Goal: Feedback & Contribution: Submit feedback/report problem

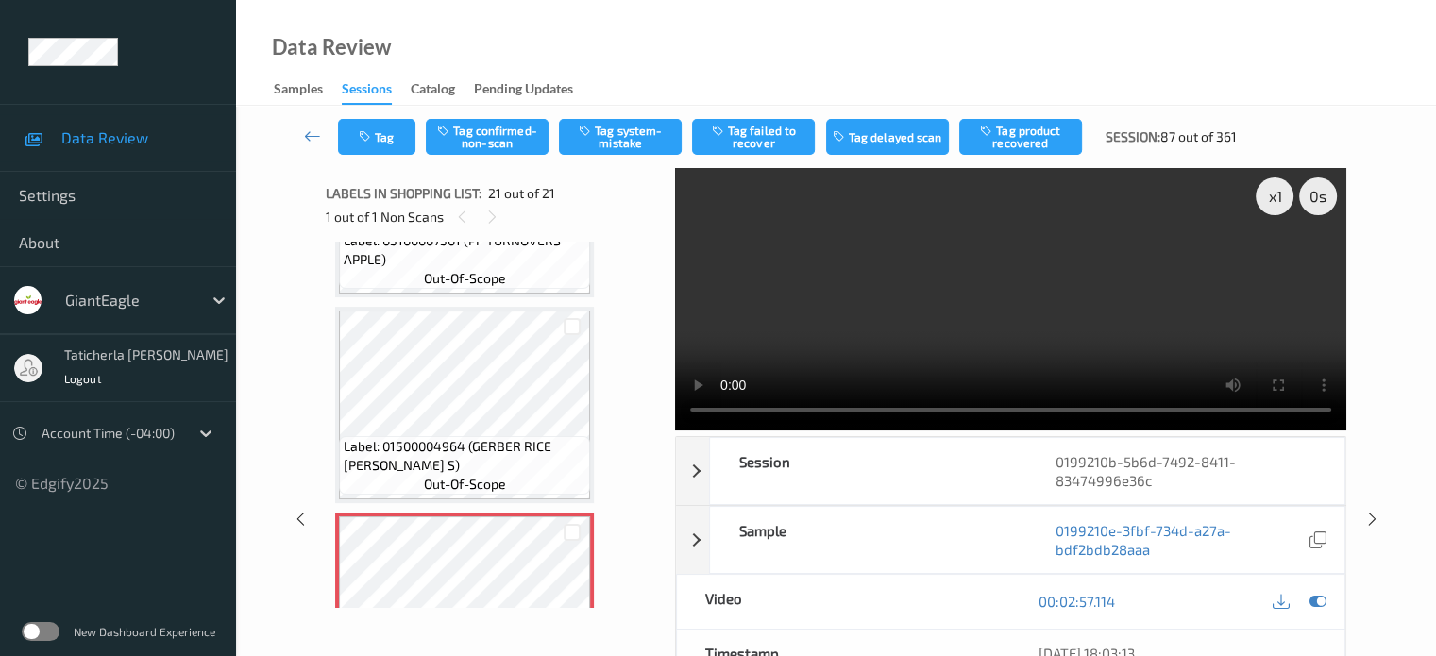
scroll to position [3966, 0]
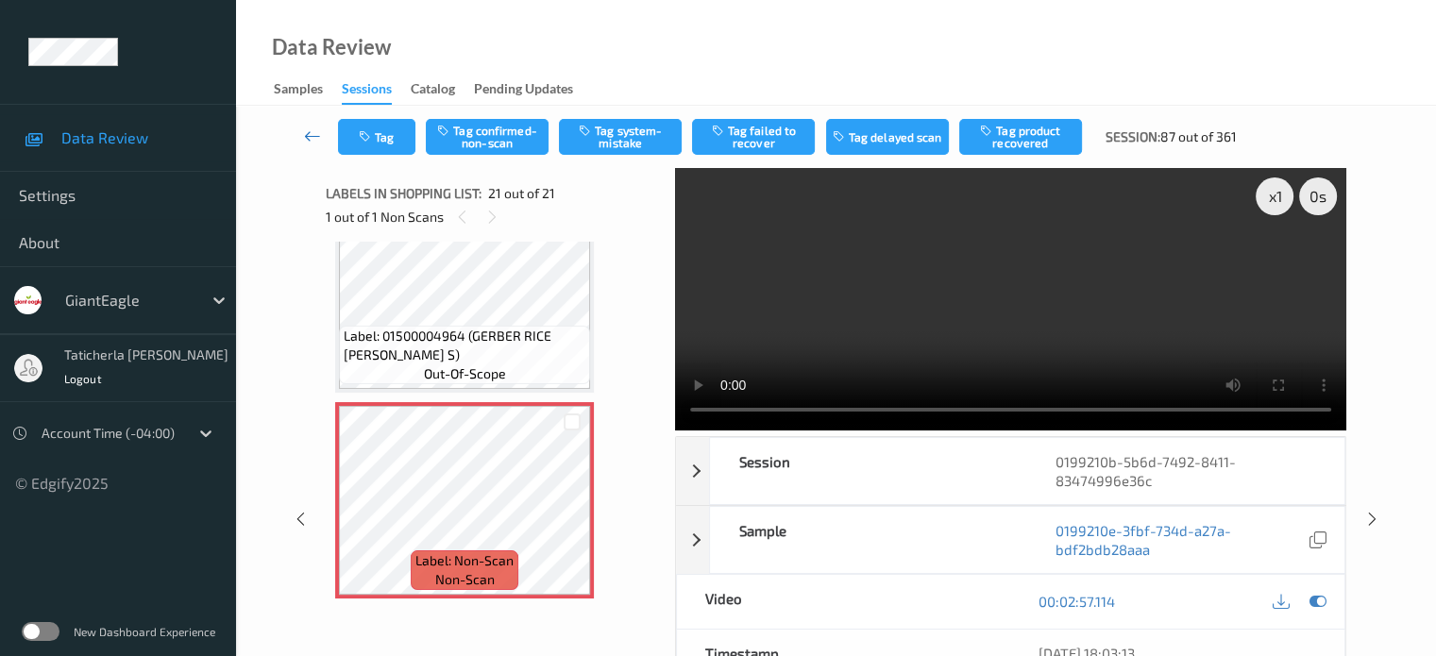
click at [313, 136] on icon at bounding box center [312, 136] width 17 height 19
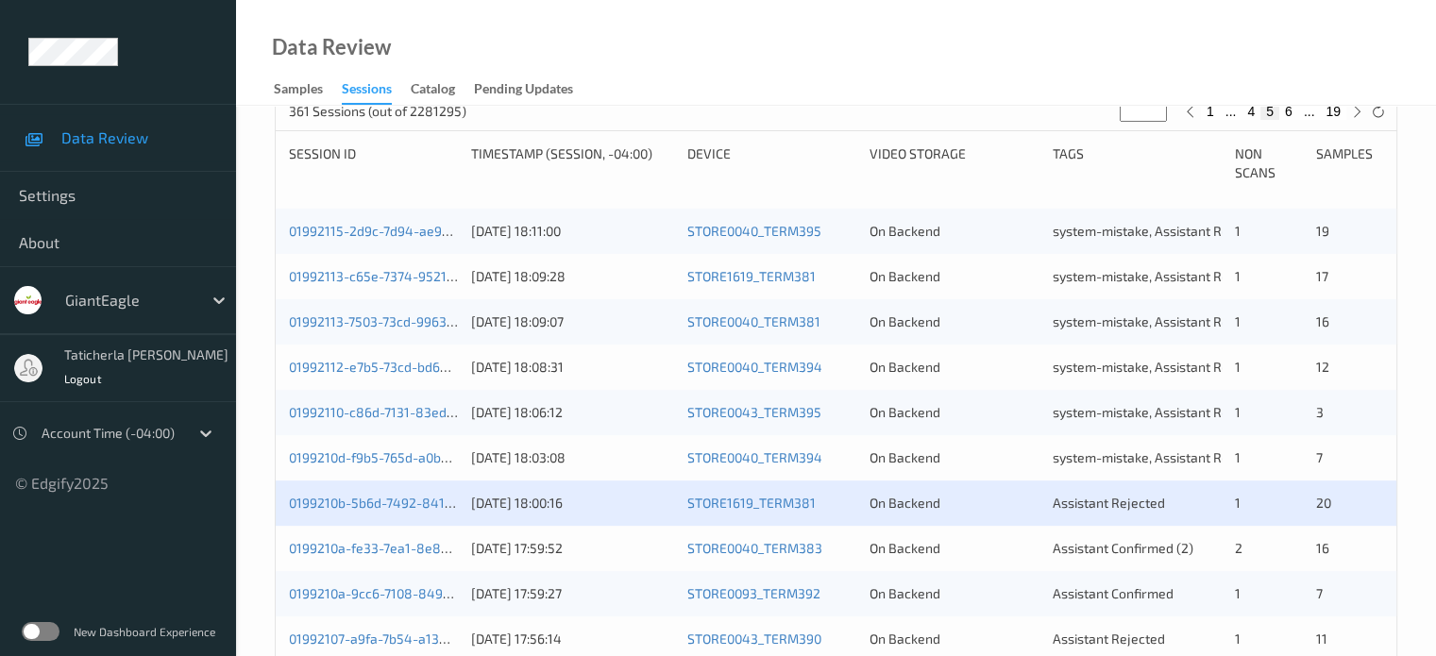
scroll to position [661, 0]
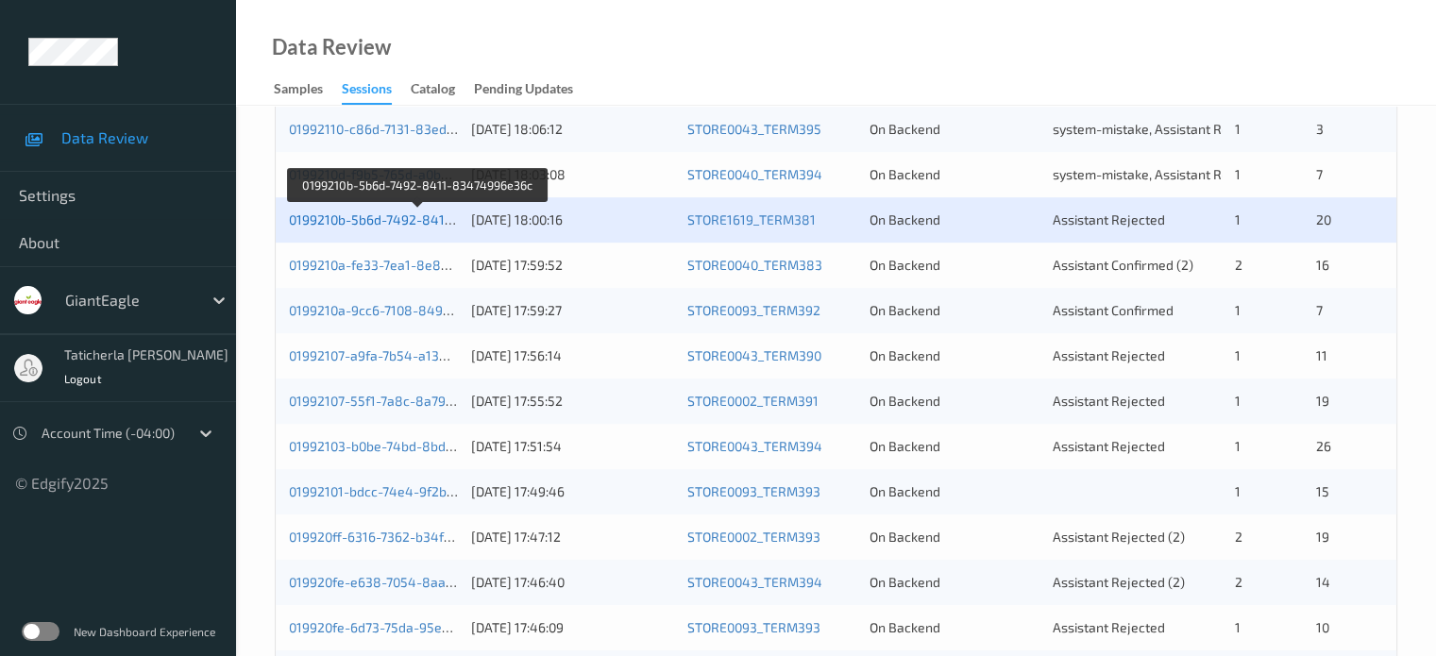
click at [417, 215] on link "0199210b-5b6d-7492-8411-83474996e36c" at bounding box center [418, 220] width 259 height 16
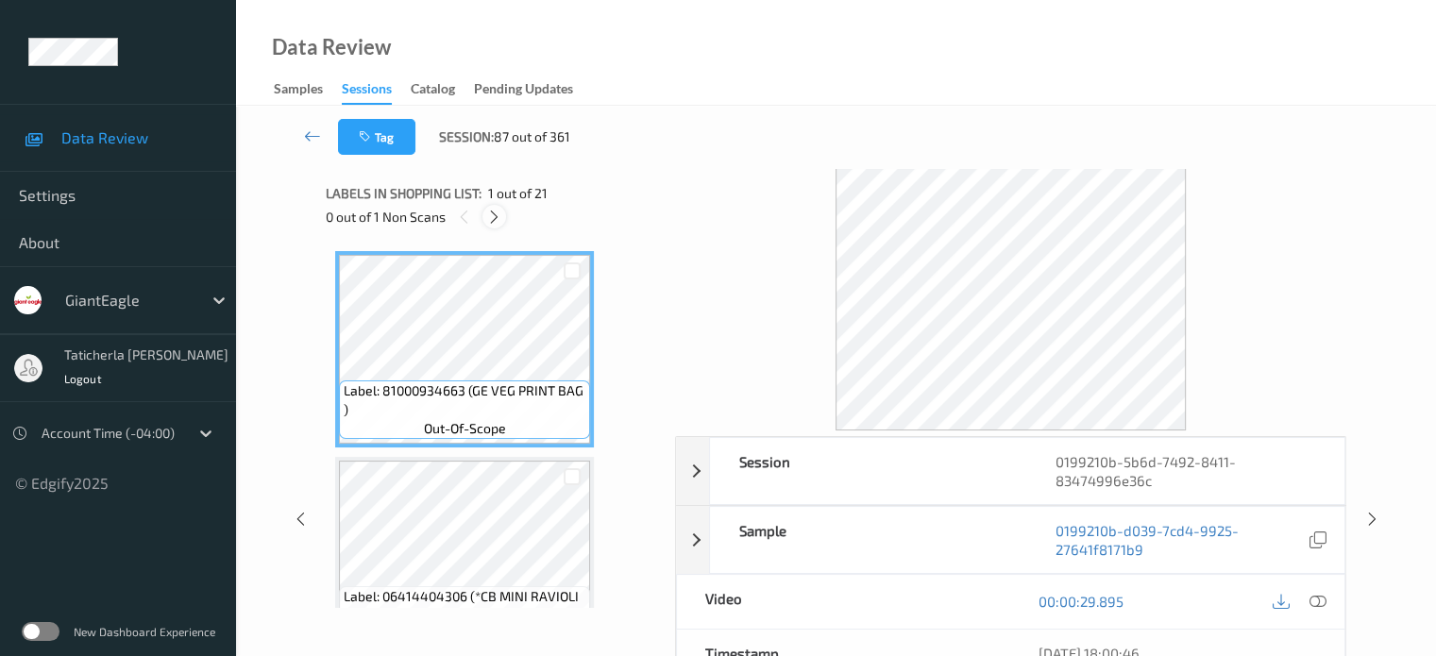
click at [496, 212] on icon at bounding box center [494, 217] width 16 height 17
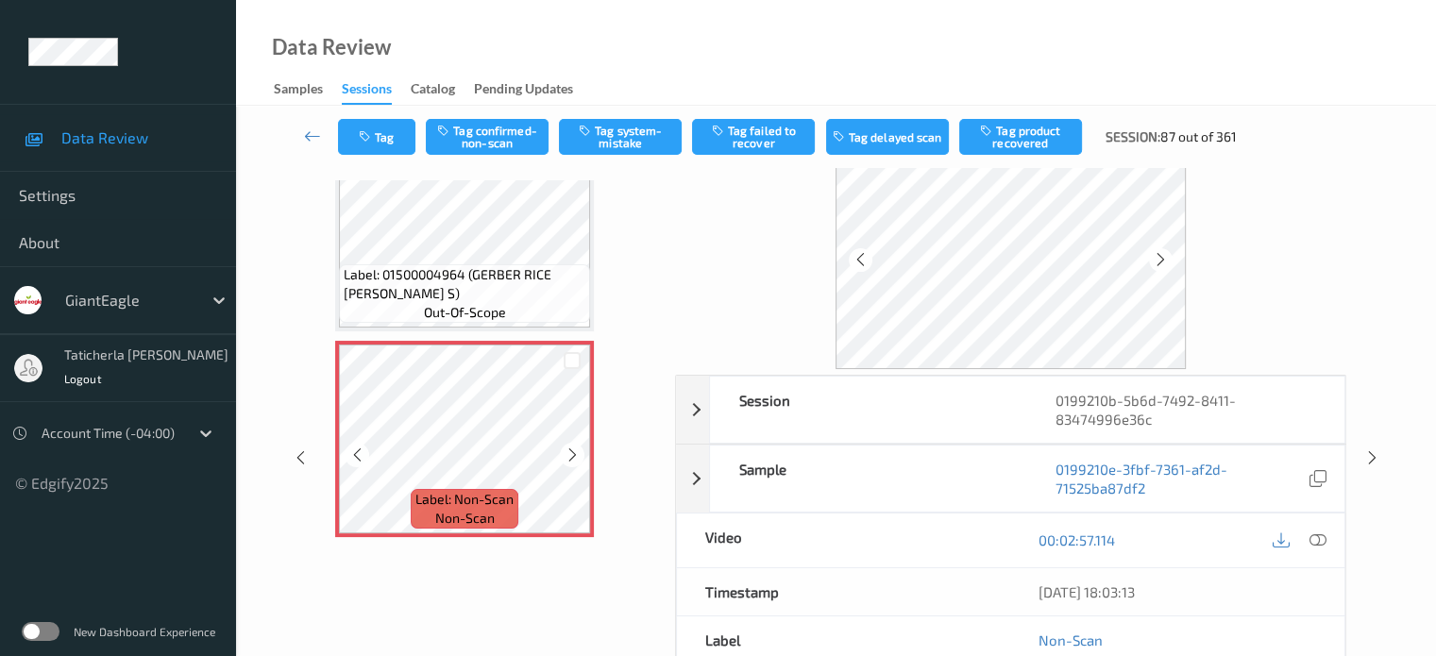
scroll to position [94, 0]
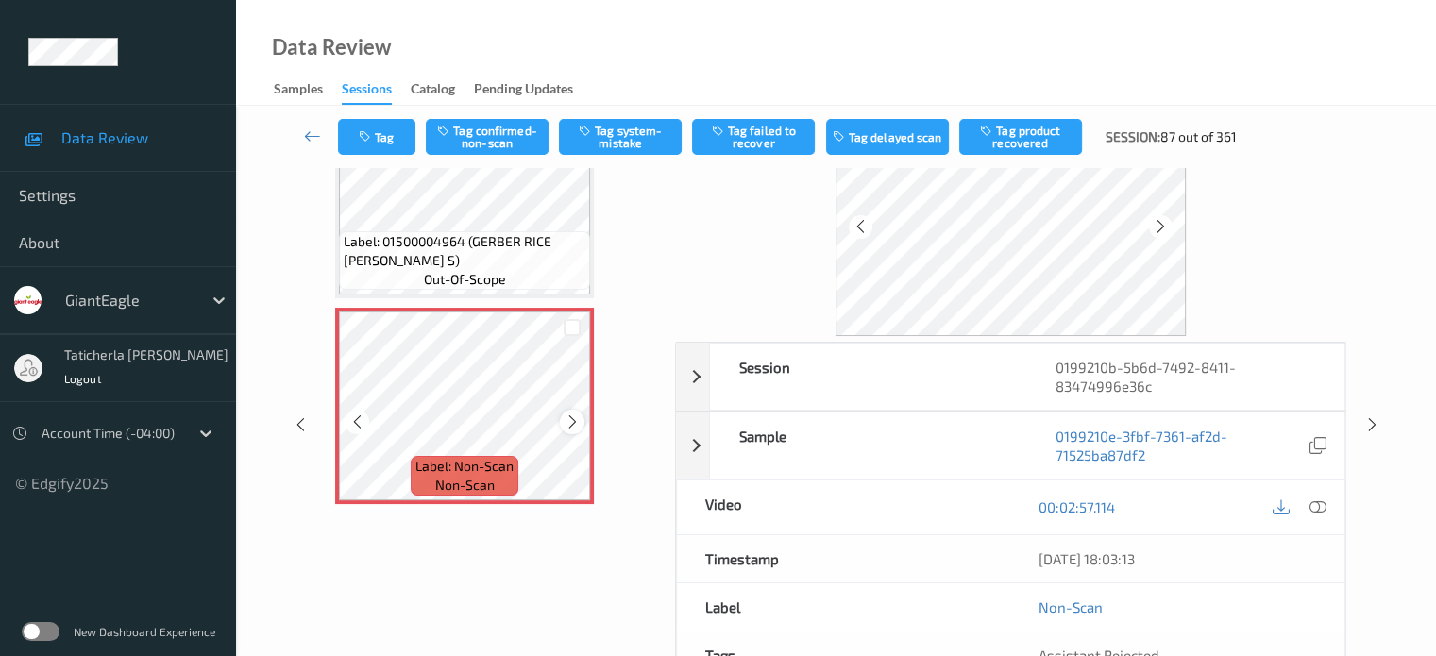
click at [572, 418] on icon at bounding box center [573, 422] width 16 height 17
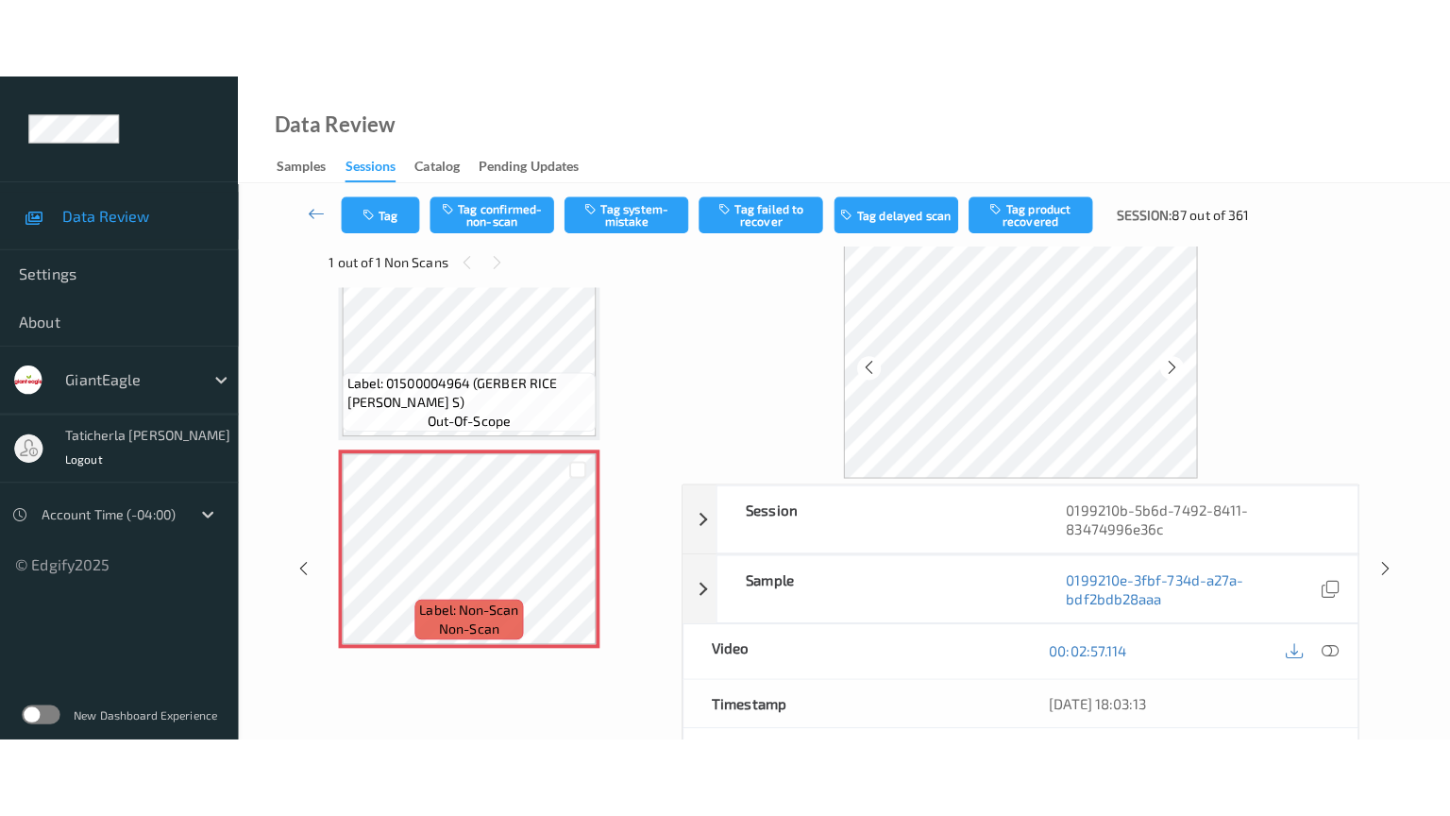
scroll to position [0, 0]
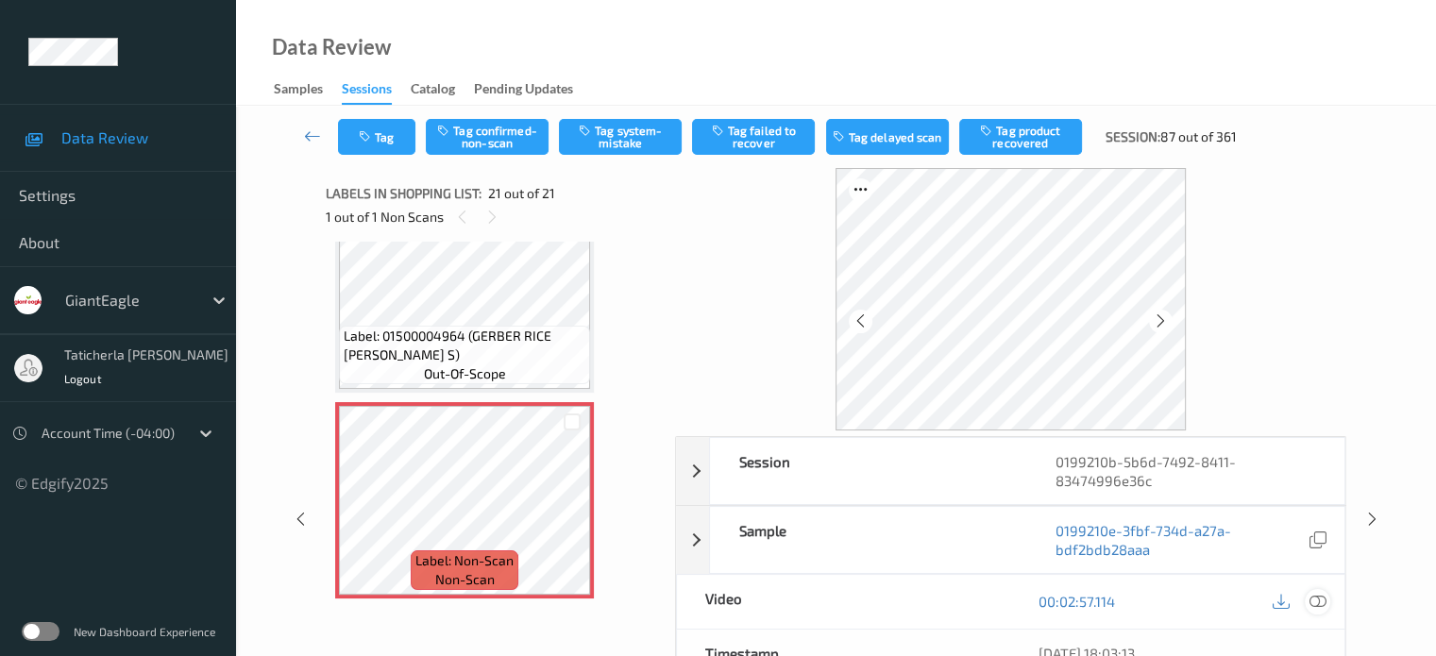
click at [1313, 602] on icon at bounding box center [1317, 601] width 17 height 17
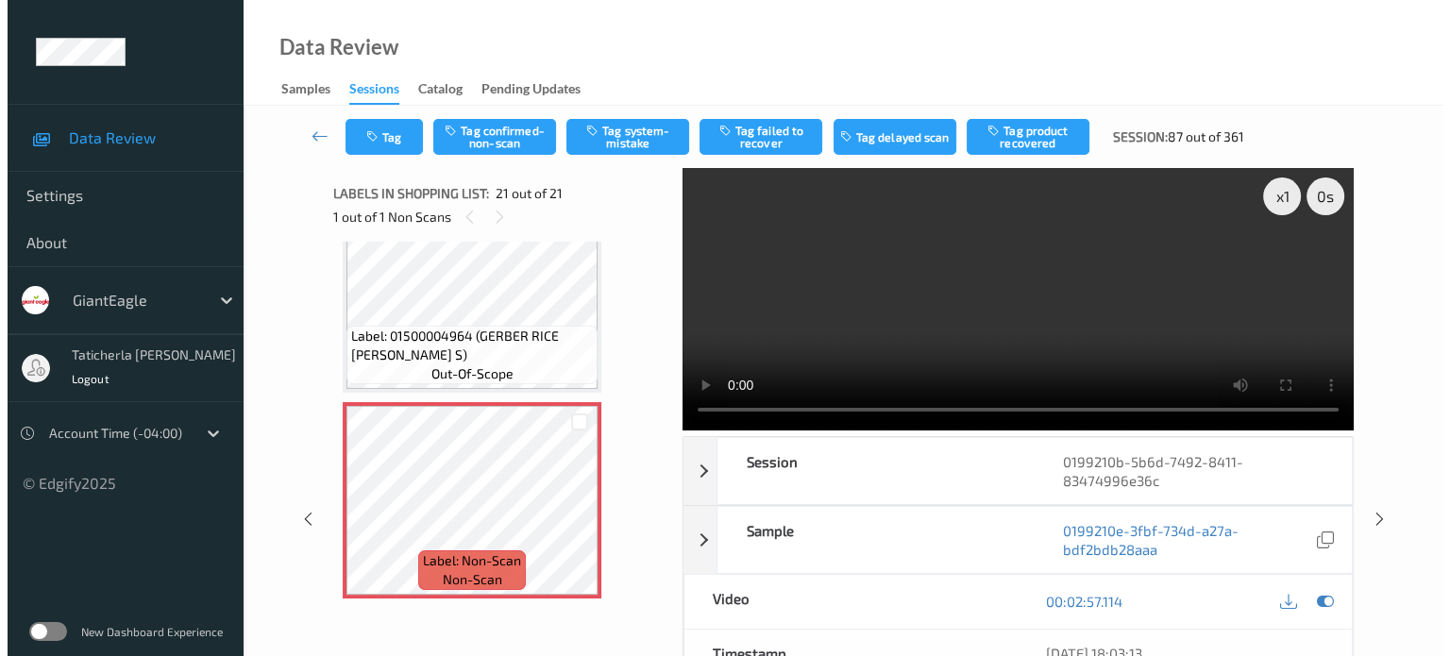
scroll to position [3806, 0]
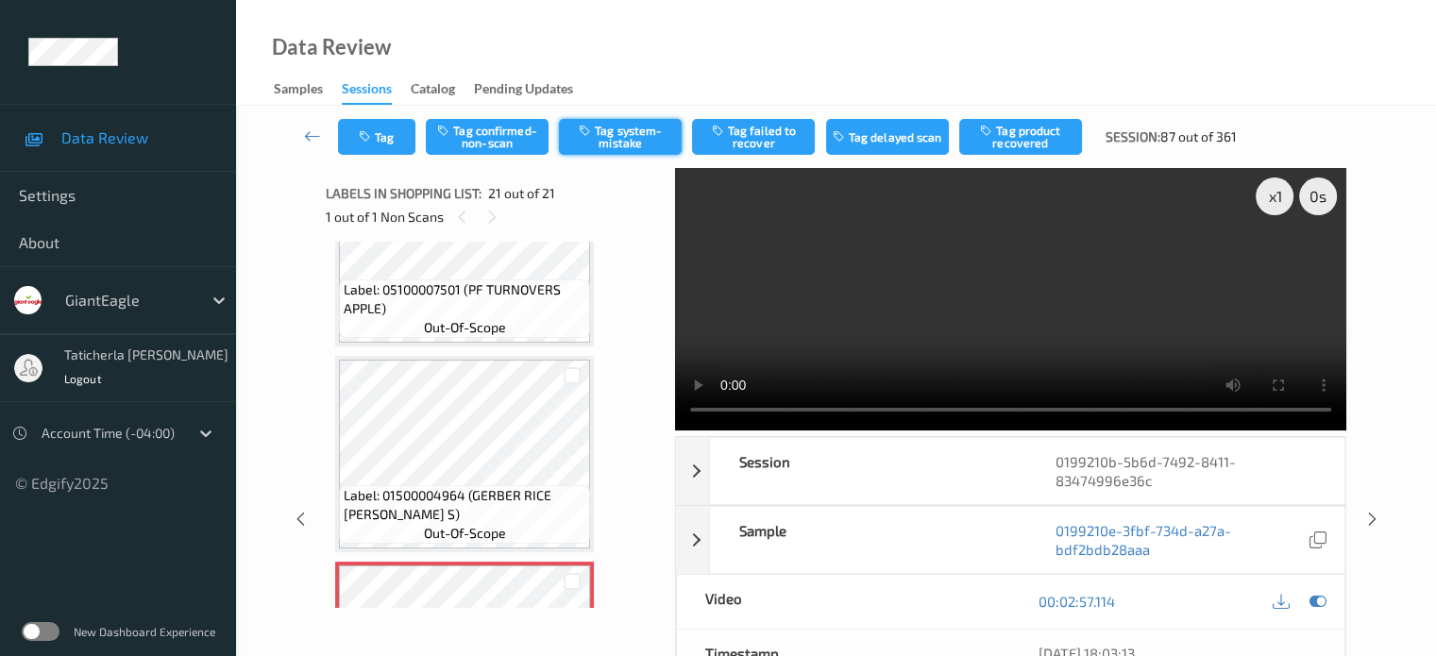
click at [619, 139] on button "Tag system-mistake" at bounding box center [620, 137] width 123 height 36
click at [391, 142] on button "Tag" at bounding box center [376, 137] width 77 height 36
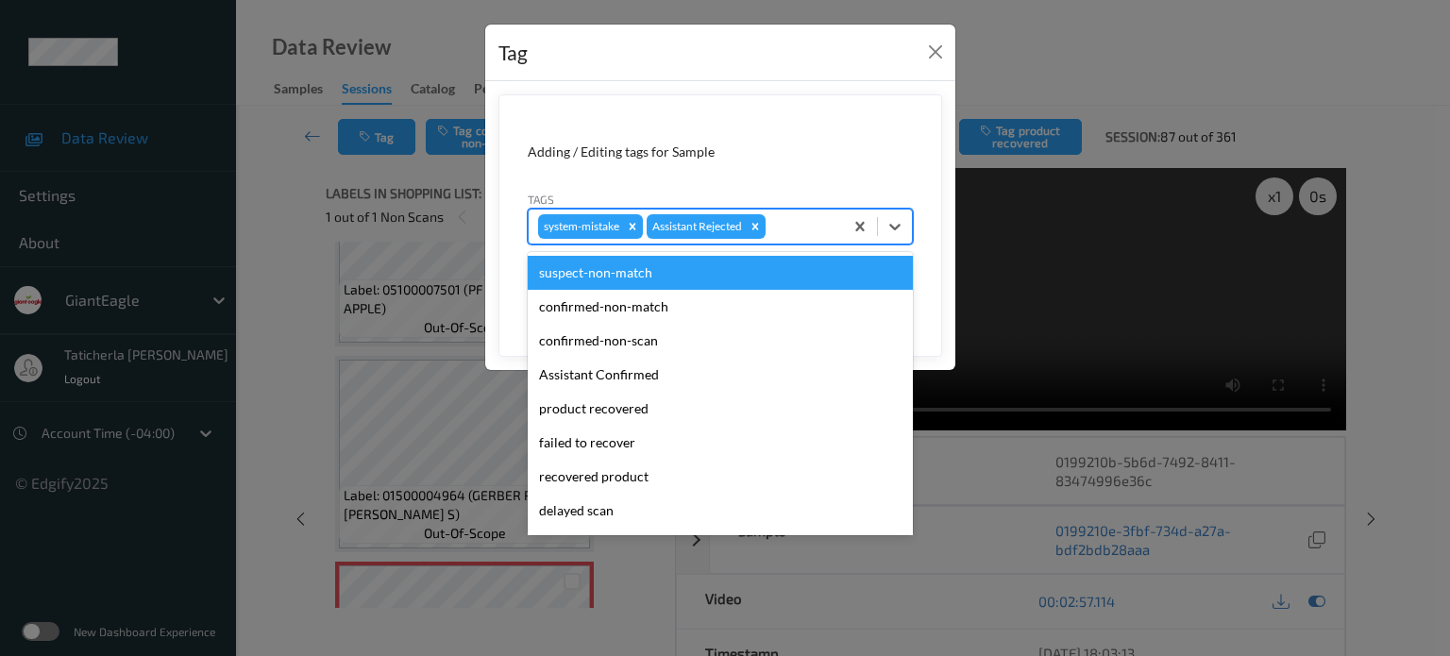
click at [806, 219] on div at bounding box center [802, 226] width 64 height 23
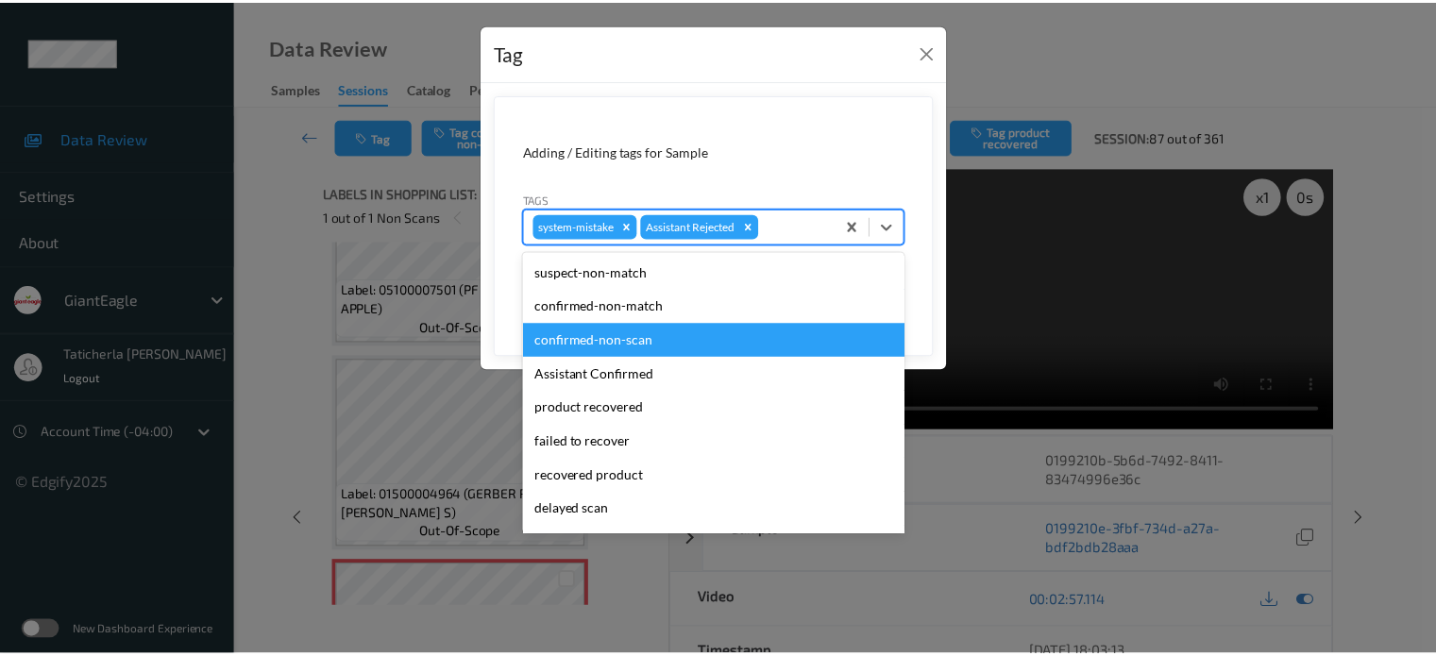
scroll to position [166, 0]
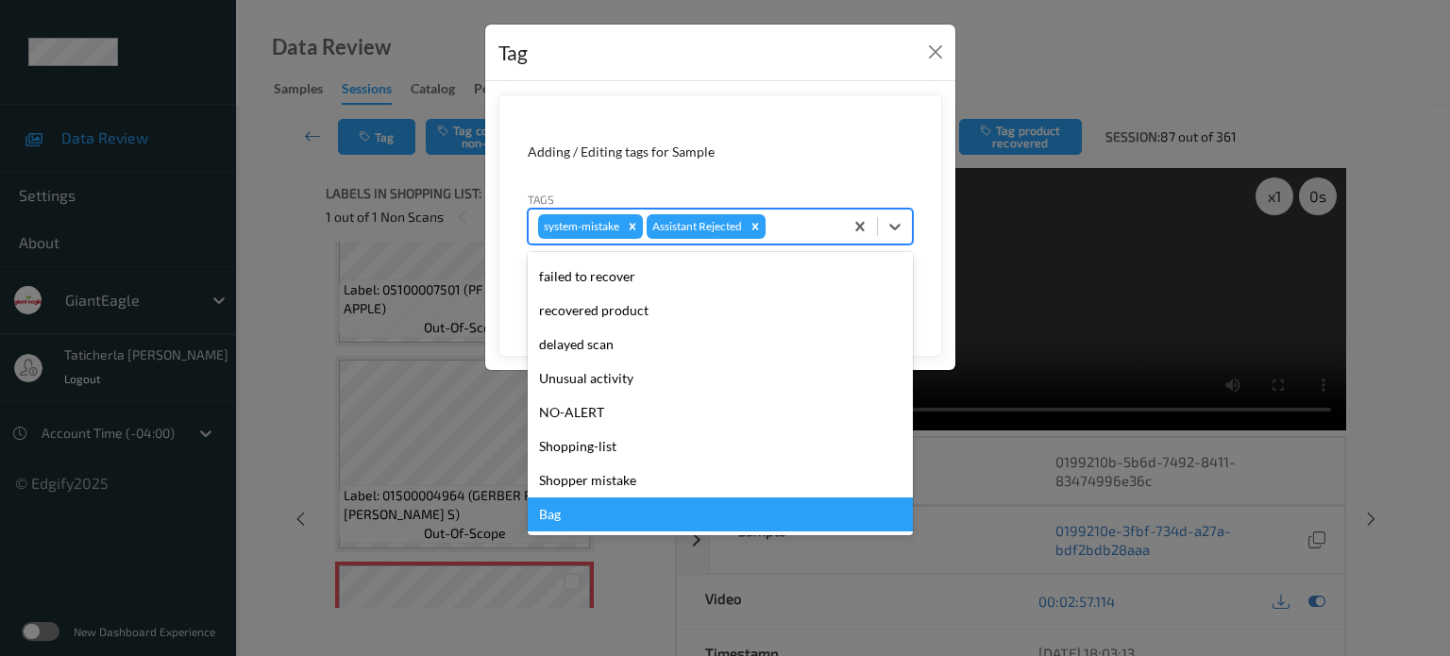
click at [579, 521] on div "Bag" at bounding box center [720, 515] width 385 height 34
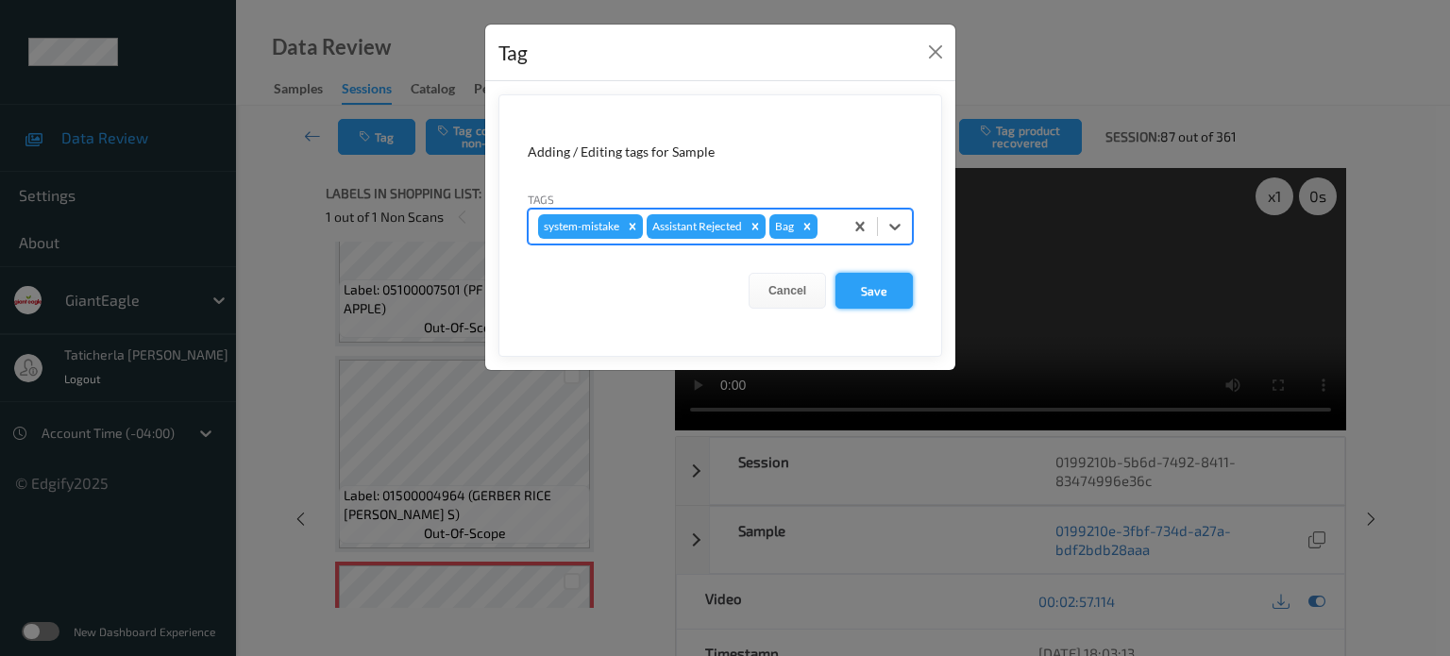
click at [874, 285] on button "Save" at bounding box center [874, 291] width 77 height 36
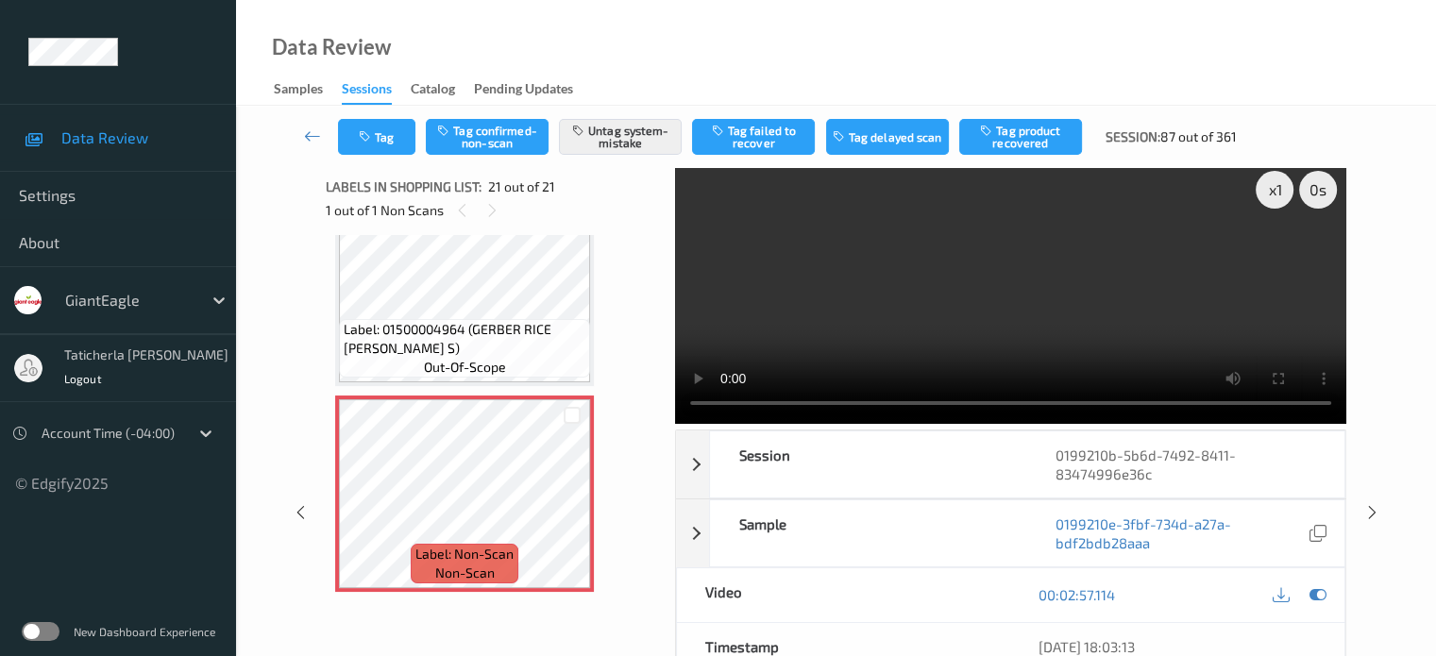
scroll to position [0, 0]
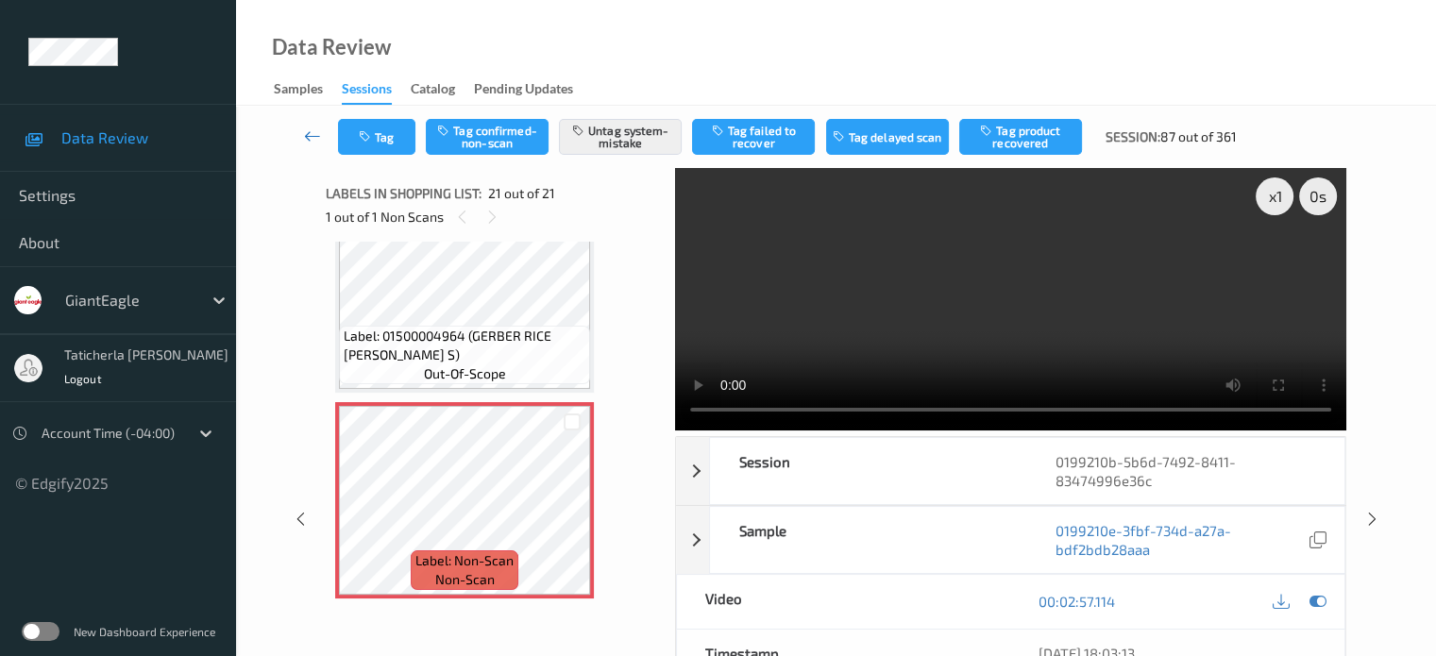
click at [313, 124] on link at bounding box center [313, 137] width 50 height 36
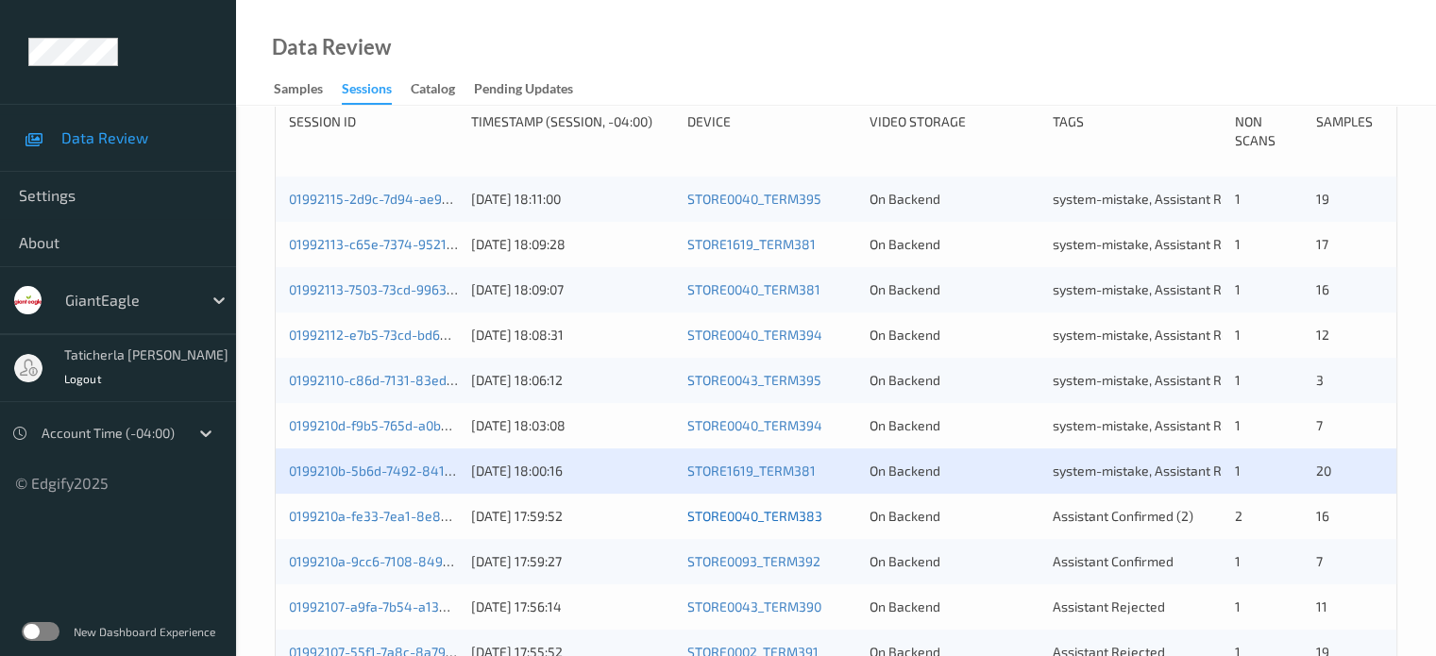
scroll to position [567, 0]
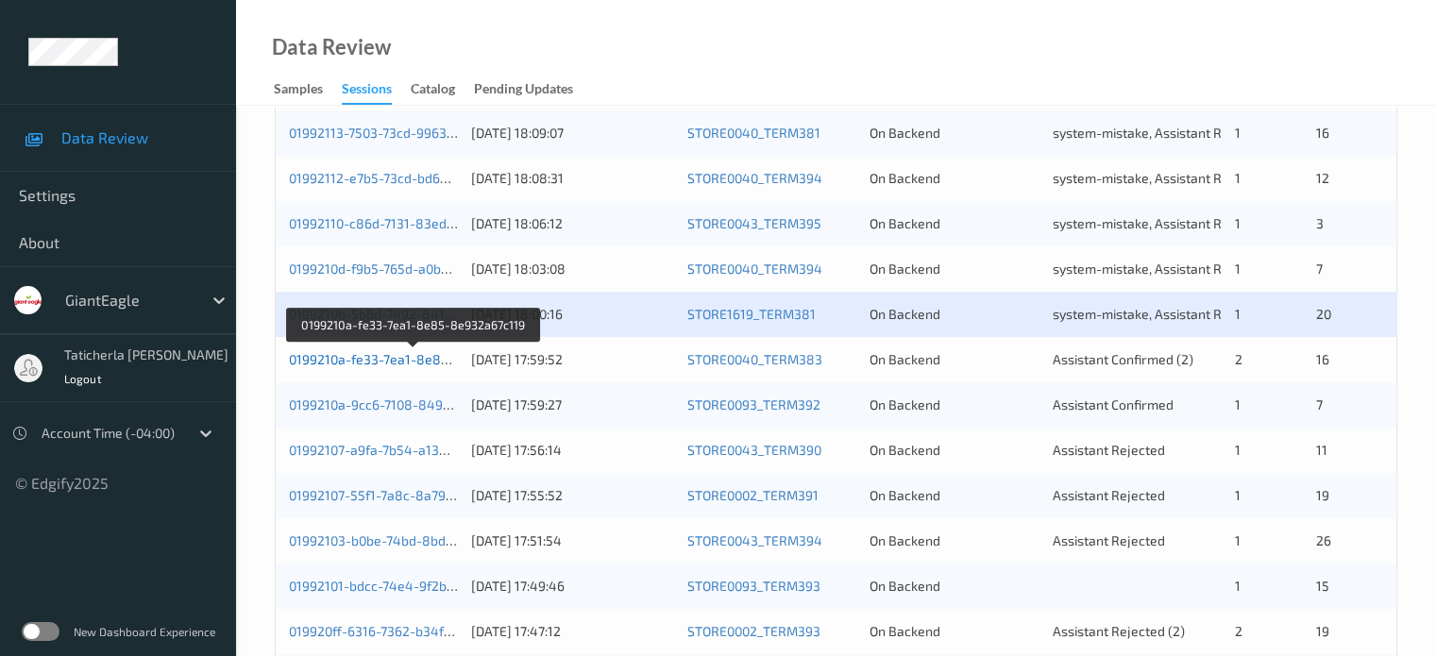
click at [350, 357] on link "0199210a-fe33-7ea1-8e85-8e932a67c119" at bounding box center [414, 359] width 251 height 16
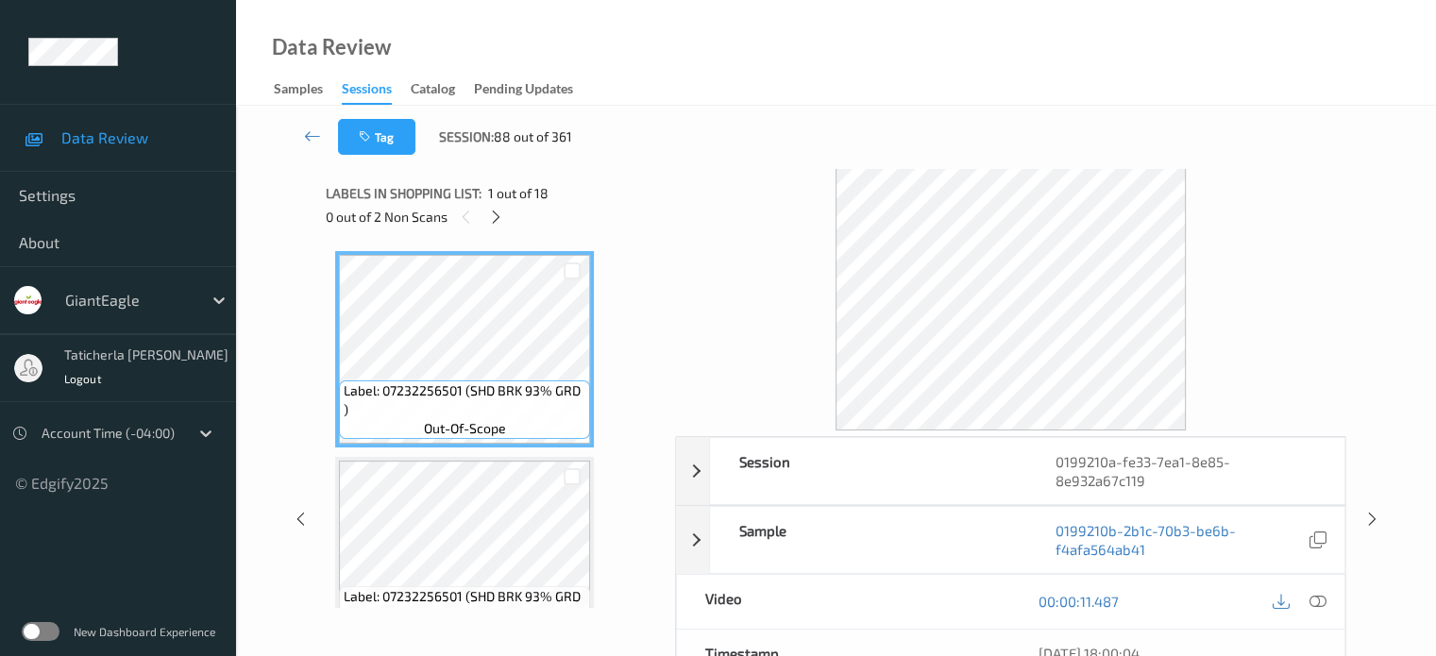
click at [483, 211] on div "0 out of 2 Non Scans" at bounding box center [494, 217] width 336 height 24
click at [492, 215] on icon at bounding box center [496, 217] width 16 height 17
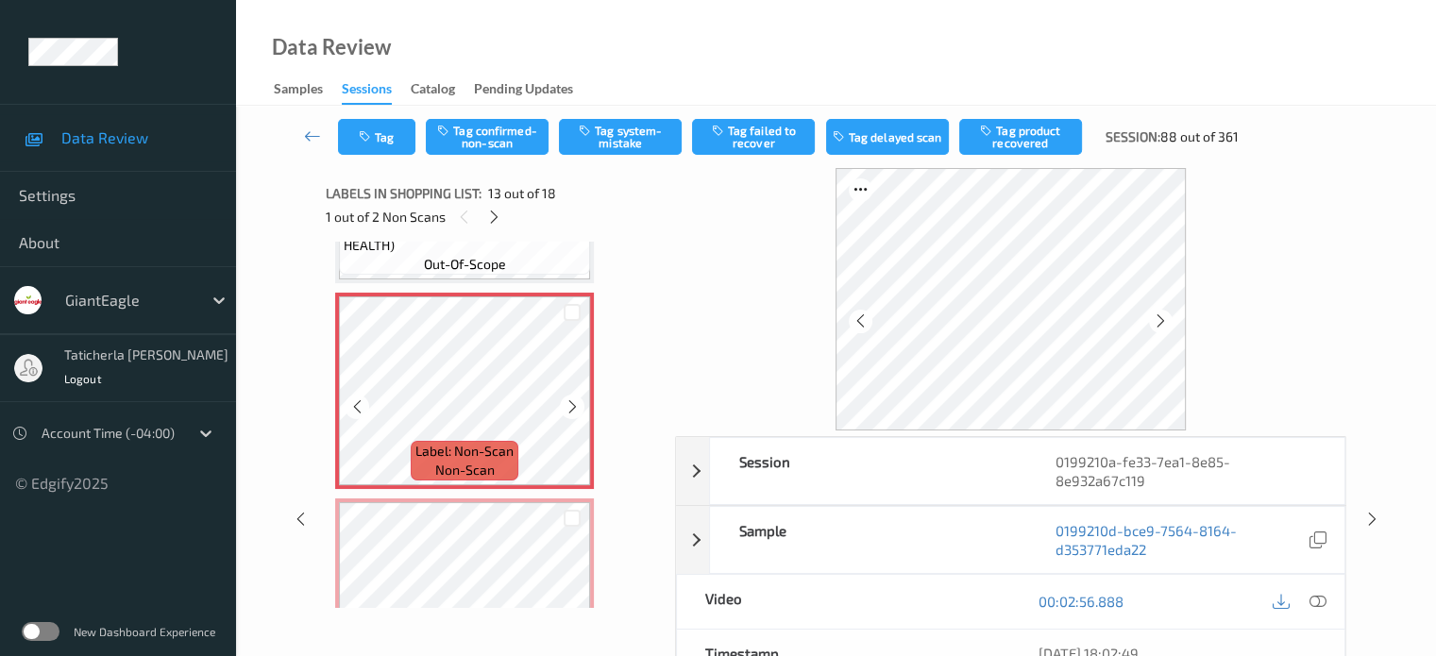
scroll to position [2462, 0]
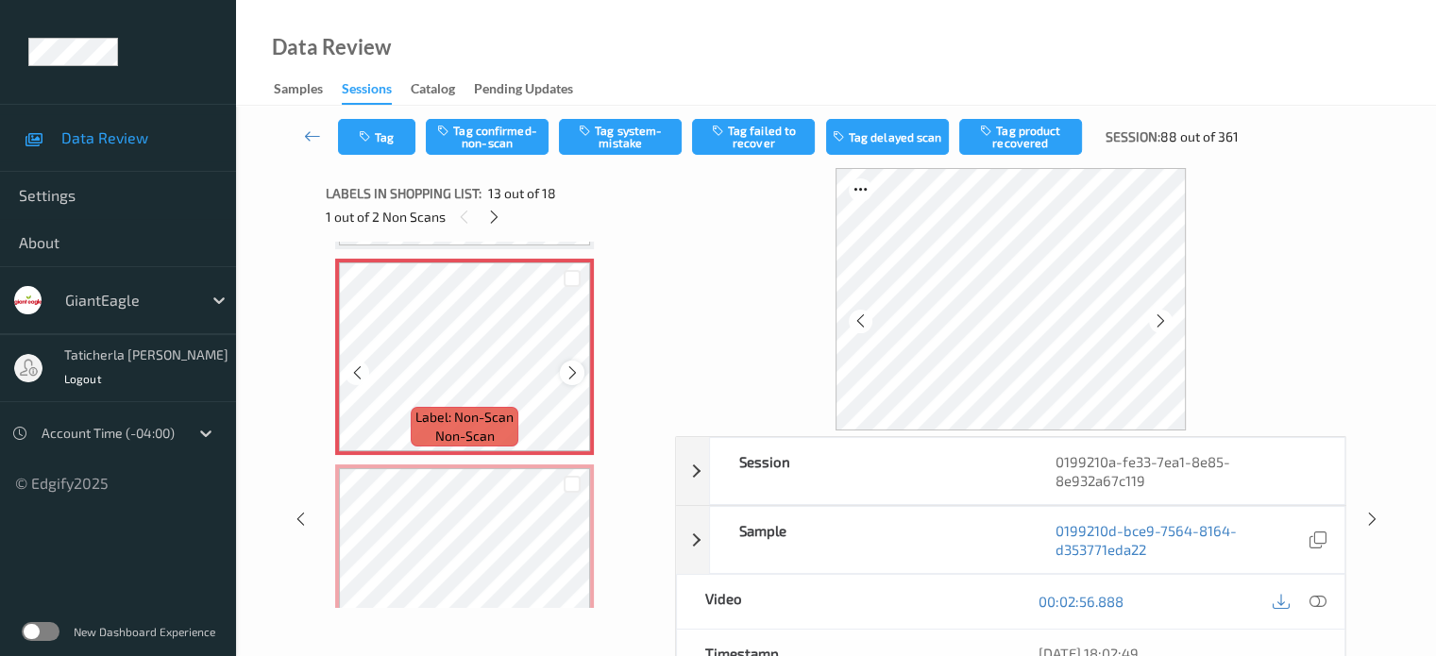
click at [576, 373] on icon at bounding box center [573, 372] width 16 height 17
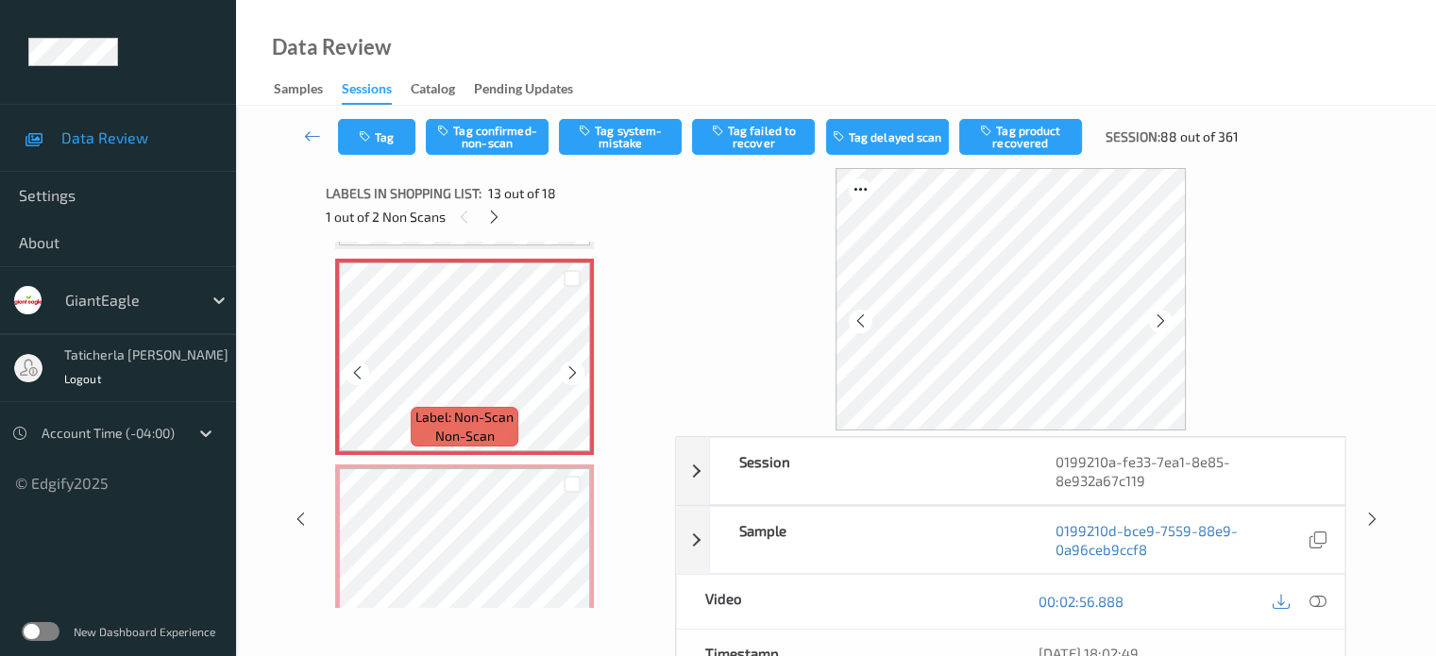
click at [576, 373] on icon at bounding box center [573, 372] width 16 height 17
click at [576, 374] on icon at bounding box center [573, 372] width 16 height 17
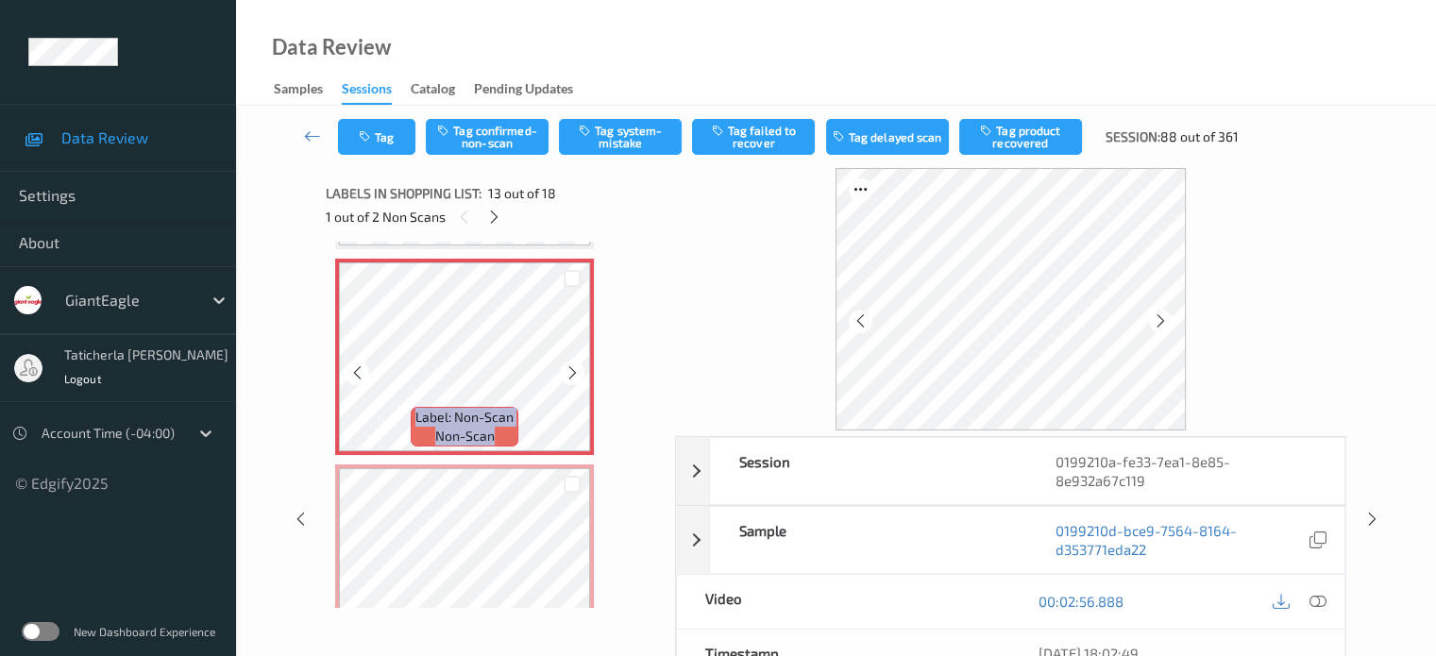
click at [576, 374] on icon at bounding box center [573, 372] width 16 height 17
click at [576, 373] on icon at bounding box center [573, 372] width 16 height 17
click at [1314, 596] on icon at bounding box center [1317, 601] width 17 height 17
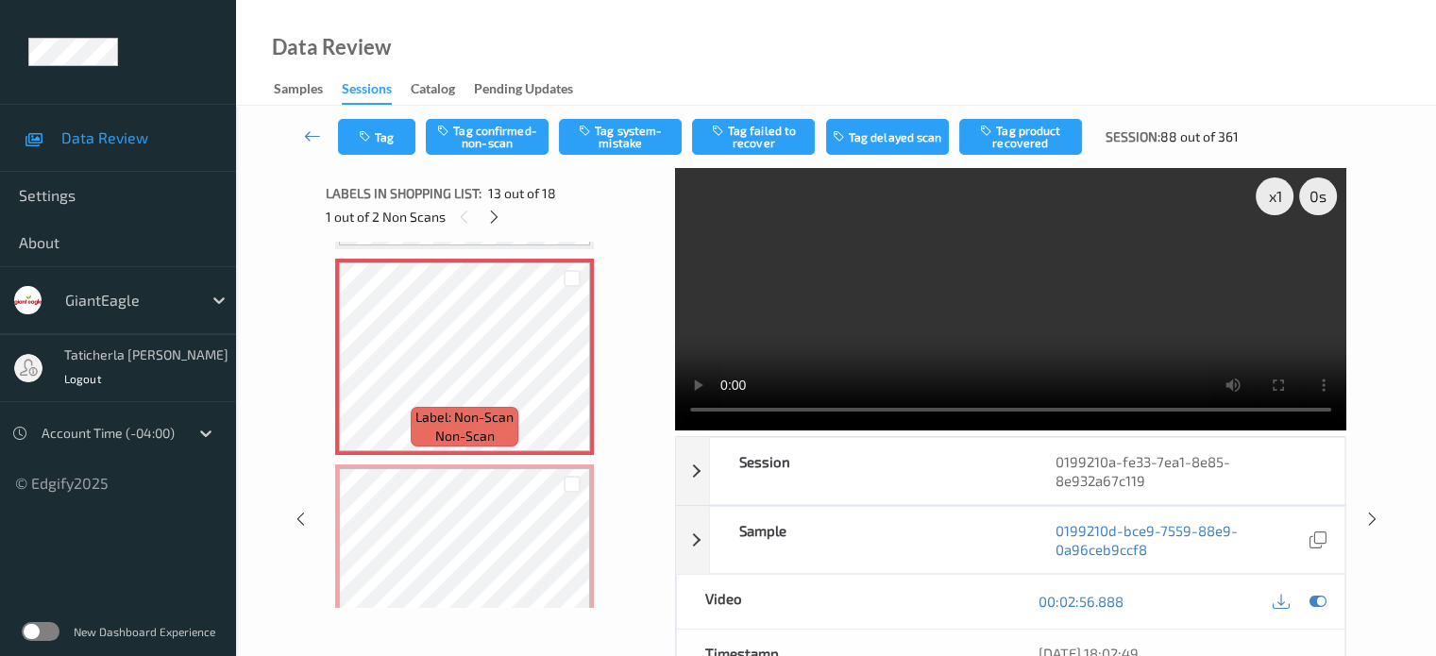
click at [1278, 262] on video at bounding box center [1010, 299] width 671 height 262
click at [574, 370] on icon at bounding box center [573, 372] width 16 height 17
click at [608, 131] on button "Tag system-mistake" at bounding box center [620, 137] width 123 height 36
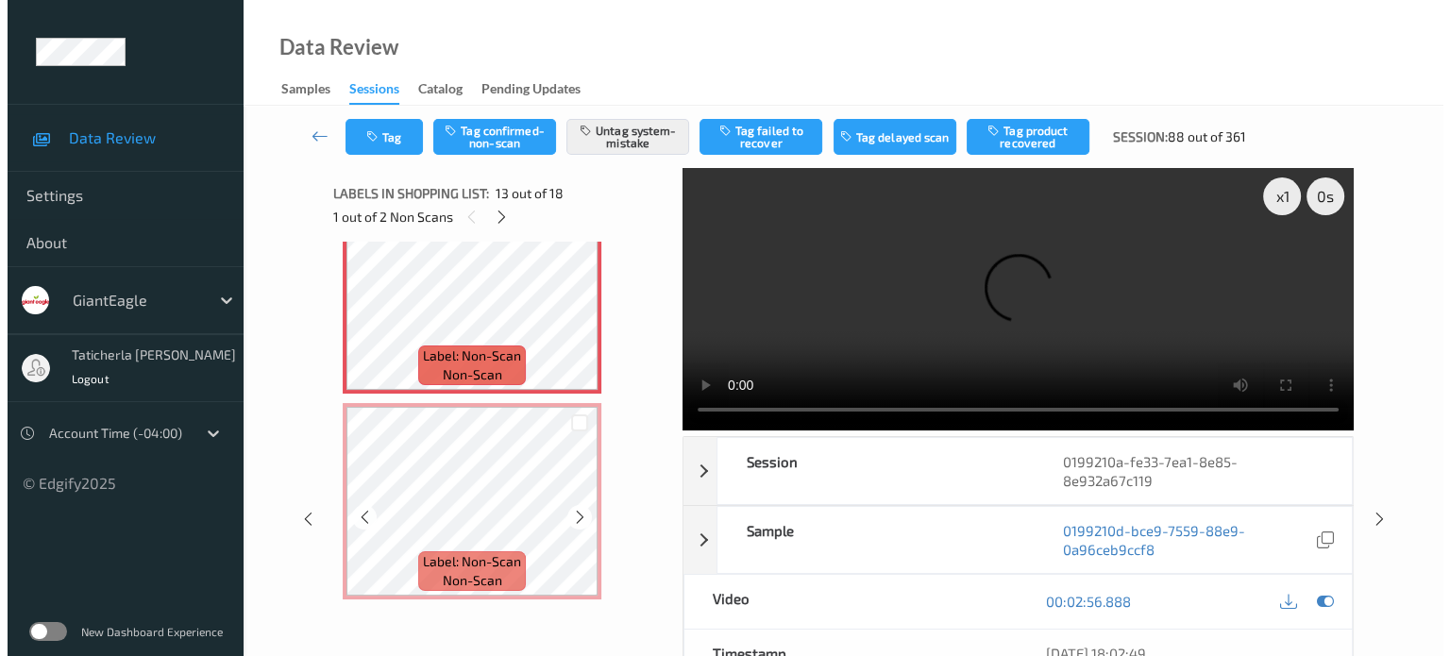
scroll to position [2557, 0]
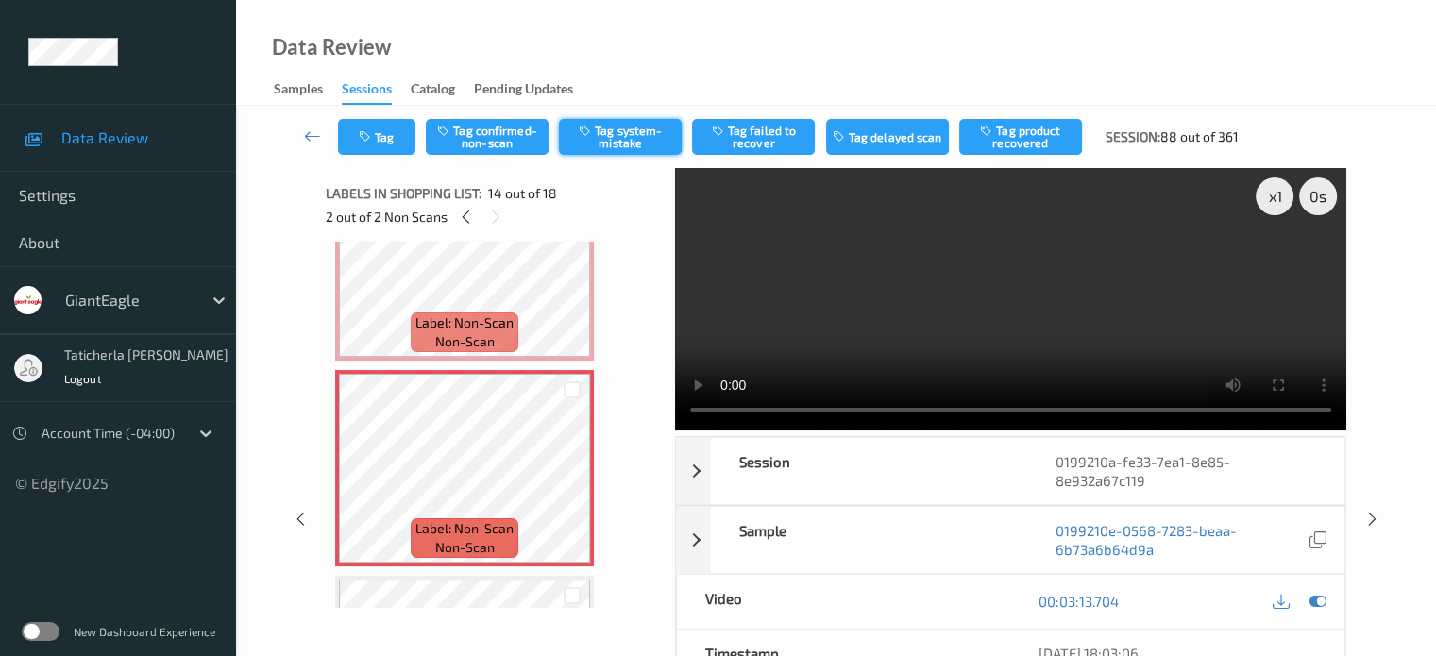
click at [646, 120] on button "Tag system-mistake" at bounding box center [620, 137] width 123 height 36
click at [387, 126] on button "Tag" at bounding box center [376, 137] width 77 height 36
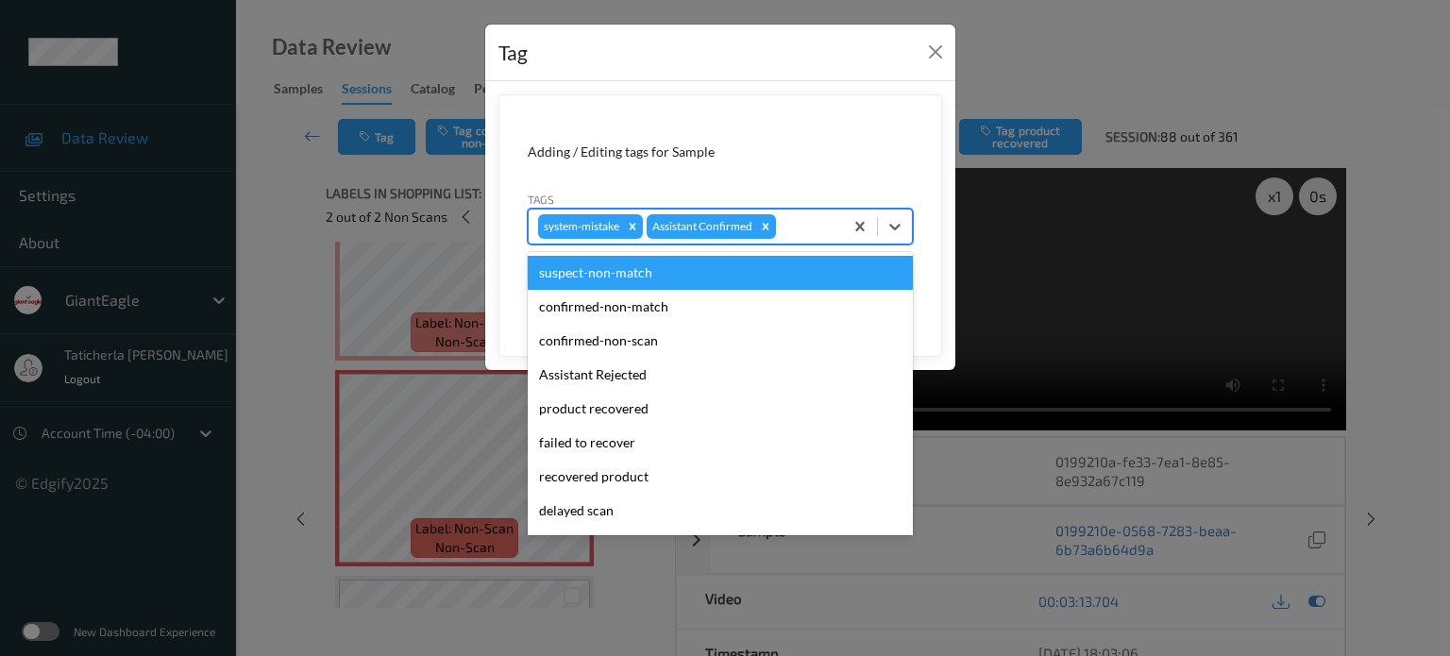
click at [805, 228] on div at bounding box center [807, 226] width 54 height 23
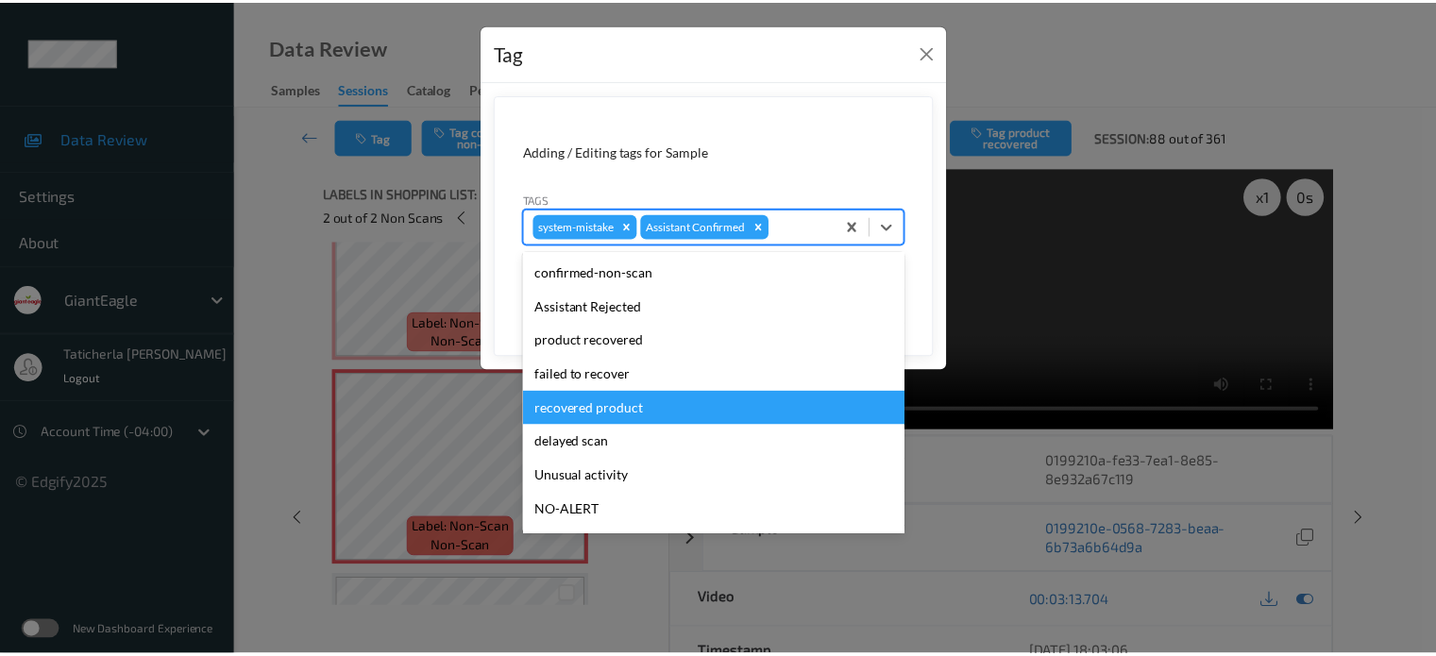
scroll to position [94, 0]
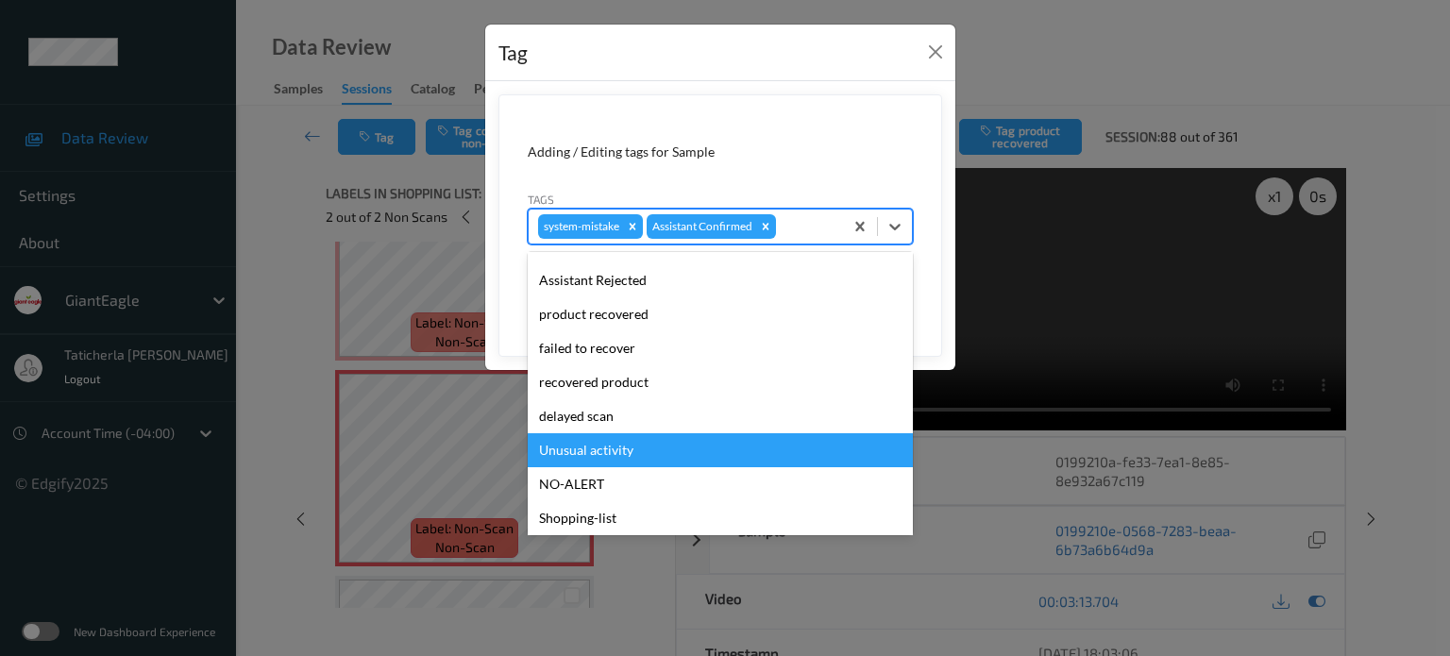
click at [658, 443] on div "Unusual activity" at bounding box center [720, 450] width 385 height 34
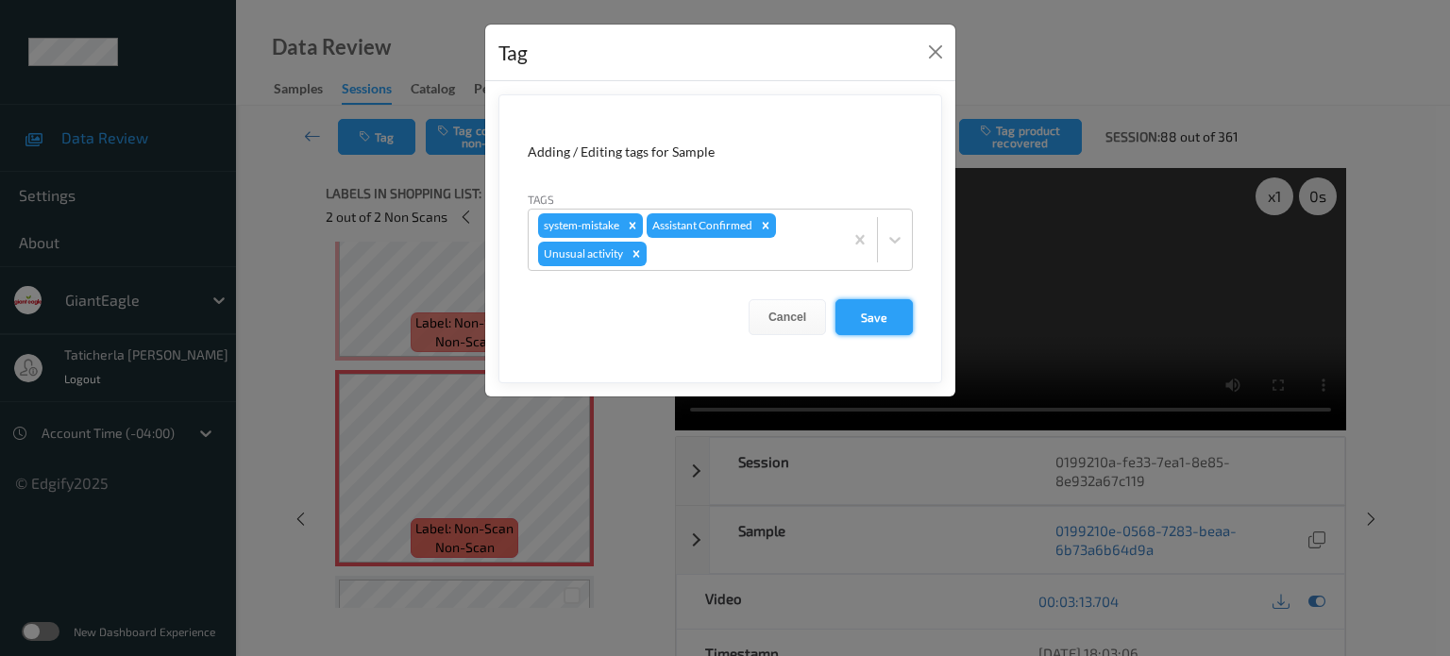
click at [865, 313] on button "Save" at bounding box center [874, 317] width 77 height 36
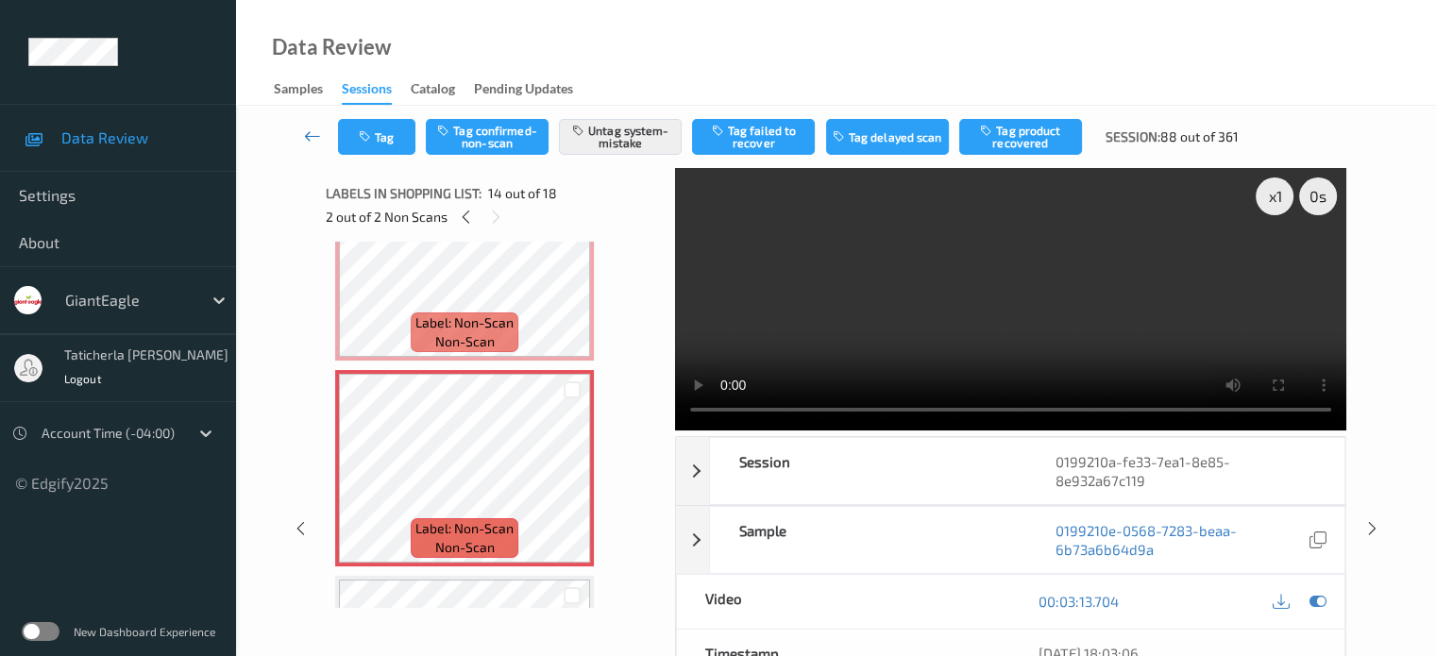
click at [302, 135] on link at bounding box center [313, 137] width 50 height 36
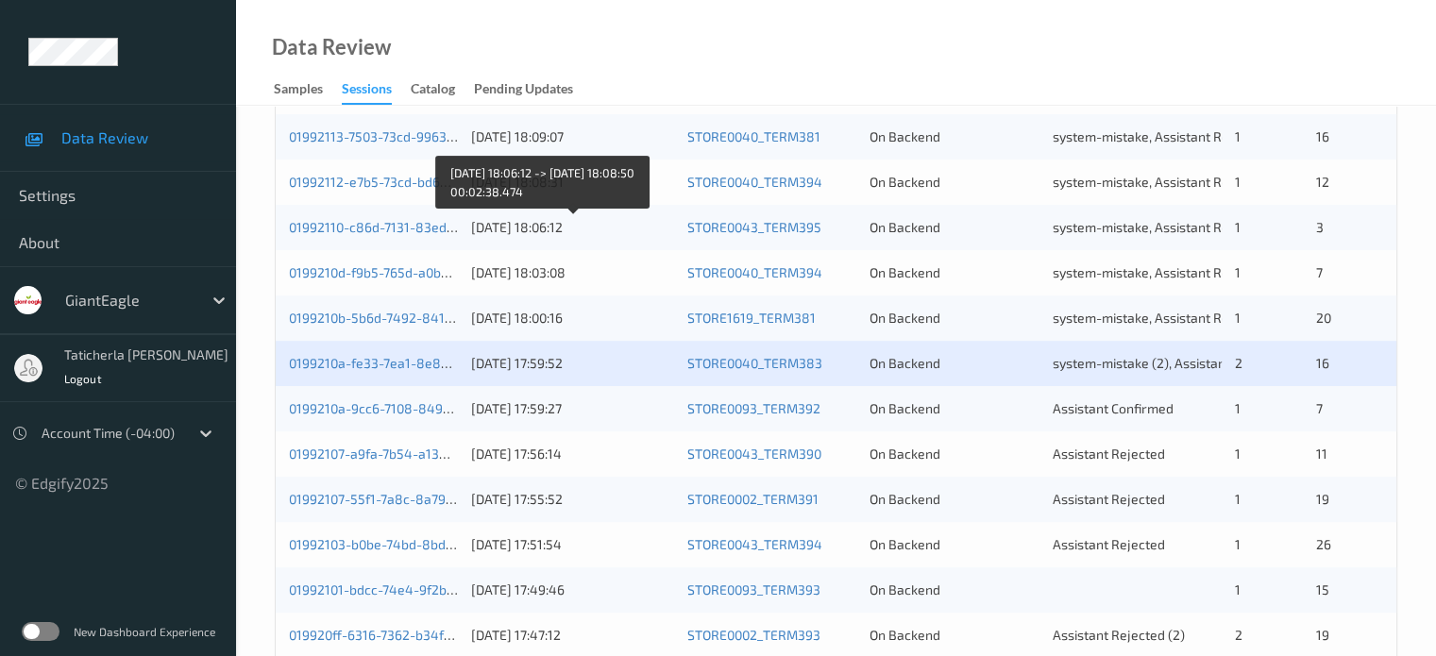
scroll to position [755, 0]
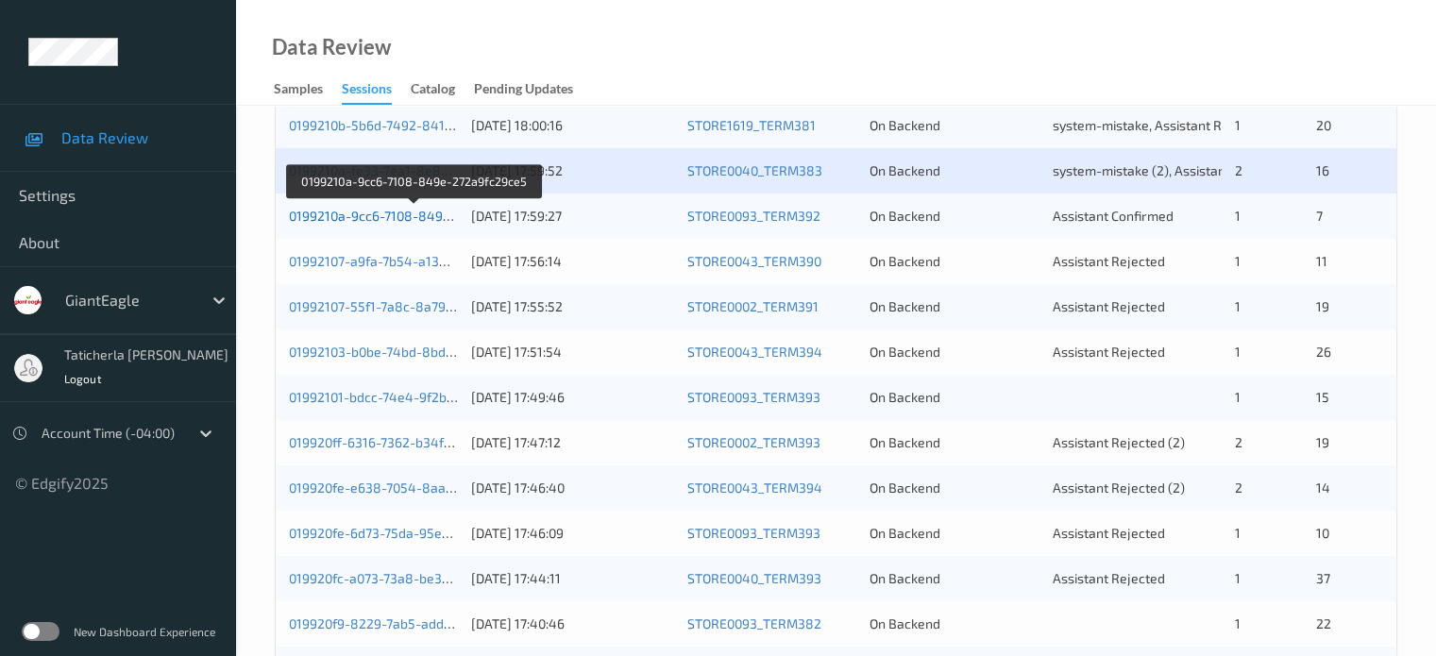
click at [375, 215] on link "0199210a-9cc6-7108-849e-272a9fc29ce5" at bounding box center [415, 216] width 252 height 16
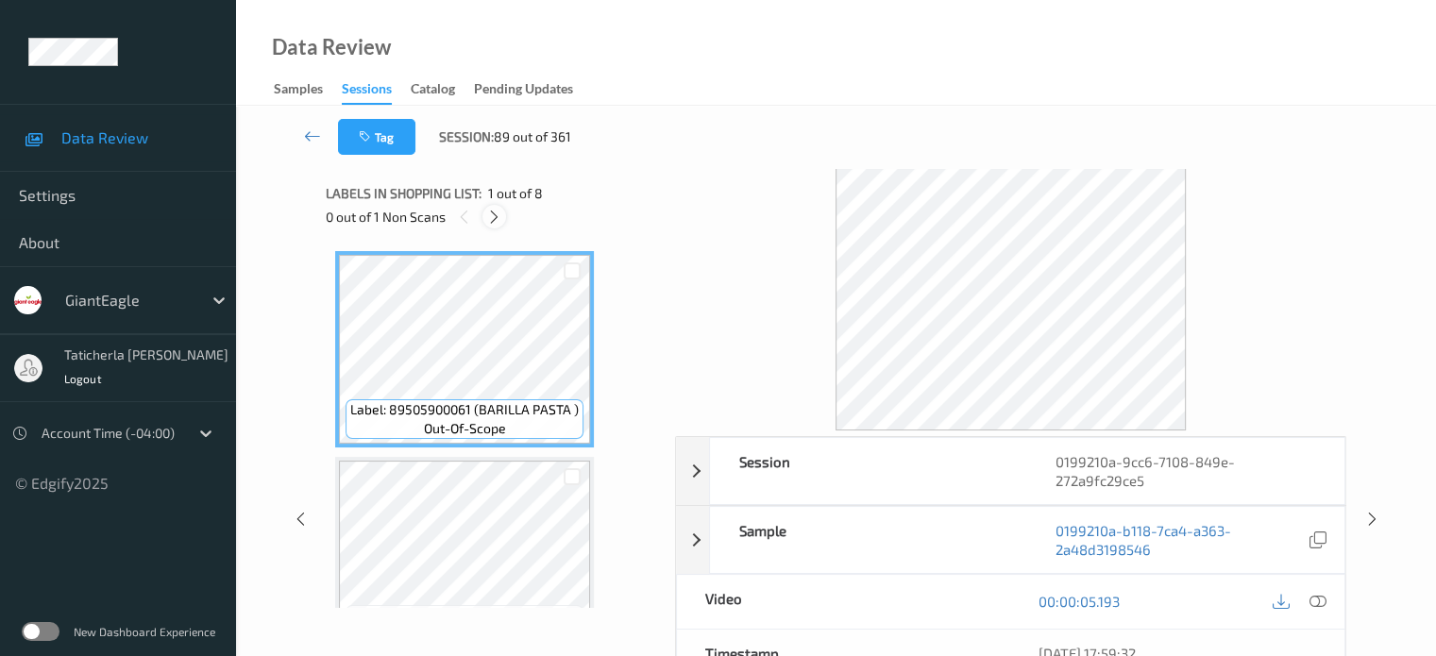
click at [492, 221] on icon at bounding box center [494, 217] width 16 height 17
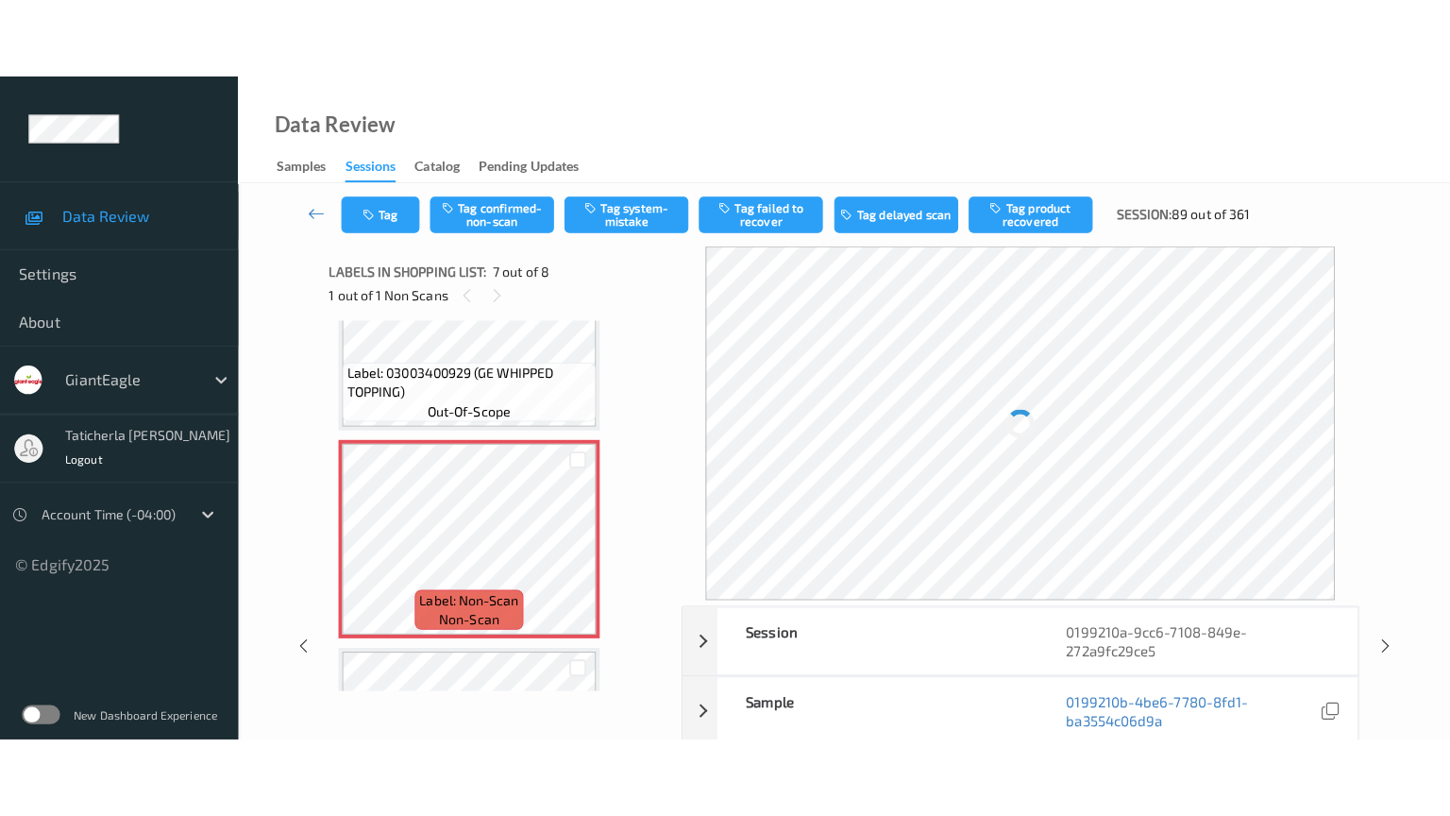
scroll to position [1227, 0]
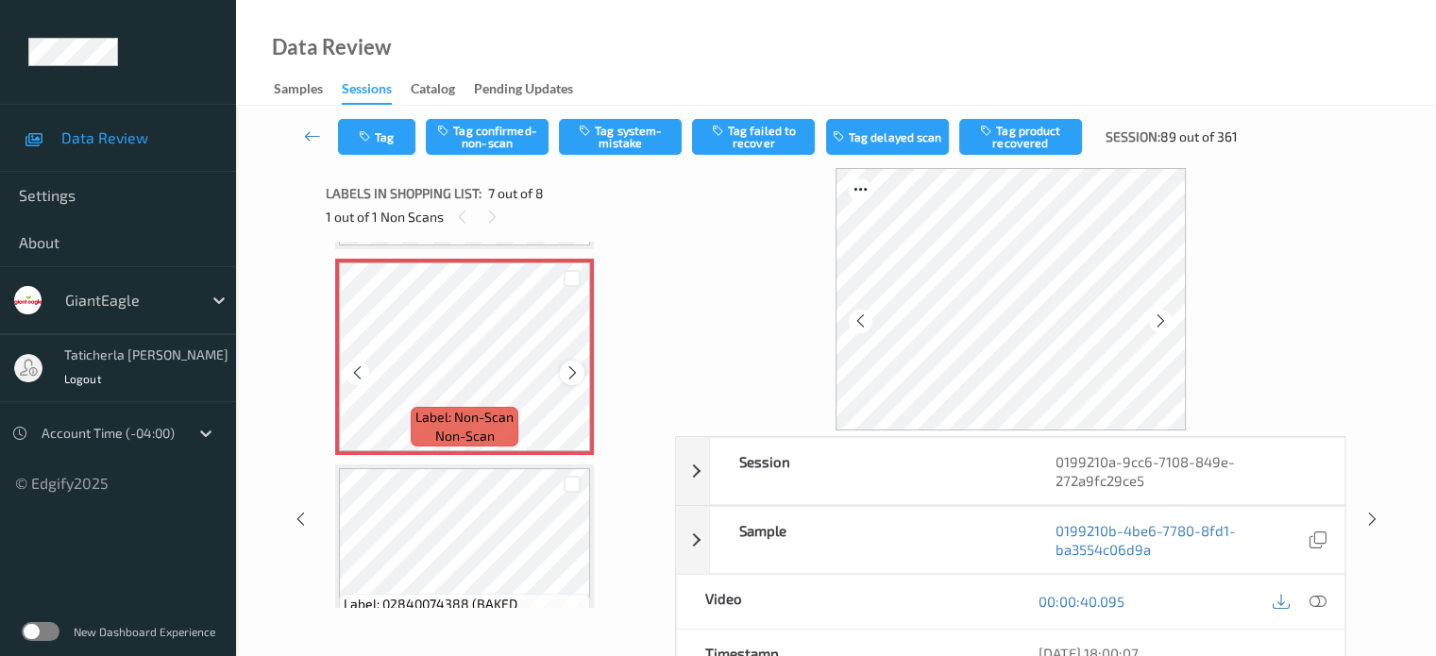
click at [571, 380] on icon at bounding box center [573, 372] width 16 height 17
click at [571, 373] on icon at bounding box center [573, 372] width 16 height 17
click at [1313, 598] on icon at bounding box center [1317, 601] width 17 height 17
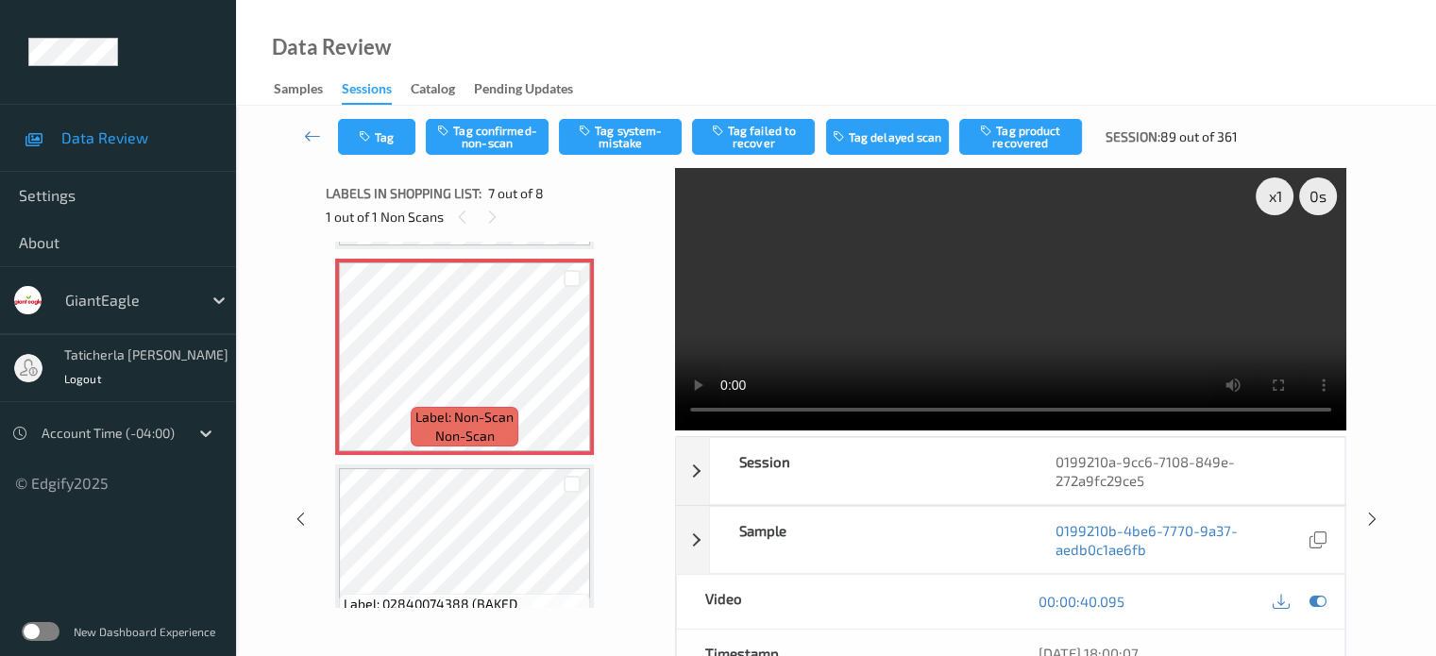
click at [1274, 263] on video at bounding box center [1010, 299] width 671 height 262
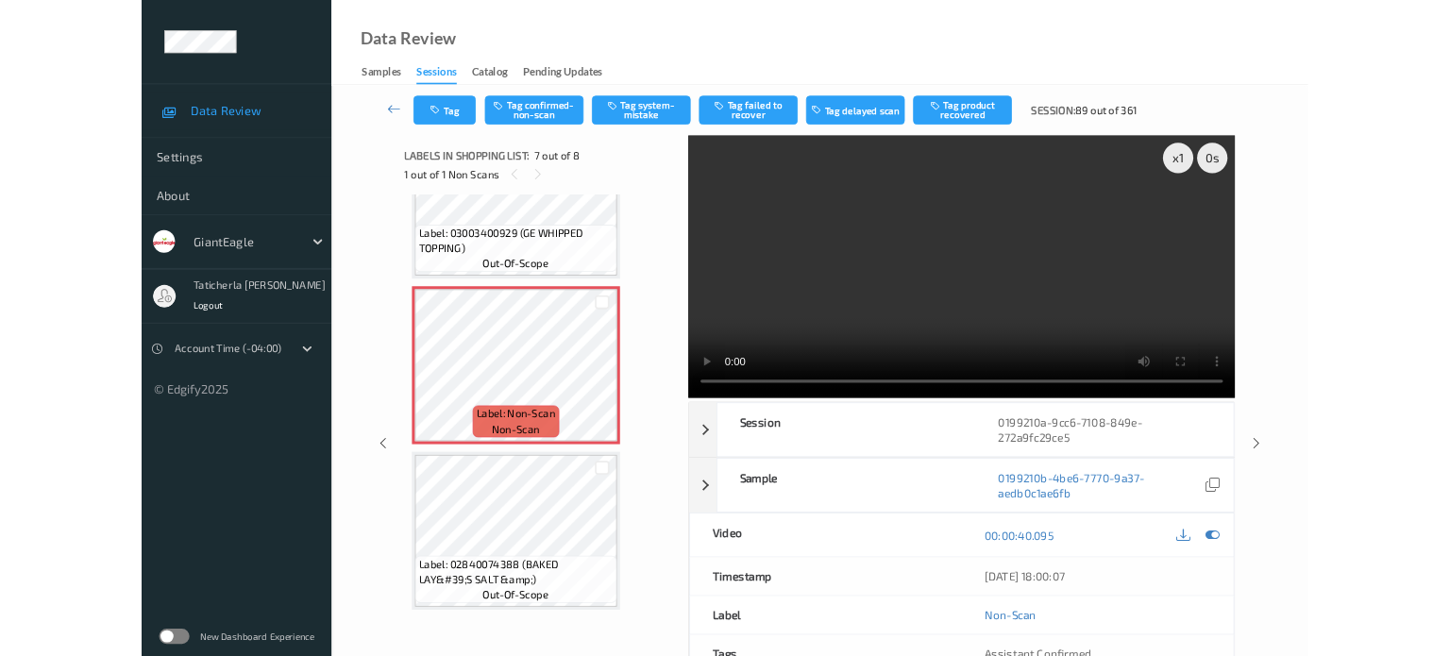
scroll to position [1130, 0]
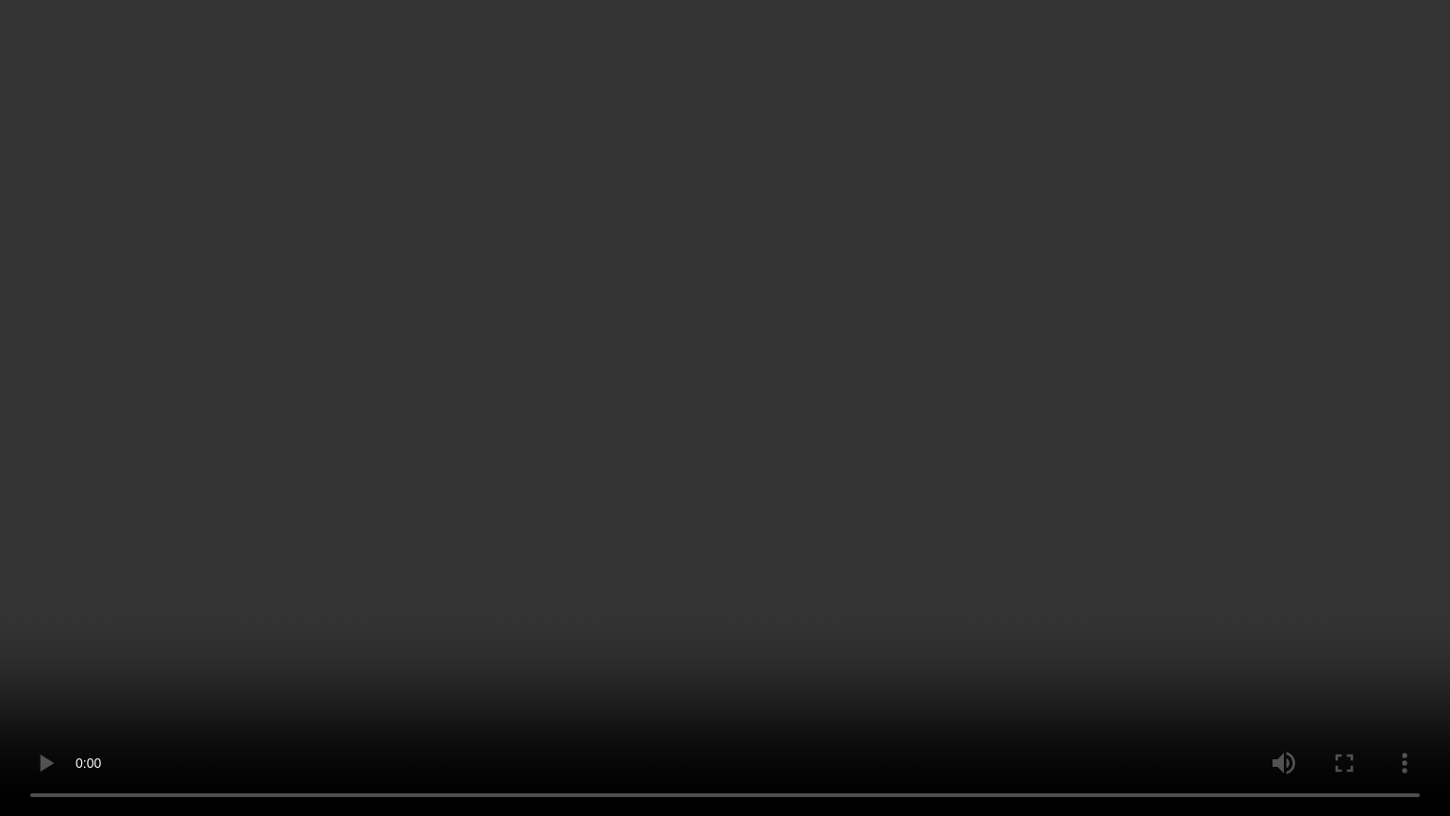
click at [82, 655] on video at bounding box center [725, 408] width 1450 height 816
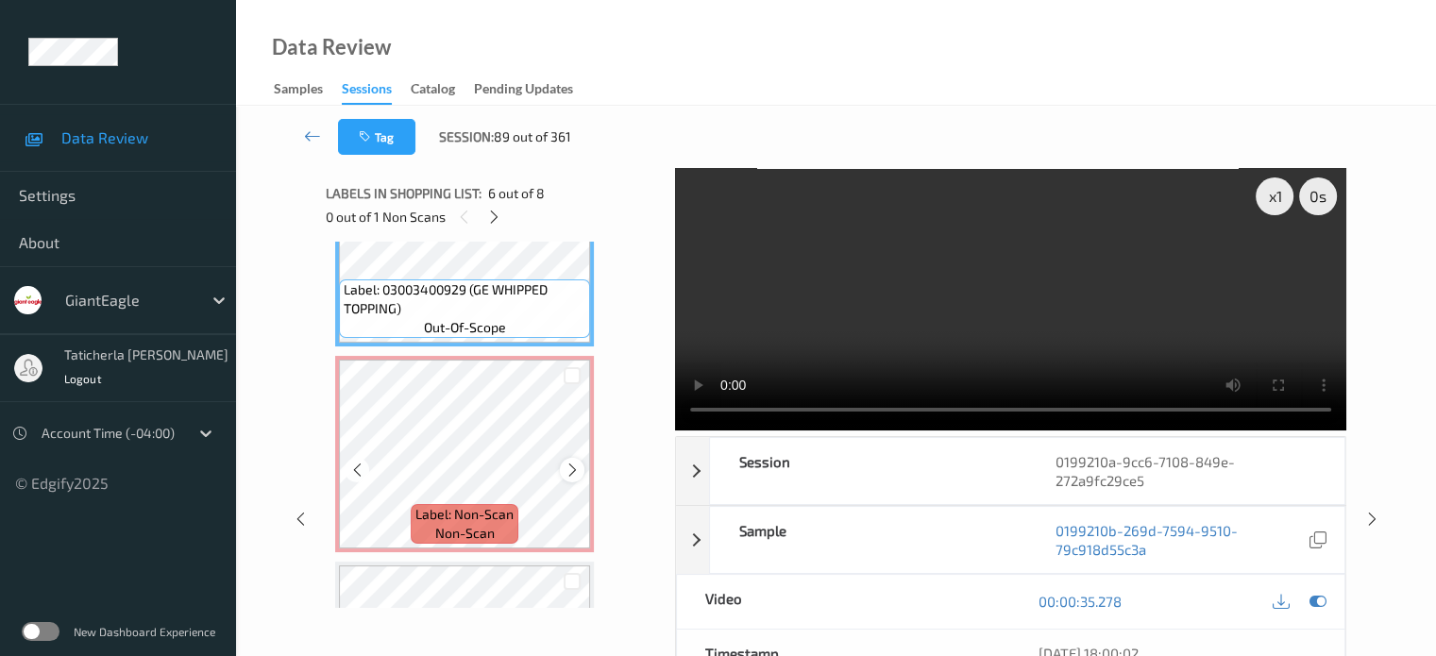
click at [571, 467] on icon at bounding box center [573, 470] width 16 height 17
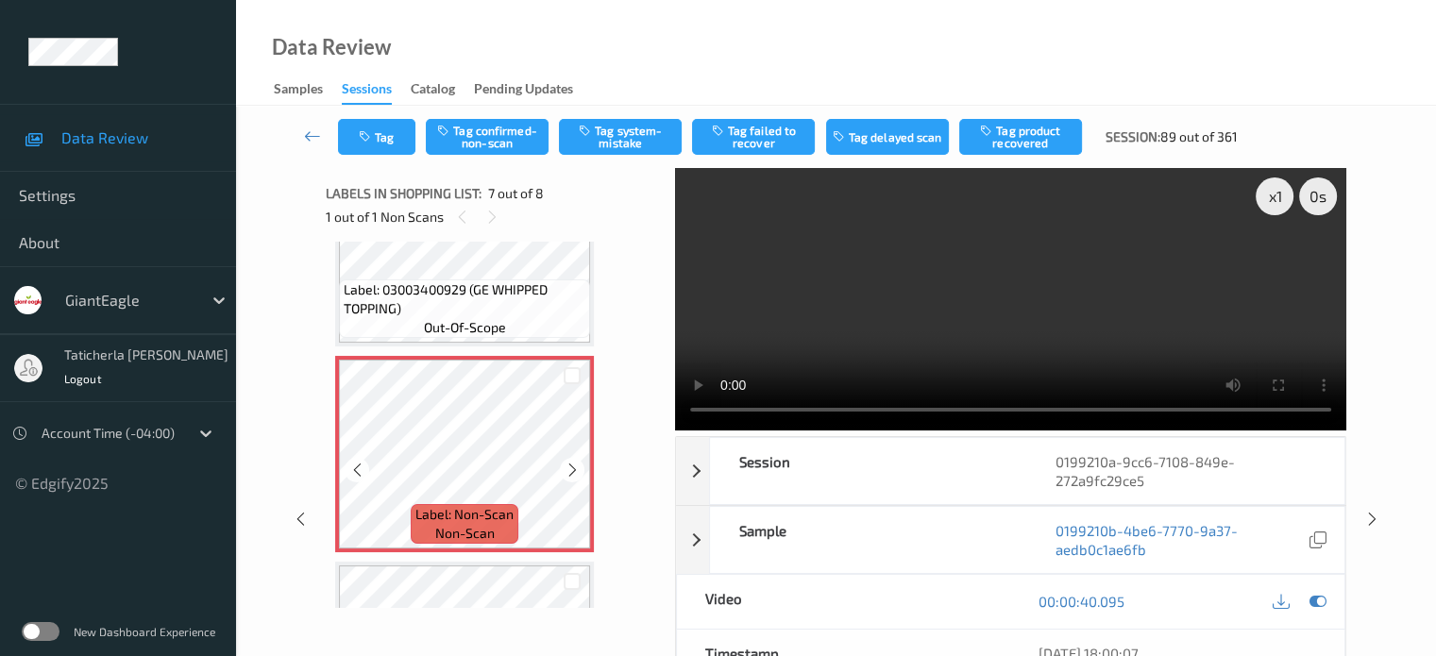
click at [571, 467] on icon at bounding box center [573, 470] width 16 height 17
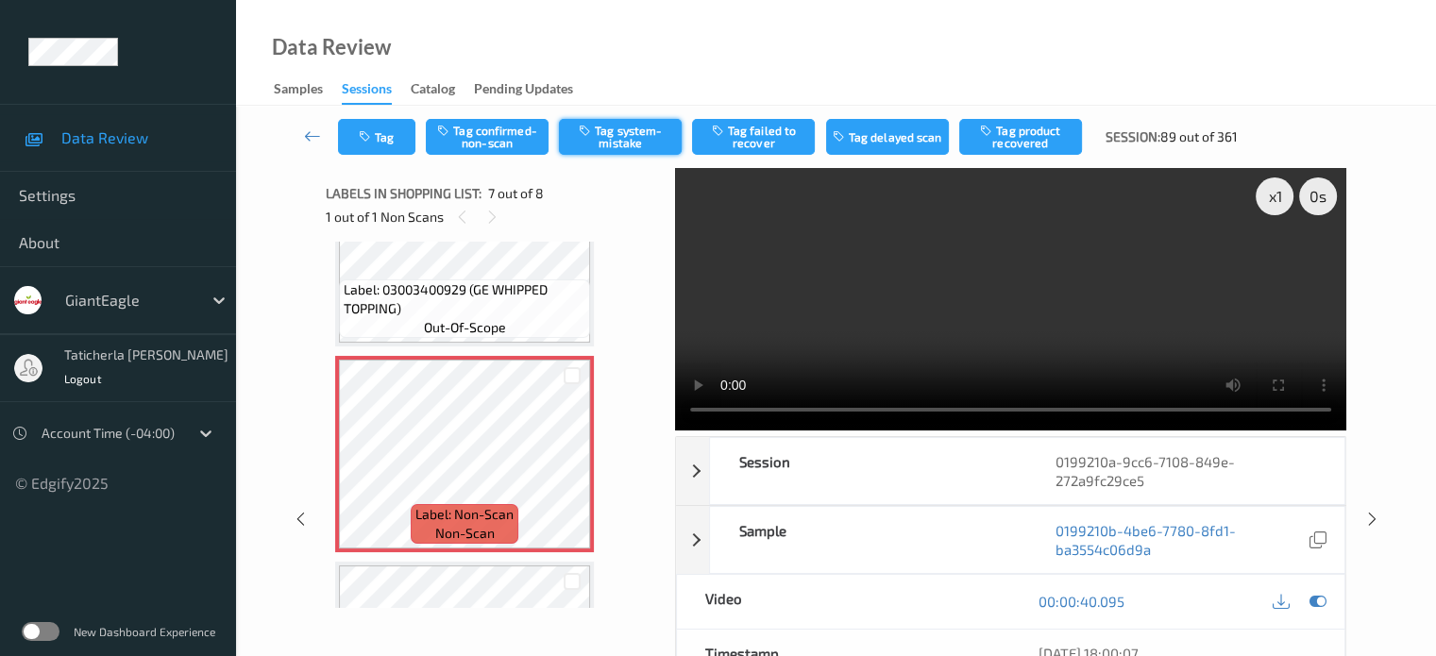
click at [640, 141] on button "Tag system-mistake" at bounding box center [620, 137] width 123 height 36
click at [379, 134] on button "Tag" at bounding box center [376, 137] width 77 height 36
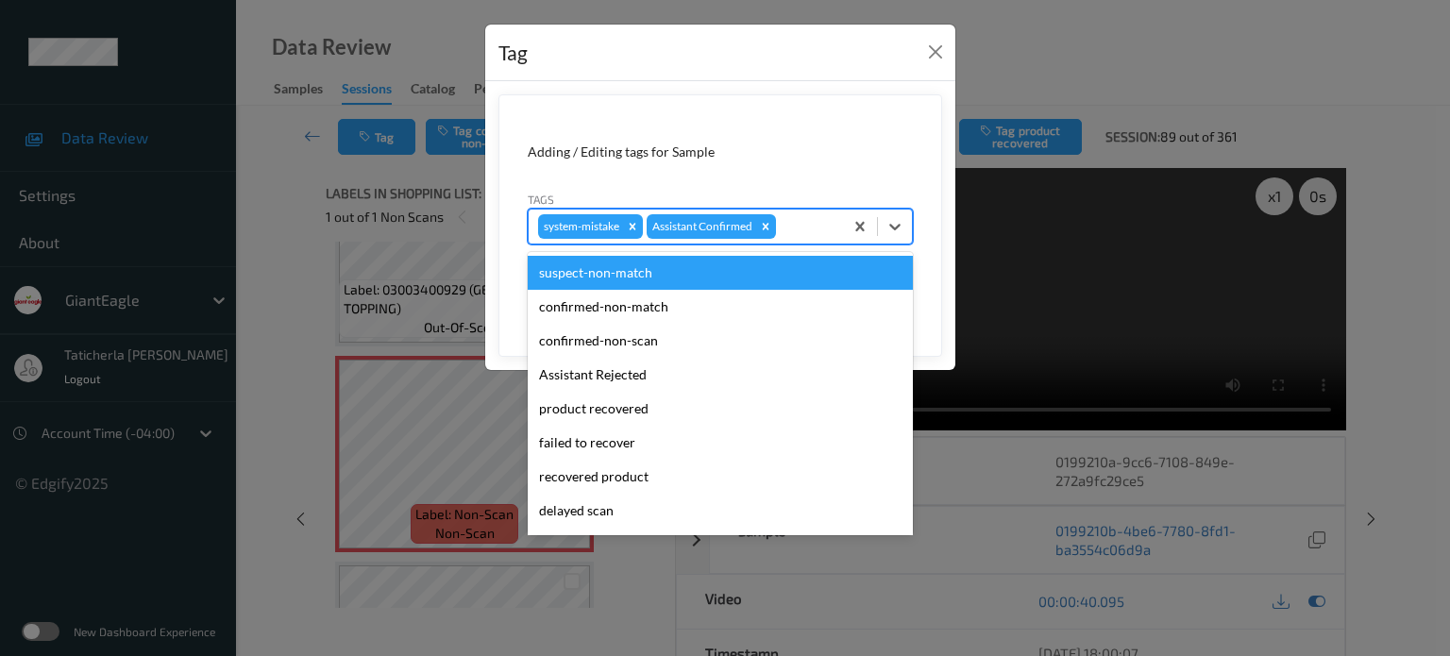
click at [795, 237] on div at bounding box center [807, 226] width 54 height 23
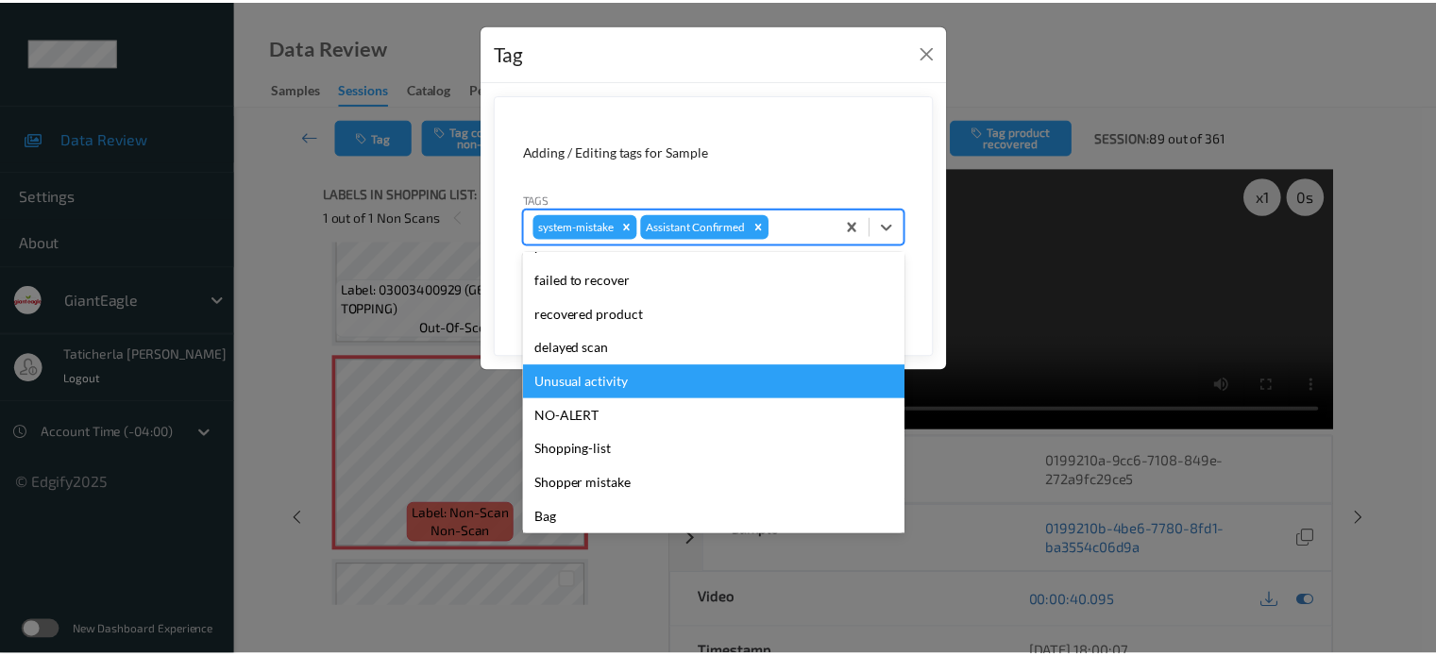
scroll to position [166, 0]
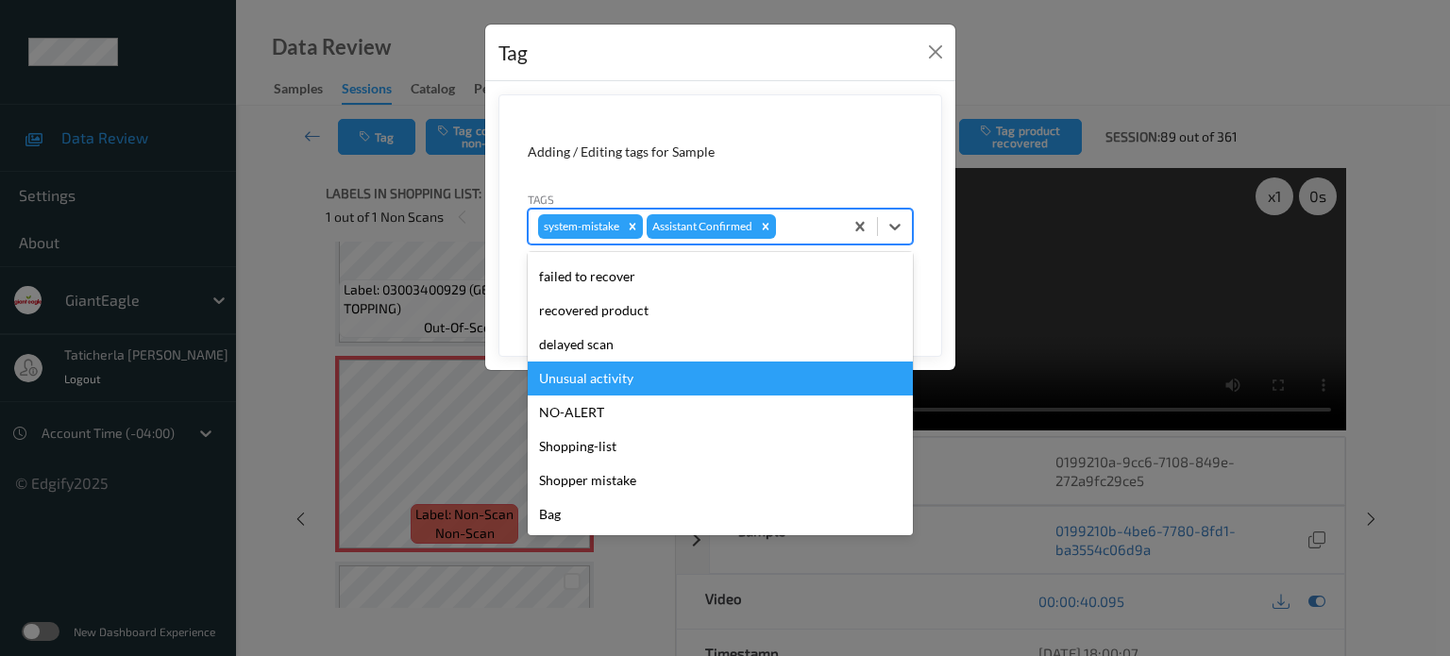
click at [698, 388] on div "Unusual activity" at bounding box center [720, 379] width 385 height 34
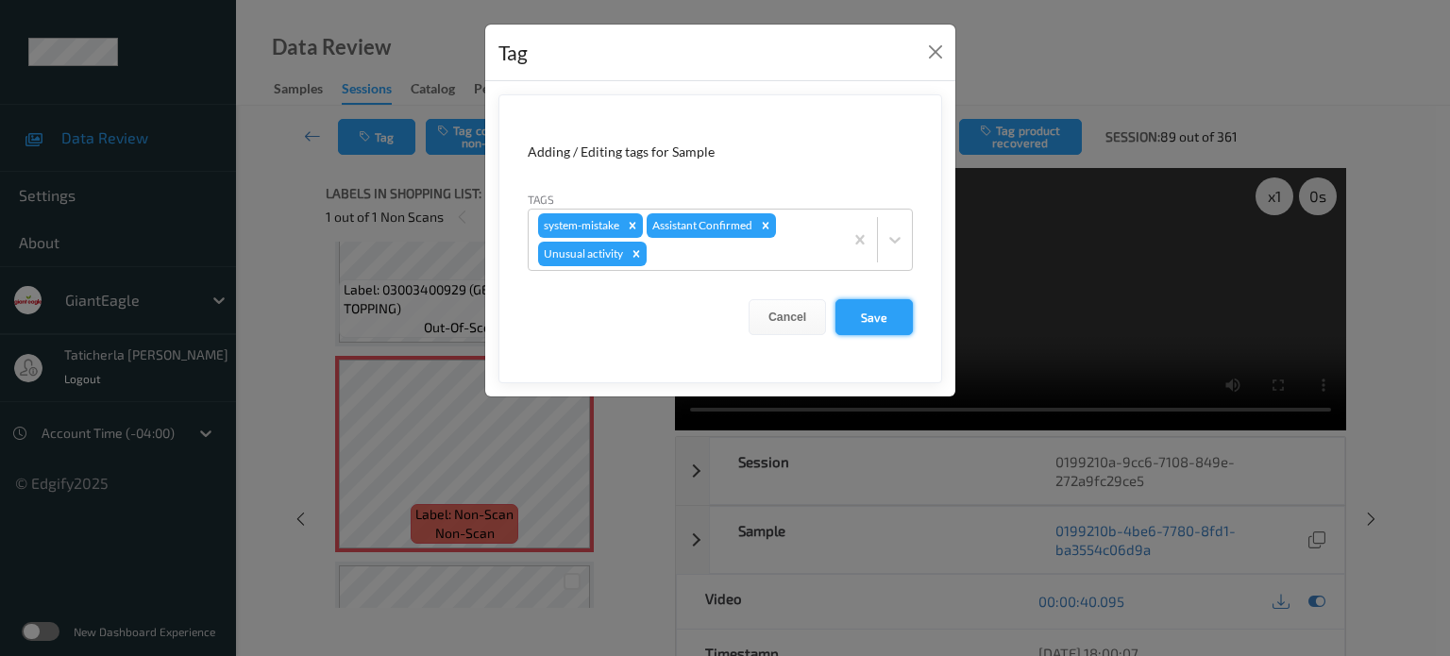
click at [895, 324] on button "Save" at bounding box center [874, 317] width 77 height 36
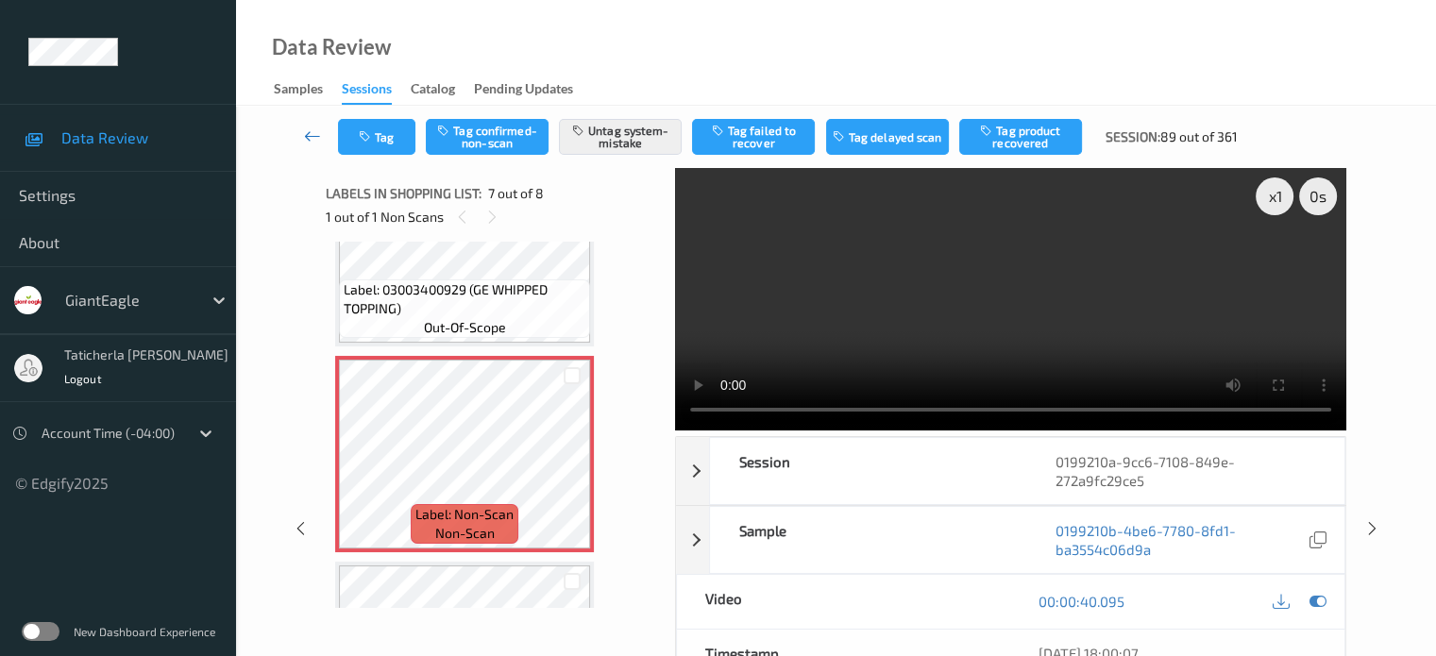
click at [308, 135] on icon at bounding box center [312, 136] width 17 height 19
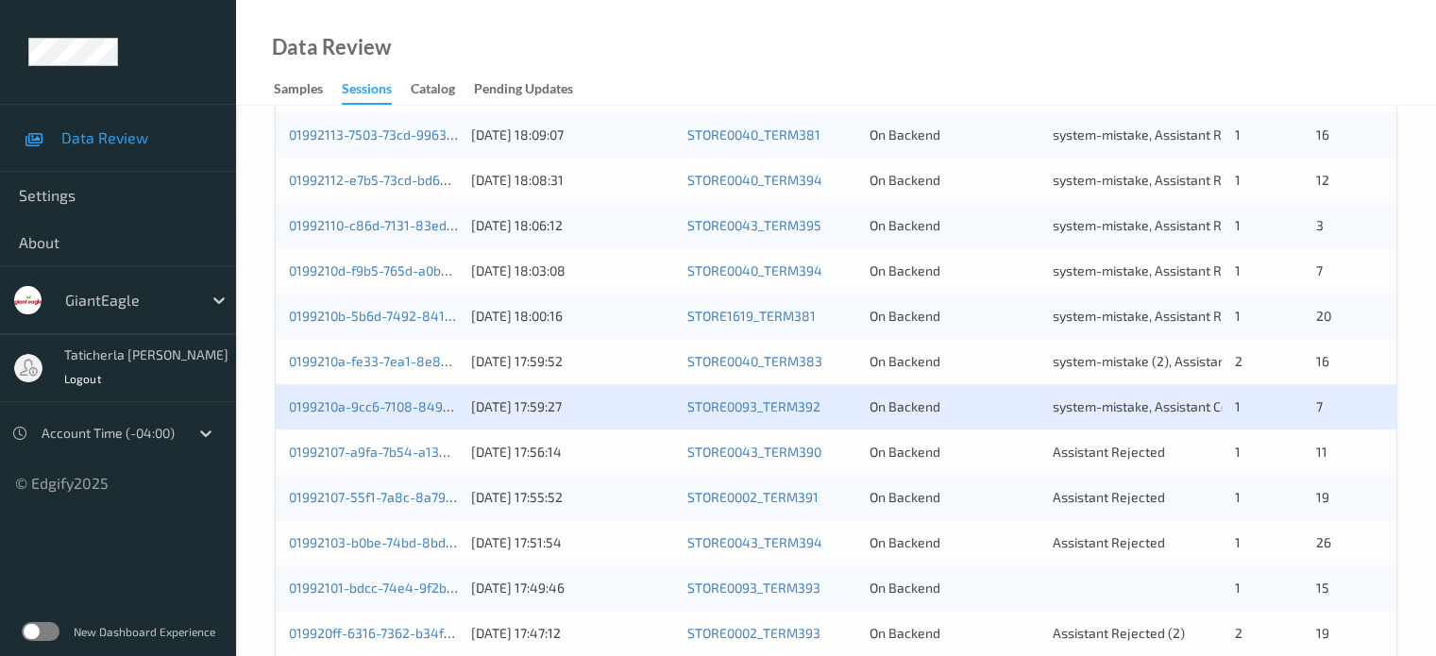
scroll to position [567, 0]
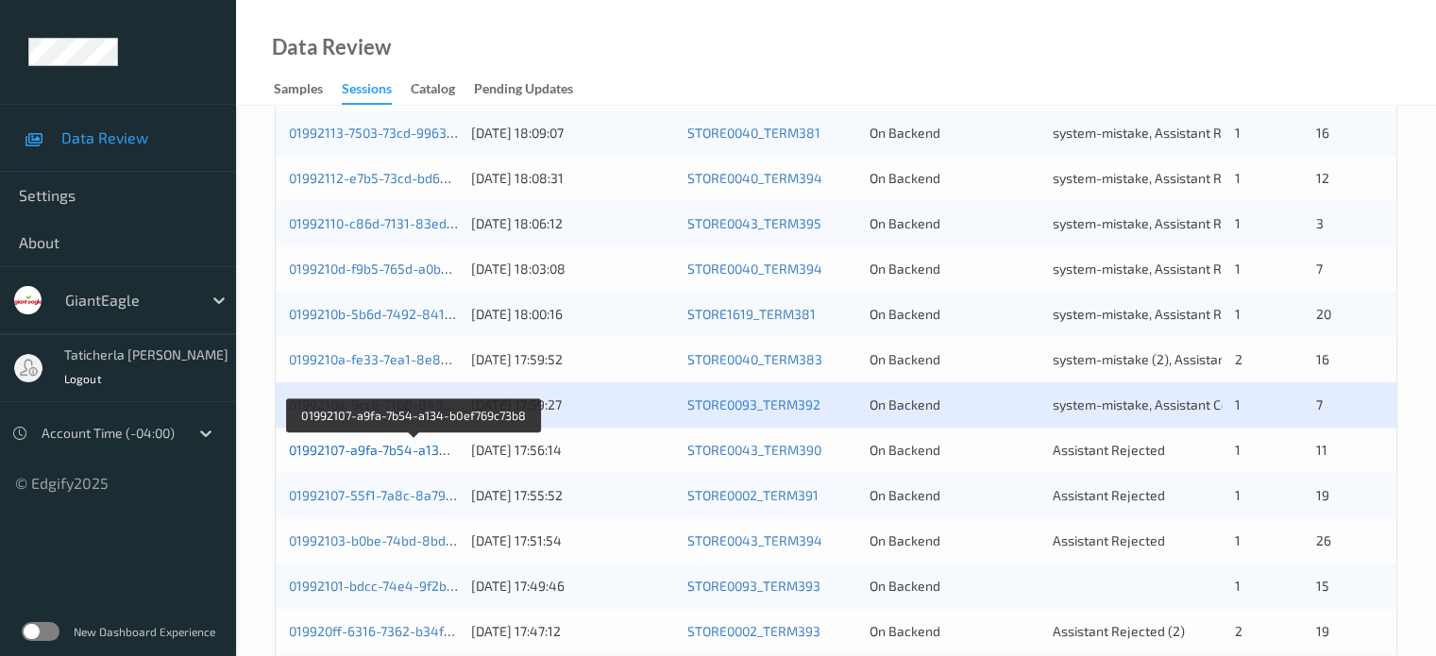
click at [374, 445] on link "01992107-a9fa-7b54-a134-b0ef769c73b8" at bounding box center [414, 450] width 250 height 16
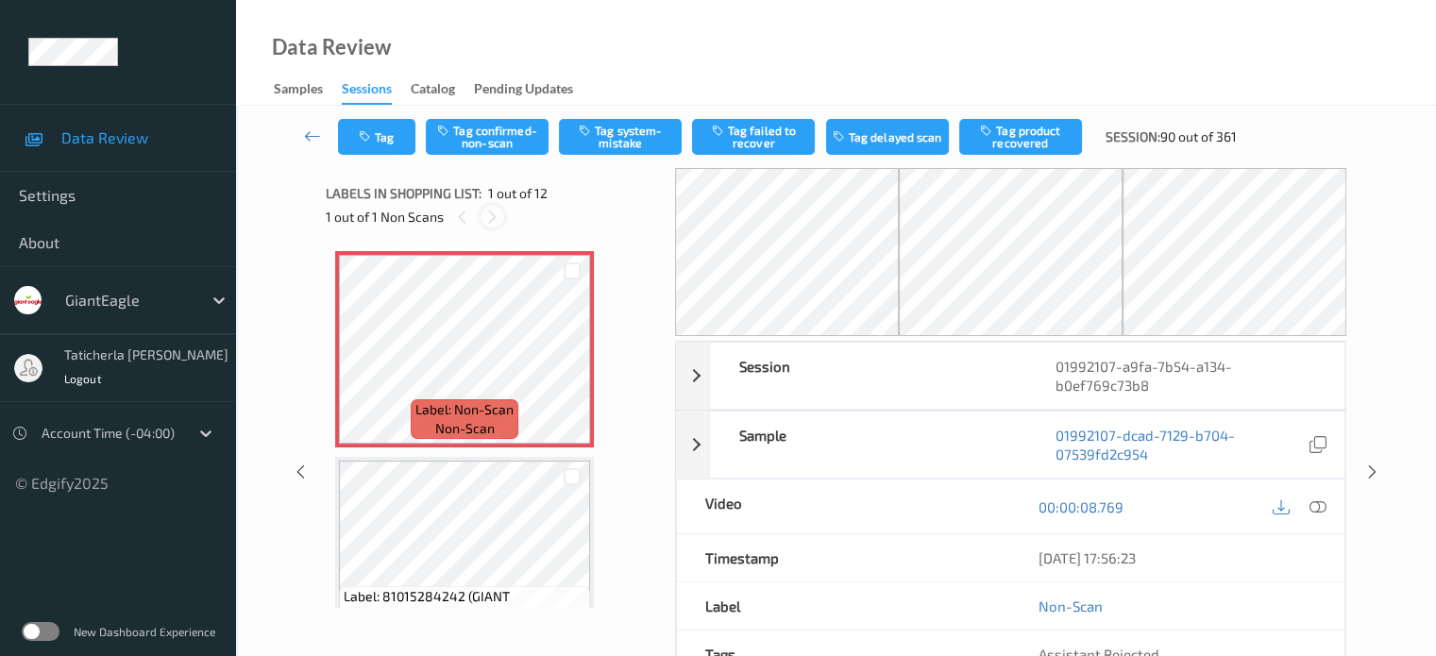
click at [487, 214] on icon at bounding box center [492, 217] width 16 height 17
click at [574, 362] on icon at bounding box center [573, 365] width 16 height 17
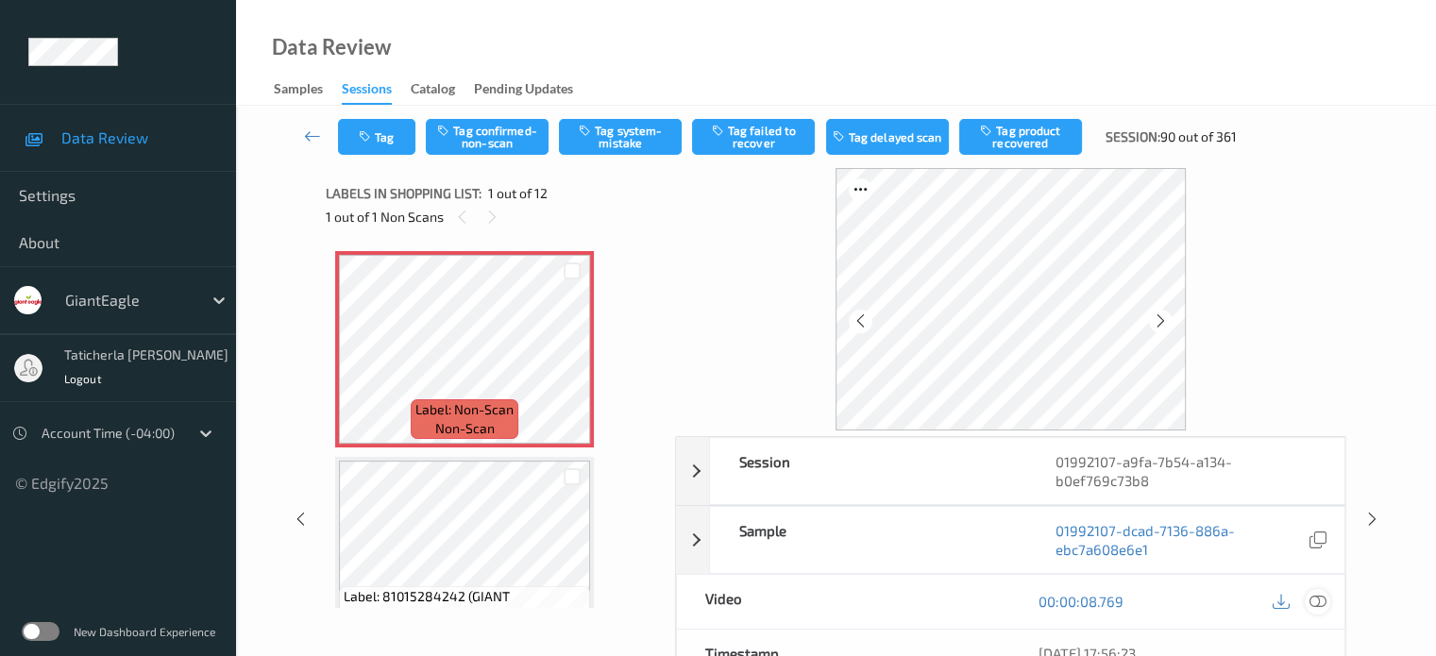
click at [1314, 596] on icon at bounding box center [1317, 601] width 17 height 17
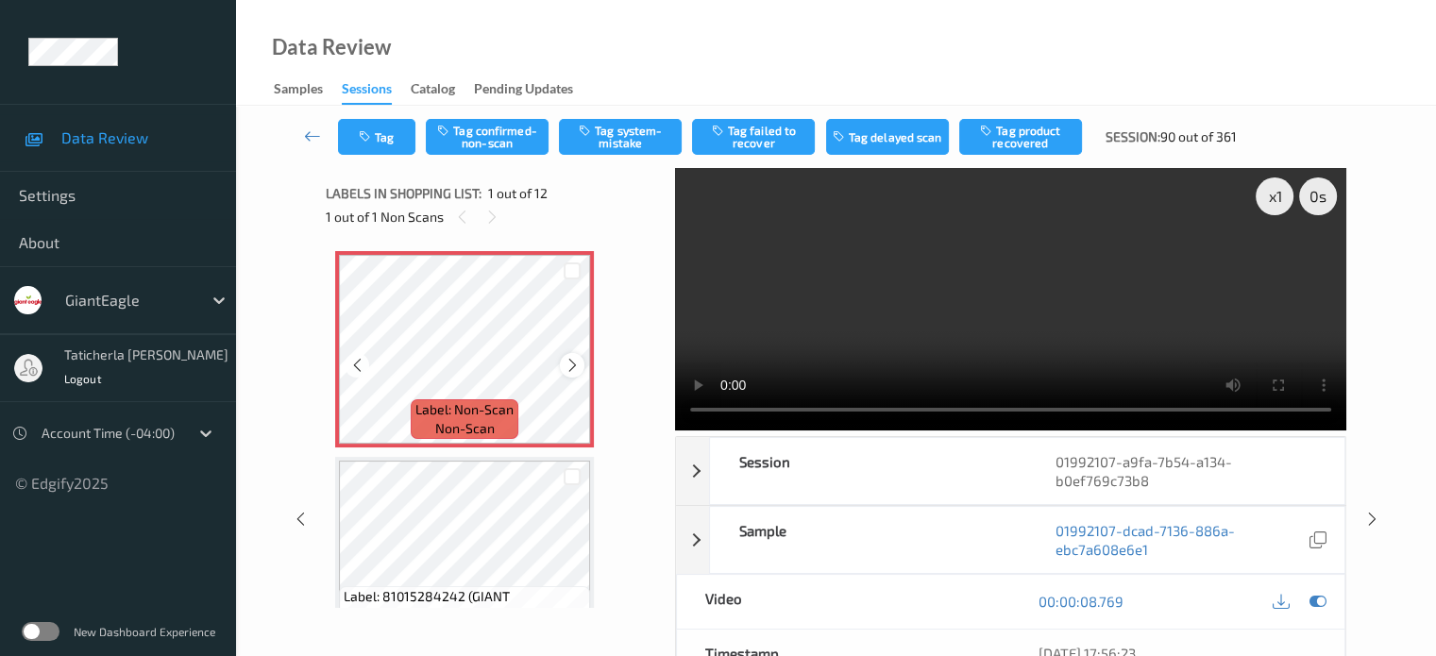
click at [574, 365] on icon at bounding box center [573, 365] width 16 height 17
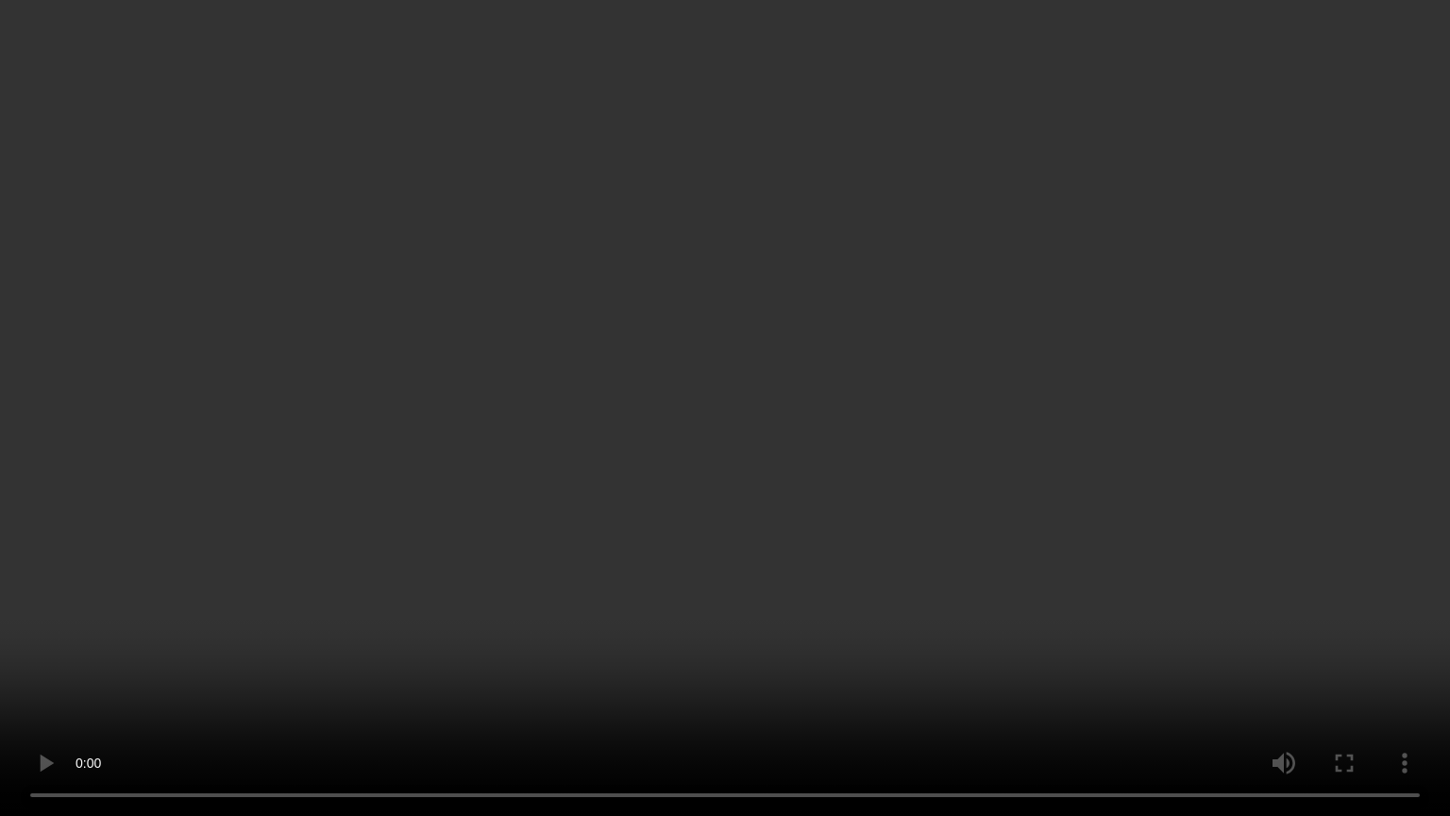
click at [487, 655] on video at bounding box center [725, 408] width 1450 height 816
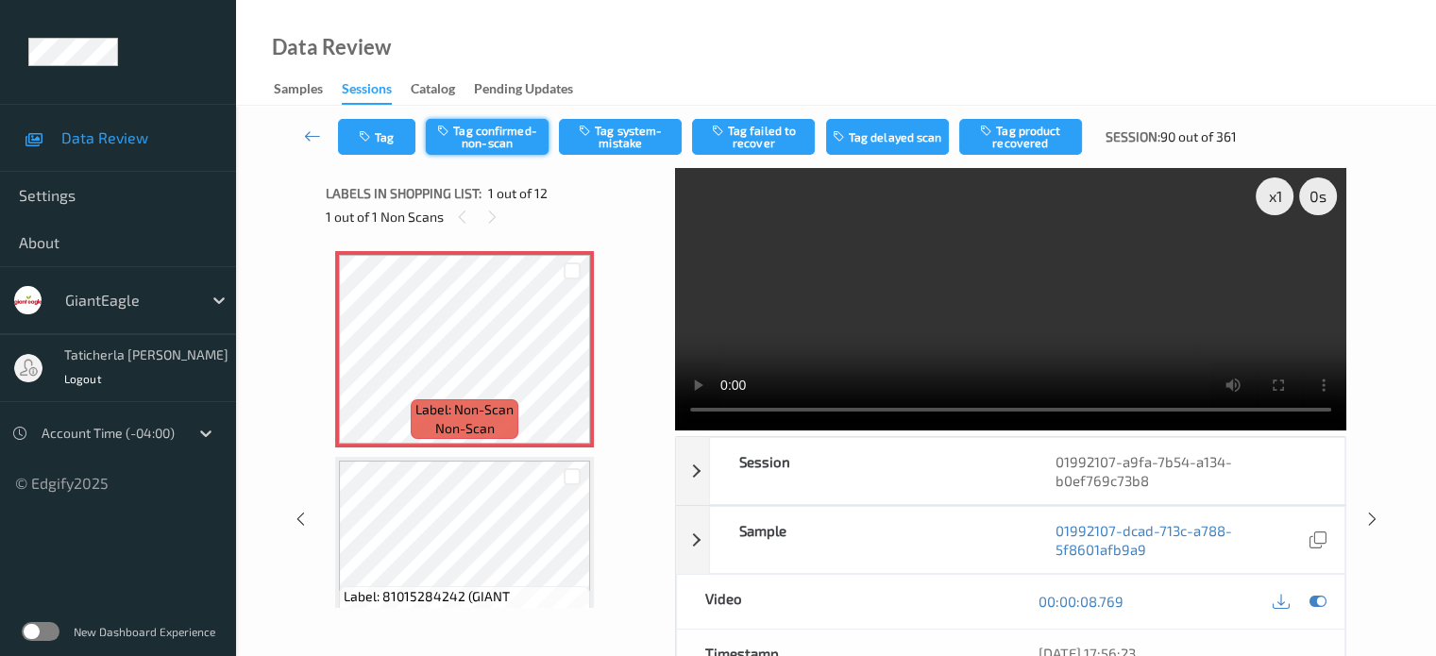
click at [504, 139] on button "Tag confirmed-non-scan" at bounding box center [487, 137] width 123 height 36
click at [763, 133] on button "Tag failed to recover" at bounding box center [753, 137] width 123 height 36
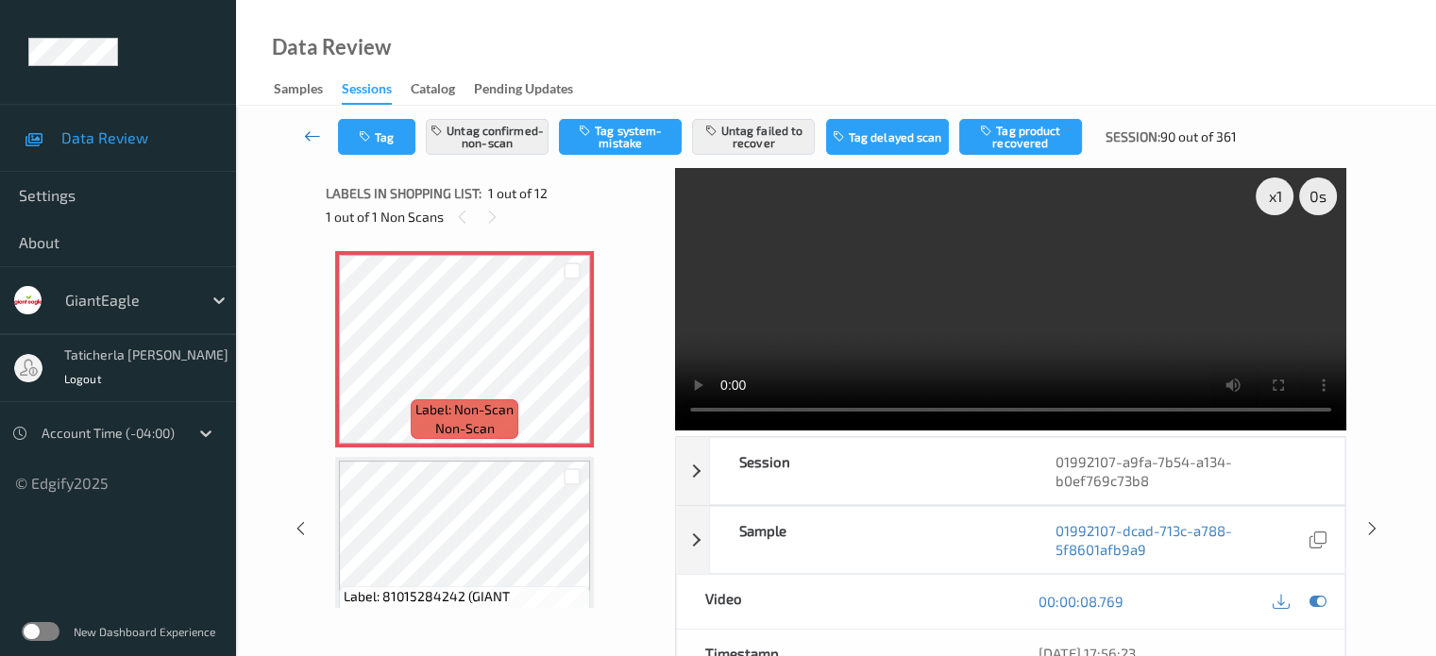
click at [309, 129] on icon at bounding box center [312, 136] width 17 height 19
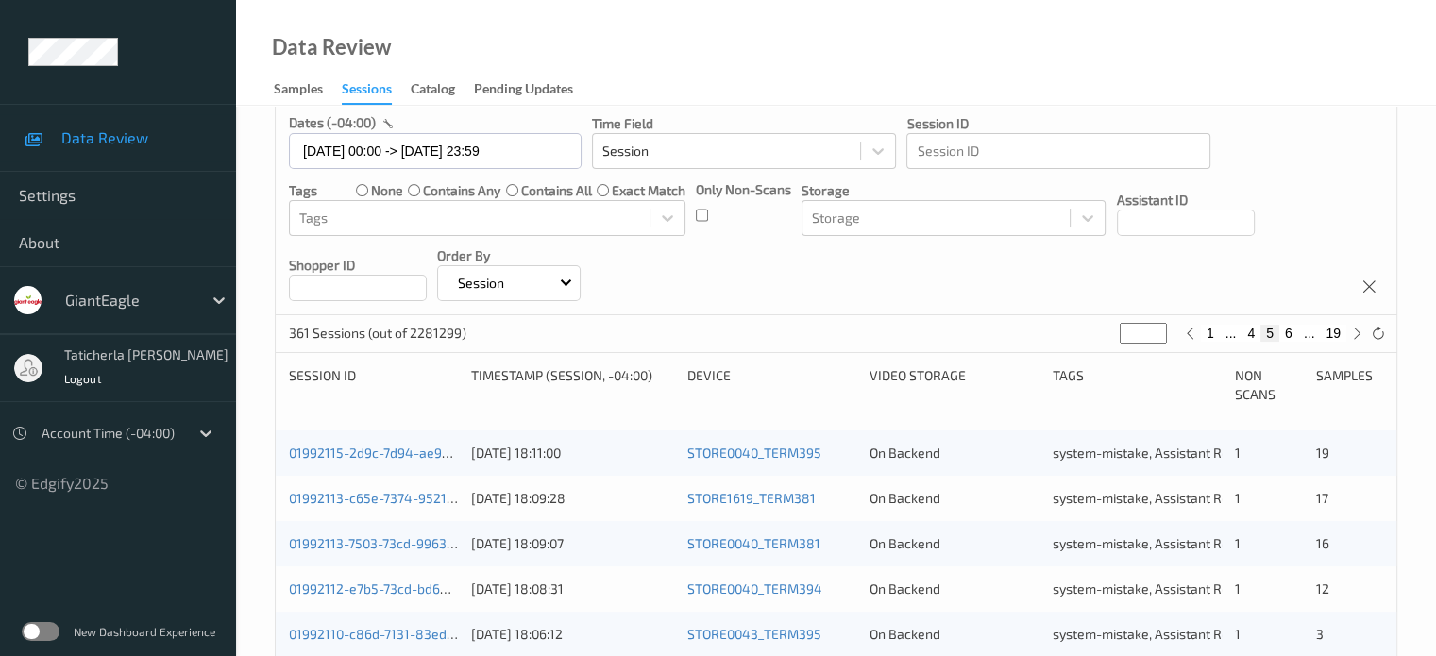
scroll to position [189, 0]
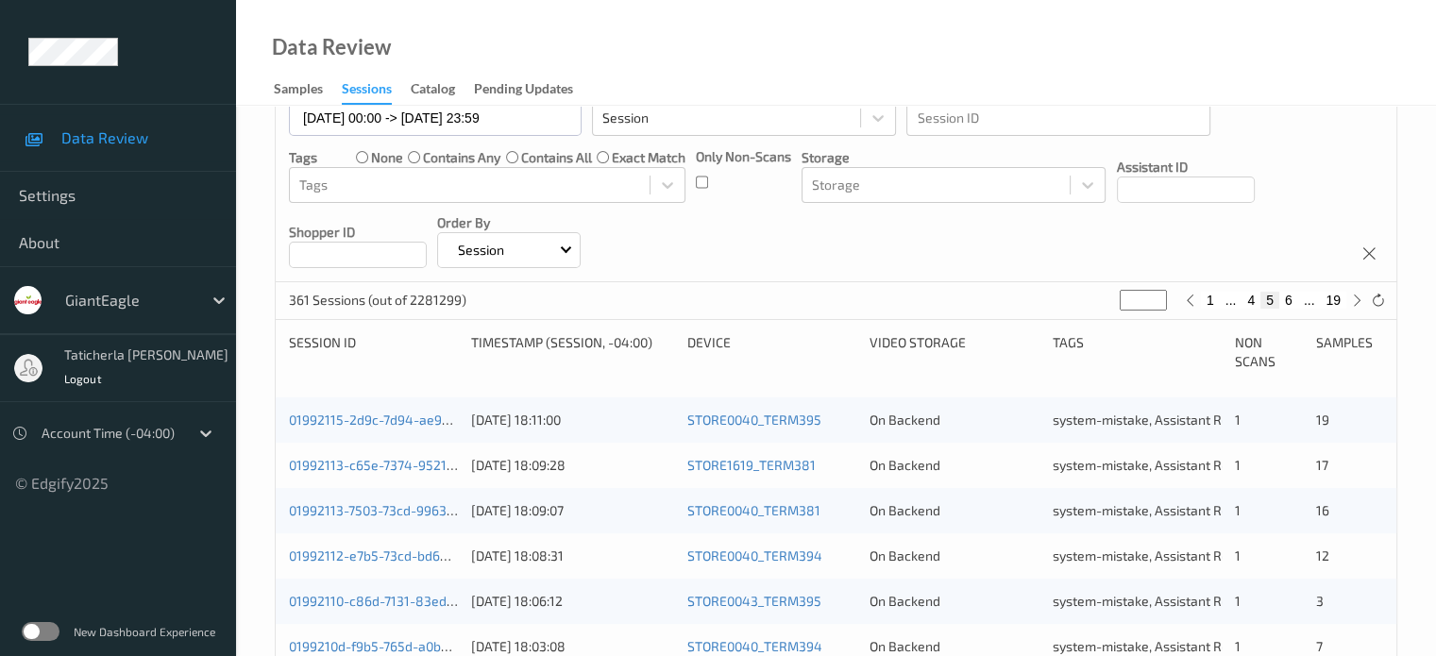
click at [1250, 296] on button "4" at bounding box center [1251, 300] width 19 height 17
type input "*"
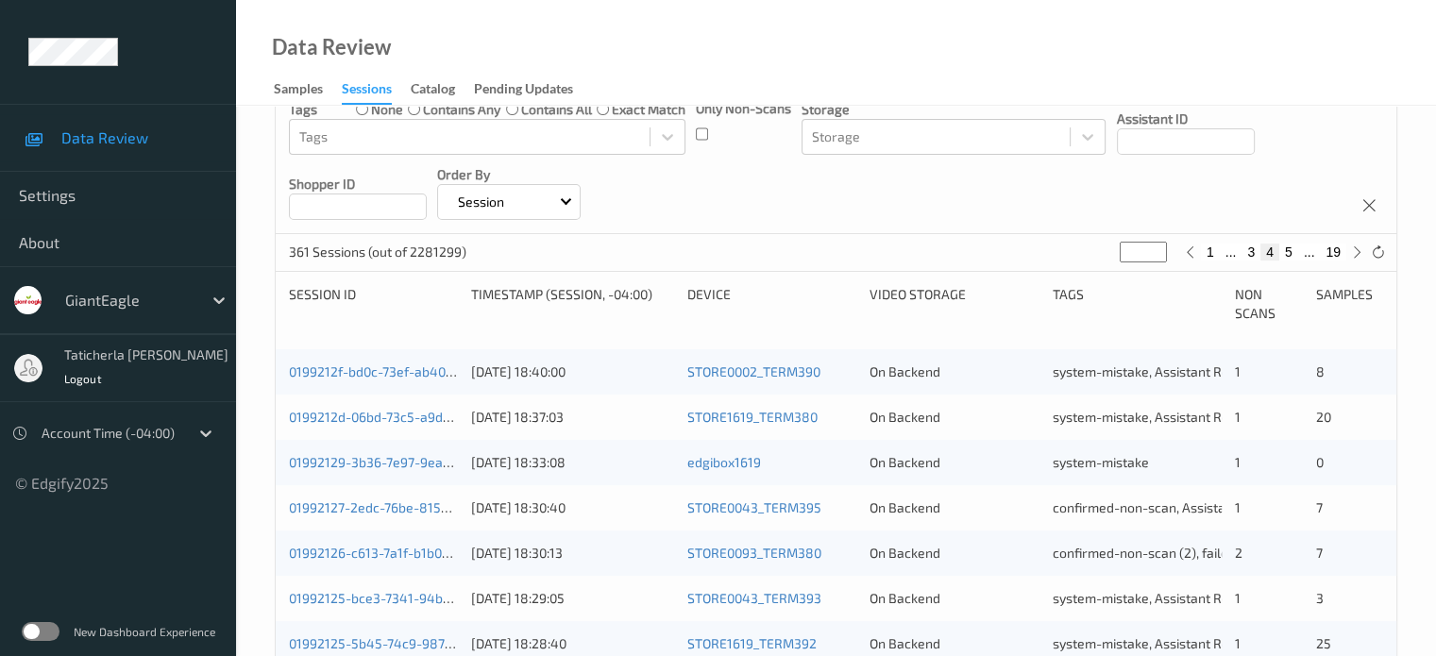
scroll to position [283, 0]
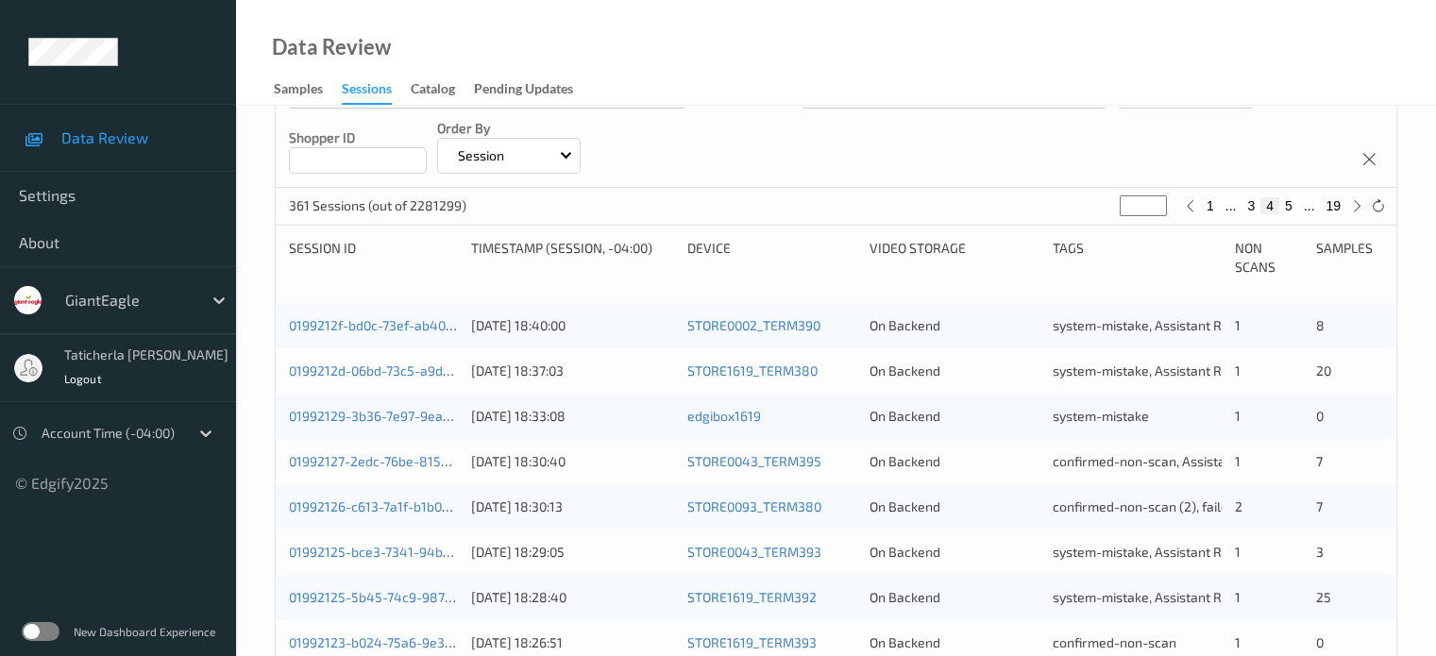
click at [1289, 200] on button "5" at bounding box center [1288, 205] width 19 height 17
type input "*"
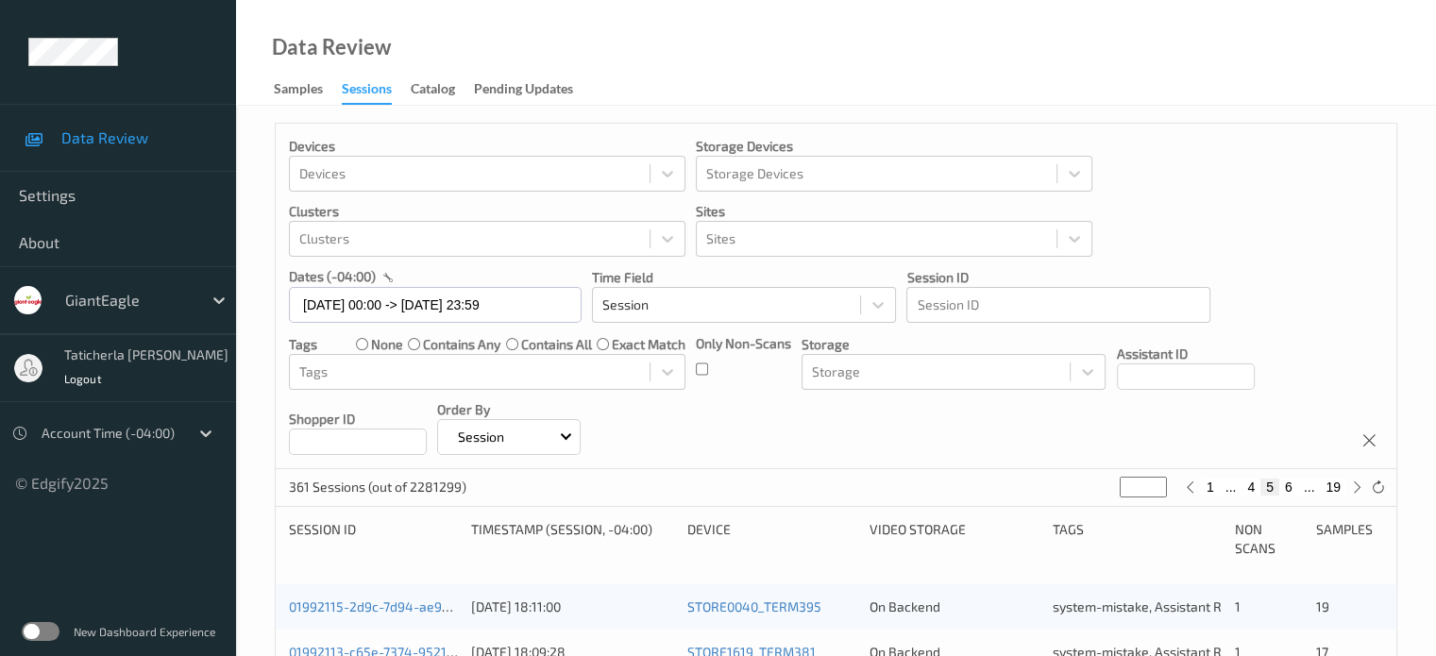
scroll to position [0, 0]
click at [554, 310] on input "[DATE] 00:00 -> [DATE] 23:59" at bounding box center [435, 307] width 293 height 36
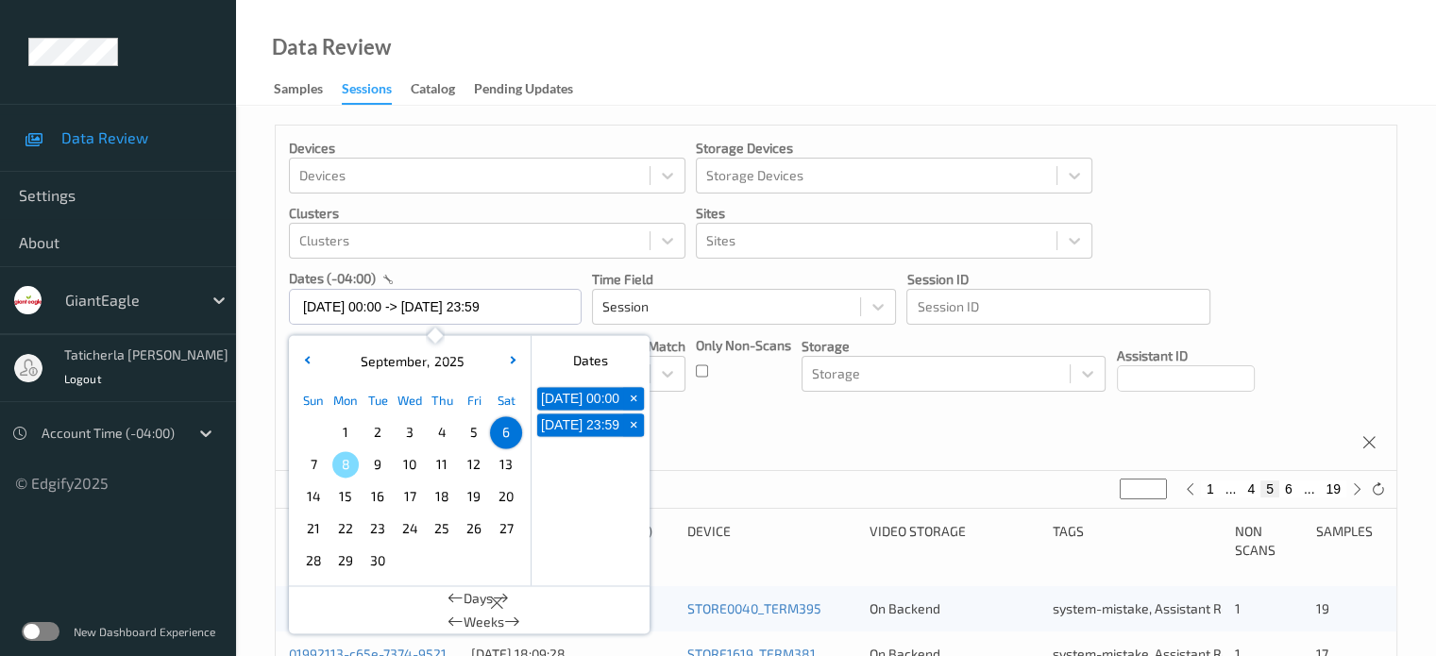
click at [468, 434] on span "5" at bounding box center [474, 432] width 26 height 26
type input "[DATE] 00:00"
type input "*"
click at [468, 434] on span "5" at bounding box center [474, 432] width 26 height 26
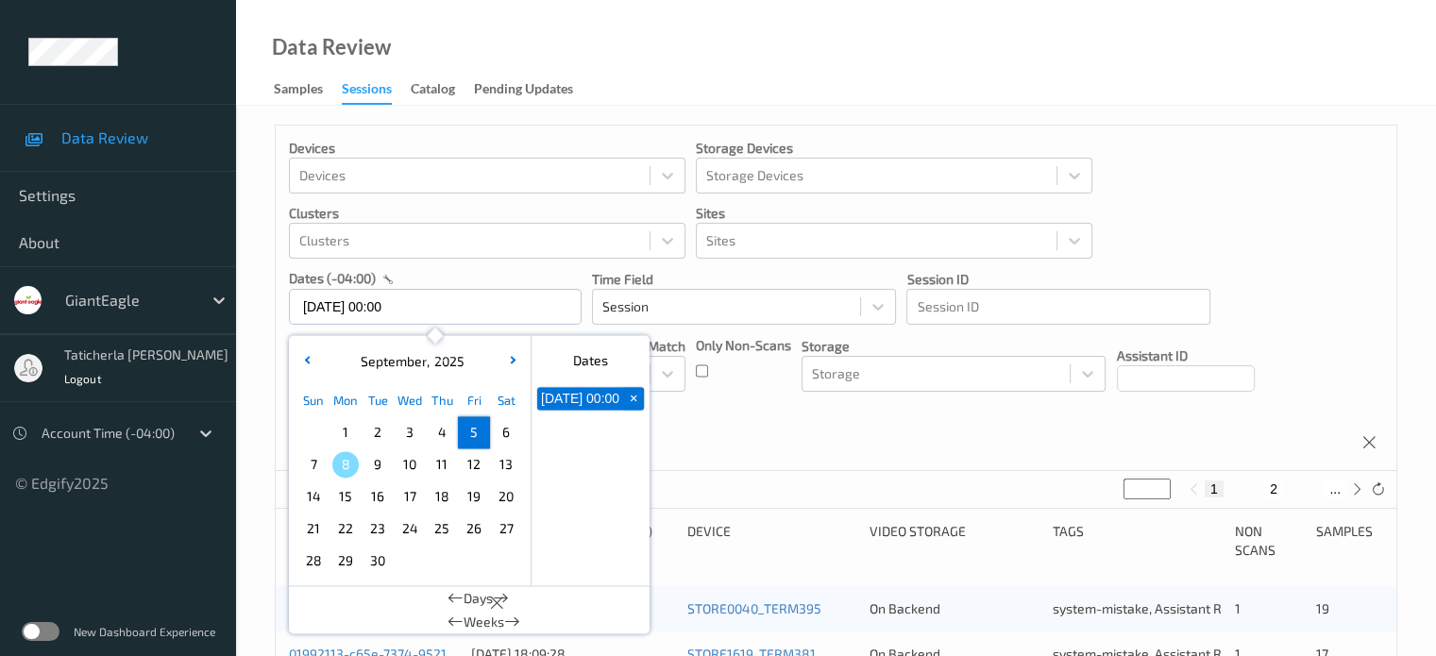
type input "[DATE] 00:00 -> [DATE] 23:59"
click at [1250, 490] on button "2" at bounding box center [1251, 489] width 19 height 17
type input "*"
click at [547, 310] on input "[DATE] 00:00 -> [DATE] 23:59" at bounding box center [435, 307] width 293 height 36
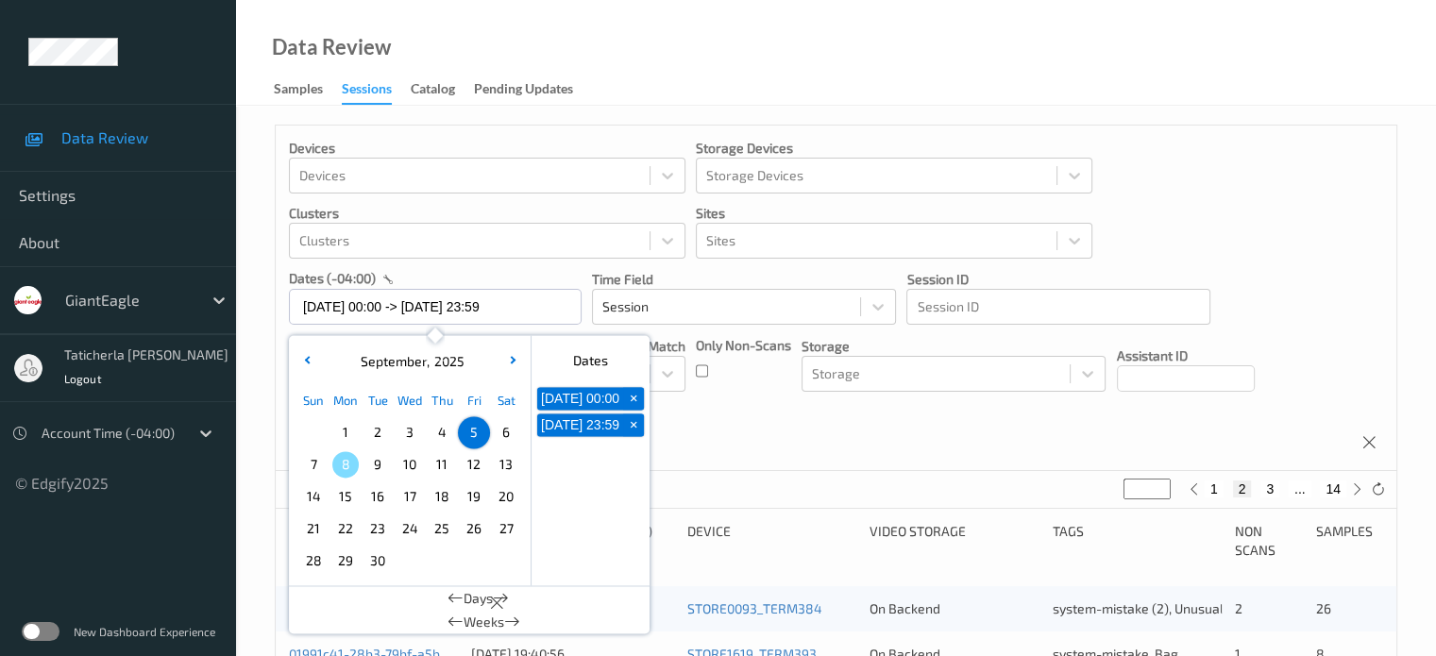
click at [511, 431] on span "6" at bounding box center [506, 432] width 26 height 26
type input "[DATE] 00:00"
type input "*"
click at [511, 431] on span "6" at bounding box center [506, 432] width 26 height 26
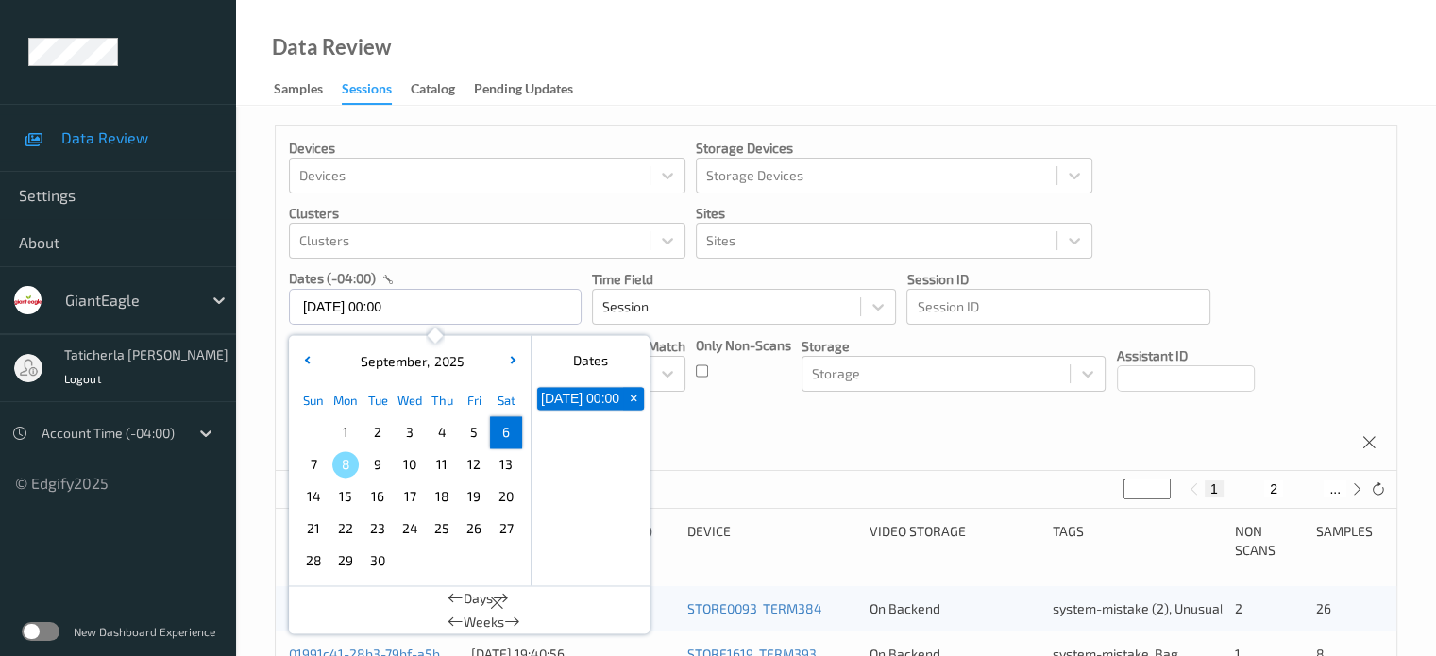
type input "[DATE] 00:00 -> [DATE] 23:59"
click at [1257, 494] on button "2" at bounding box center [1251, 489] width 19 height 17
type input "*"
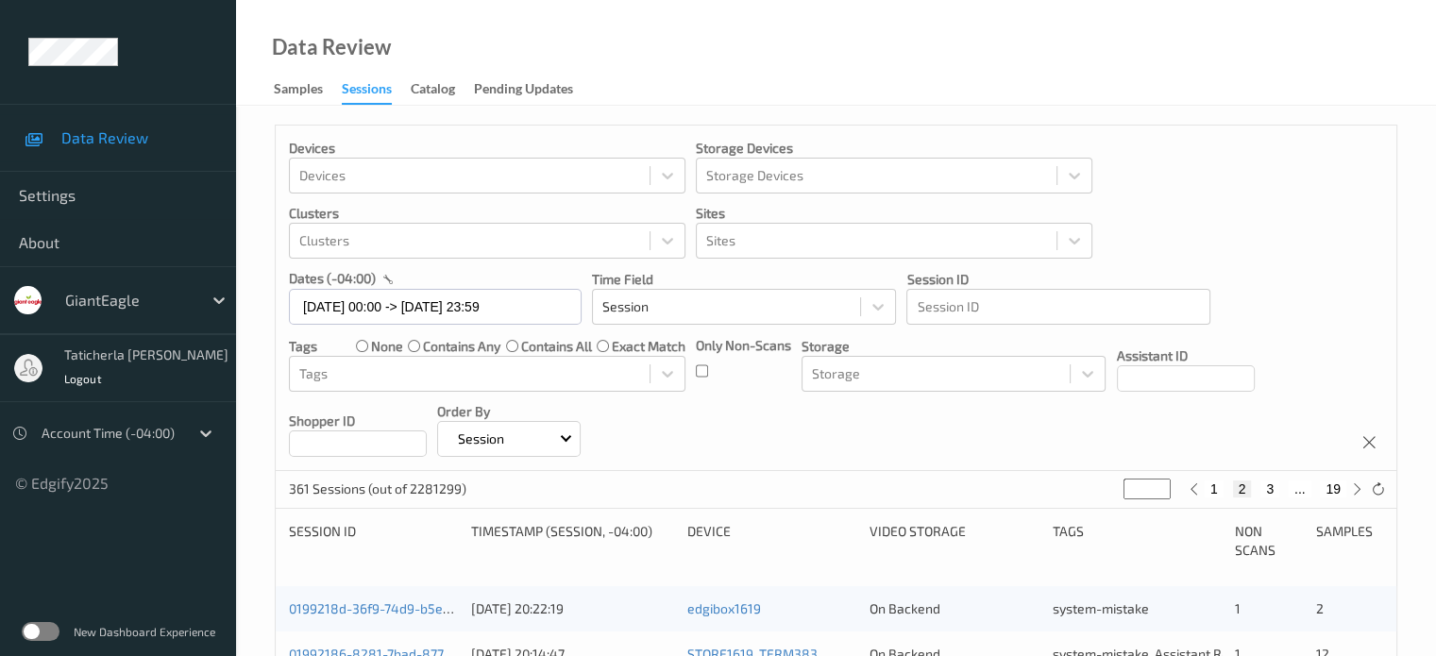
click at [1266, 489] on button "3" at bounding box center [1270, 489] width 19 height 17
type input "*"
click at [1280, 487] on button "4" at bounding box center [1281, 489] width 19 height 17
type input "*"
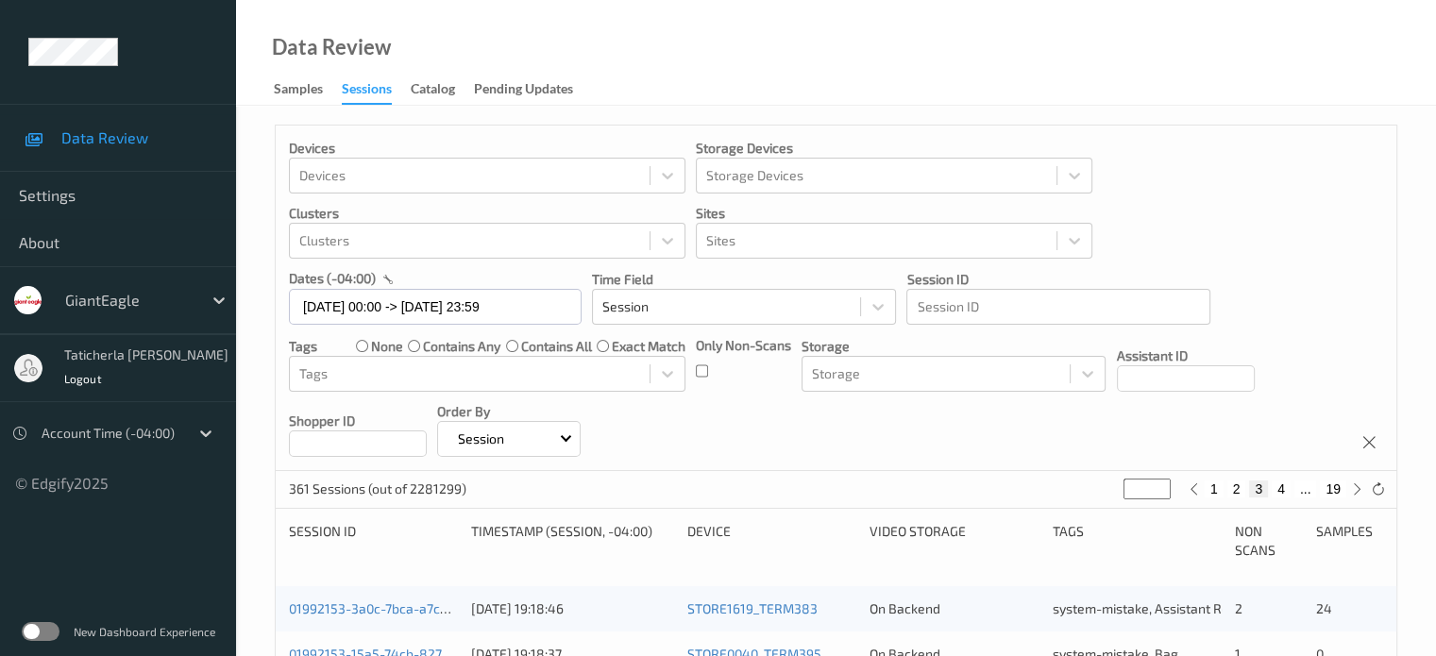
type input "*"
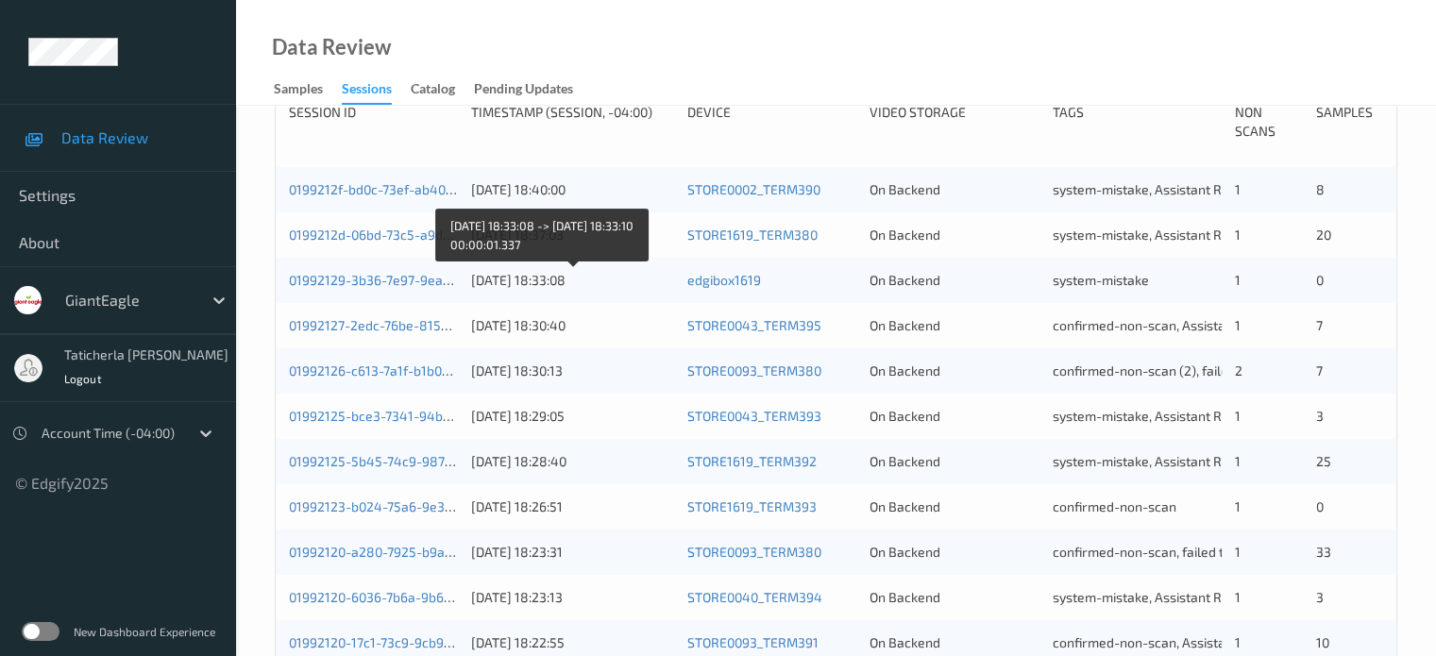
scroll to position [440, 0]
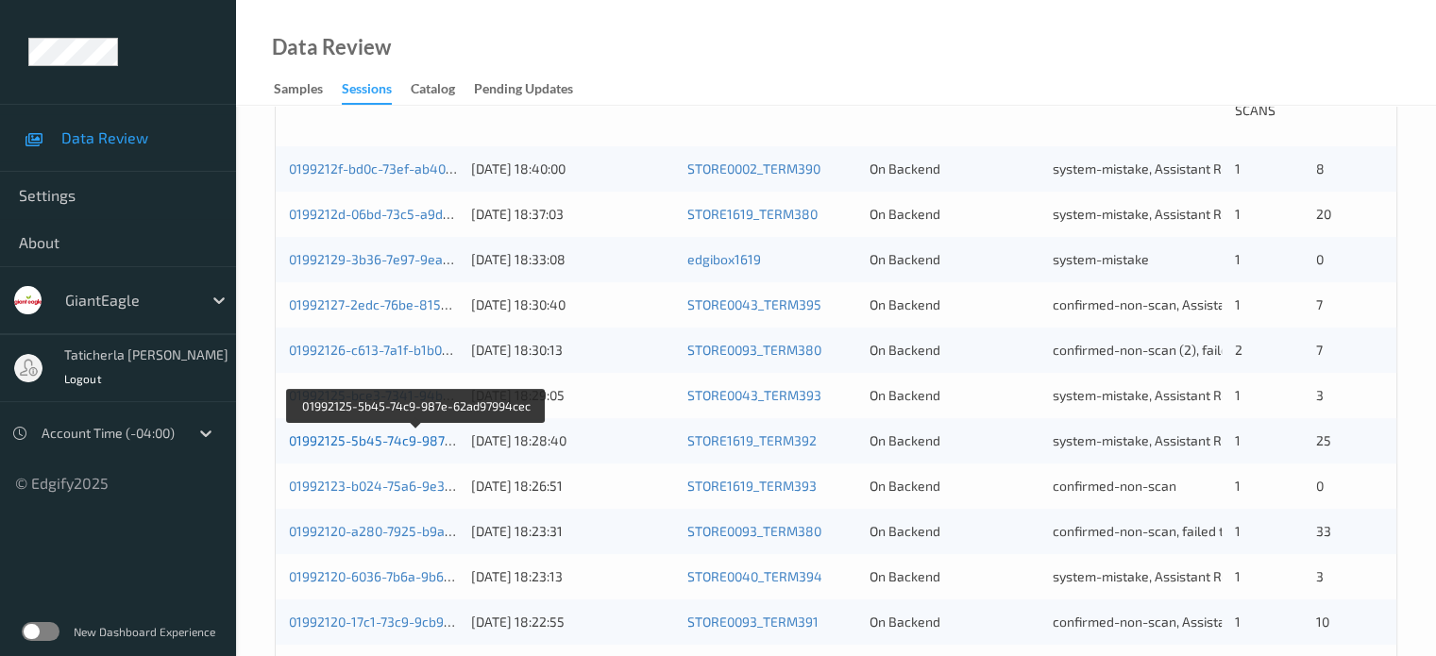
click at [389, 439] on link "01992125-5b45-74c9-987e-62ad97994cec" at bounding box center [418, 440] width 258 height 16
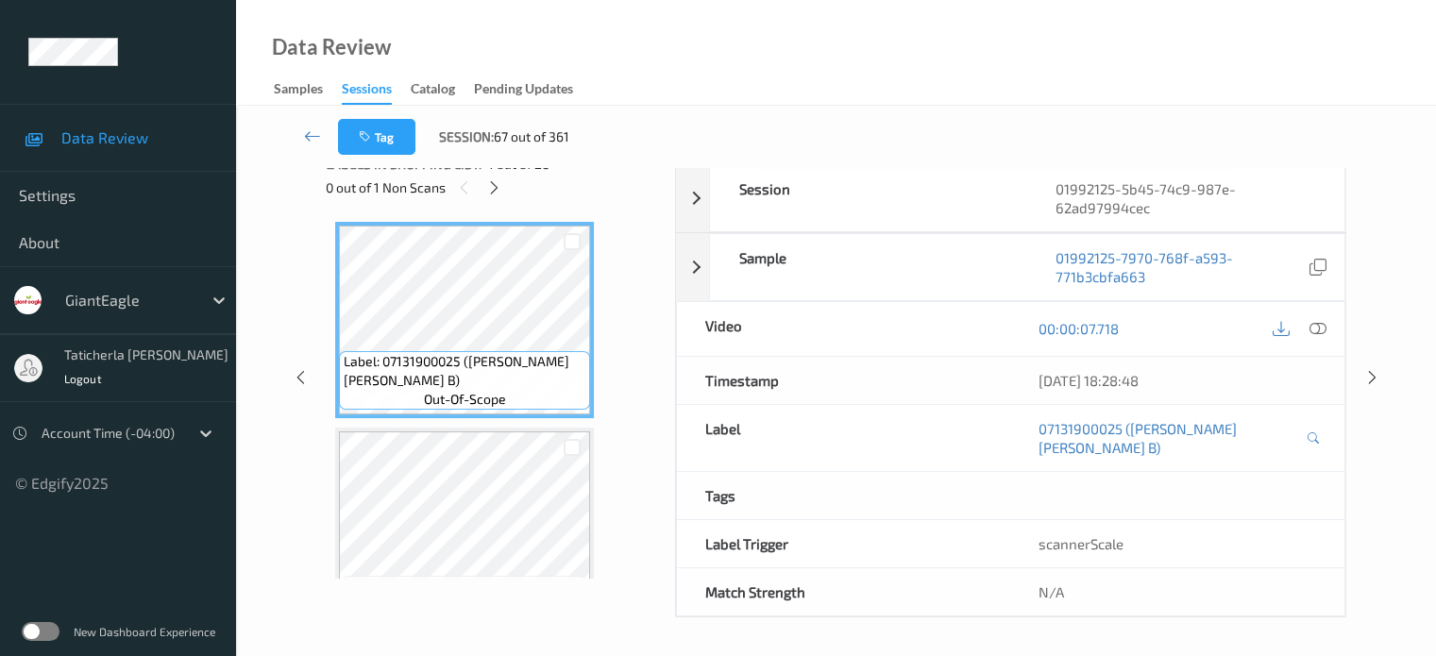
scroll to position [250, 0]
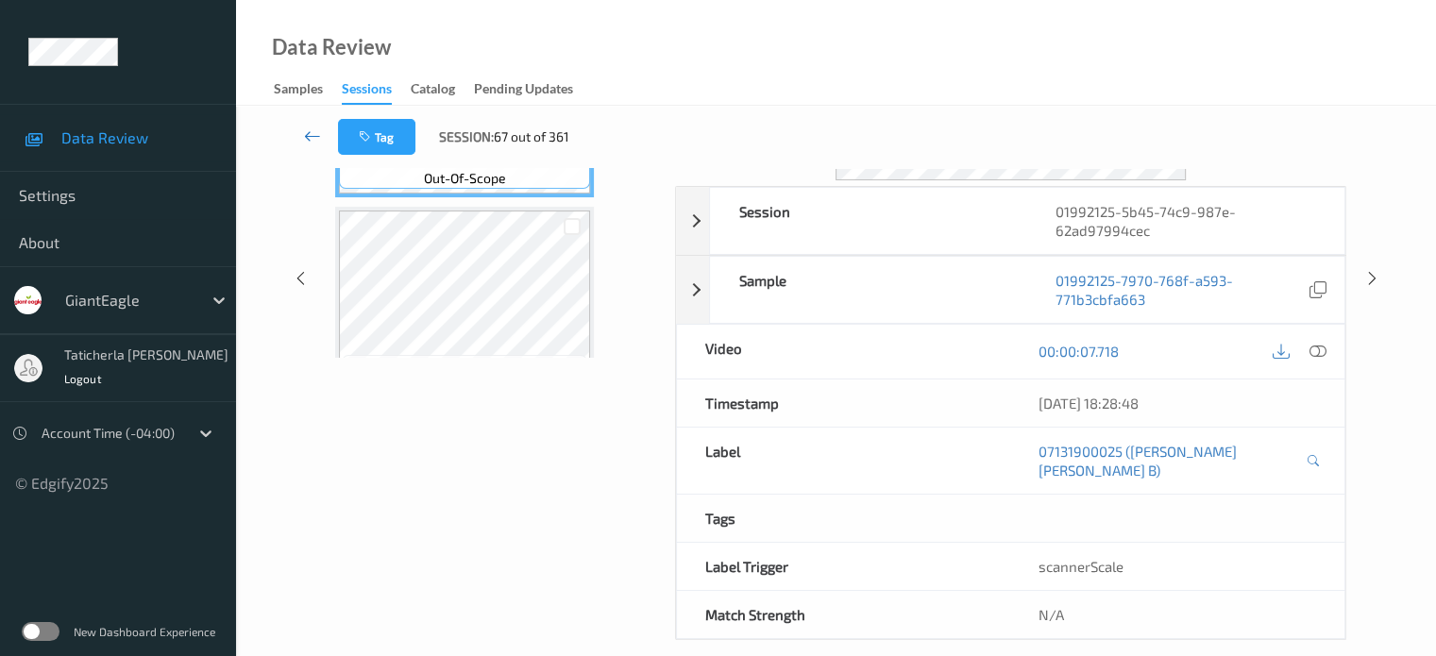
click at [310, 128] on icon at bounding box center [312, 136] width 17 height 19
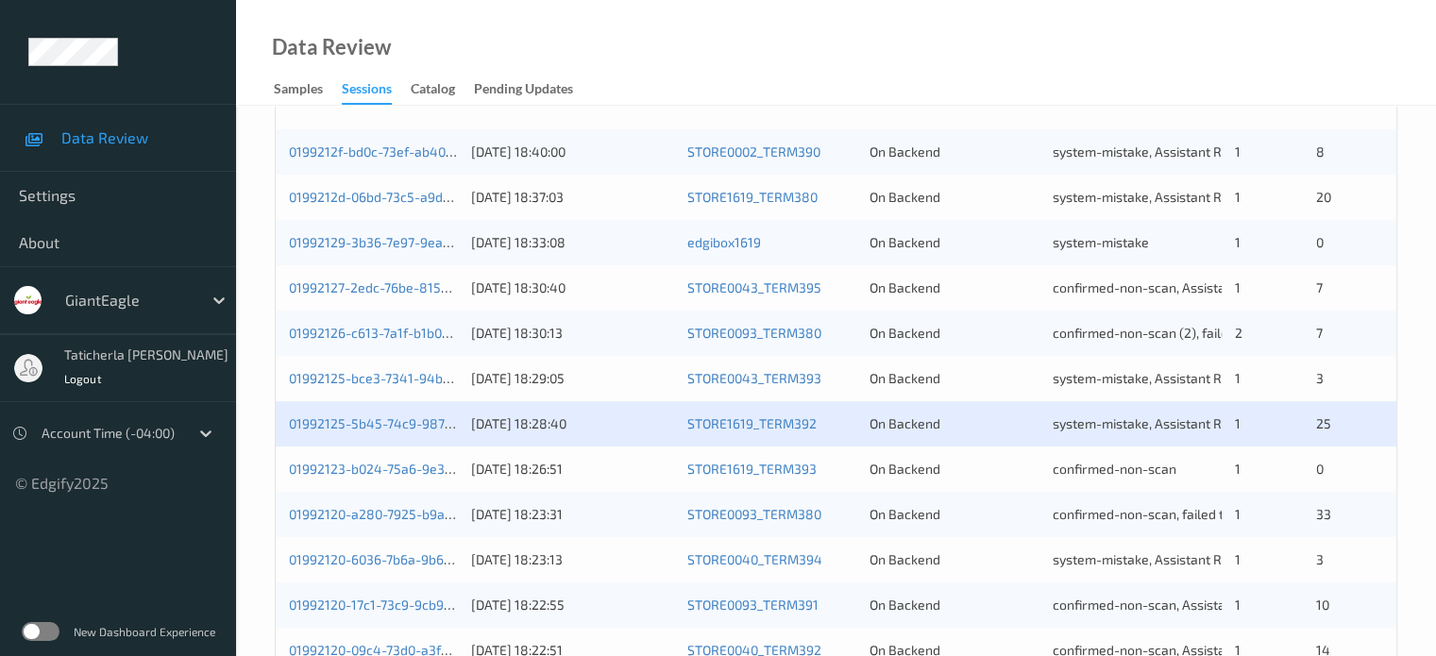
scroll to position [567, 0]
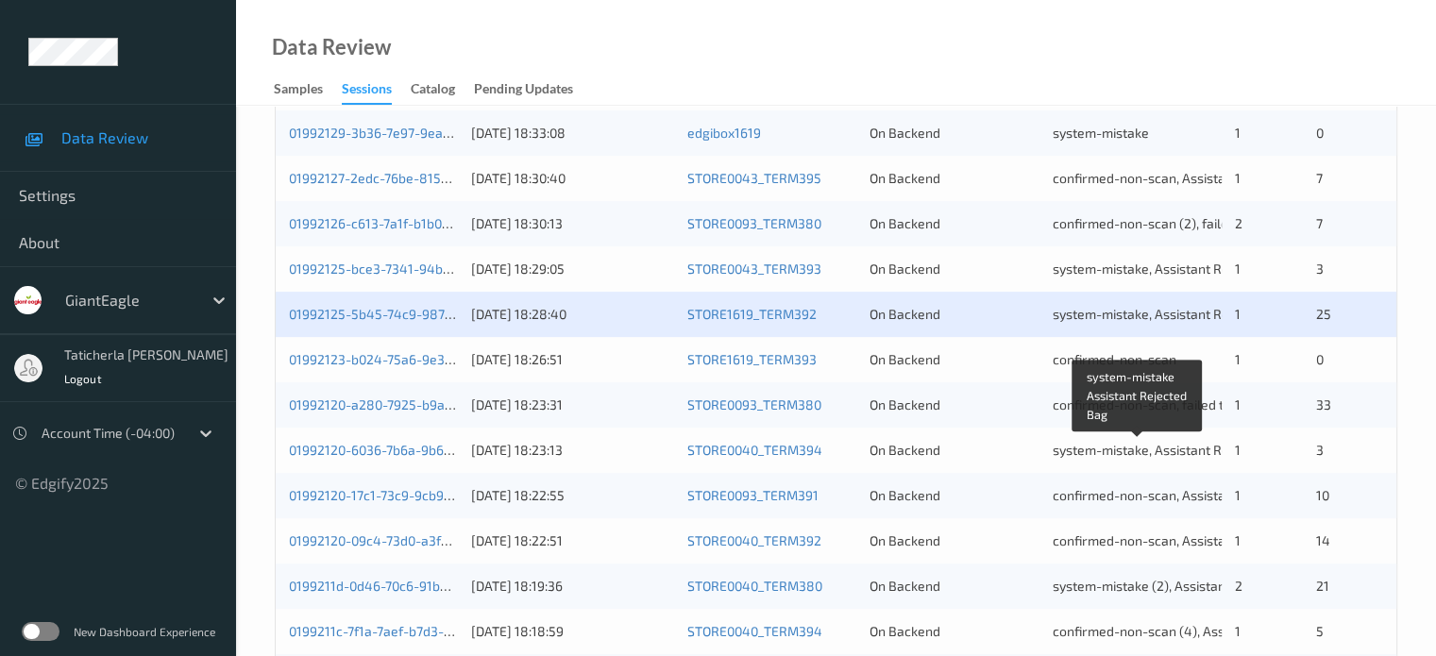
click at [1167, 457] on span "system-mistake, Assistant Rejected, Bag" at bounding box center [1175, 450] width 244 height 16
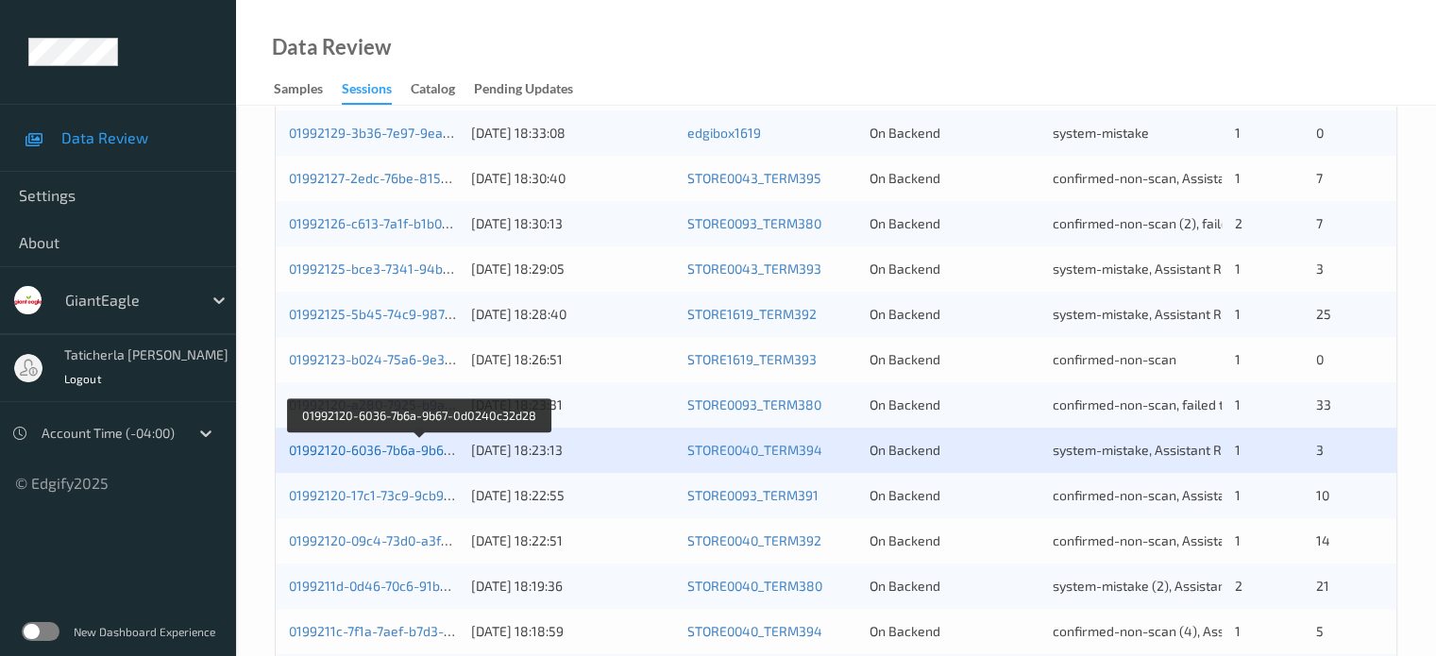
click at [438, 456] on link "01992120-6036-7b6a-9b67-0d0240c32d28" at bounding box center [418, 450] width 259 height 16
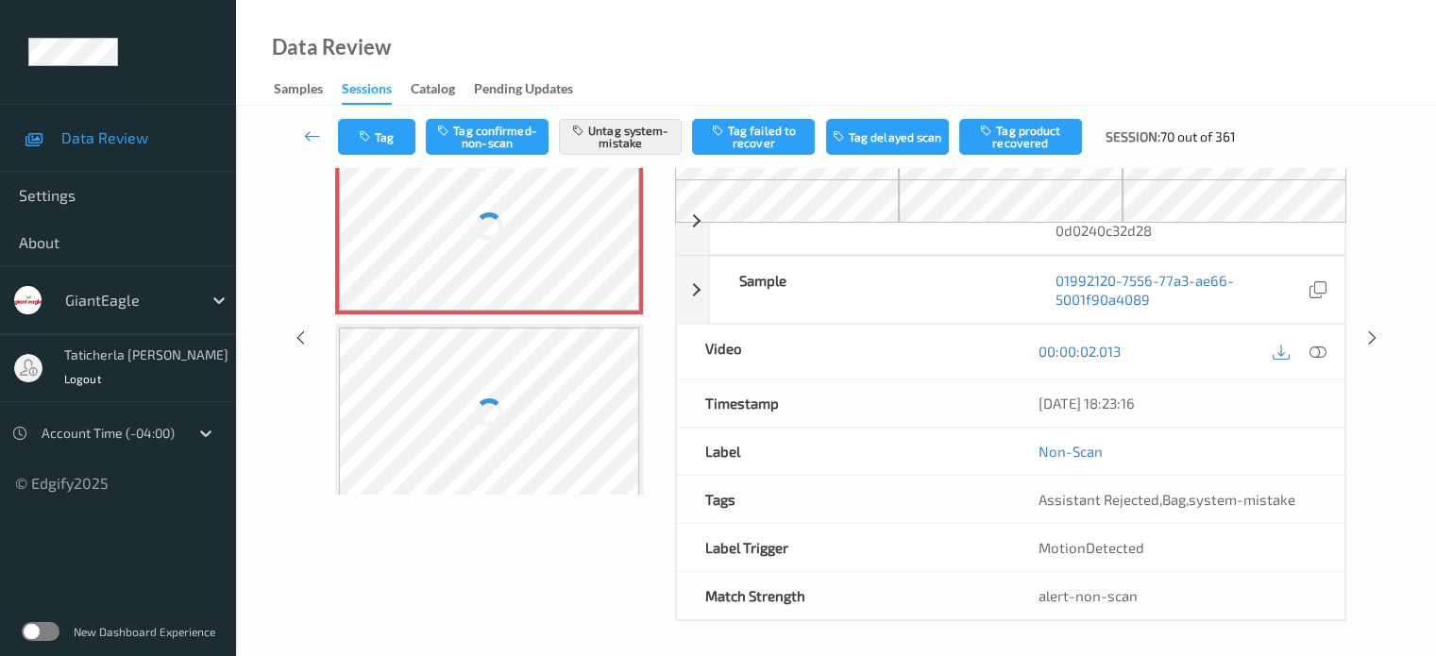
scroll to position [156, 0]
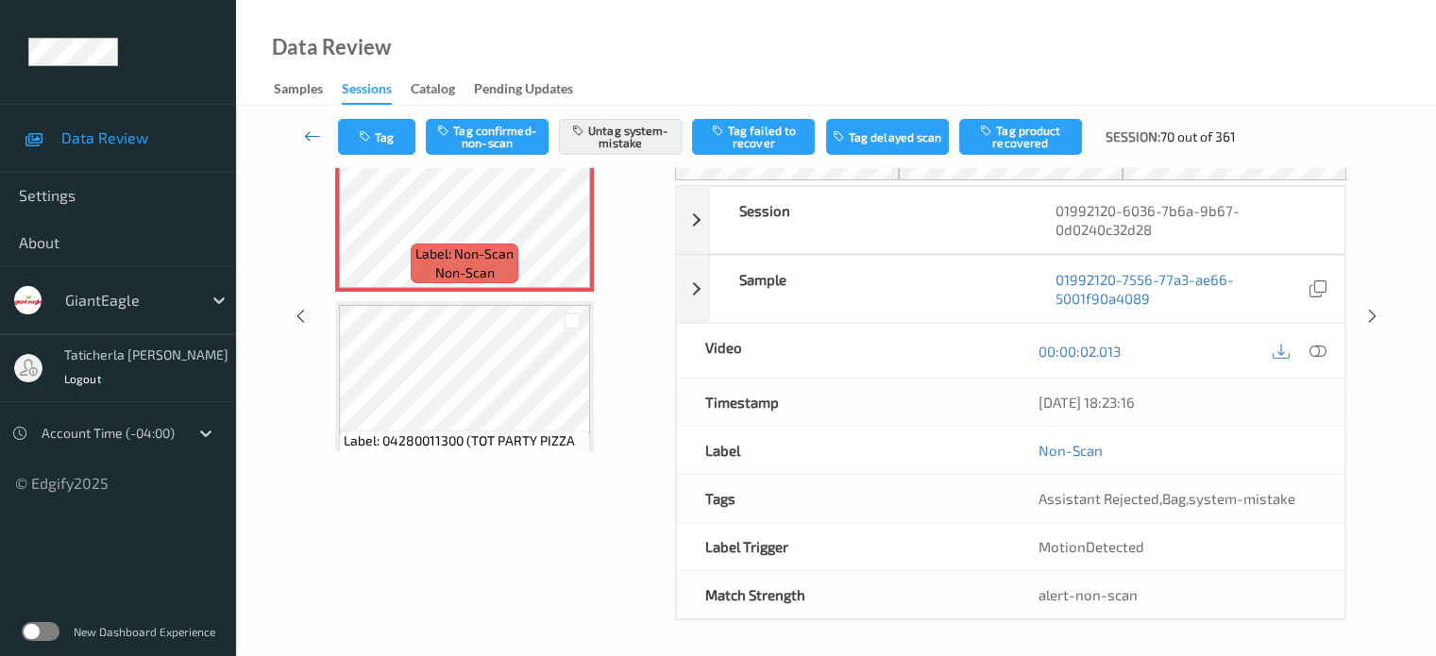
click at [307, 132] on icon at bounding box center [312, 136] width 17 height 19
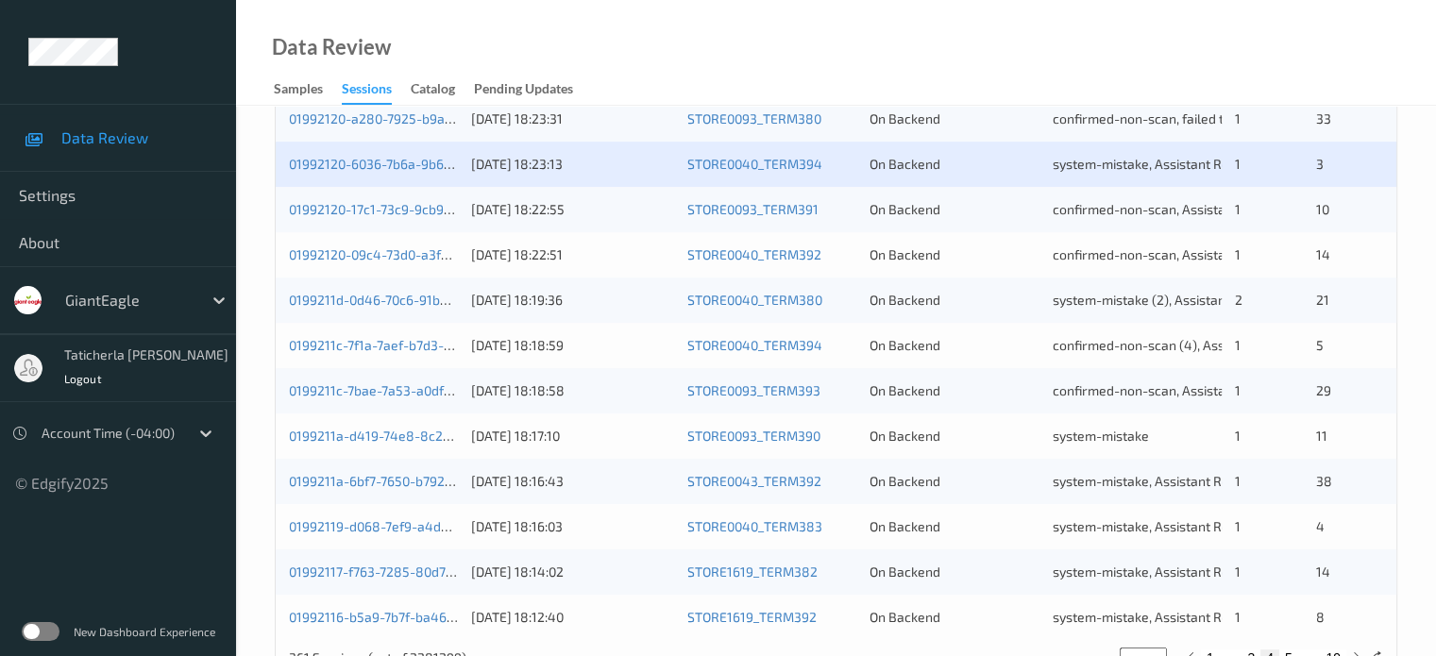
scroll to position [912, 0]
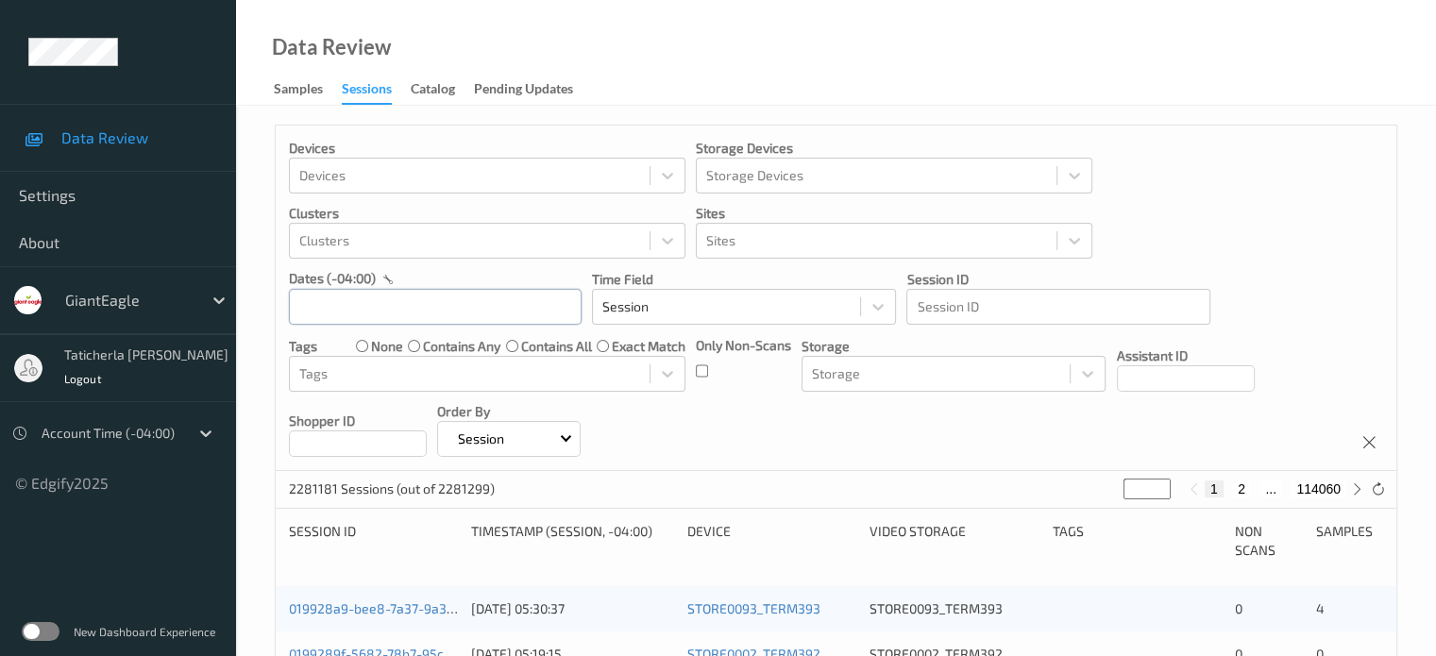
click at [463, 313] on input "text" at bounding box center [435, 307] width 293 height 36
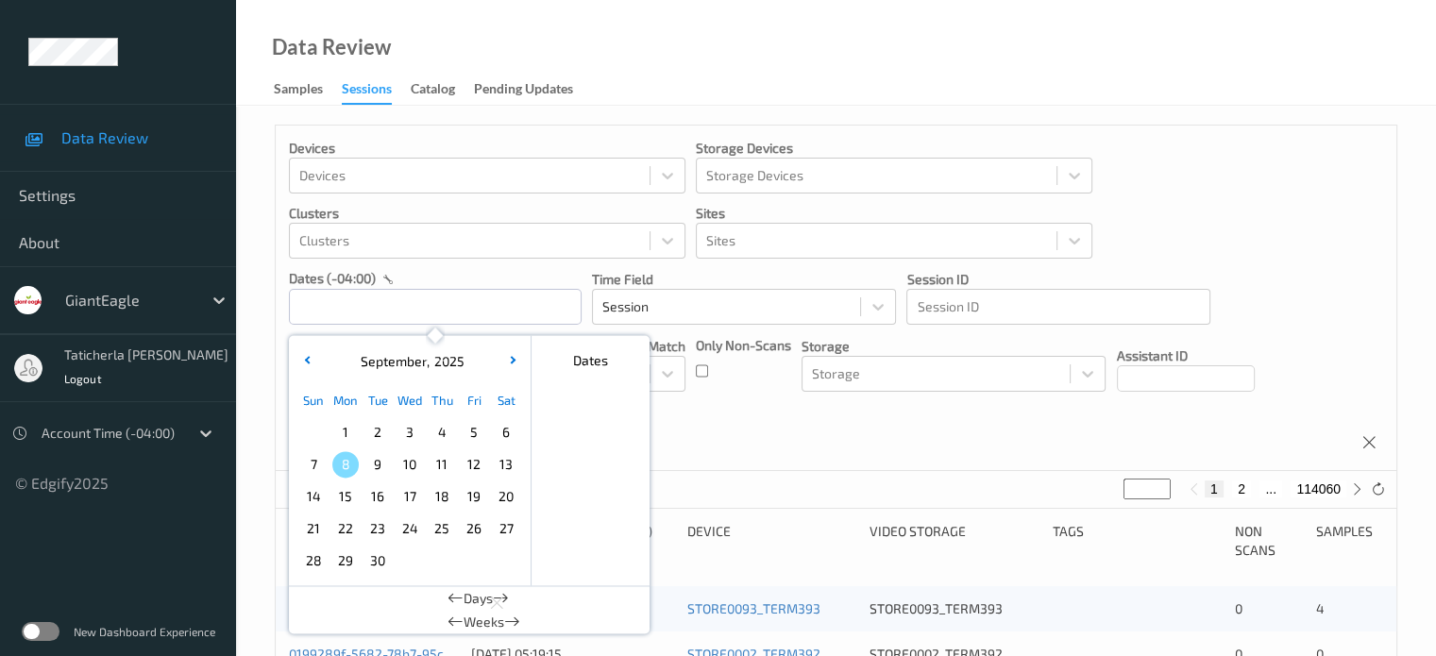
click at [499, 432] on span "6" at bounding box center [506, 432] width 26 height 26
click at [504, 429] on span "6" at bounding box center [506, 432] width 26 height 26
type input "06/09/2025 00:00 -> 06/09/2025 23:59"
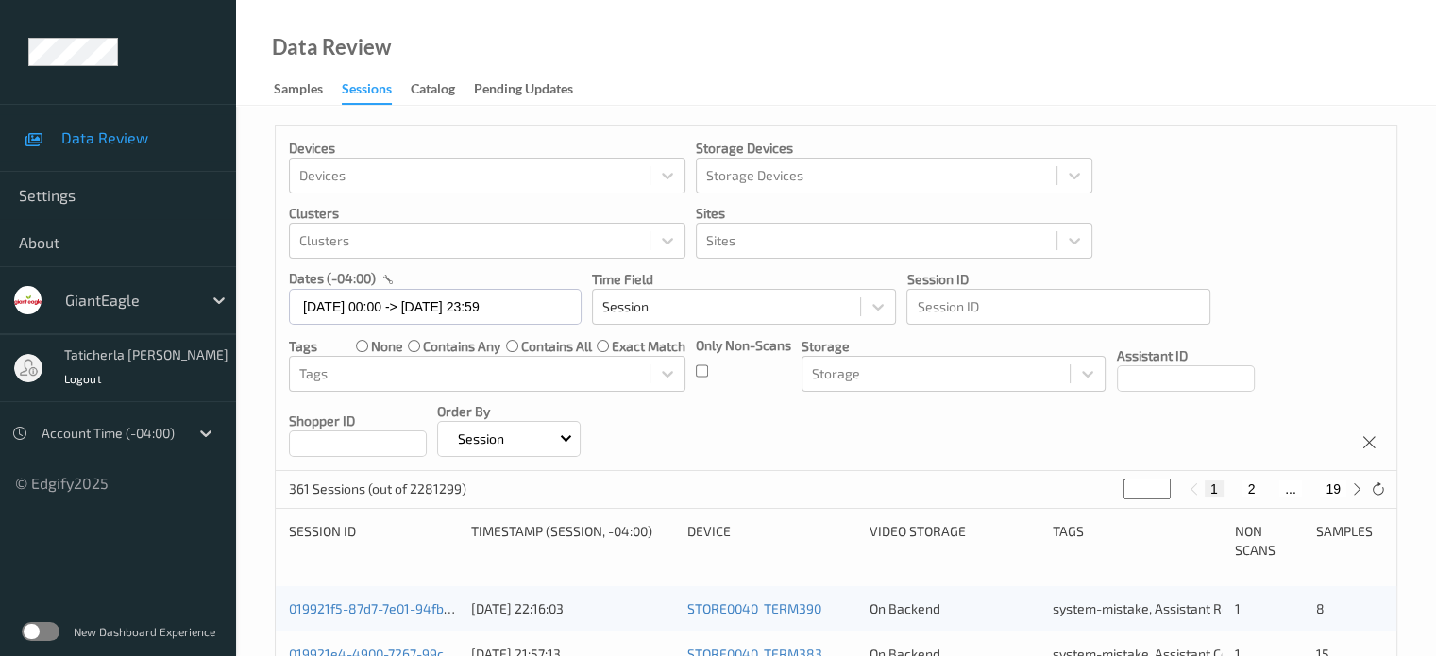
click at [1247, 489] on button "2" at bounding box center [1251, 489] width 19 height 17
type input "*"
click at [1277, 490] on button "3" at bounding box center [1270, 489] width 19 height 17
type input "*"
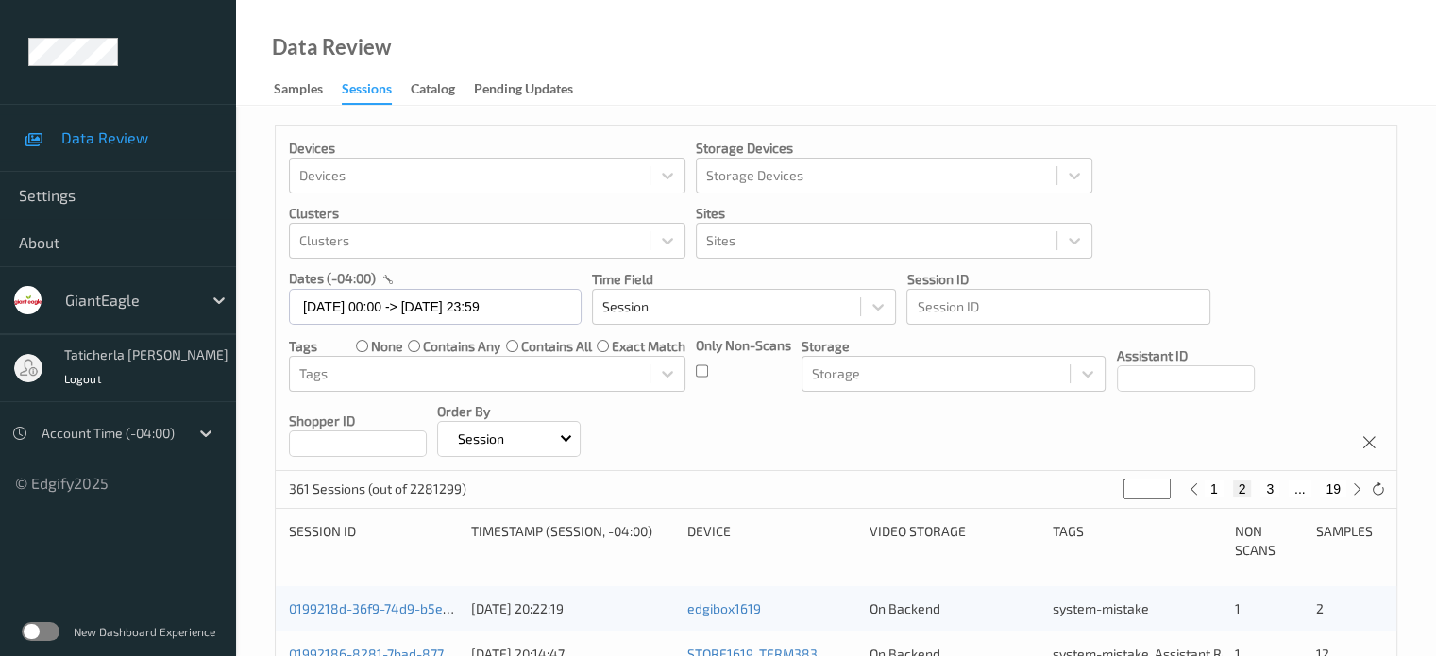
type input "*"
click at [1281, 485] on button "4" at bounding box center [1281, 489] width 19 height 17
type input "*"
click at [1284, 485] on button "5" at bounding box center [1288, 489] width 19 height 17
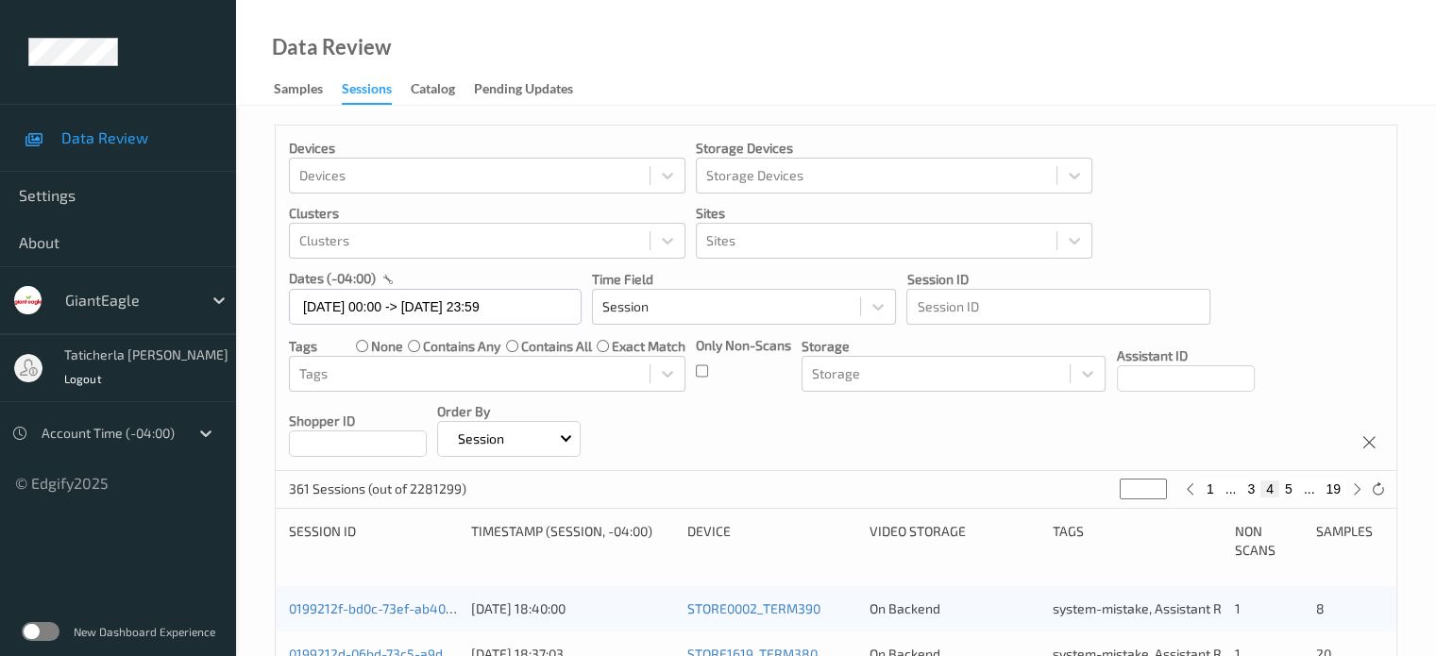
type input "*"
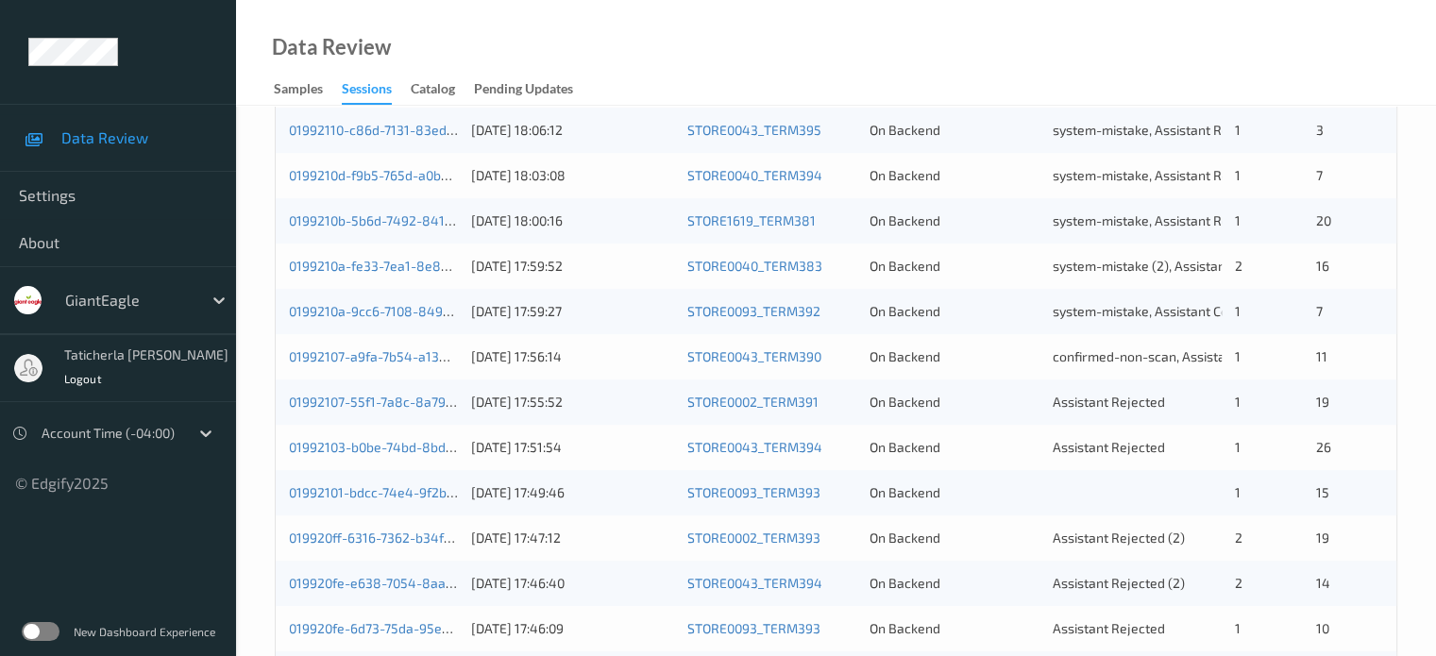
scroll to position [661, 0]
click at [397, 398] on link "01992107-55f1-7a8c-8a79-f52e5c60ae3e" at bounding box center [413, 401] width 249 height 16
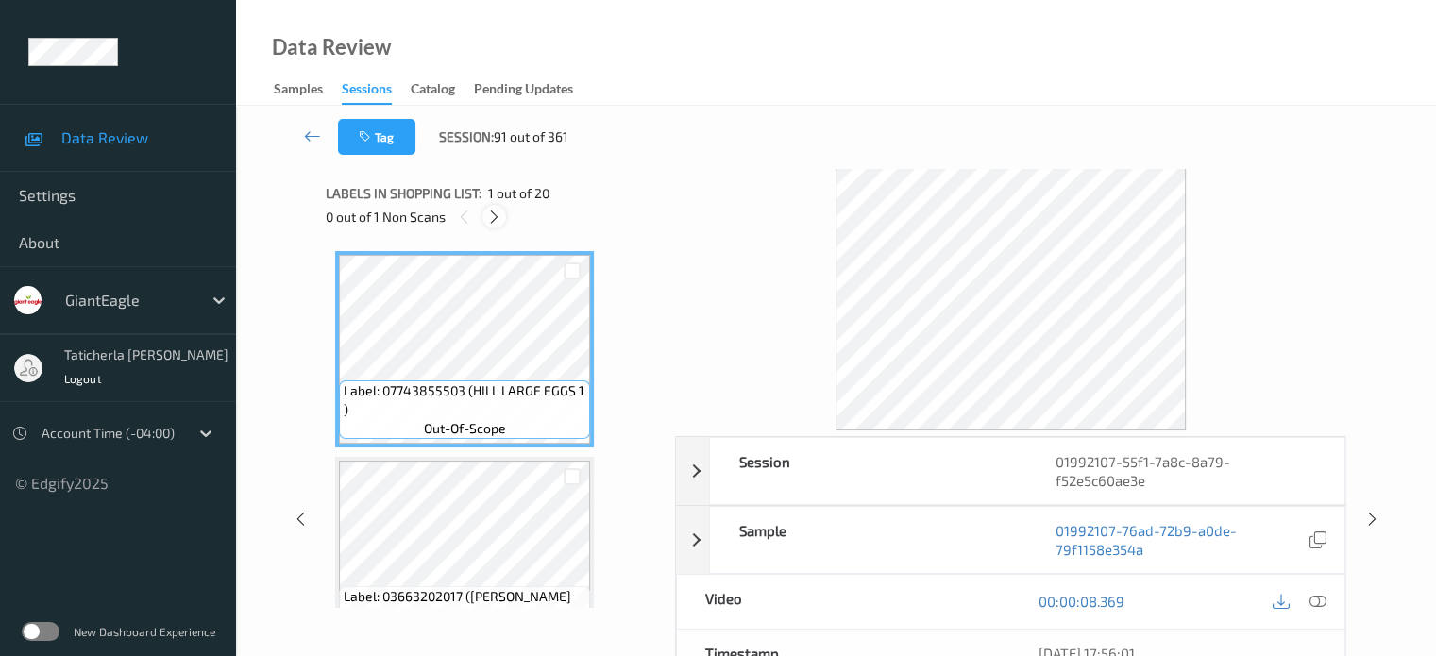
click at [491, 220] on icon at bounding box center [494, 217] width 16 height 17
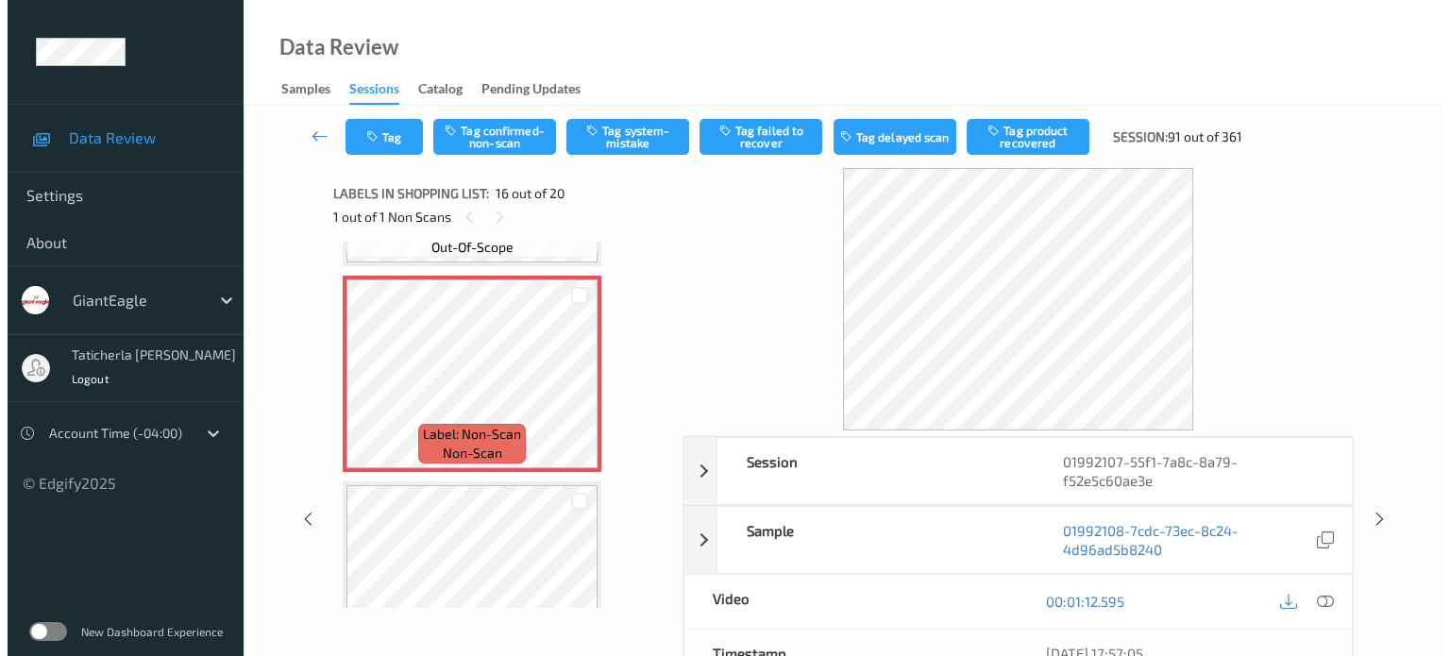
scroll to position [3080, 0]
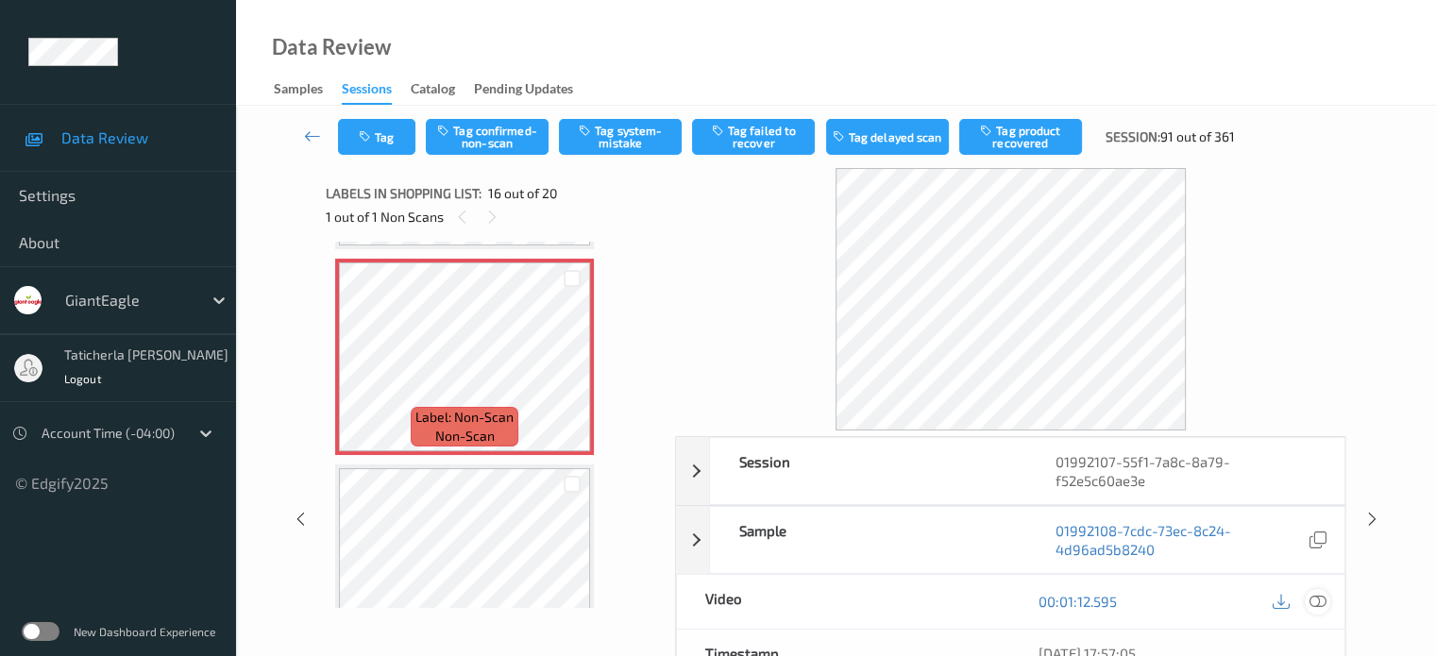
click at [1313, 596] on icon at bounding box center [1317, 601] width 17 height 17
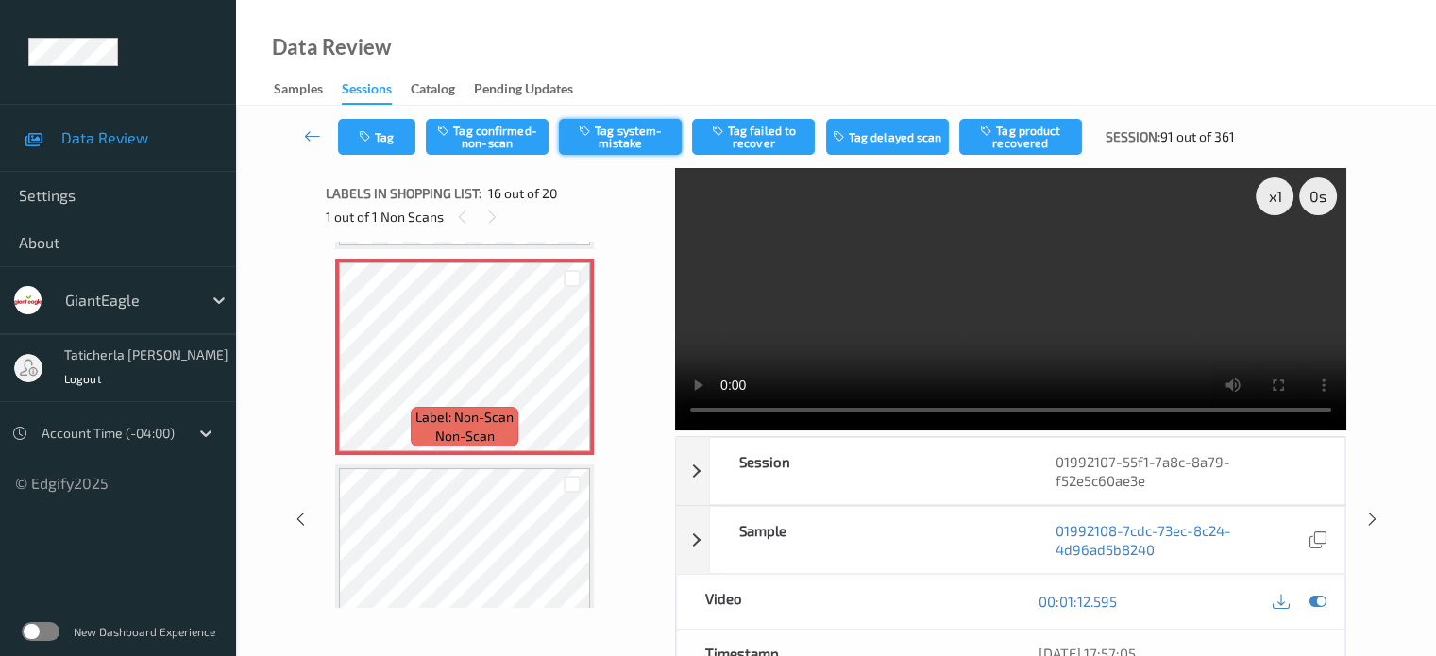
click at [621, 127] on button "Tag system-mistake" at bounding box center [620, 137] width 123 height 36
click at [386, 150] on button "Tag" at bounding box center [376, 137] width 77 height 36
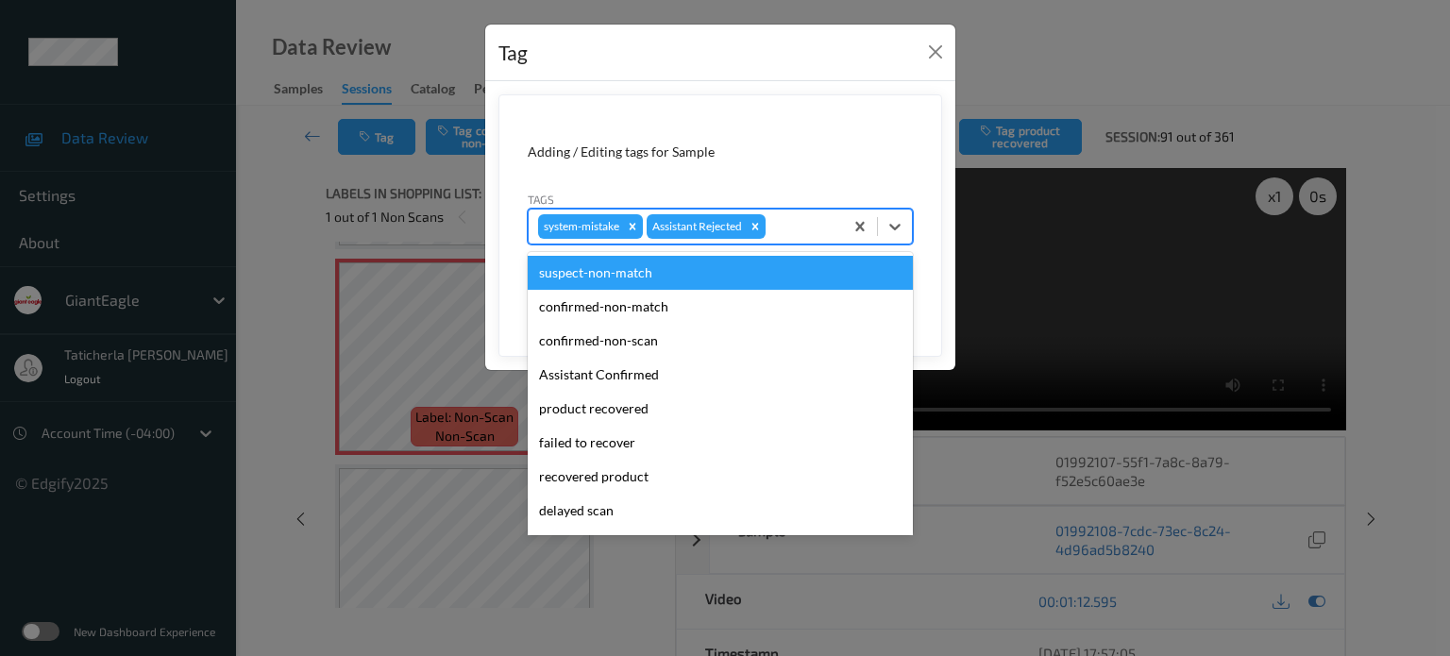
click at [786, 228] on div at bounding box center [802, 226] width 64 height 23
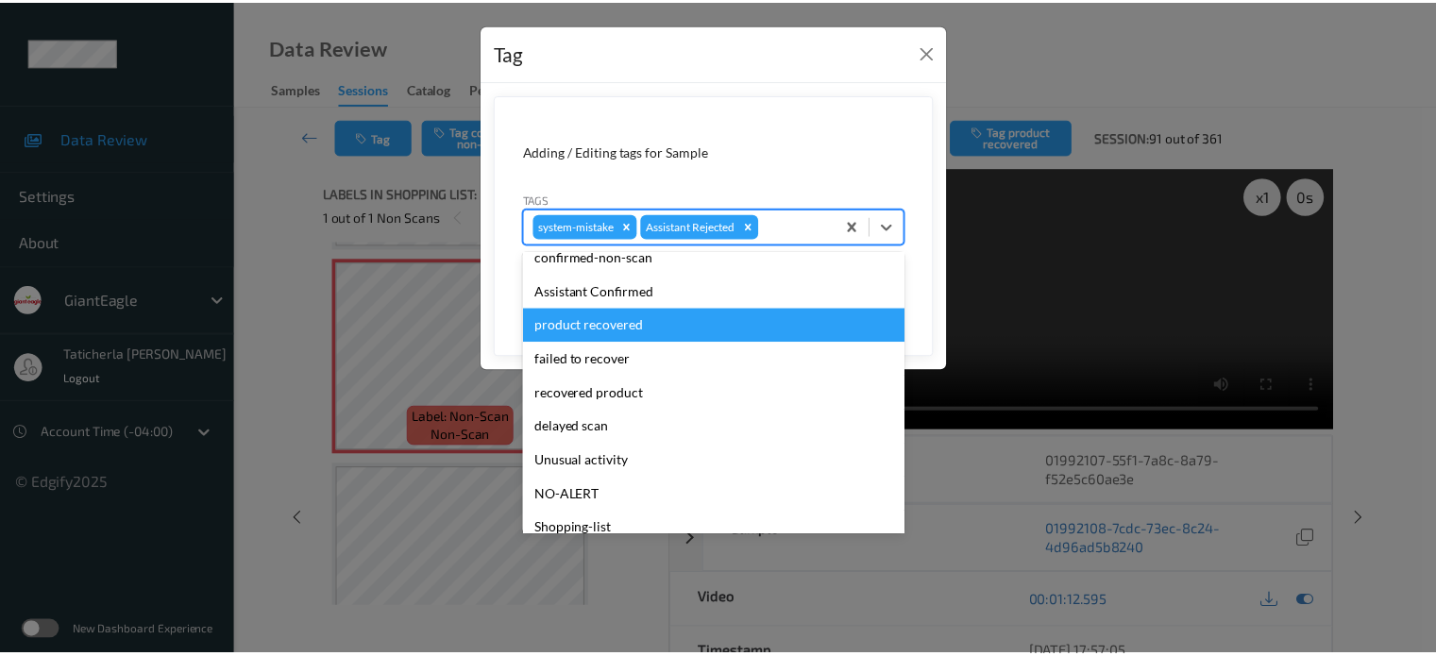
scroll to position [166, 0]
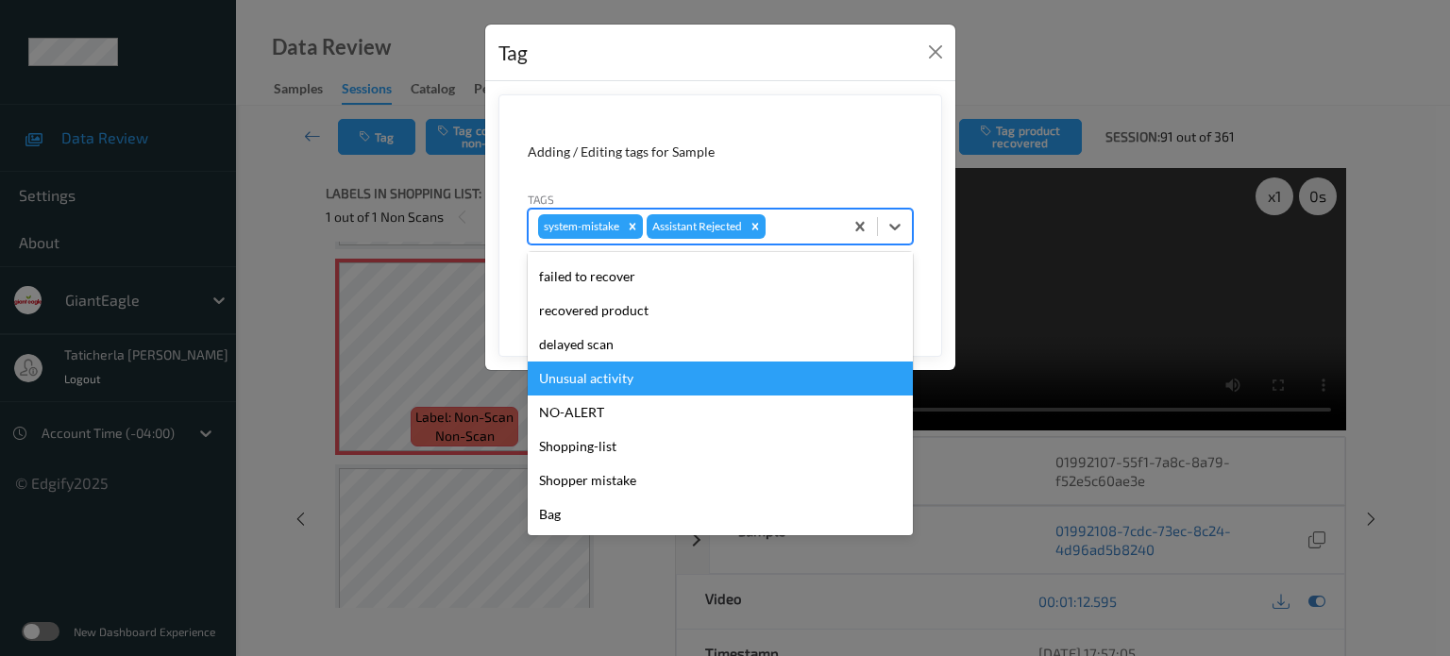
click at [733, 372] on div "Unusual activity" at bounding box center [720, 379] width 385 height 34
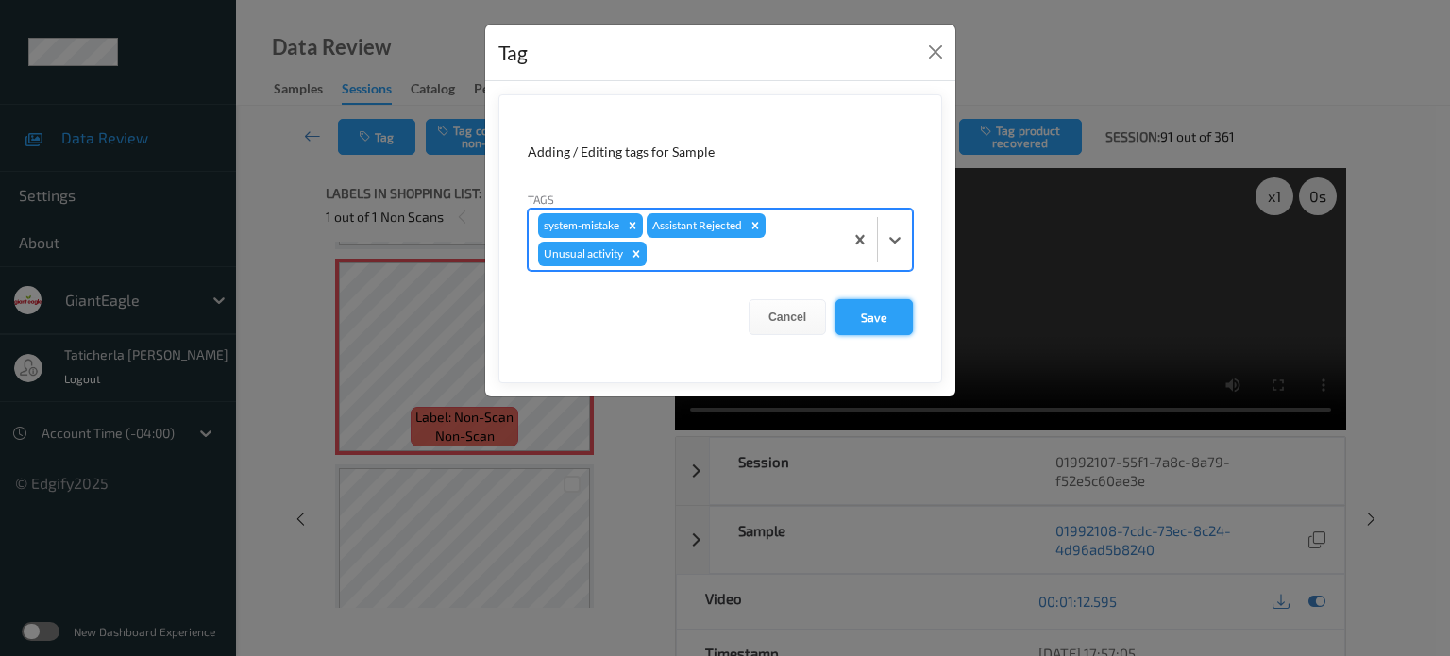
click at [854, 322] on button "Save" at bounding box center [874, 317] width 77 height 36
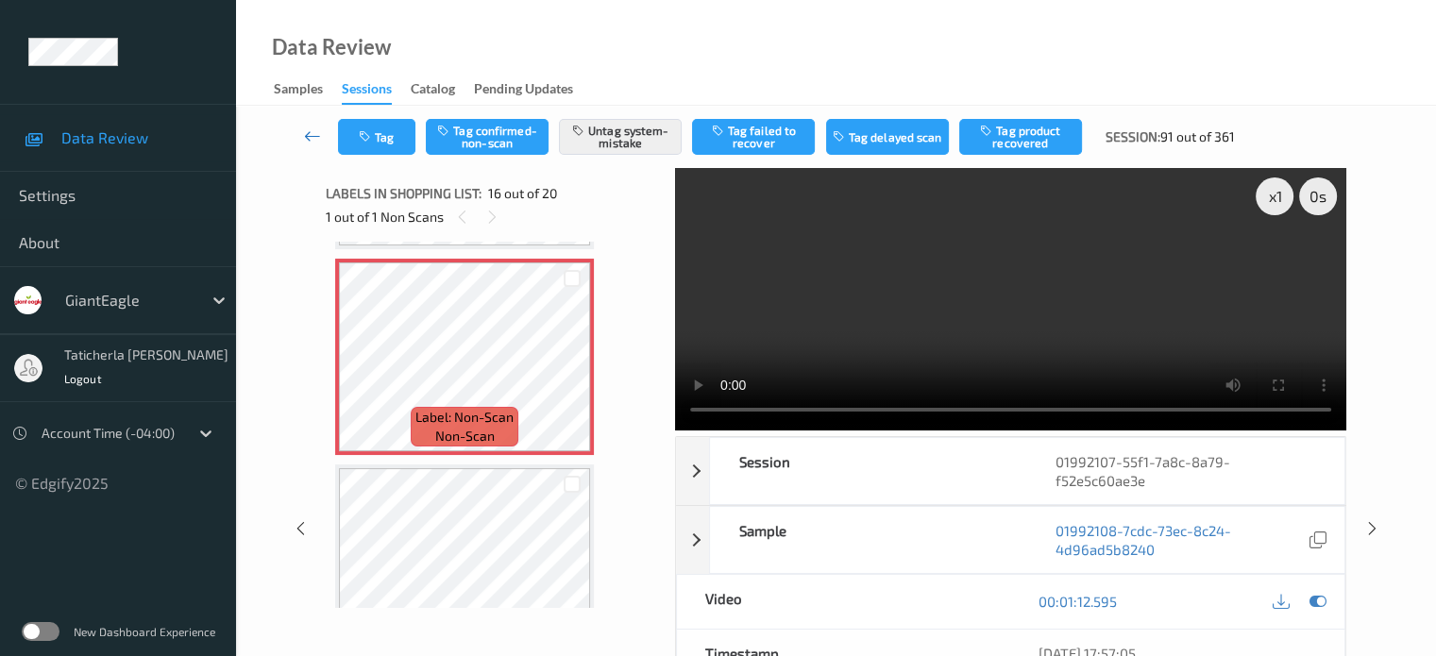
click at [317, 131] on icon at bounding box center [312, 136] width 17 height 19
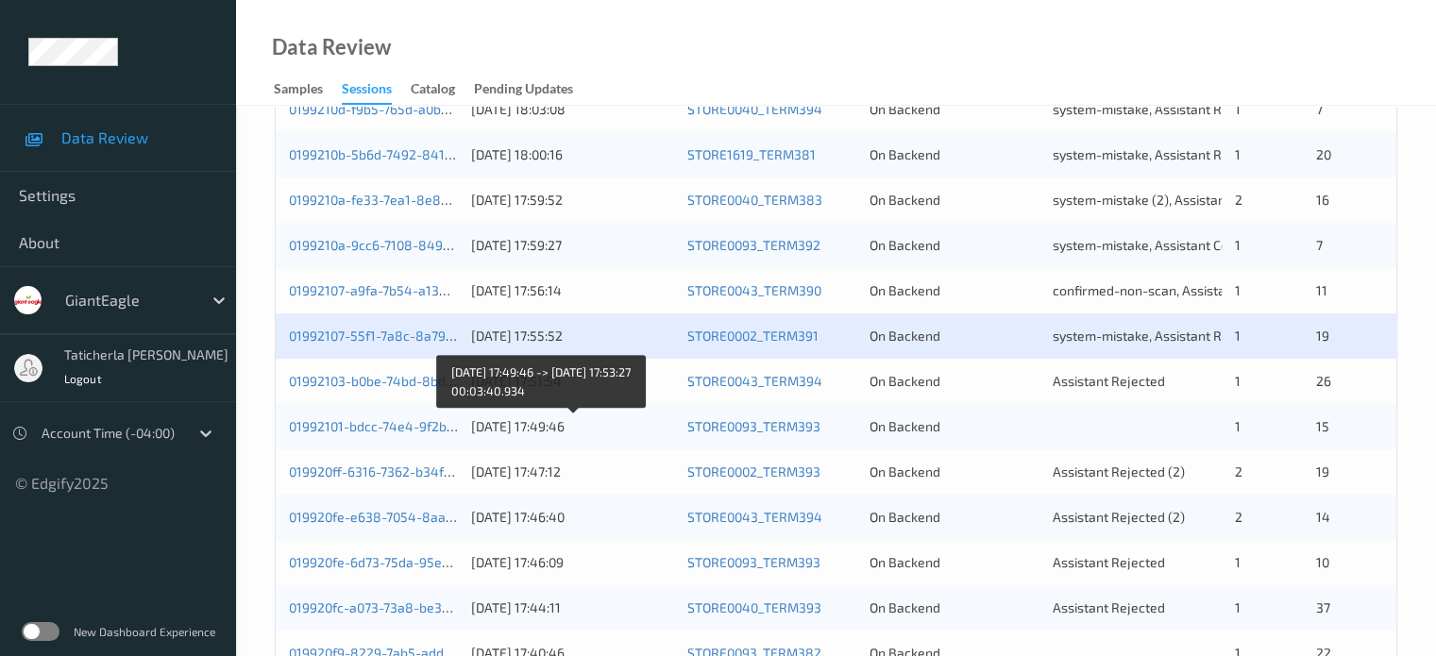
scroll to position [723, 0]
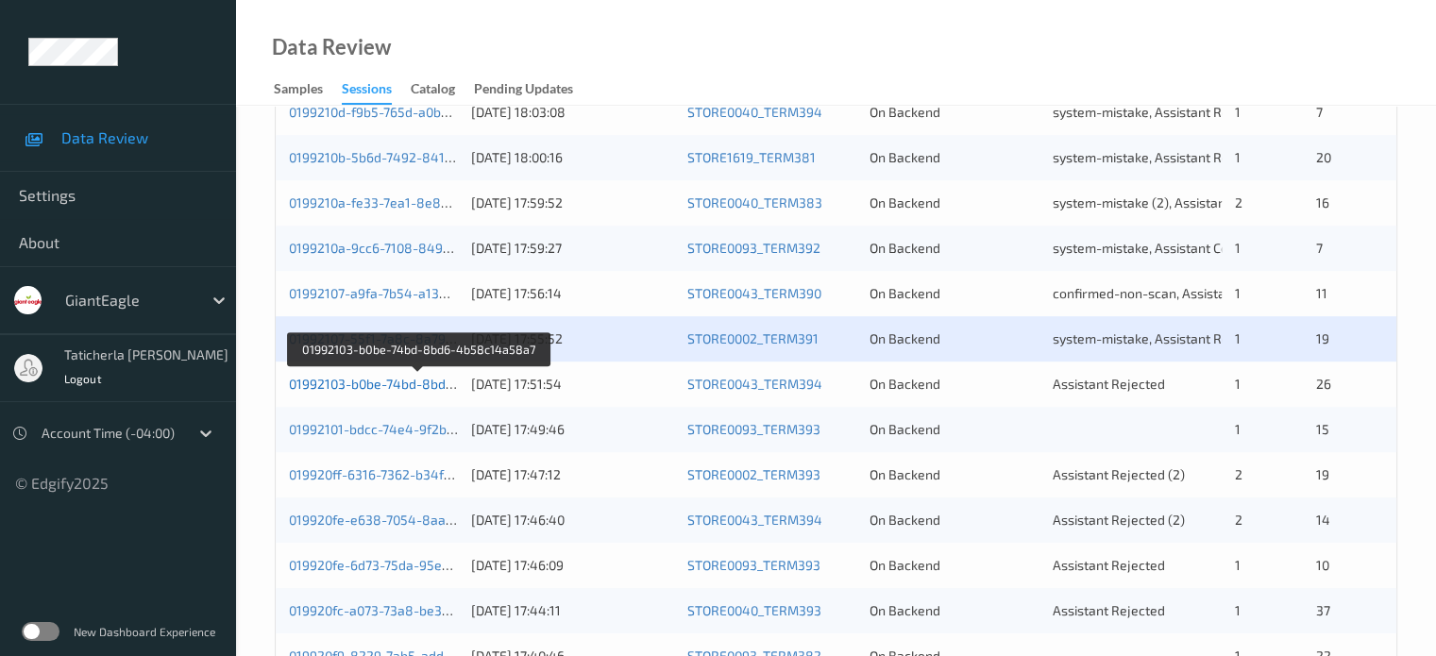
click at [403, 384] on link "01992103-b0be-74bd-8bd6-4b58c14a58a7" at bounding box center [419, 384] width 261 height 16
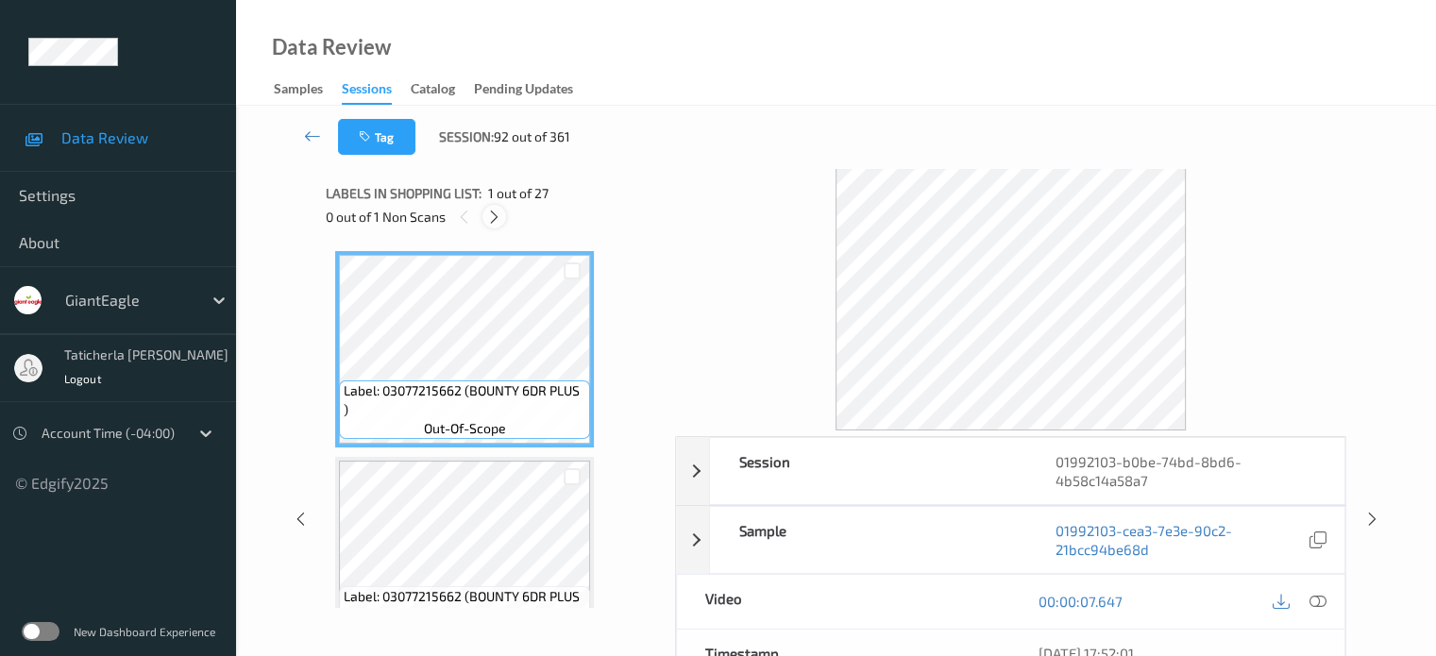
click at [493, 211] on icon at bounding box center [494, 217] width 16 height 17
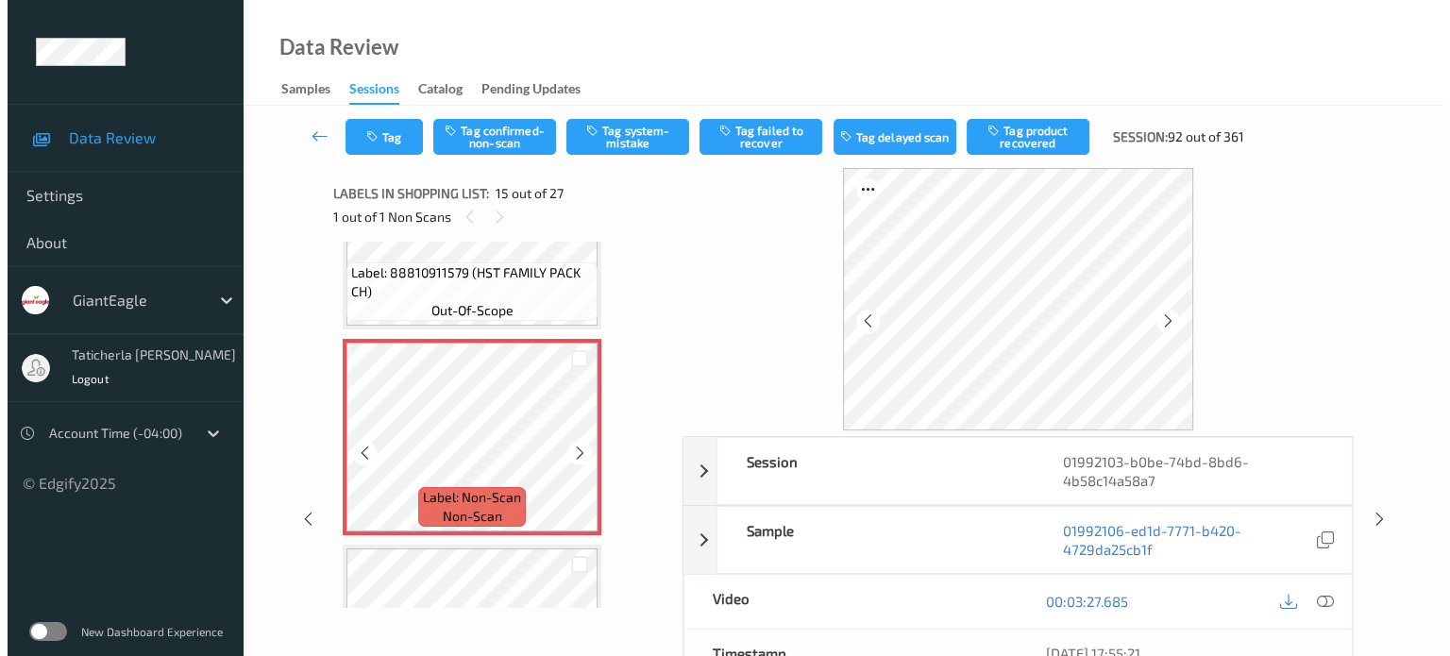
scroll to position [2874, 0]
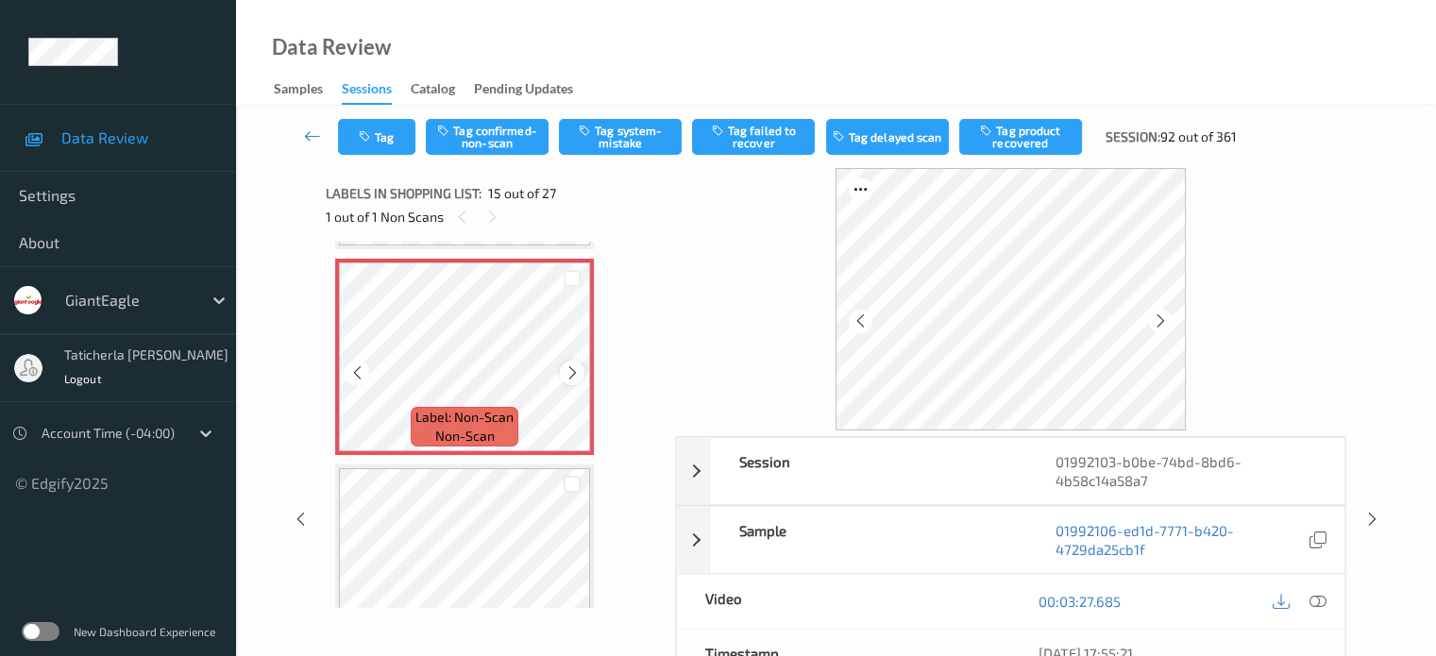
click at [574, 366] on icon at bounding box center [573, 372] width 16 height 17
click at [1314, 596] on icon at bounding box center [1317, 601] width 17 height 17
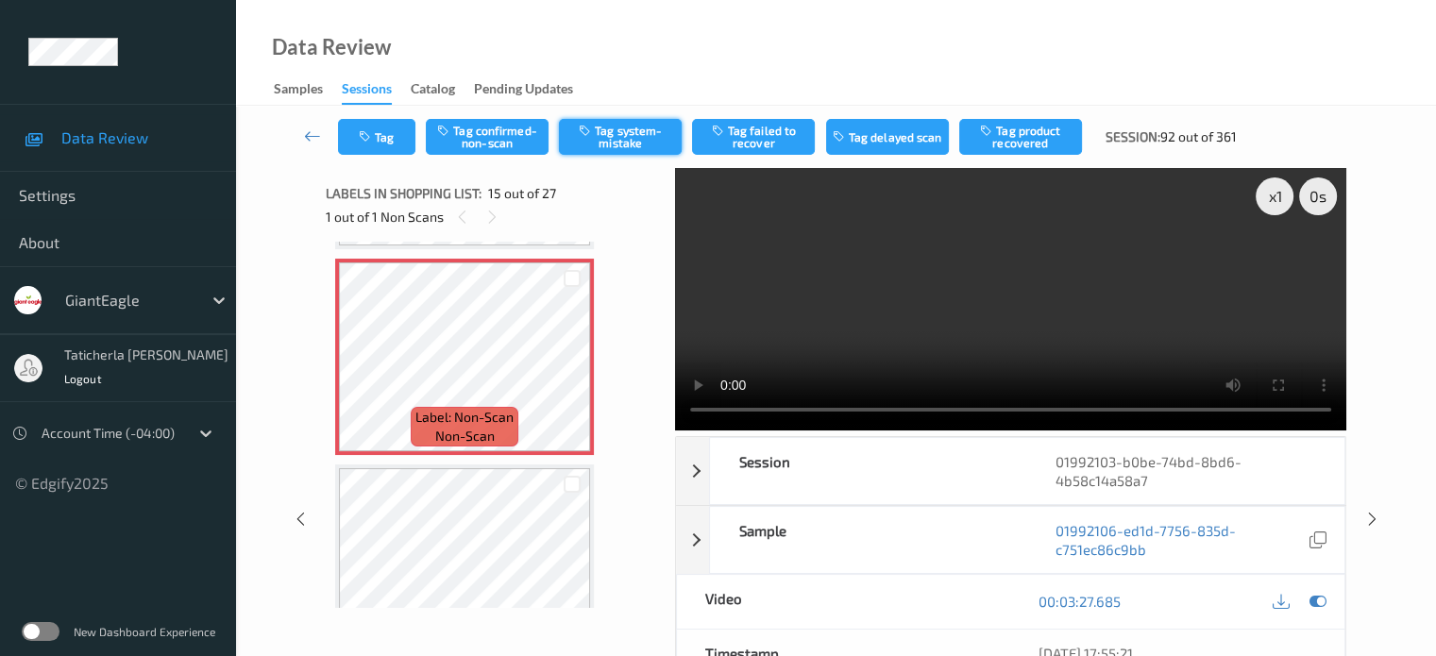
click at [611, 127] on button "Tag system-mistake" at bounding box center [620, 137] width 123 height 36
click at [381, 127] on button "Tag" at bounding box center [376, 137] width 77 height 36
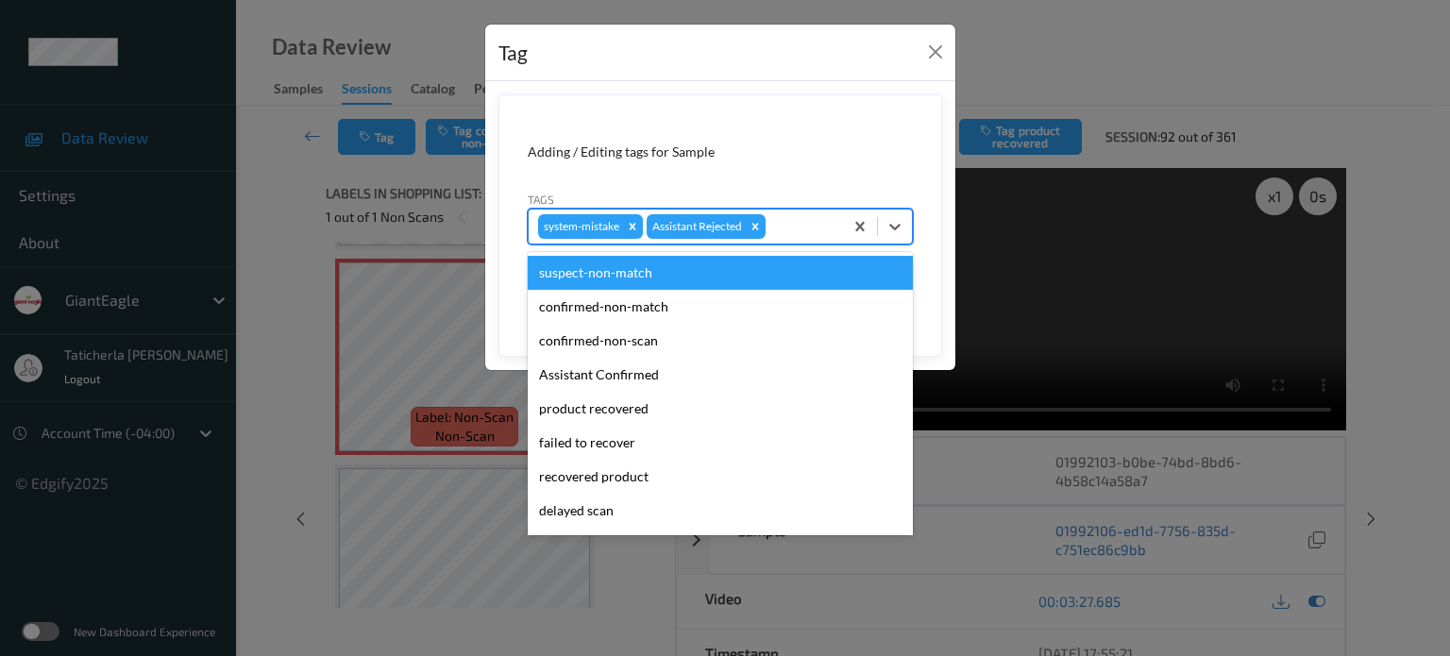
click at [825, 233] on div at bounding box center [802, 226] width 64 height 23
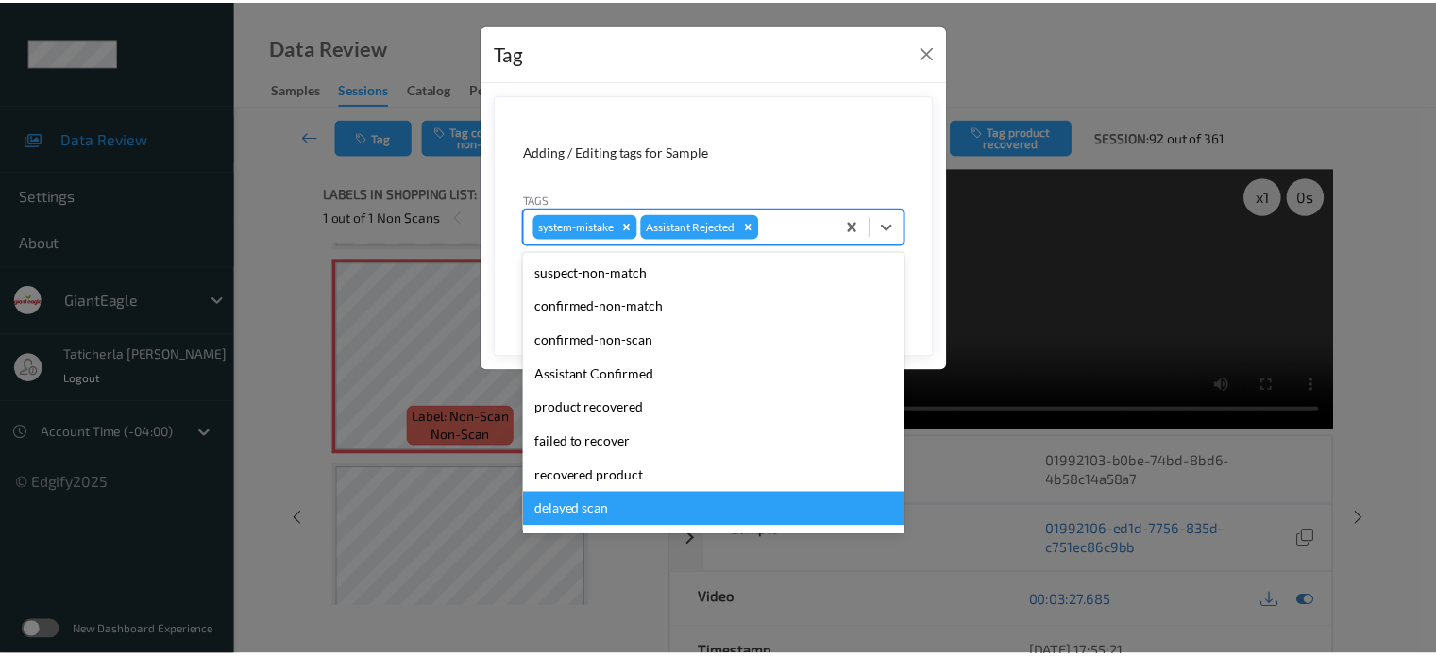
scroll to position [166, 0]
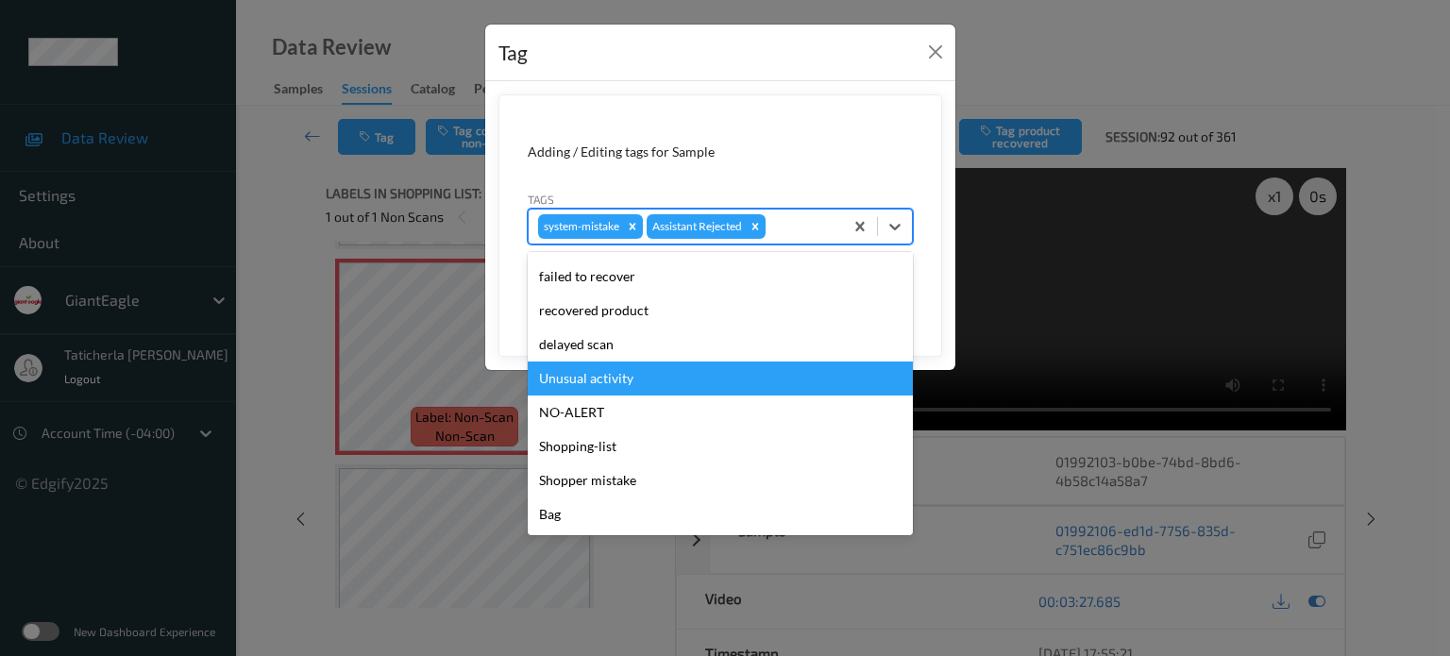
click at [752, 365] on div "Unusual activity" at bounding box center [720, 379] width 385 height 34
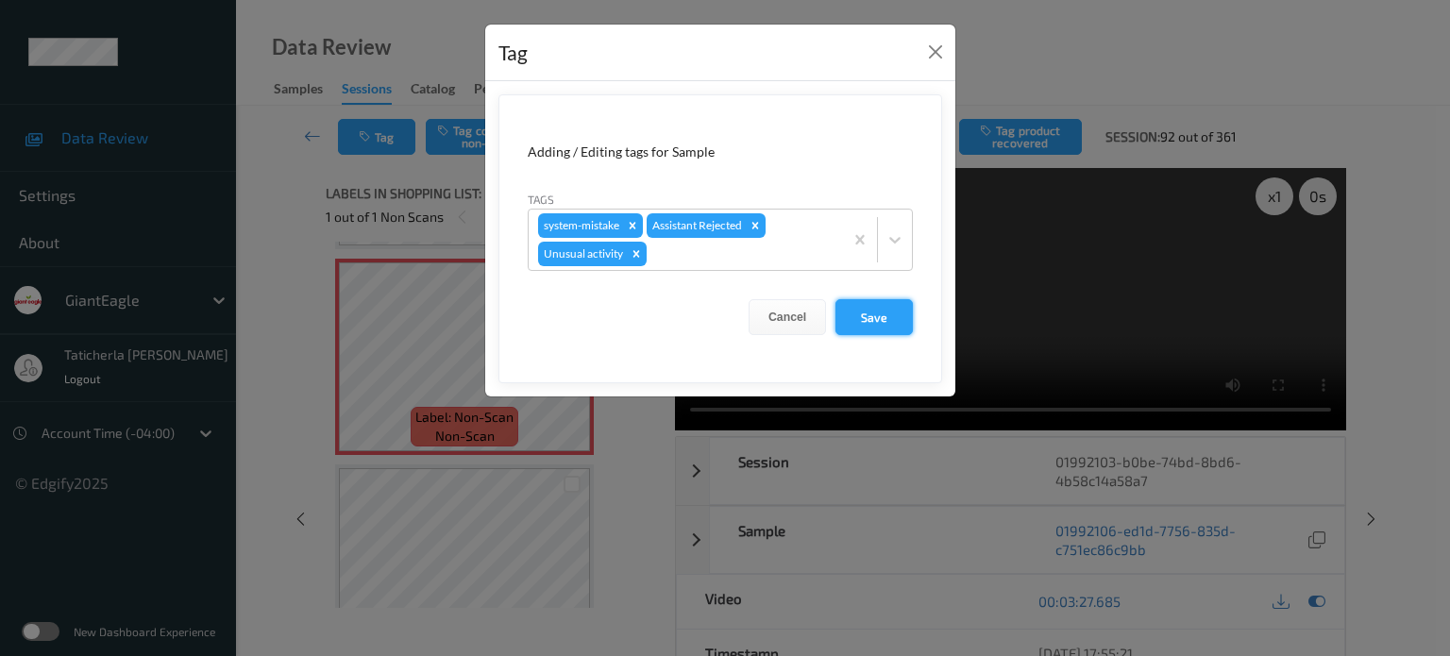
click at [871, 314] on button "Save" at bounding box center [874, 317] width 77 height 36
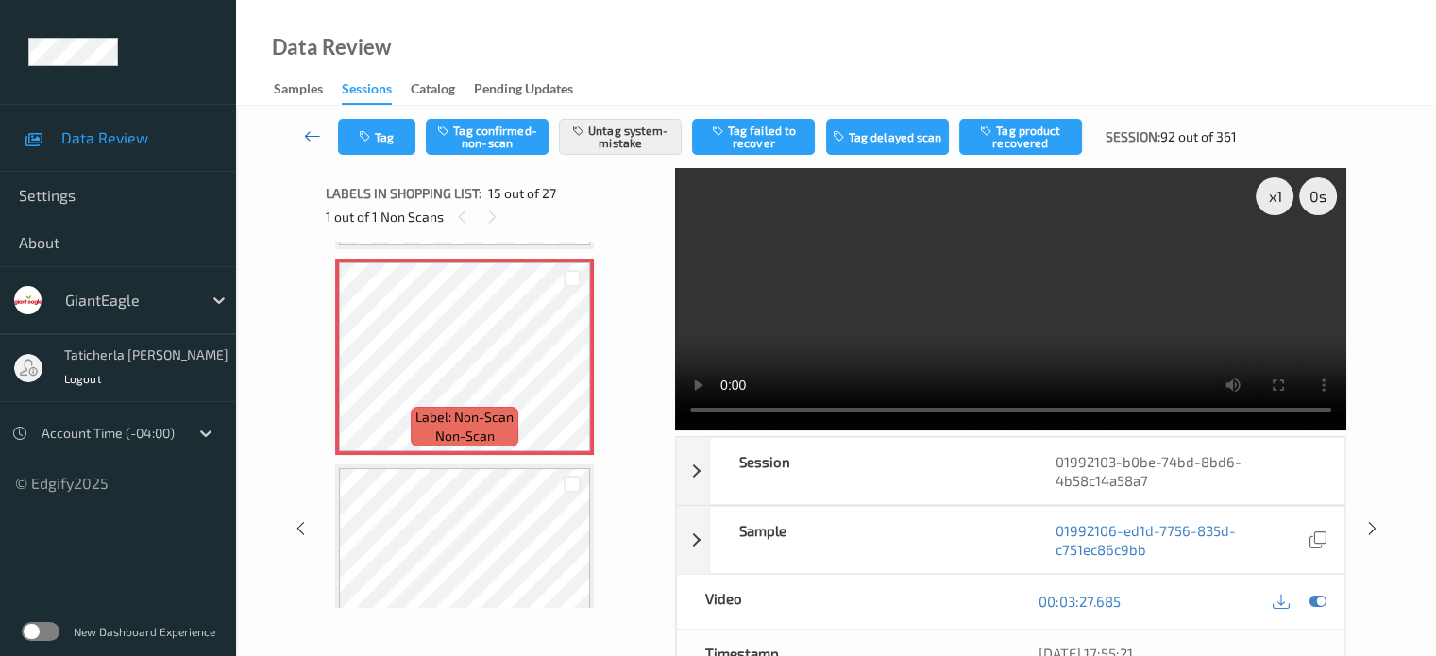
click at [306, 131] on icon at bounding box center [312, 136] width 17 height 19
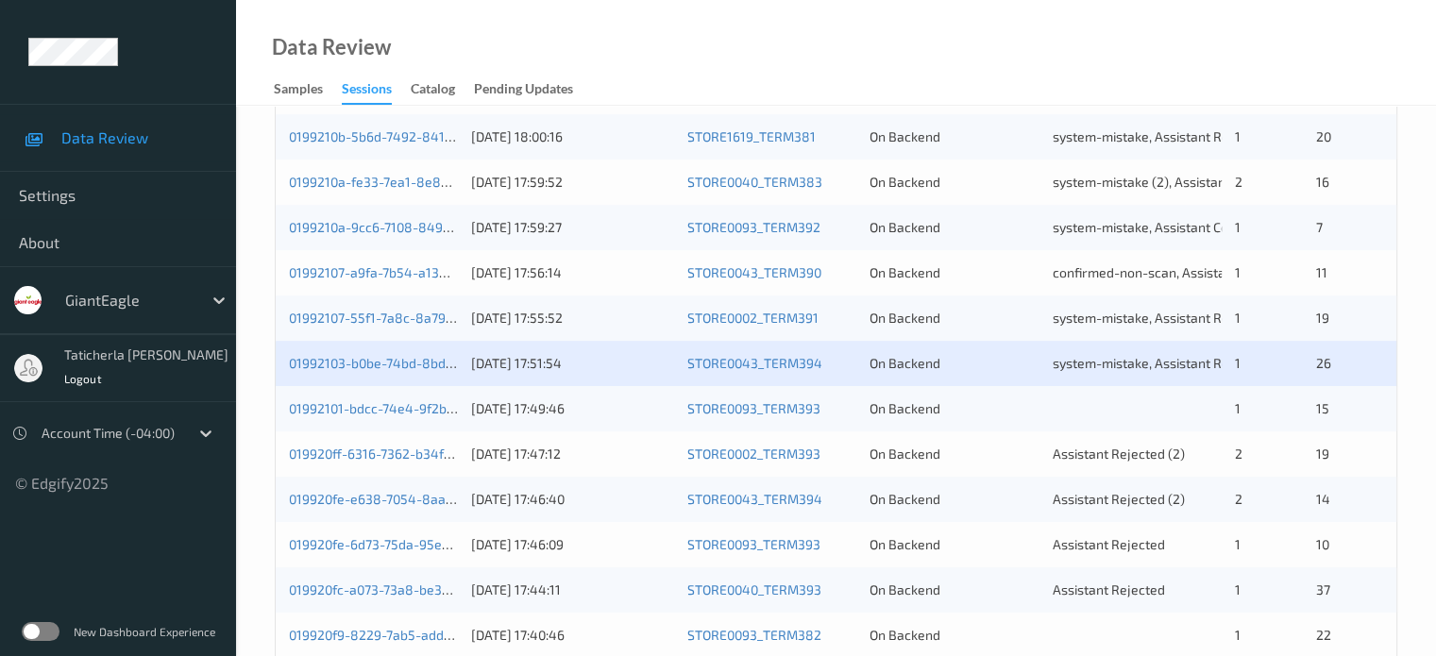
scroll to position [755, 0]
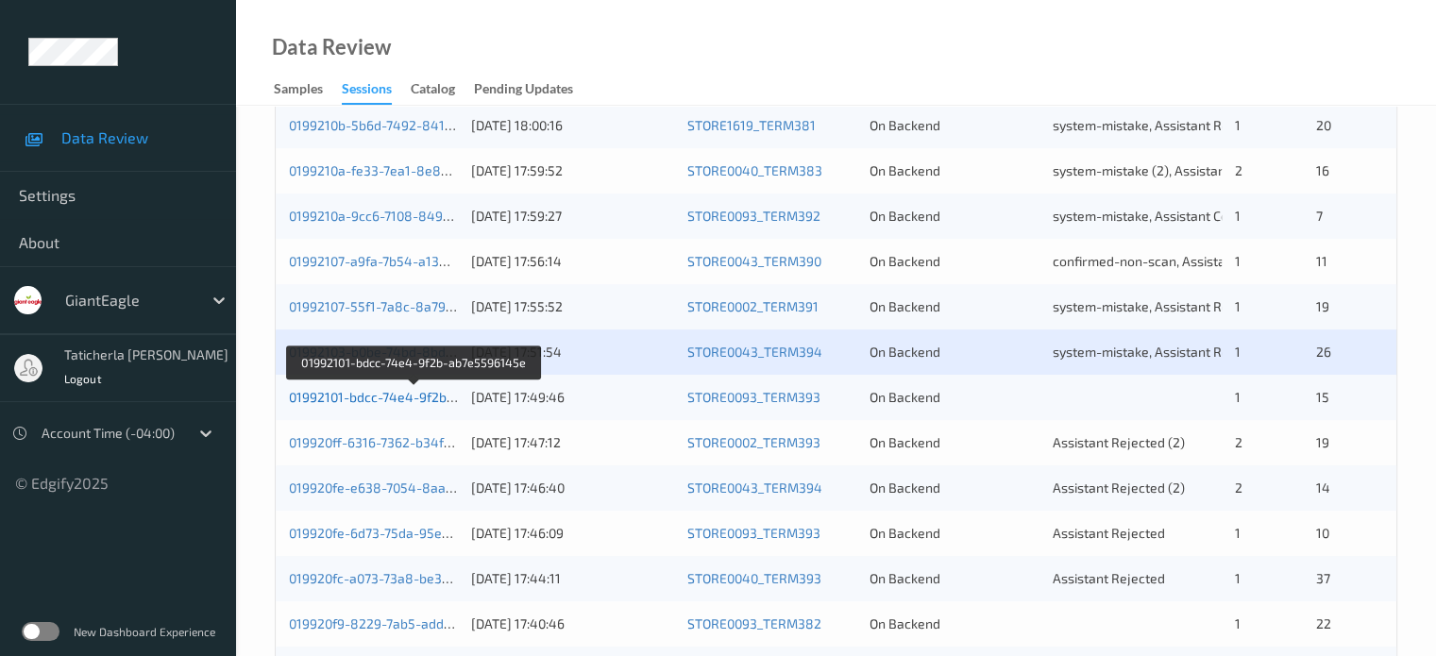
click at [375, 404] on link "01992101-bdcc-74e4-9f2b-ab7e5596145e" at bounding box center [415, 397] width 252 height 16
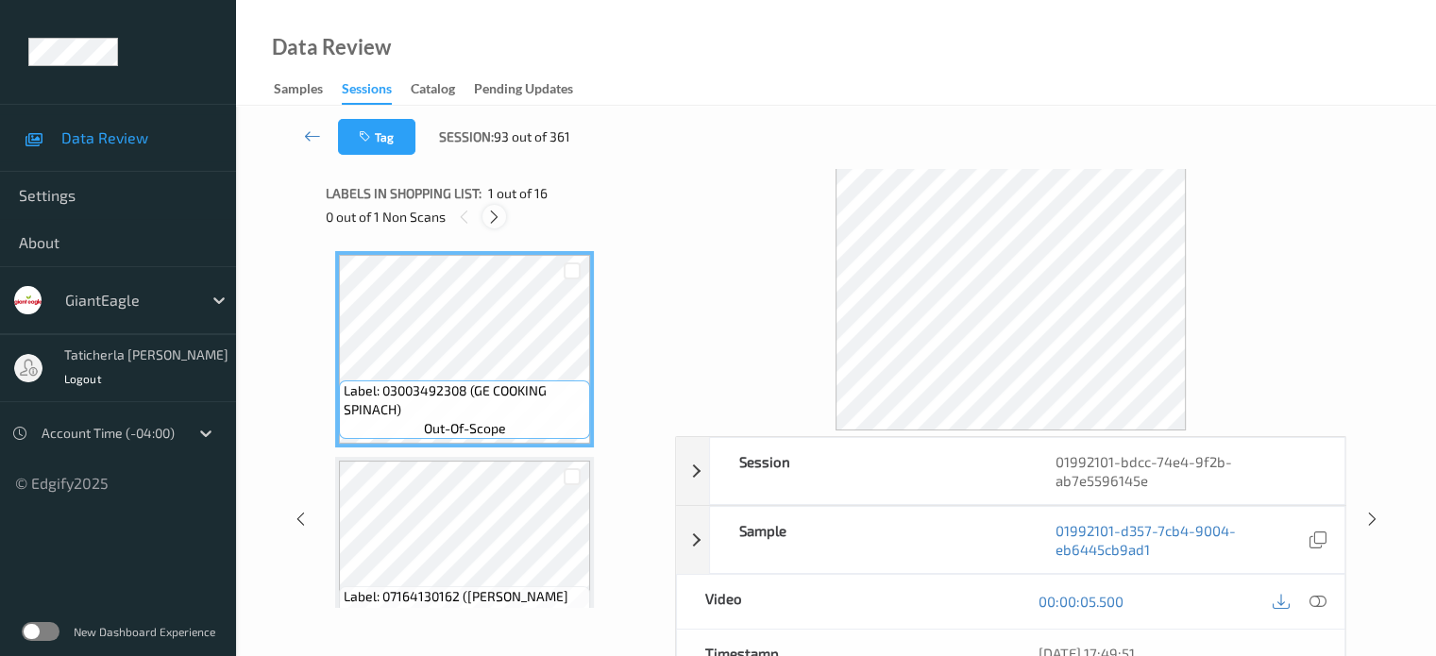
click at [498, 218] on icon at bounding box center [494, 217] width 16 height 17
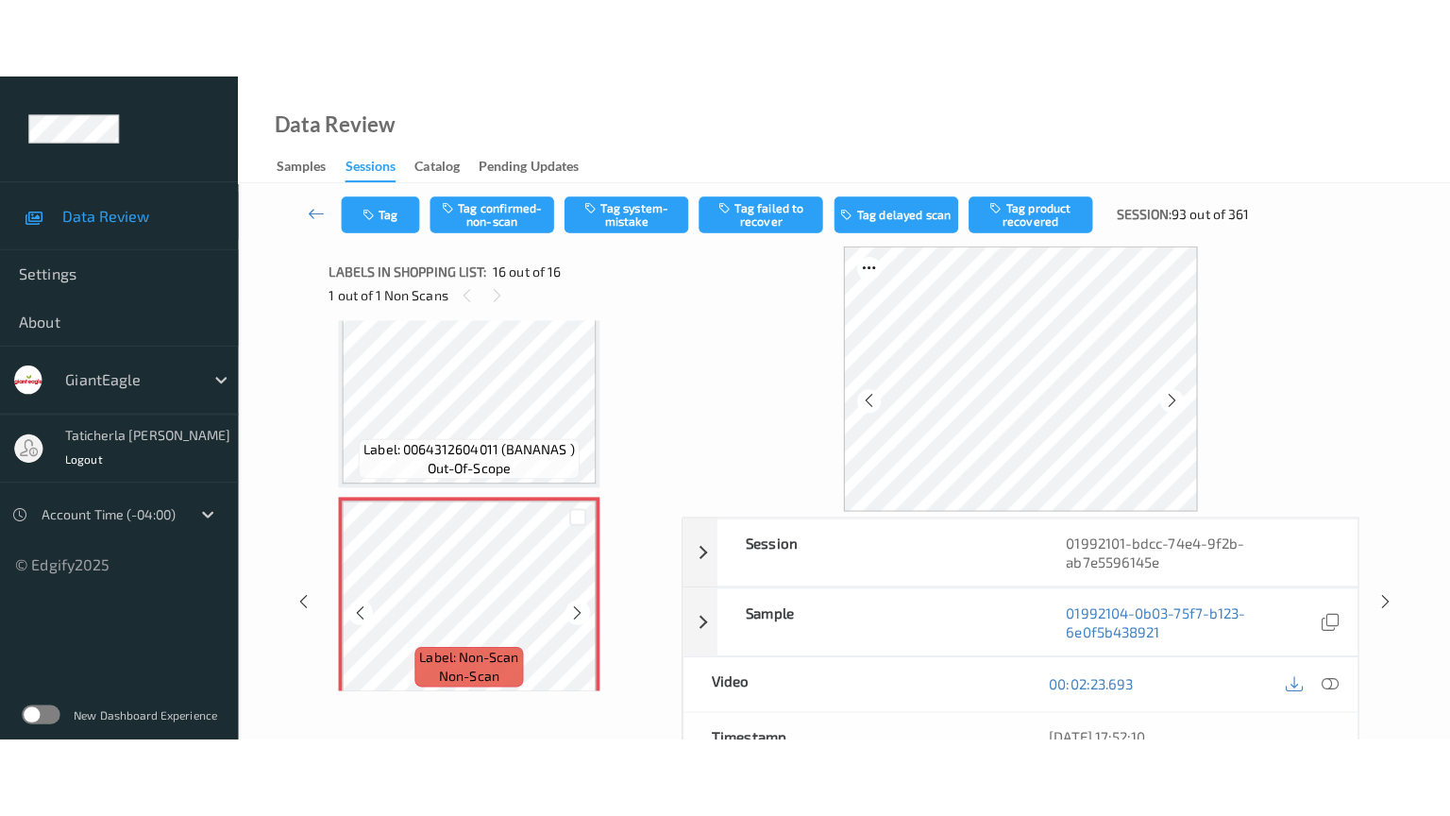
scroll to position [2936, 0]
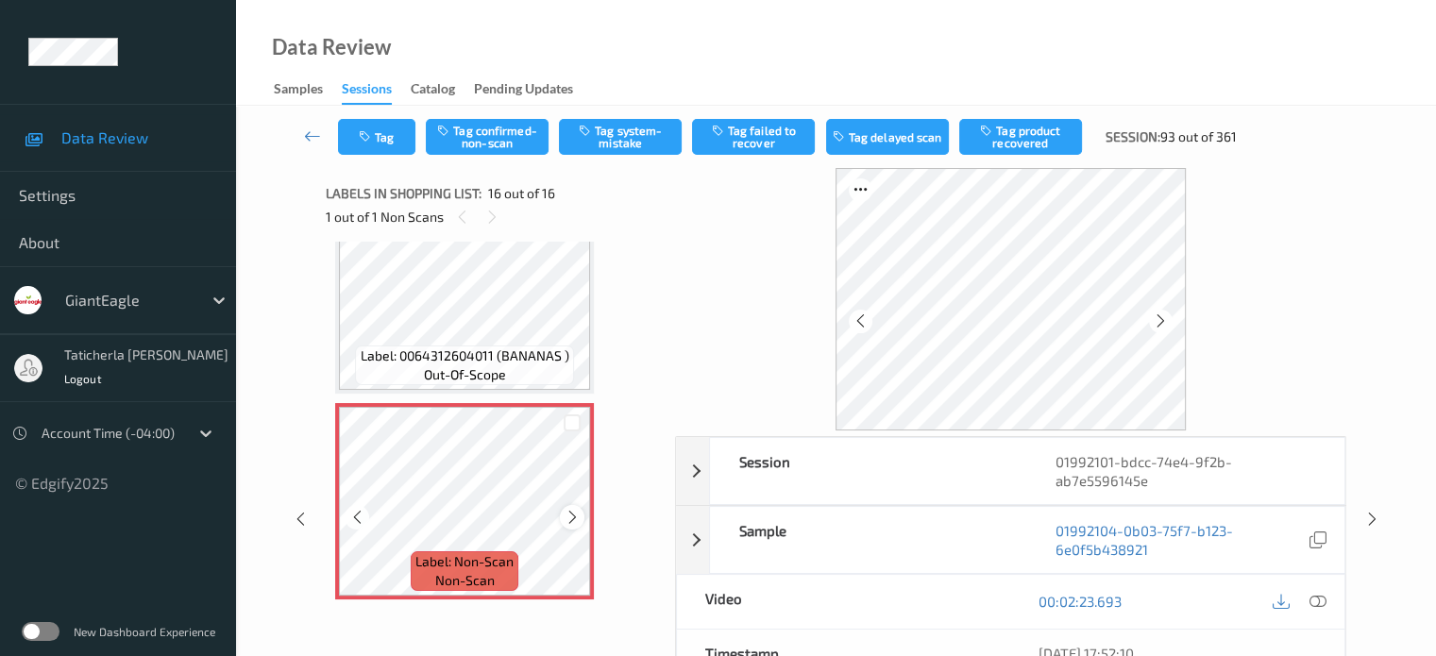
click at [565, 520] on icon at bounding box center [573, 517] width 16 height 17
click at [570, 516] on icon at bounding box center [573, 517] width 16 height 17
click at [1313, 596] on icon at bounding box center [1317, 601] width 17 height 17
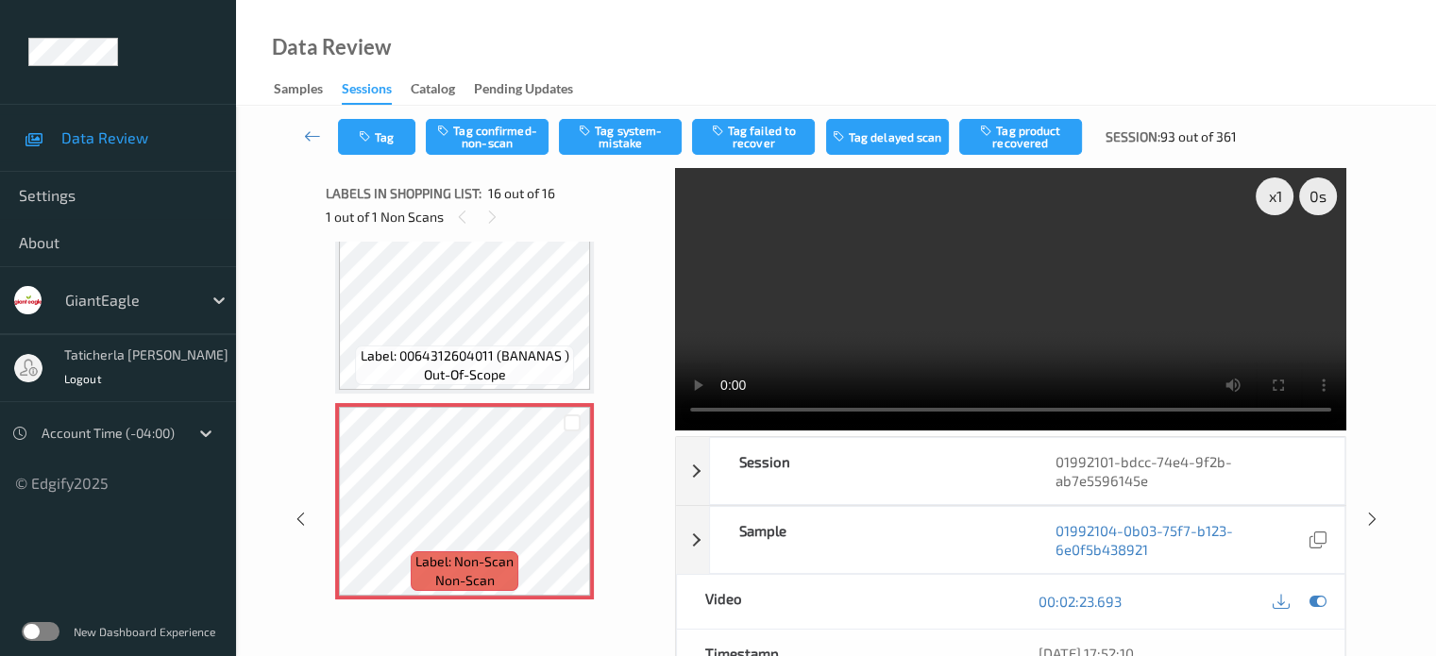
click at [1277, 259] on video at bounding box center [1010, 299] width 671 height 262
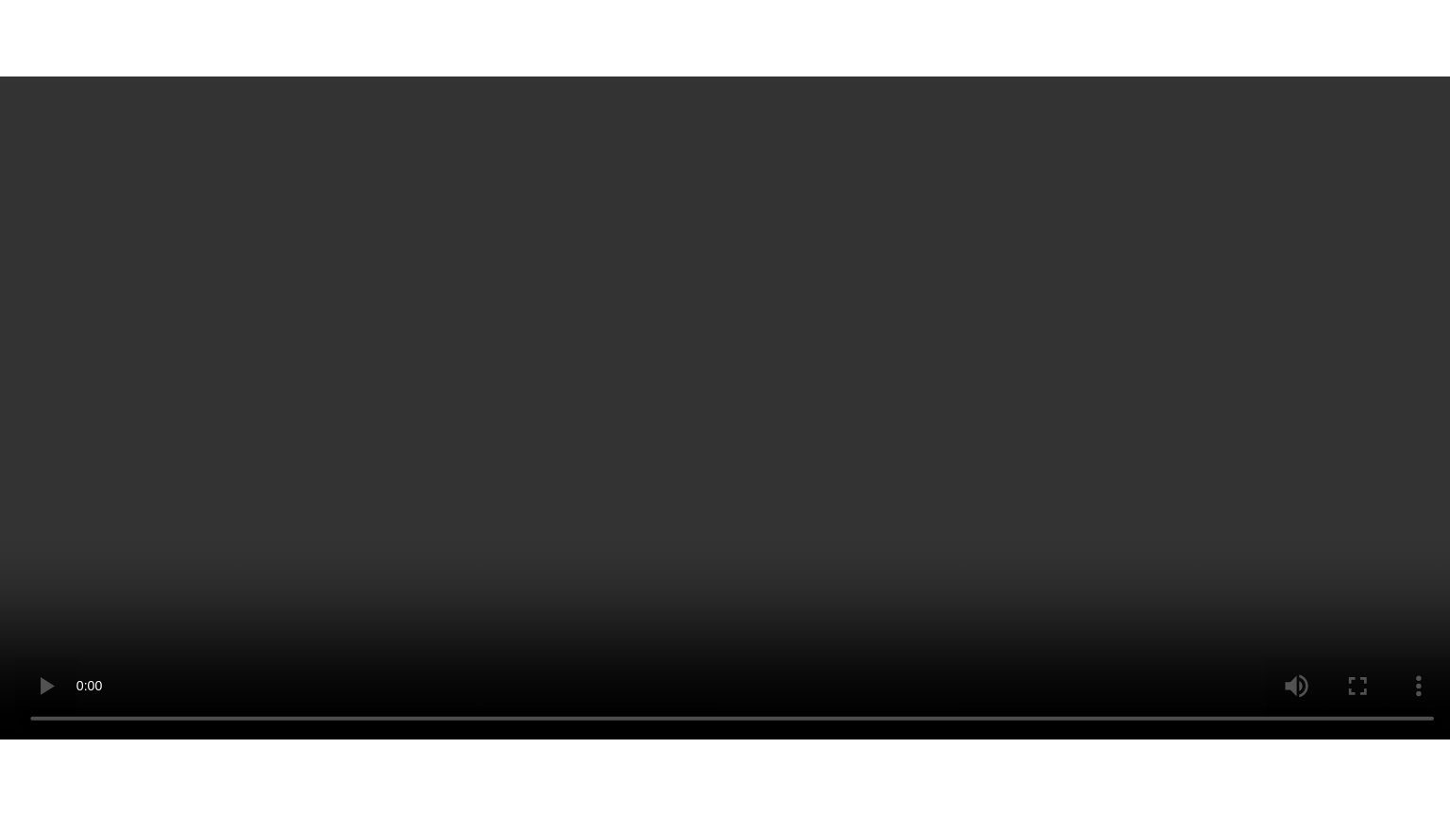
scroll to position [2841, 0]
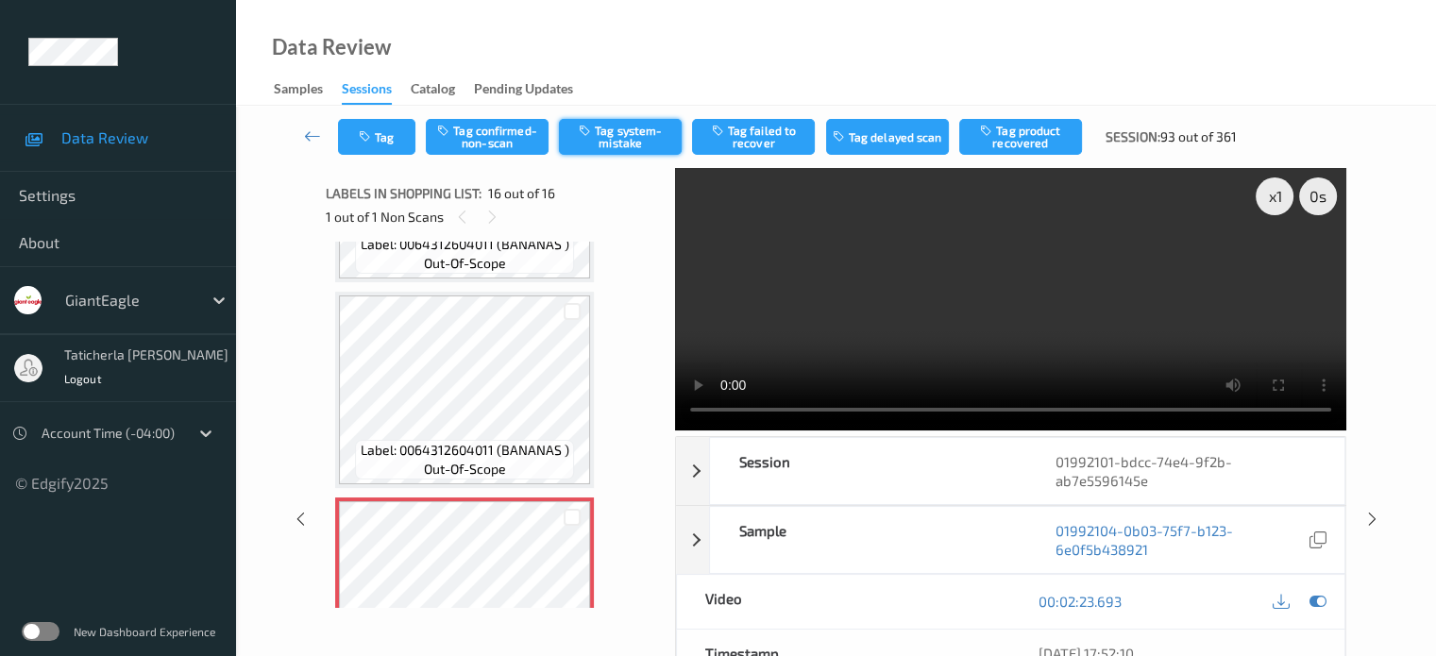
click at [634, 131] on button "Tag system-mistake" at bounding box center [620, 137] width 123 height 36
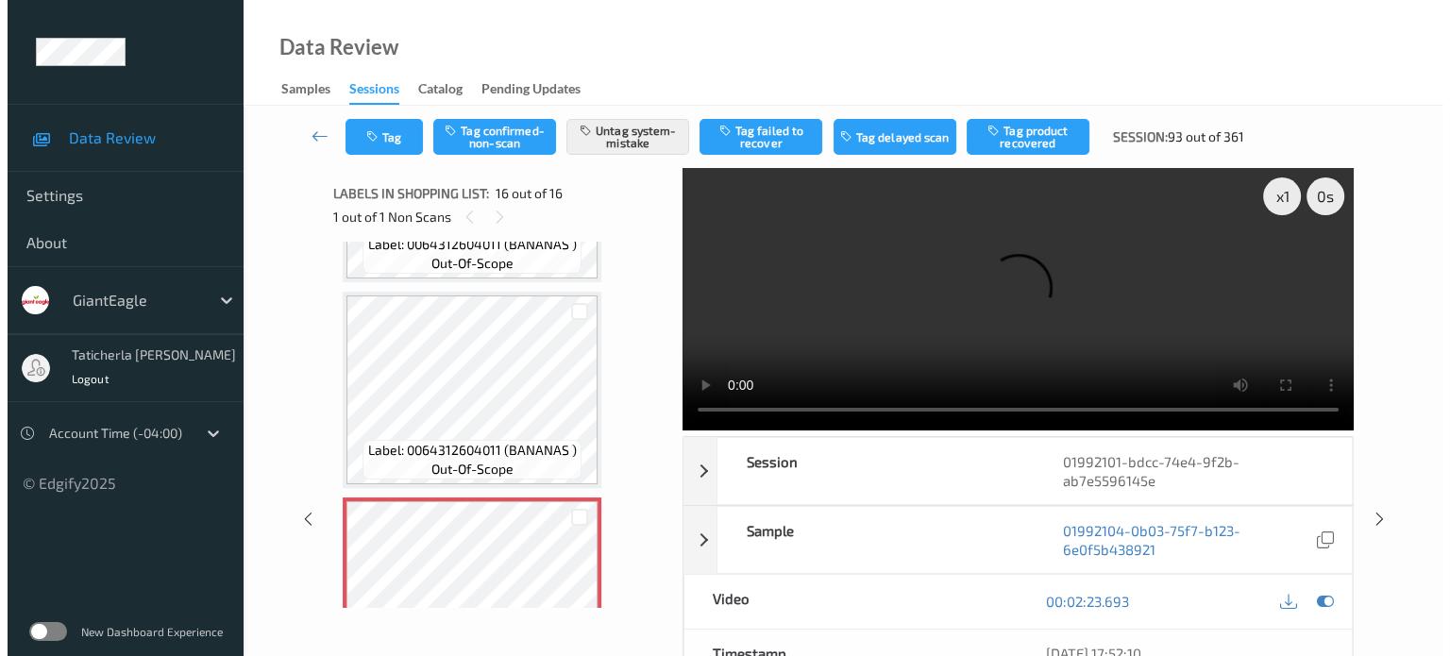
scroll to position [2777, 0]
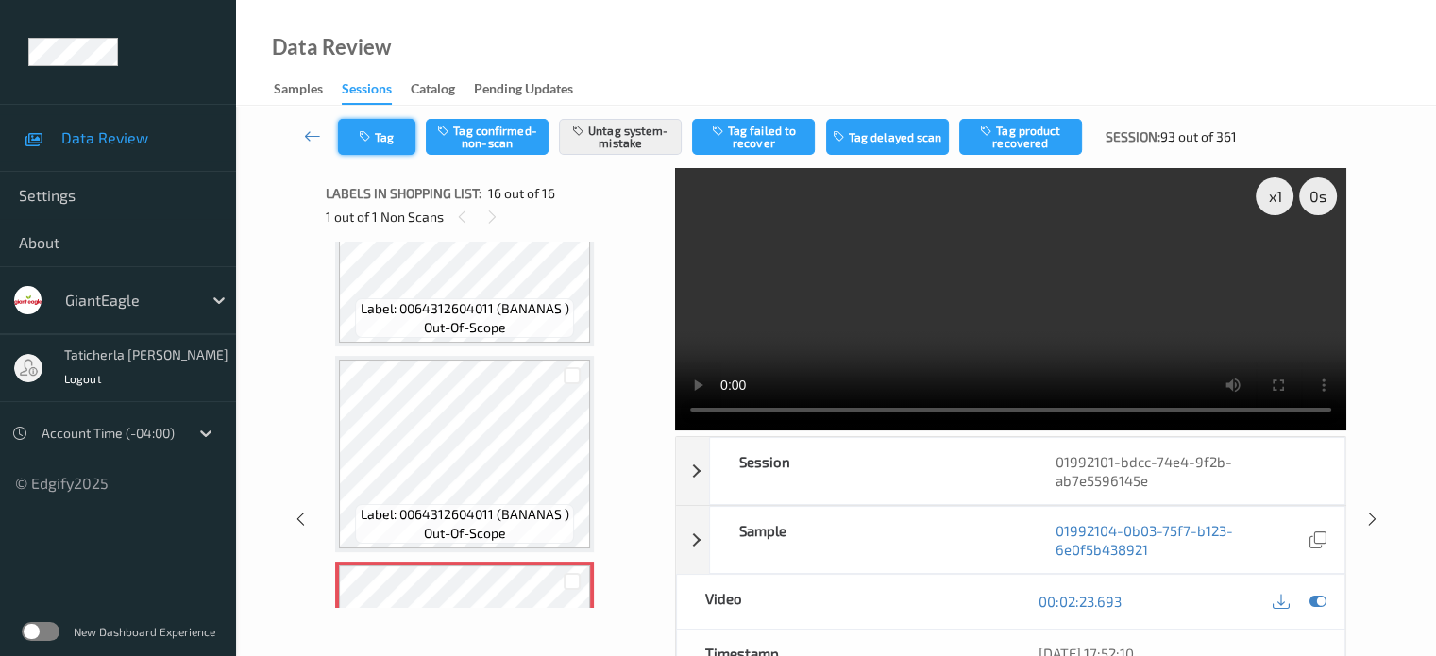
click at [372, 135] on icon "button" at bounding box center [367, 136] width 16 height 13
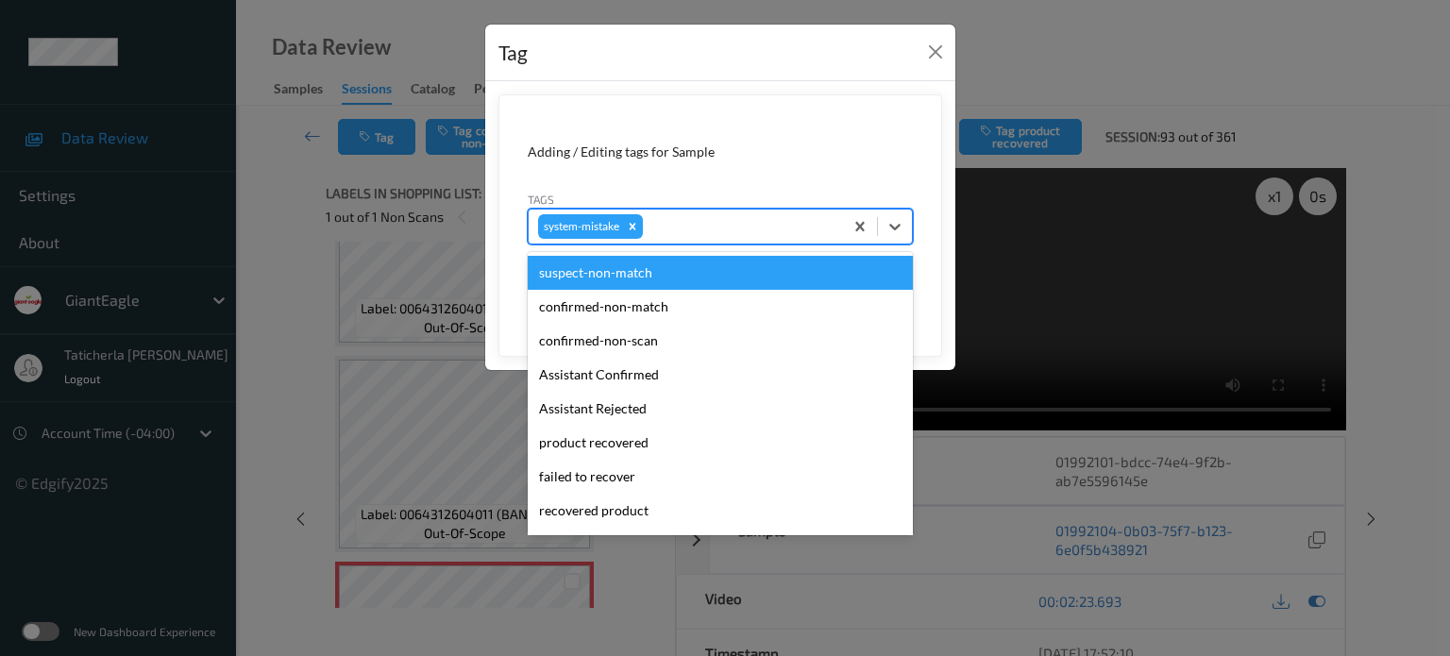
click at [661, 233] on div at bounding box center [740, 226] width 187 height 23
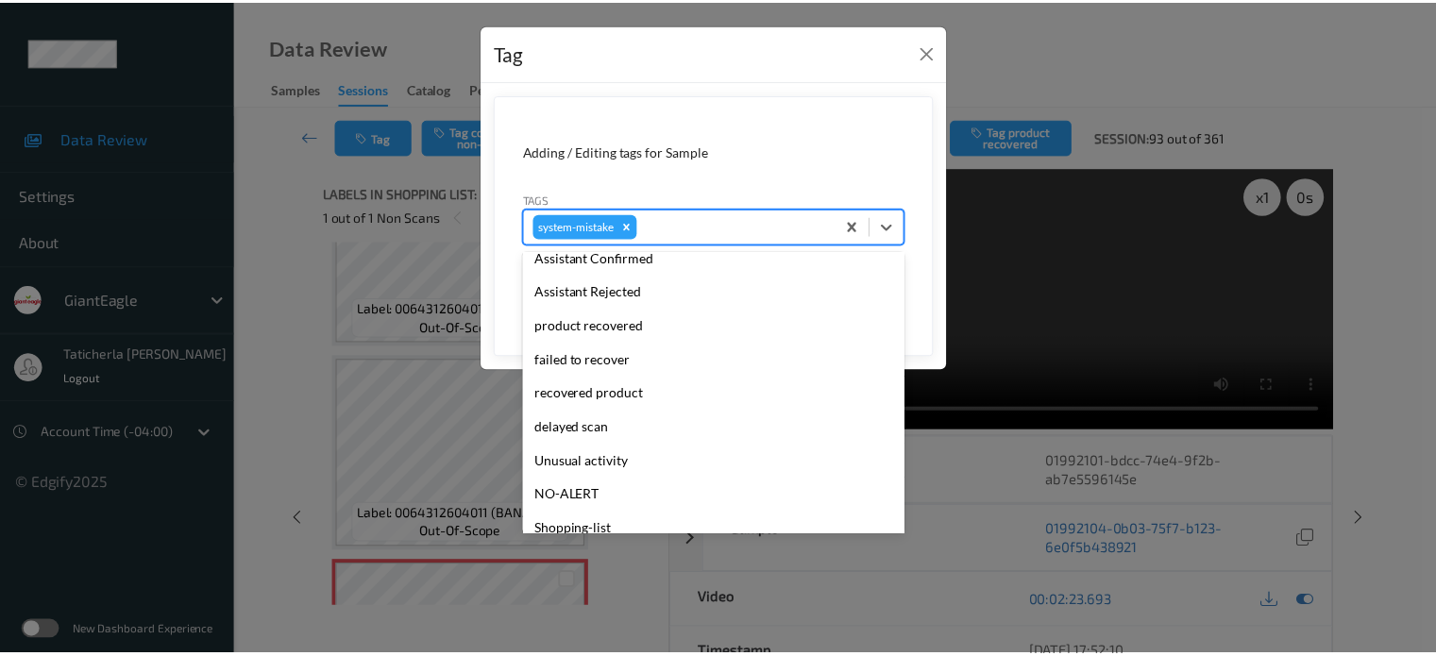
scroll to position [200, 0]
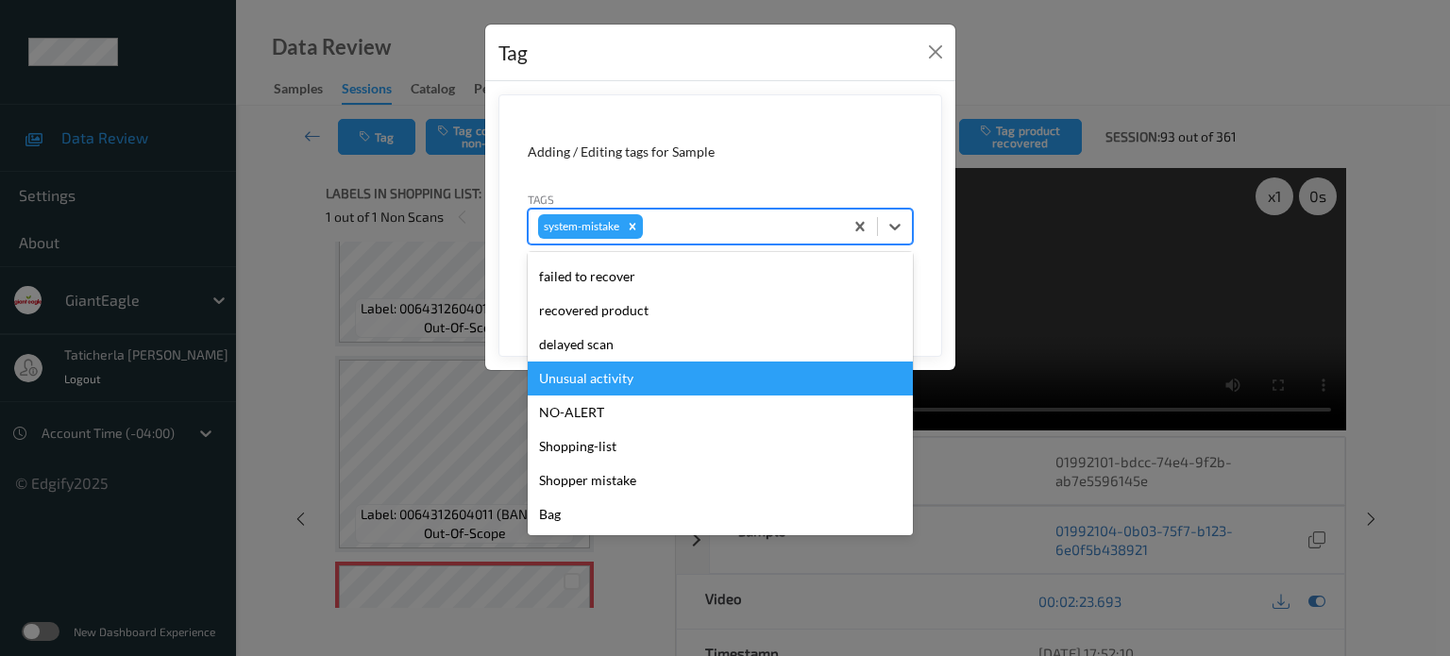
click at [646, 377] on div "Unusual activity" at bounding box center [720, 379] width 385 height 34
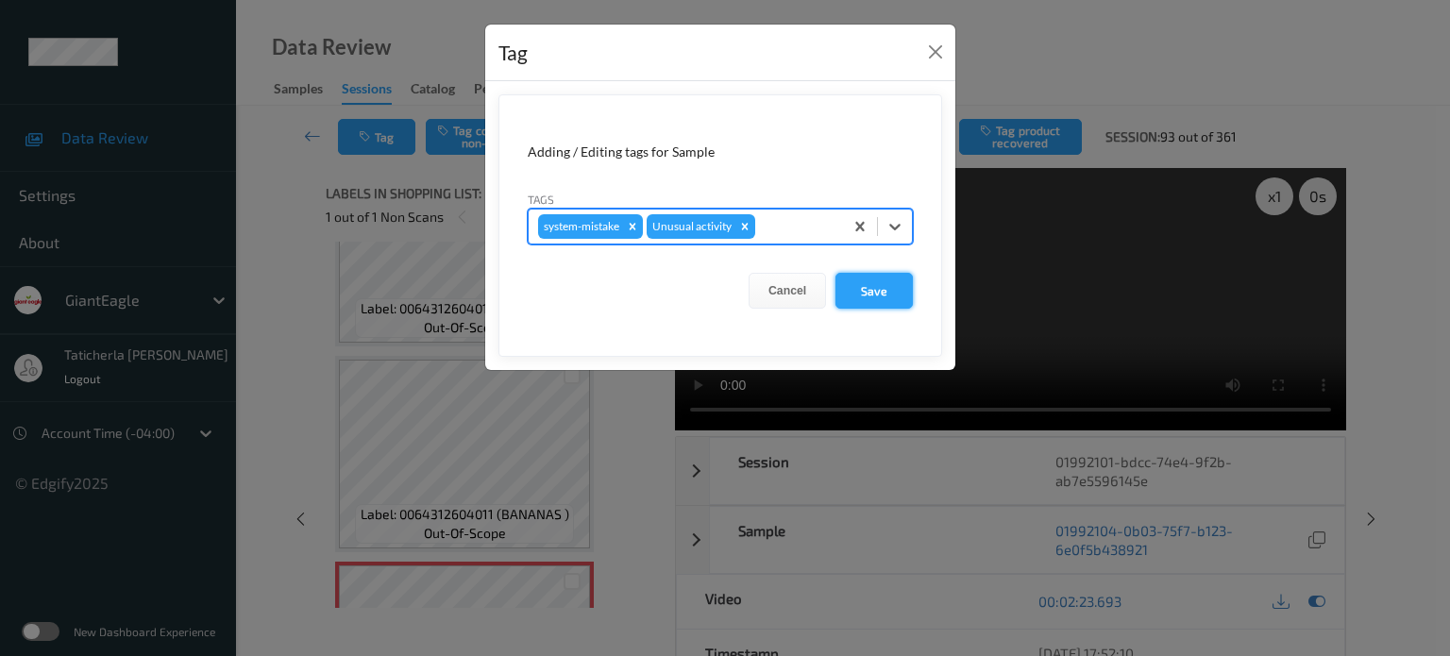
click at [869, 294] on button "Save" at bounding box center [874, 291] width 77 height 36
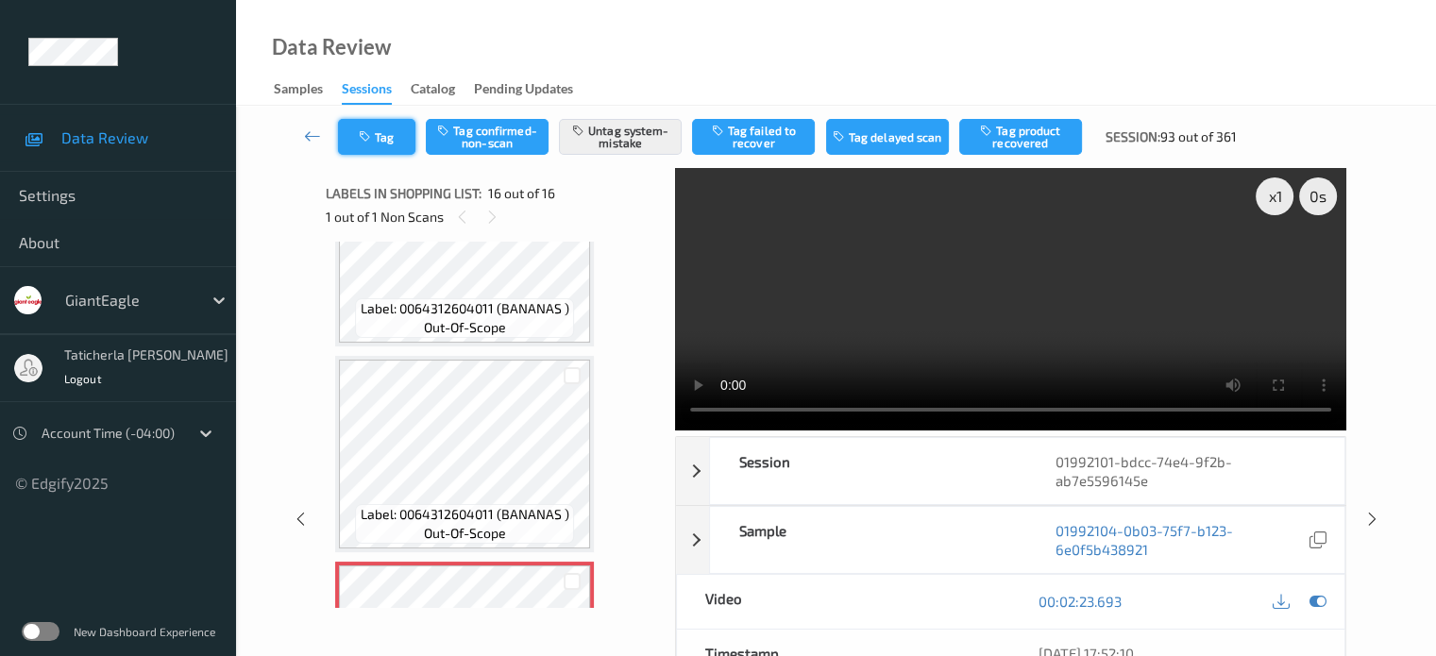
click at [404, 140] on button "Tag" at bounding box center [376, 137] width 77 height 36
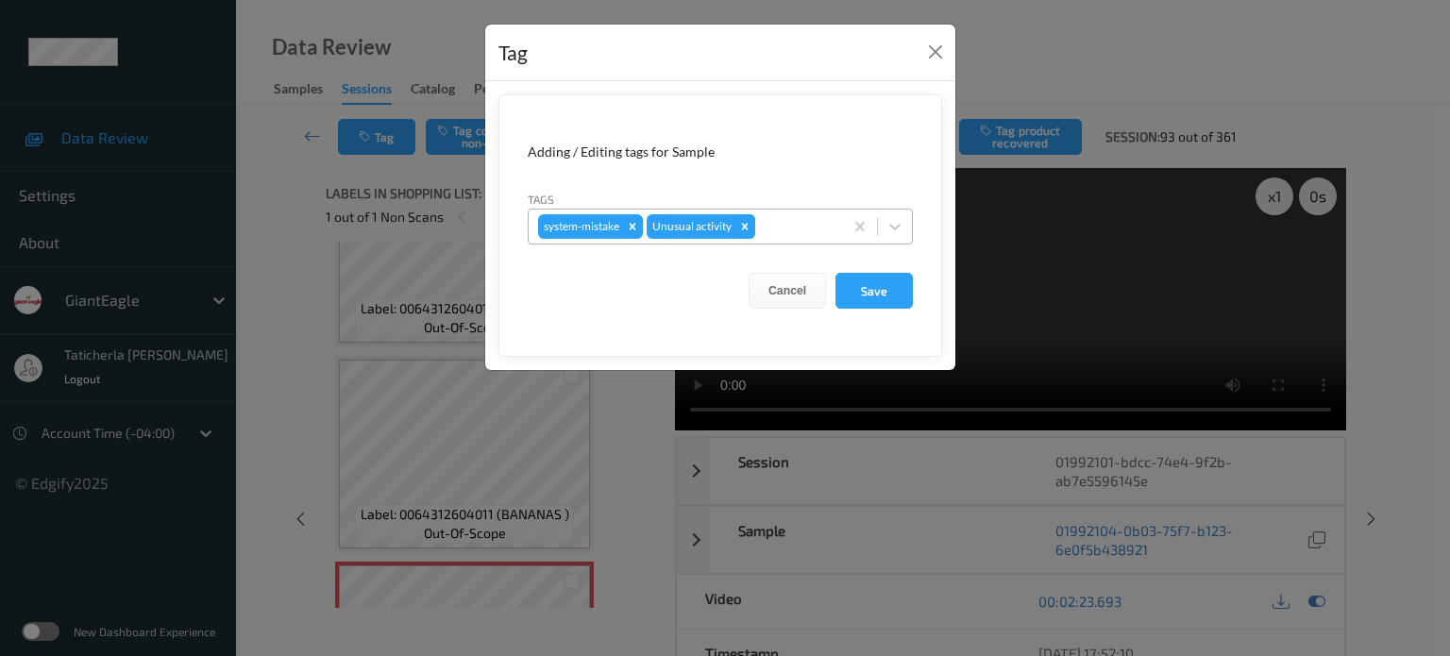
click at [740, 223] on icon "Remove Unusual activity" at bounding box center [744, 226] width 13 height 13
click at [861, 286] on button "Save" at bounding box center [874, 291] width 77 height 36
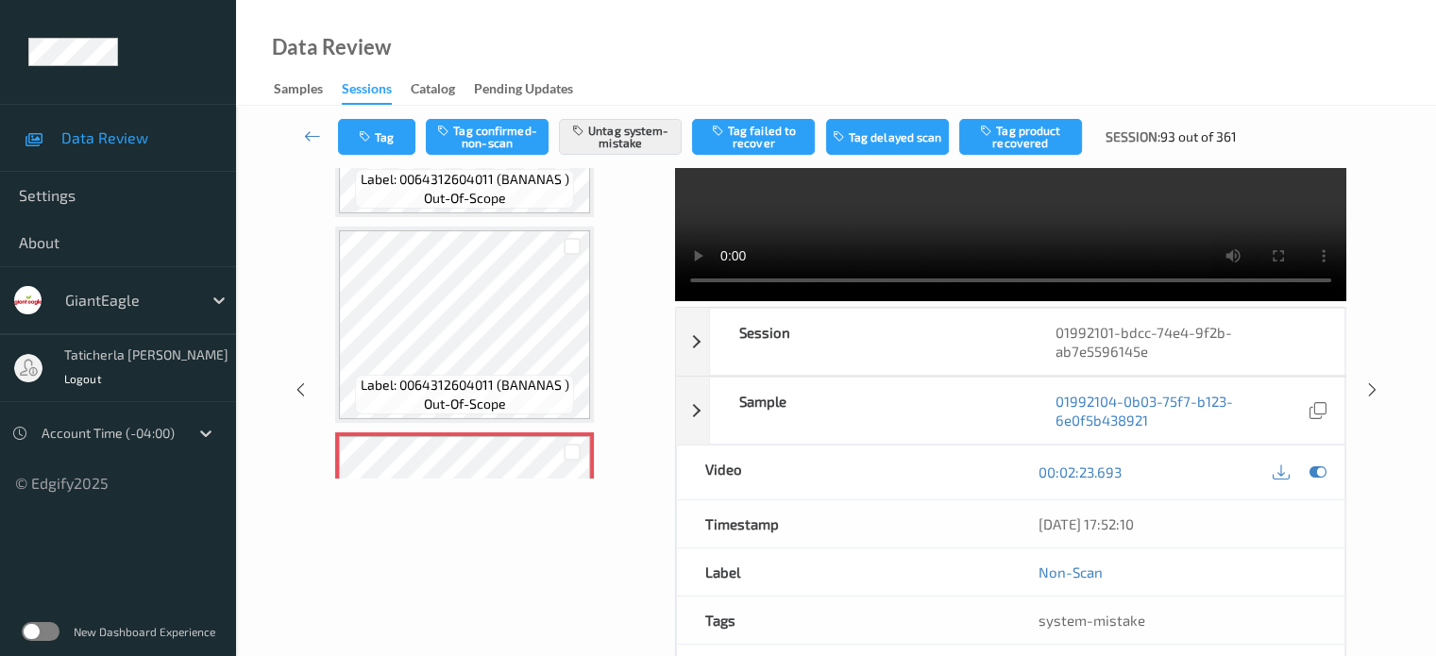
scroll to position [0, 0]
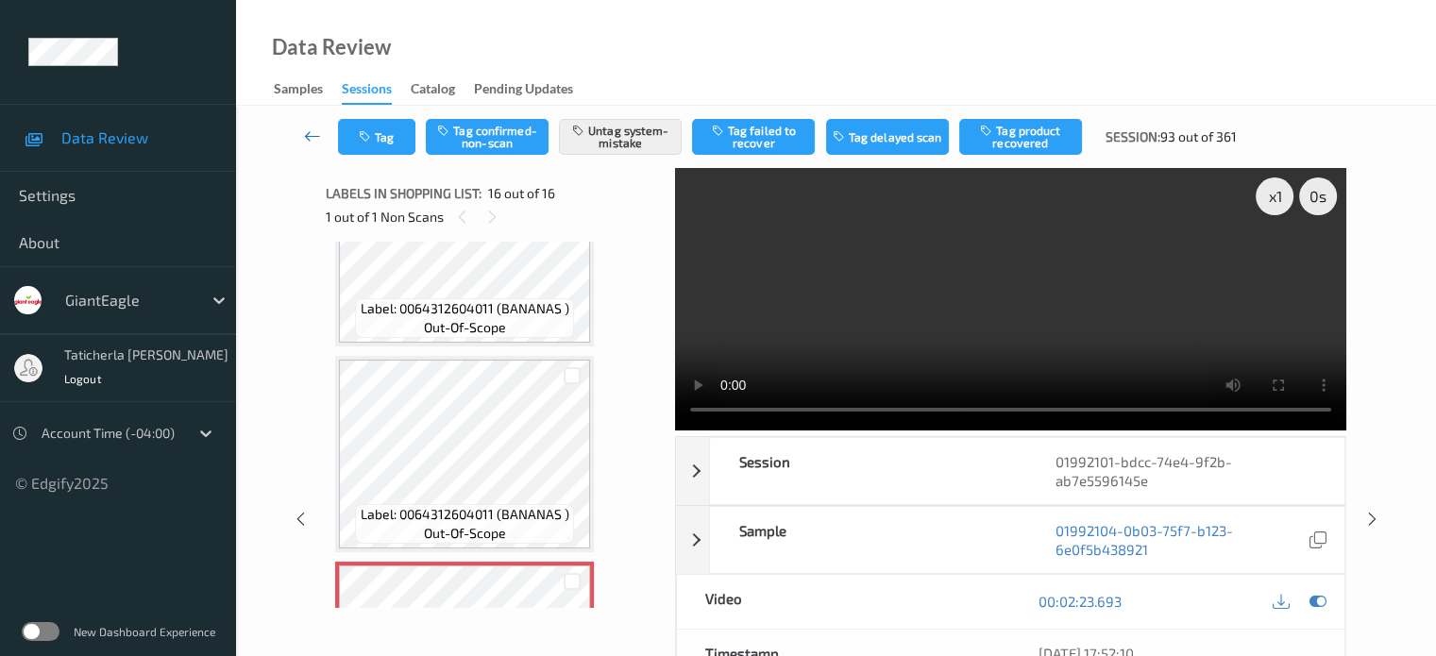
click at [306, 133] on icon at bounding box center [312, 136] width 17 height 19
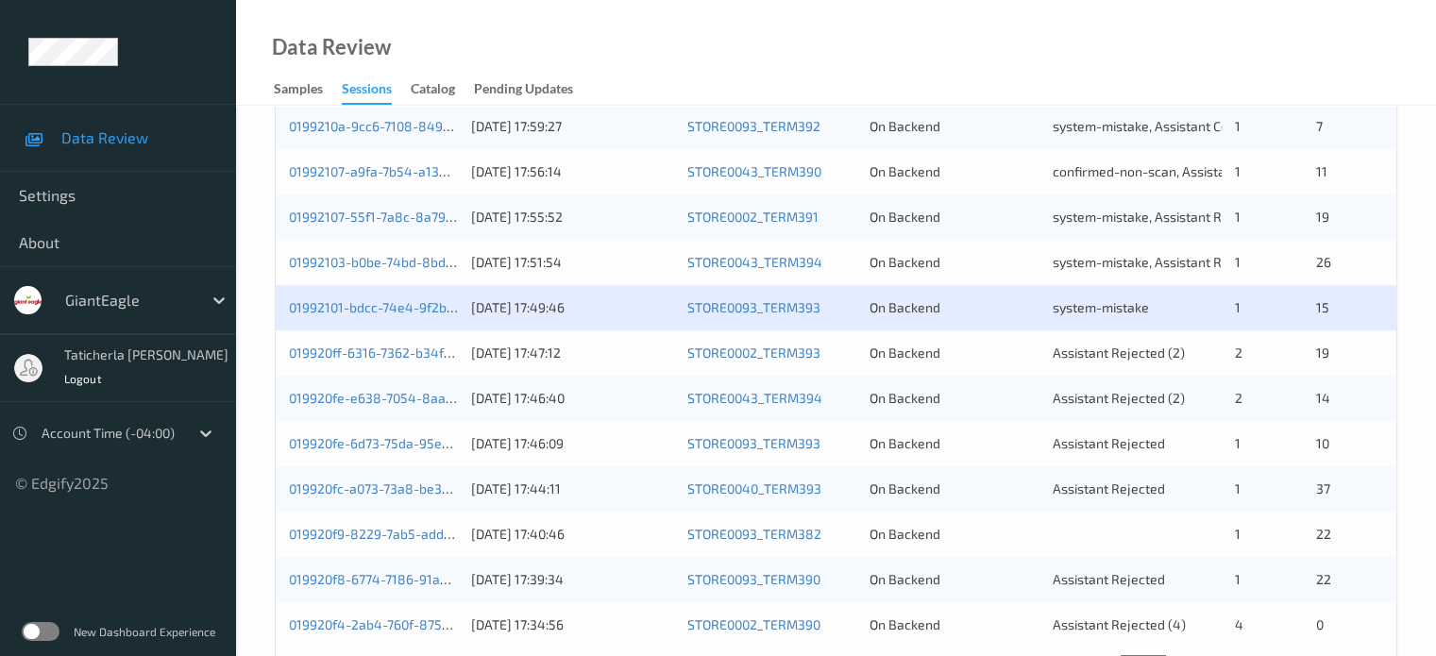
scroll to position [850, 0]
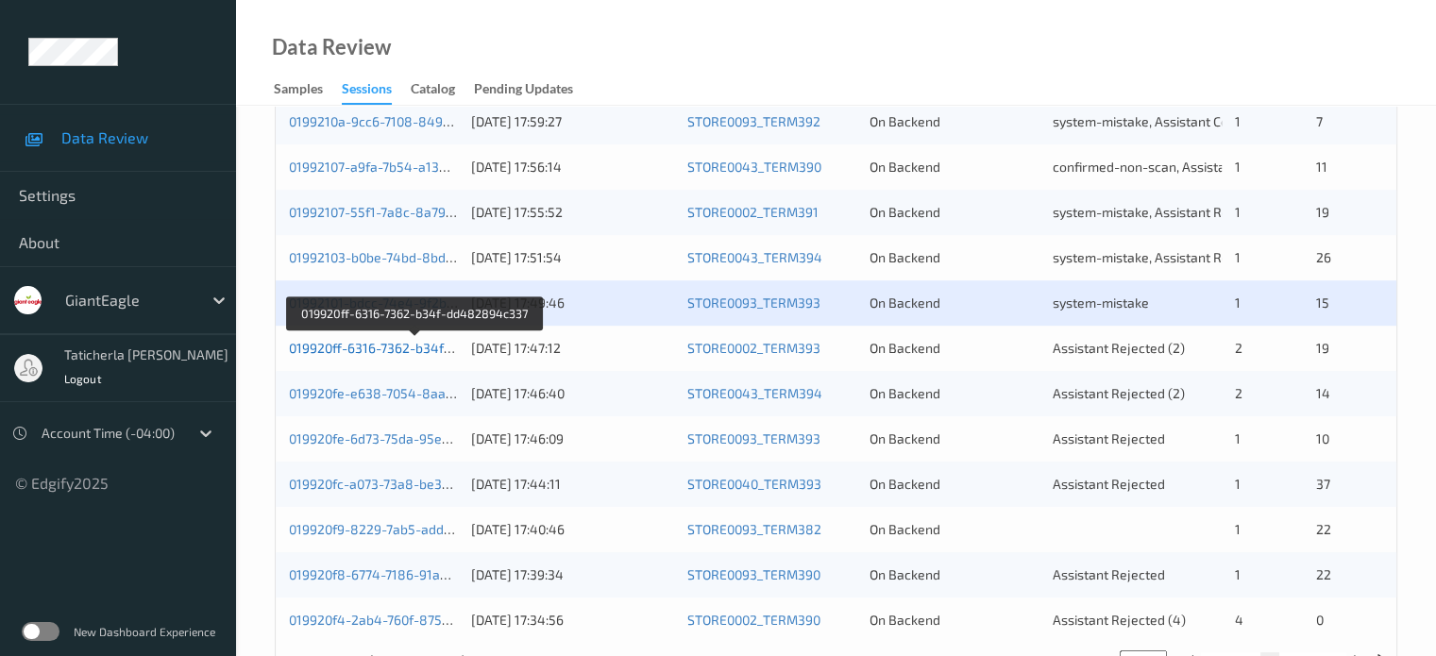
click at [396, 348] on link "019920ff-6316-7362-b34f-dd482894c337" at bounding box center [415, 348] width 253 height 16
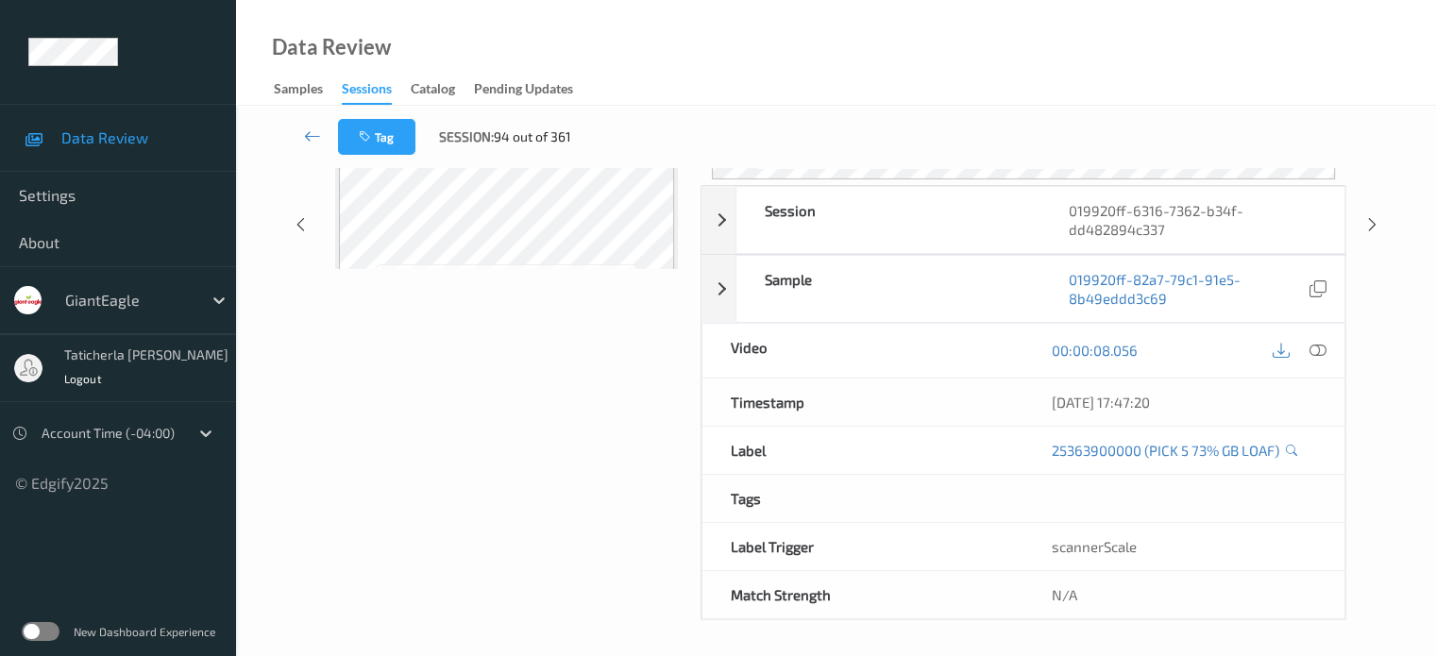
scroll to position [250, 0]
click at [310, 128] on icon at bounding box center [312, 136] width 17 height 19
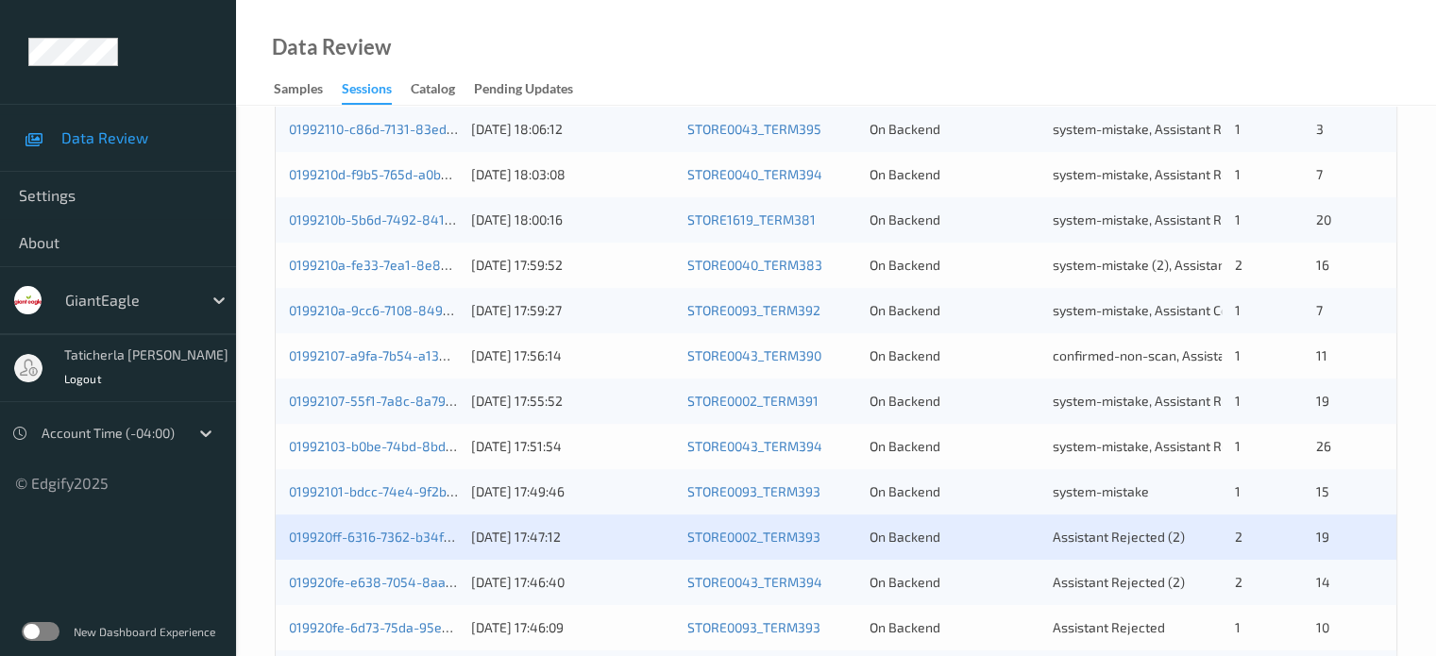
scroll to position [850, 0]
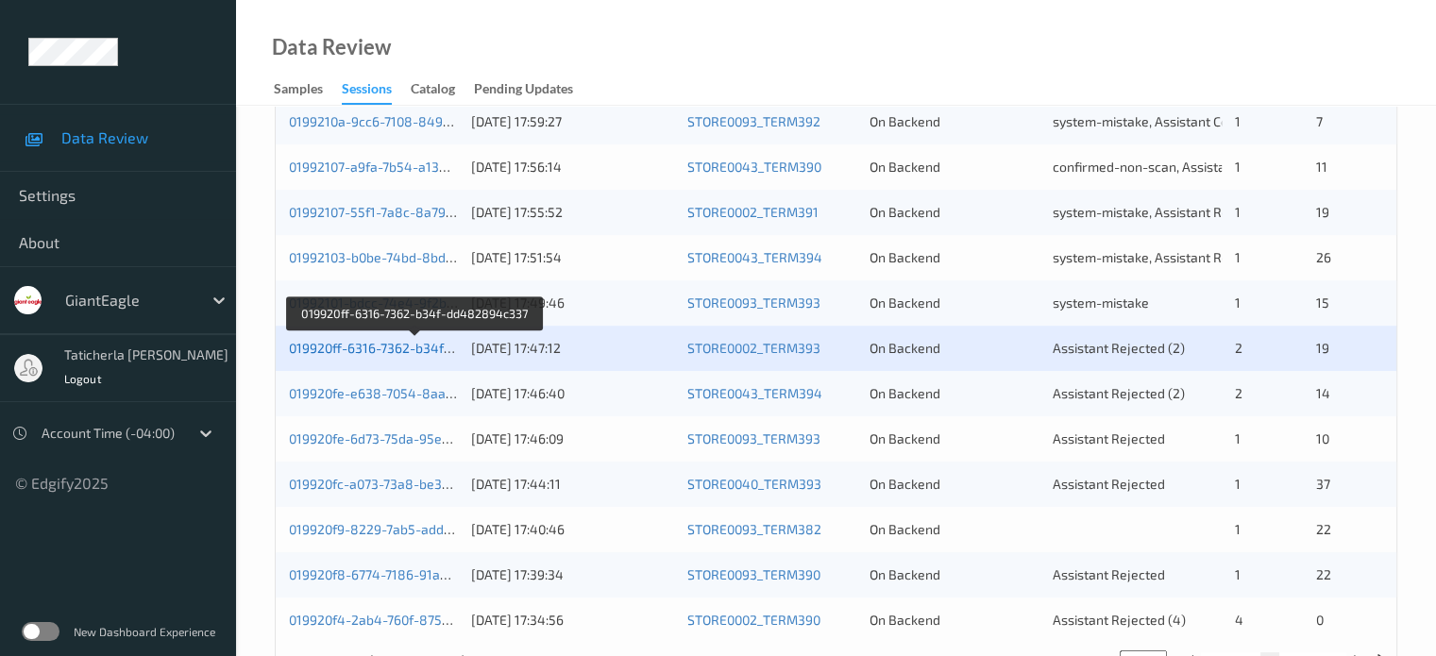
click at [370, 347] on link "019920ff-6316-7362-b34f-dd482894c337" at bounding box center [415, 348] width 253 height 16
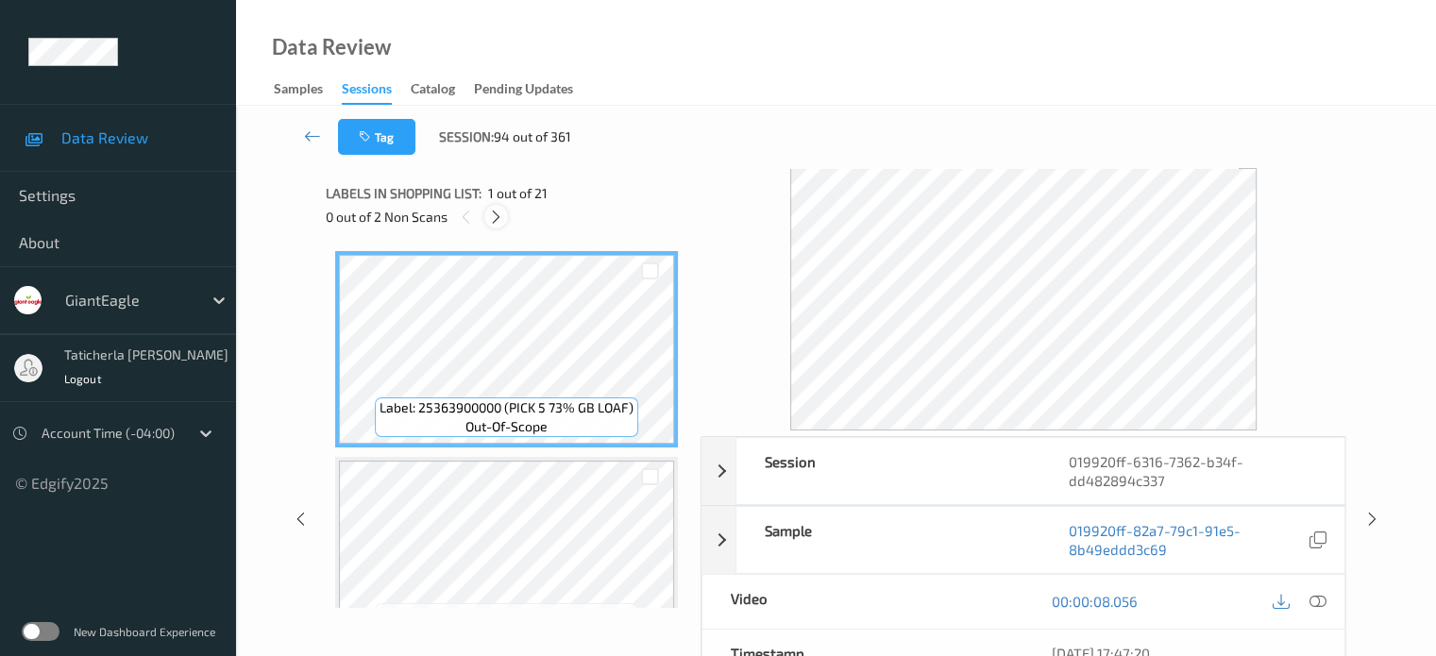
click at [499, 214] on icon at bounding box center [496, 217] width 16 height 17
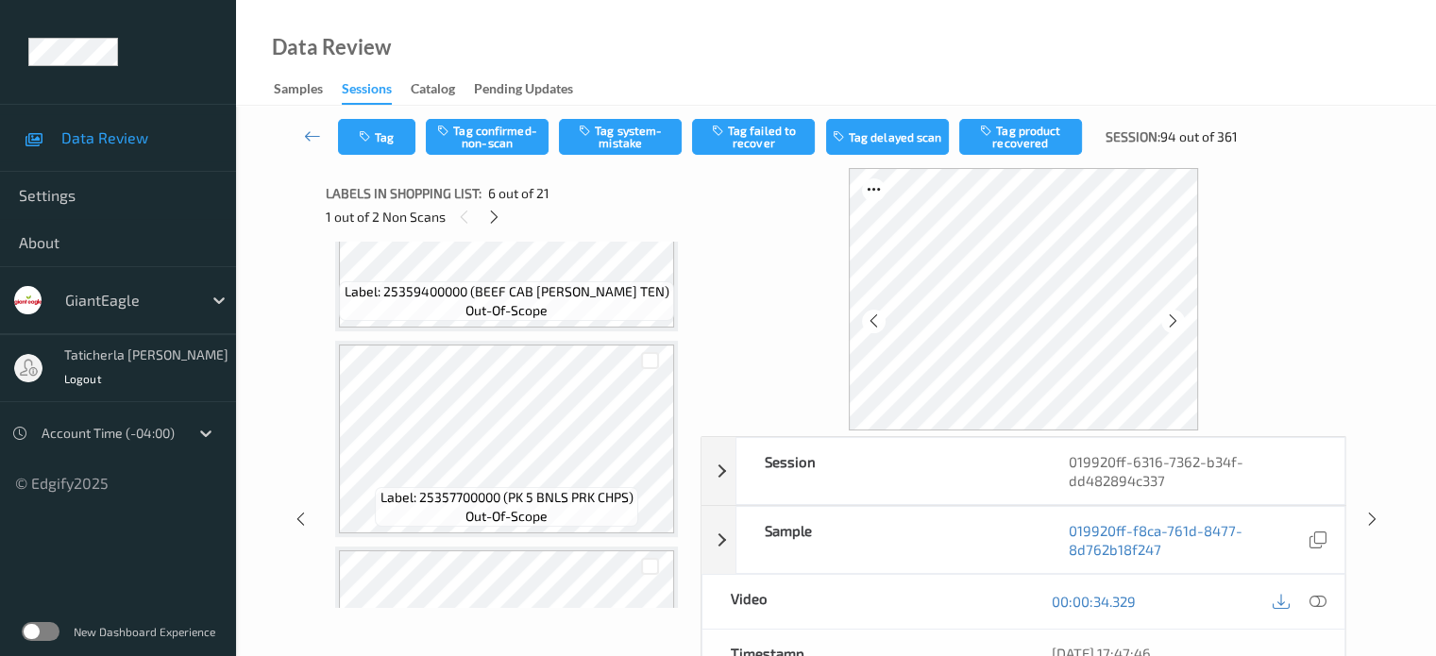
scroll to position [661, 0]
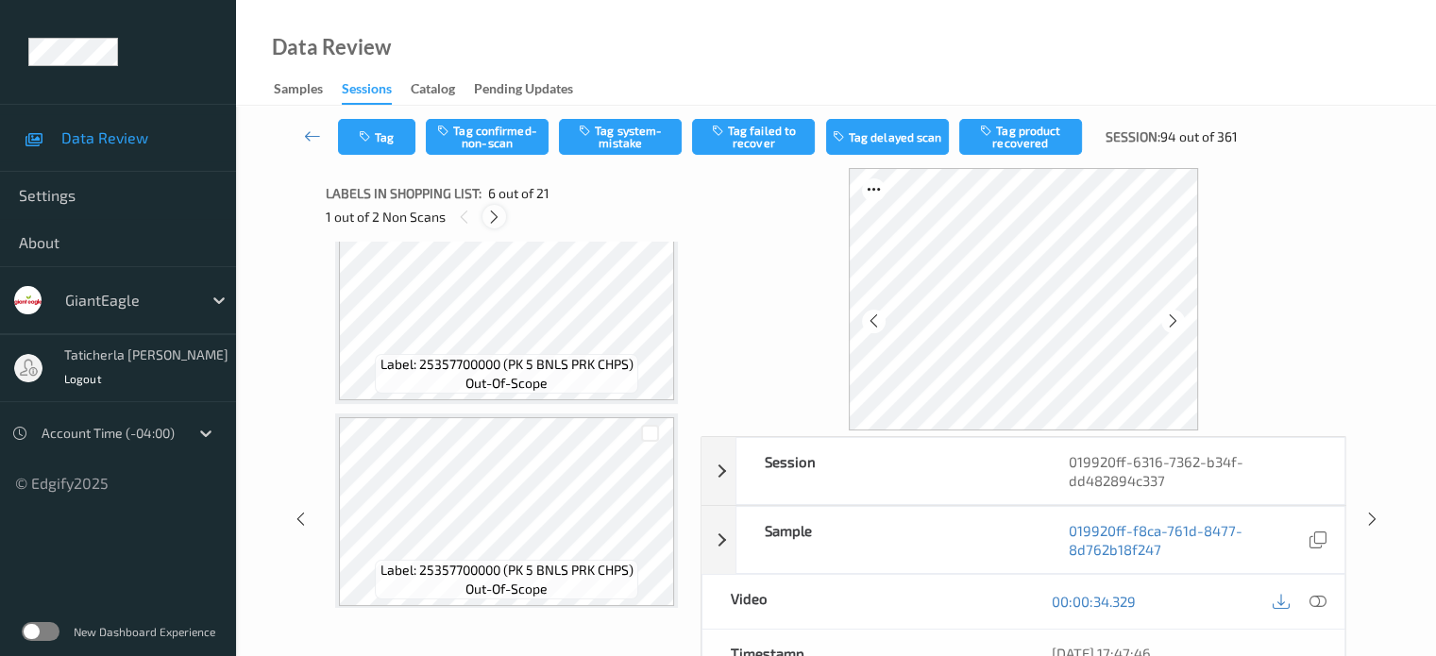
click at [494, 217] on icon at bounding box center [494, 217] width 16 height 17
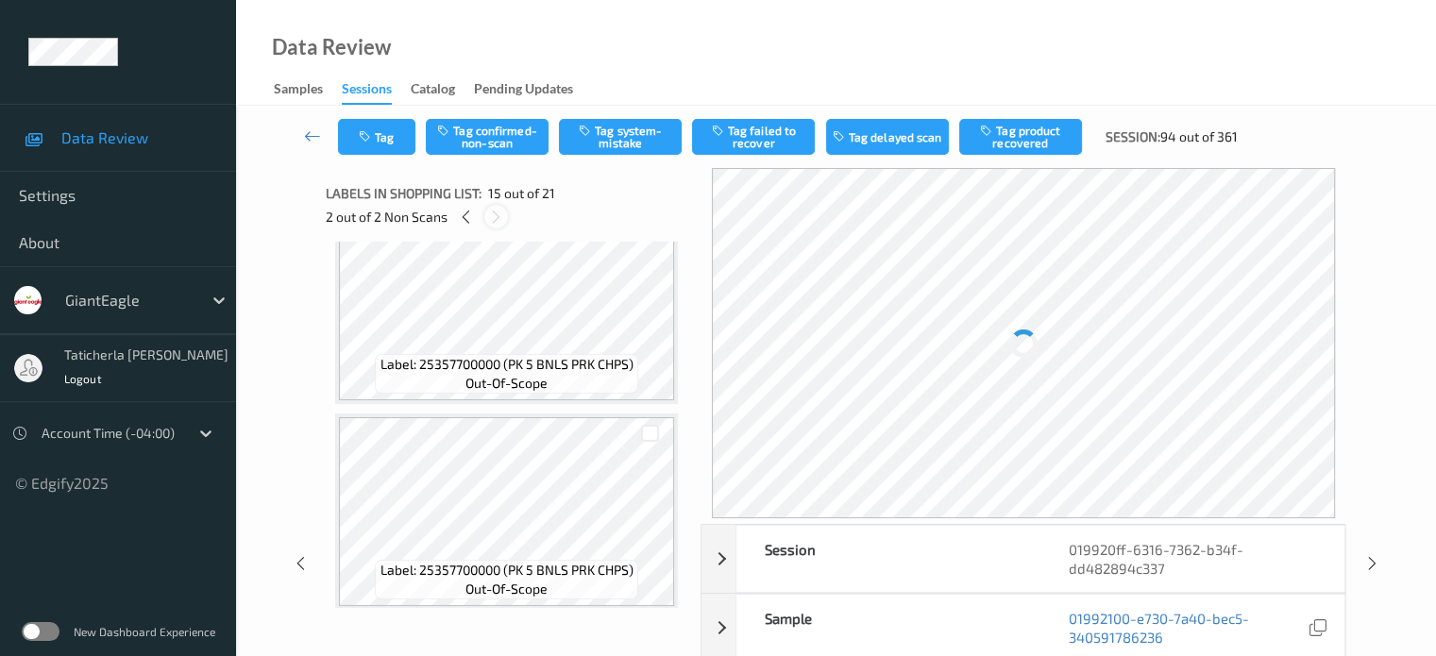
scroll to position [2685, 0]
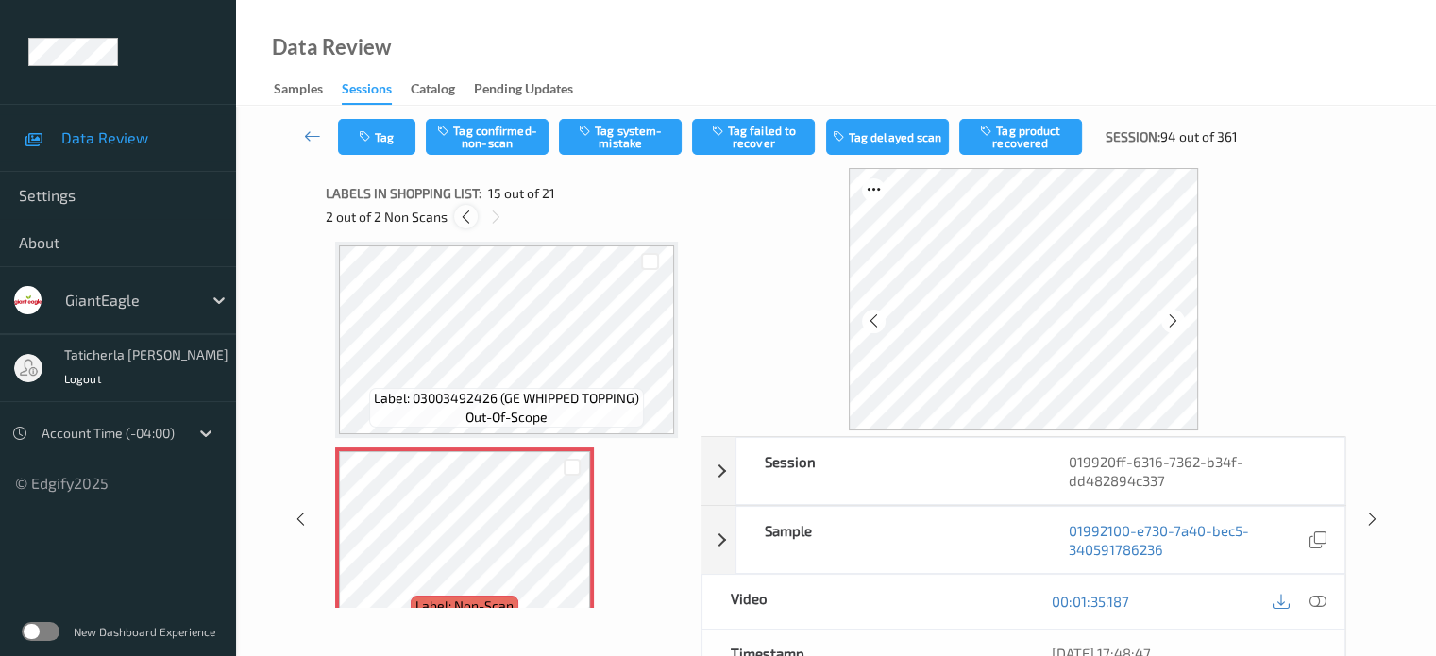
click at [463, 216] on icon at bounding box center [466, 217] width 16 height 17
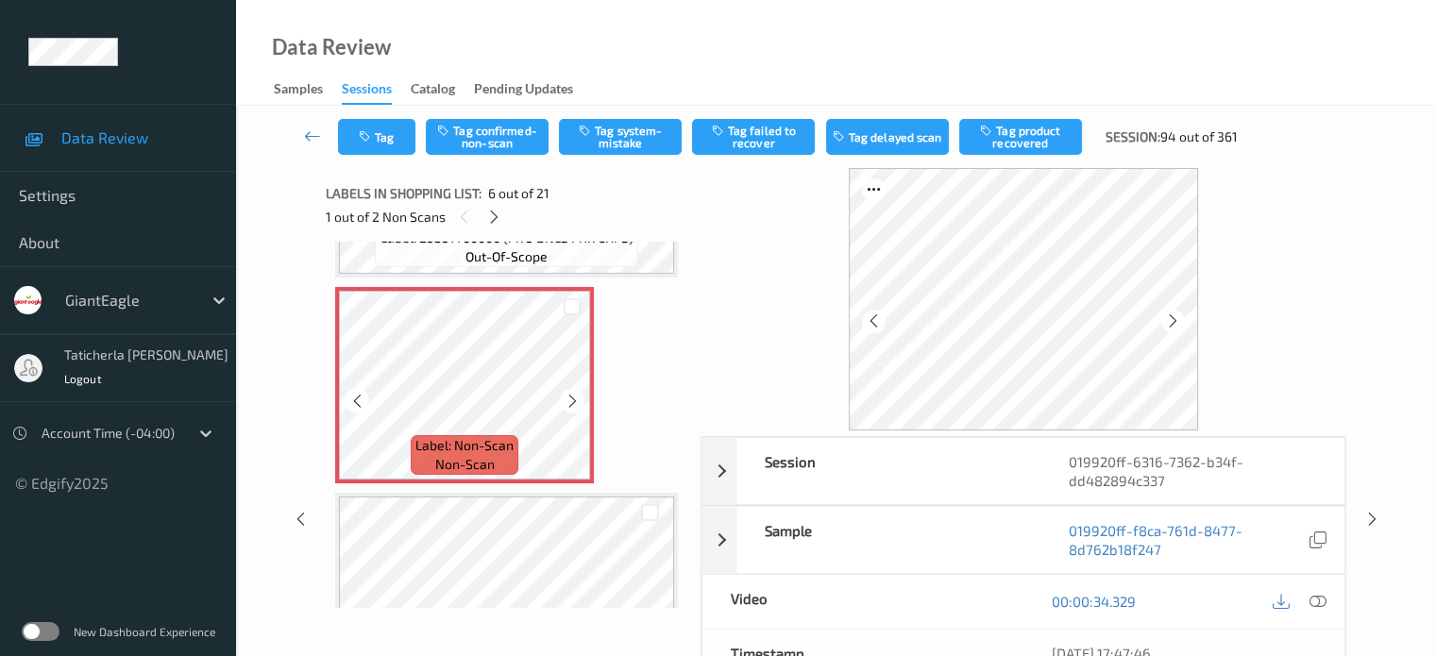
scroll to position [1022, 0]
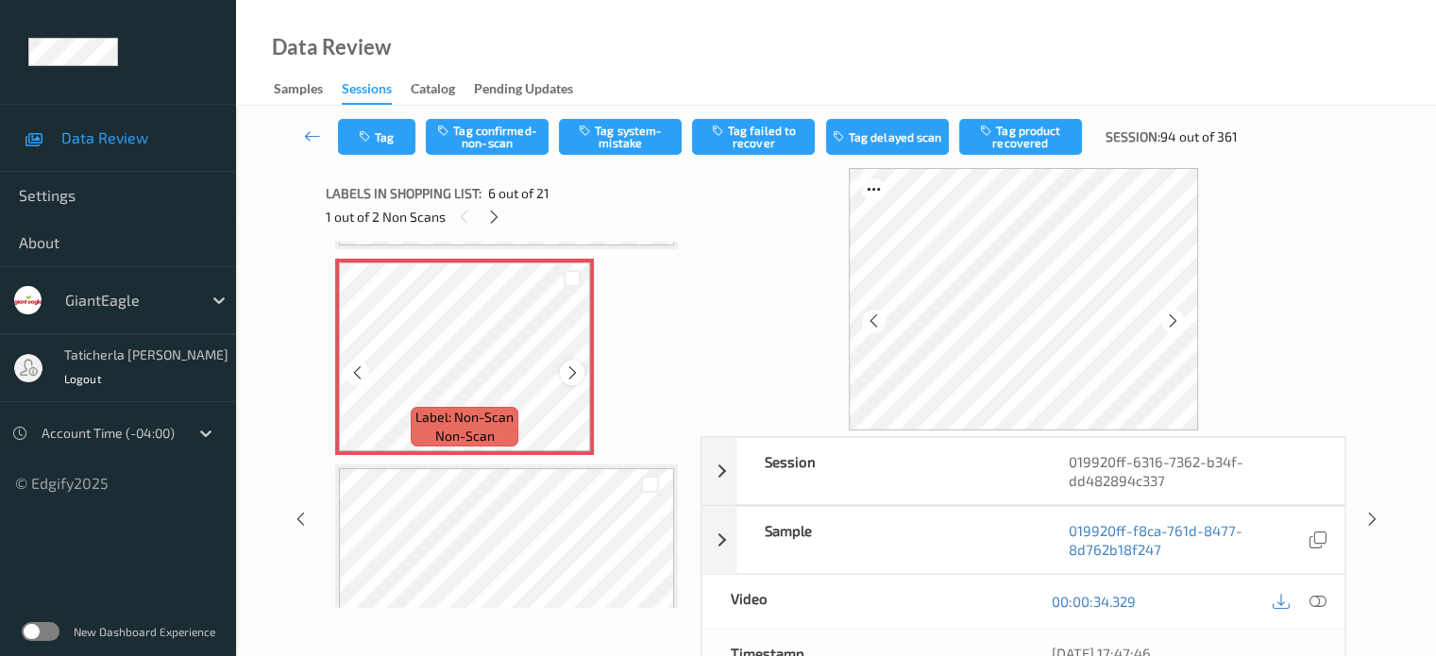
click at [566, 366] on icon at bounding box center [573, 372] width 16 height 17
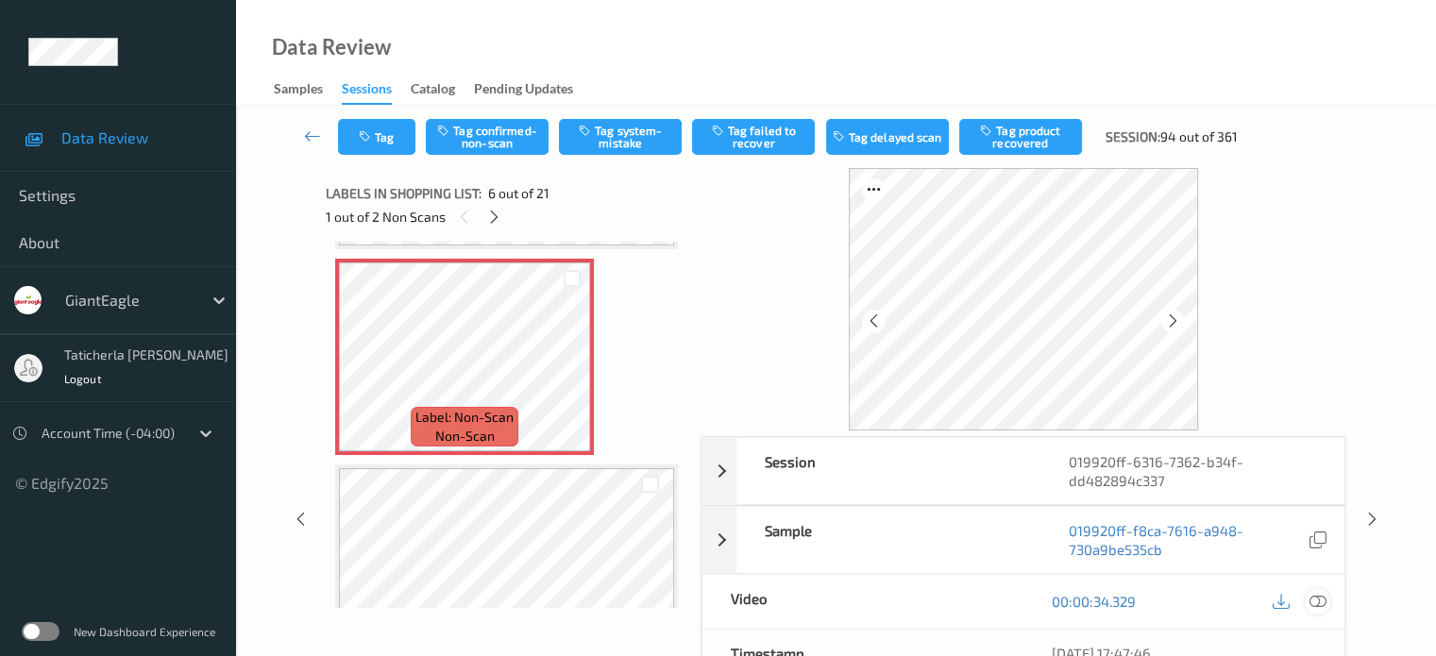
click at [1314, 597] on icon at bounding box center [1317, 601] width 17 height 17
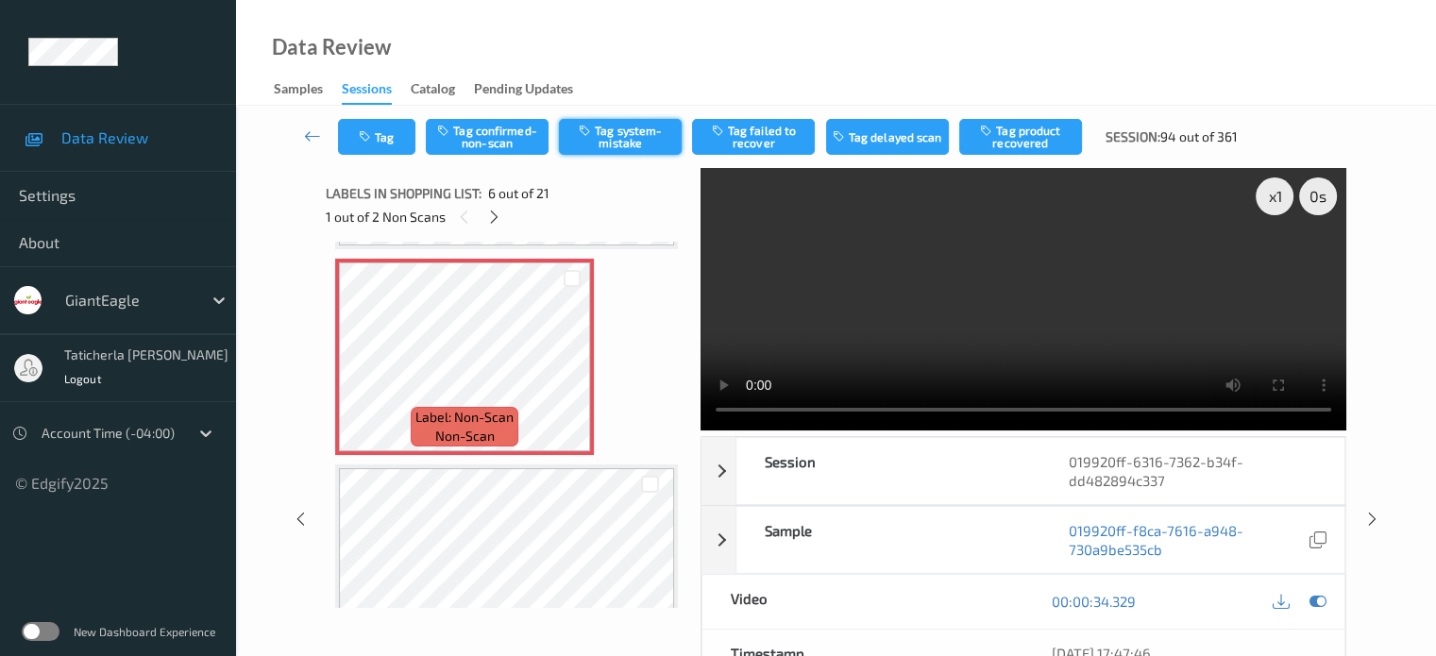
click at [623, 131] on button "Tag system-mistake" at bounding box center [620, 137] width 123 height 36
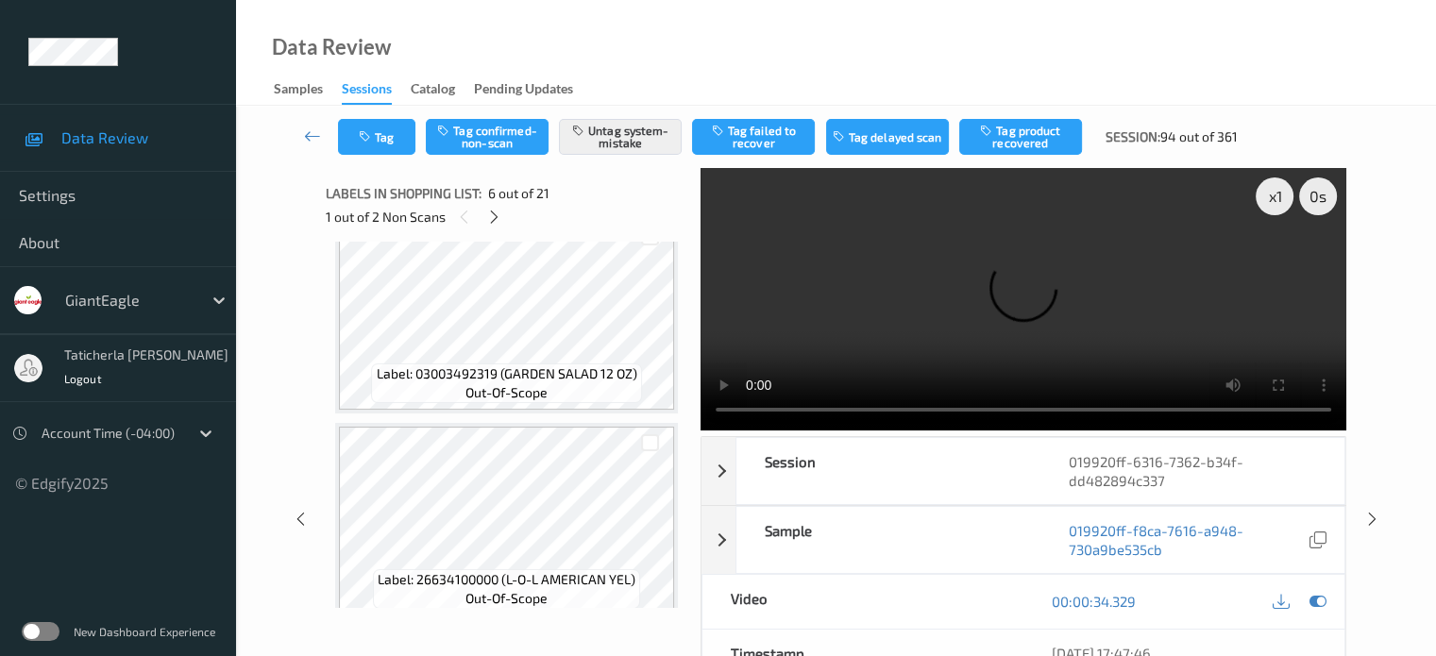
scroll to position [1494, 0]
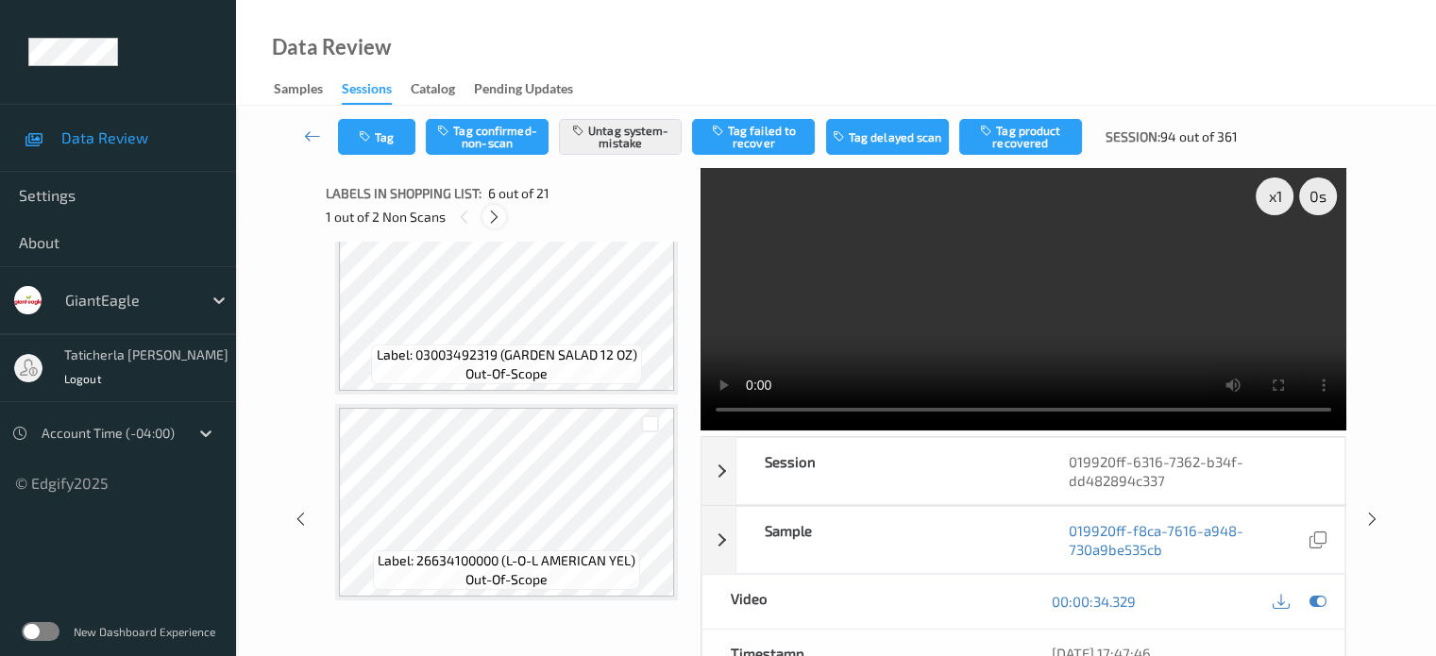
click at [502, 222] on icon at bounding box center [494, 217] width 16 height 17
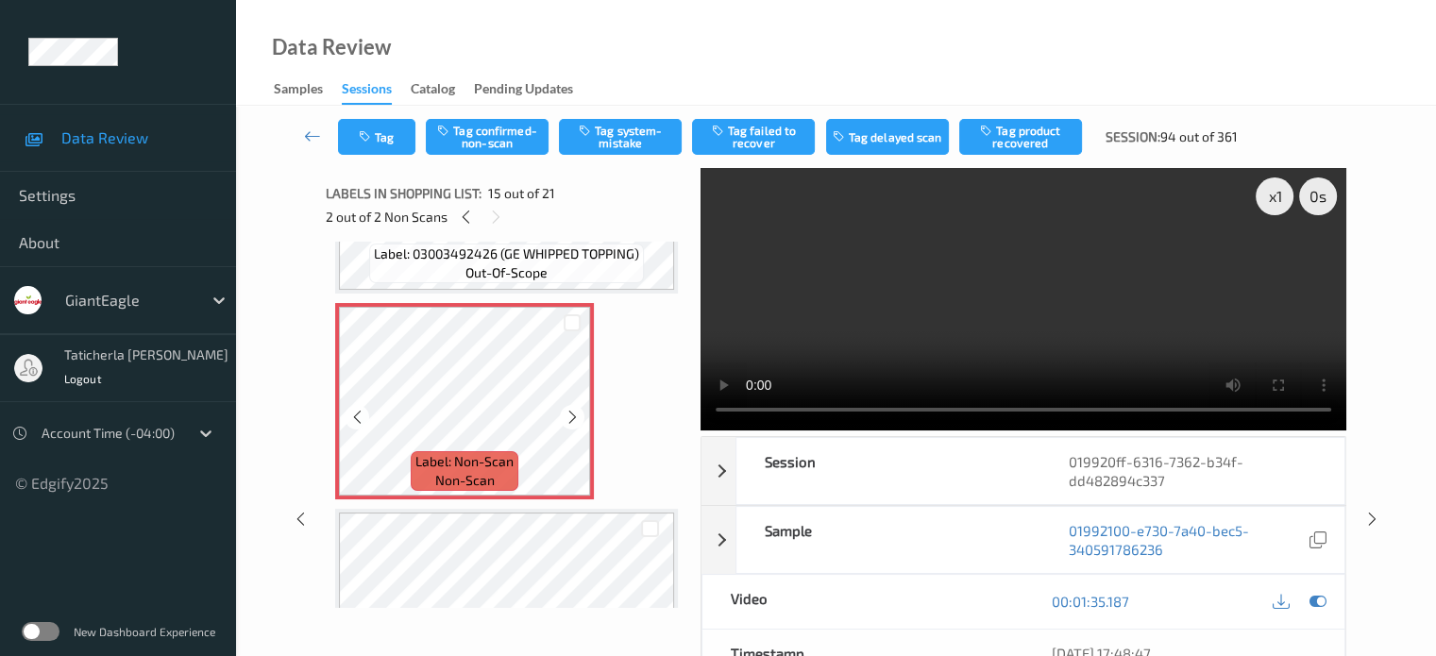
scroll to position [2874, 0]
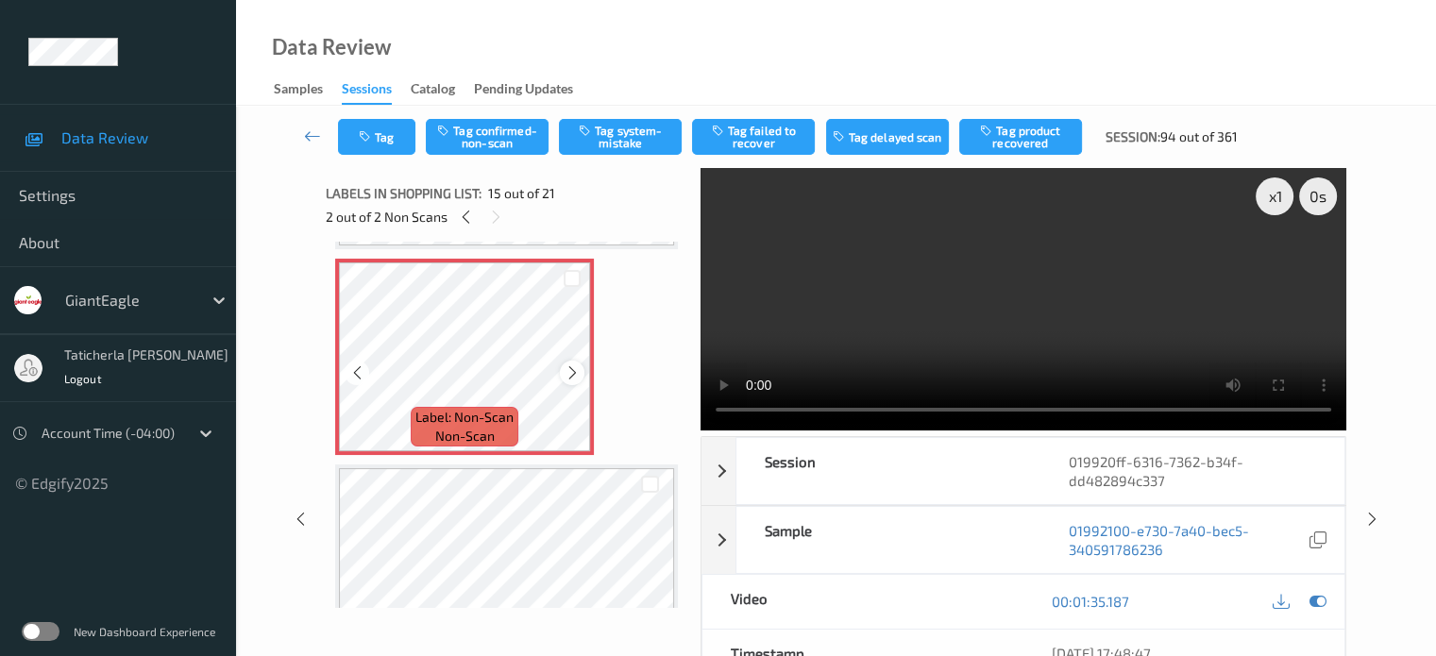
click at [577, 369] on icon at bounding box center [573, 372] width 16 height 17
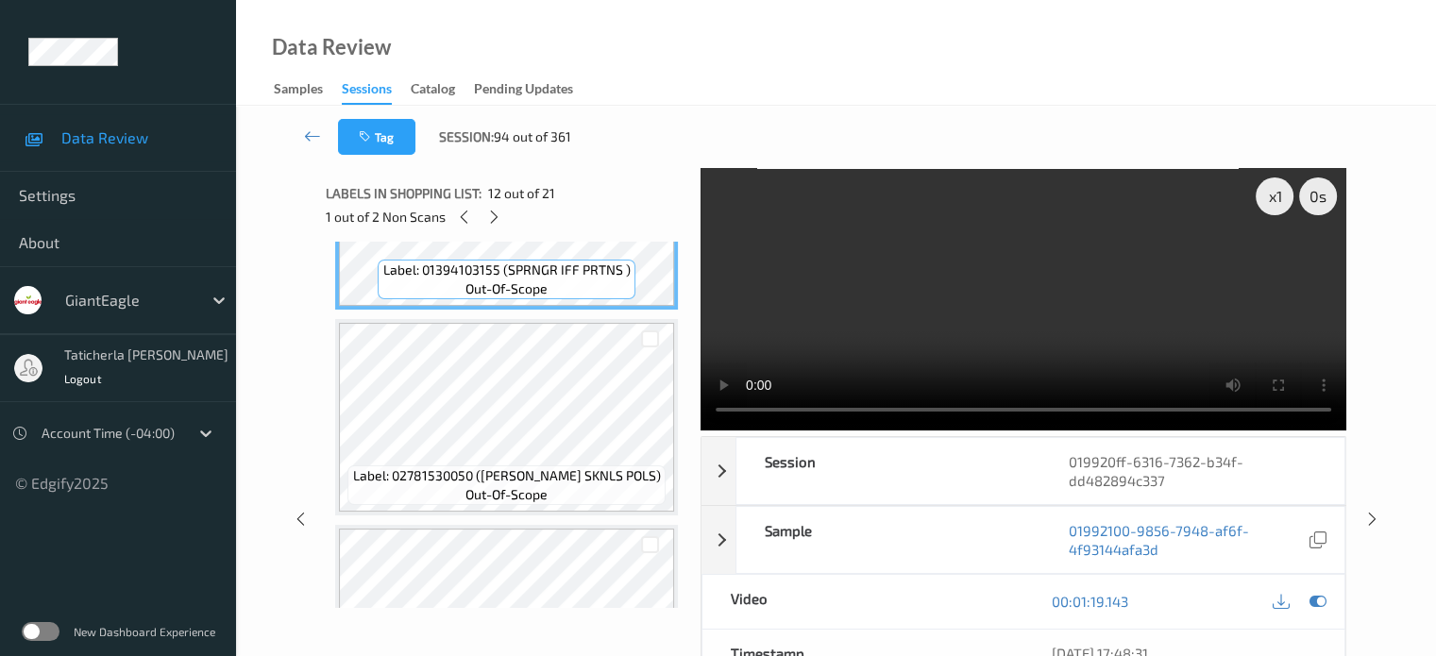
scroll to position [2591, 0]
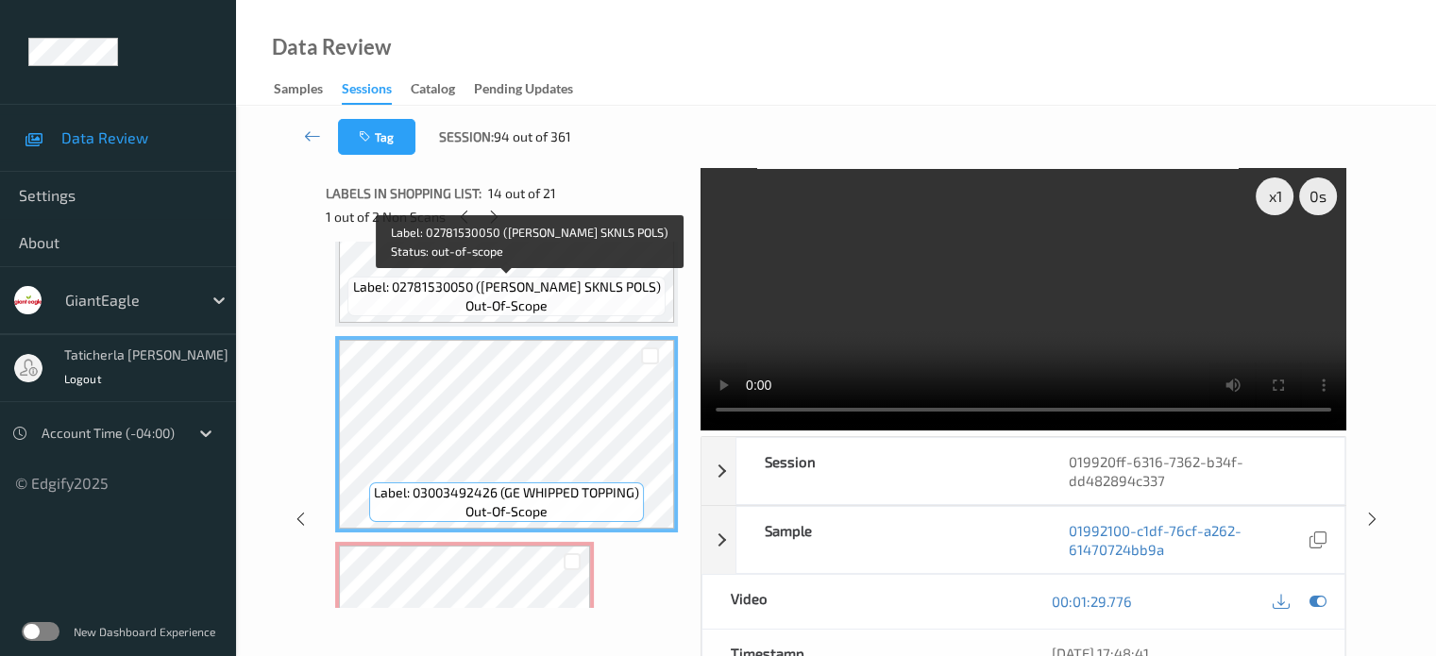
click at [563, 289] on span "Label: 02781530050 (ECKRICH SKNLS POLS)" at bounding box center [507, 287] width 308 height 19
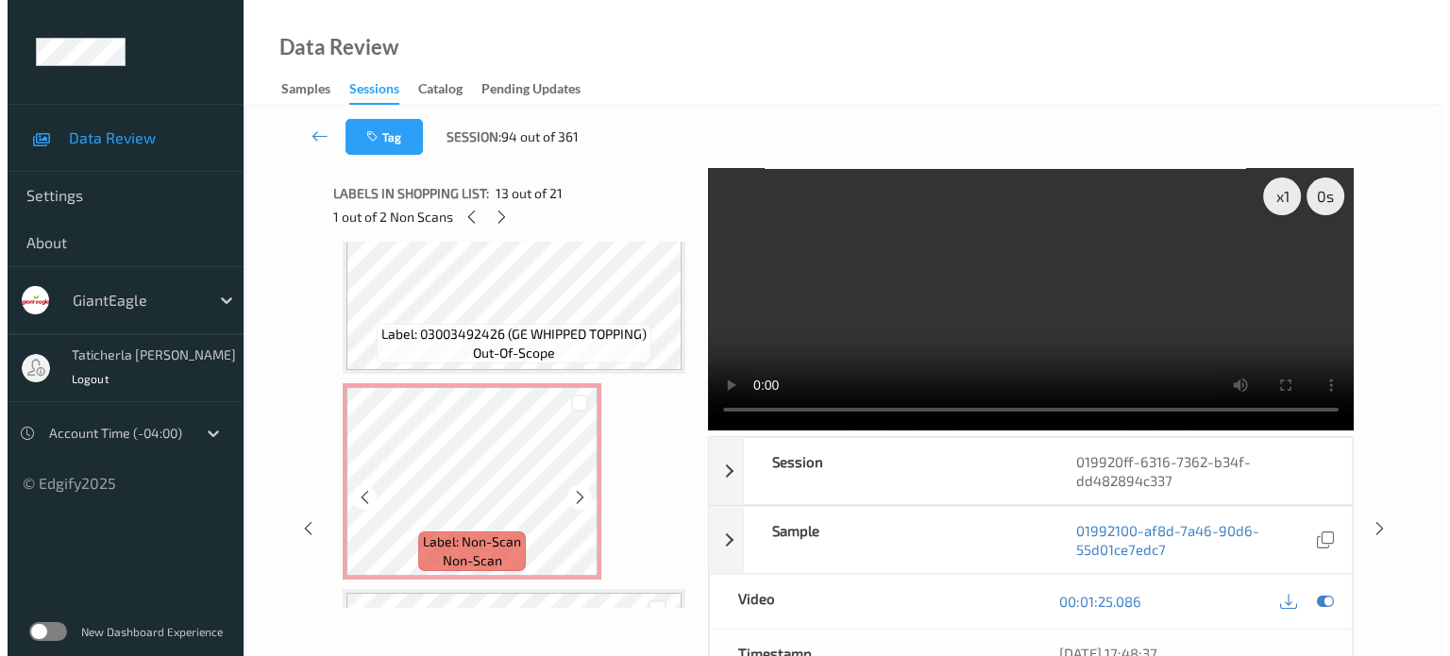
scroll to position [2780, 0]
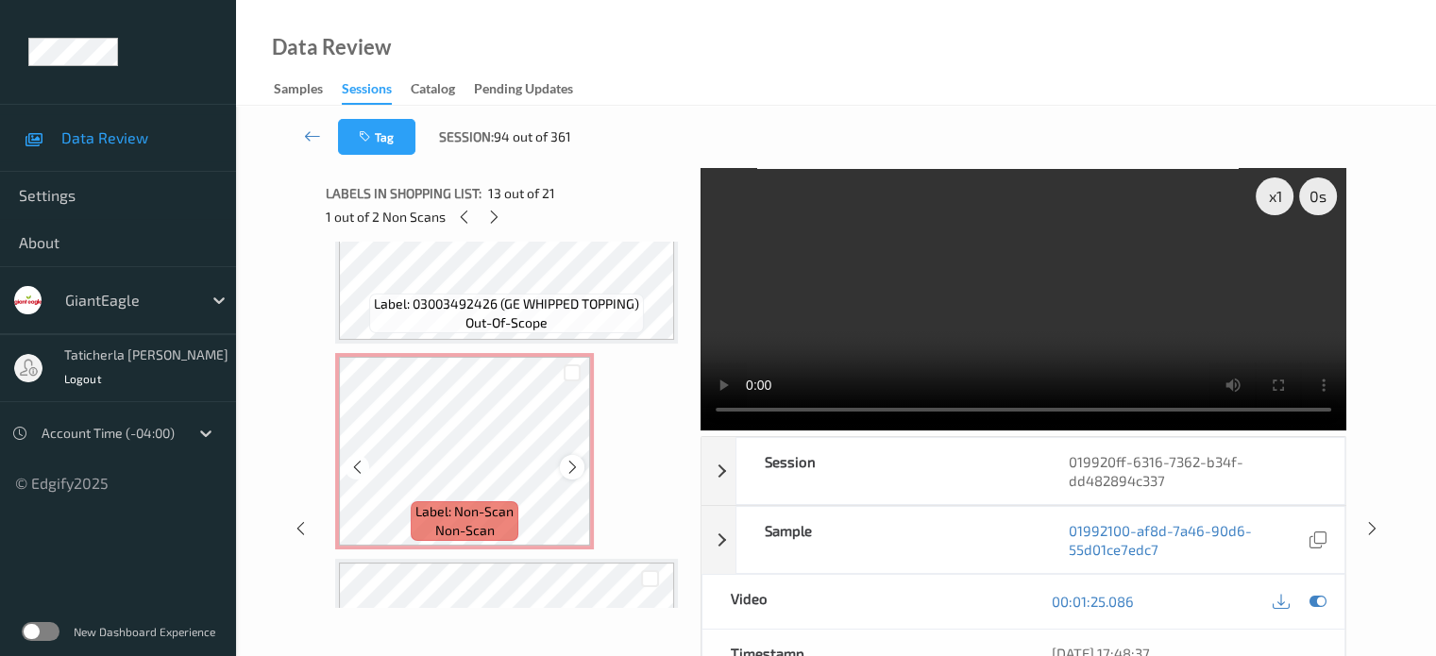
click at [569, 464] on icon at bounding box center [573, 467] width 16 height 17
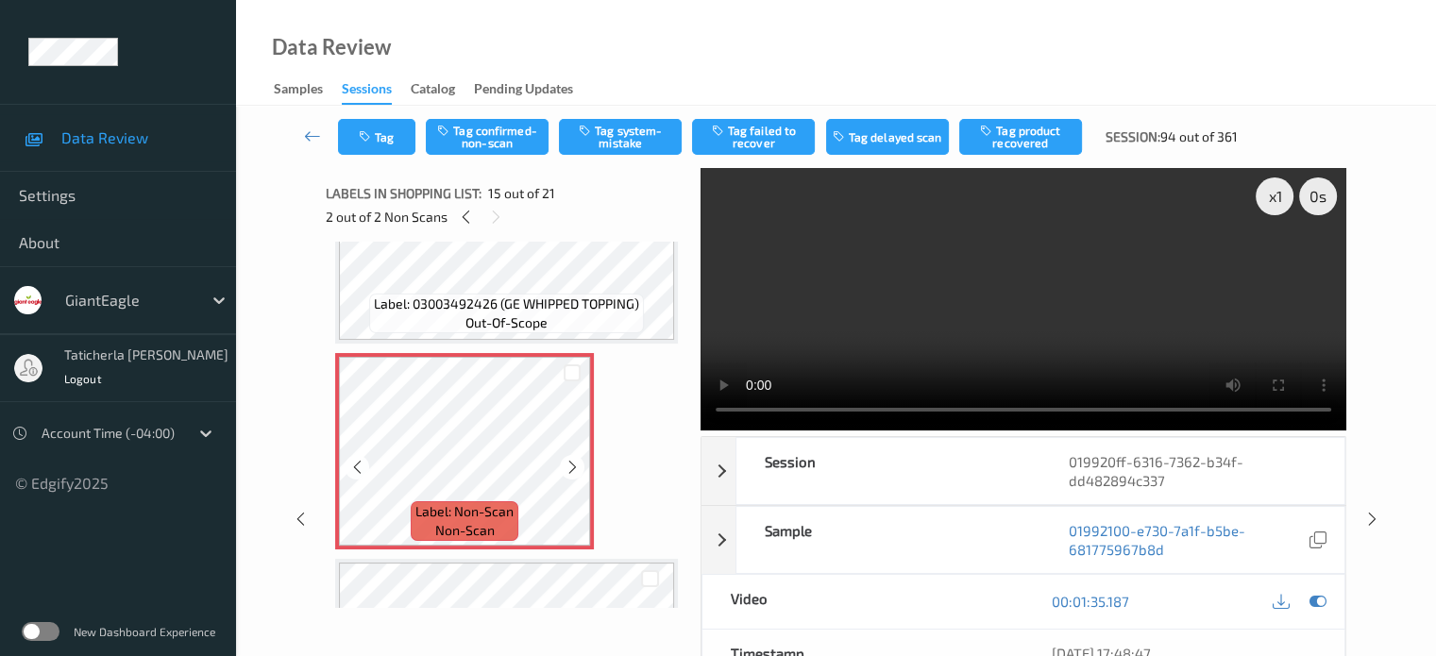
click at [569, 464] on icon at bounding box center [573, 467] width 16 height 17
click at [608, 131] on button "Tag system-mistake" at bounding box center [620, 137] width 123 height 36
click at [382, 138] on button "Tag" at bounding box center [376, 137] width 77 height 36
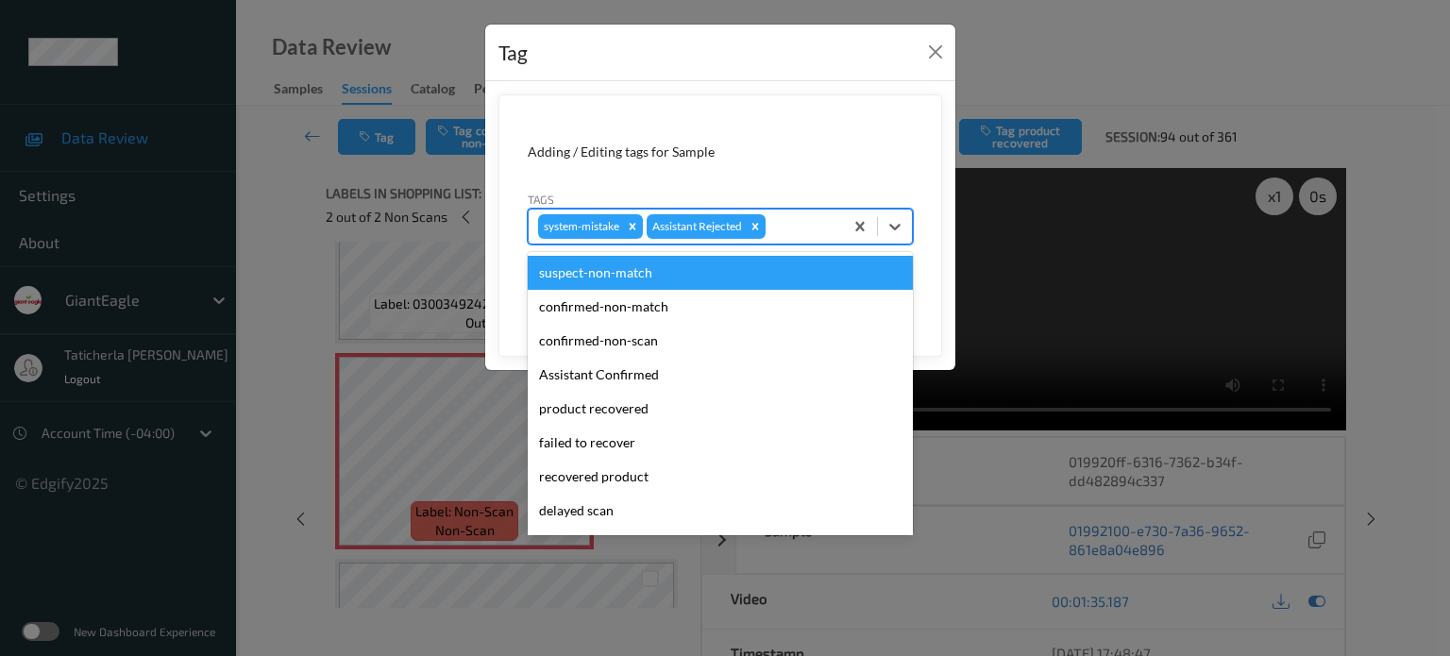
click at [810, 226] on div at bounding box center [802, 226] width 64 height 23
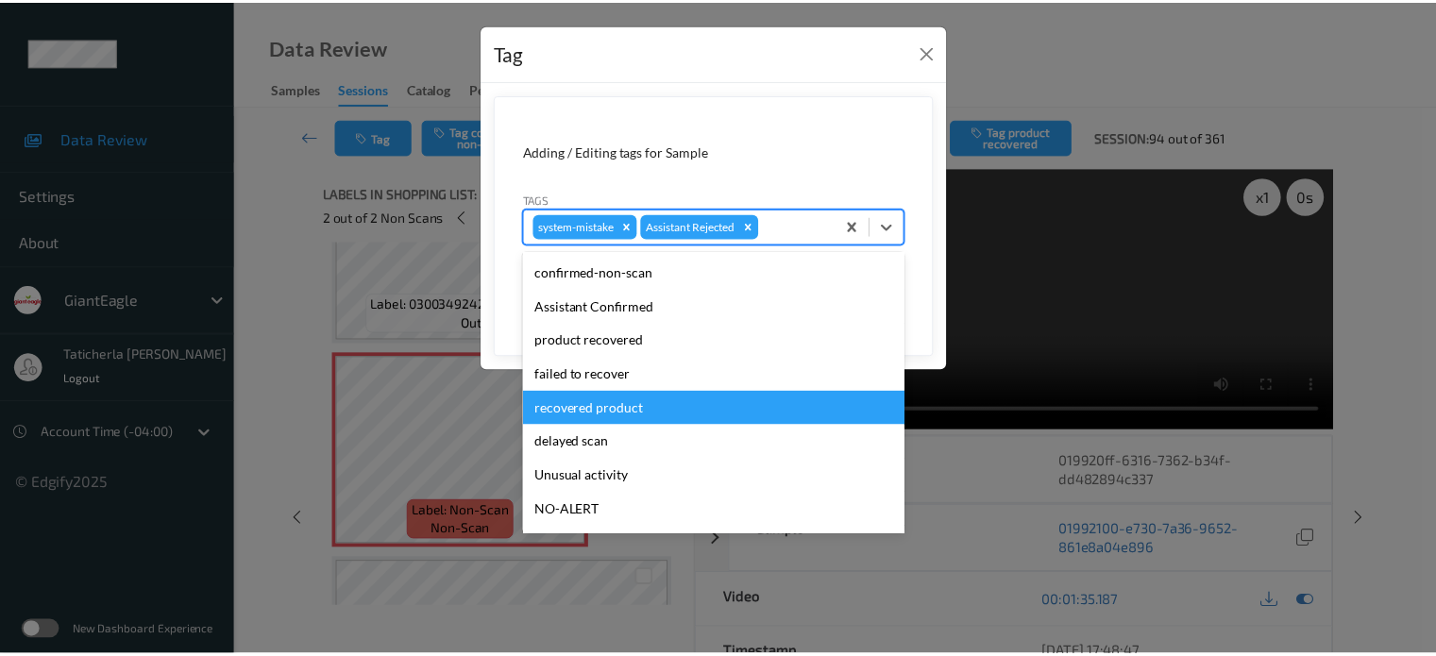
scroll to position [94, 0]
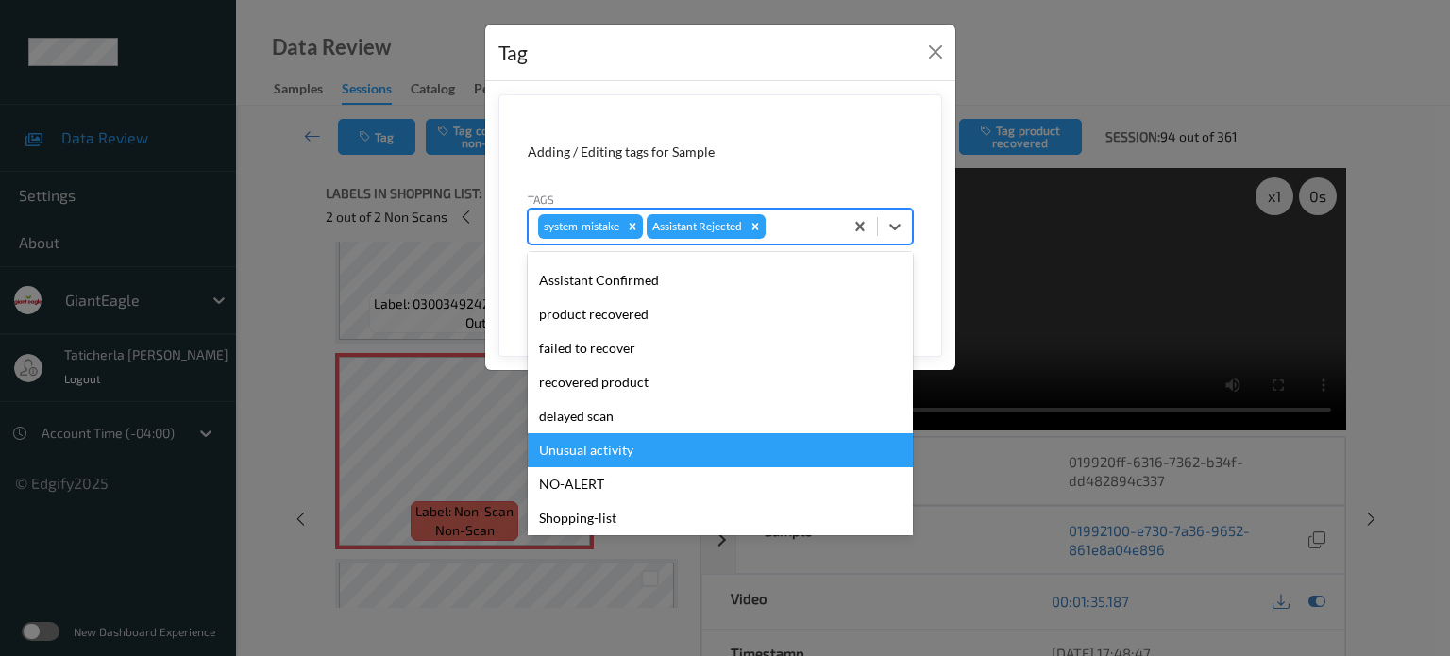
click at [644, 448] on div "Unusual activity" at bounding box center [720, 450] width 385 height 34
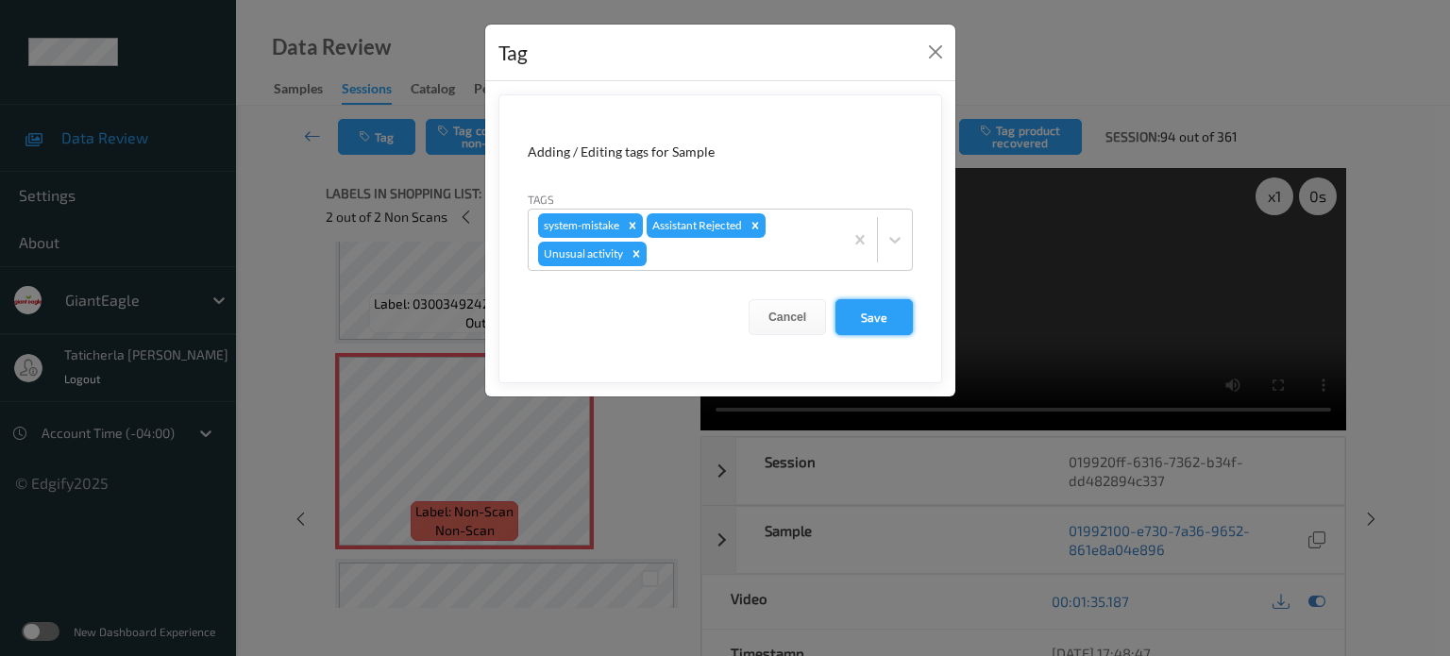
click at [885, 320] on button "Save" at bounding box center [874, 317] width 77 height 36
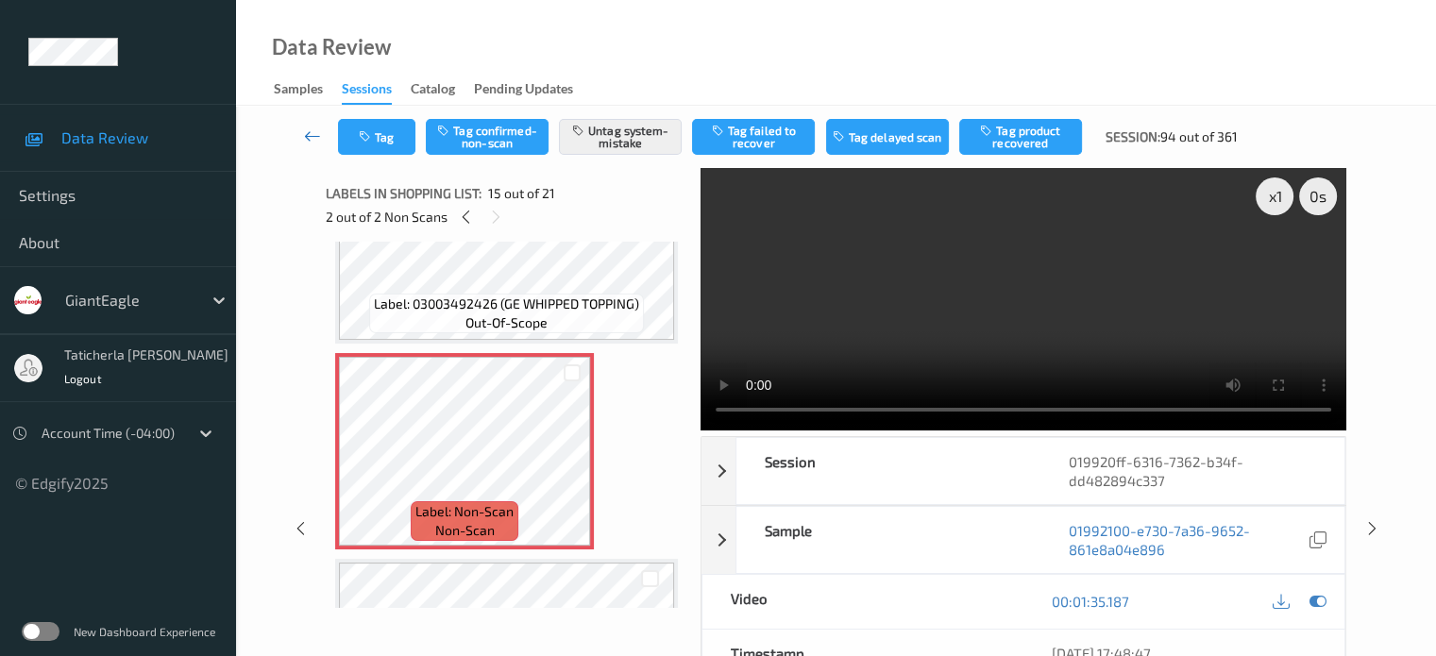
click at [304, 131] on icon at bounding box center [312, 136] width 17 height 19
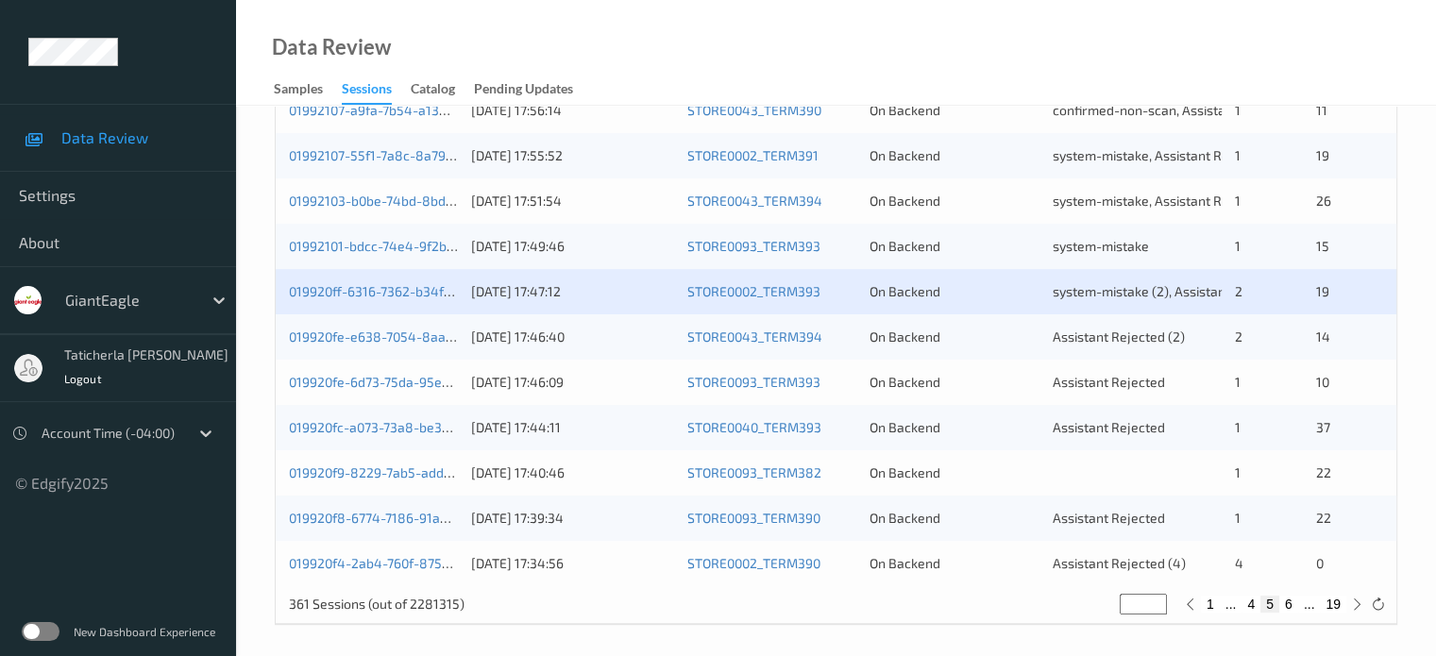
scroll to position [912, 0]
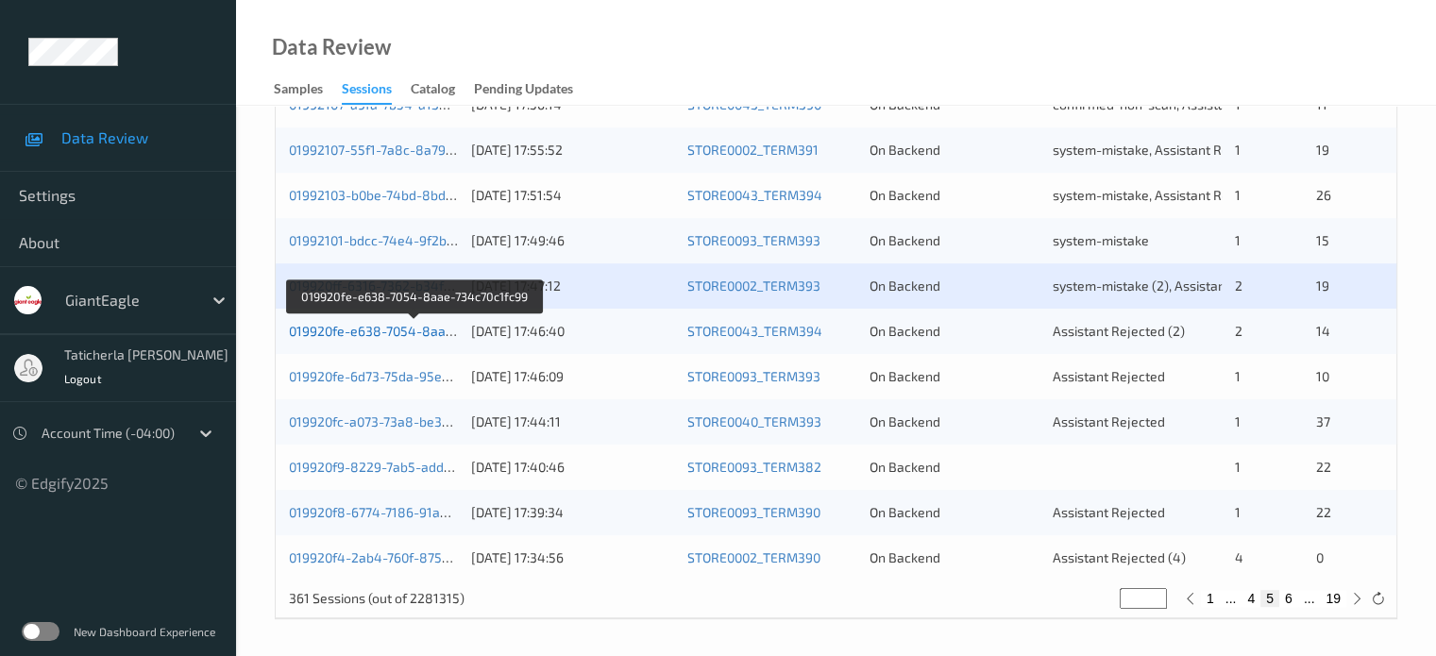
click at [385, 331] on link "019920fe-e638-7054-8aae-734c70c1fc99" at bounding box center [414, 331] width 251 height 16
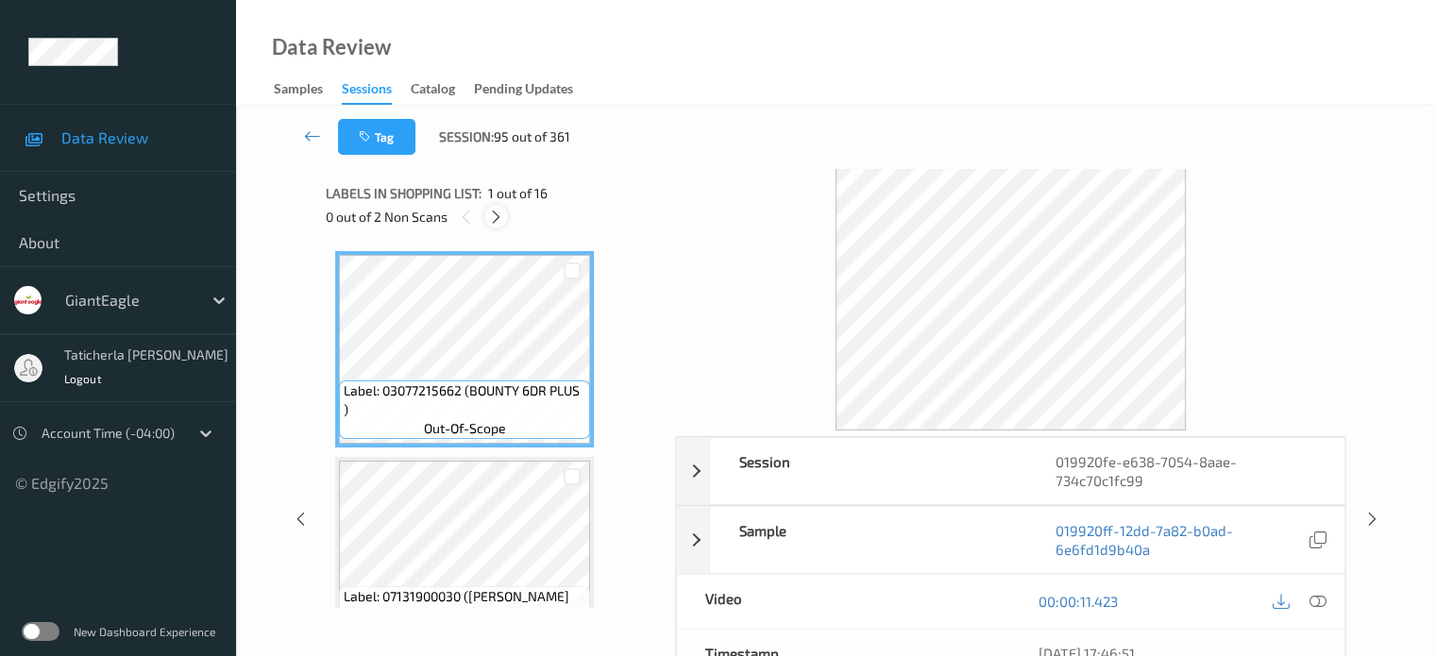
click at [488, 214] on icon at bounding box center [496, 217] width 16 height 17
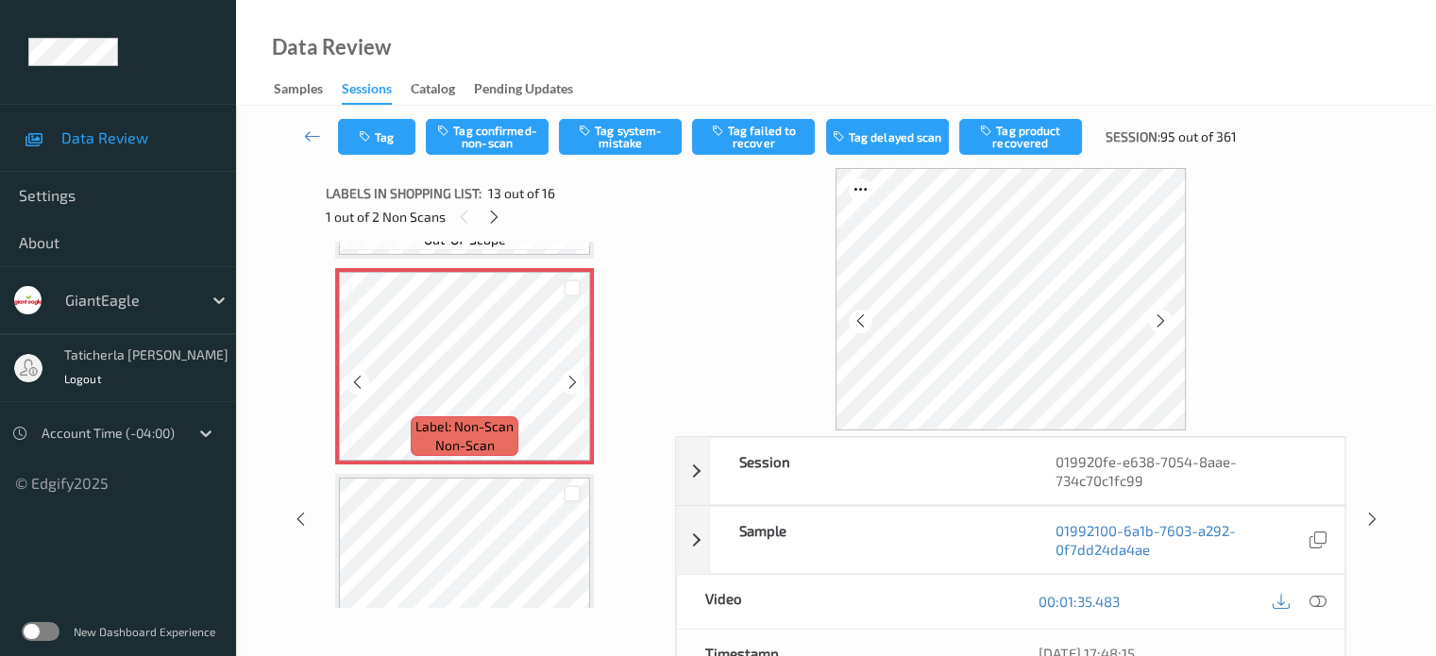
scroll to position [2462, 0]
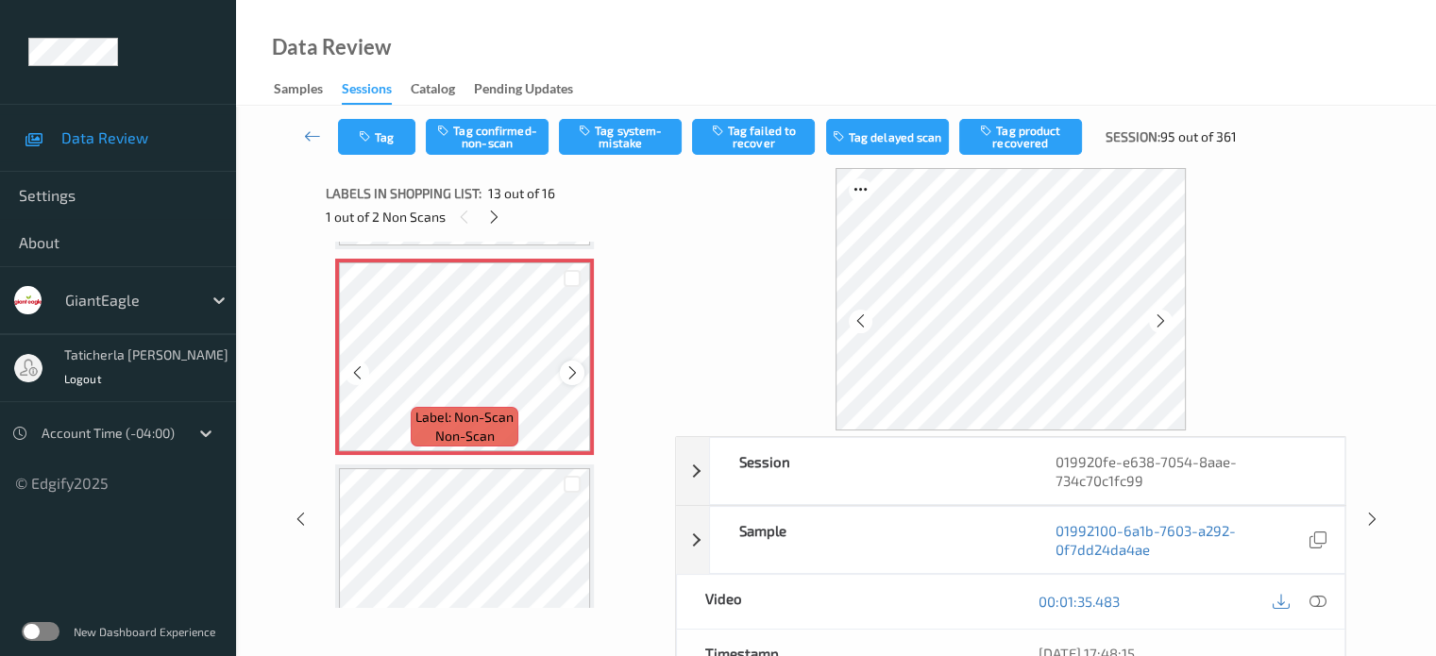
click at [568, 370] on icon at bounding box center [573, 372] width 16 height 17
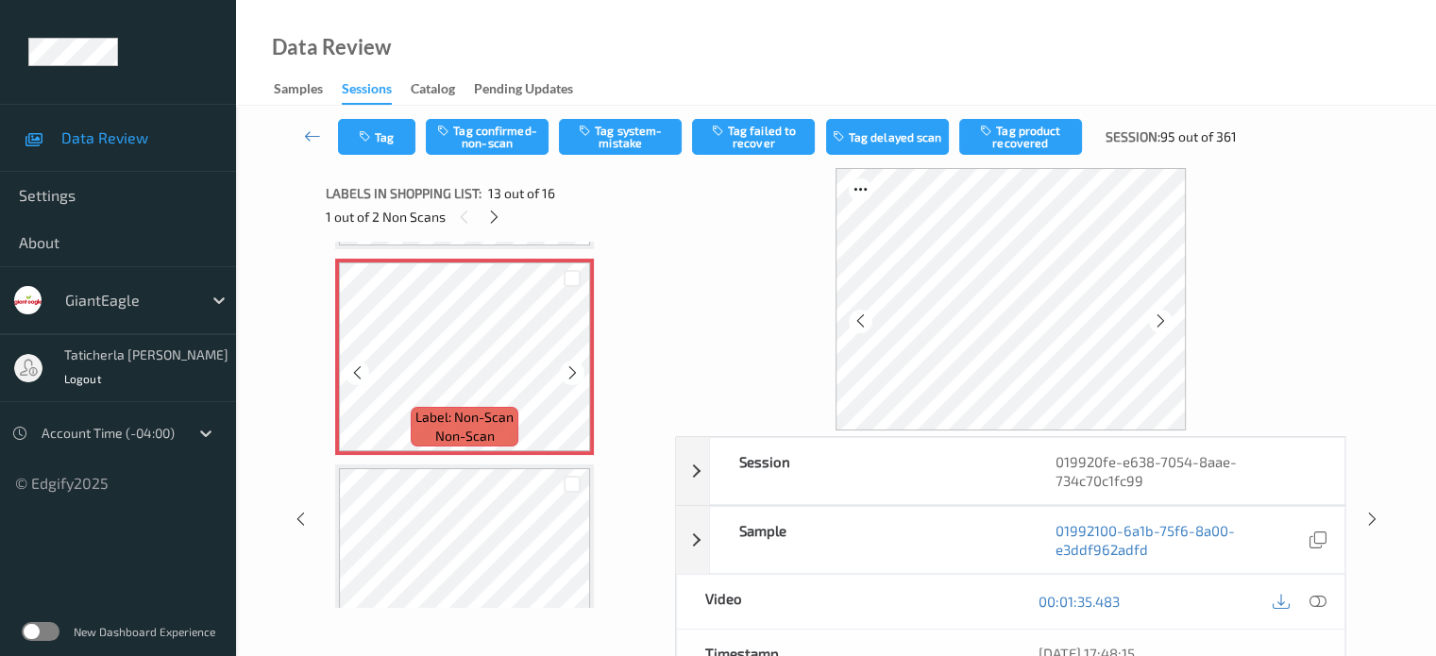
click at [568, 370] on icon at bounding box center [573, 372] width 16 height 17
drag, startPoint x: 1314, startPoint y: 597, endPoint x: 1305, endPoint y: 573, distance: 25.4
click at [1314, 597] on icon at bounding box center [1317, 601] width 17 height 17
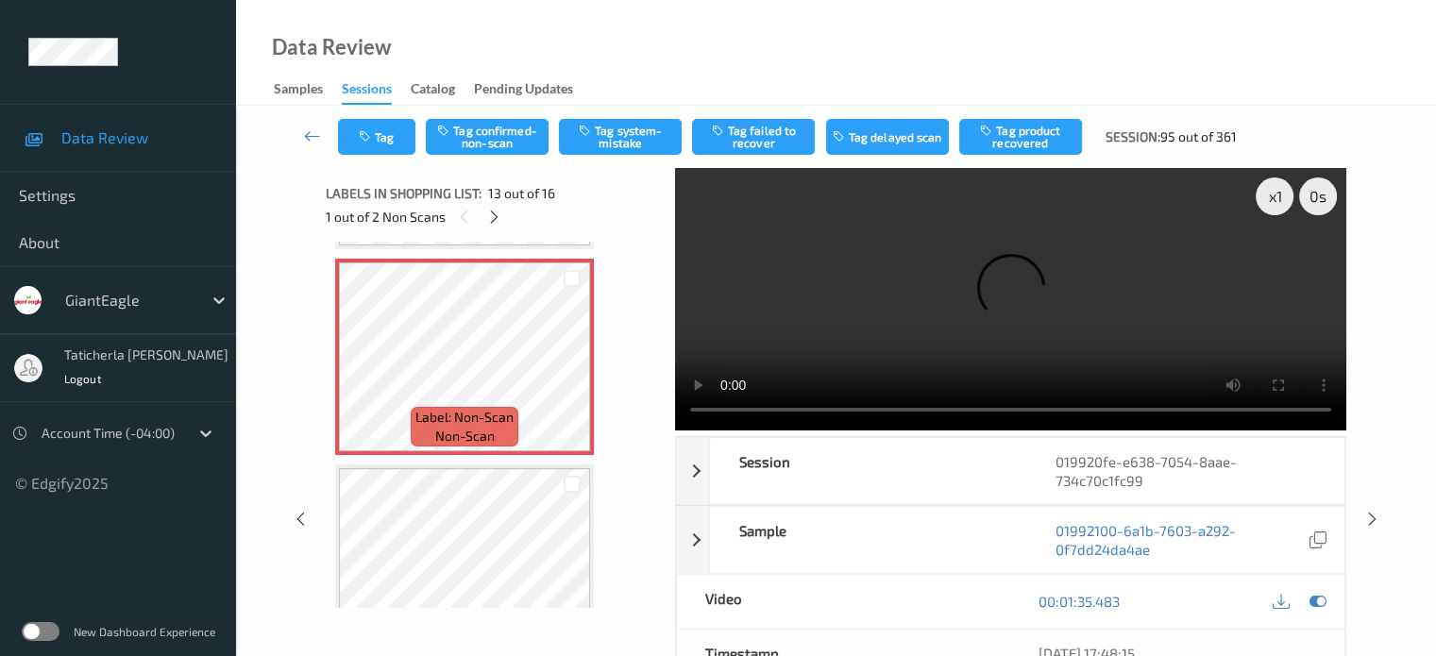
click at [1277, 254] on video at bounding box center [1010, 299] width 671 height 262
click at [570, 376] on icon at bounding box center [573, 372] width 16 height 17
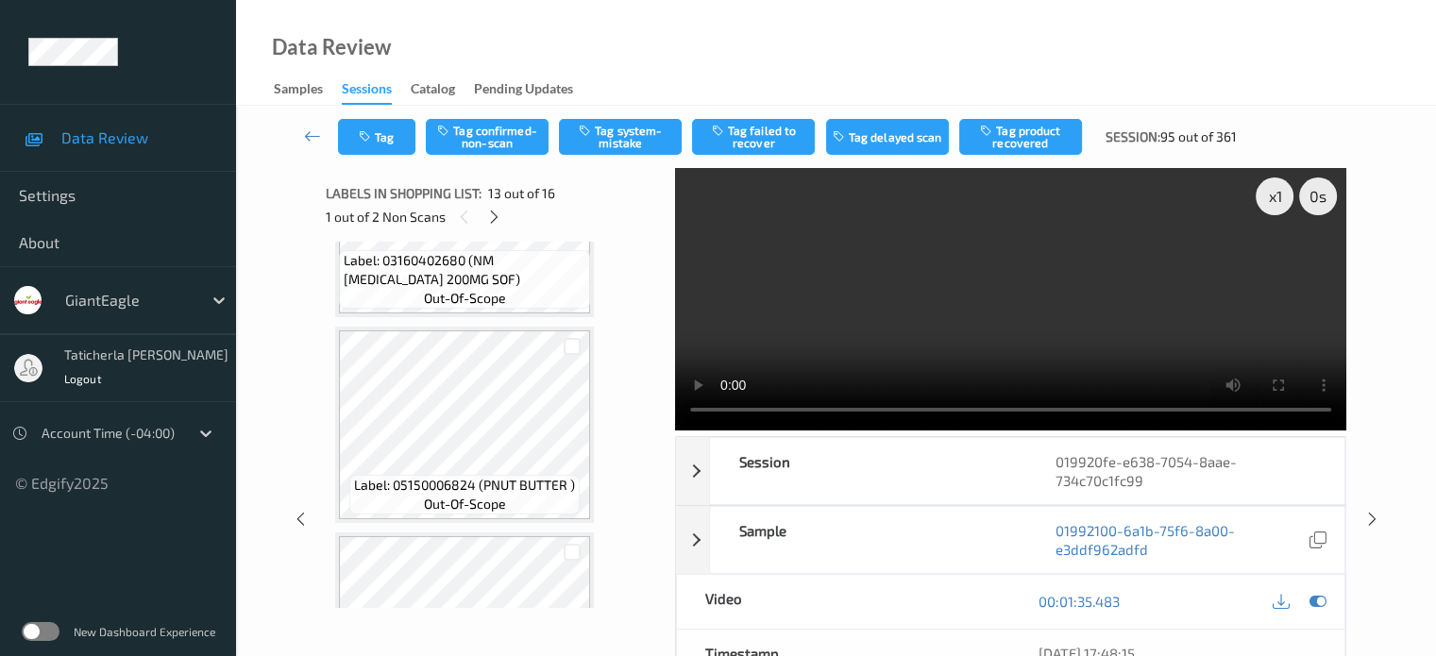
scroll to position [1227, 0]
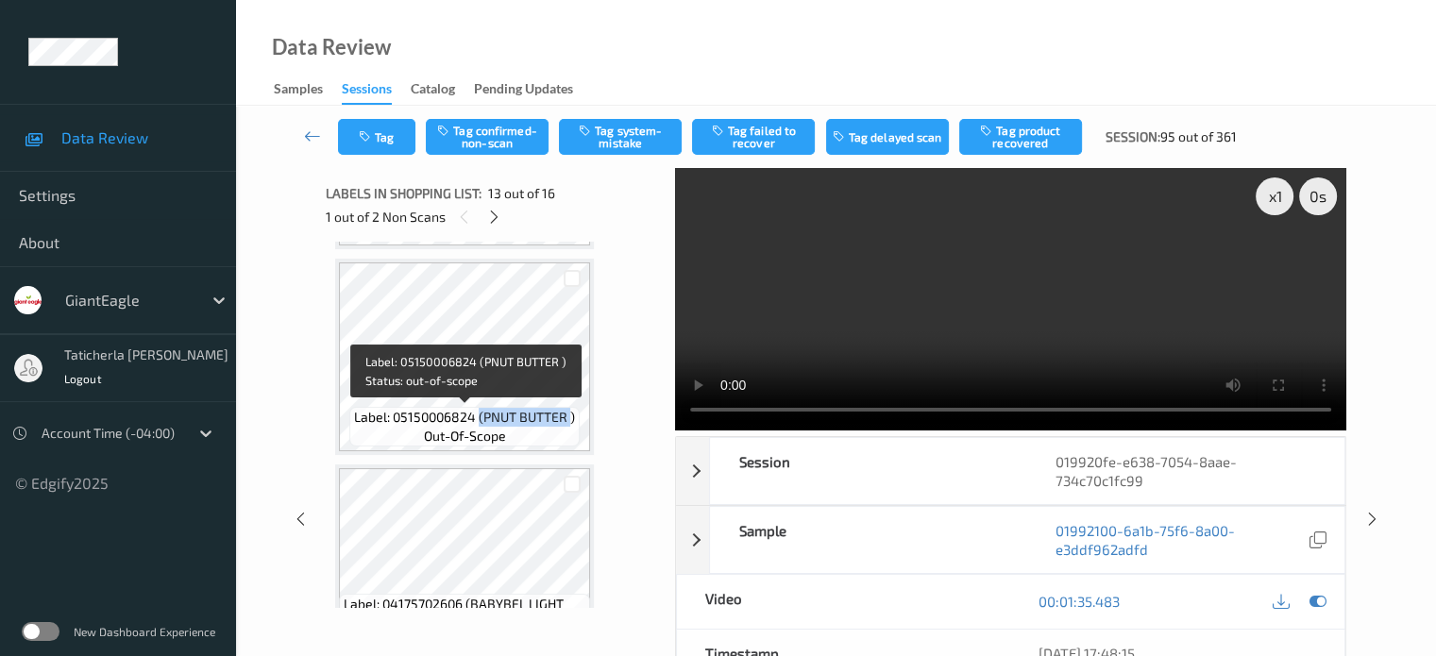
drag, startPoint x: 480, startPoint y: 418, endPoint x: 569, endPoint y: 409, distance: 90.2
click at [569, 409] on span "Label: 05150006824 (PNUT BUTTER )" at bounding box center [464, 417] width 221 height 19
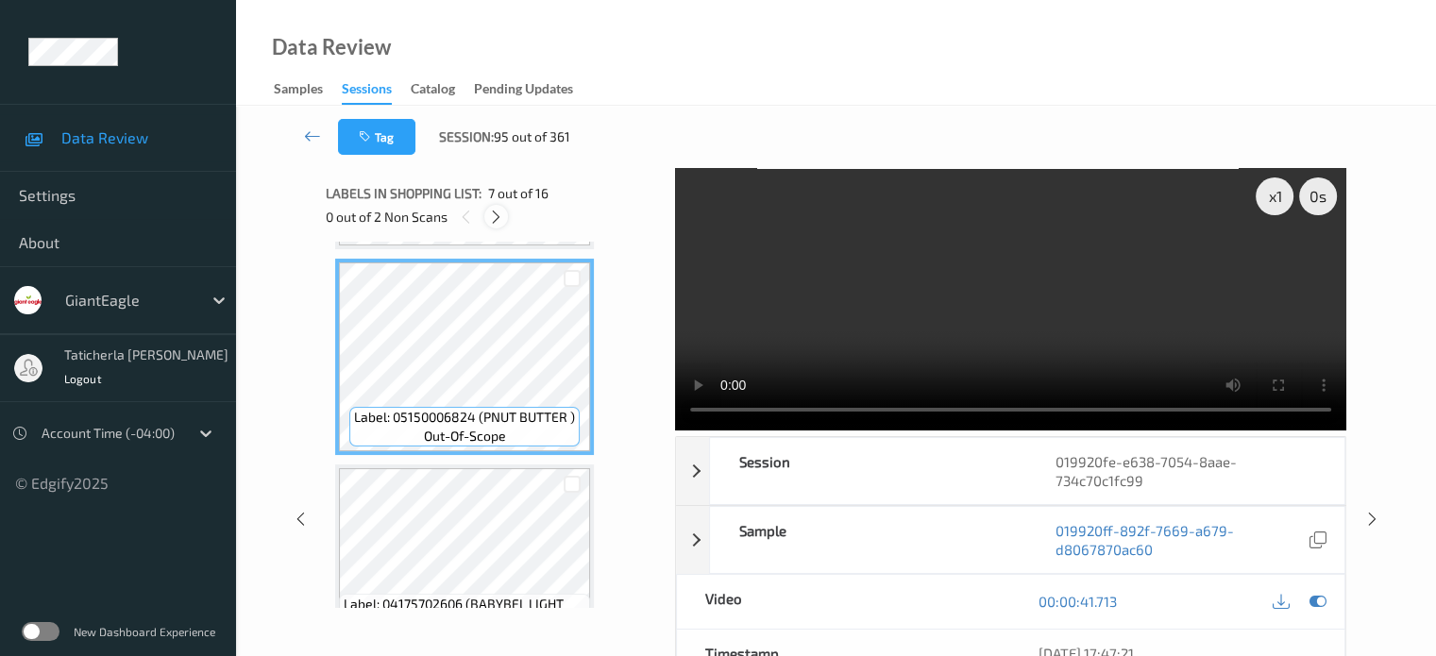
click at [498, 215] on icon at bounding box center [496, 217] width 16 height 17
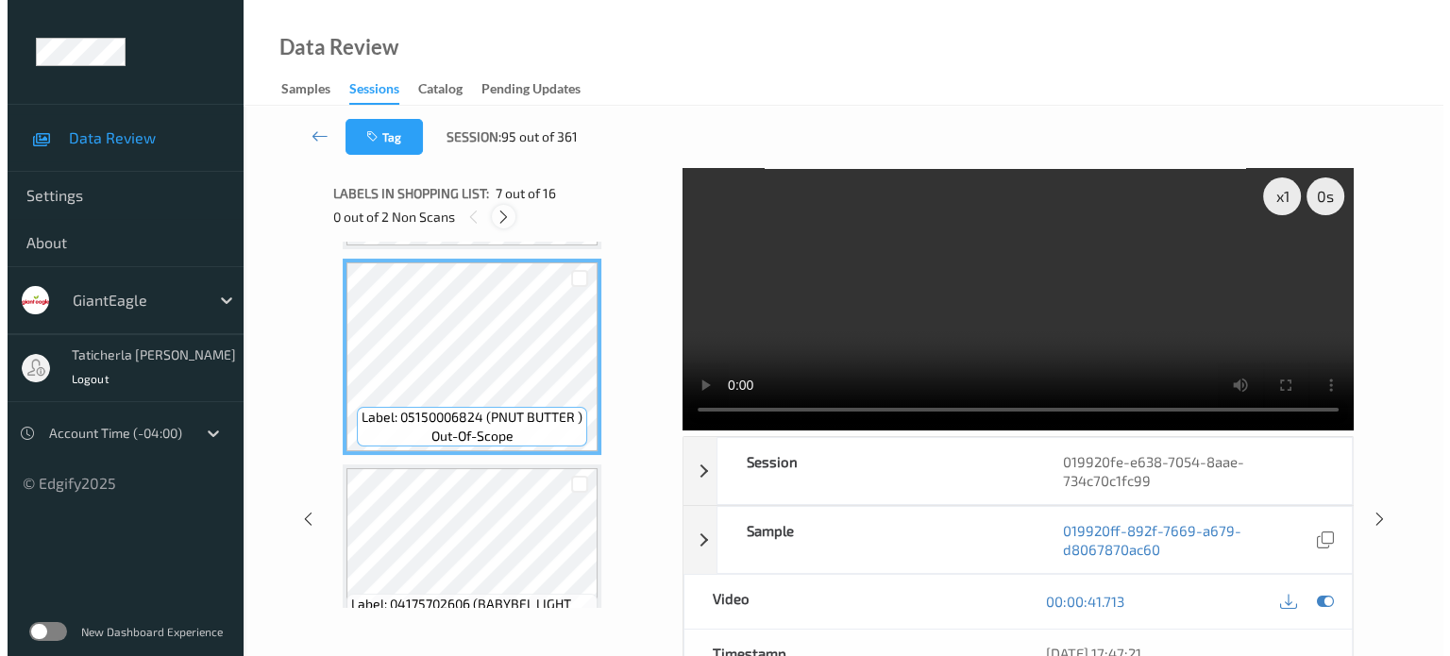
scroll to position [2274, 0]
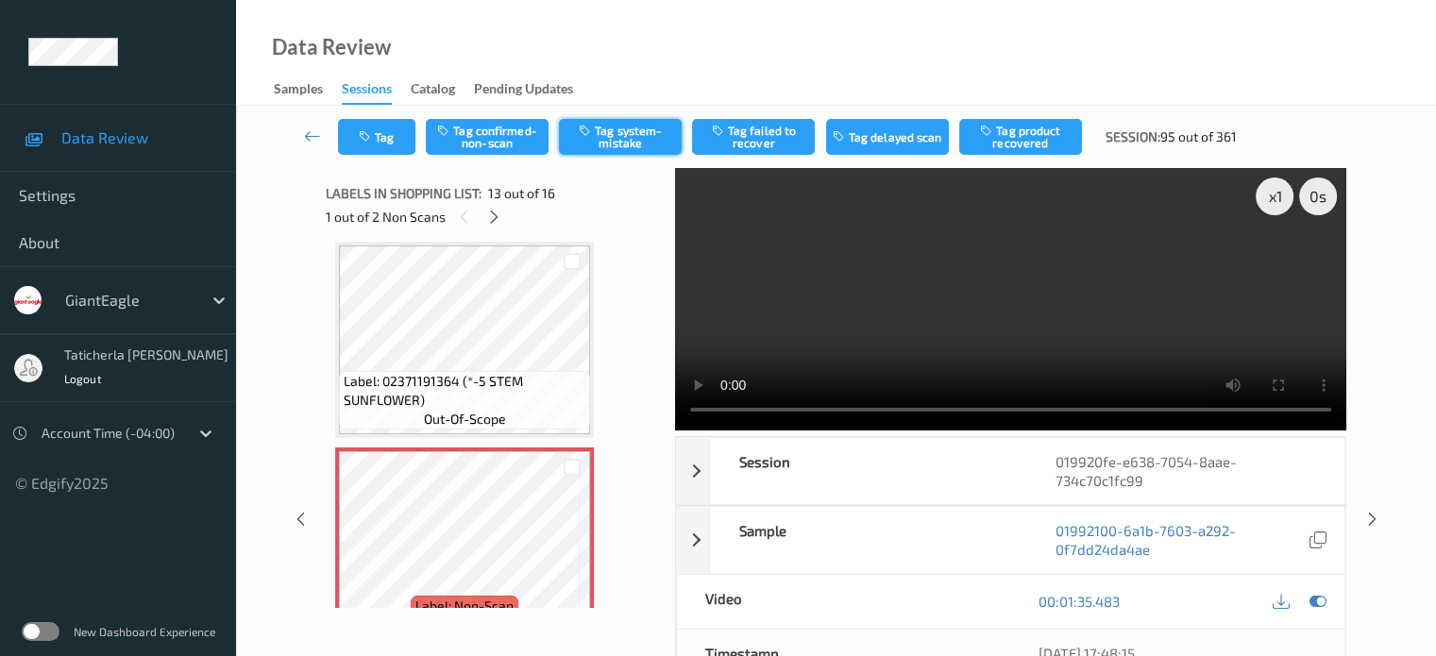
click at [624, 130] on button "Tag system-mistake" at bounding box center [620, 137] width 123 height 36
drag, startPoint x: 384, startPoint y: 158, endPoint x: 389, endPoint y: 143, distance: 15.8
click at [388, 147] on div "Tag Tag confirmed-non-scan Untag system-mistake Tag failed to recover Tag delay…" at bounding box center [836, 137] width 1123 height 62
click at [389, 143] on button "Tag" at bounding box center [376, 137] width 77 height 36
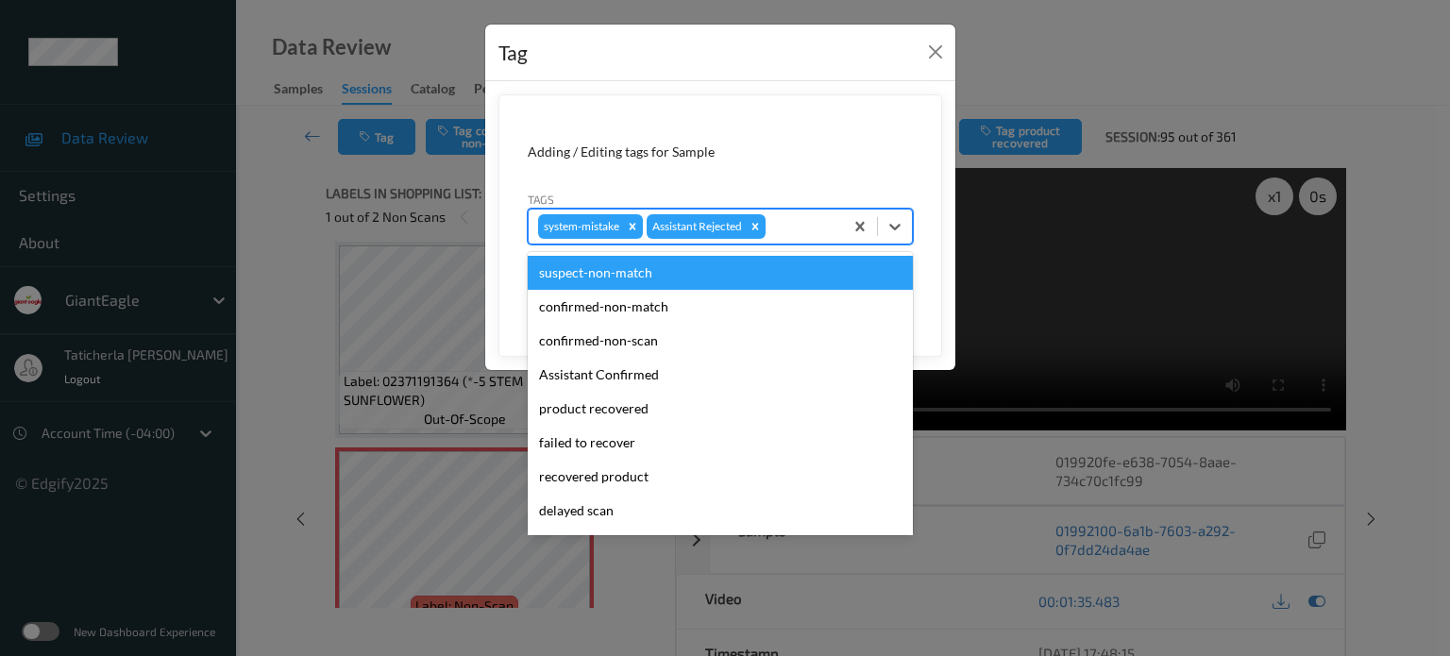
click at [808, 240] on div "system-mistake Assistant Rejected" at bounding box center [686, 227] width 314 height 32
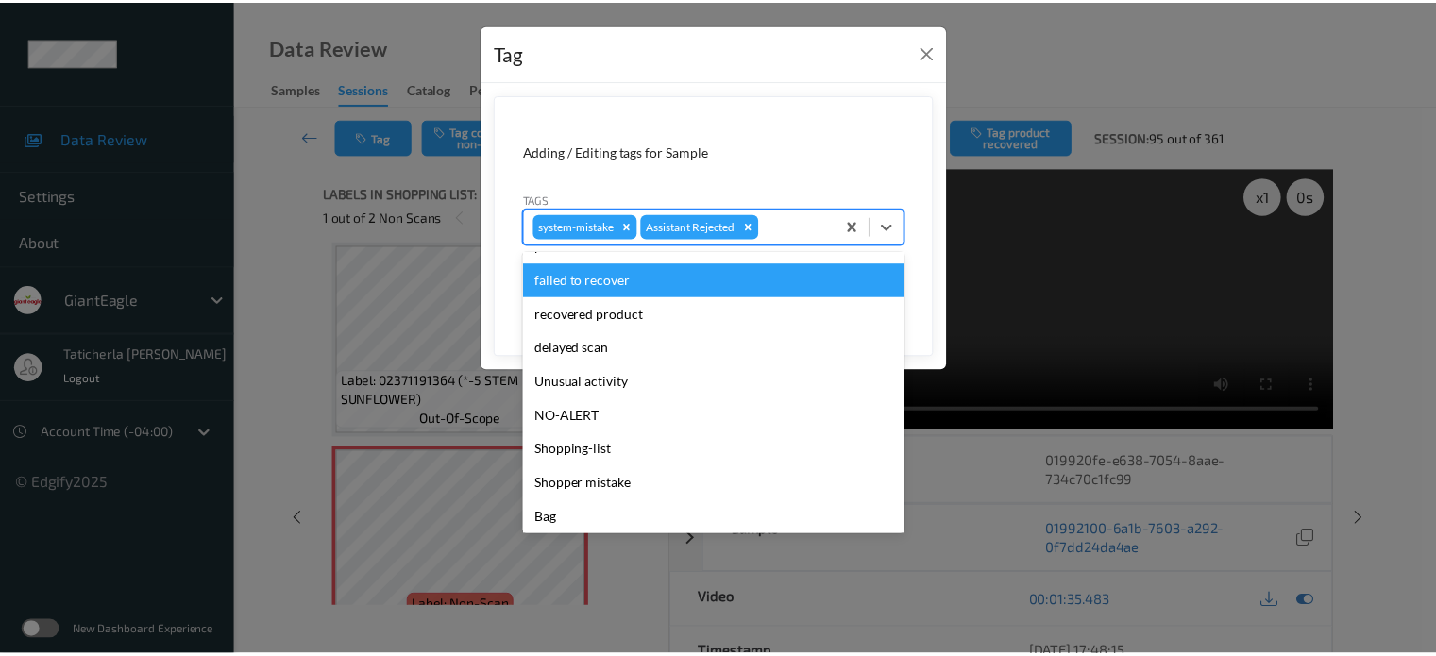
scroll to position [166, 0]
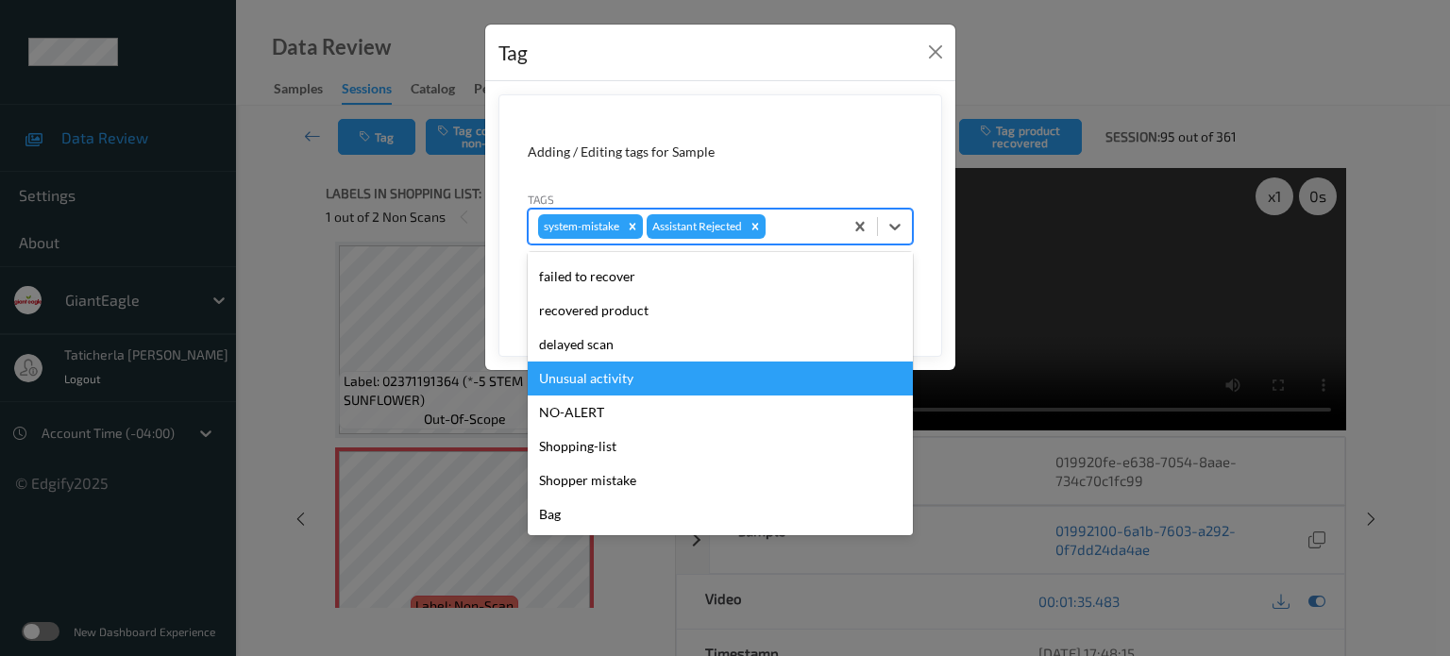
click at [670, 371] on div "Unusual activity" at bounding box center [720, 379] width 385 height 34
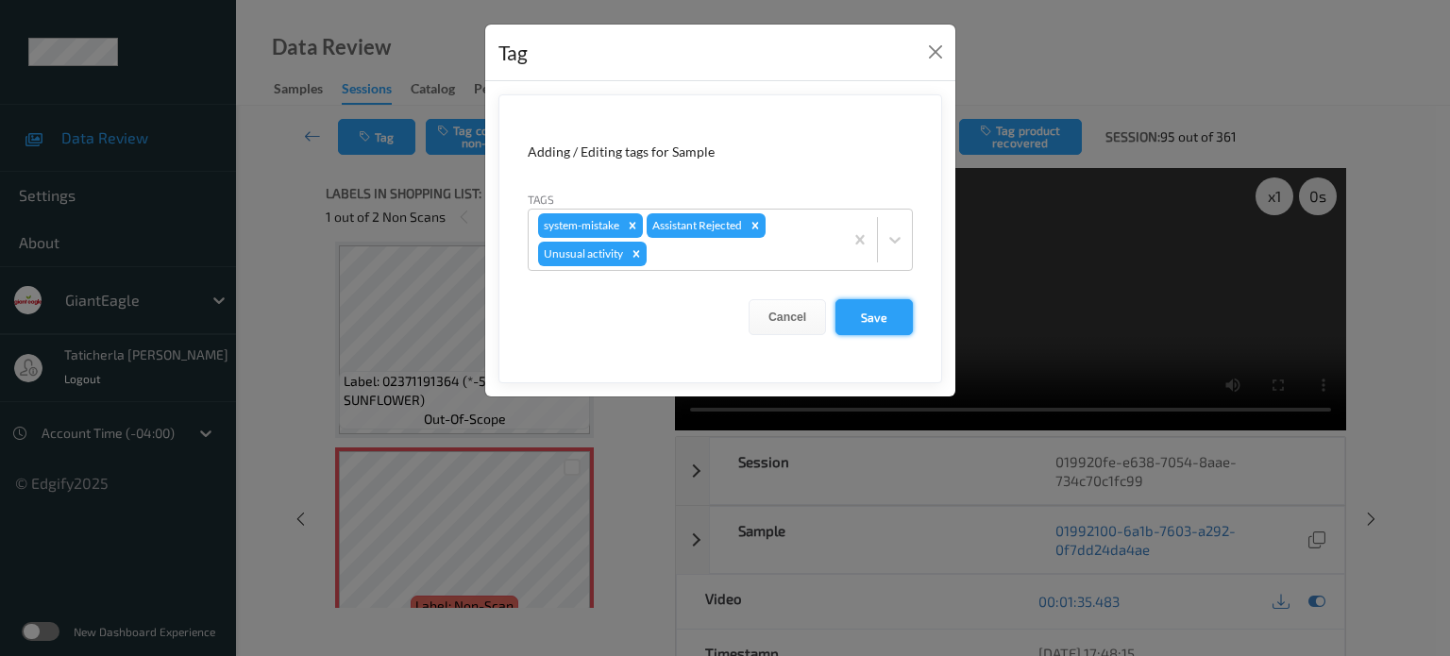
click at [871, 314] on button "Save" at bounding box center [874, 317] width 77 height 36
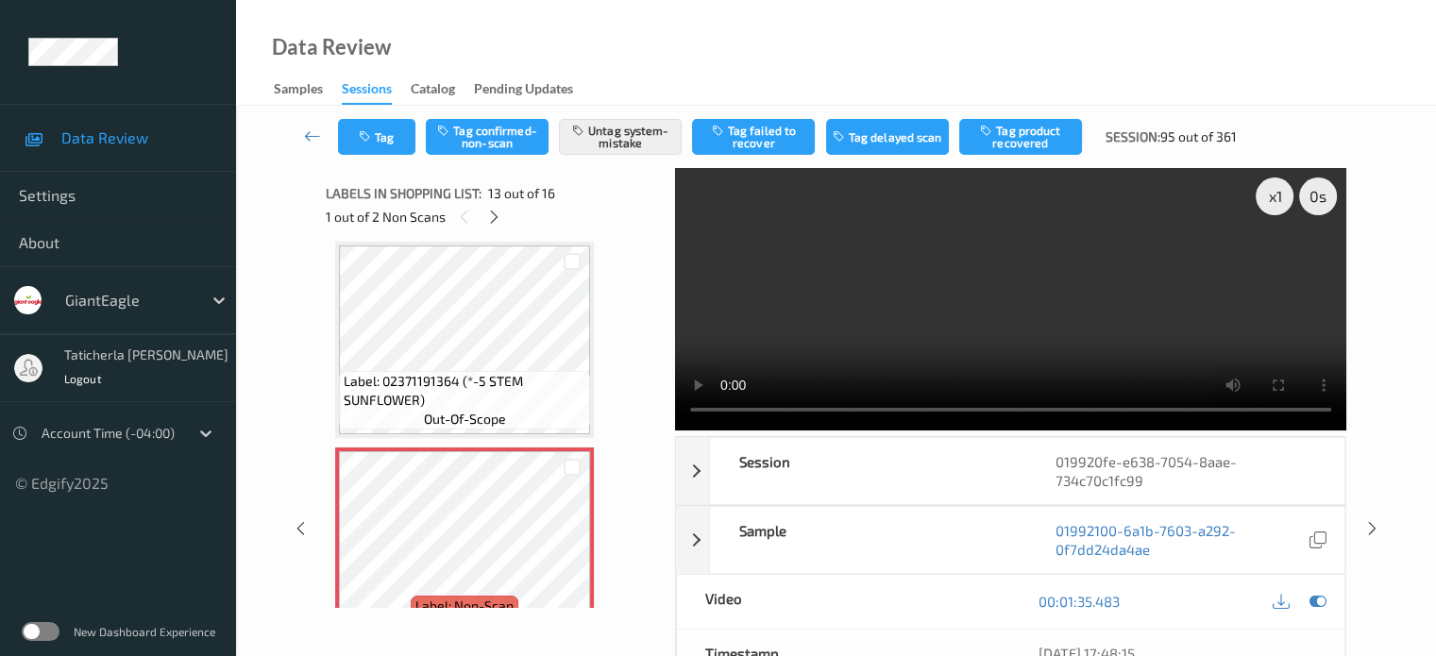
click at [494, 203] on div "Labels in shopping list: 13 out of 16" at bounding box center [494, 193] width 336 height 24
click at [499, 216] on icon at bounding box center [494, 217] width 16 height 17
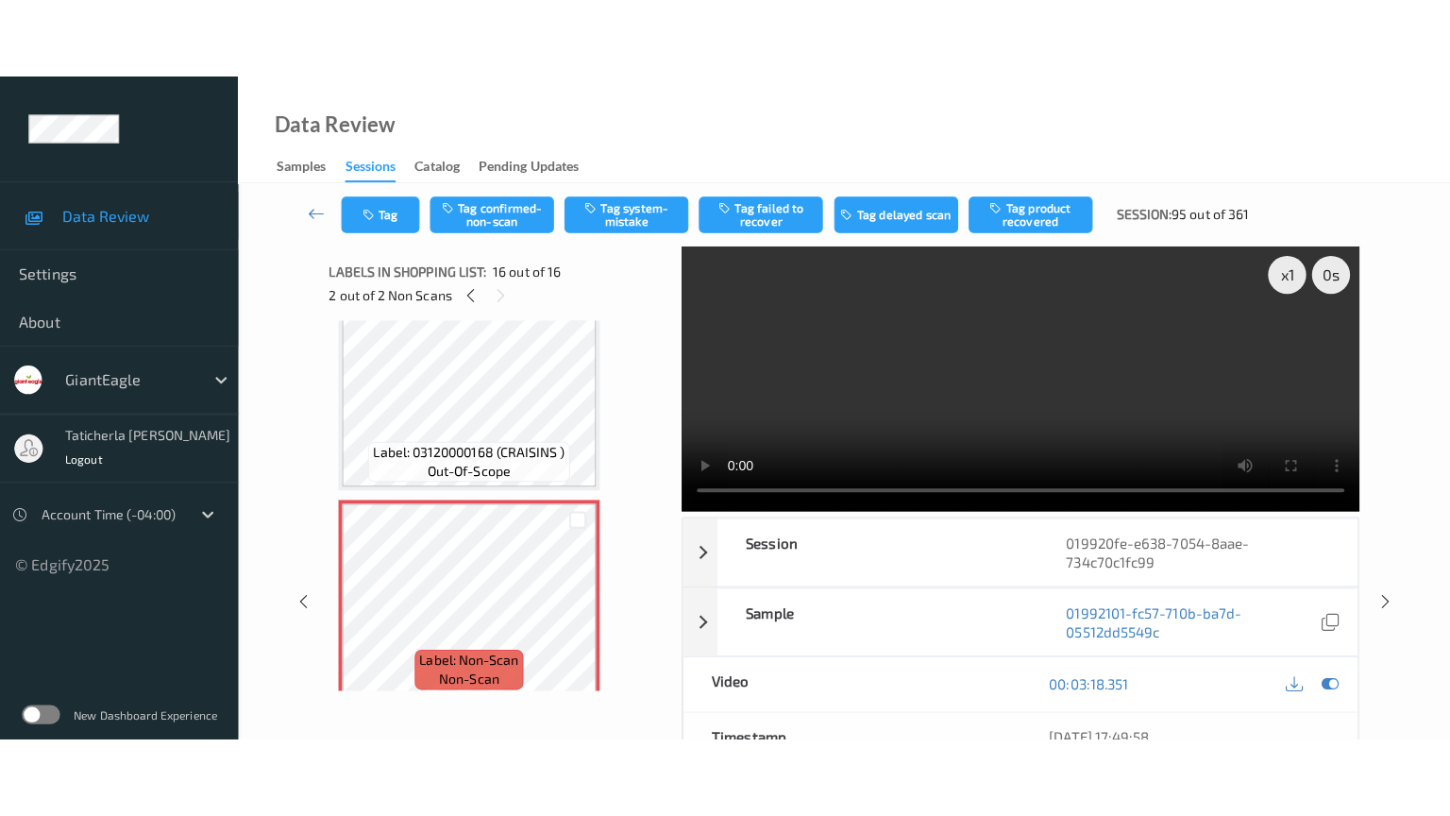
scroll to position [2936, 0]
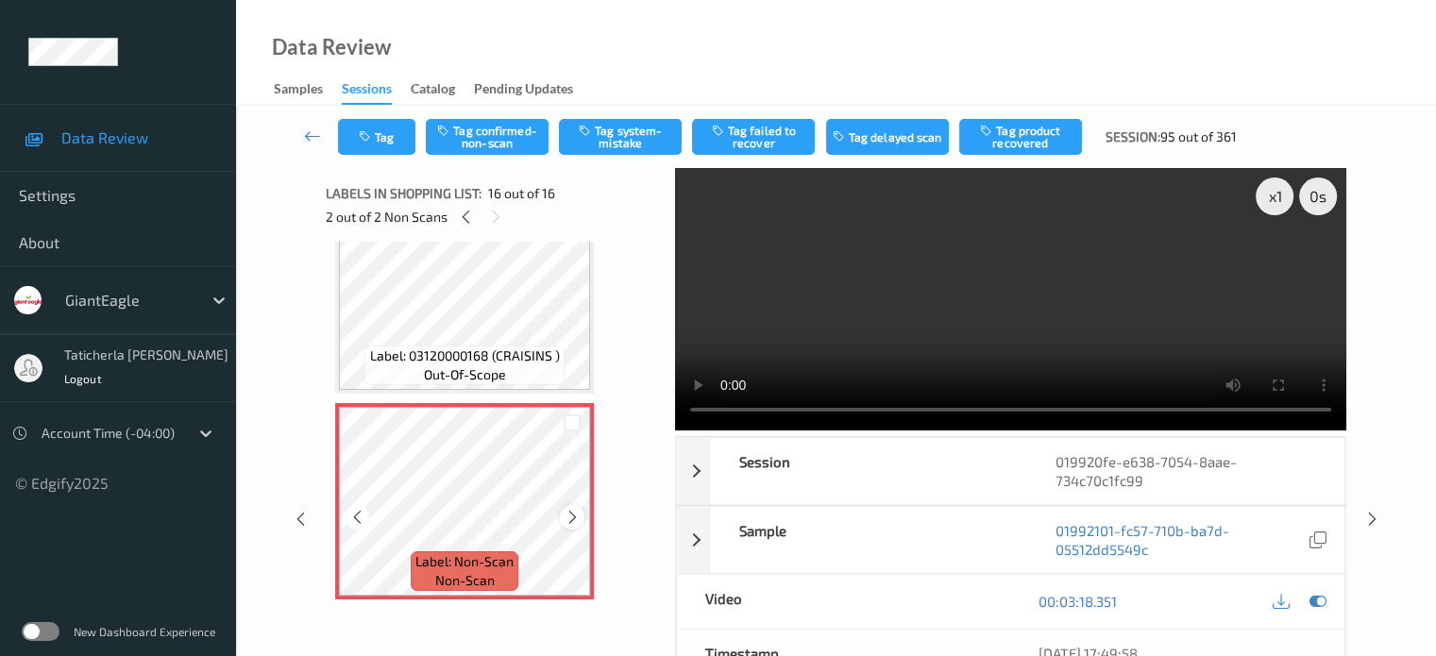
click at [575, 520] on icon at bounding box center [573, 517] width 16 height 17
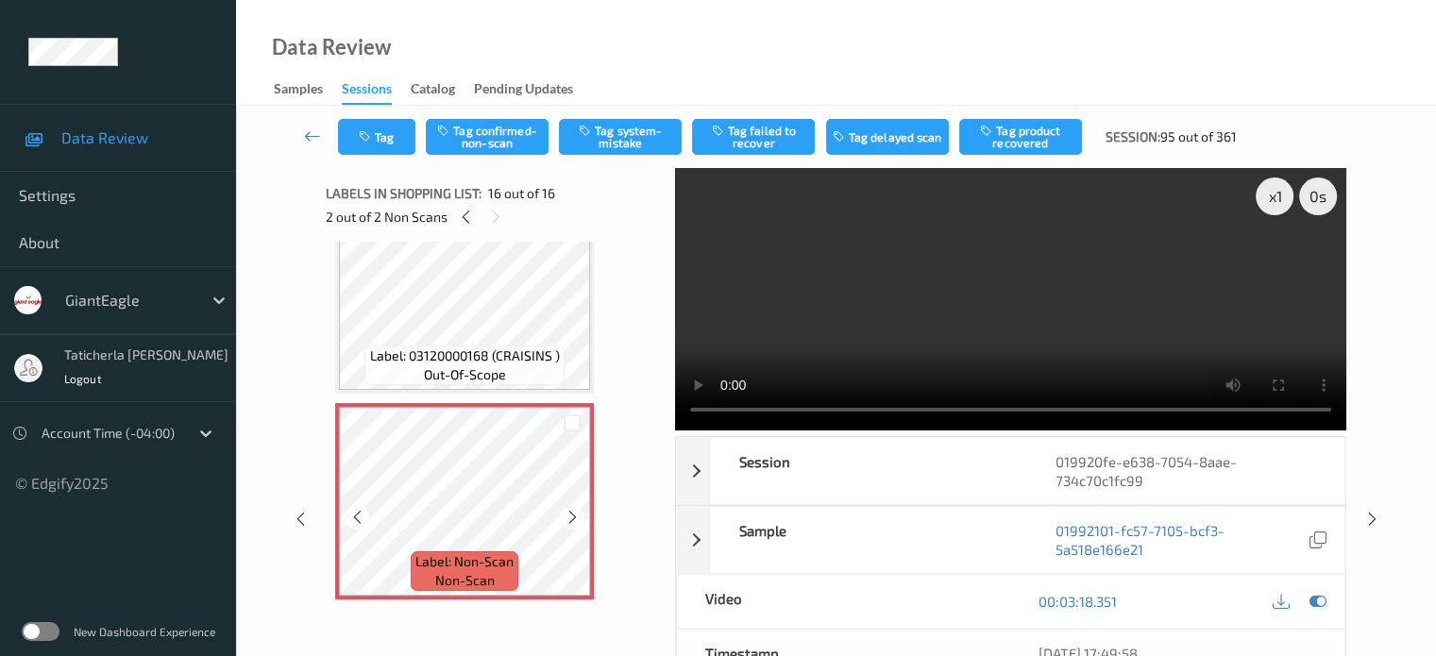
click at [575, 520] on icon at bounding box center [573, 517] width 16 height 17
click at [576, 520] on icon at bounding box center [573, 517] width 16 height 17
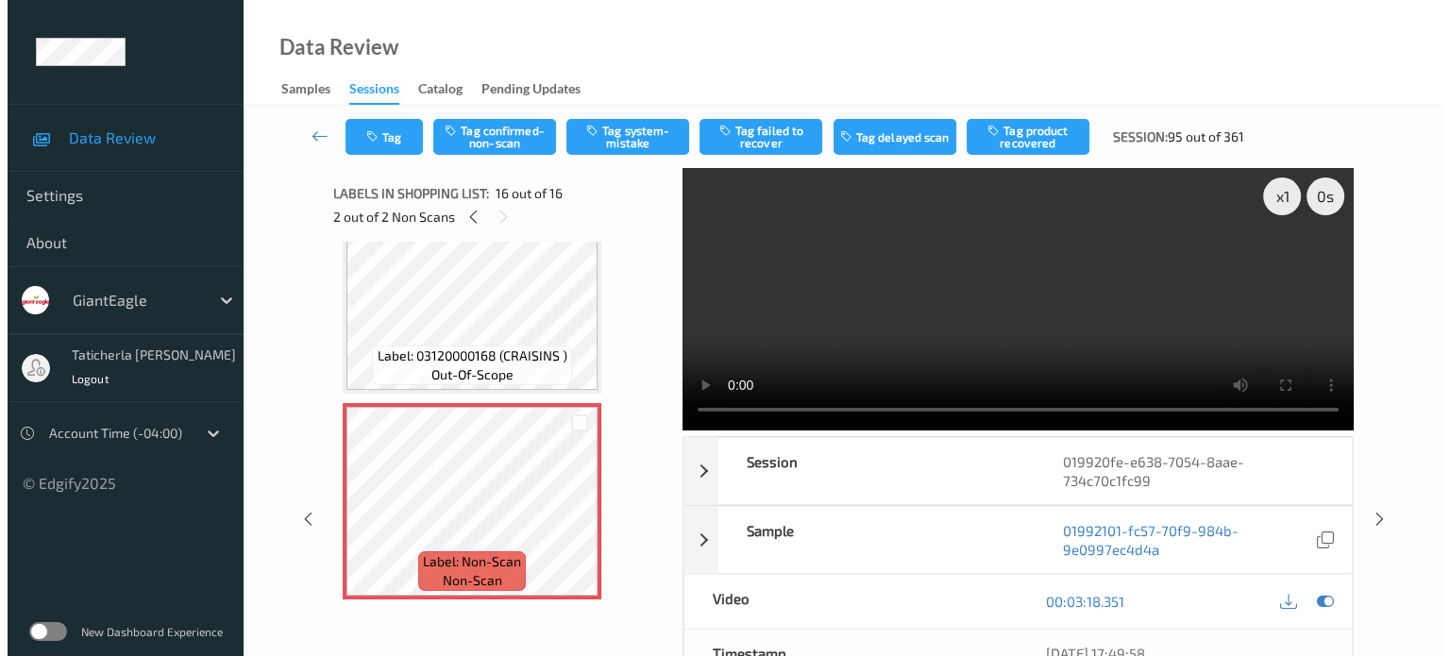
scroll to position [2777, 0]
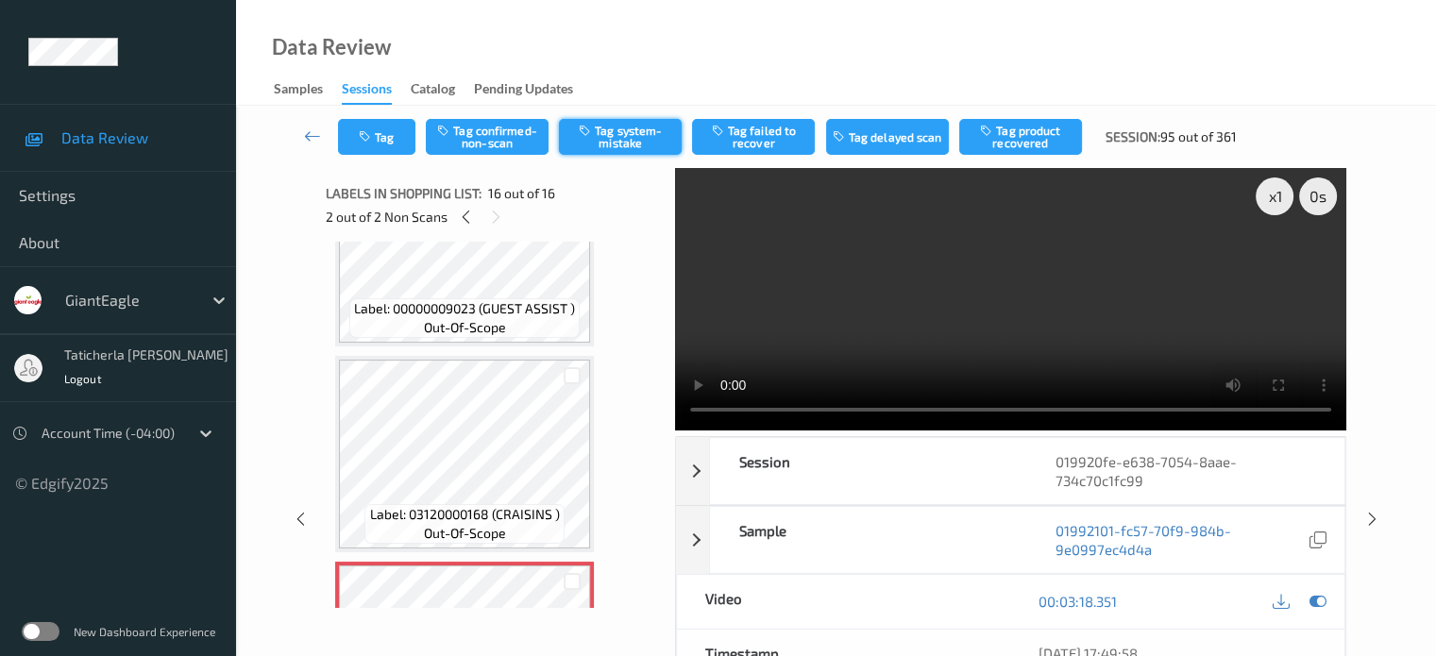
click at [635, 131] on button "Tag system-mistake" at bounding box center [620, 137] width 123 height 36
click at [379, 131] on button "Tag" at bounding box center [376, 137] width 77 height 36
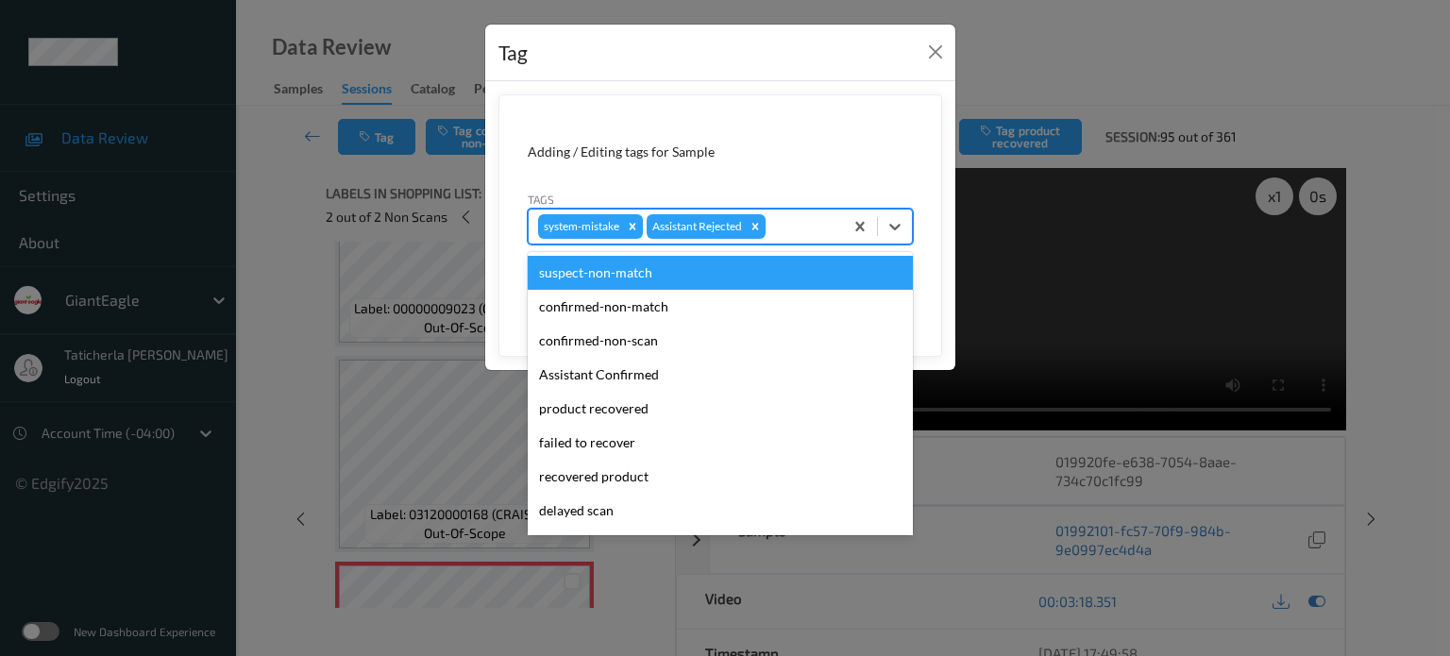
click at [806, 219] on div at bounding box center [802, 226] width 64 height 23
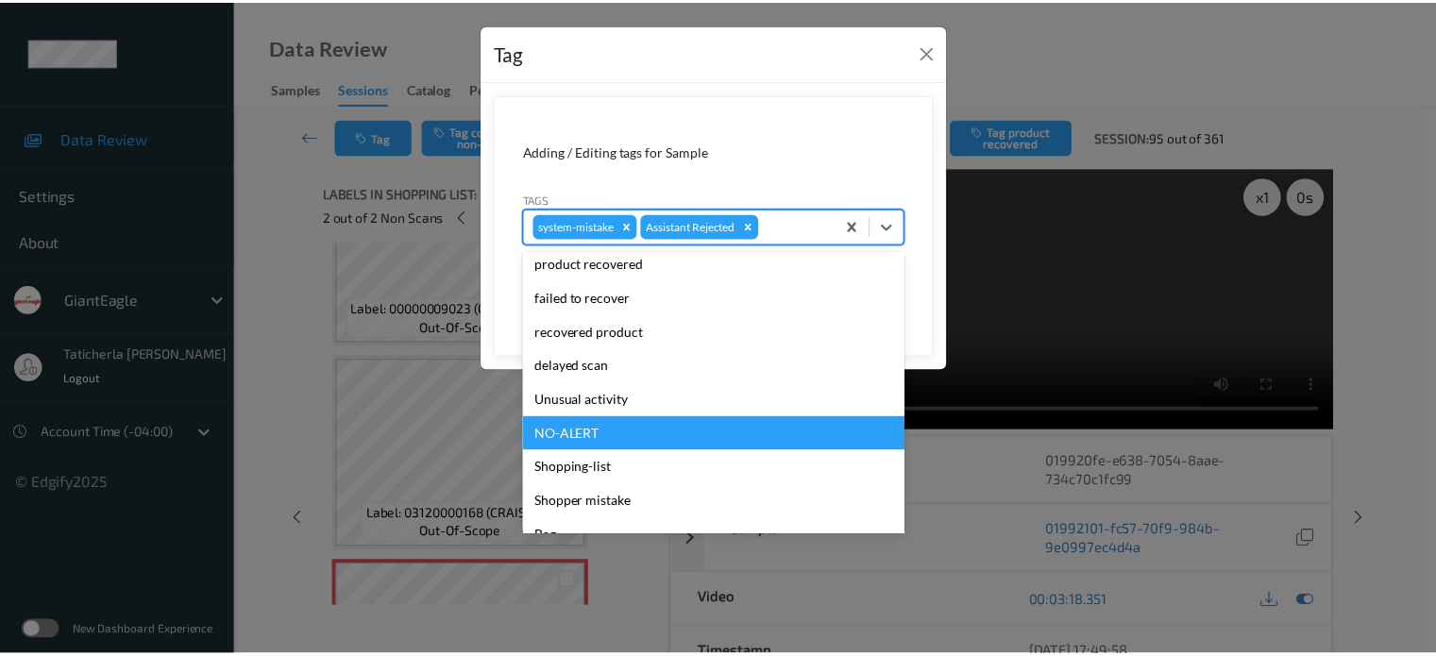
scroll to position [166, 0]
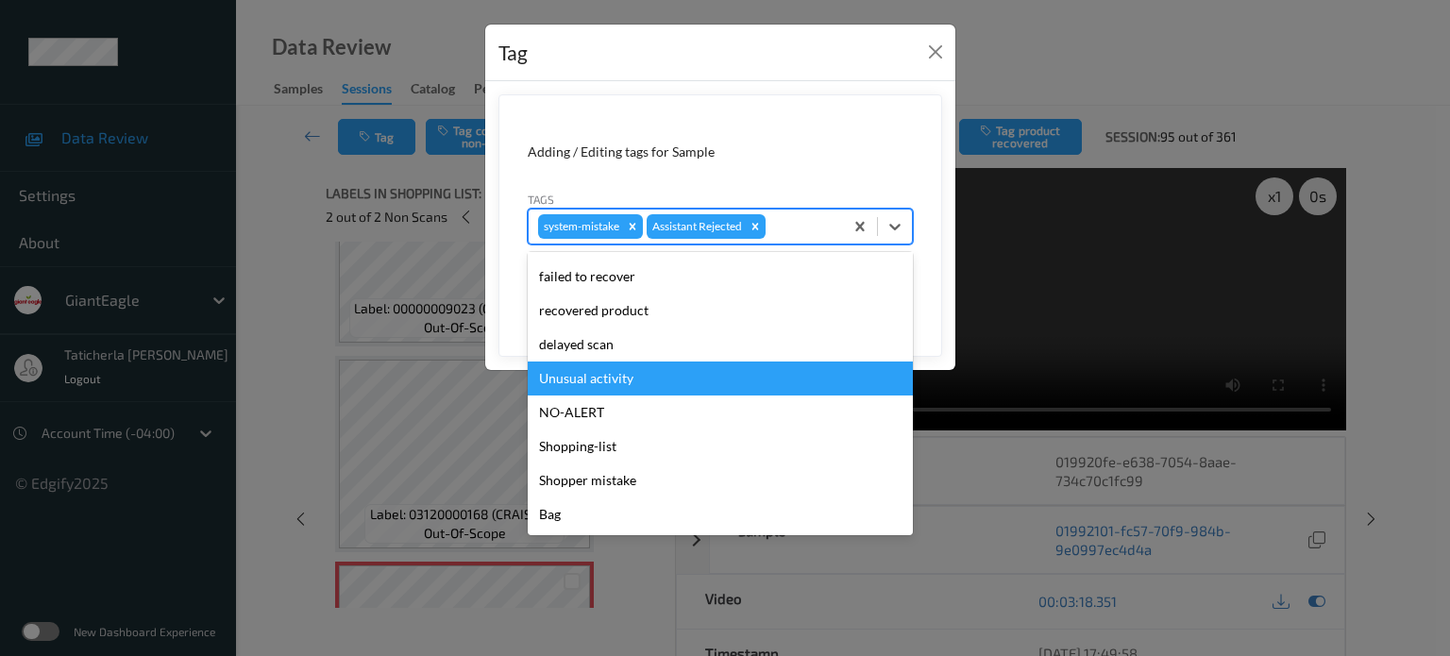
click at [668, 375] on div "Unusual activity" at bounding box center [720, 379] width 385 height 34
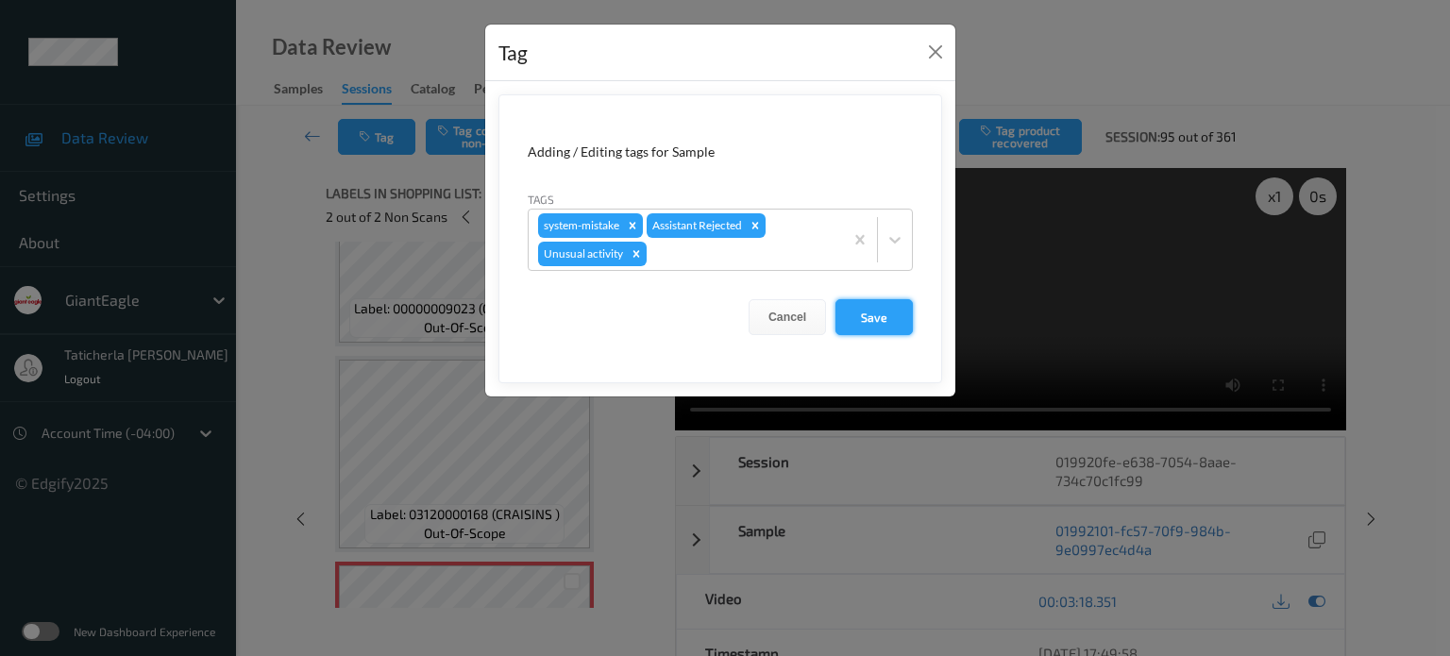
click at [872, 313] on button "Save" at bounding box center [874, 317] width 77 height 36
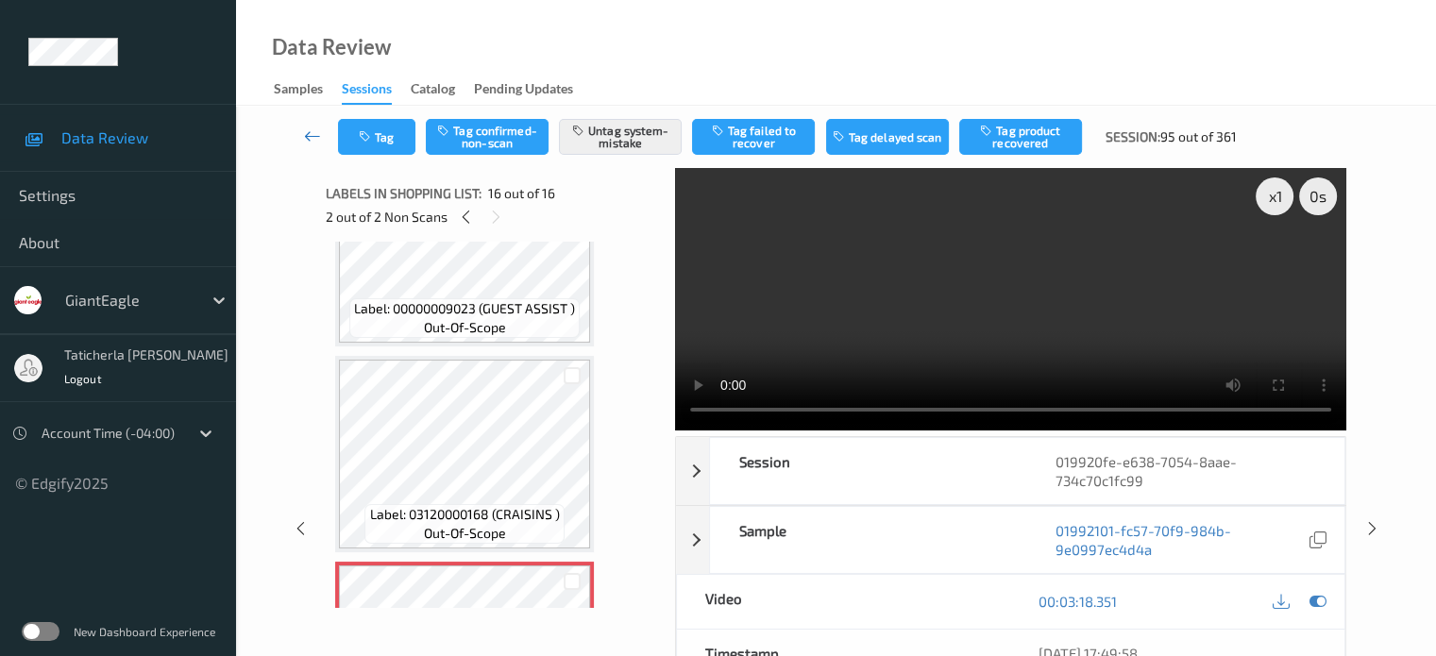
click at [310, 132] on icon at bounding box center [312, 136] width 17 height 19
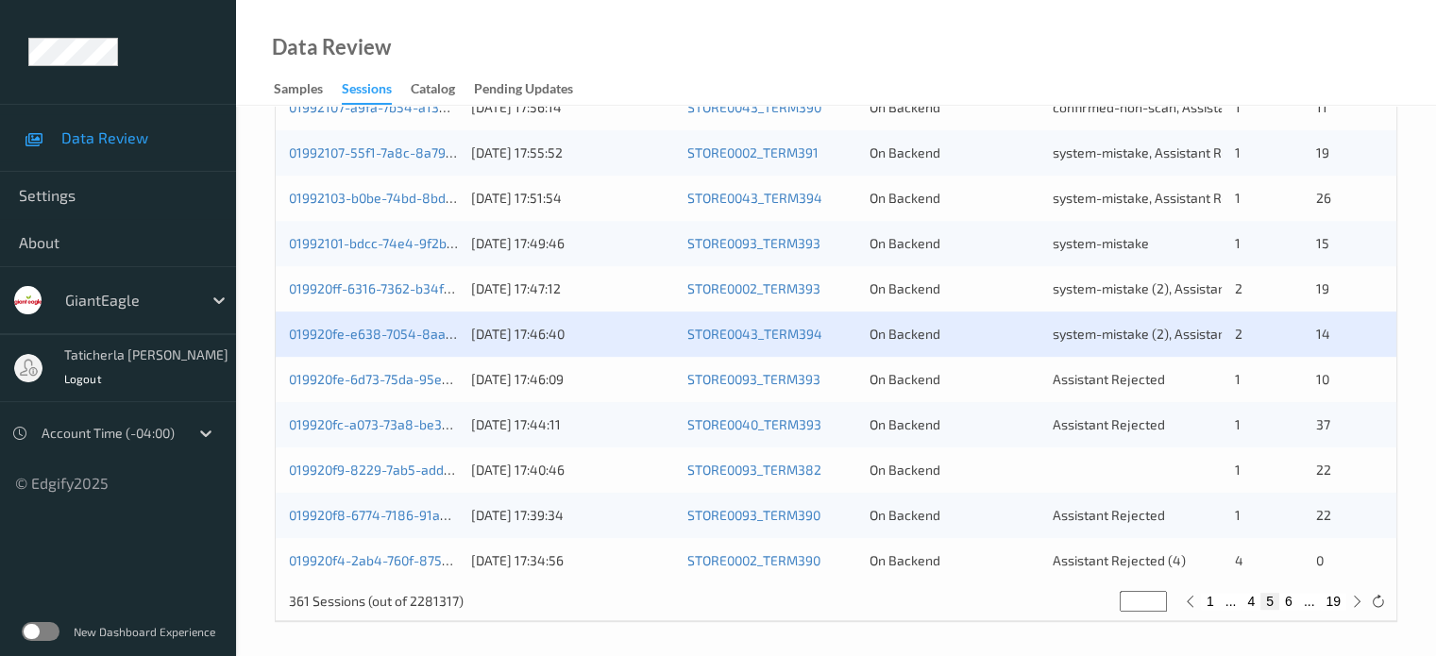
scroll to position [912, 0]
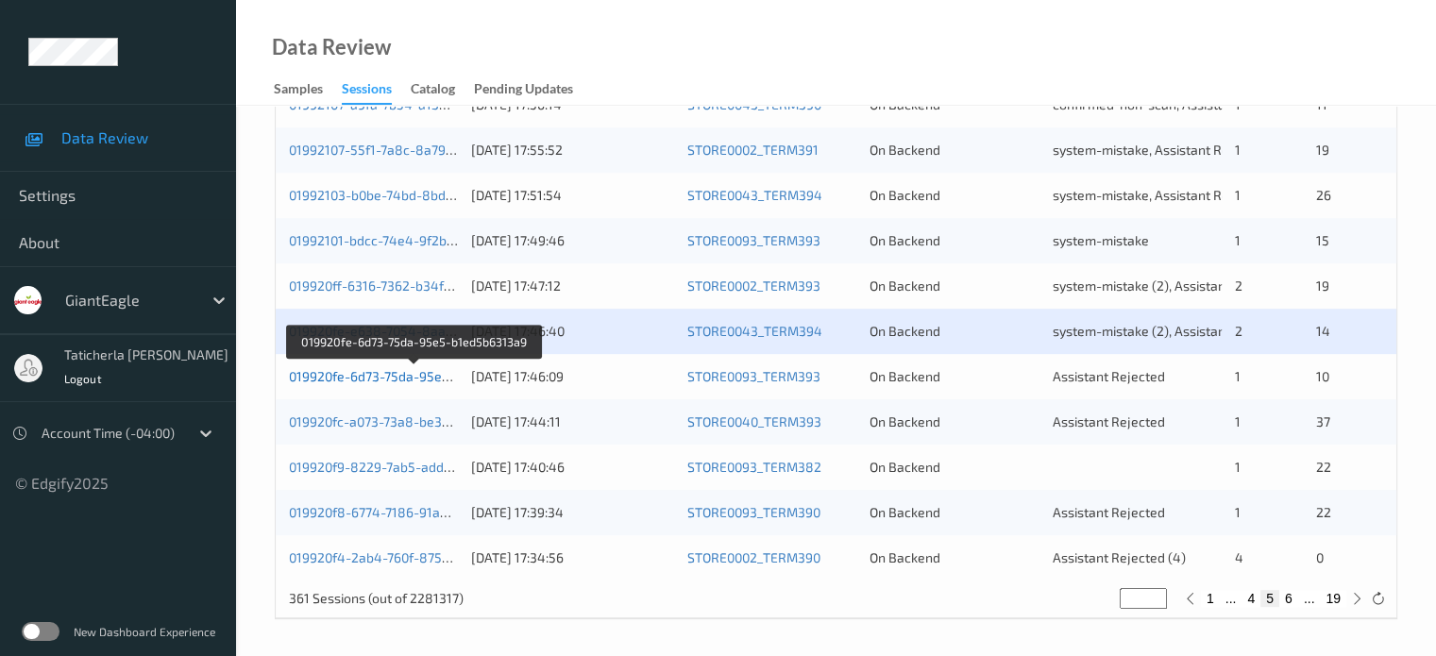
click at [355, 379] on link "019920fe-6d73-75da-95e5-b1ed5b6313a9" at bounding box center [415, 376] width 253 height 16
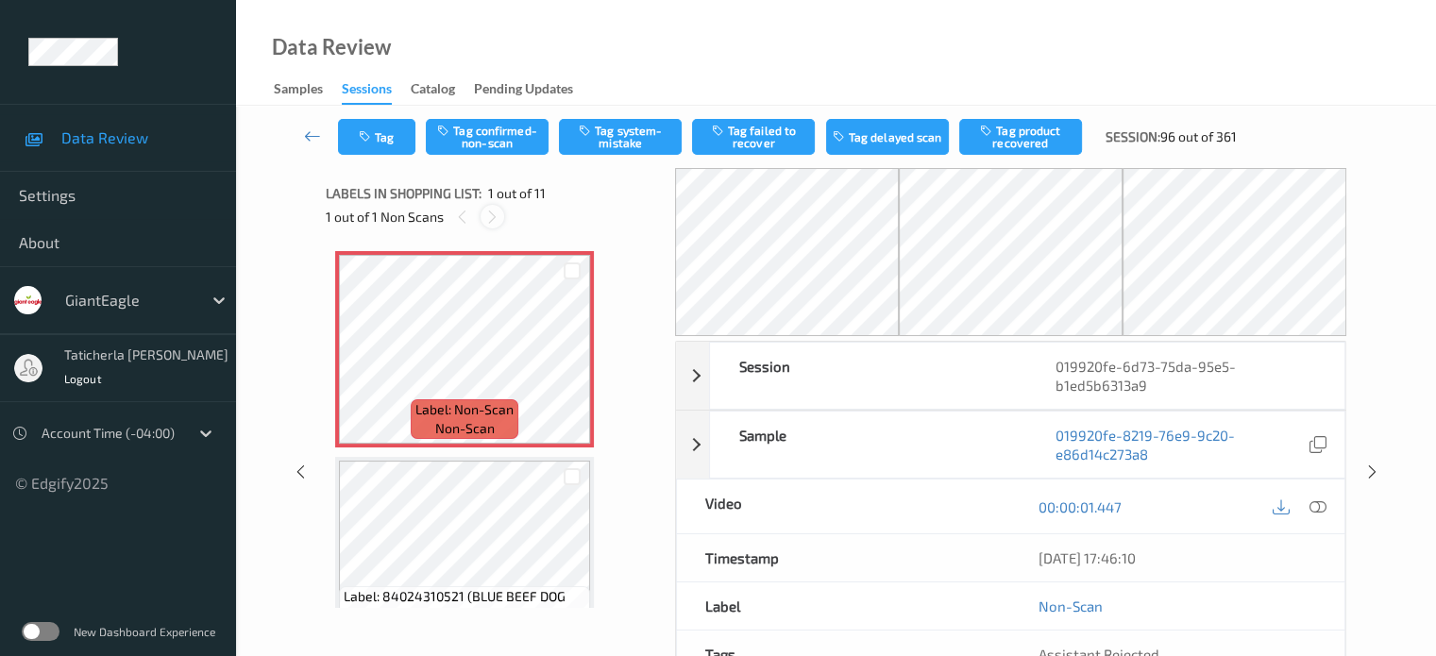
click at [491, 222] on icon at bounding box center [492, 217] width 16 height 17
click at [581, 369] on div at bounding box center [572, 365] width 24 height 24
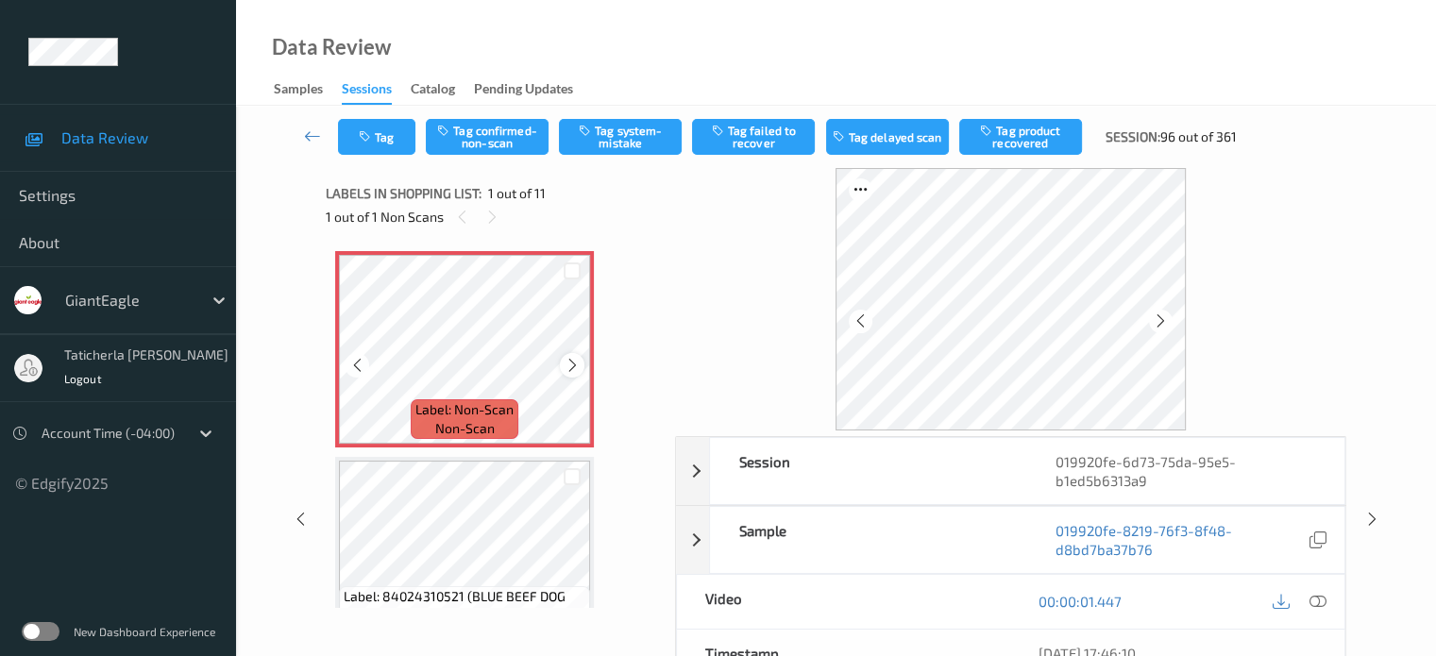
click at [567, 371] on icon at bounding box center [573, 365] width 16 height 17
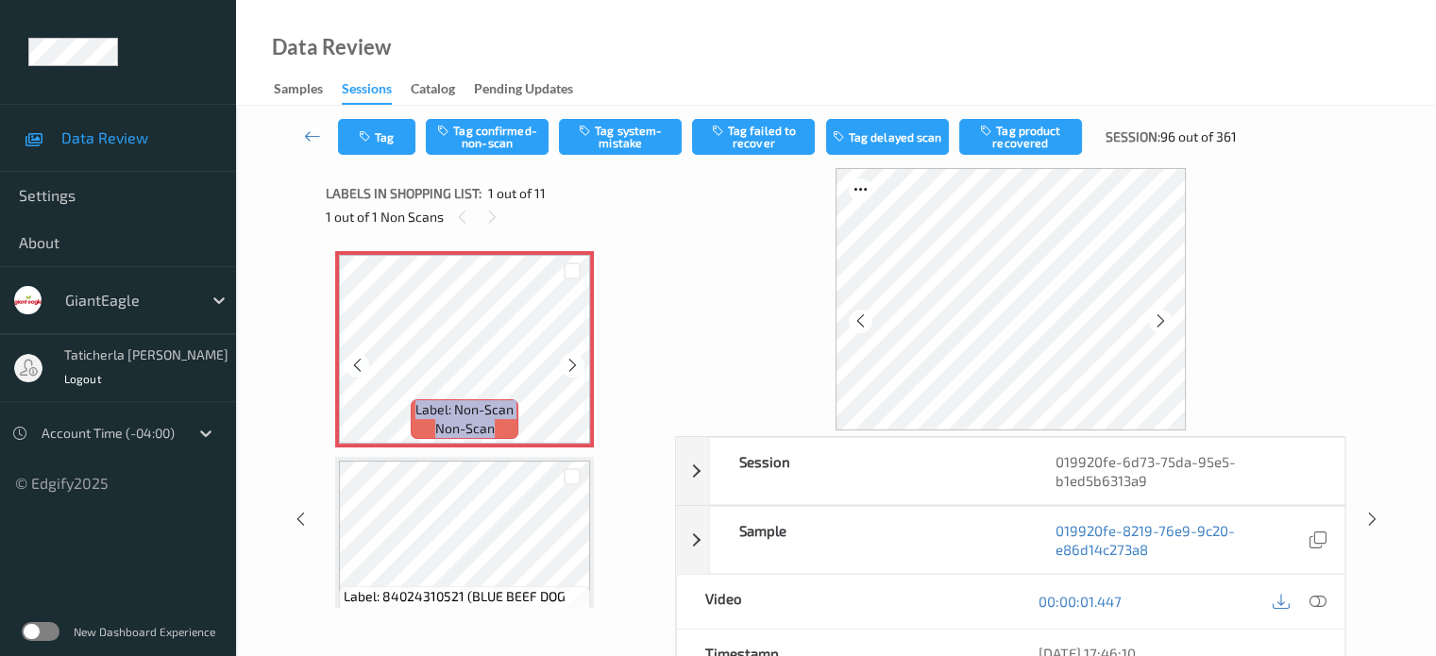
click at [567, 371] on icon at bounding box center [573, 365] width 16 height 17
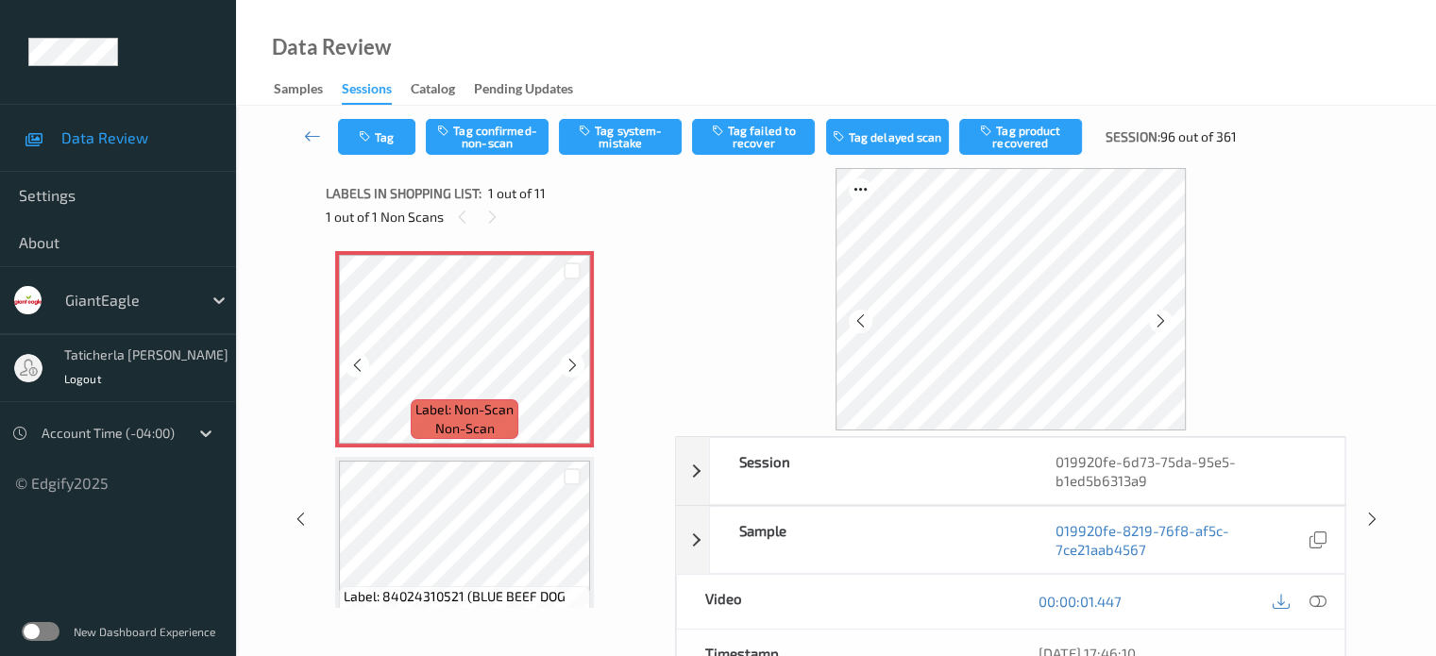
click at [567, 371] on icon at bounding box center [573, 365] width 16 height 17
click at [563, 367] on div at bounding box center [572, 365] width 24 height 24
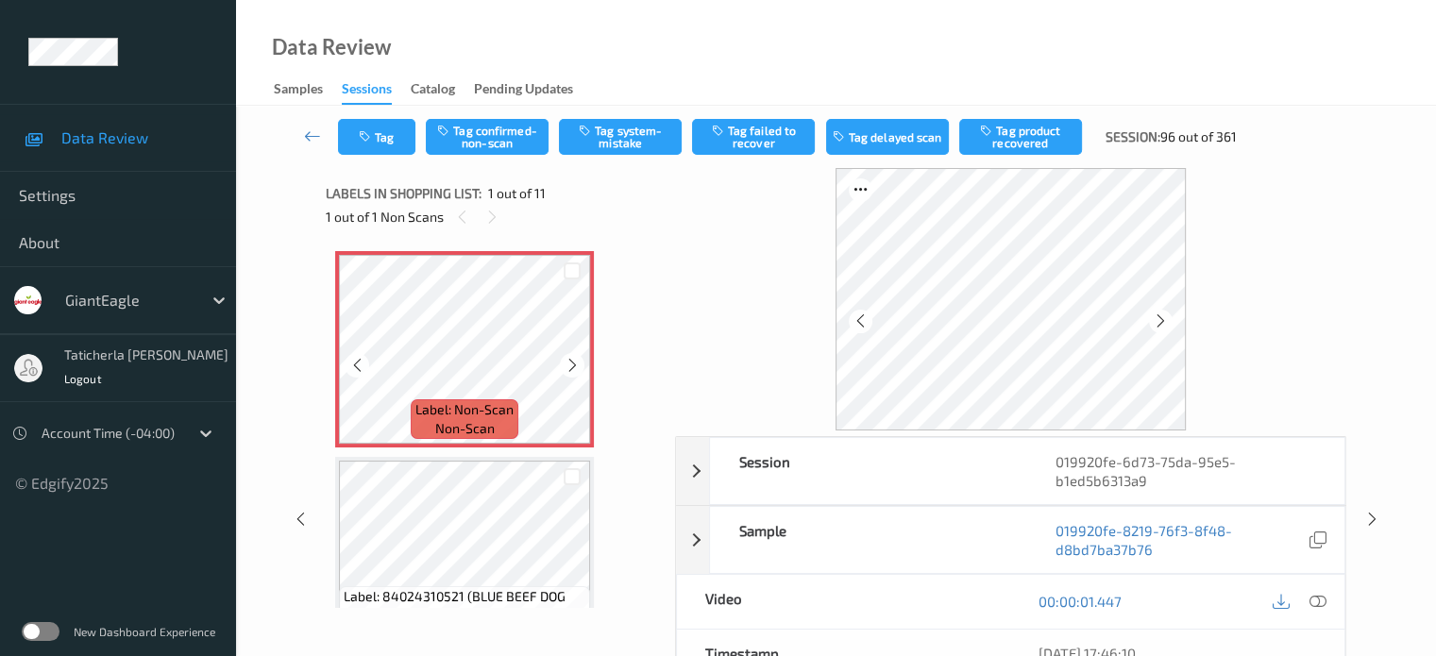
click at [563, 367] on div at bounding box center [572, 365] width 24 height 24
click at [565, 364] on icon at bounding box center [573, 365] width 16 height 17
click at [1312, 598] on icon at bounding box center [1317, 601] width 17 height 17
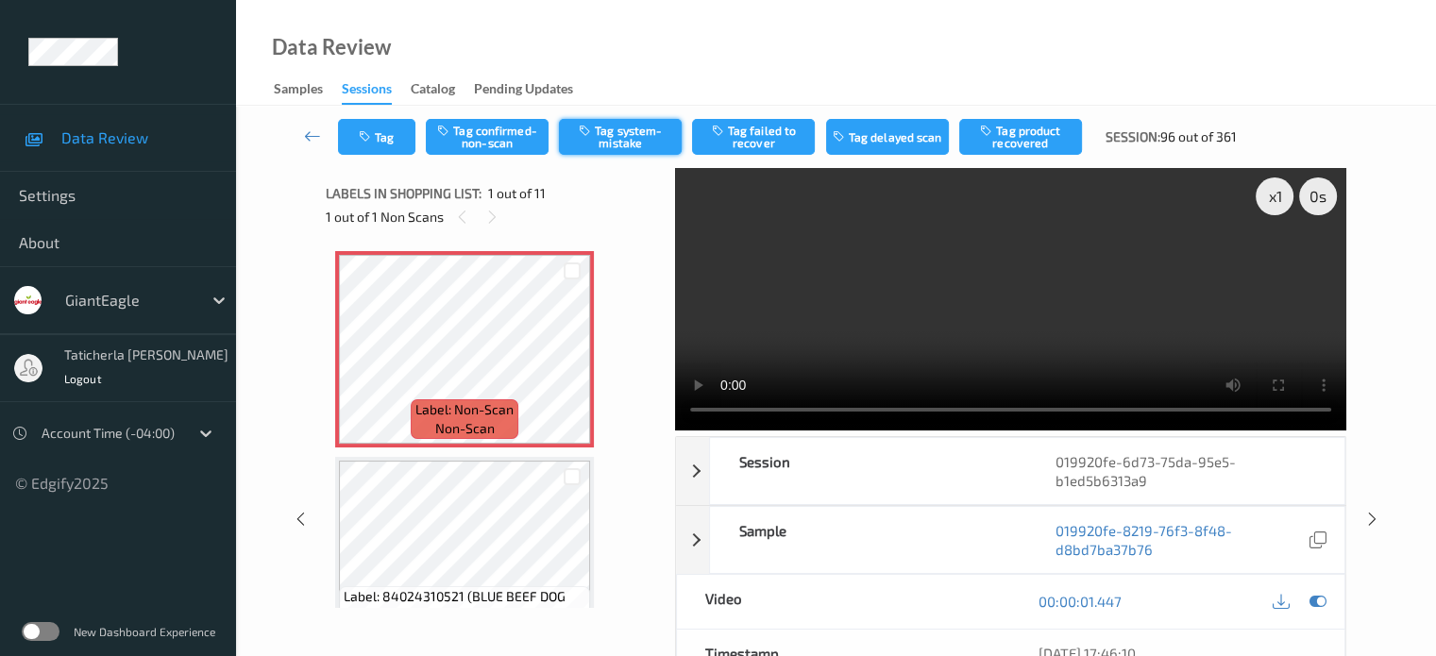
click at [615, 135] on button "Tag system-mistake" at bounding box center [620, 137] width 123 height 36
click at [375, 135] on button "Tag" at bounding box center [376, 137] width 77 height 36
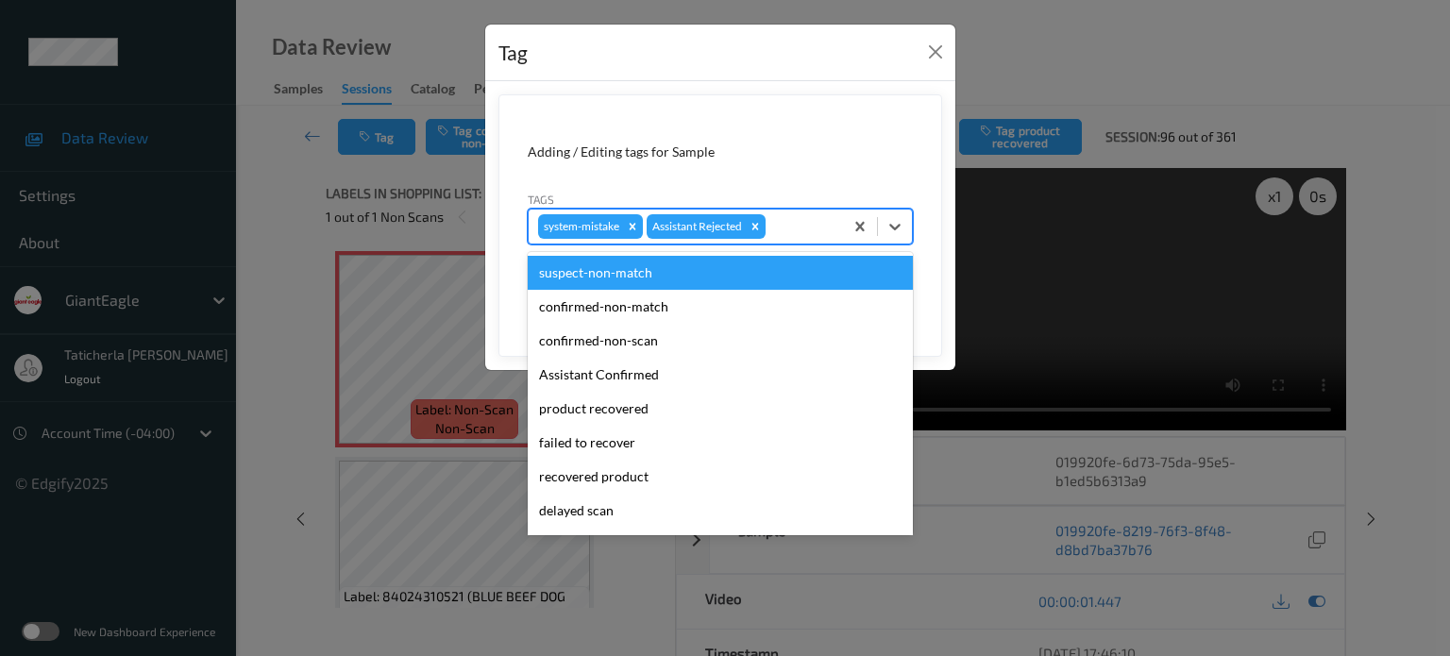
click at [816, 211] on div "system-mistake Assistant Rejected" at bounding box center [686, 227] width 314 height 32
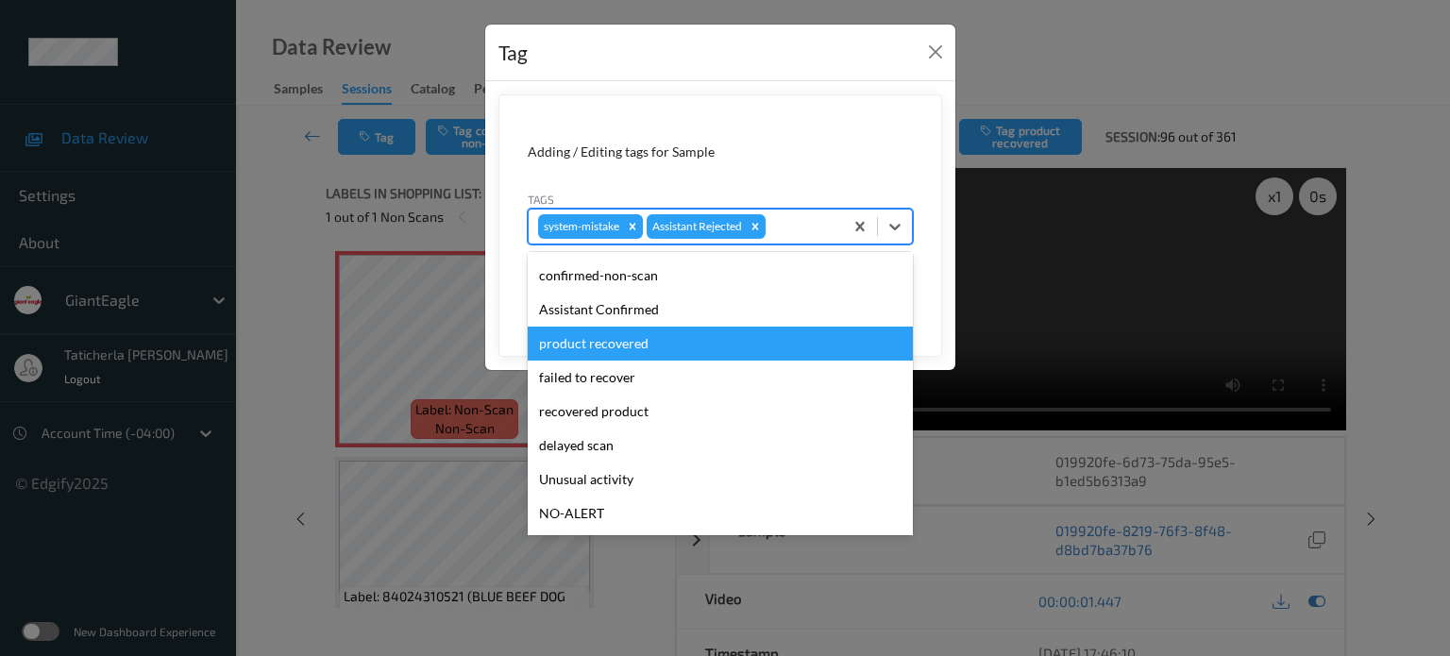
scroll to position [166, 0]
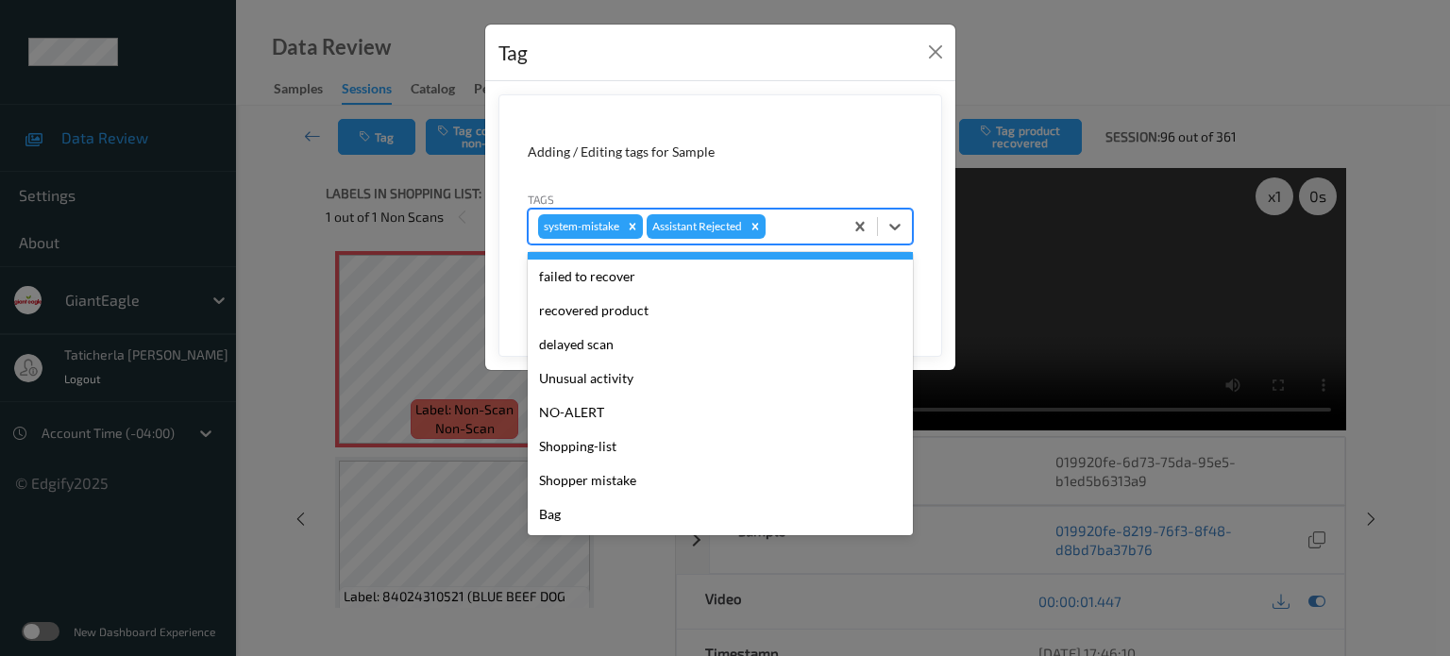
click at [793, 184] on form "Adding / Editing tags for Sample Tags option product recovered focused, 5 of 13…" at bounding box center [721, 225] width 444 height 262
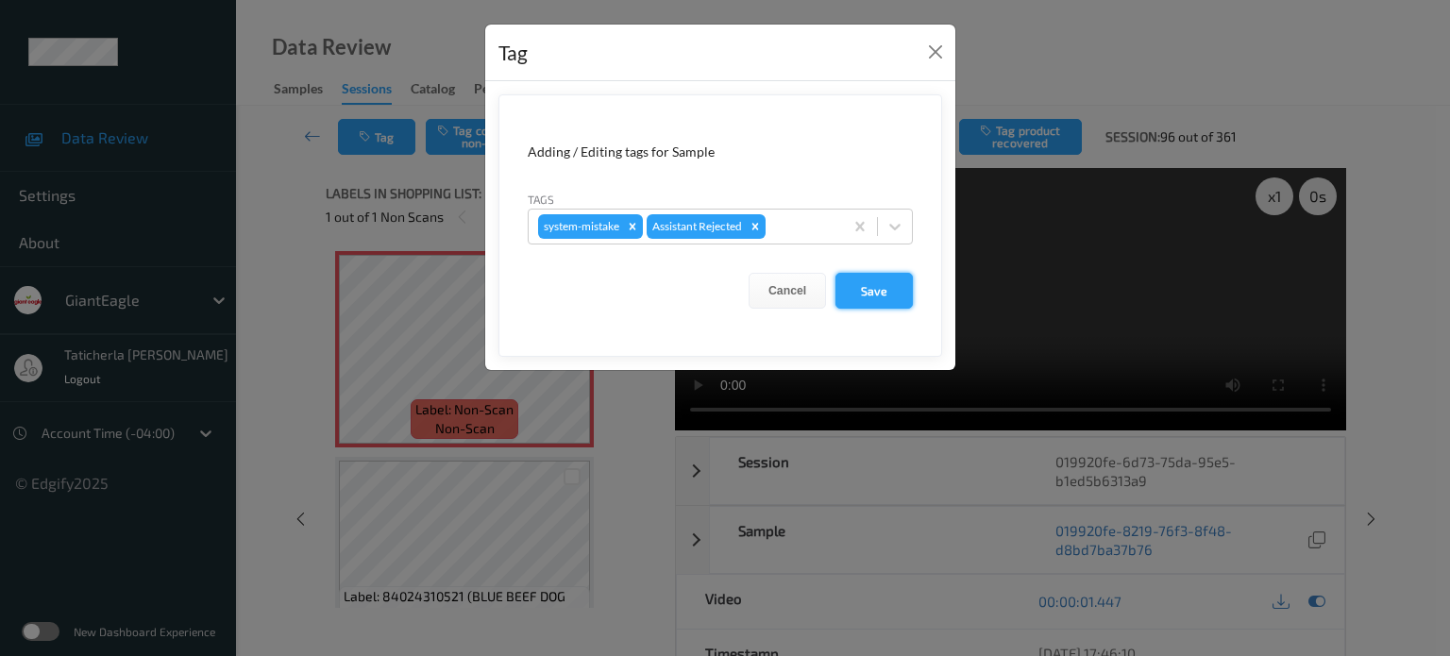
click at [872, 286] on button "Save" at bounding box center [874, 291] width 77 height 36
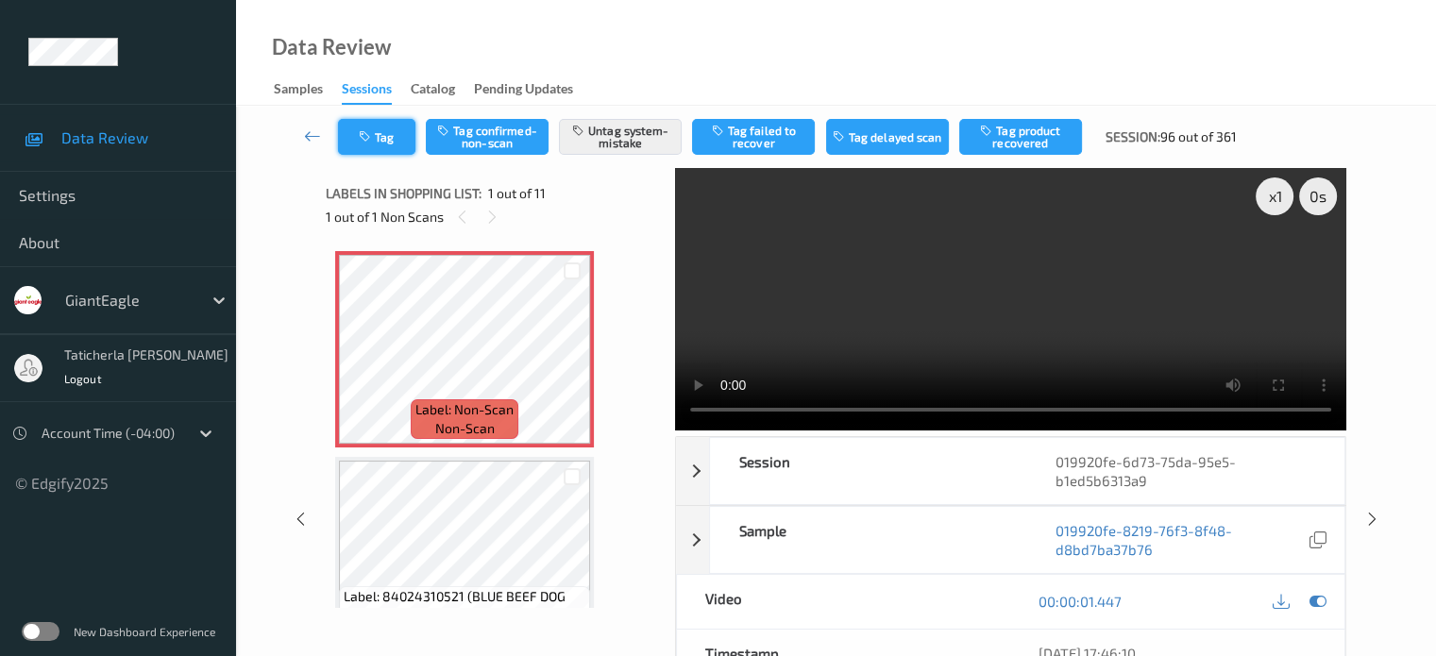
click at [381, 144] on button "Tag" at bounding box center [376, 137] width 77 height 36
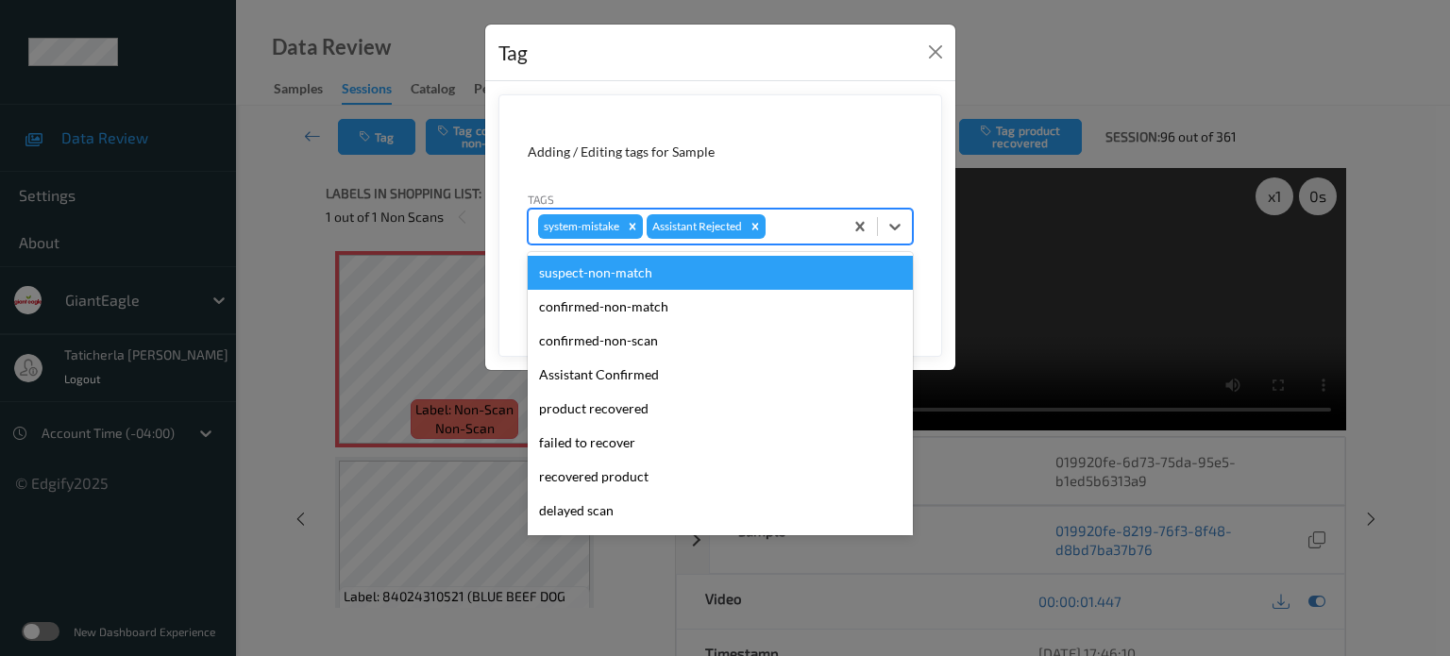
click at [787, 228] on div at bounding box center [802, 226] width 64 height 23
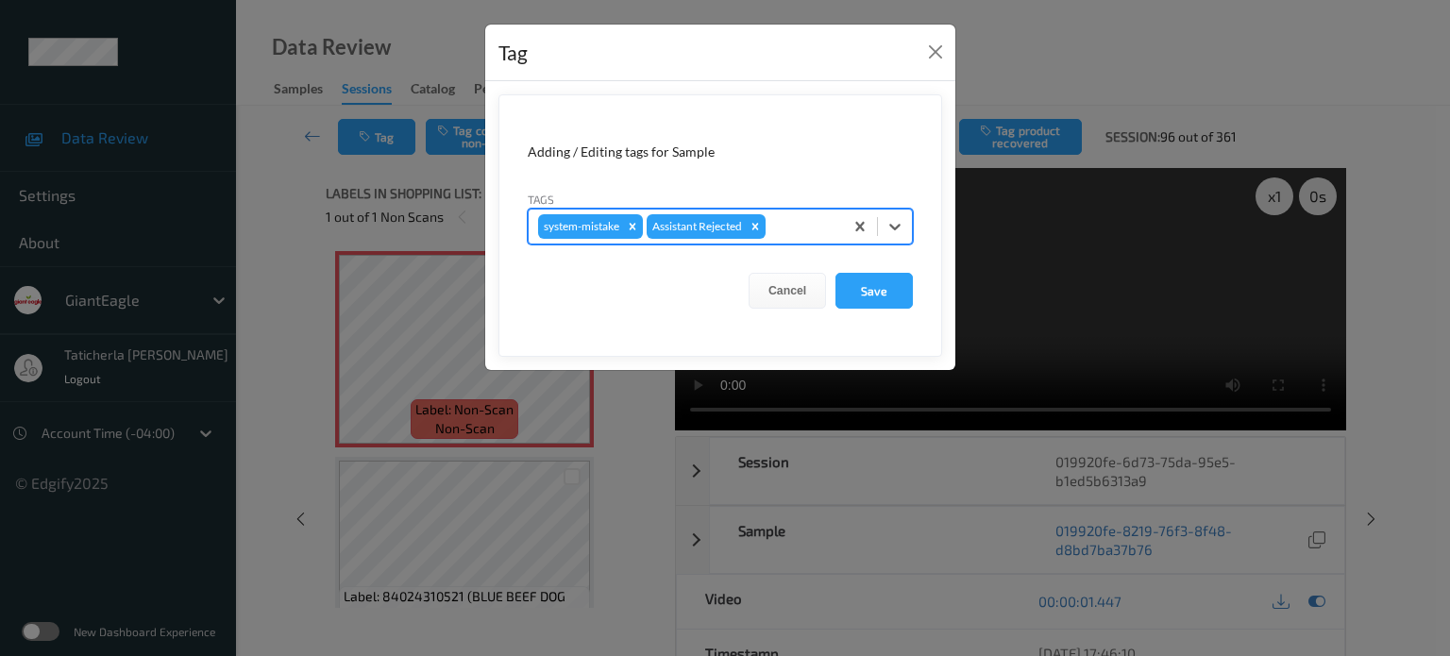
click at [824, 220] on div at bounding box center [802, 226] width 64 height 23
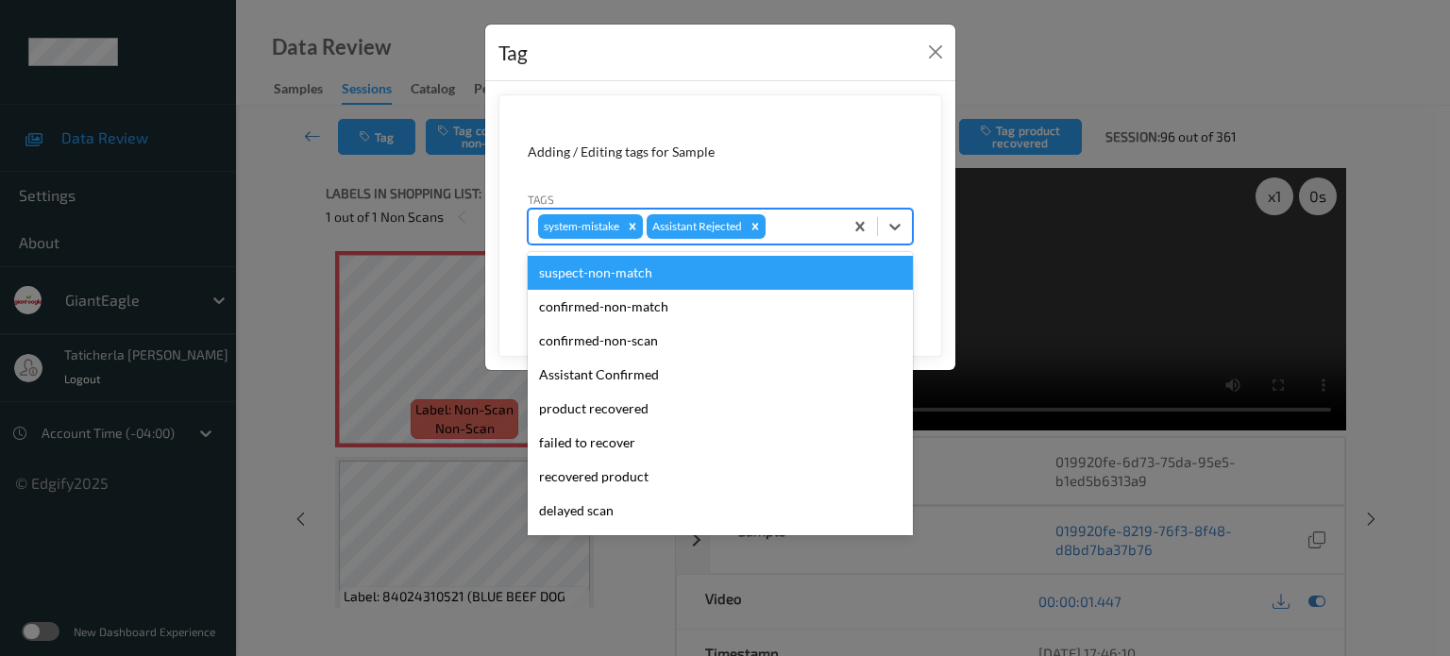
click at [804, 222] on div at bounding box center [802, 226] width 64 height 23
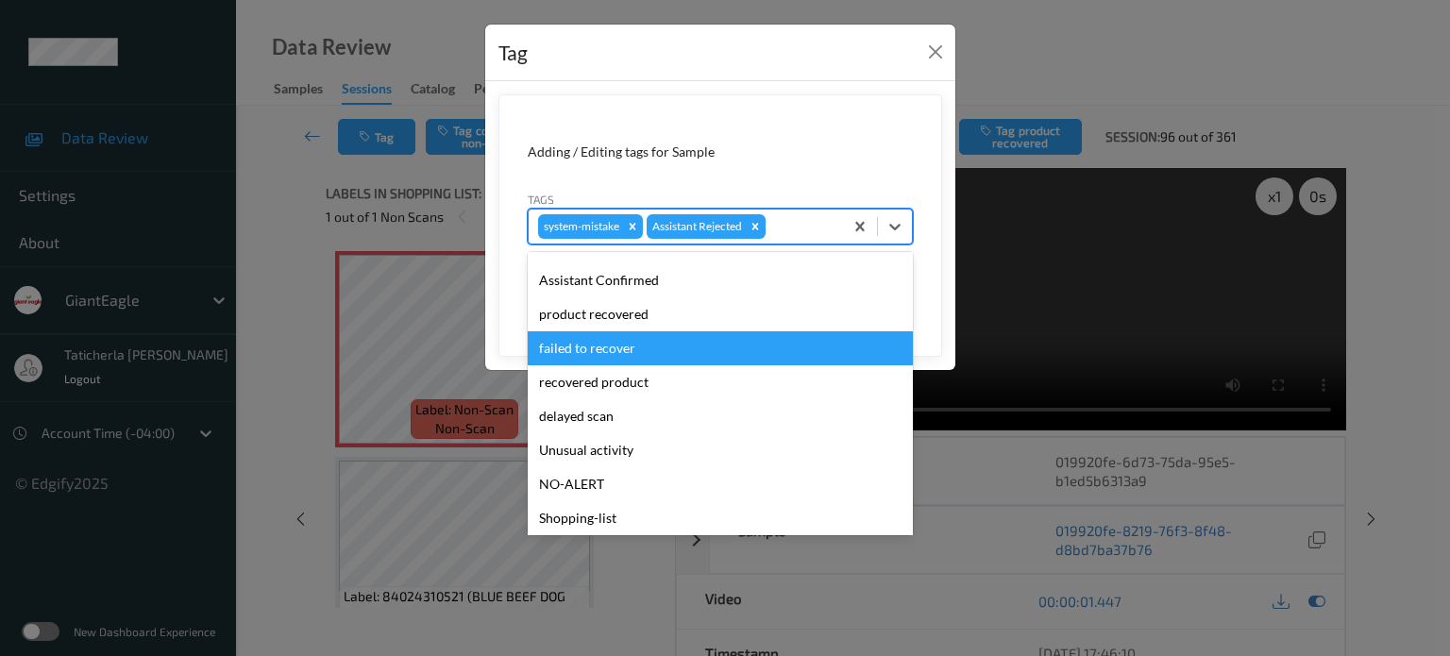
scroll to position [0, 0]
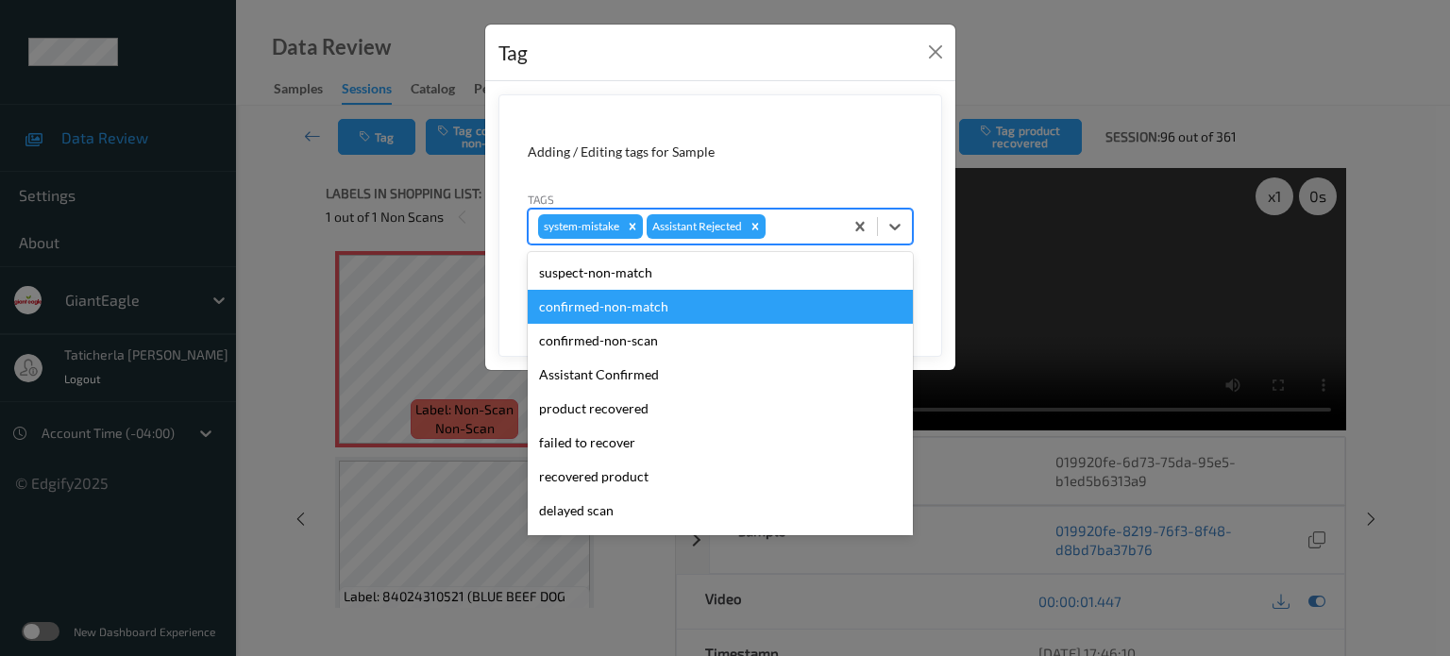
click at [713, 296] on div "confirmed-non-match" at bounding box center [720, 307] width 385 height 34
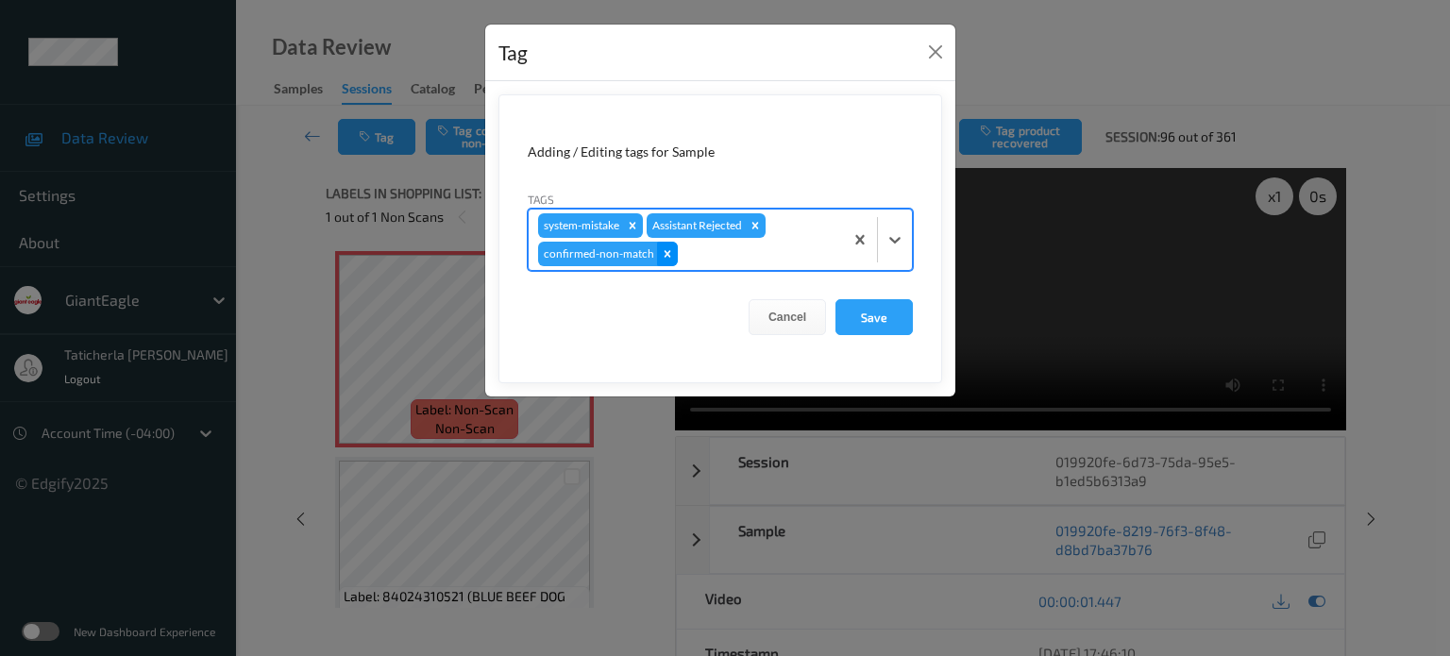
click at [665, 252] on icon "Remove confirmed-non-match" at bounding box center [668, 253] width 7 height 7
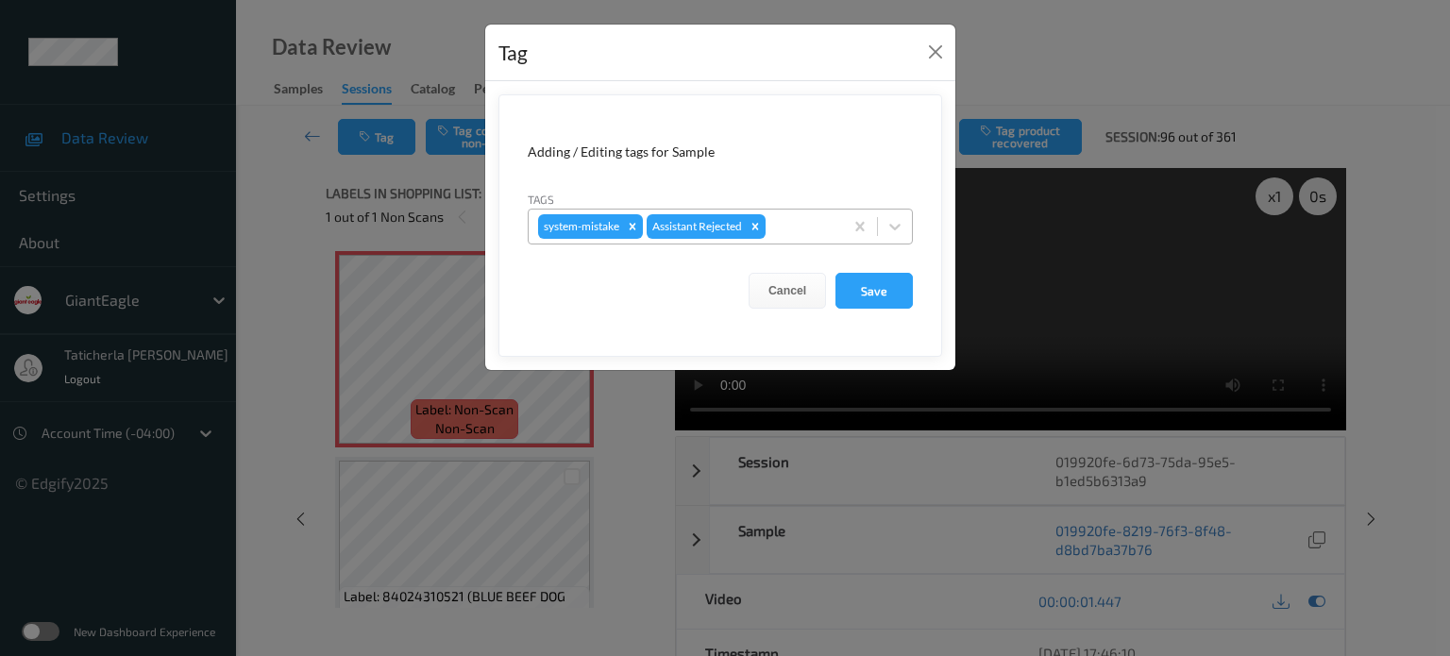
click at [408, 137] on div "Tag Adding / Editing tags for Sample Tags system-mistake Assistant Rejected Can…" at bounding box center [725, 328] width 1450 height 656
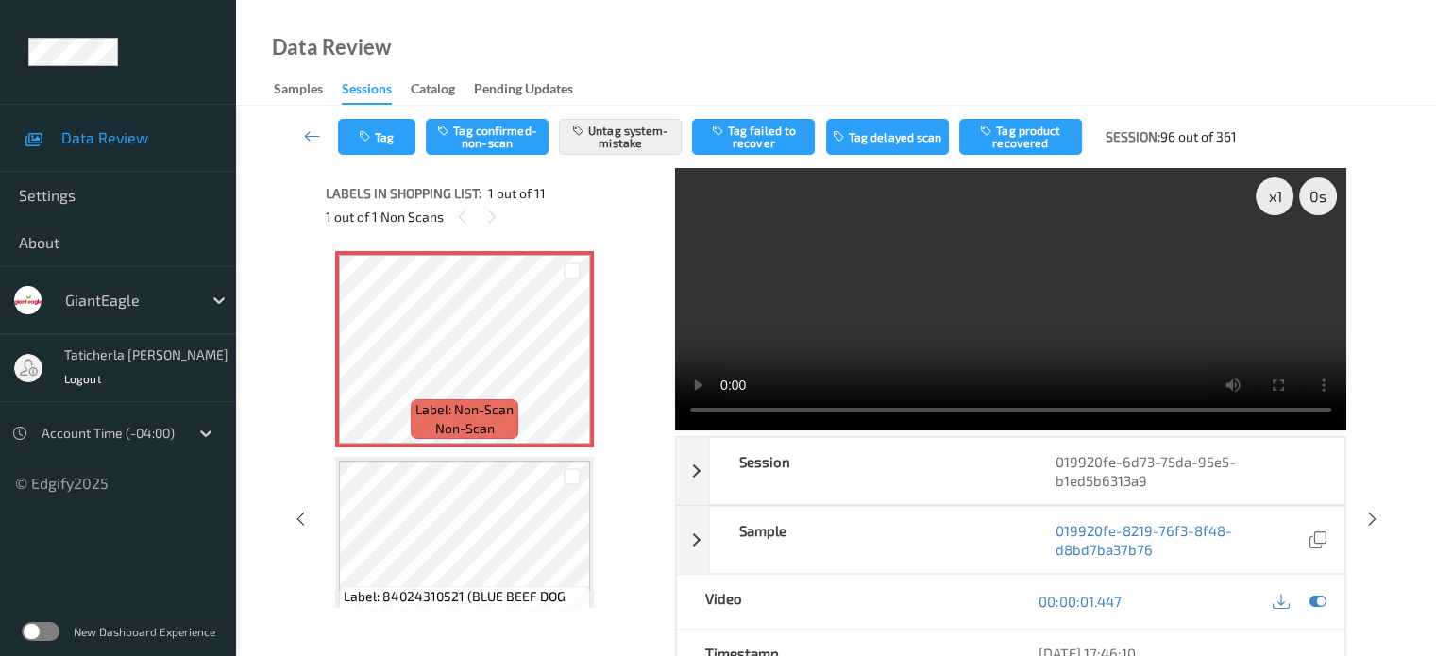
click at [398, 136] on button "Tag" at bounding box center [376, 137] width 77 height 36
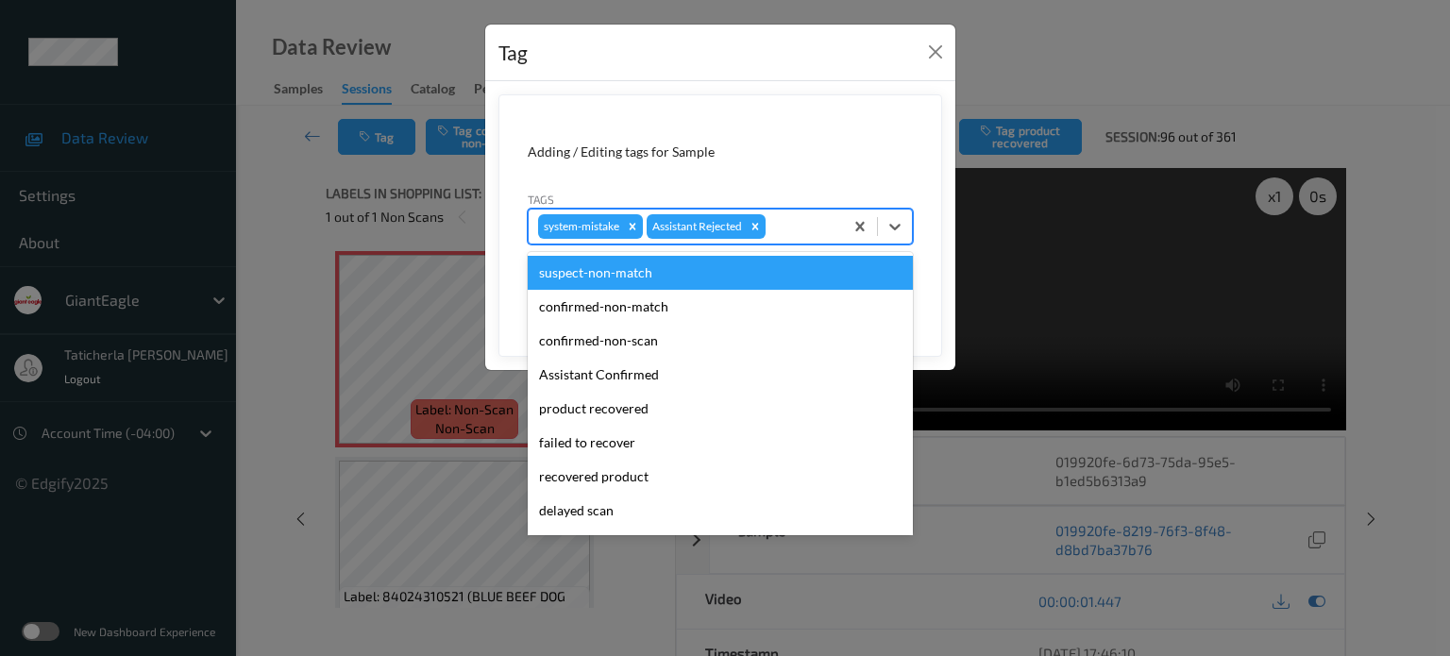
click at [778, 219] on div at bounding box center [802, 226] width 64 height 23
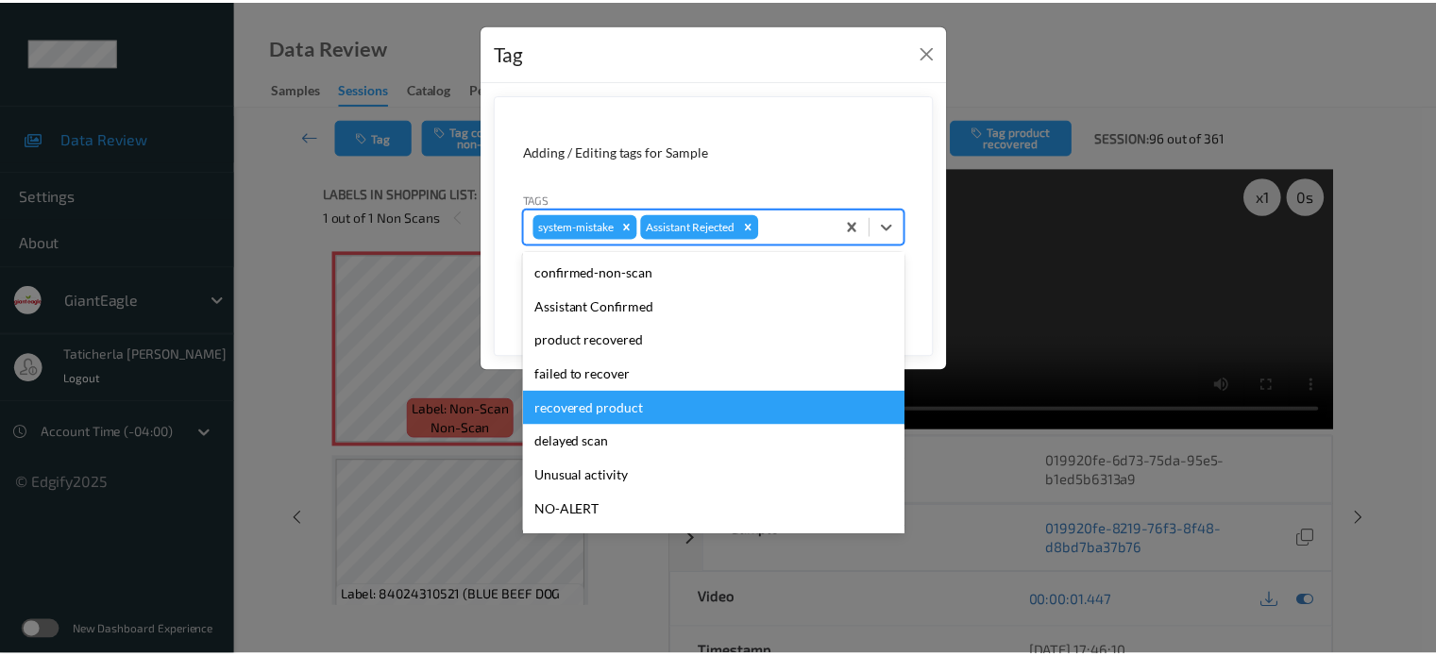
scroll to position [94, 0]
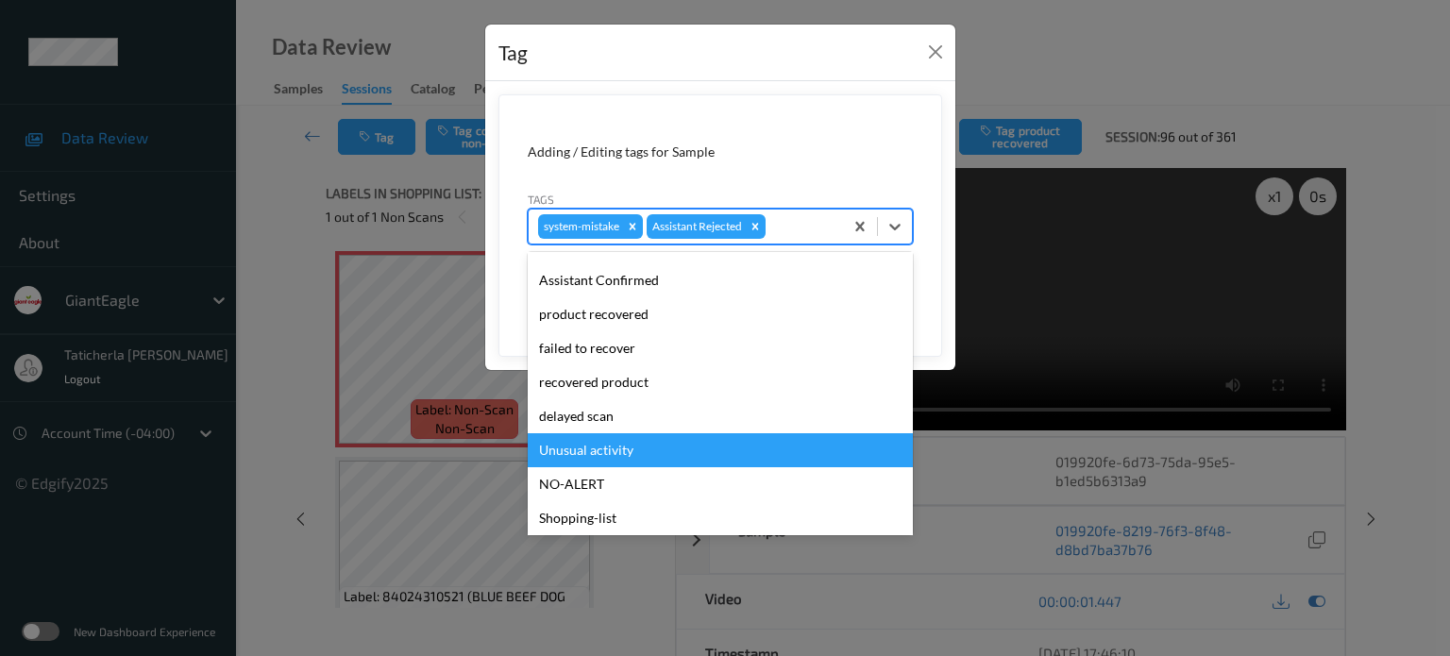
drag, startPoint x: 655, startPoint y: 451, endPoint x: 666, endPoint y: 436, distance: 18.3
click at [655, 449] on div "Unusual activity" at bounding box center [720, 450] width 385 height 34
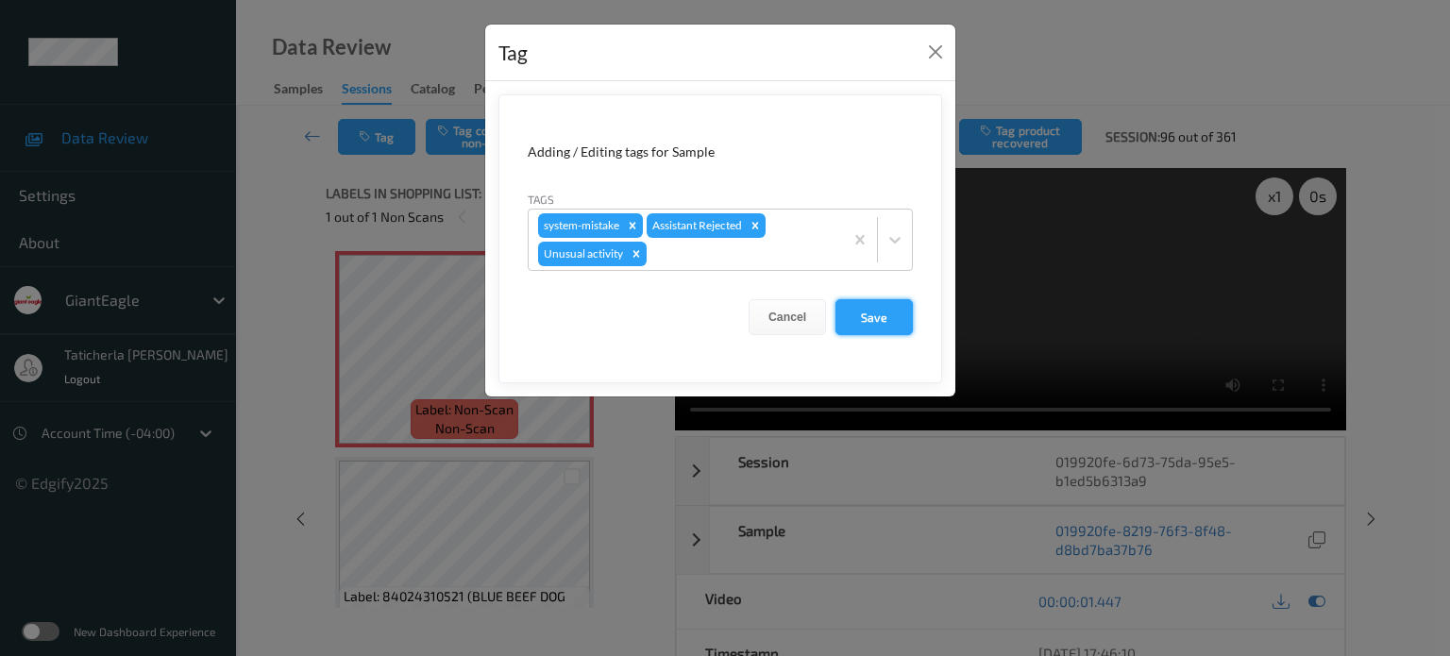
click at [891, 305] on button "Save" at bounding box center [874, 317] width 77 height 36
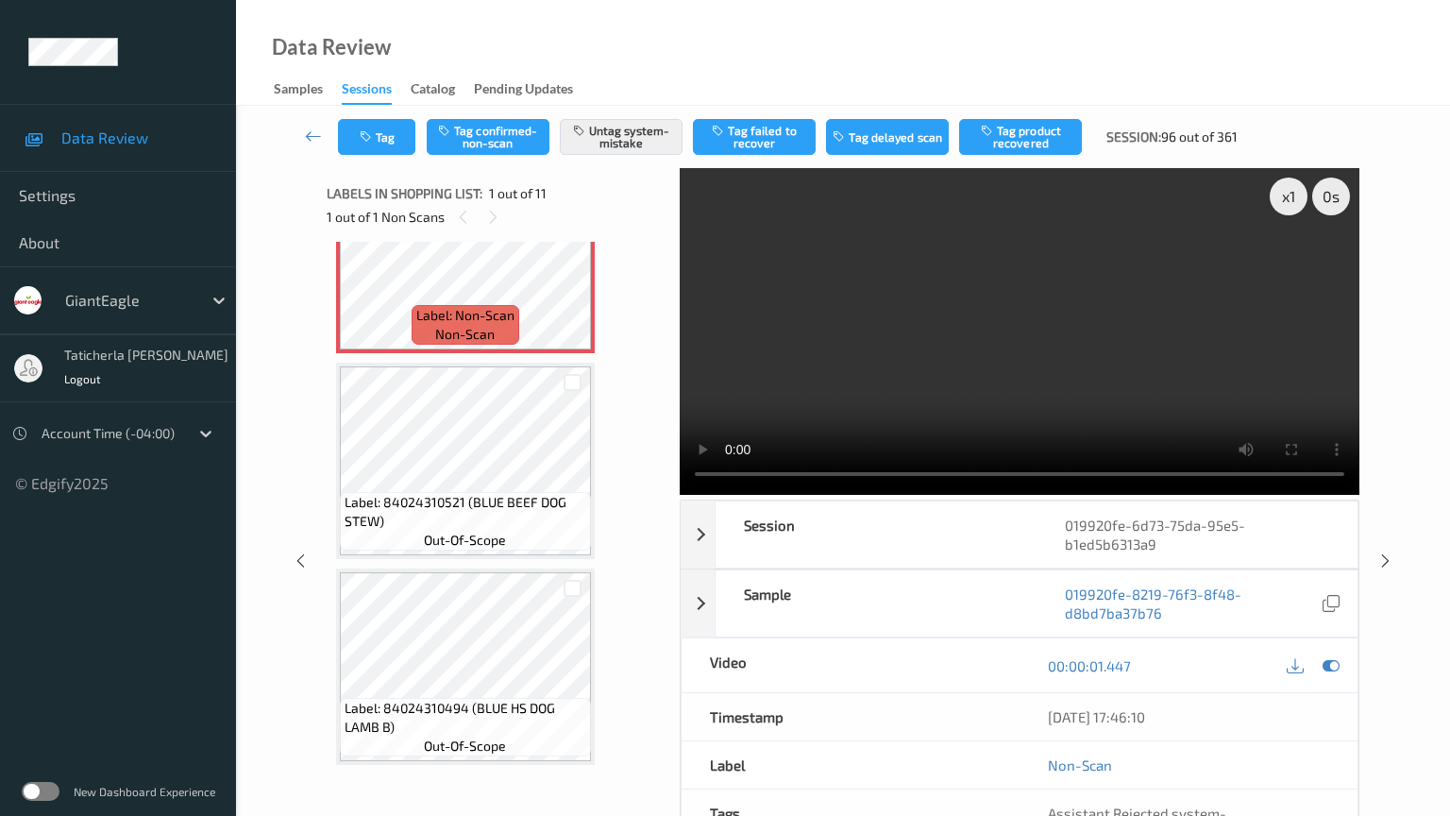
click at [734, 495] on video at bounding box center [1020, 331] width 680 height 327
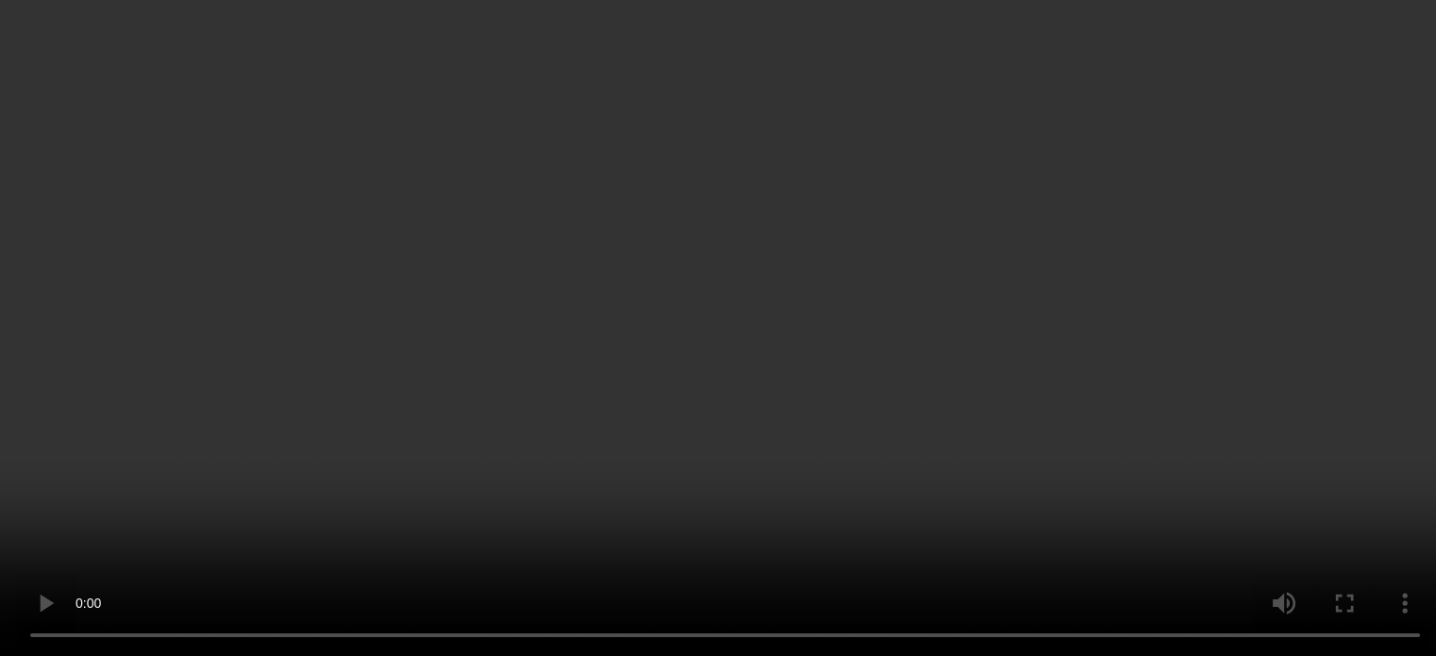
scroll to position [661, 0]
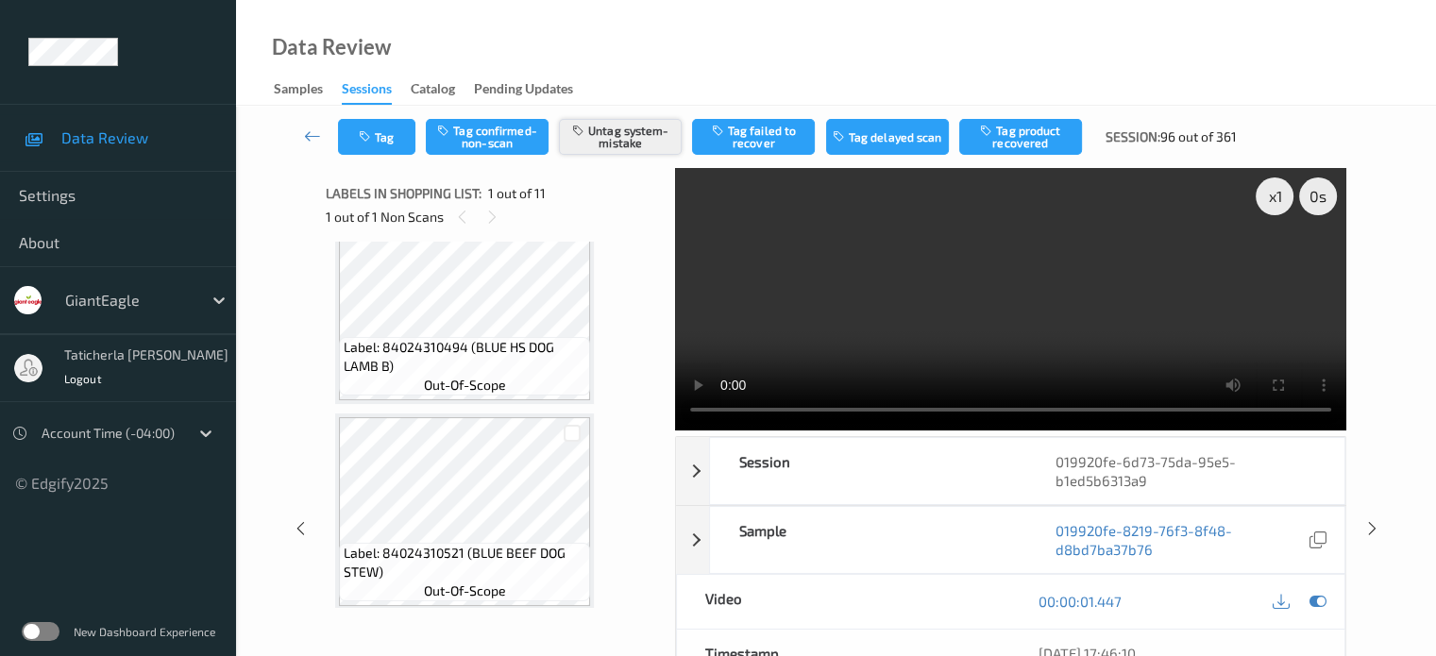
click at [625, 139] on button "Untag system-mistake" at bounding box center [620, 137] width 123 height 36
click at [495, 138] on button "Tag confirmed-non-scan" at bounding box center [487, 137] width 123 height 36
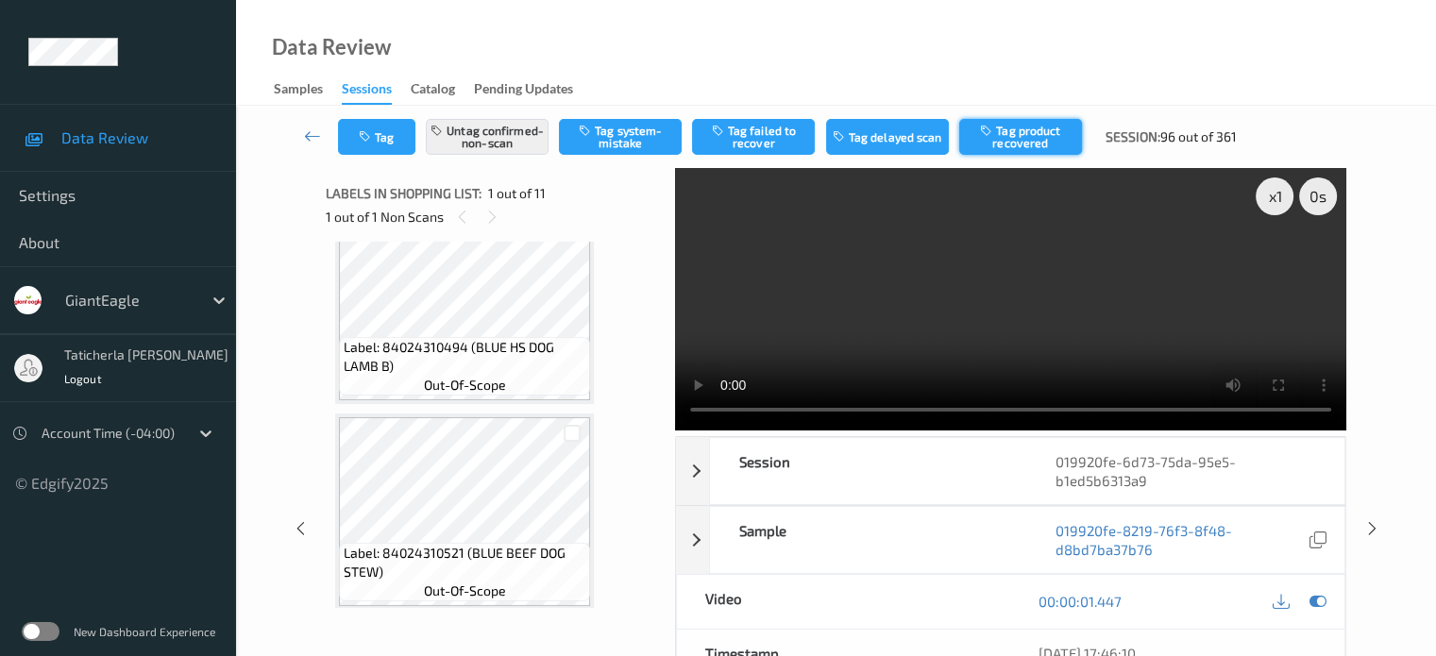
click at [1026, 120] on button "Tag product recovered" at bounding box center [1020, 137] width 123 height 36
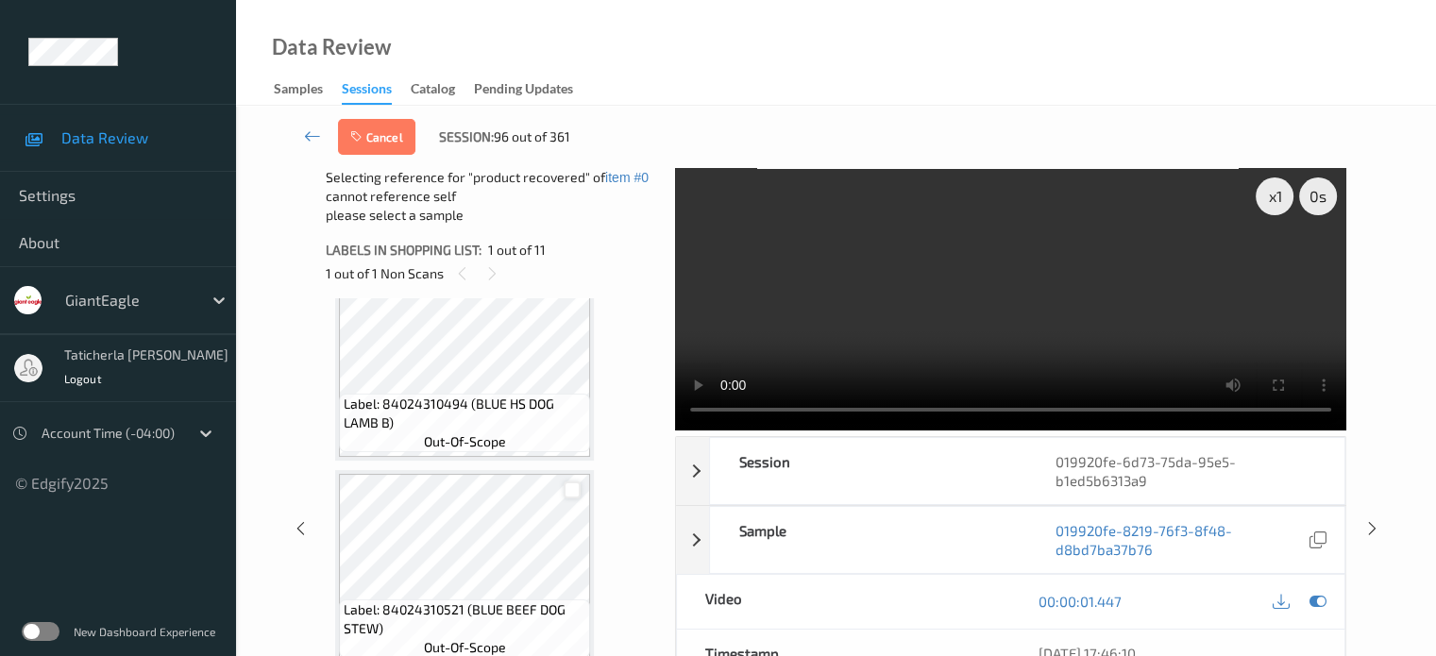
click at [573, 484] on div at bounding box center [573, 491] width 18 height 18
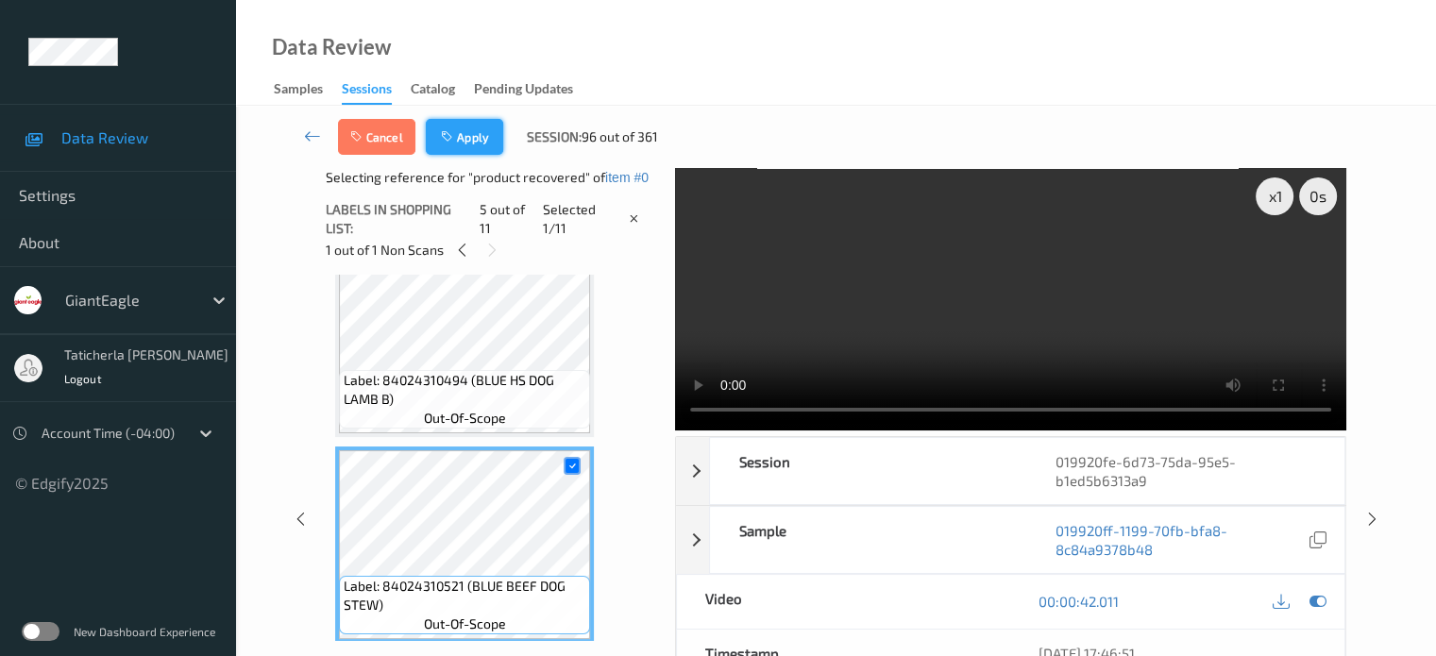
click at [480, 136] on button "Apply" at bounding box center [464, 137] width 77 height 36
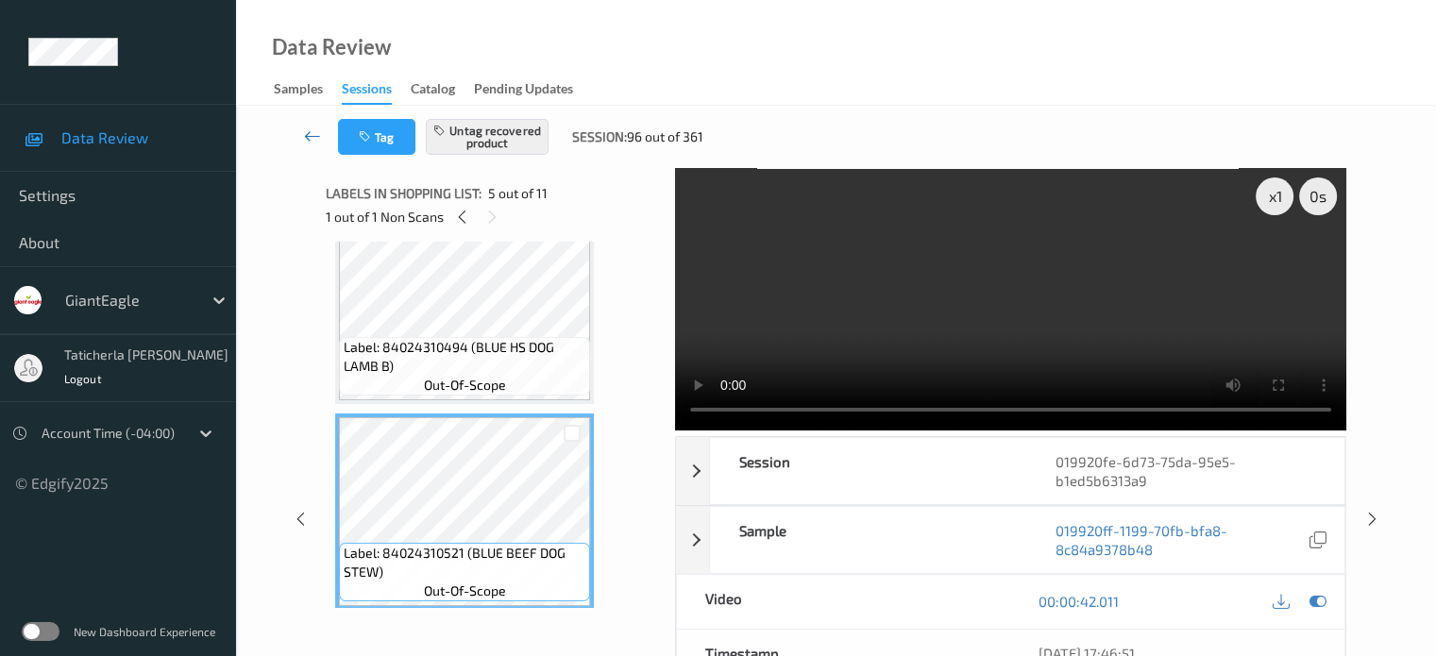
click at [317, 127] on icon at bounding box center [312, 136] width 17 height 19
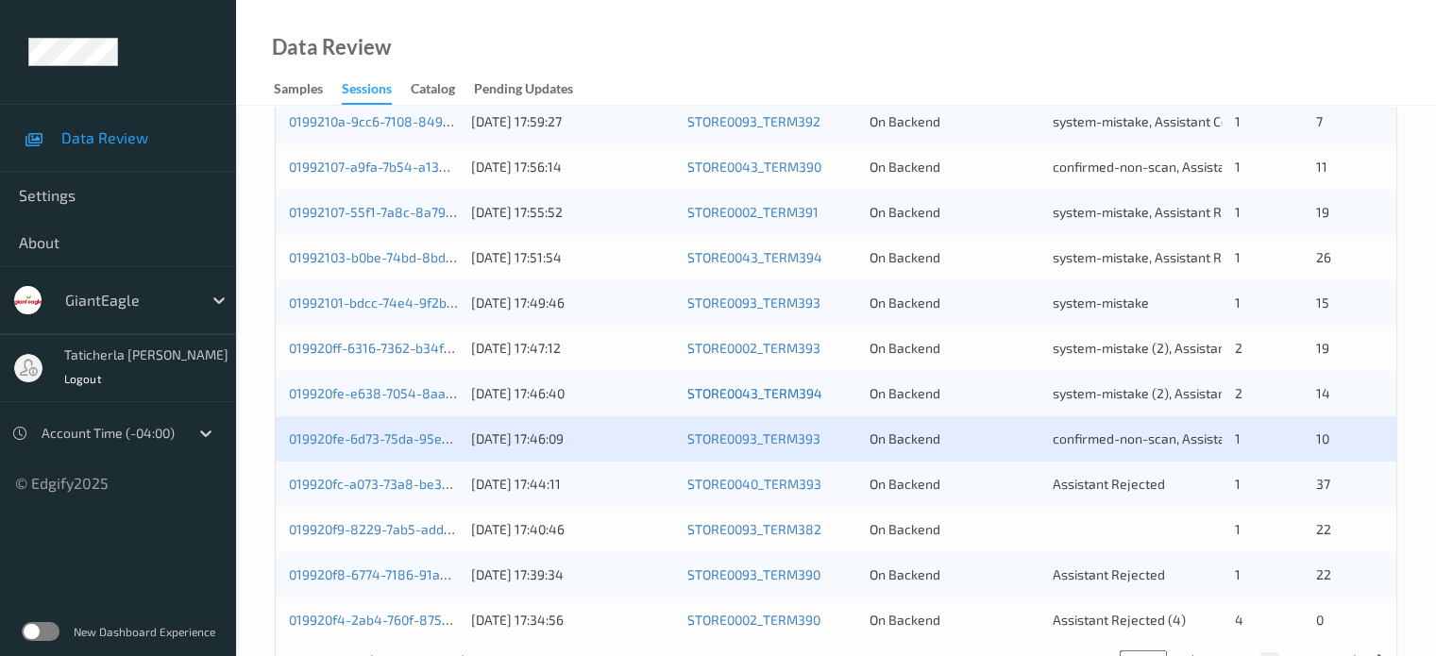
scroll to position [912, 0]
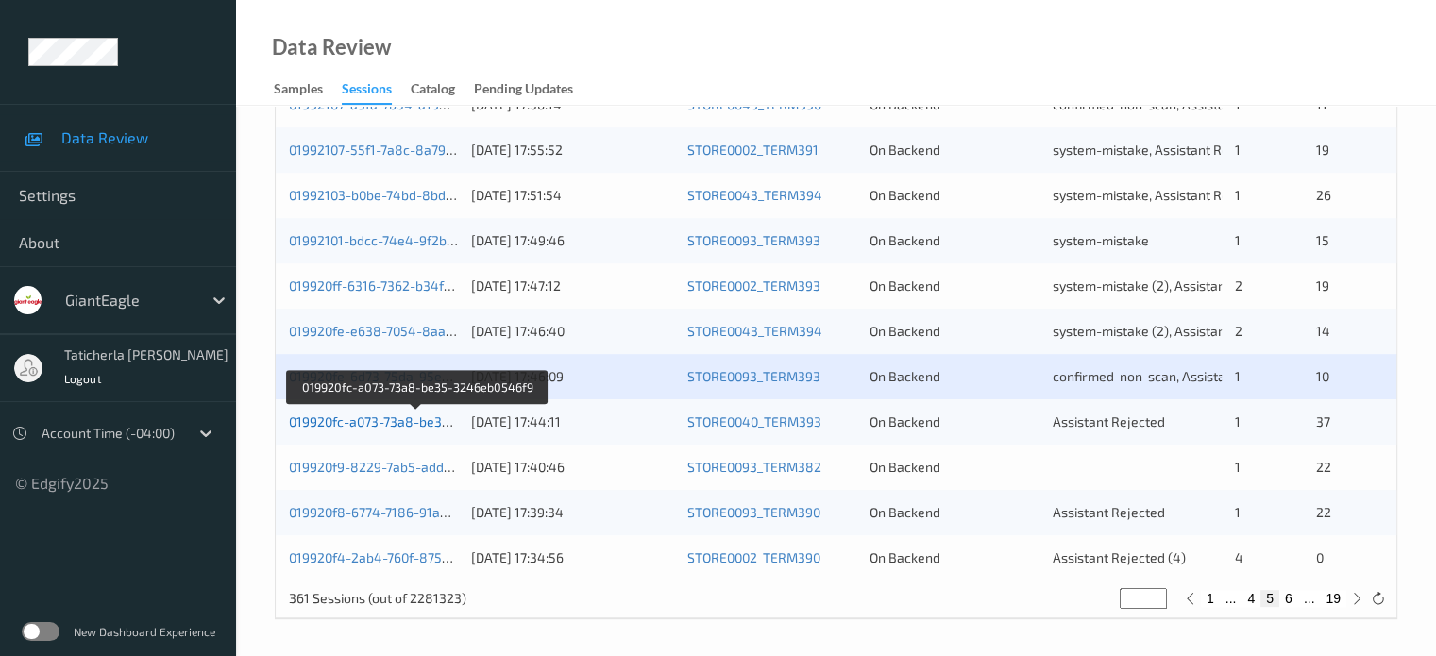
click at [397, 421] on link "019920fc-a073-73a8-be35-3246eb0546f9" at bounding box center [417, 422] width 256 height 16
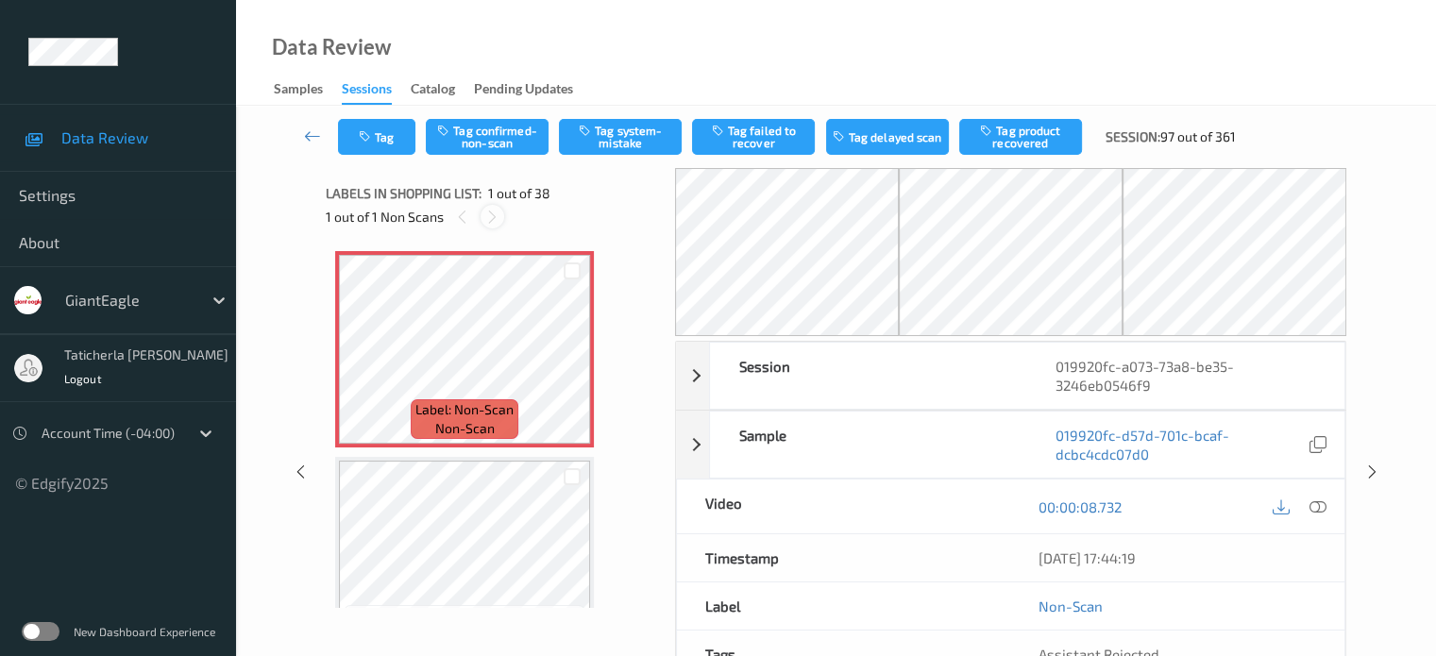
click at [493, 213] on icon at bounding box center [492, 217] width 16 height 17
click at [1314, 501] on icon at bounding box center [1317, 507] width 17 height 17
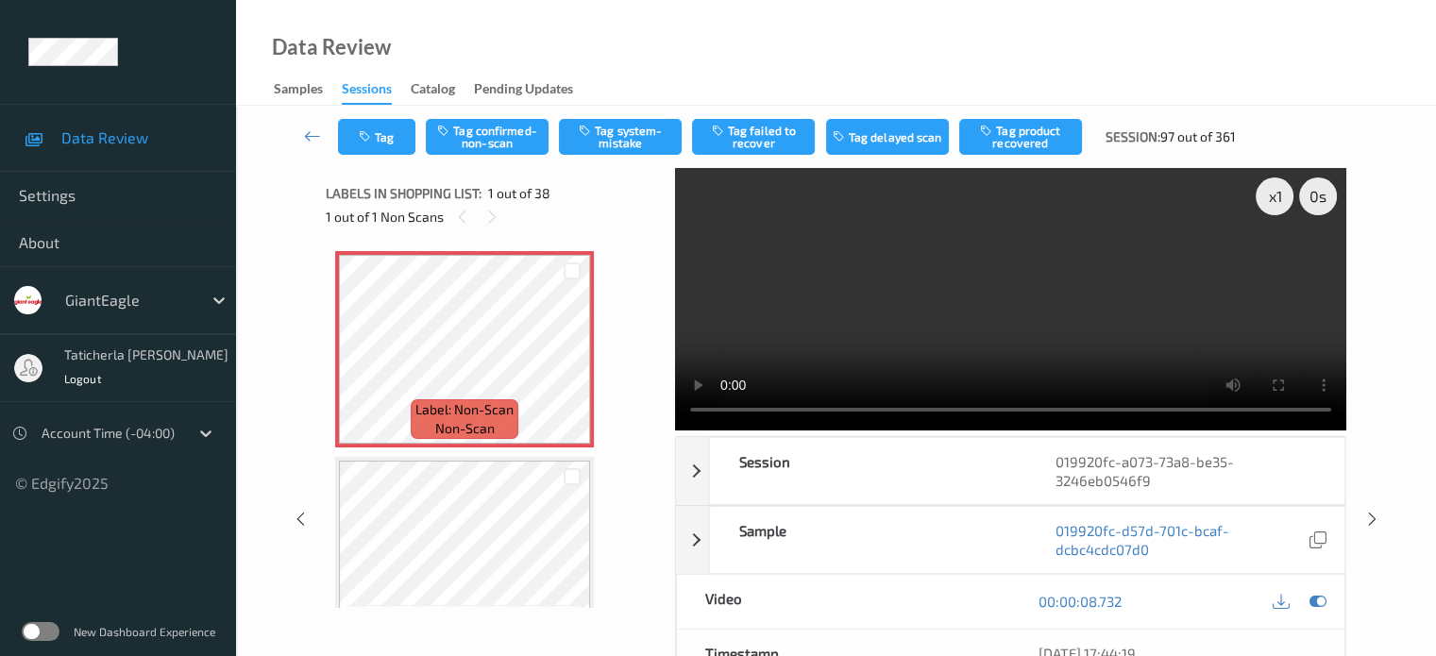
click at [1276, 262] on video at bounding box center [1010, 299] width 671 height 262
click at [632, 142] on button "Tag system-mistake" at bounding box center [620, 137] width 123 height 36
click at [394, 123] on button "Tag" at bounding box center [376, 137] width 77 height 36
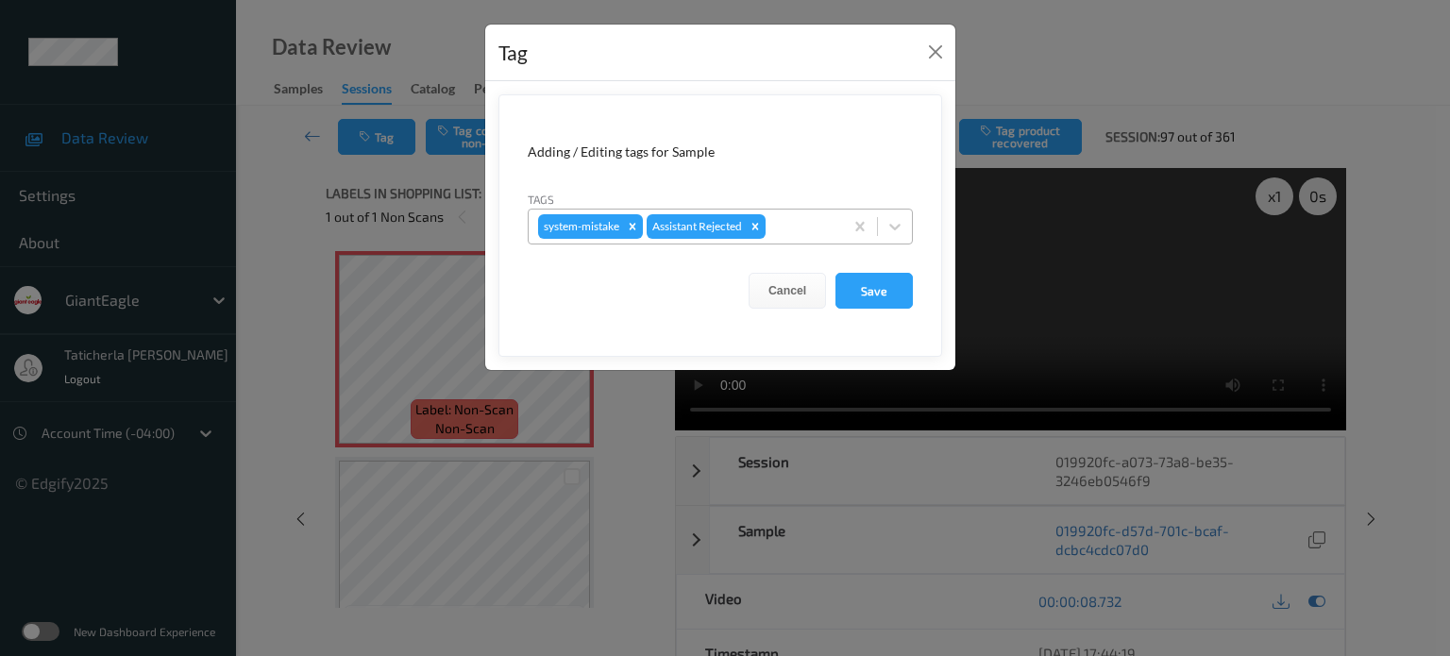
click at [798, 211] on div "system-mistake Assistant Rejected" at bounding box center [686, 227] width 314 height 32
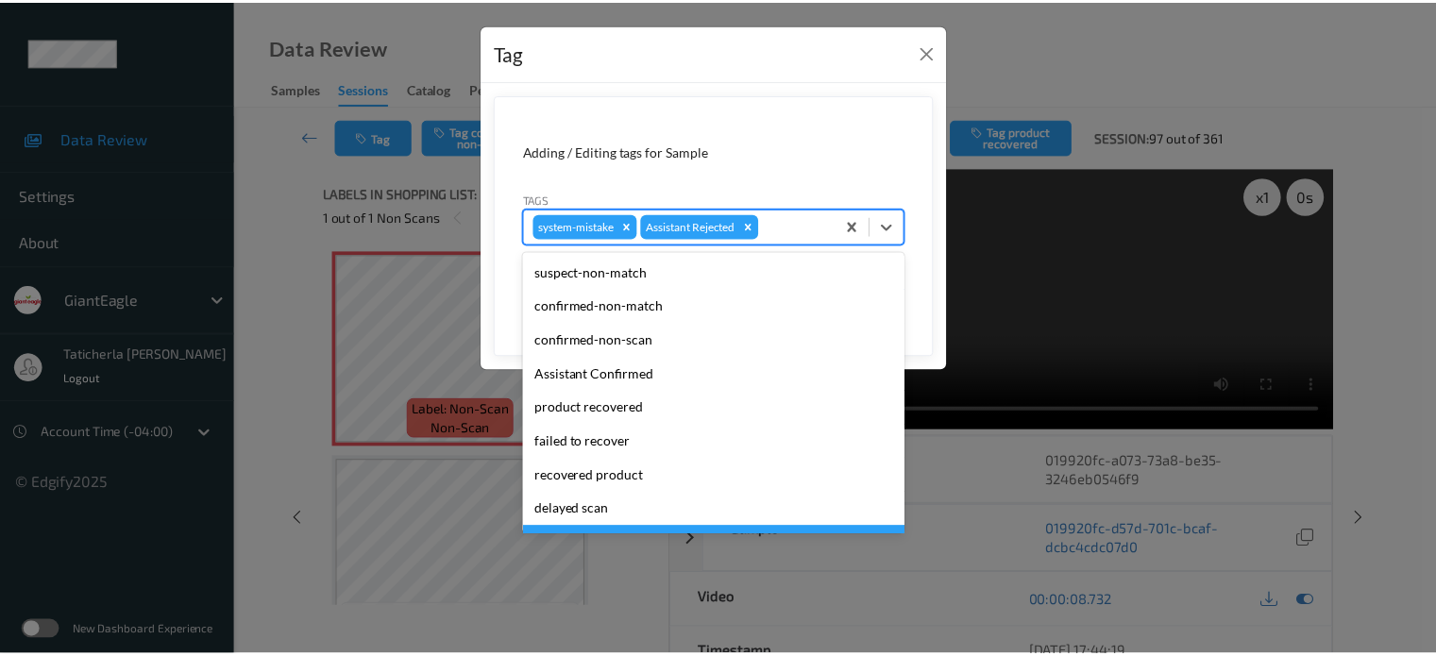
scroll to position [166, 0]
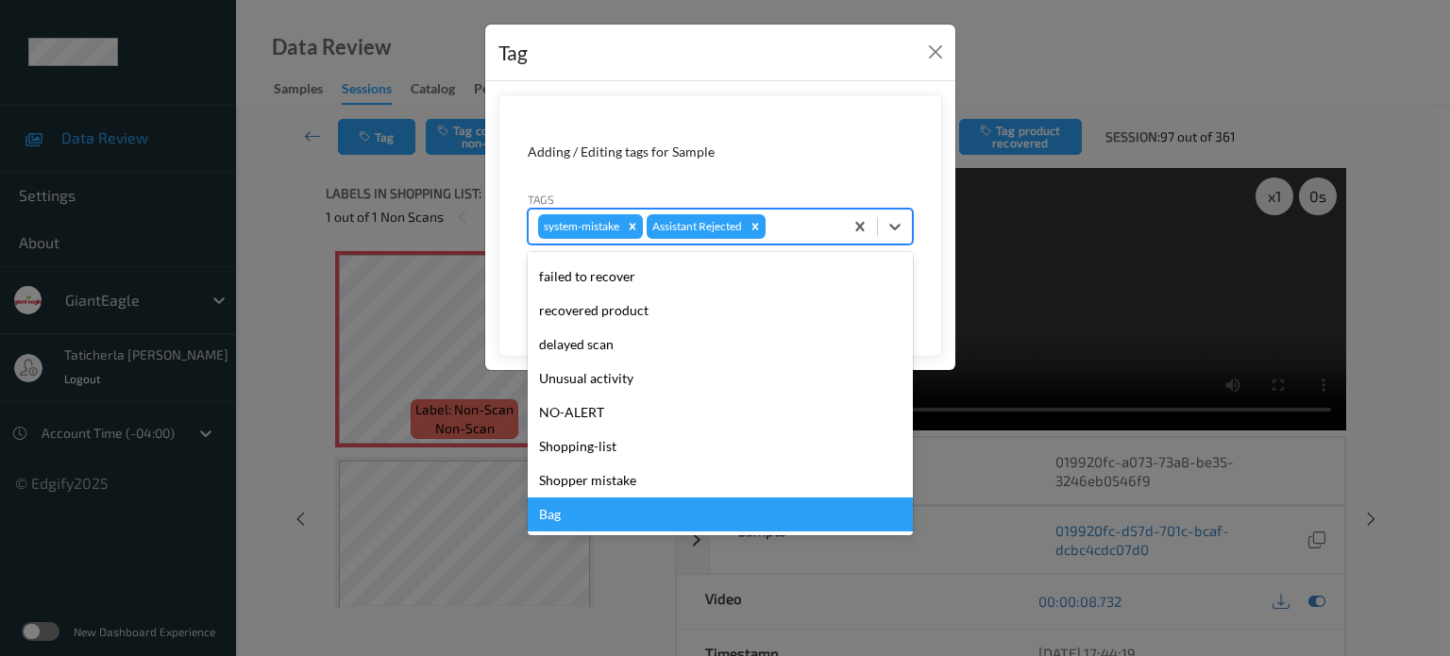
click at [672, 526] on div "Bag" at bounding box center [720, 515] width 385 height 34
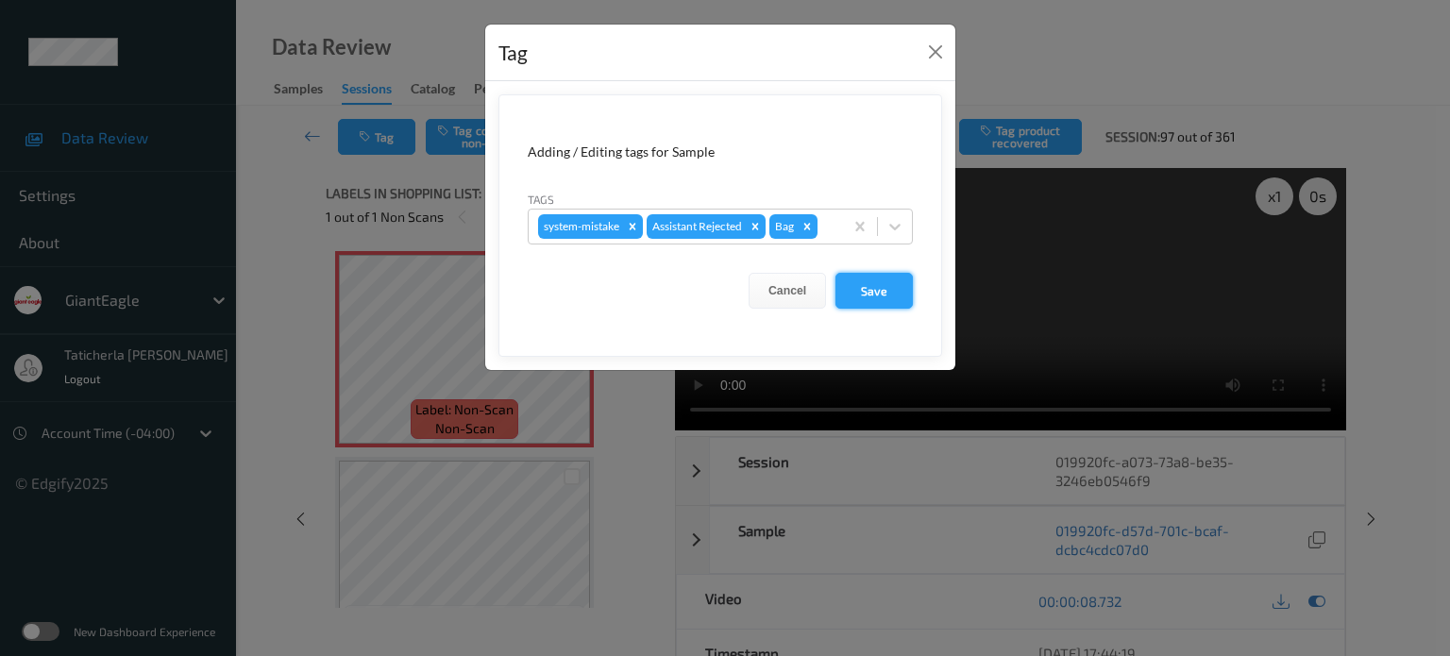
click at [880, 283] on button "Save" at bounding box center [874, 291] width 77 height 36
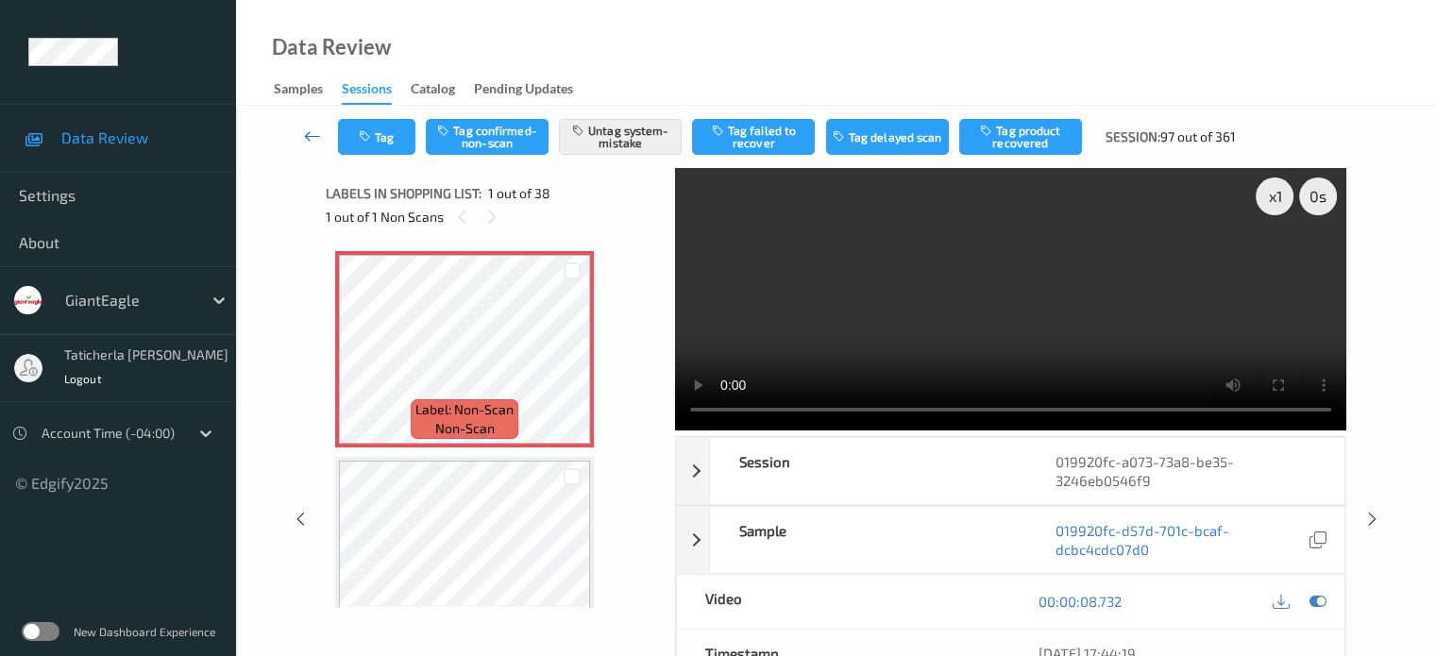
click at [301, 129] on link at bounding box center [313, 137] width 50 height 36
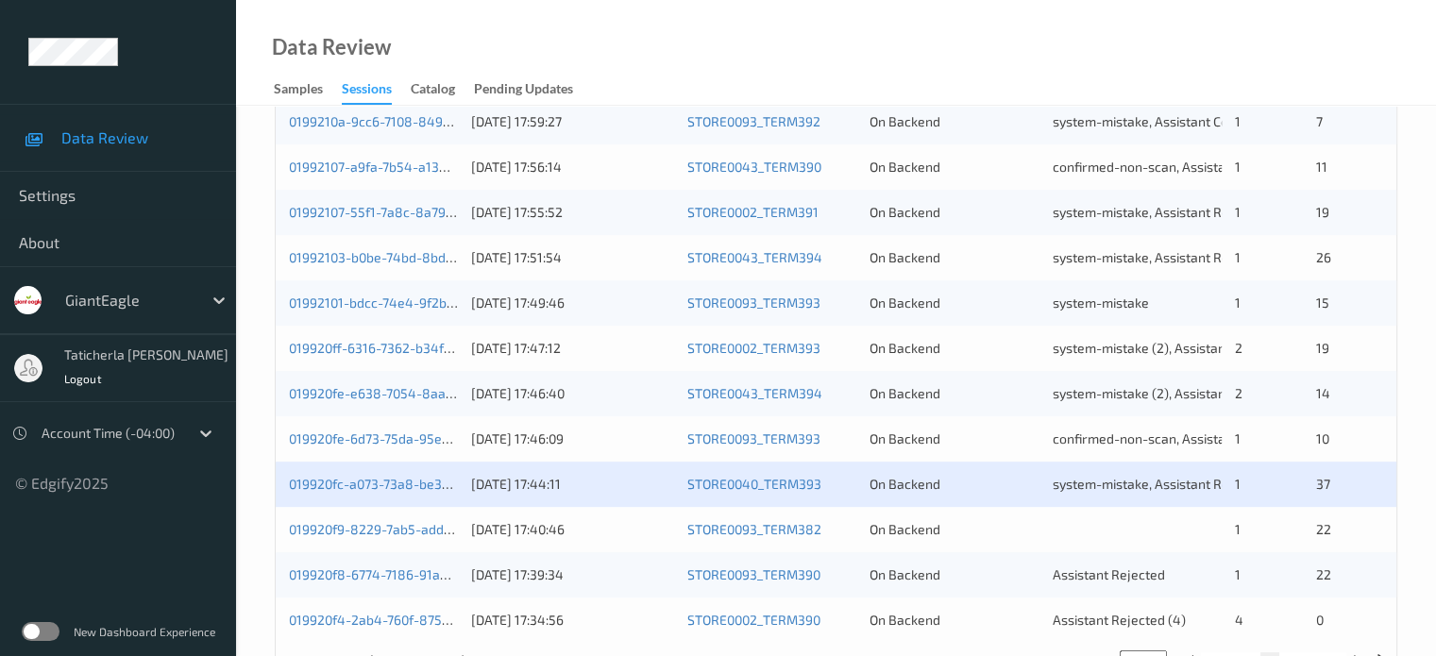
scroll to position [912, 0]
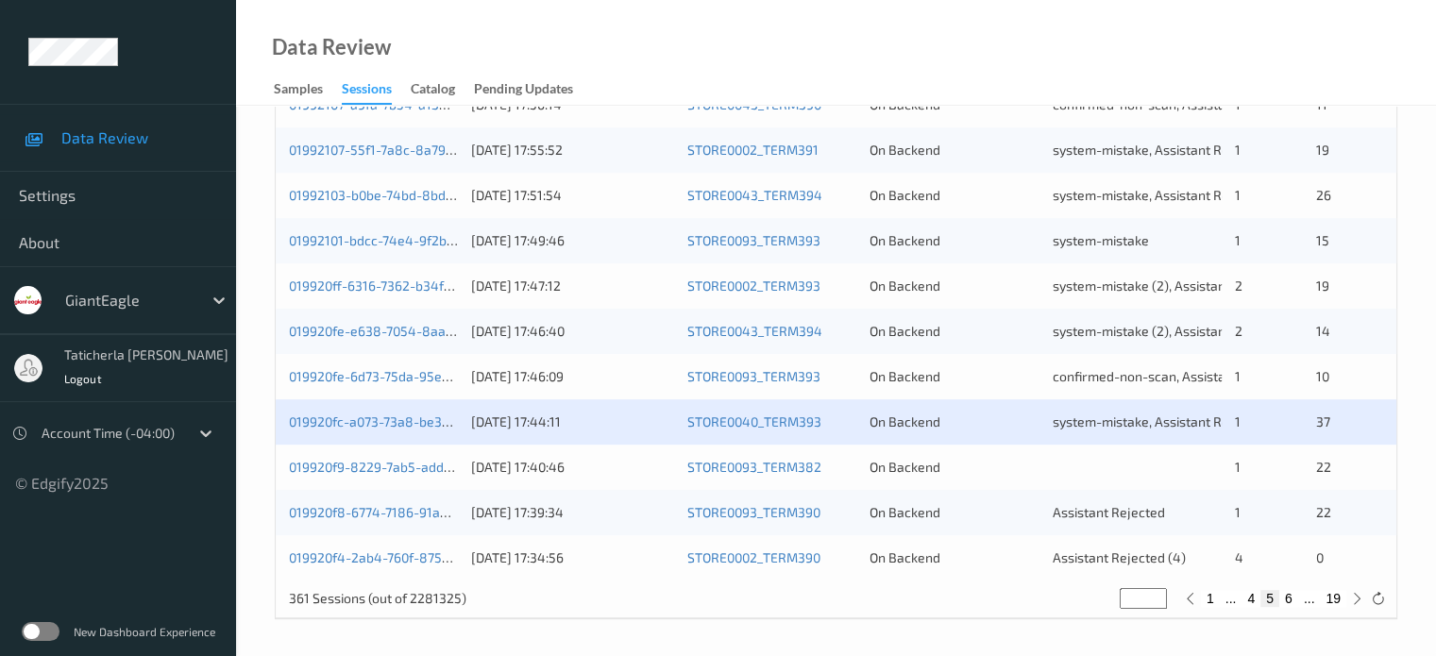
click at [380, 476] on div "019920f9-8229-7ab5-add1-9bfeb034851b 06/09/2025 17:40:46 STORE0093_TERM382 On B…" at bounding box center [836, 467] width 1121 height 45
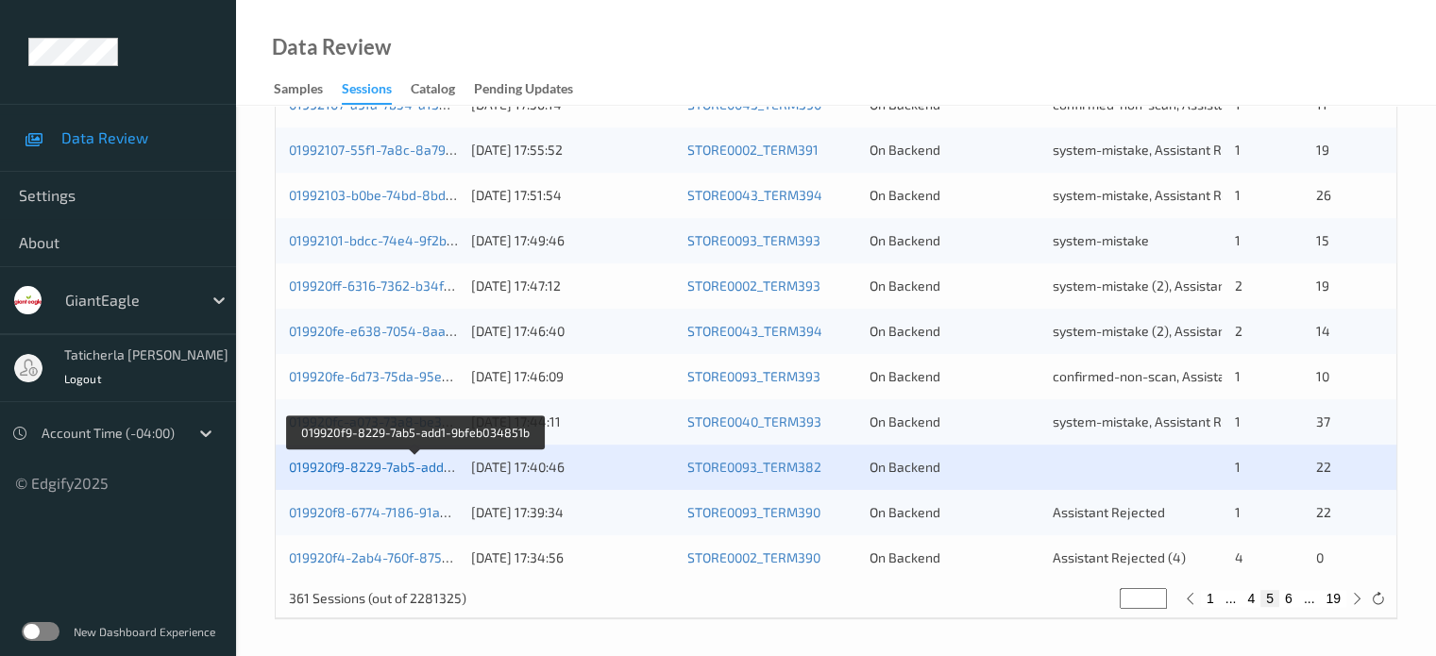
click at [389, 464] on link "019920f9-8229-7ab5-add1-9bfeb034851b" at bounding box center [416, 467] width 254 height 16
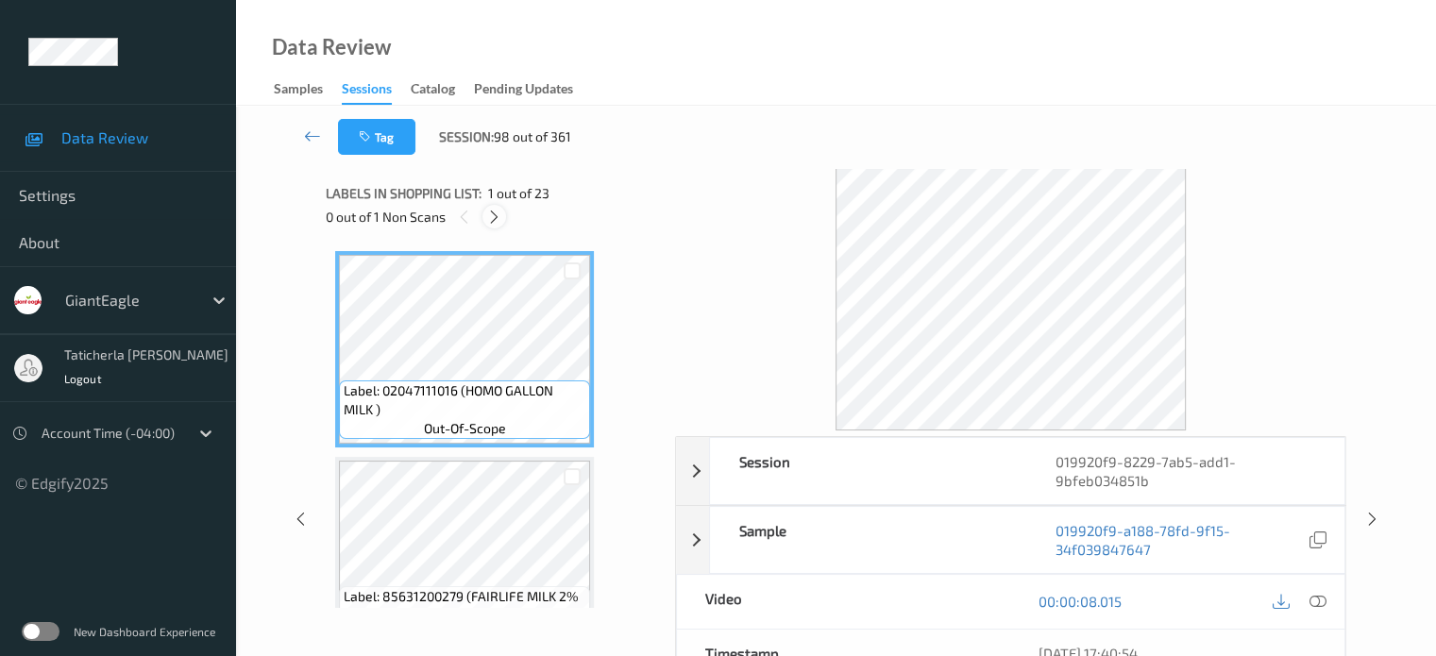
click at [499, 222] on icon at bounding box center [494, 217] width 16 height 17
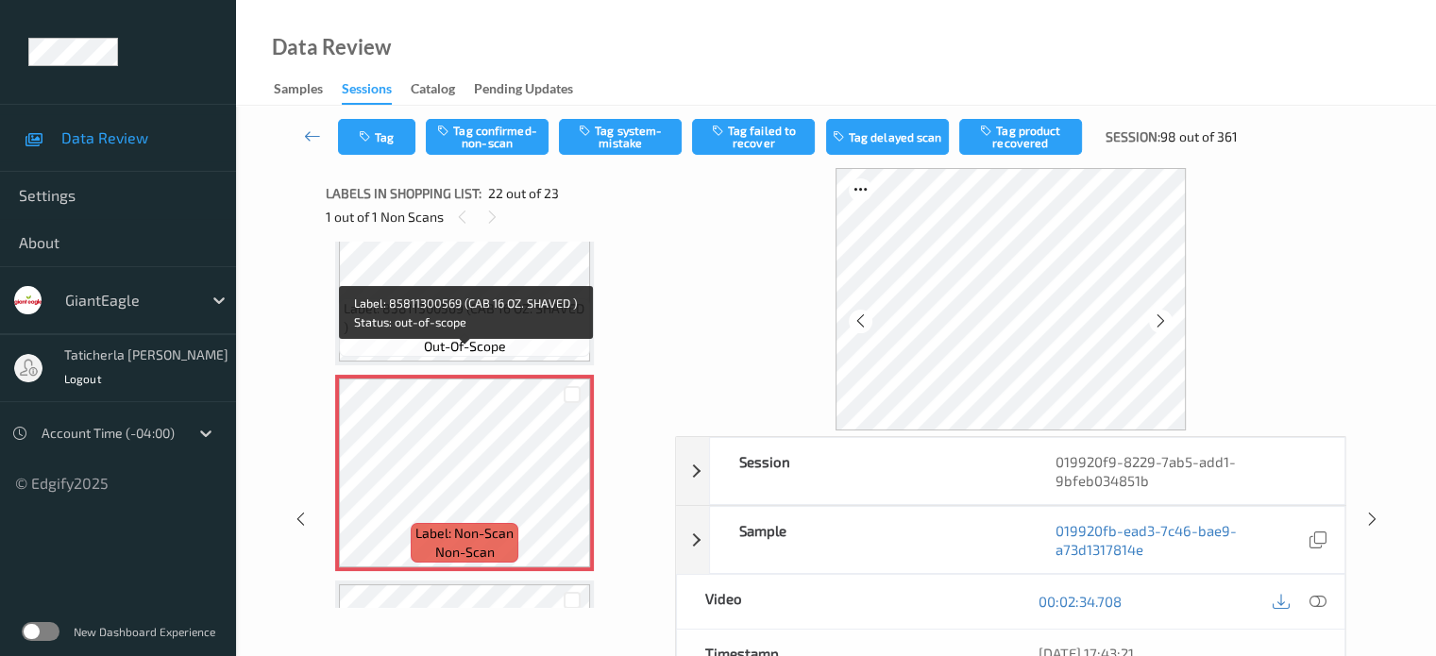
scroll to position [4315, 0]
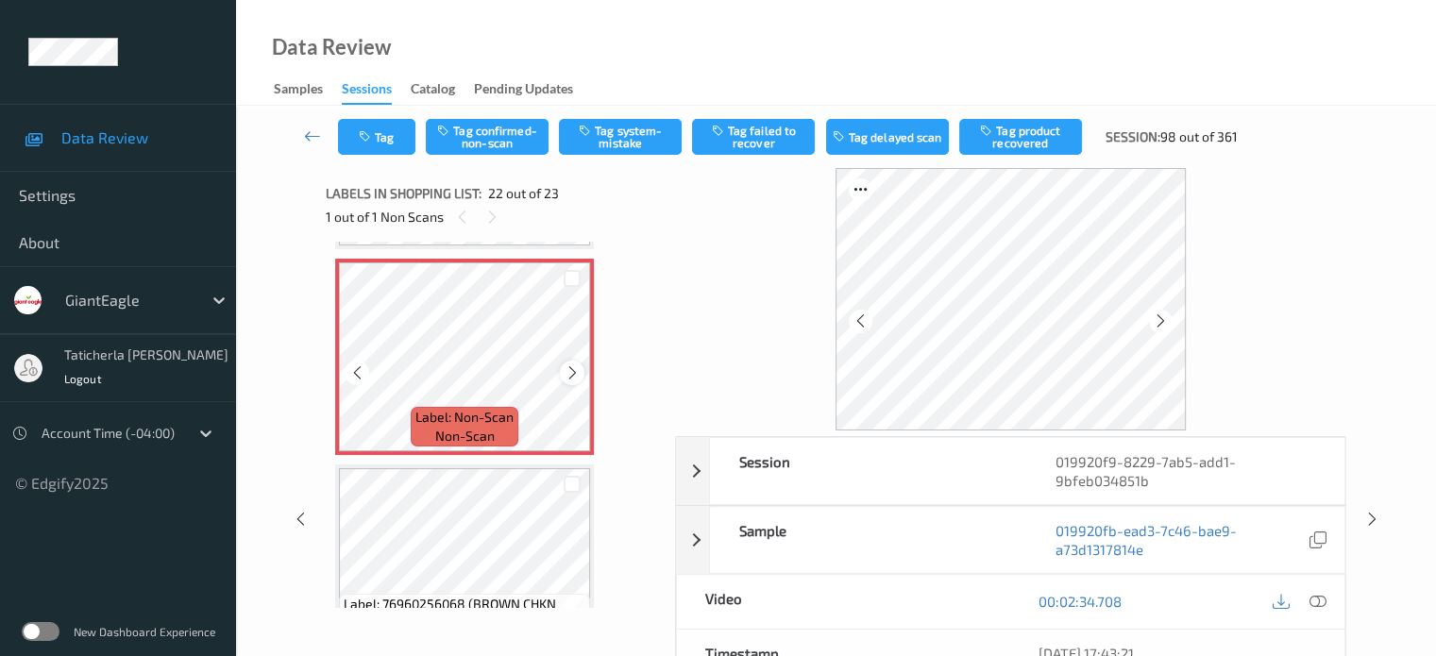
click at [567, 372] on icon at bounding box center [573, 372] width 16 height 17
click at [573, 372] on icon at bounding box center [573, 372] width 16 height 17
click at [572, 372] on icon at bounding box center [573, 372] width 16 height 17
click at [578, 364] on icon at bounding box center [573, 372] width 16 height 17
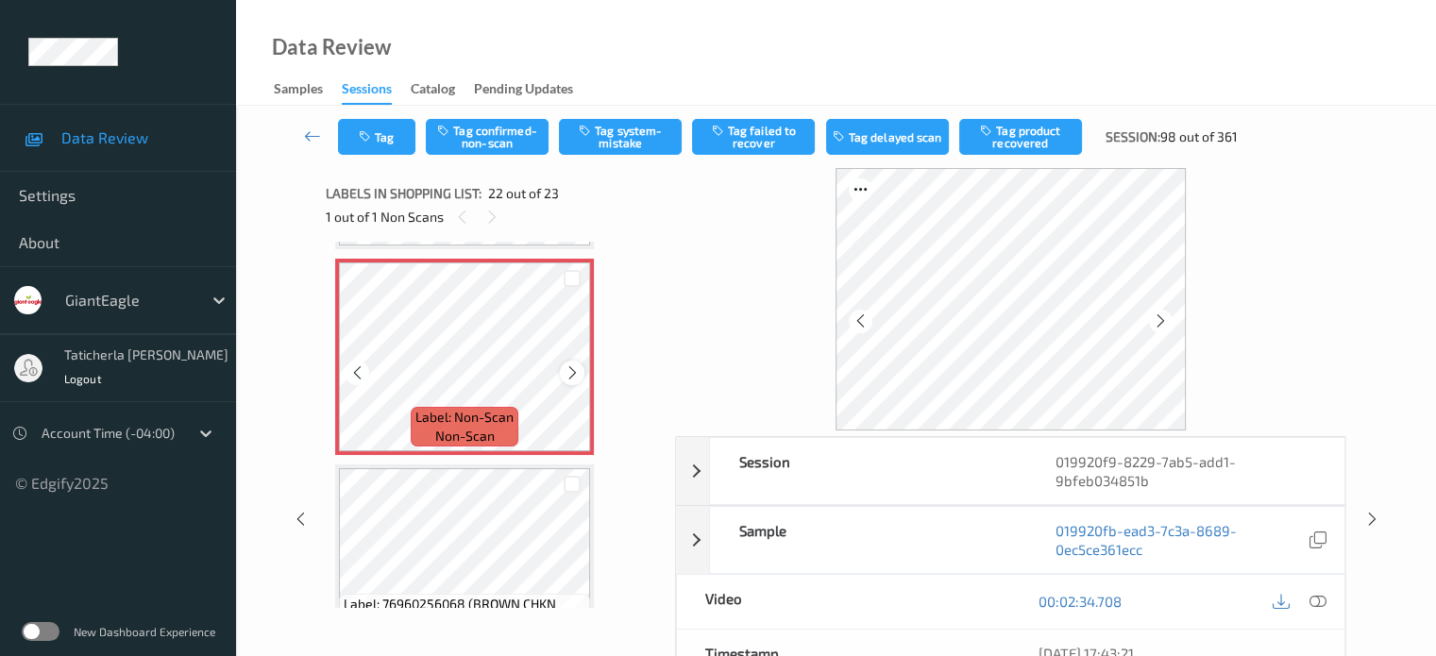
click at [567, 369] on icon at bounding box center [573, 372] width 16 height 17
click at [566, 372] on icon at bounding box center [573, 372] width 16 height 17
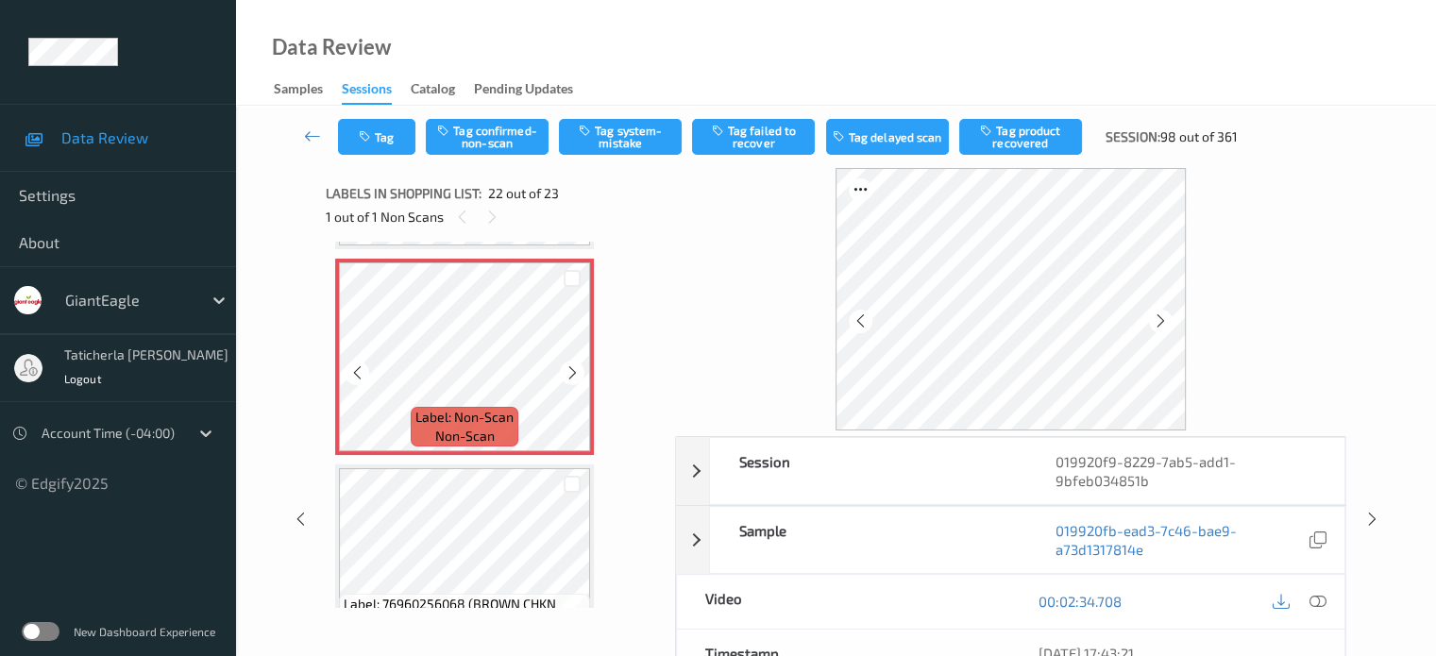
click at [566, 372] on icon at bounding box center [573, 372] width 16 height 17
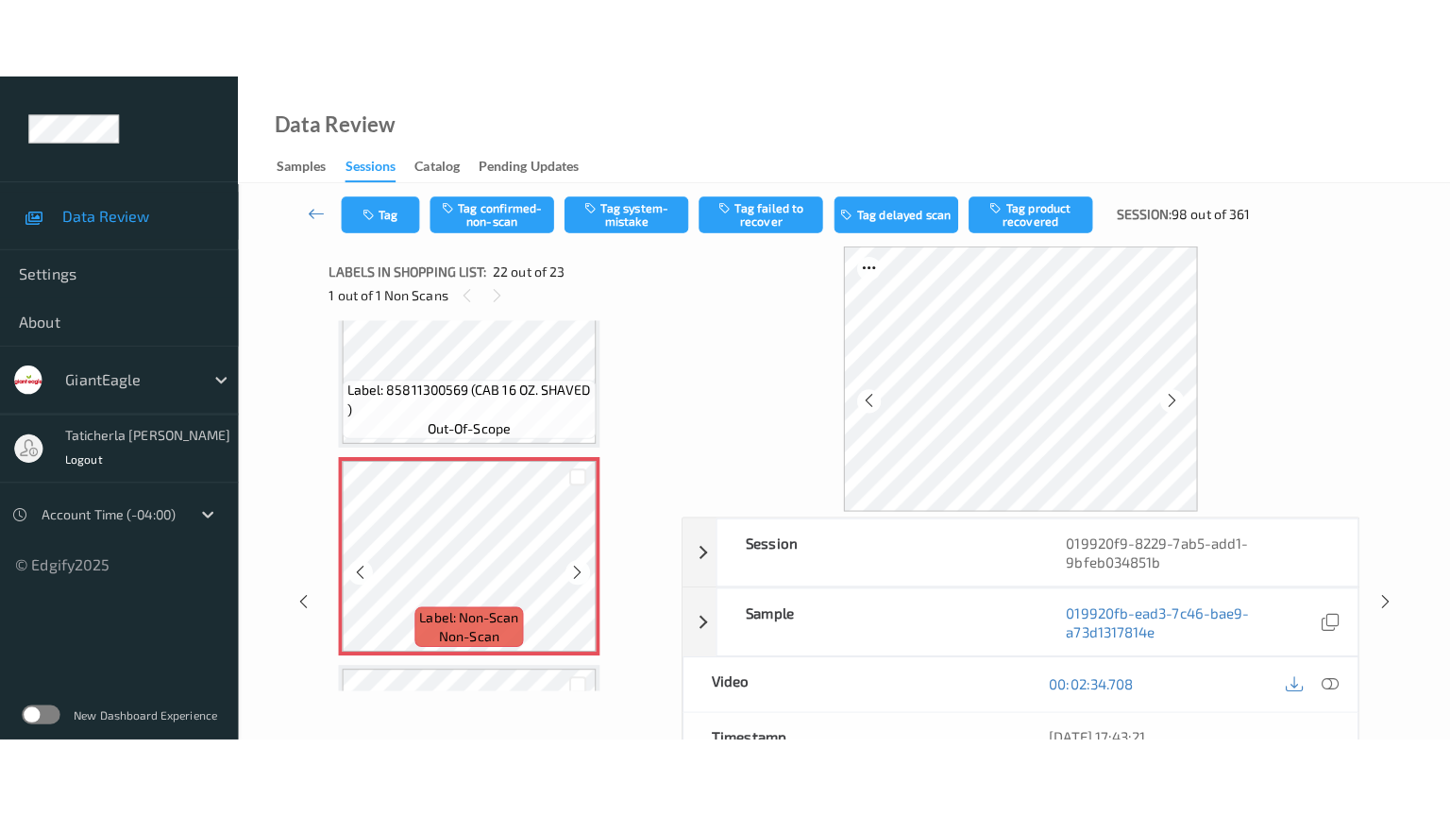
scroll to position [4283, 0]
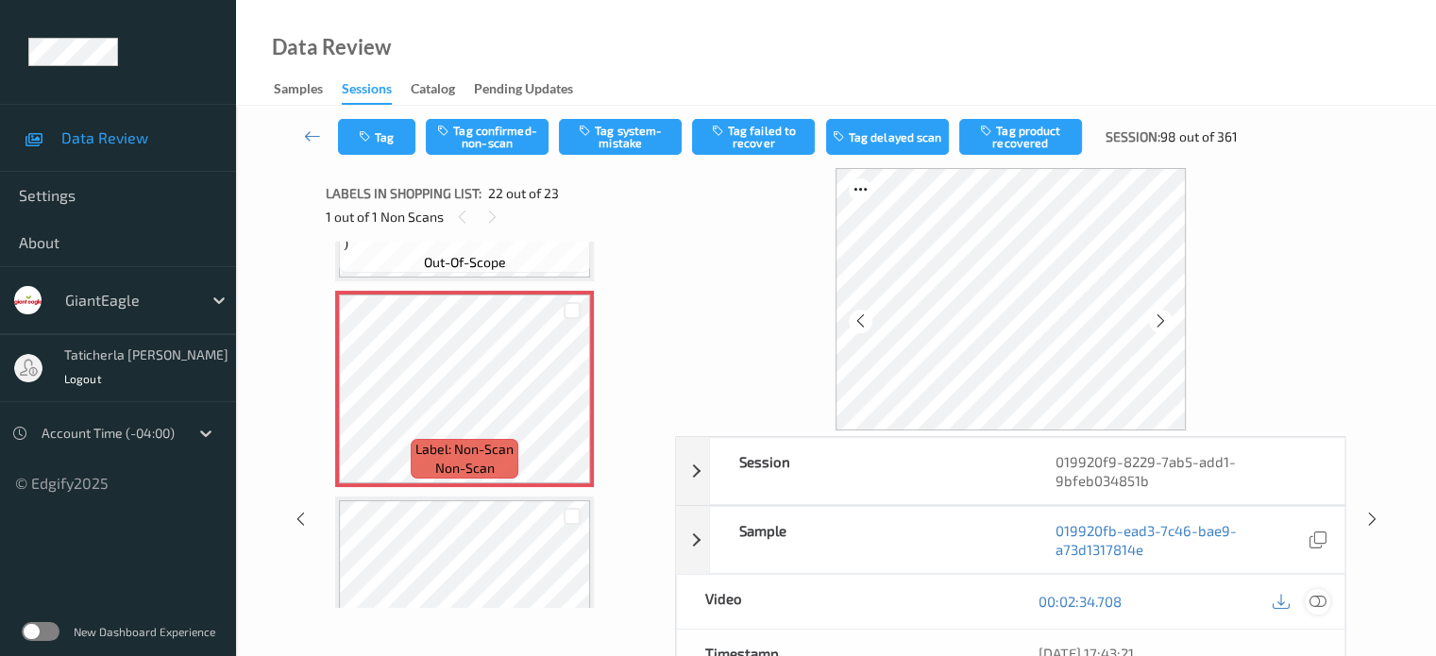
click at [1313, 596] on icon at bounding box center [1317, 601] width 17 height 17
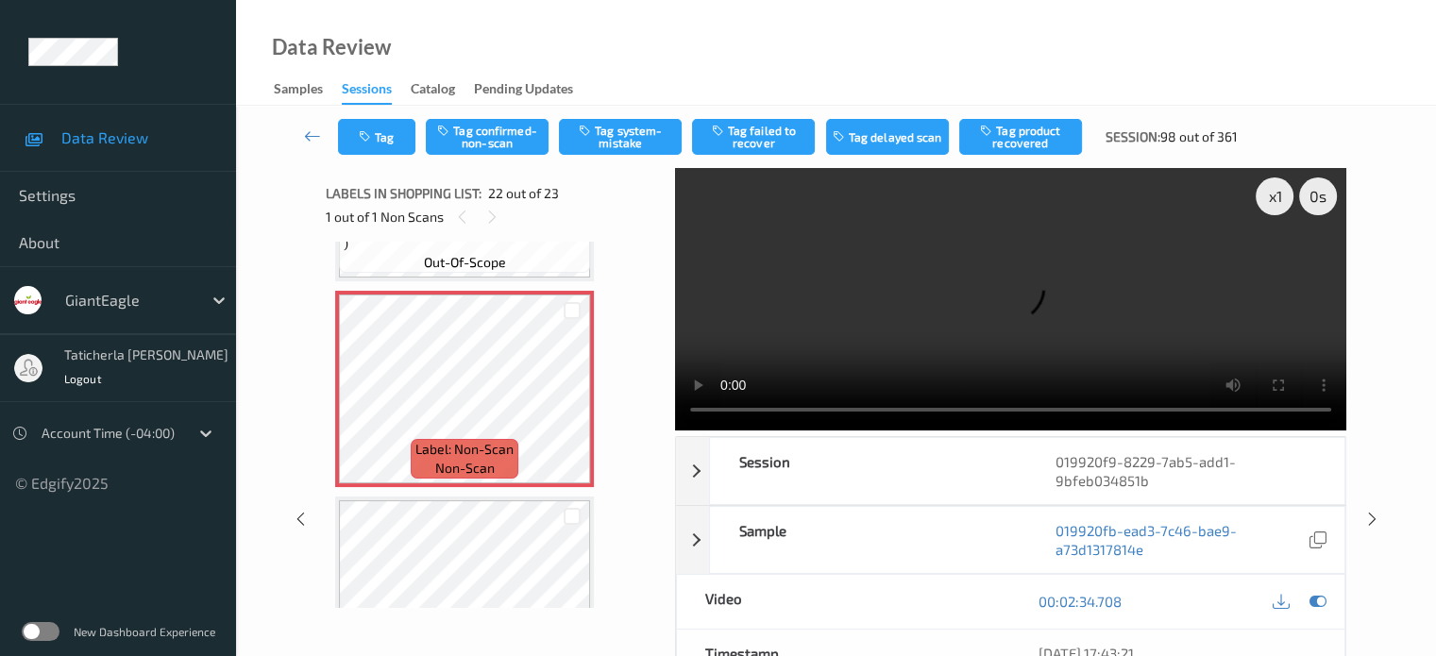
click at [1275, 263] on video at bounding box center [1010, 299] width 671 height 262
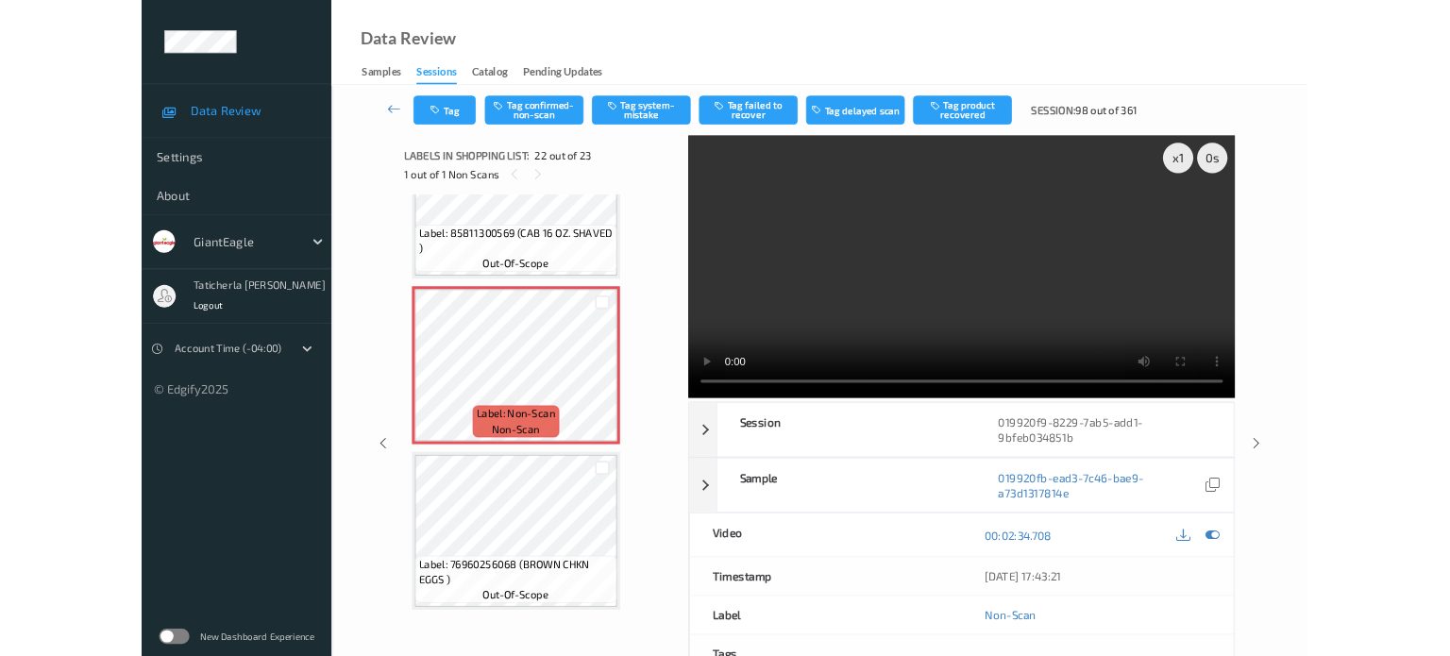
scroll to position [4218, 0]
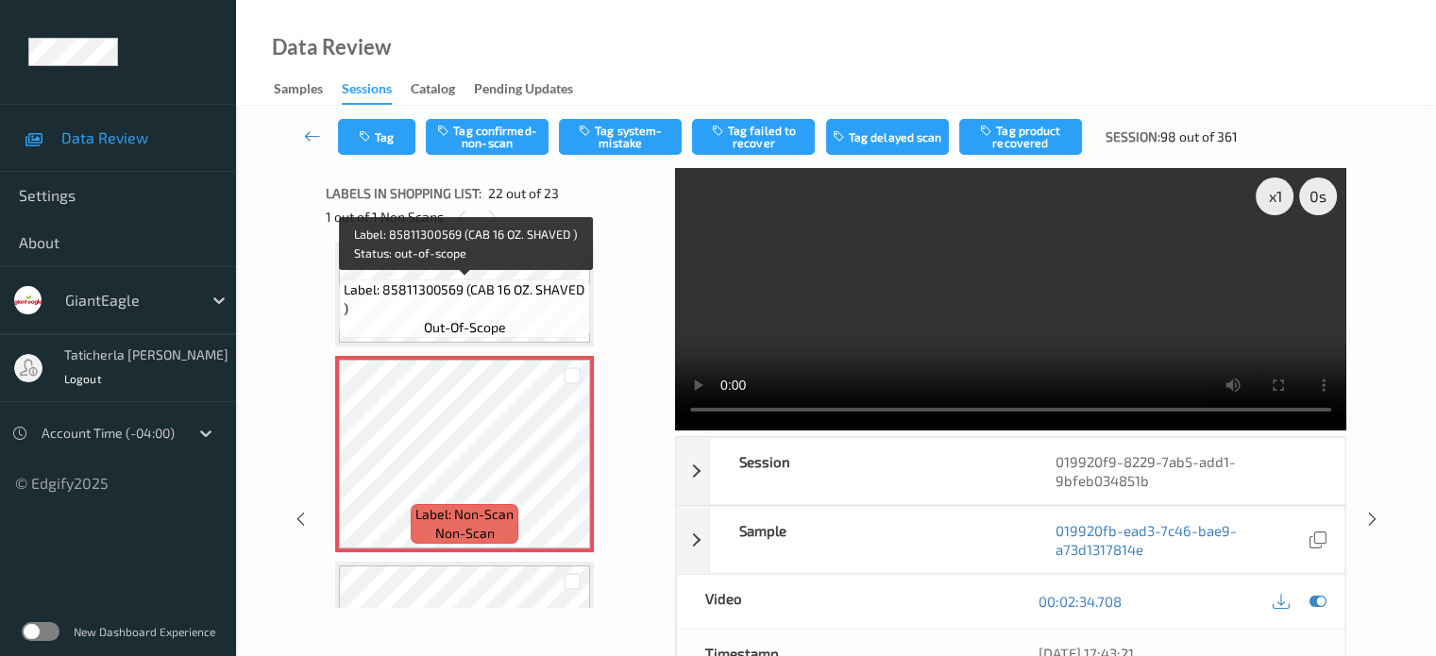
click at [496, 281] on span "Label: 85811300569 (CAB 16 OZ. SHAVED )" at bounding box center [465, 299] width 242 height 38
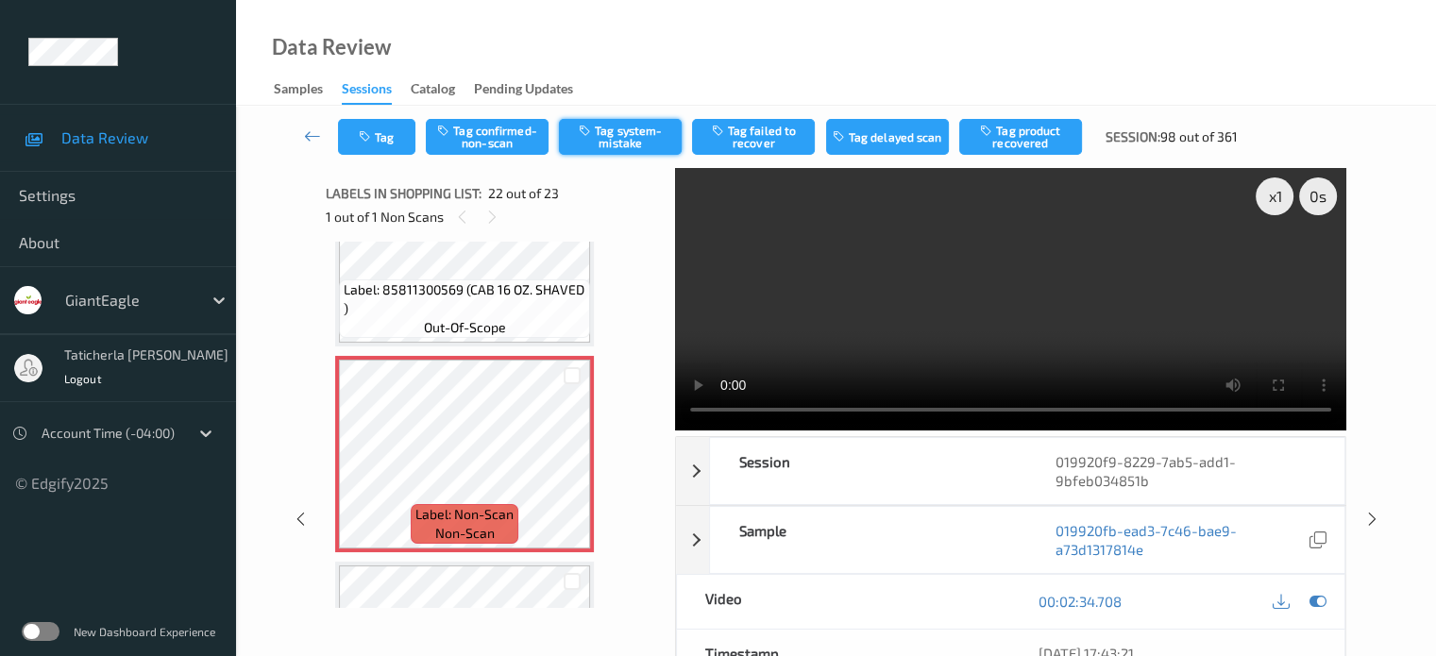
click at [627, 140] on button "Tag system-mistake" at bounding box center [620, 137] width 123 height 36
click at [393, 131] on button "Tag" at bounding box center [376, 137] width 77 height 36
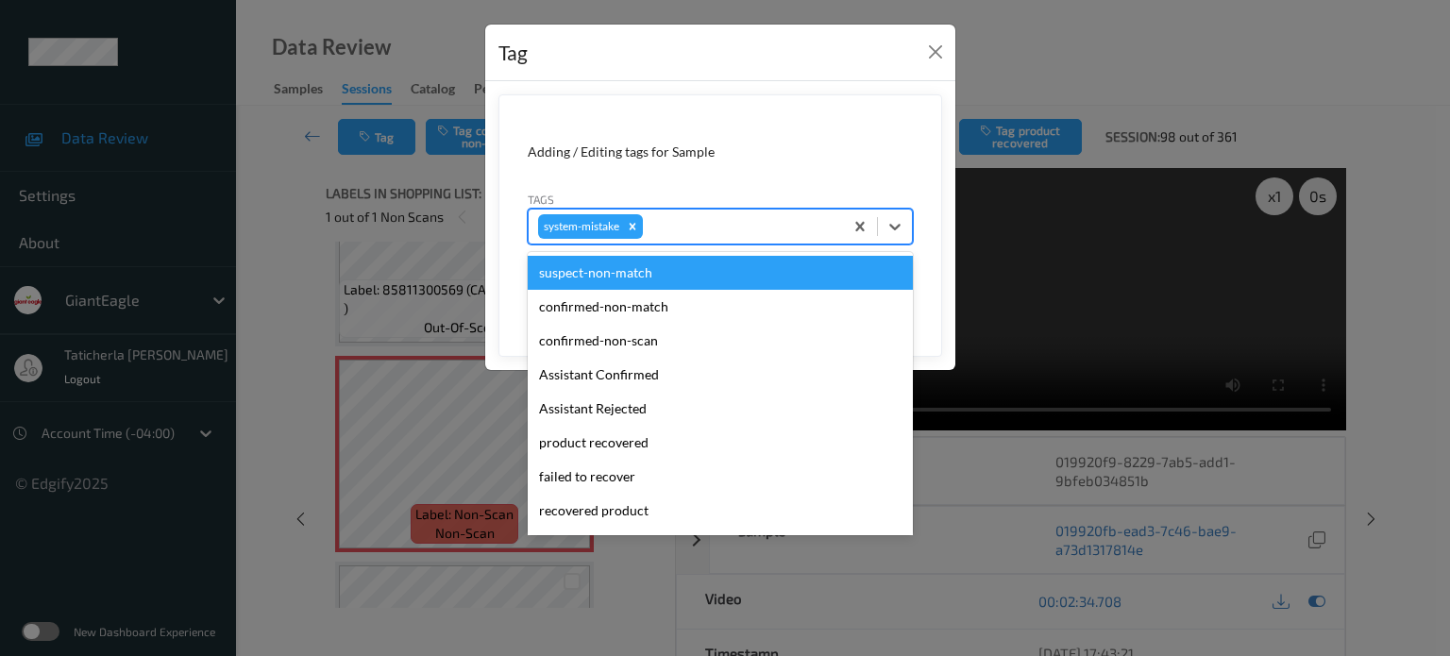
click at [676, 228] on div at bounding box center [740, 226] width 187 height 23
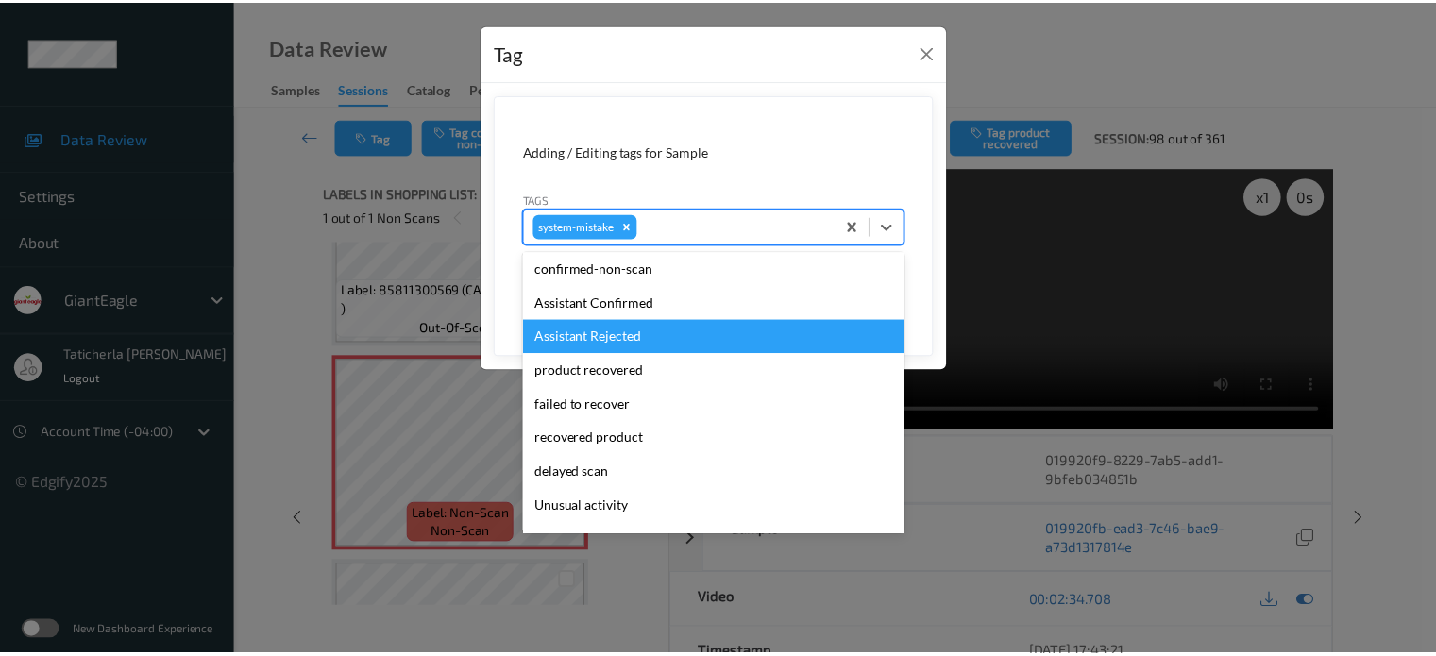
scroll to position [189, 0]
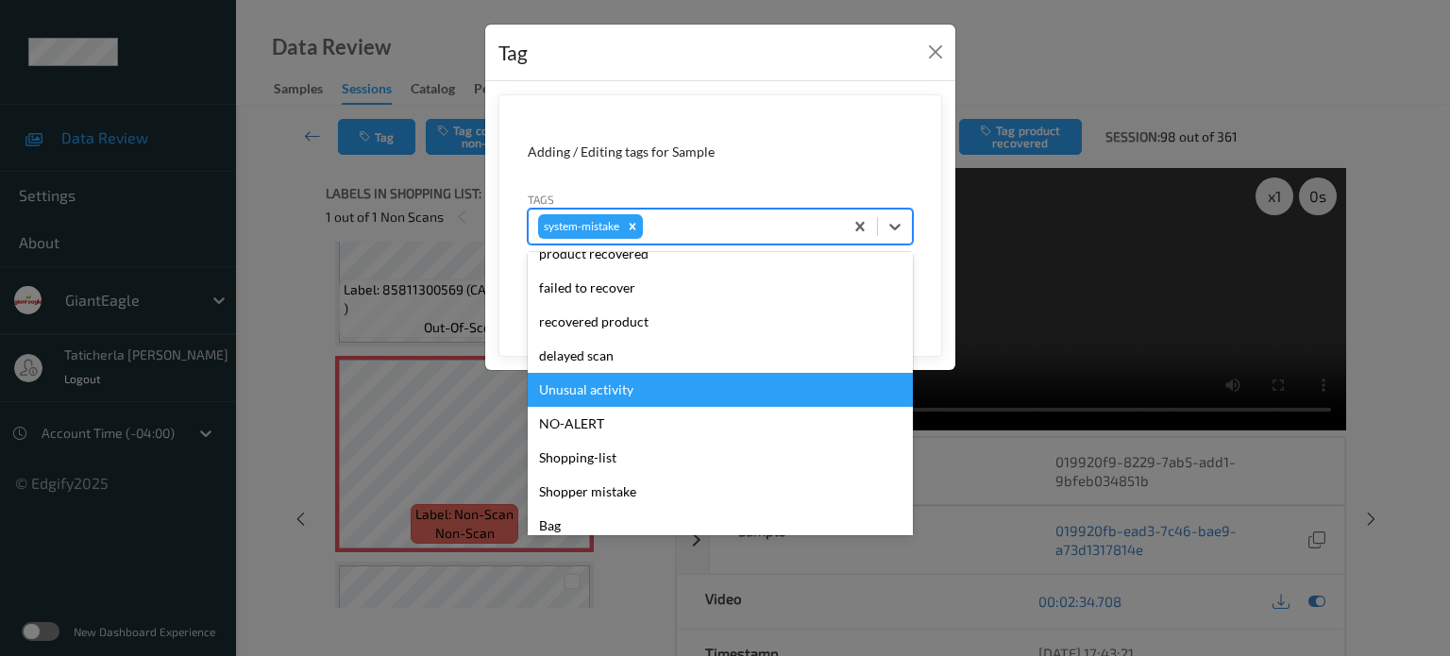
click at [624, 384] on div "Unusual activity" at bounding box center [720, 390] width 385 height 34
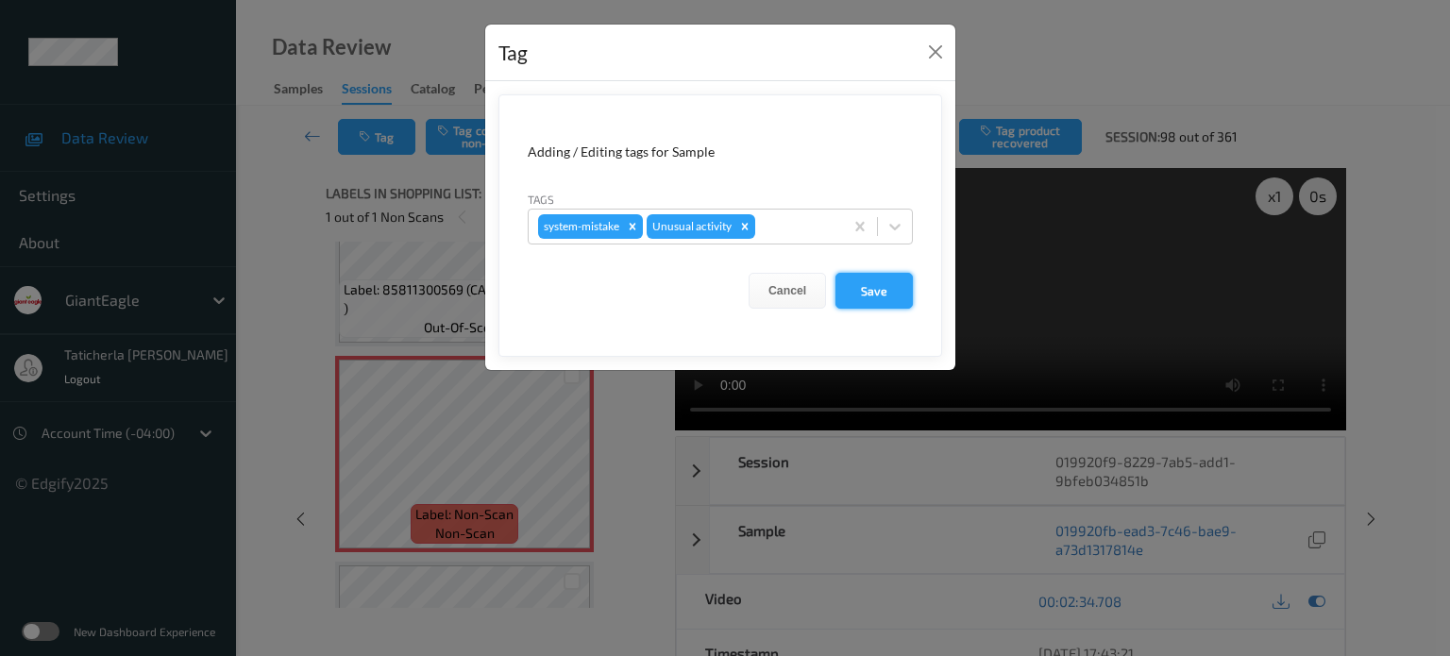
click at [865, 286] on button "Save" at bounding box center [874, 291] width 77 height 36
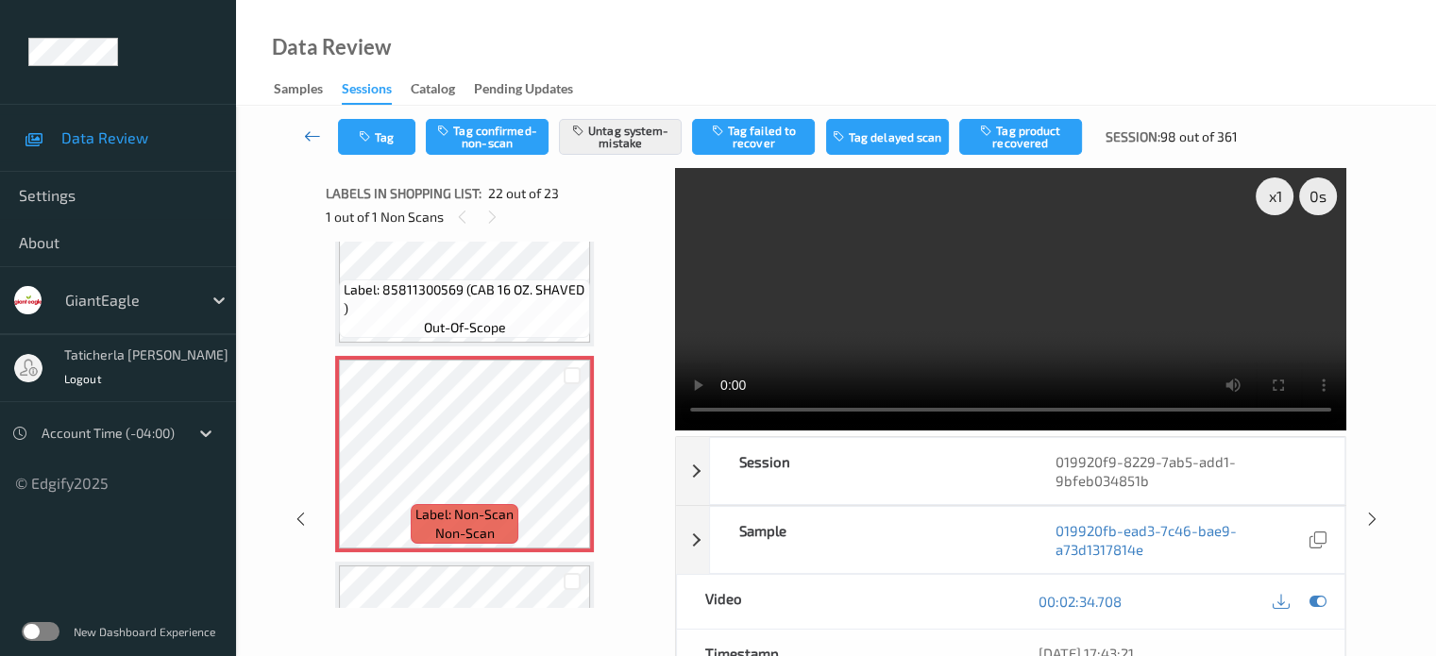
click at [310, 135] on icon at bounding box center [312, 136] width 17 height 19
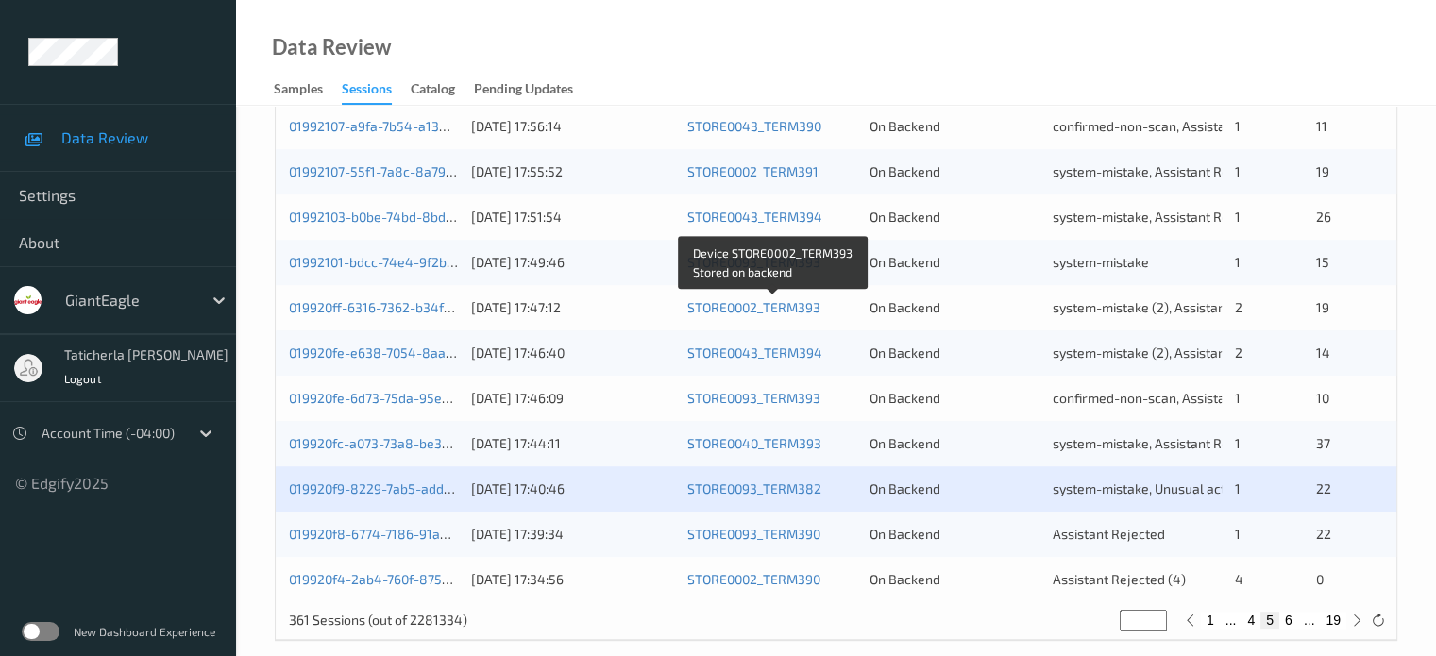
scroll to position [912, 0]
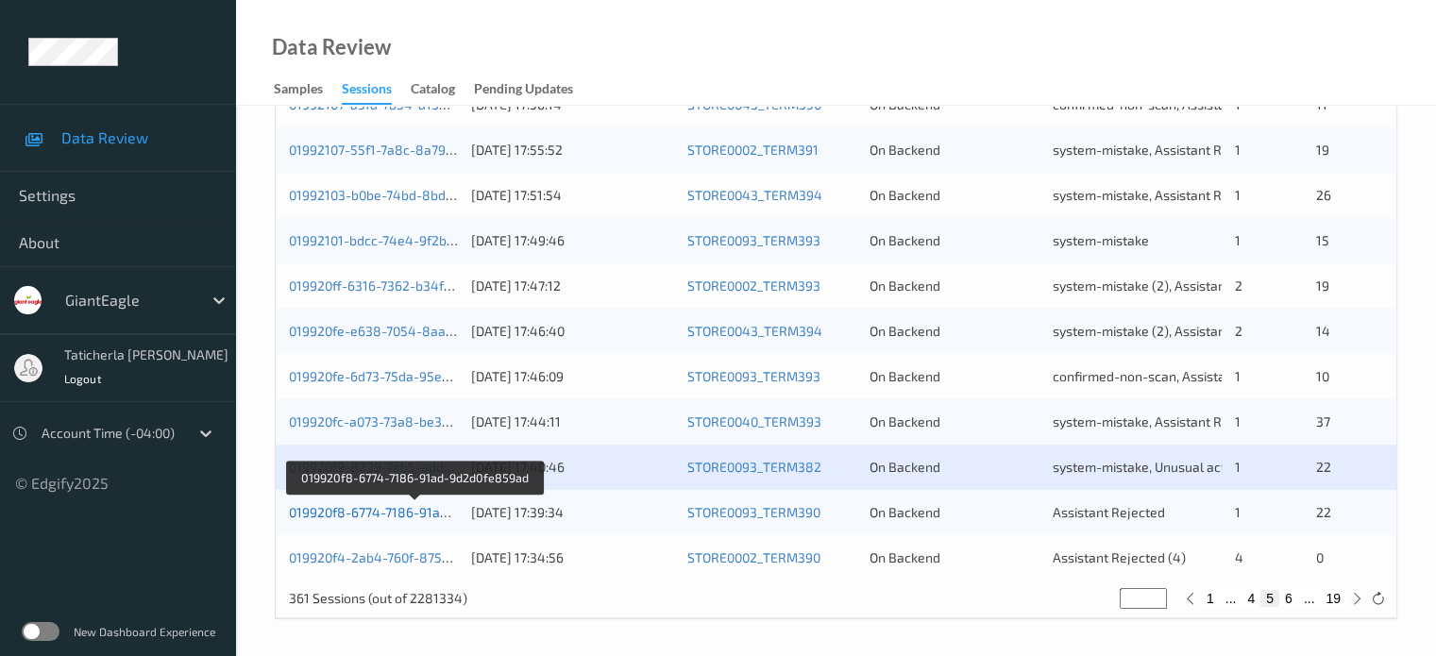
click at [412, 510] on link "019920f8-6774-7186-91ad-9d2d0fe859ad" at bounding box center [415, 512] width 253 height 16
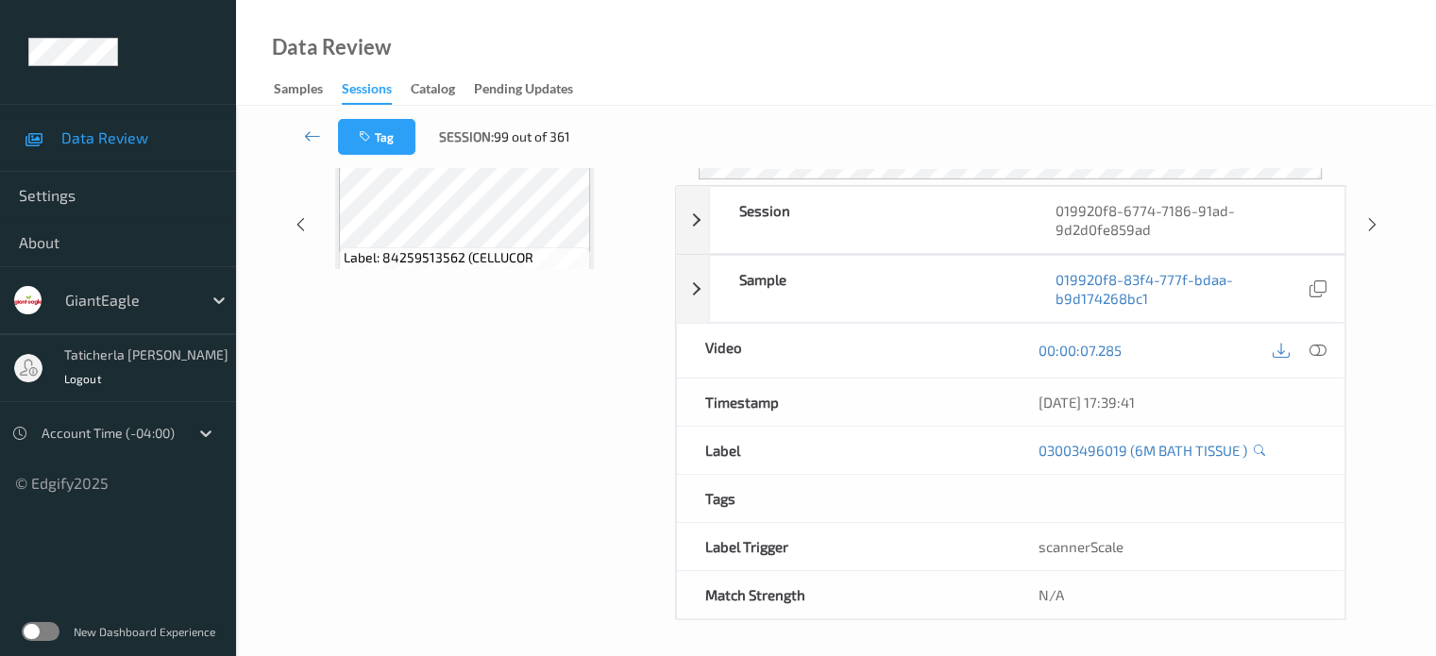
scroll to position [250, 0]
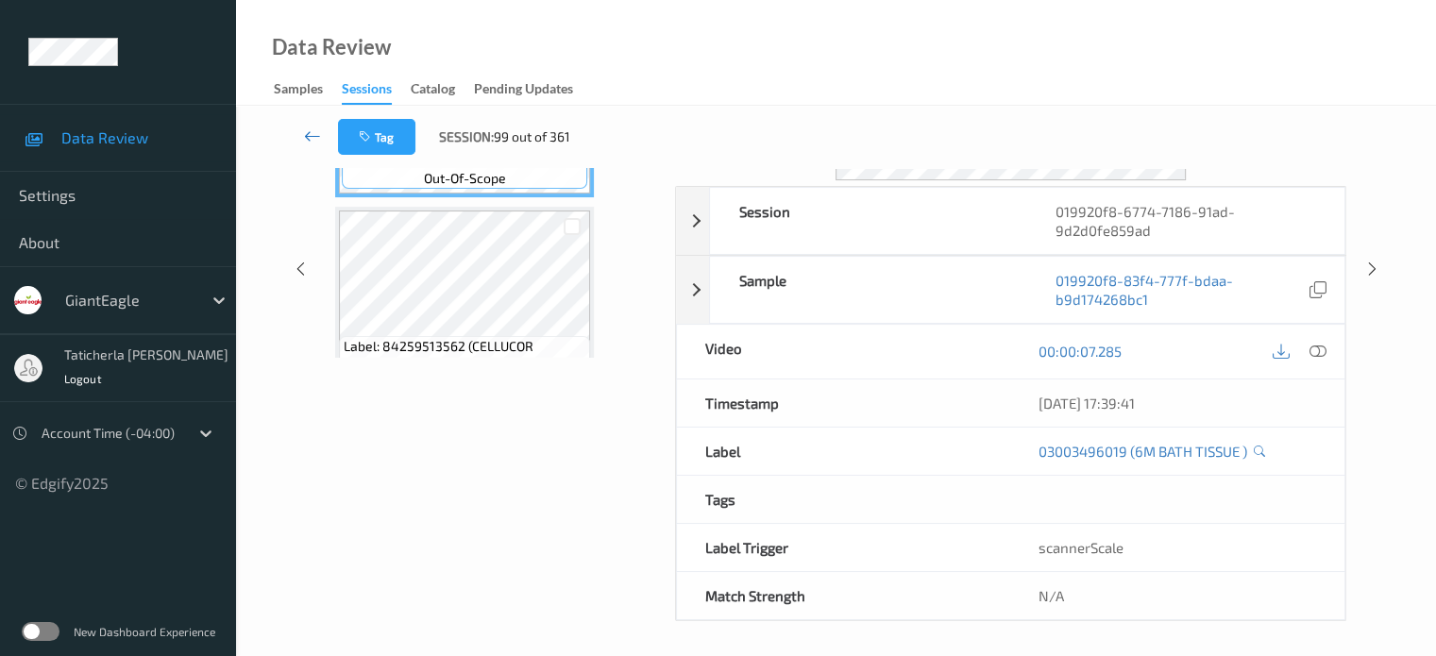
click at [310, 139] on icon at bounding box center [312, 136] width 17 height 19
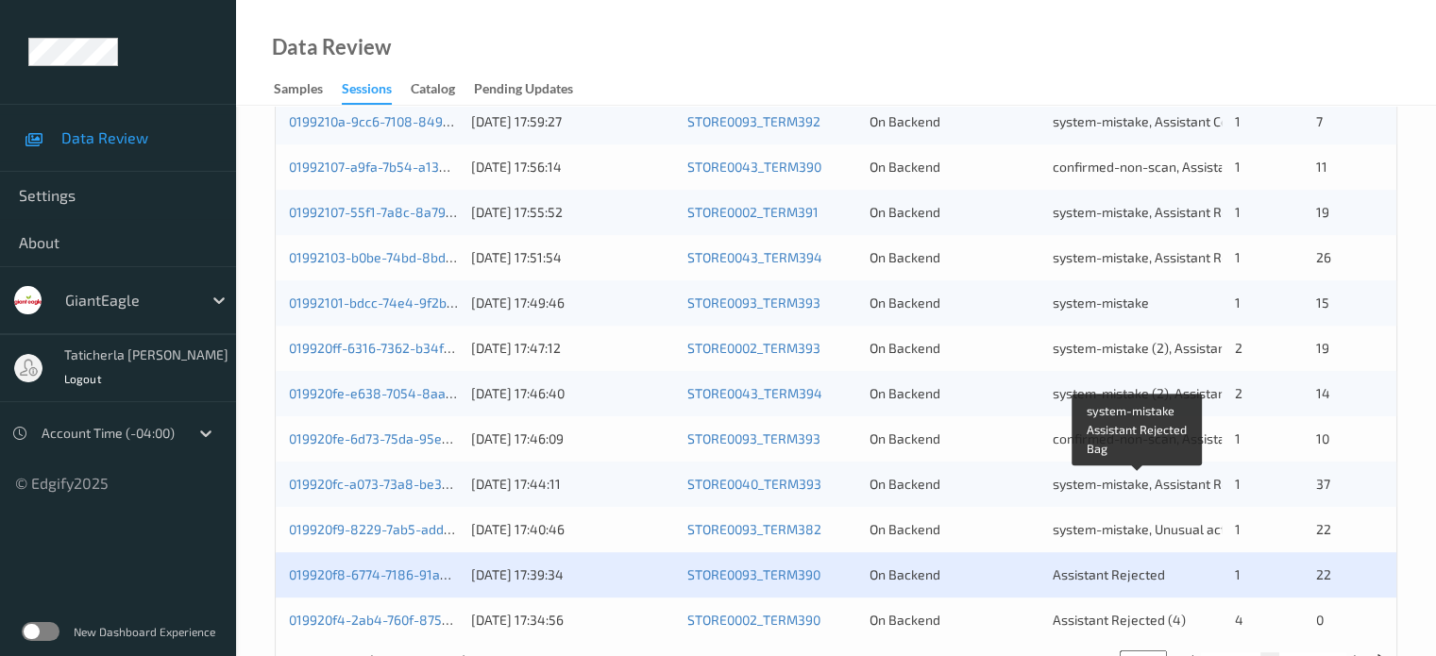
scroll to position [912, 0]
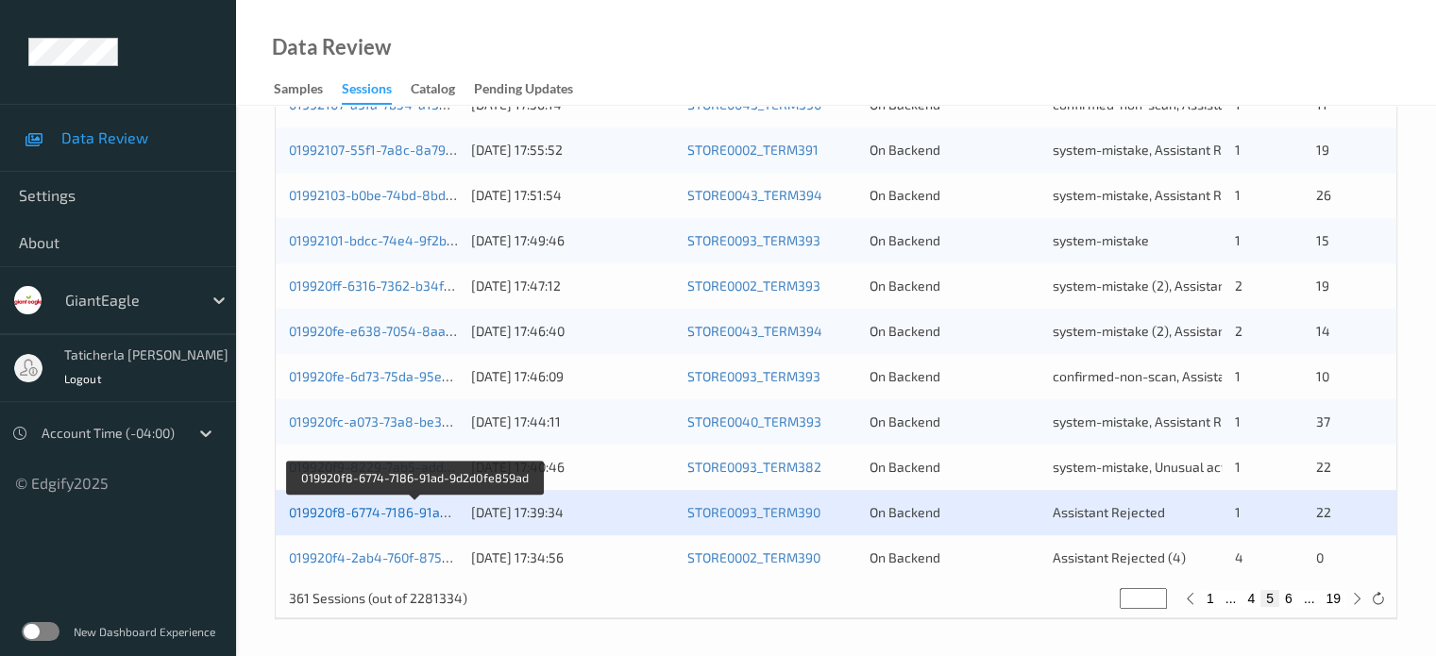
click at [383, 516] on link "019920f8-6774-7186-91ad-9d2d0fe859ad" at bounding box center [415, 512] width 253 height 16
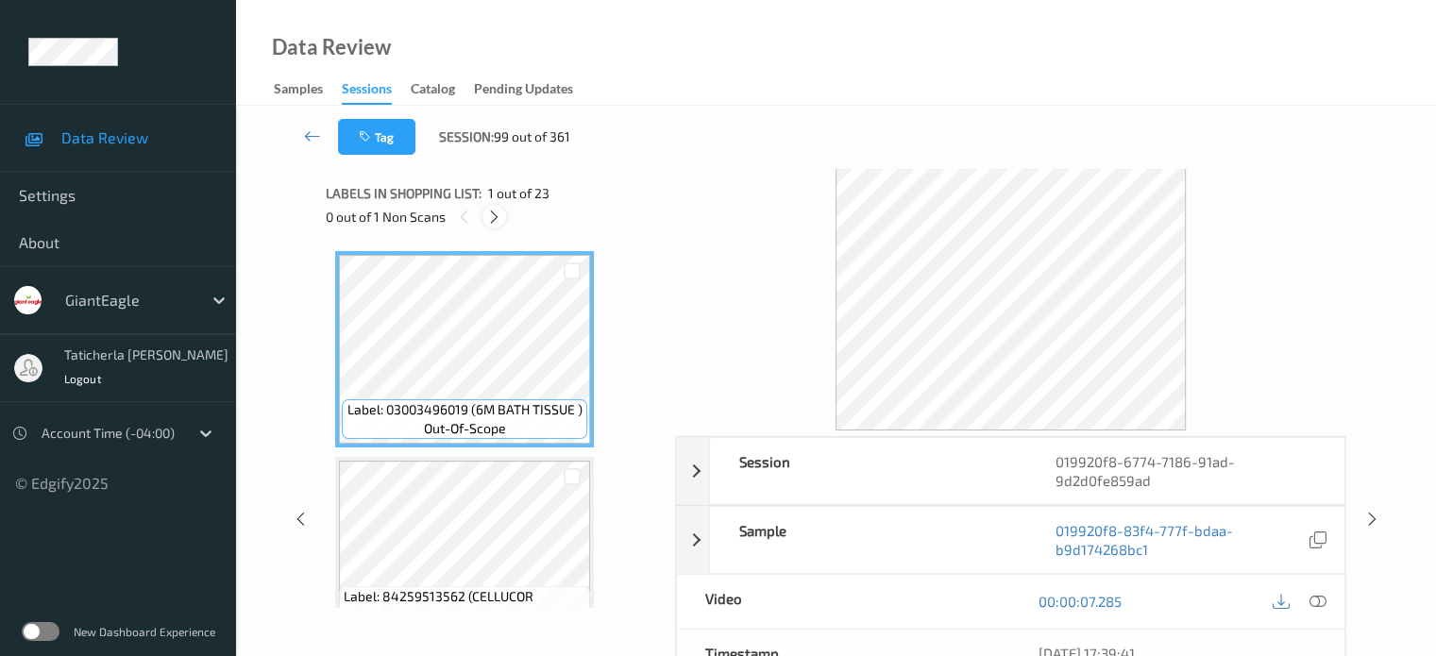
click at [492, 203] on div "Labels in shopping list: 1 out of 23" at bounding box center [494, 193] width 336 height 24
click at [497, 217] on icon at bounding box center [494, 217] width 16 height 17
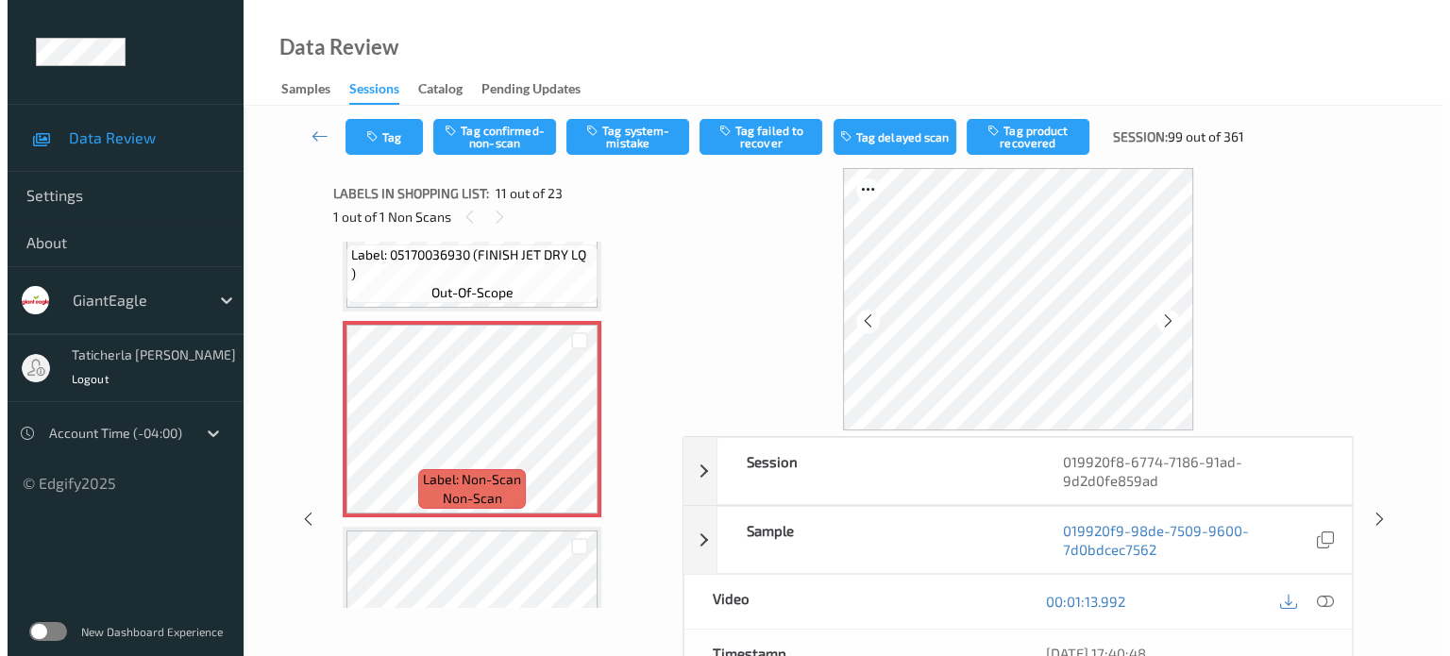
scroll to position [2051, 0]
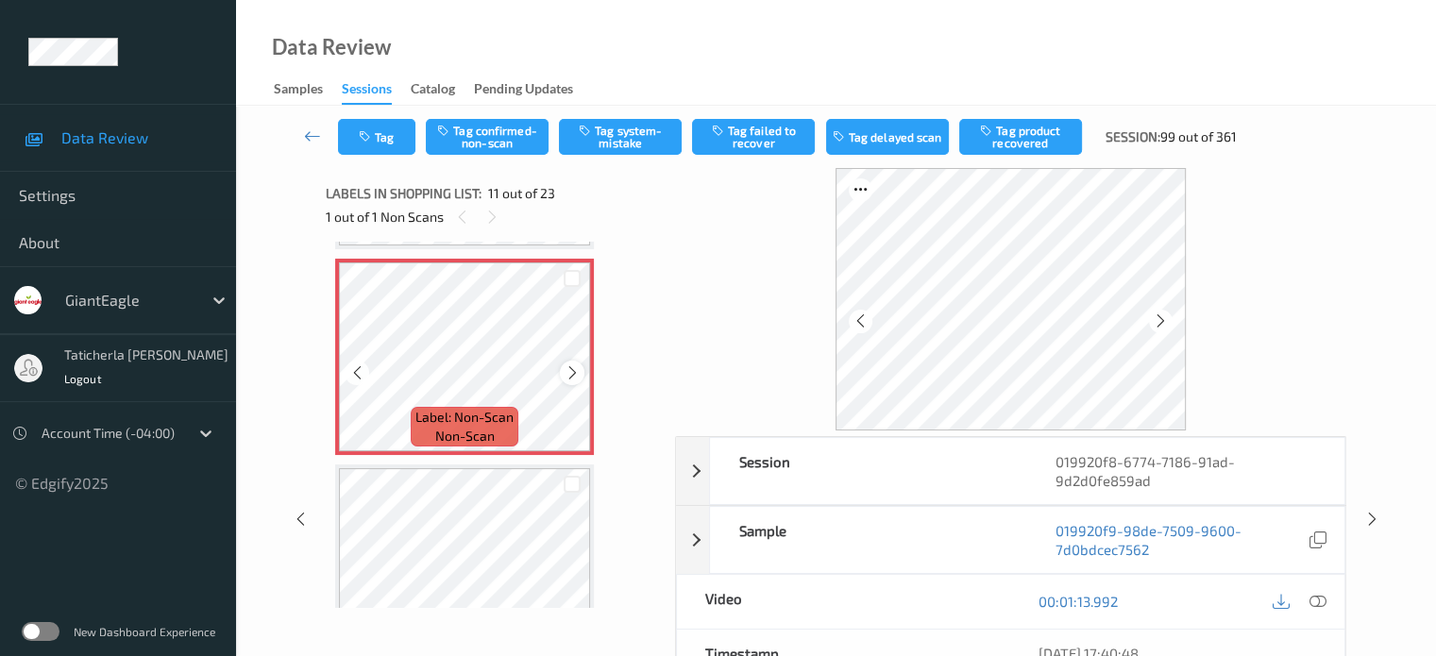
click at [576, 367] on icon at bounding box center [573, 372] width 16 height 17
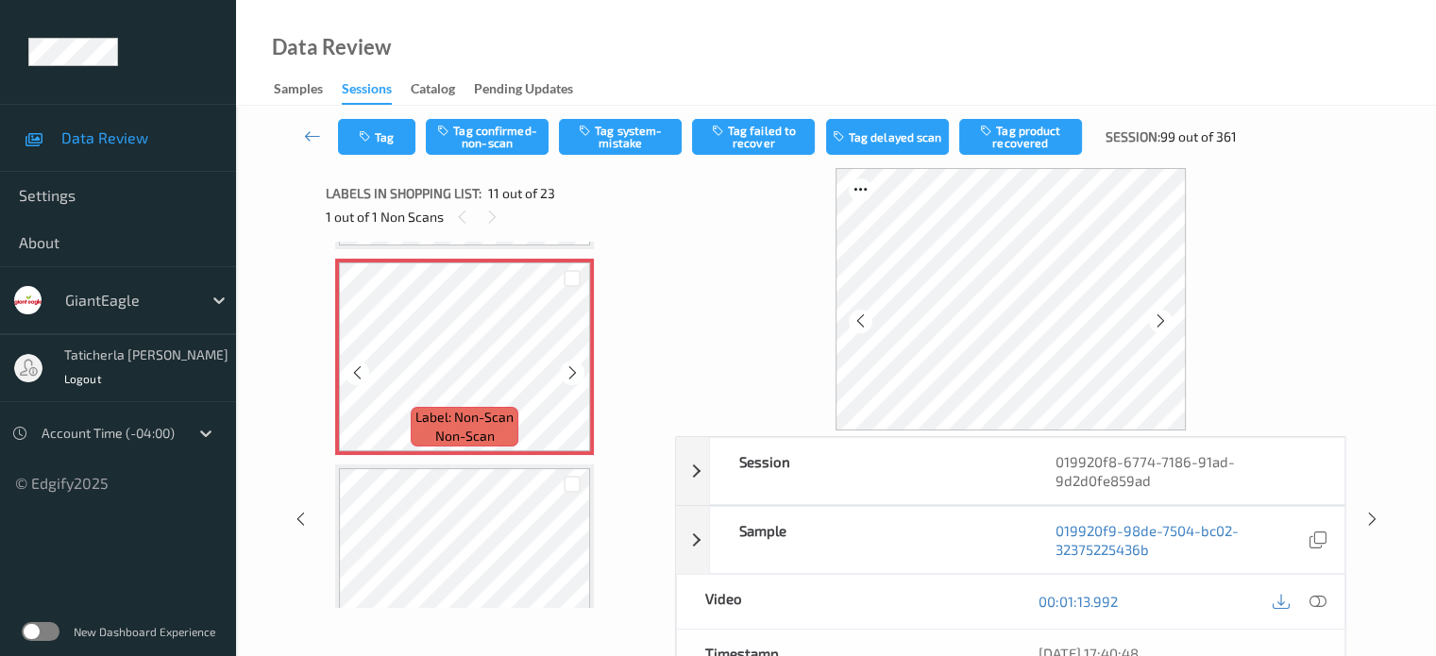
click at [576, 367] on icon at bounding box center [573, 372] width 16 height 17
click at [574, 367] on icon at bounding box center [573, 372] width 16 height 17
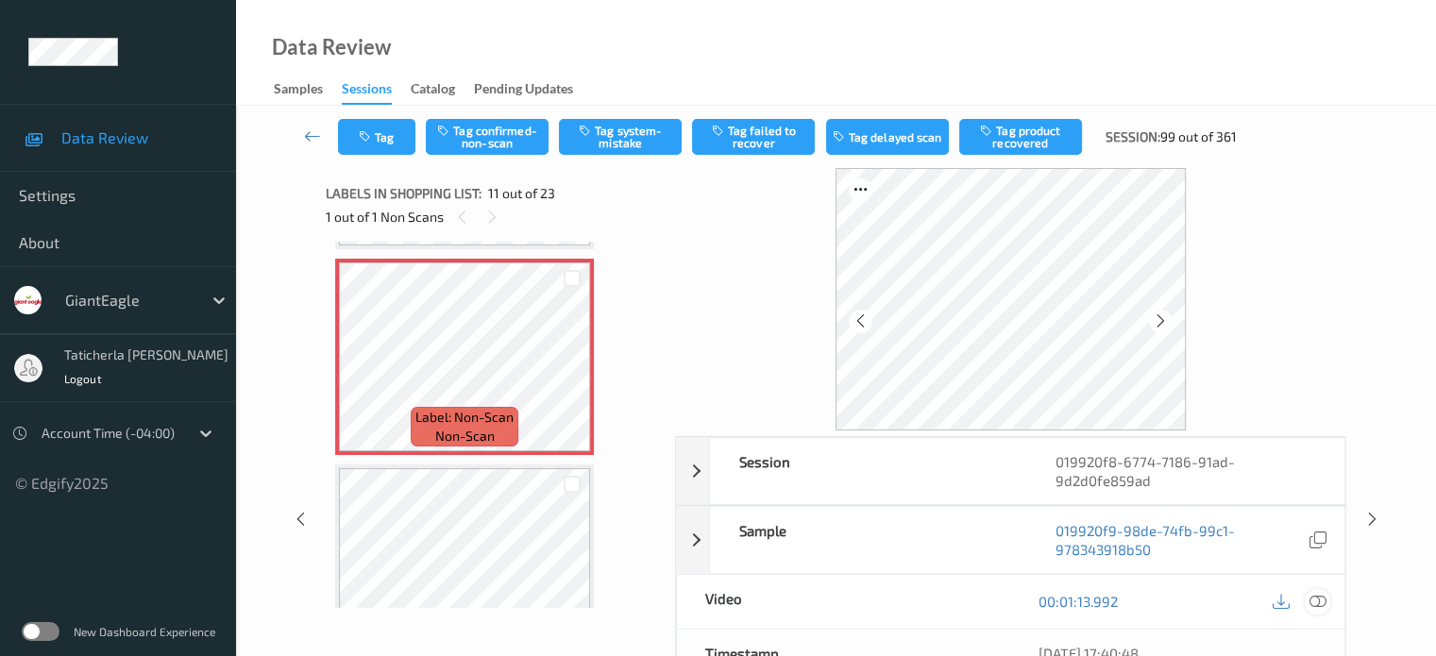
click at [1315, 599] on icon at bounding box center [1317, 601] width 17 height 17
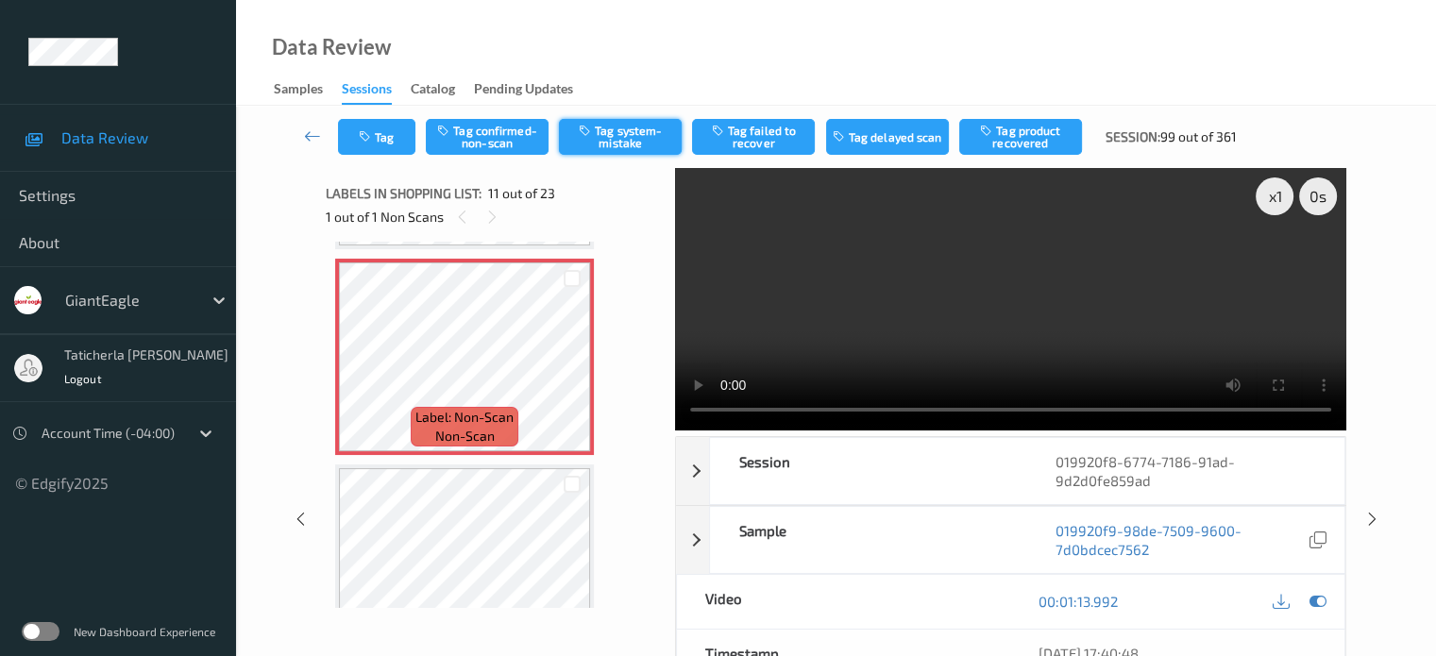
click at [638, 137] on button "Tag system-mistake" at bounding box center [620, 137] width 123 height 36
click at [388, 146] on button "Tag" at bounding box center [376, 137] width 77 height 36
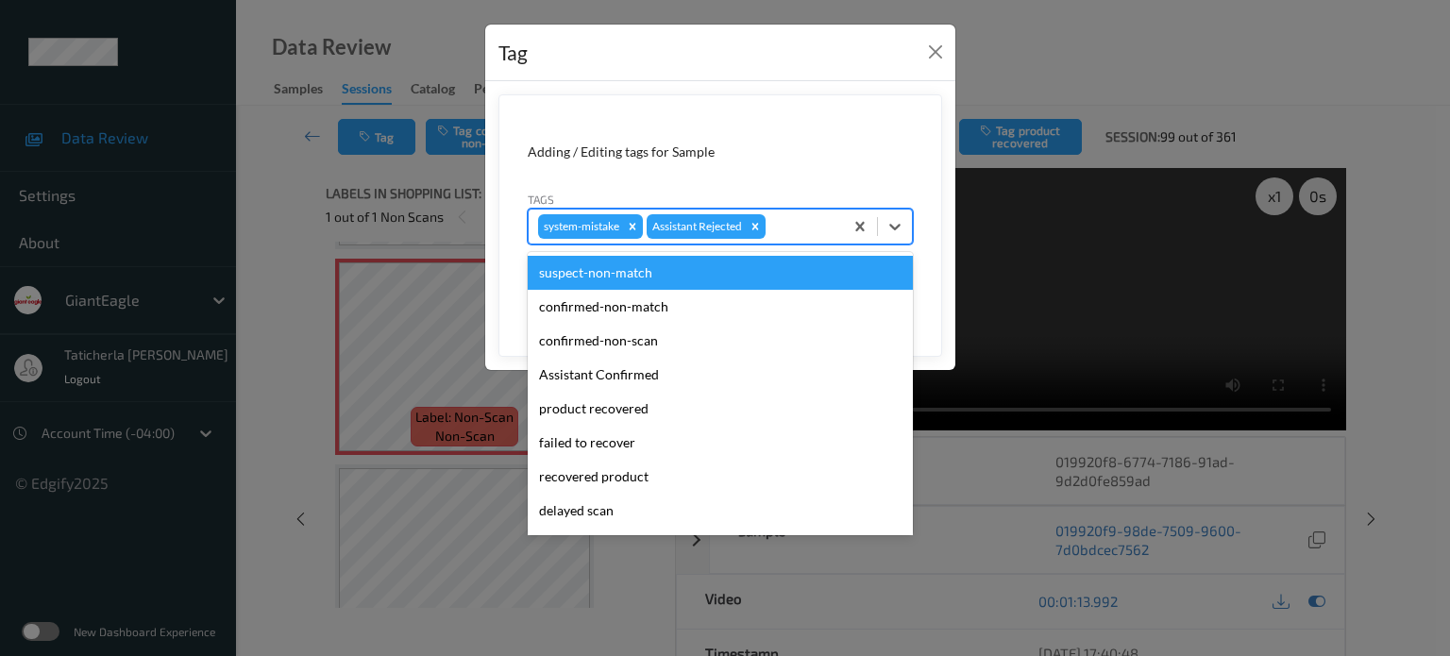
click at [803, 238] on div "system-mistake Assistant Rejected" at bounding box center [686, 227] width 314 height 32
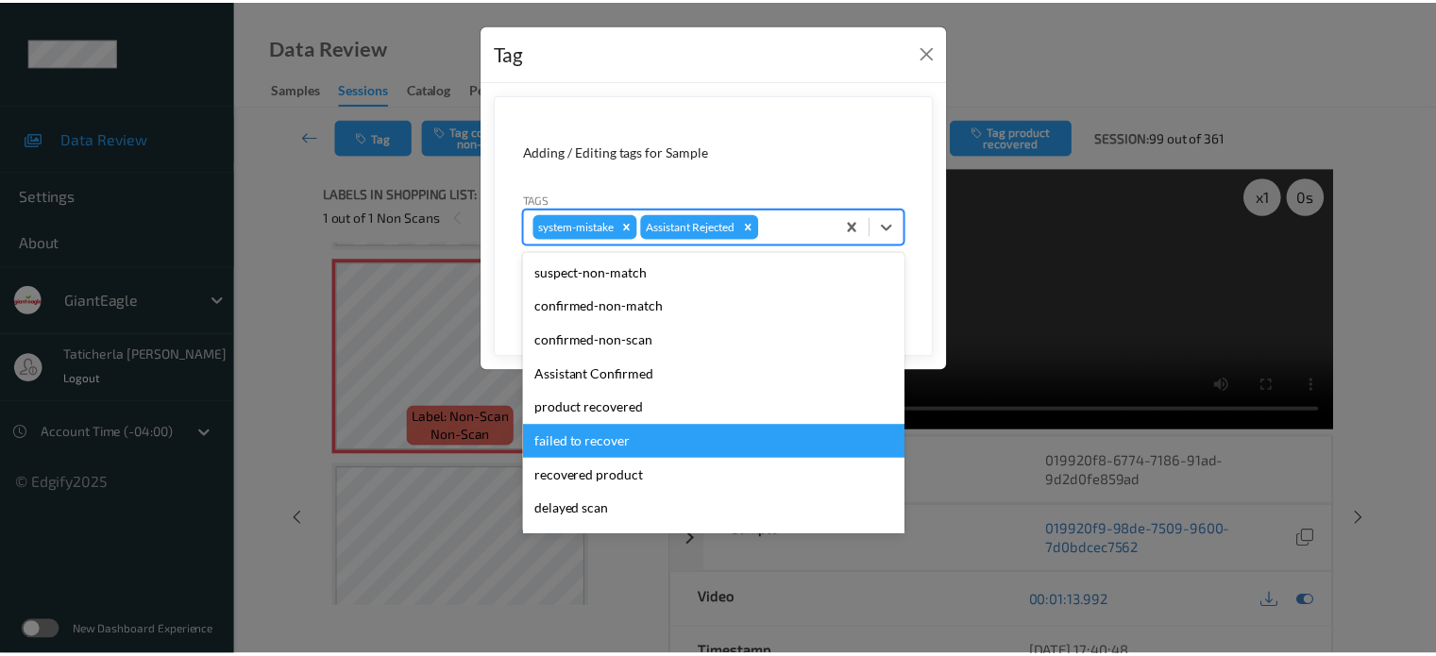
scroll to position [166, 0]
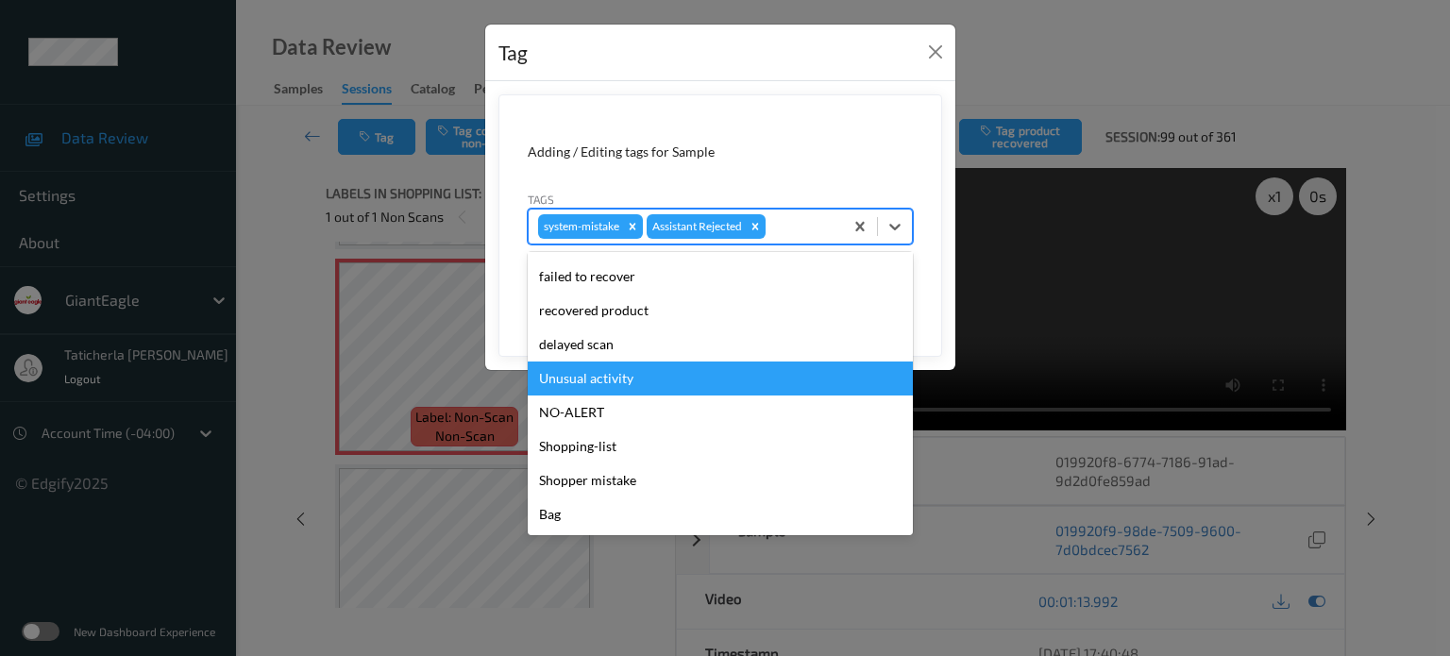
drag, startPoint x: 674, startPoint y: 376, endPoint x: 767, endPoint y: 339, distance: 99.6
click at [679, 373] on div "Unusual activity" at bounding box center [720, 379] width 385 height 34
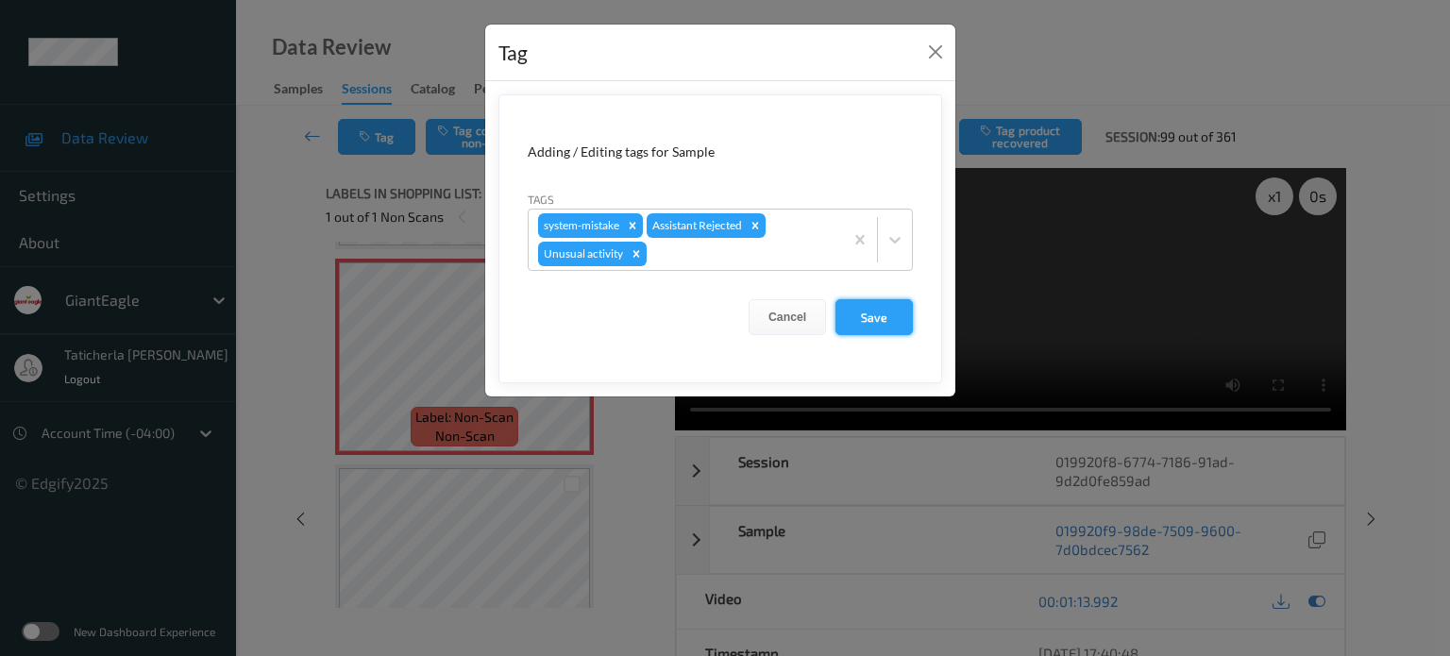
click at [905, 306] on button "Save" at bounding box center [874, 317] width 77 height 36
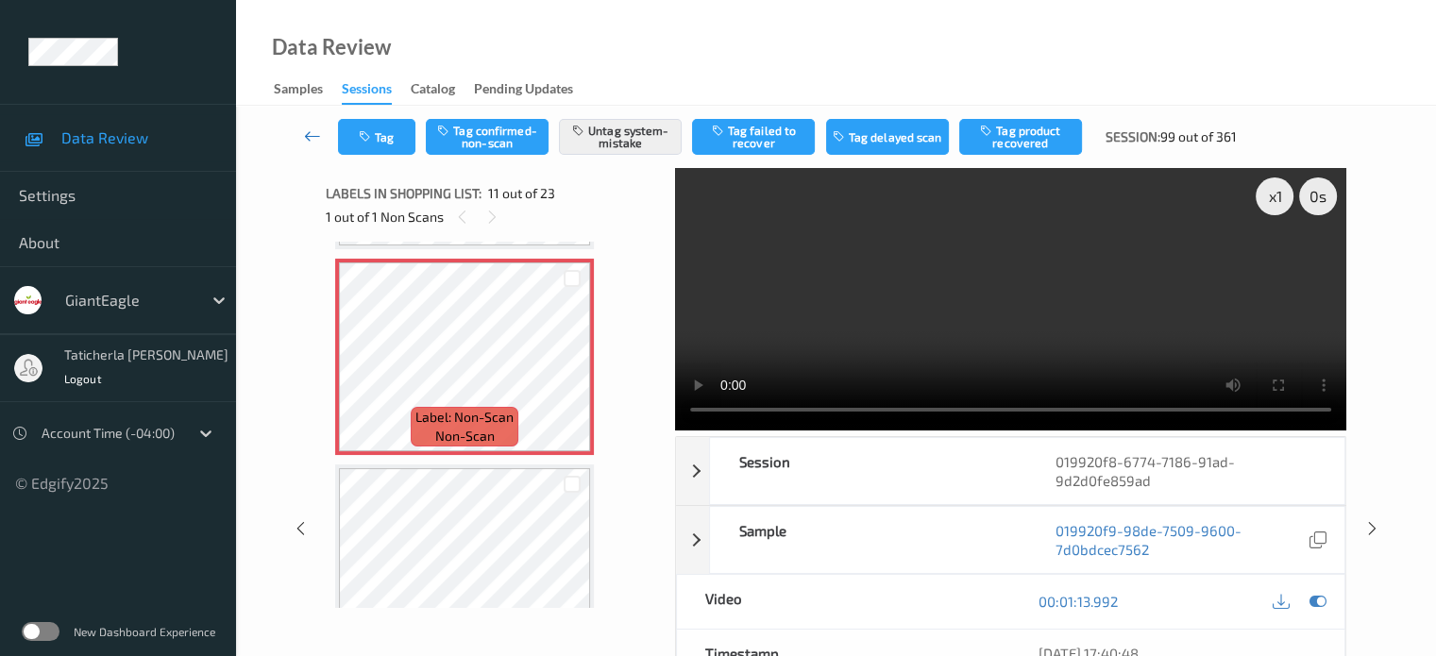
click at [317, 139] on icon at bounding box center [312, 136] width 17 height 19
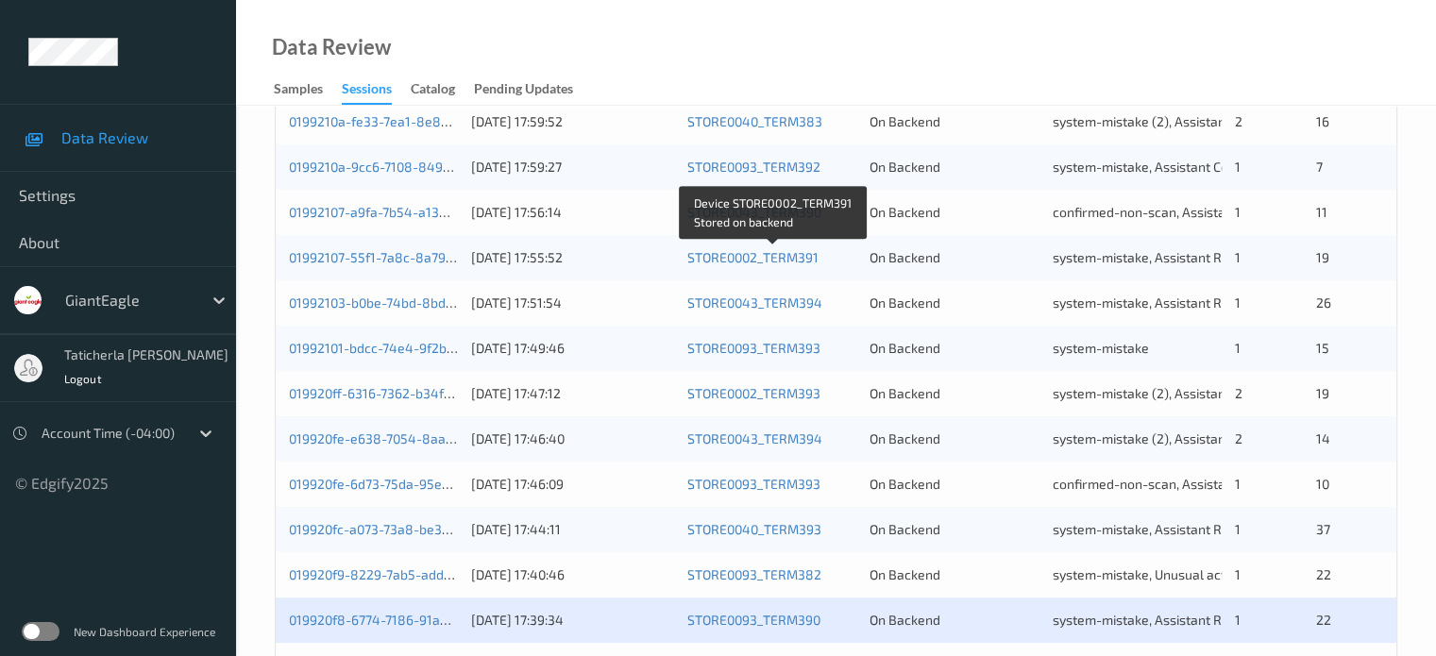
scroll to position [912, 0]
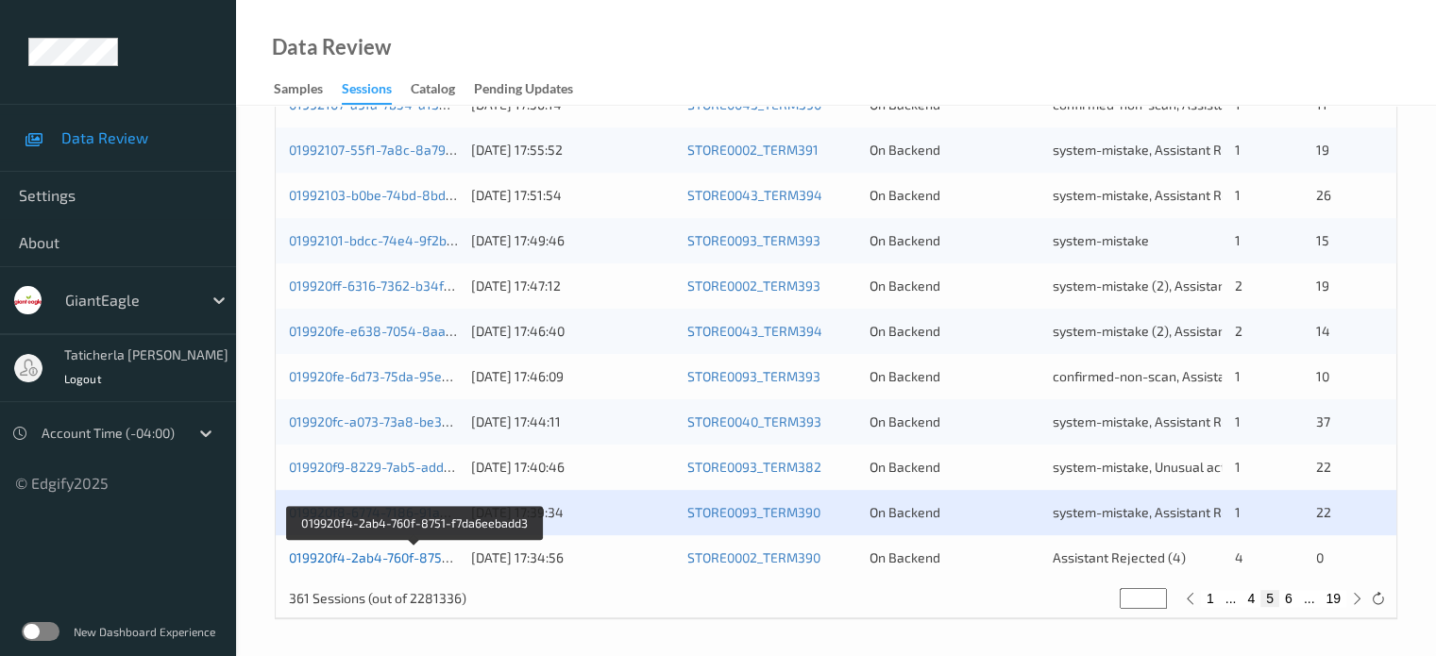
click at [419, 562] on link "019920f4-2ab4-760f-8751-f7da6eebadd3" at bounding box center [414, 558] width 251 height 16
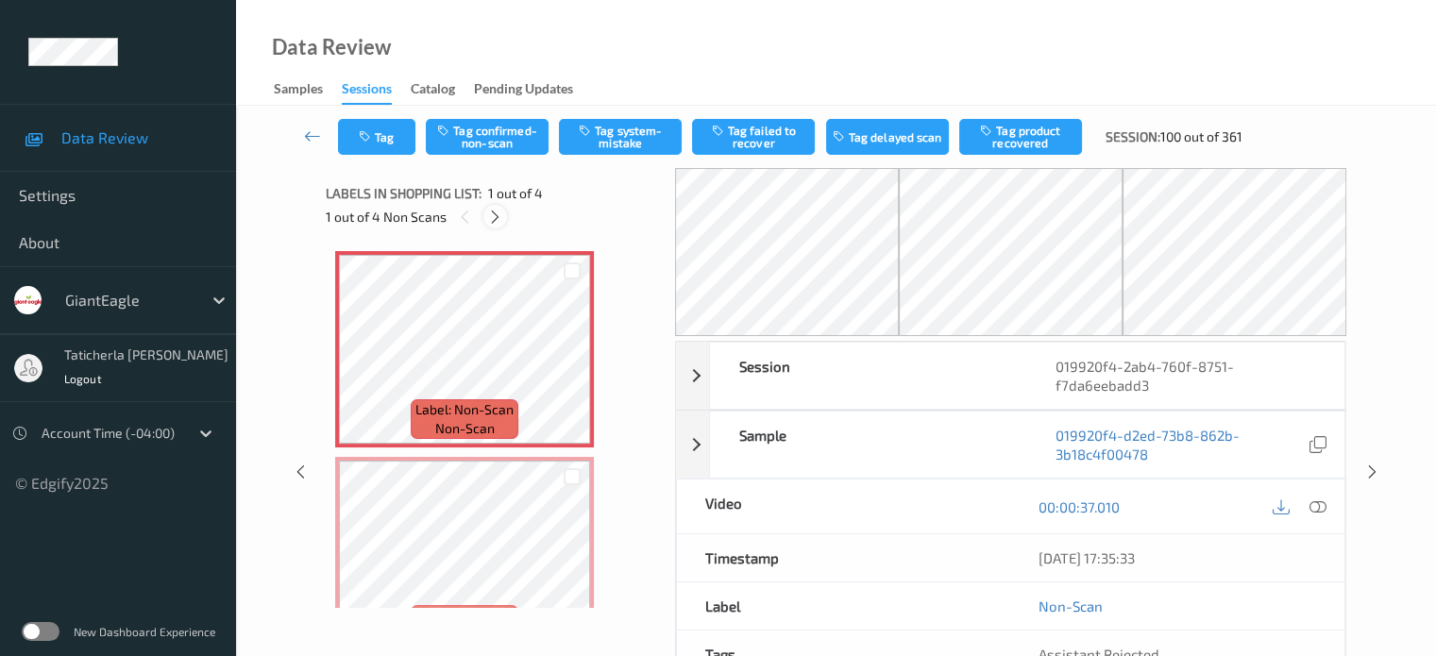
click at [497, 212] on icon at bounding box center [495, 217] width 16 height 17
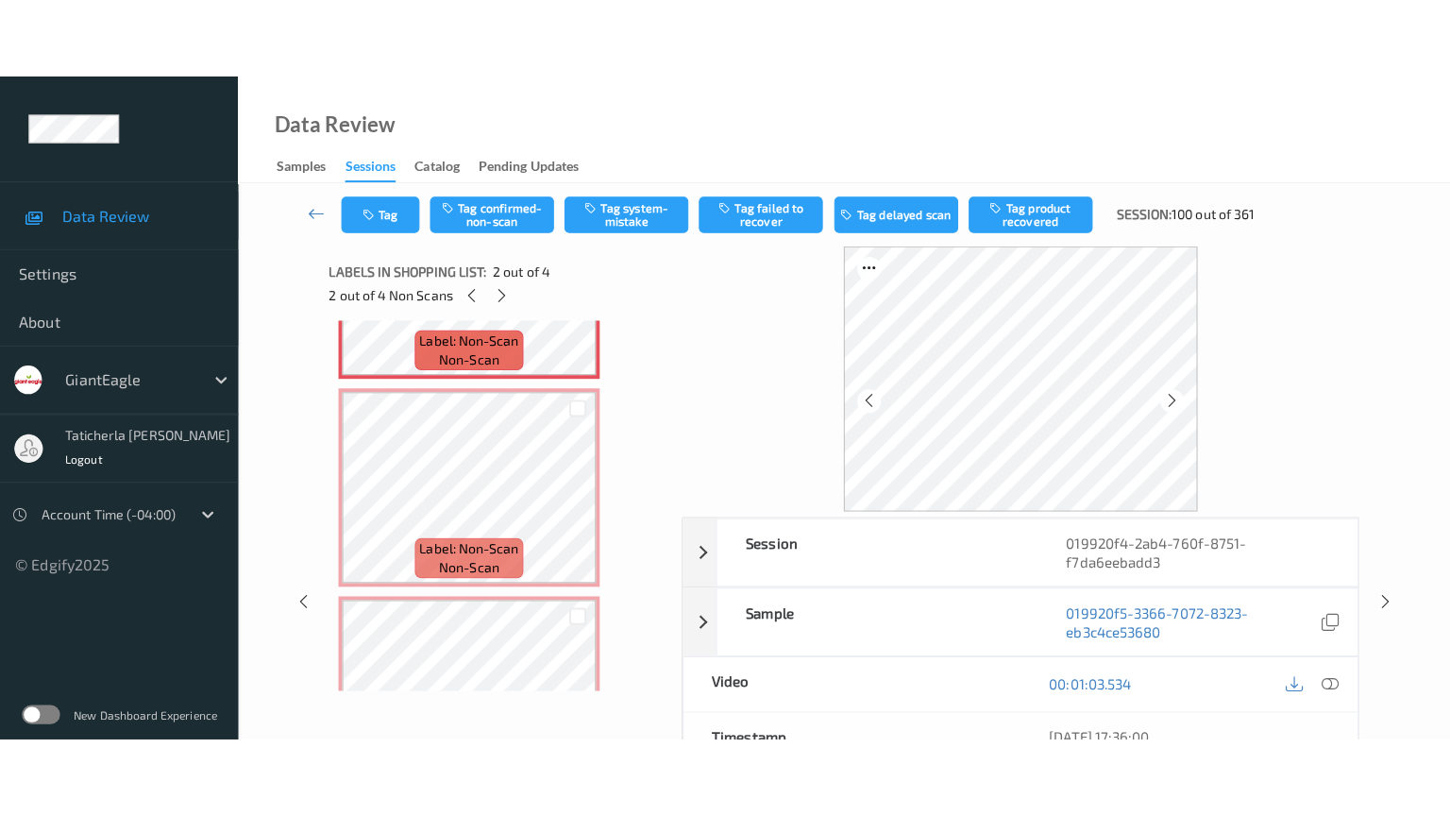
scroll to position [387, 0]
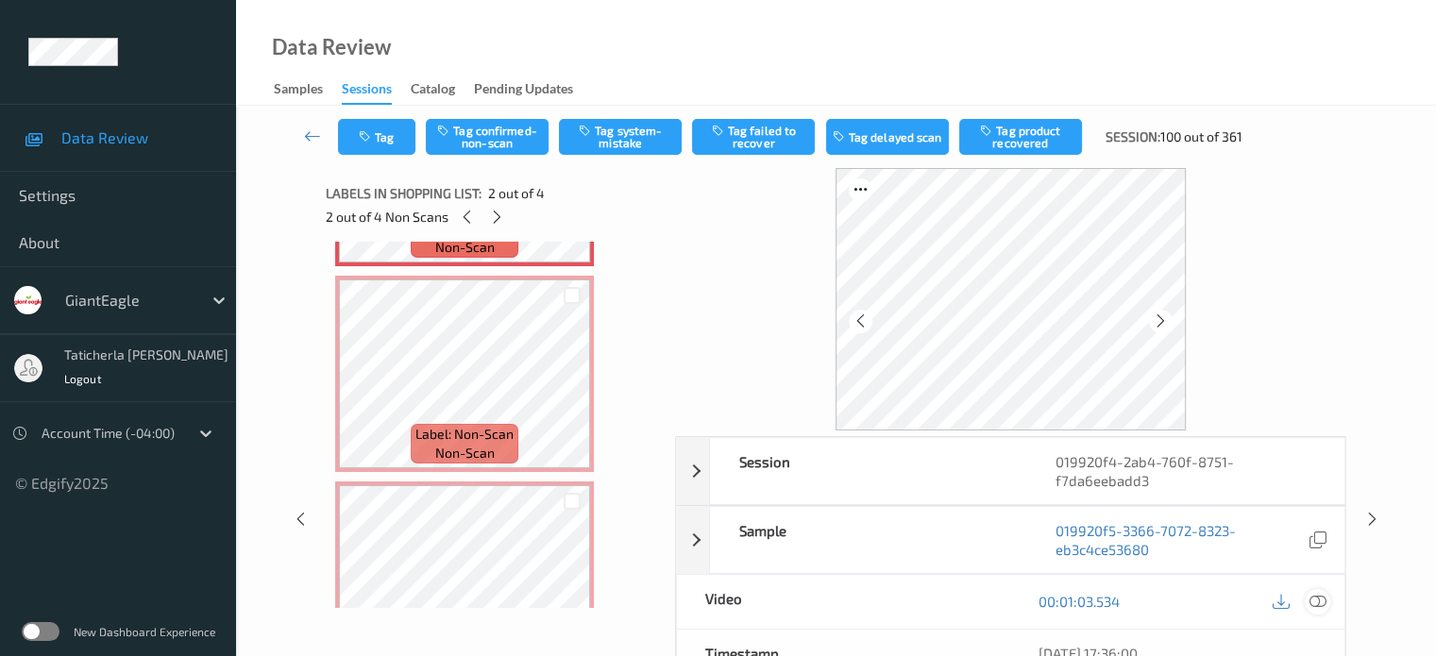
click at [1313, 593] on icon at bounding box center [1317, 601] width 17 height 17
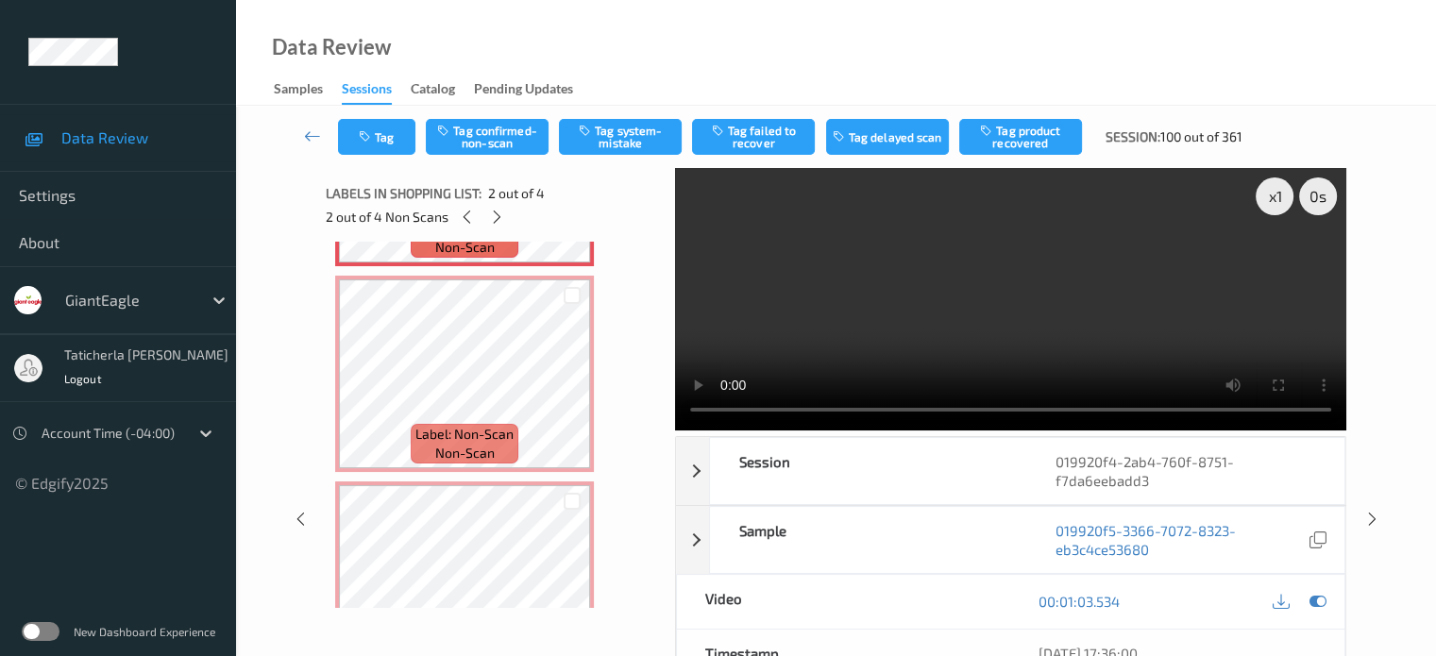
click at [1277, 264] on video at bounding box center [1010, 299] width 671 height 262
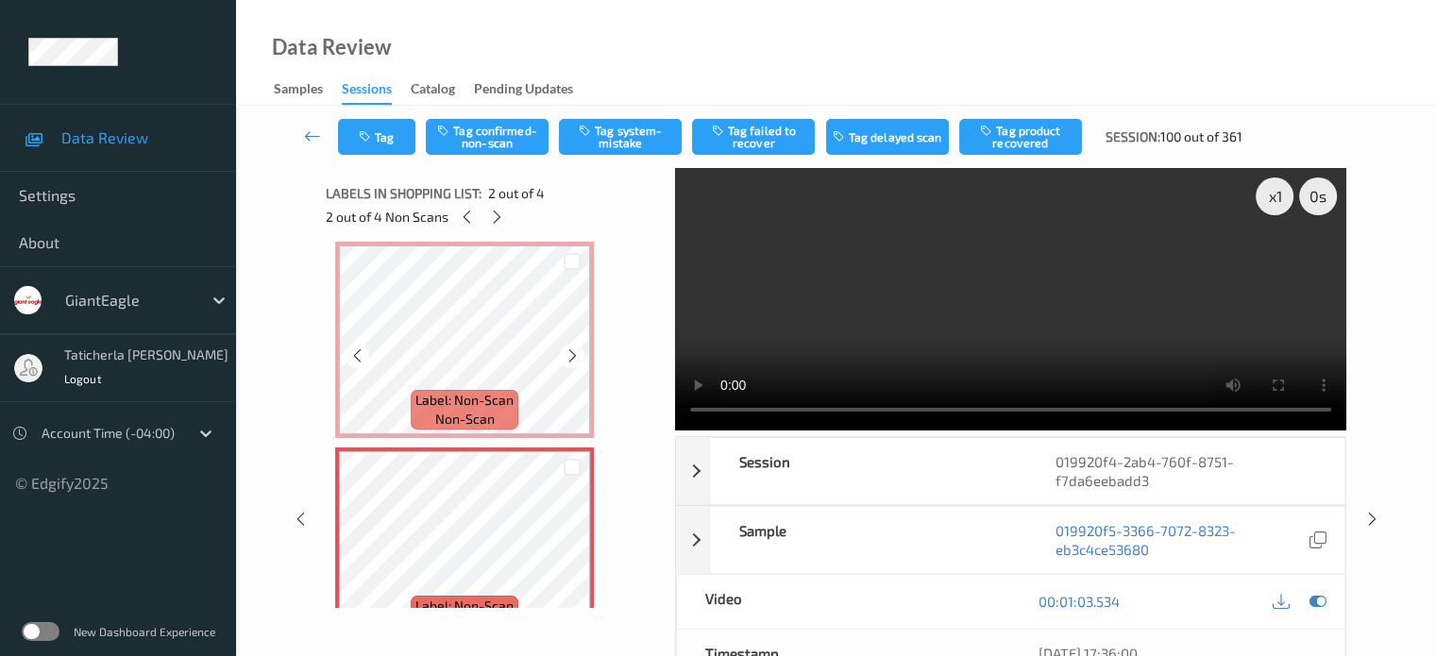
scroll to position [0, 0]
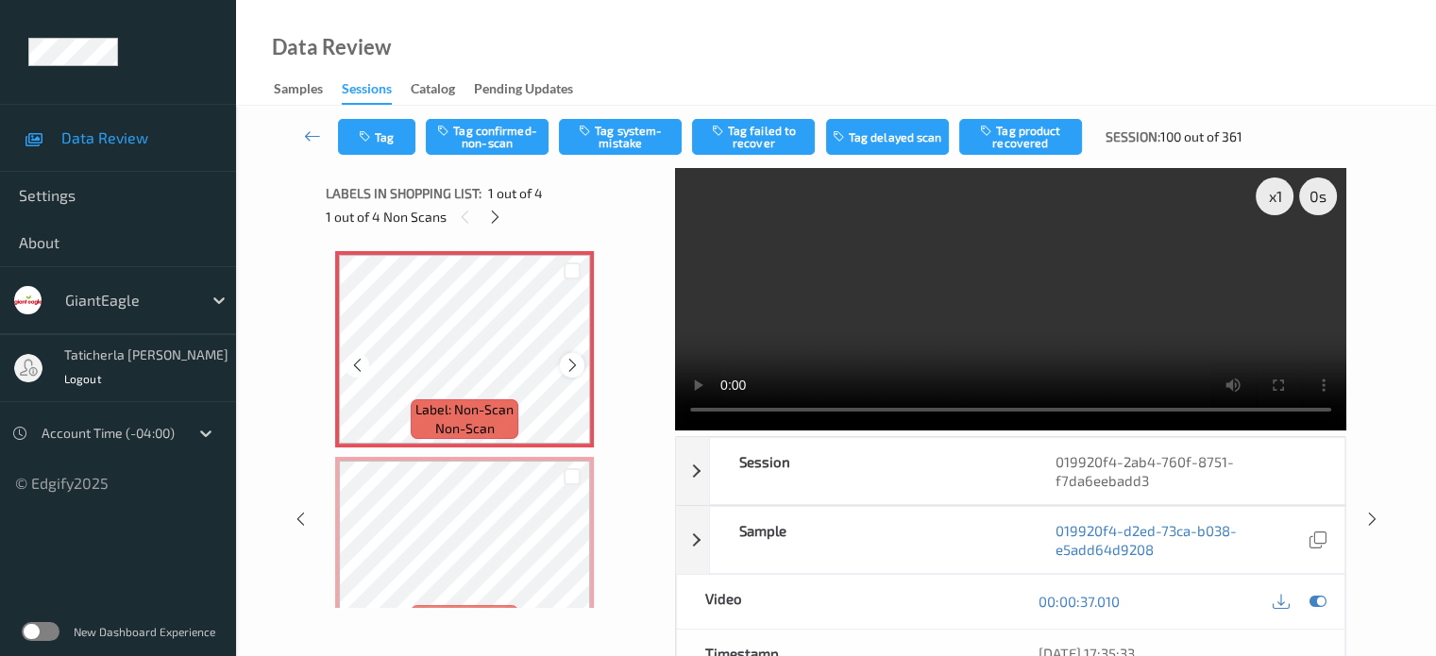
click at [571, 365] on icon at bounding box center [573, 365] width 16 height 17
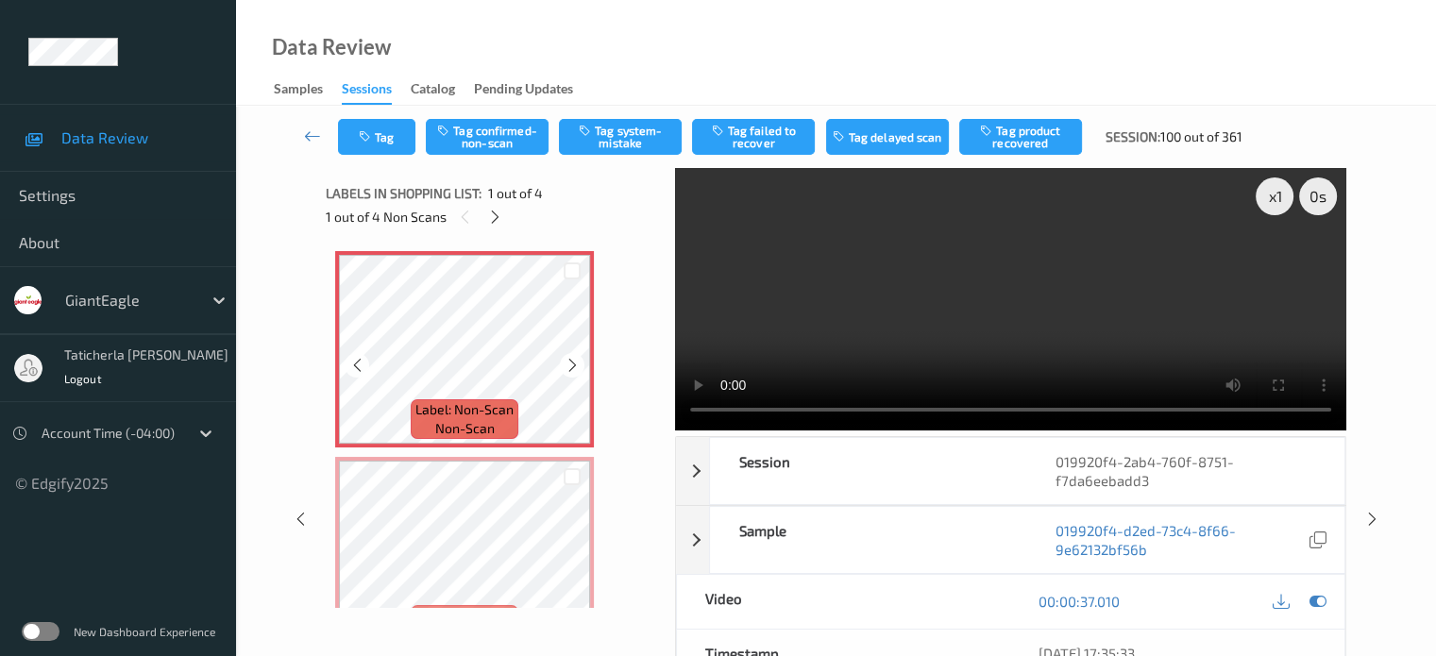
click at [571, 365] on icon at bounding box center [573, 365] width 16 height 17
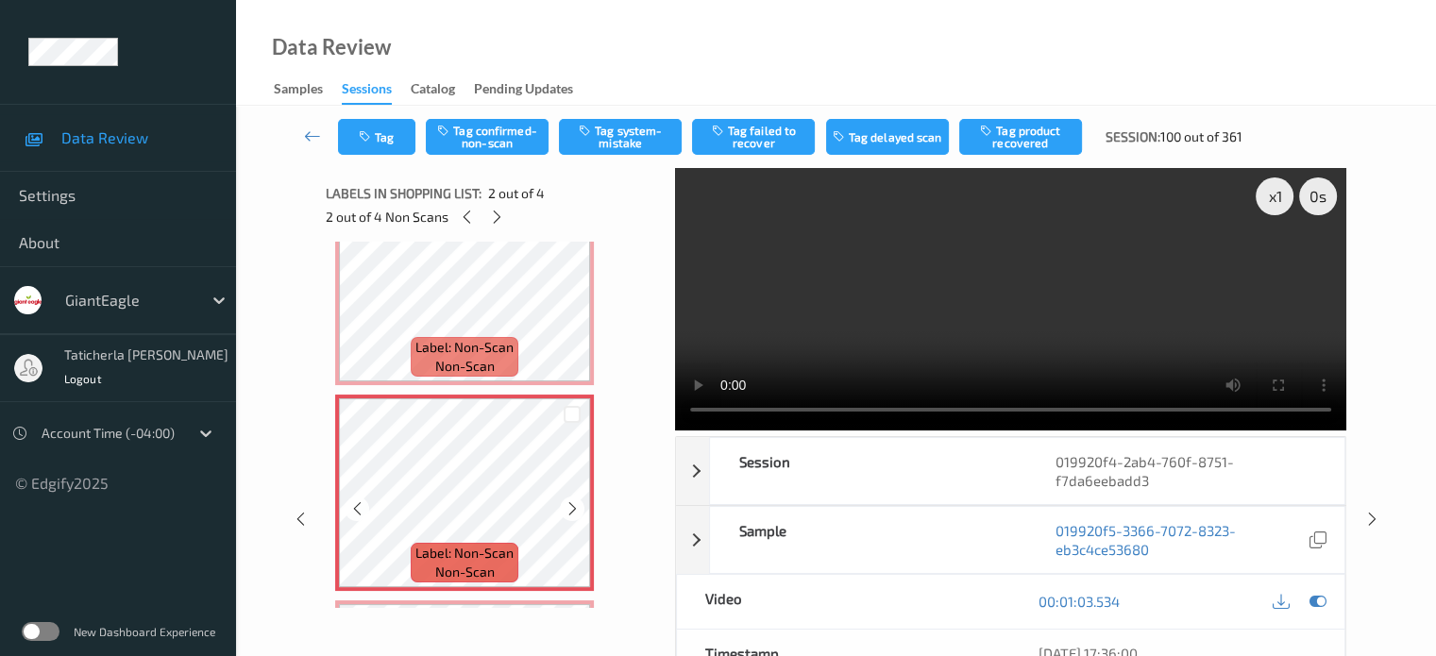
scroll to position [94, 0]
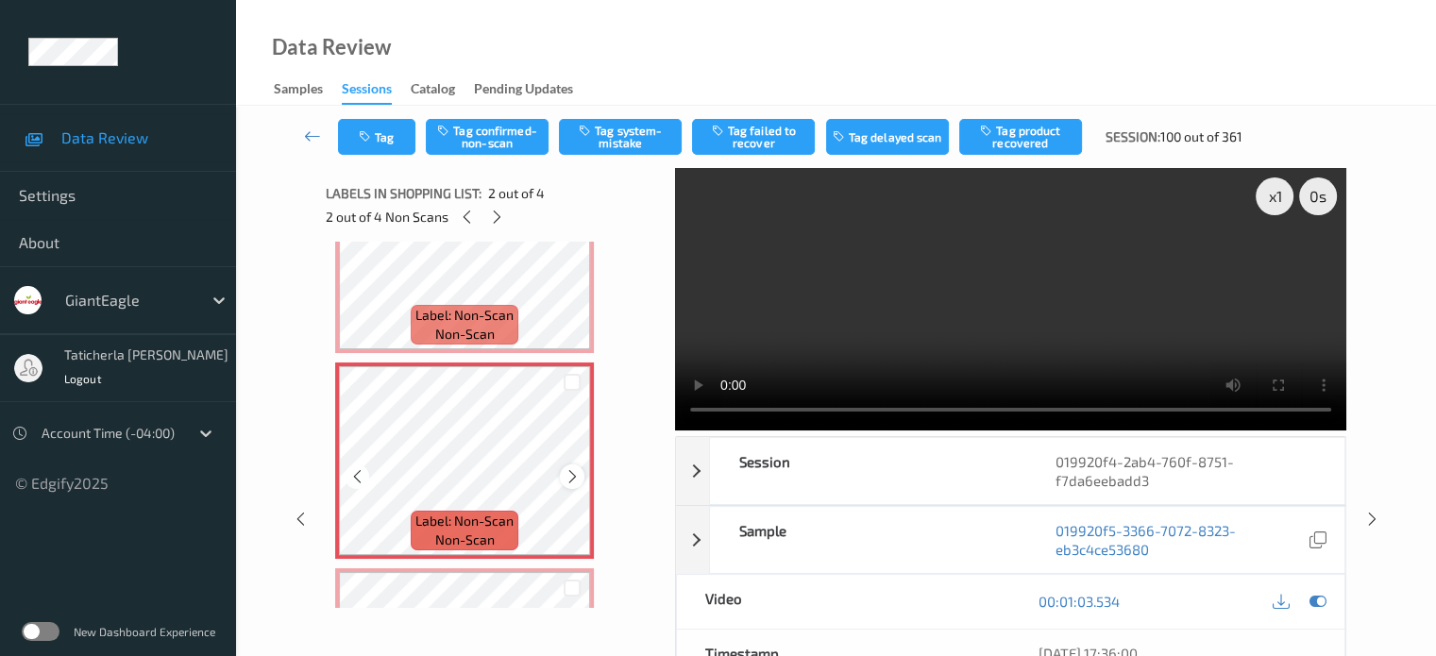
click at [576, 473] on icon at bounding box center [573, 476] width 16 height 17
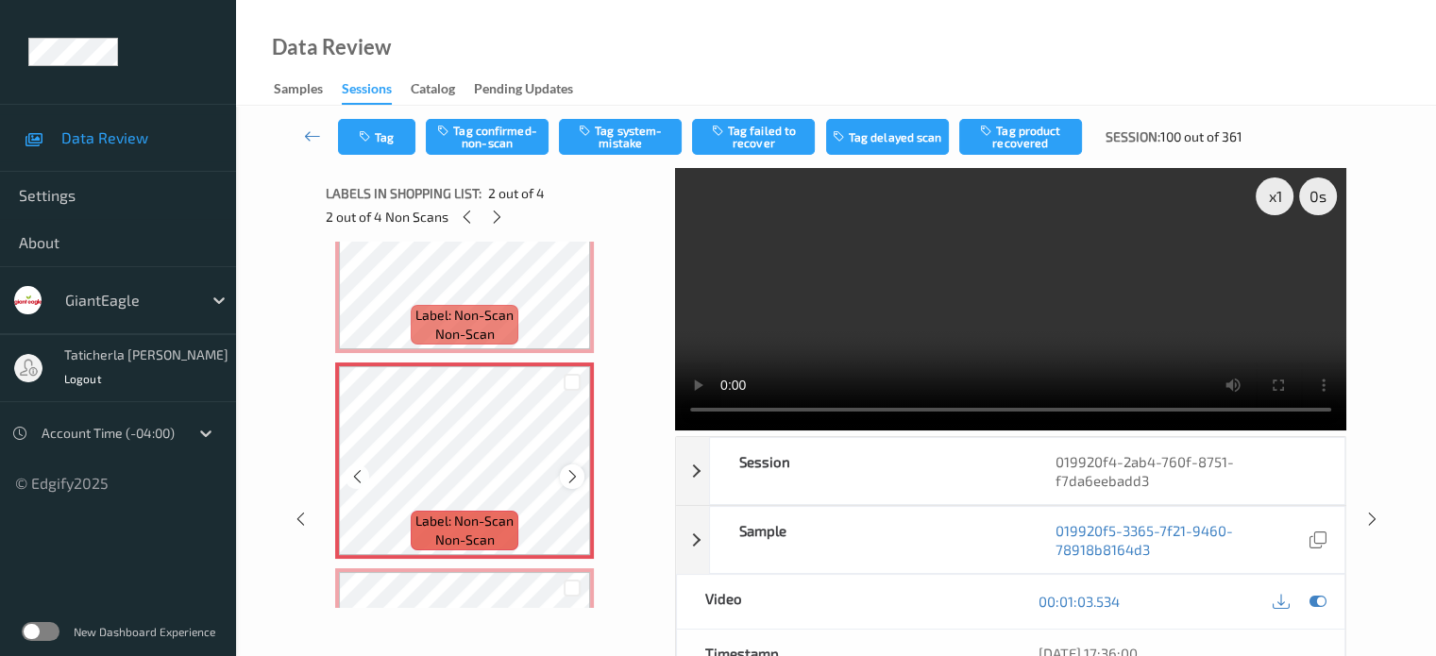
click at [567, 478] on icon at bounding box center [573, 476] width 16 height 17
click at [567, 468] on icon at bounding box center [573, 476] width 16 height 17
click at [576, 477] on icon at bounding box center [573, 476] width 16 height 17
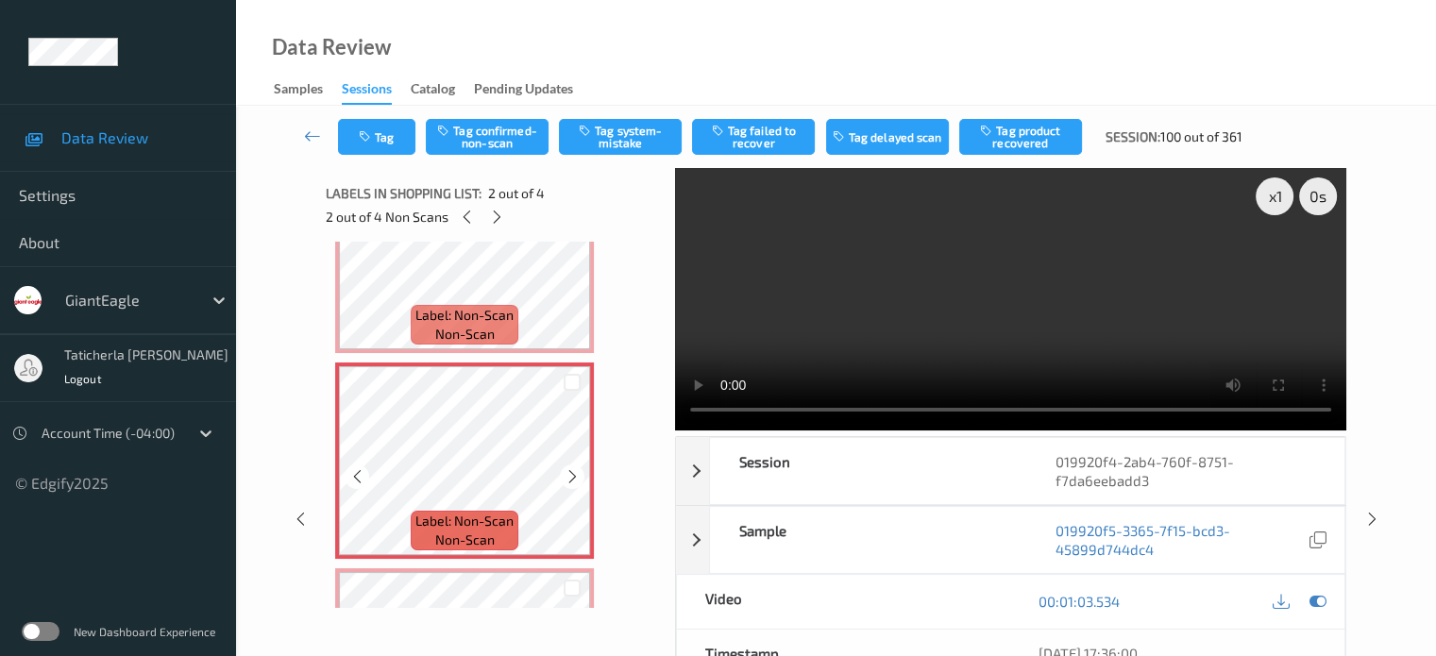
click at [576, 477] on icon at bounding box center [573, 476] width 16 height 17
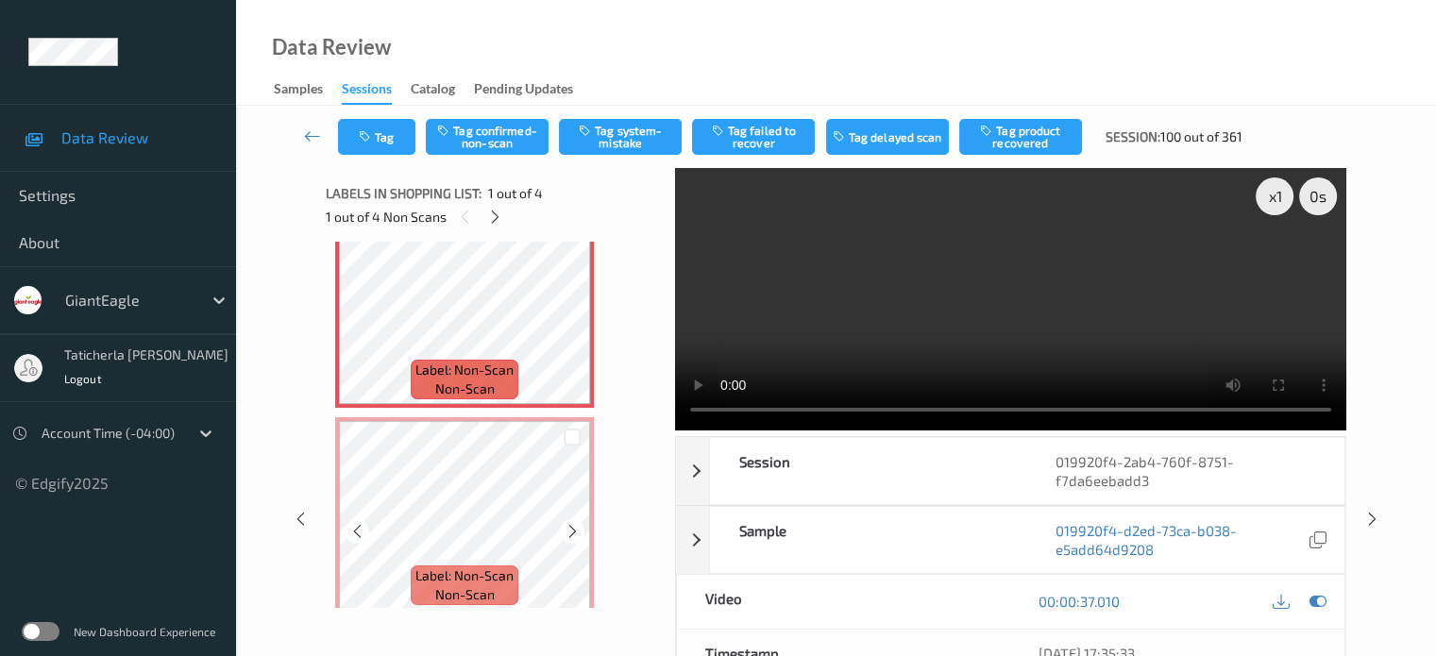
scroll to position [0, 0]
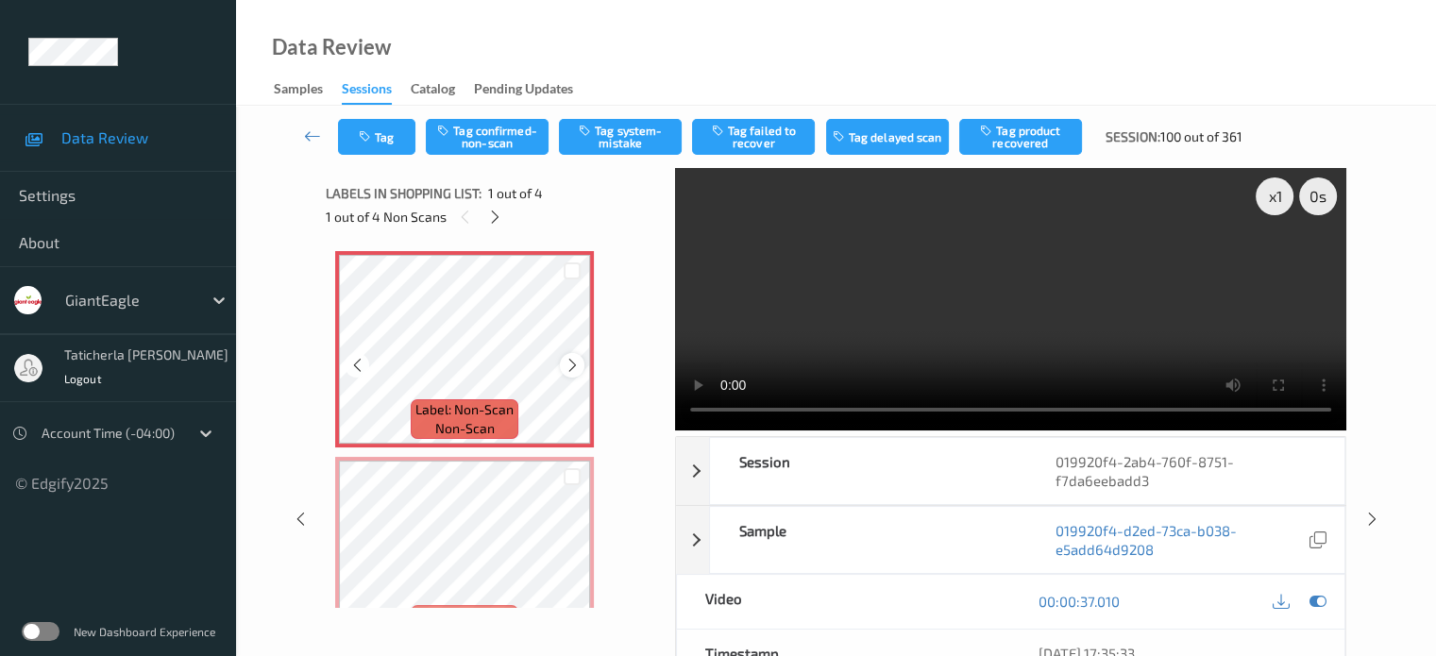
click at [573, 368] on icon at bounding box center [573, 365] width 16 height 17
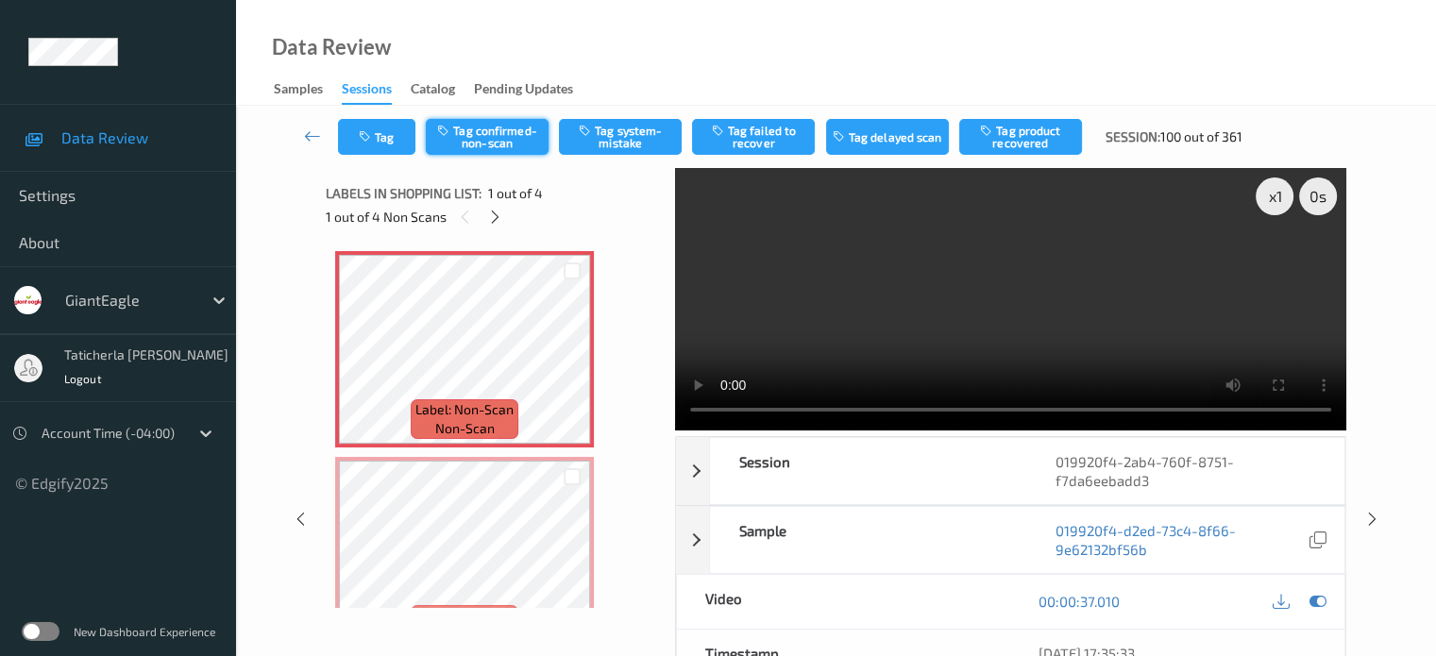
click at [492, 136] on button "Tag confirmed-non-scan" at bounding box center [487, 137] width 123 height 36
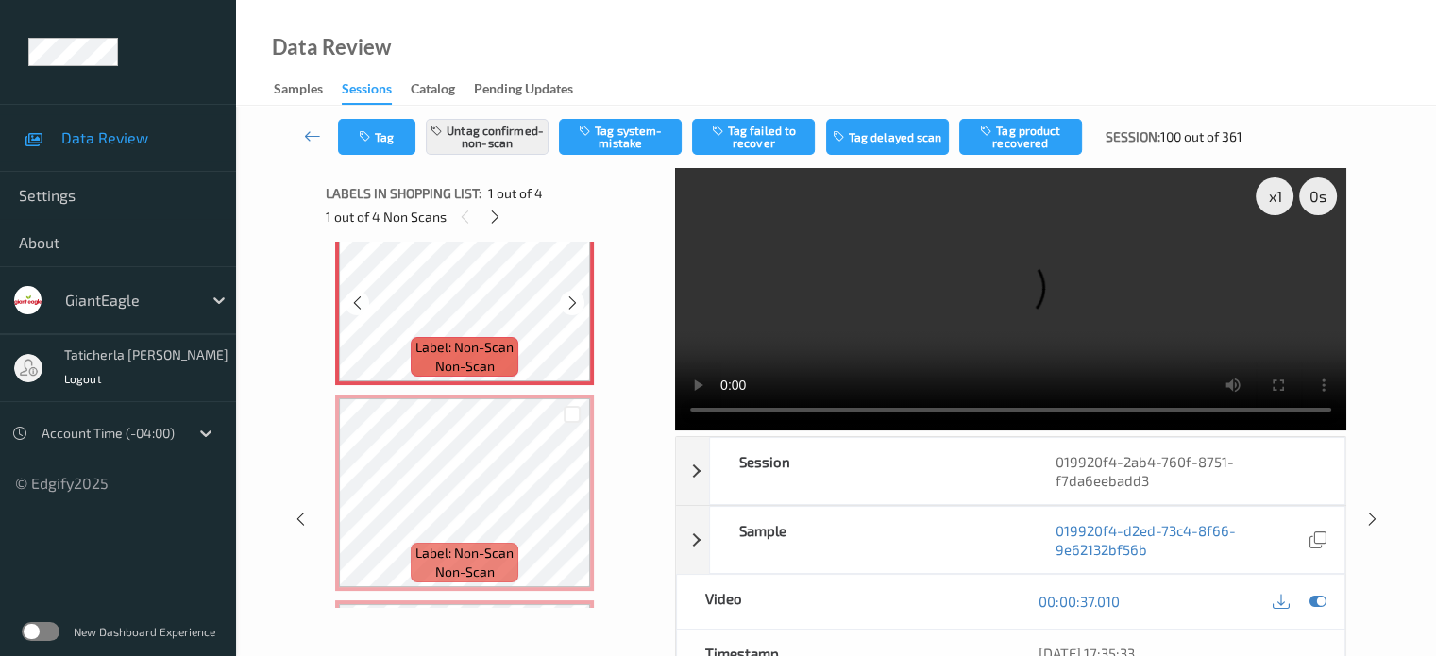
scroll to position [94, 0]
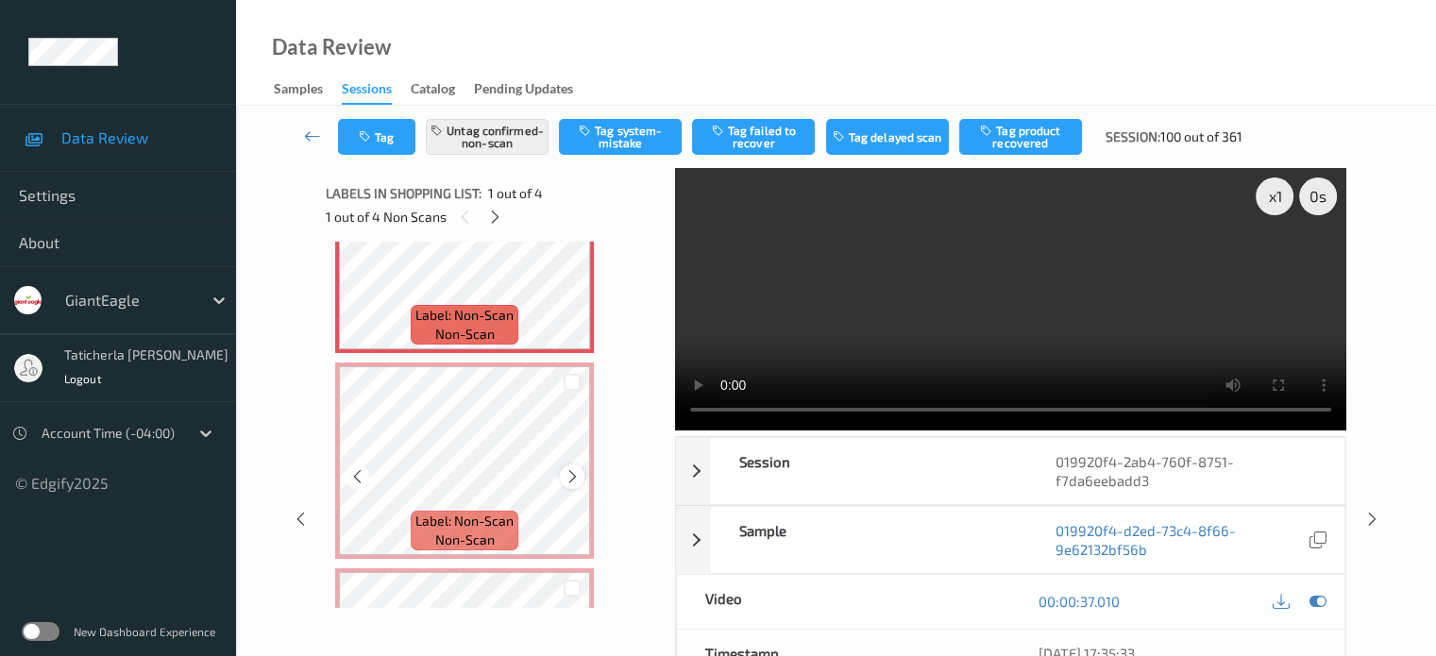
click at [574, 479] on icon at bounding box center [573, 476] width 16 height 17
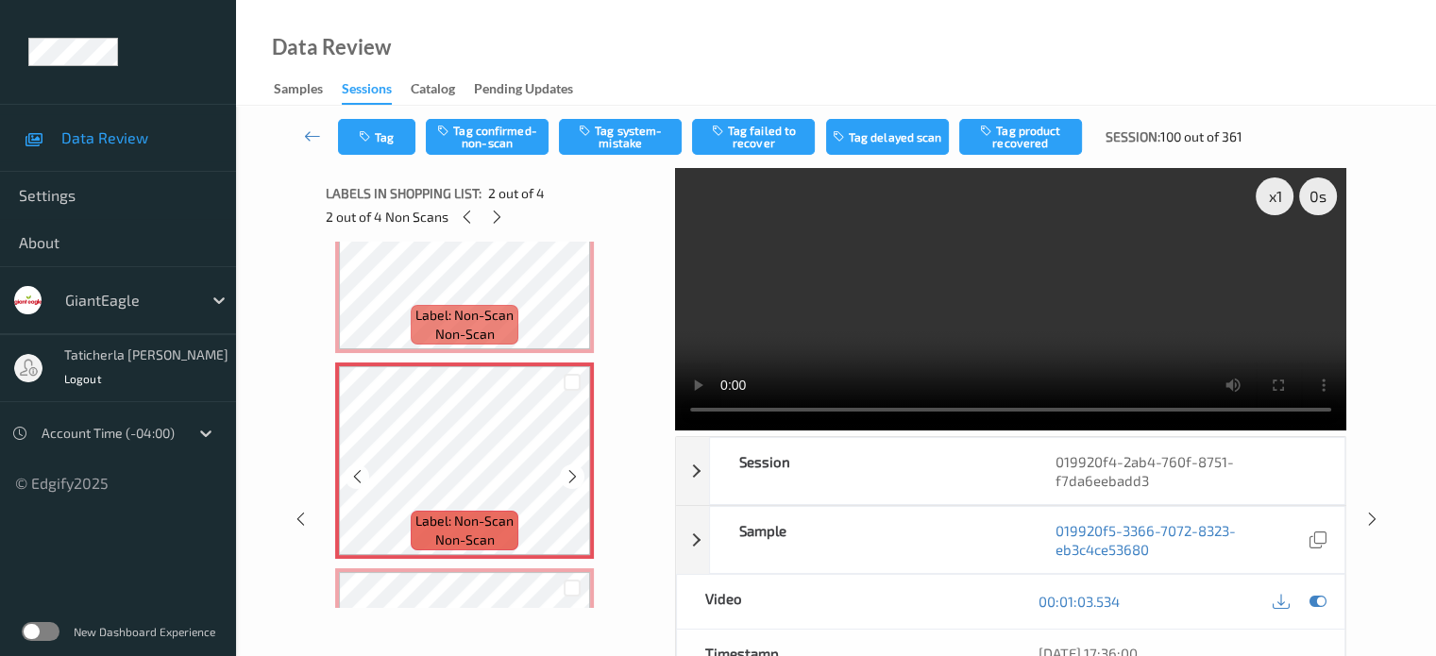
scroll to position [0, 0]
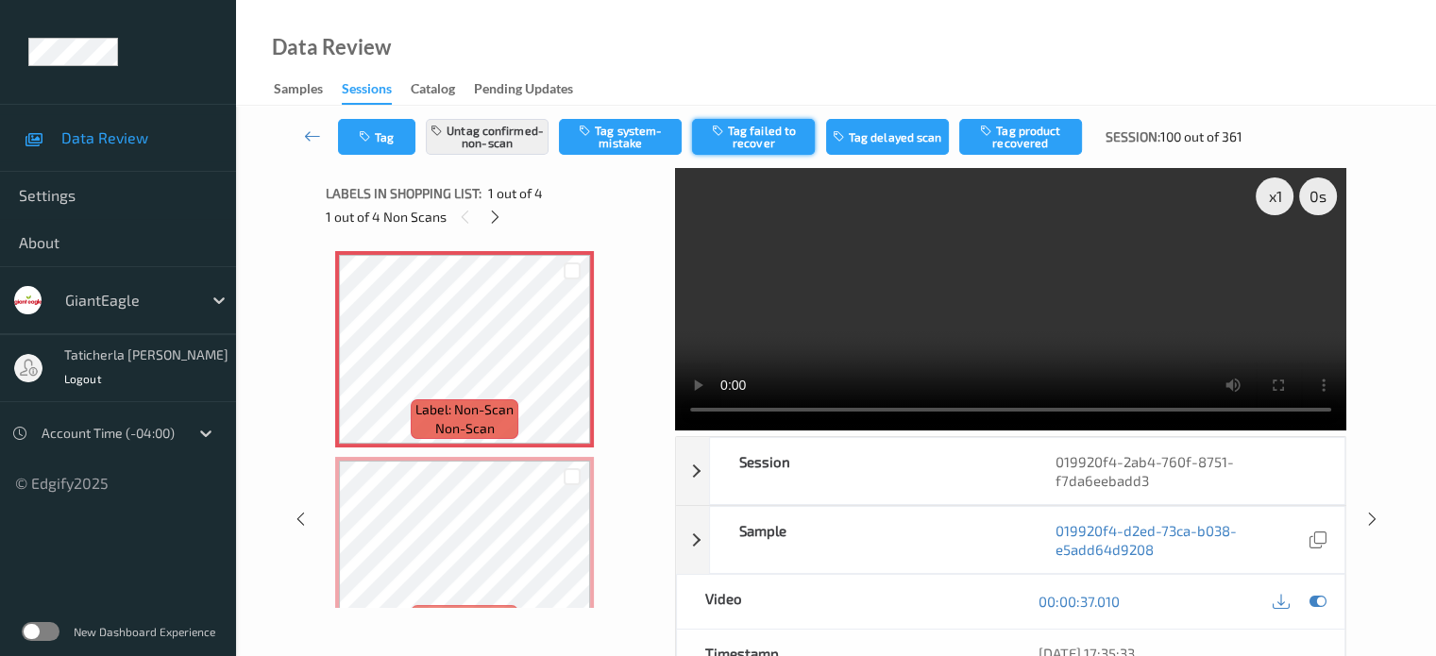
click at [793, 139] on button "Tag failed to recover" at bounding box center [753, 137] width 123 height 36
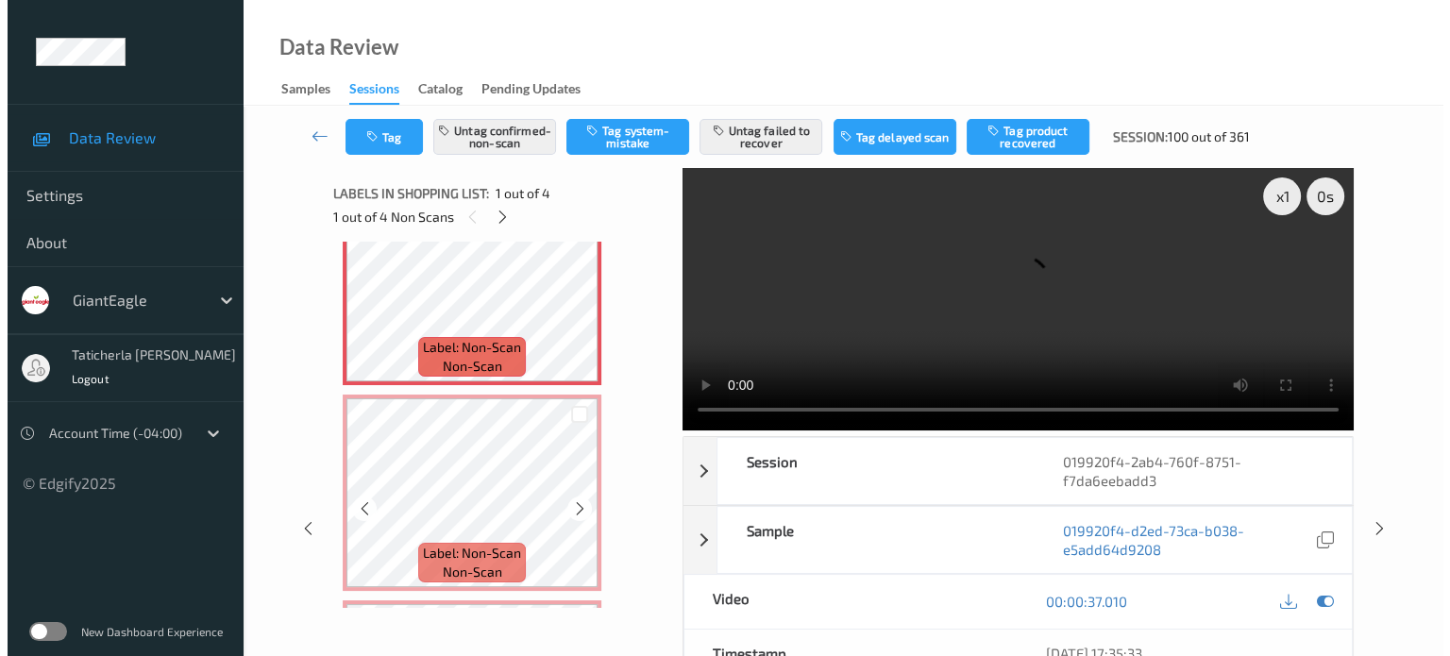
scroll to position [94, 0]
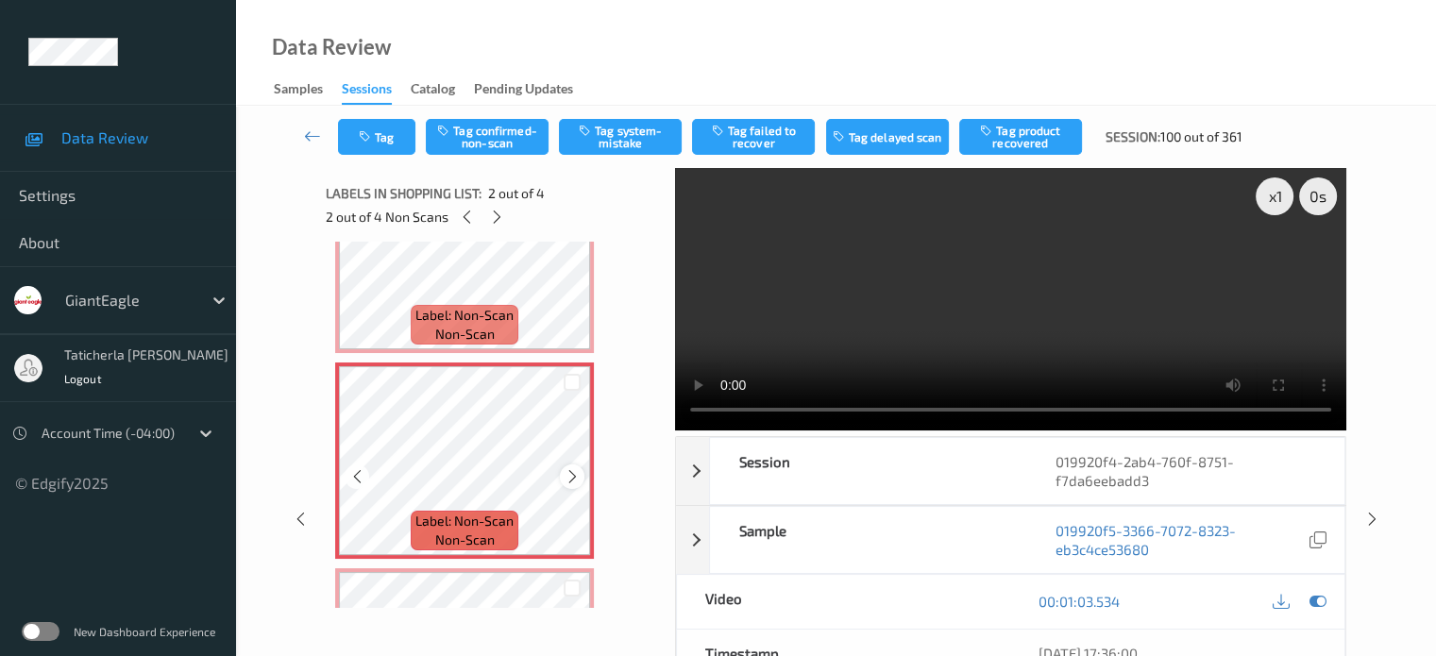
click at [569, 475] on icon at bounding box center [573, 476] width 16 height 17
click at [569, 476] on icon at bounding box center [573, 476] width 16 height 17
click at [569, 477] on icon at bounding box center [573, 476] width 16 height 17
click at [567, 477] on icon at bounding box center [573, 476] width 16 height 17
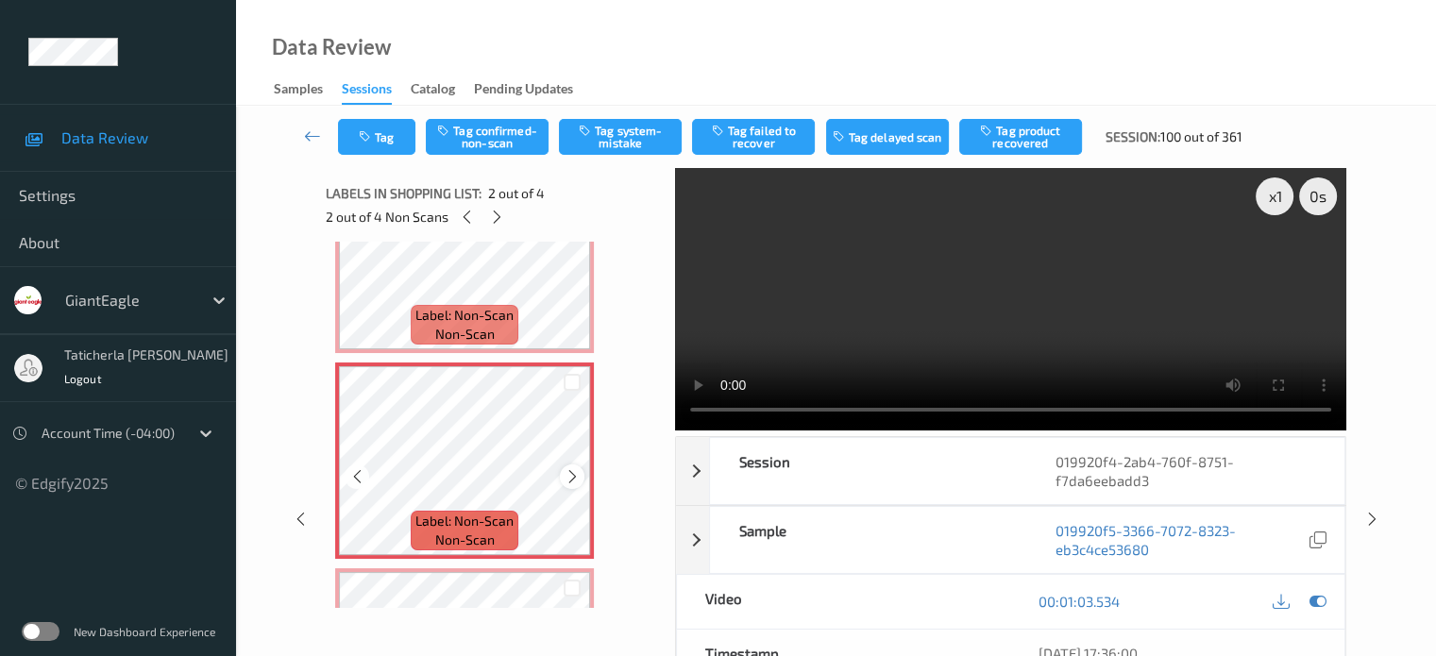
click at [565, 479] on icon at bounding box center [573, 476] width 16 height 17
click at [571, 480] on icon at bounding box center [573, 476] width 16 height 17
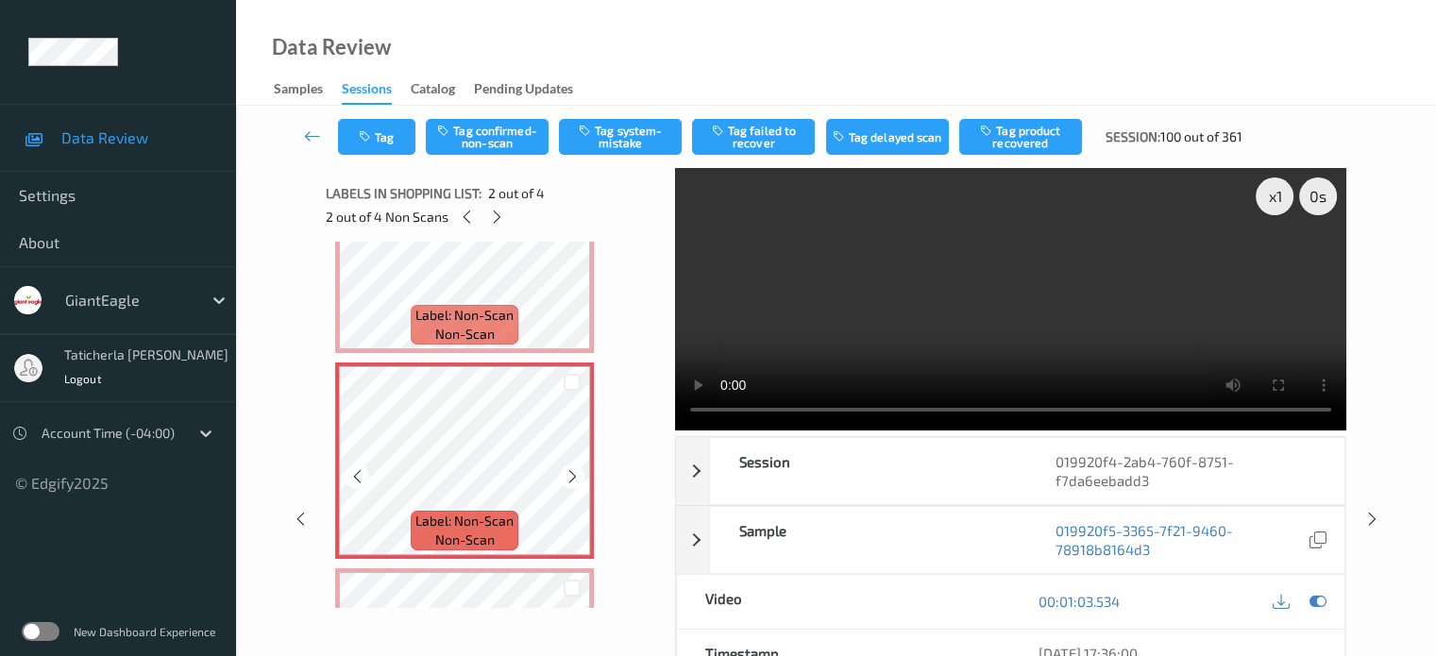
click at [571, 480] on icon at bounding box center [573, 476] width 16 height 17
click at [601, 139] on button "Tag system-mistake" at bounding box center [620, 137] width 123 height 36
click at [380, 140] on button "Tag" at bounding box center [376, 137] width 77 height 36
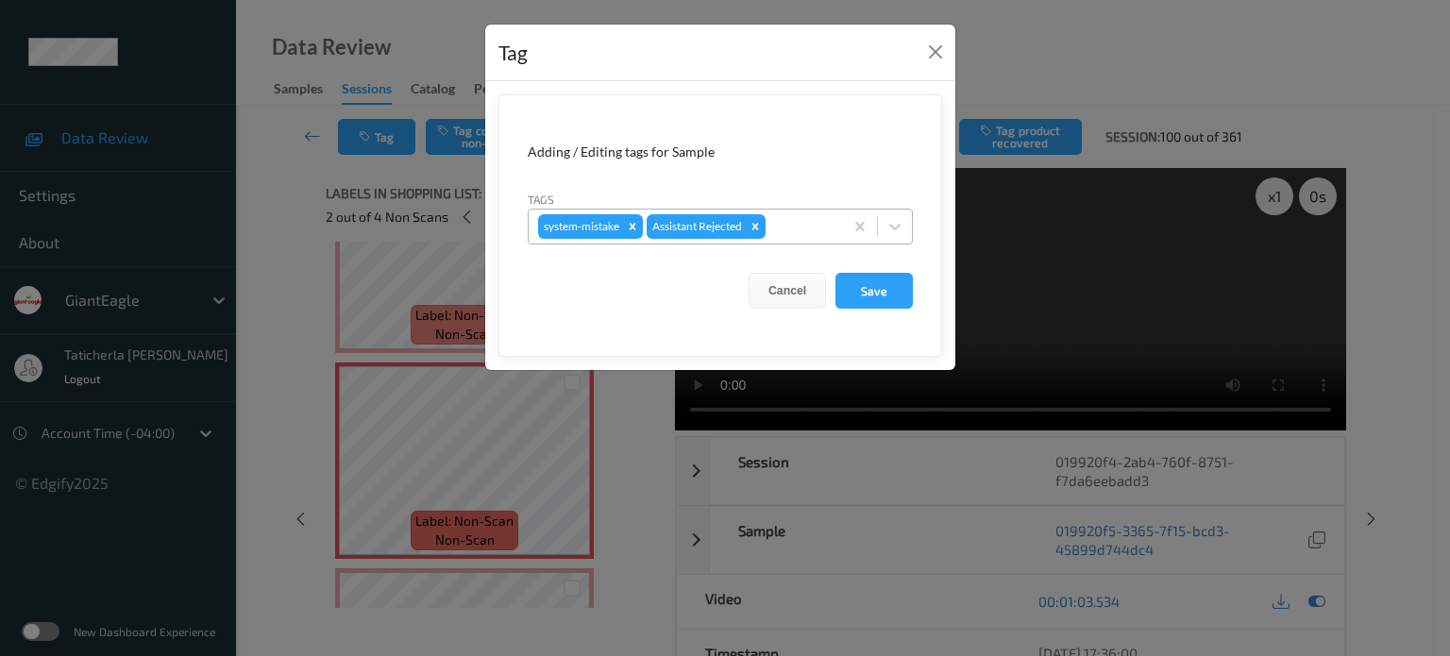
click at [776, 217] on div at bounding box center [802, 226] width 64 height 23
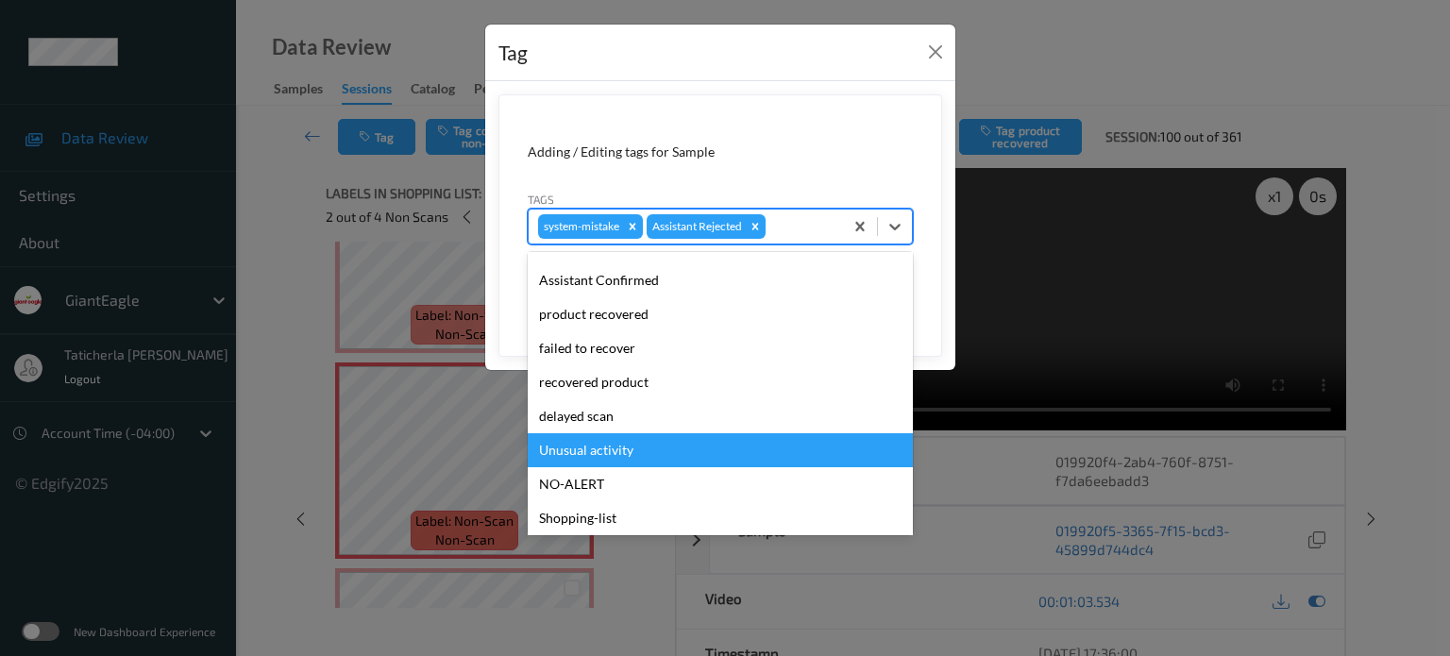
click at [645, 445] on div "Unusual activity" at bounding box center [720, 450] width 385 height 34
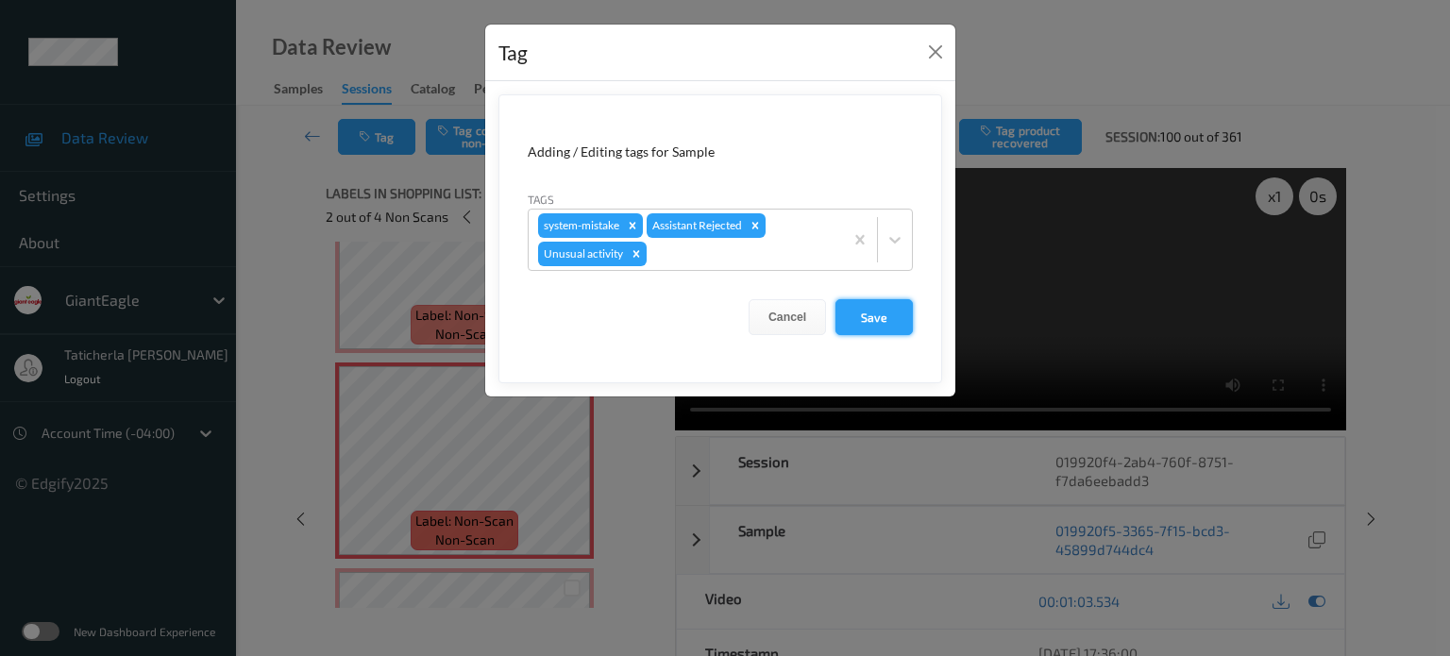
click at [901, 314] on button "Save" at bounding box center [874, 317] width 77 height 36
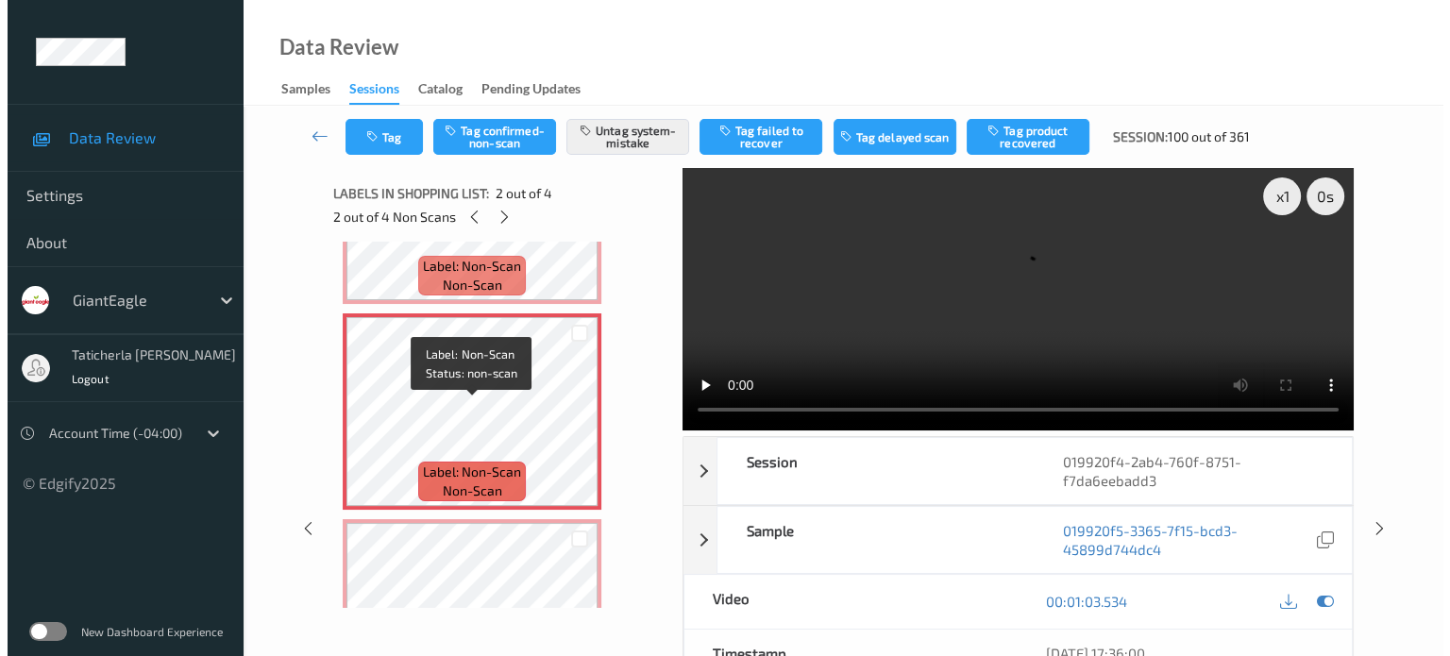
scroll to position [283, 0]
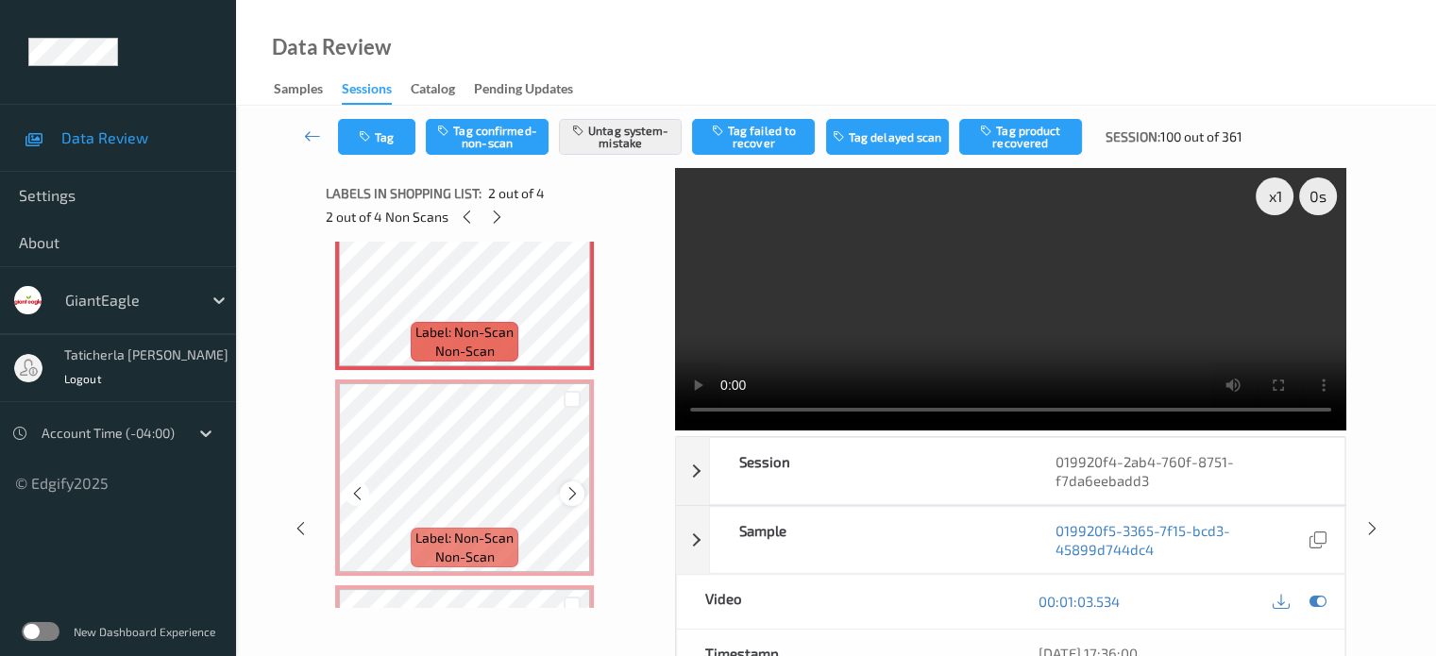
click at [570, 492] on icon at bounding box center [573, 493] width 16 height 17
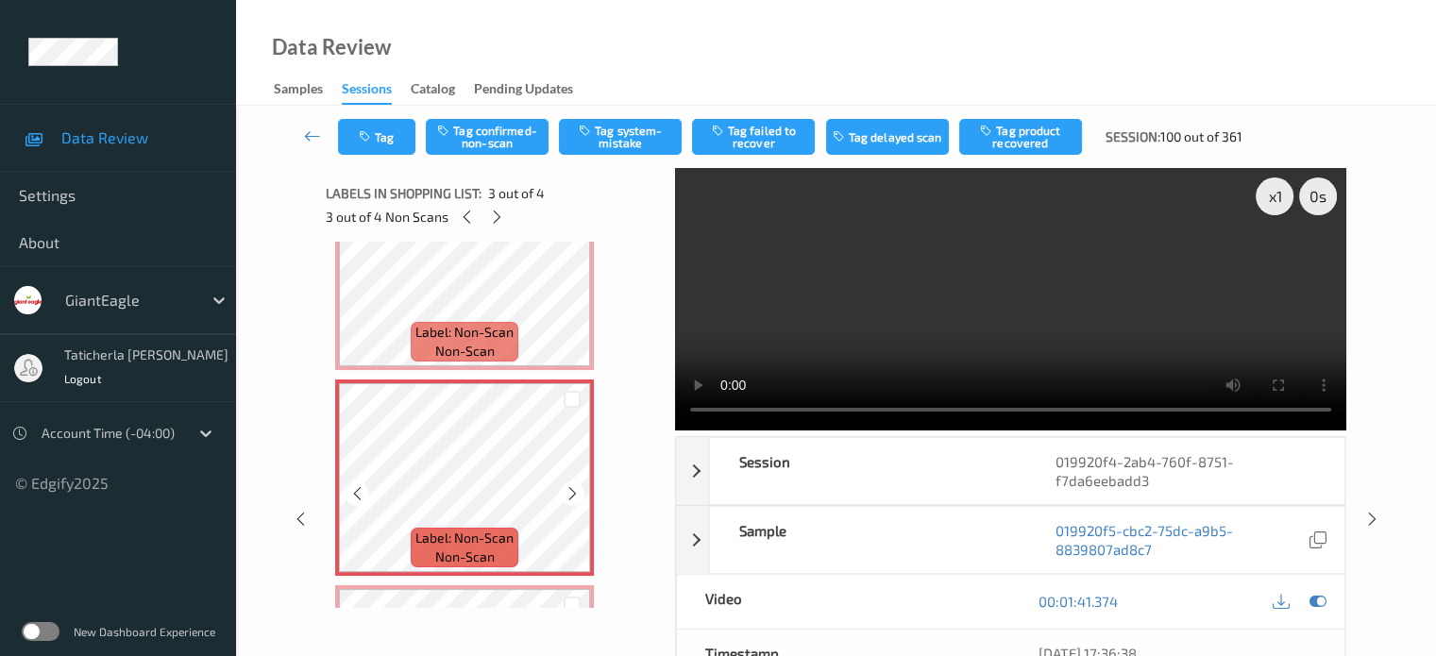
click at [570, 492] on icon at bounding box center [573, 493] width 16 height 17
click at [573, 494] on icon at bounding box center [573, 493] width 16 height 17
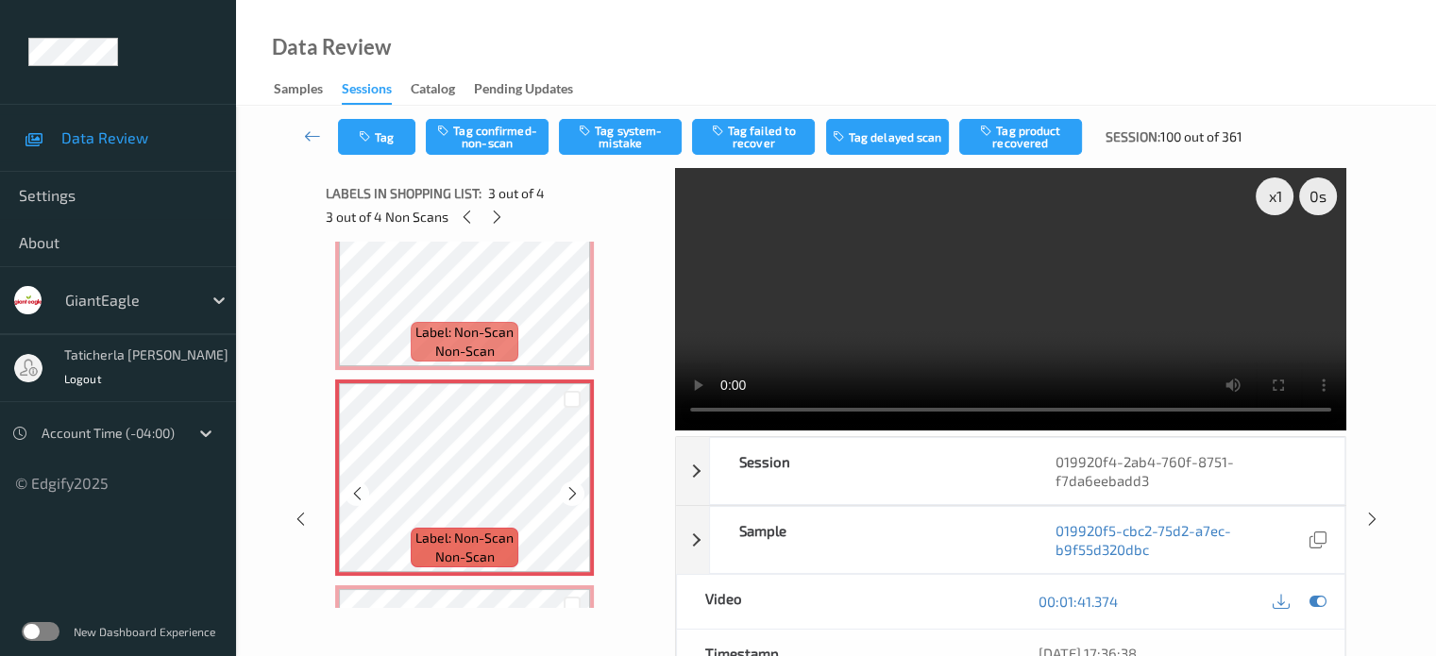
click at [573, 494] on icon at bounding box center [573, 493] width 16 height 17
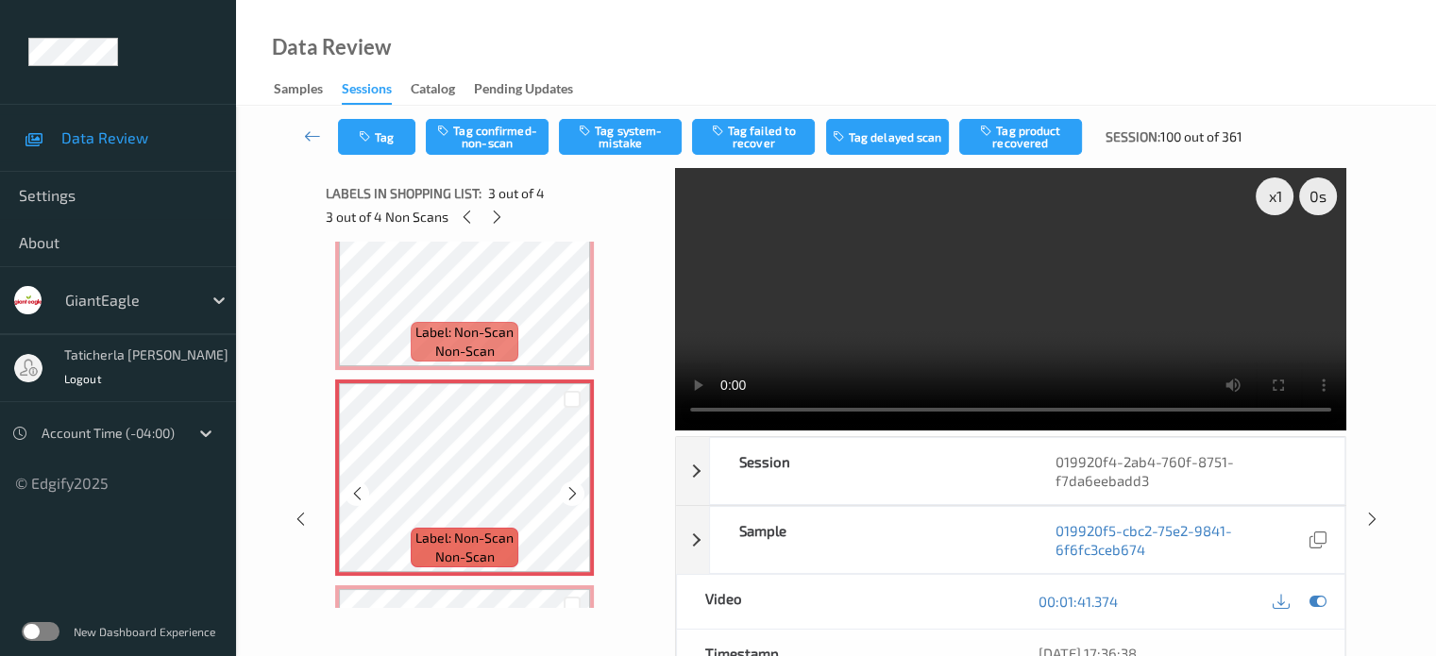
click at [573, 494] on icon at bounding box center [573, 493] width 16 height 17
click at [630, 141] on button "Tag system-mistake" at bounding box center [620, 137] width 123 height 36
click at [389, 137] on button "Tag" at bounding box center [376, 137] width 77 height 36
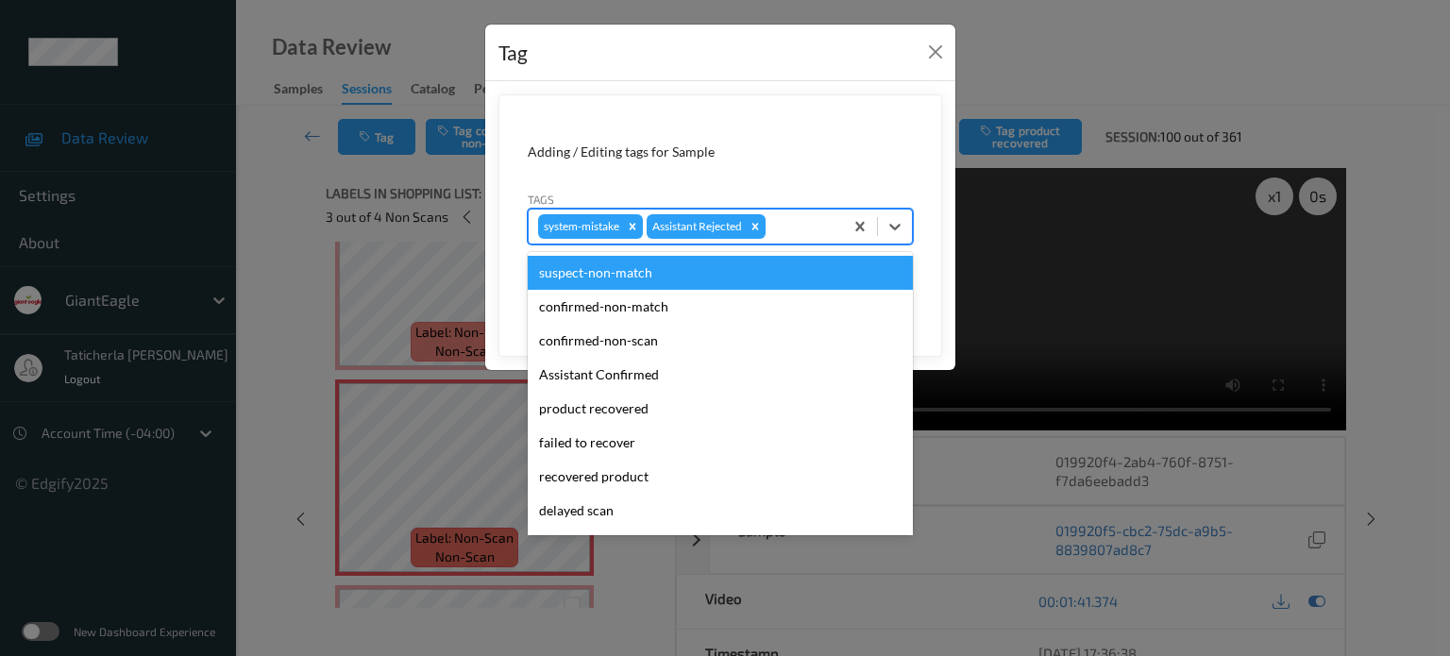
drag, startPoint x: 791, startPoint y: 225, endPoint x: 772, endPoint y: 273, distance: 51.7
click at [792, 225] on div at bounding box center [802, 226] width 64 height 23
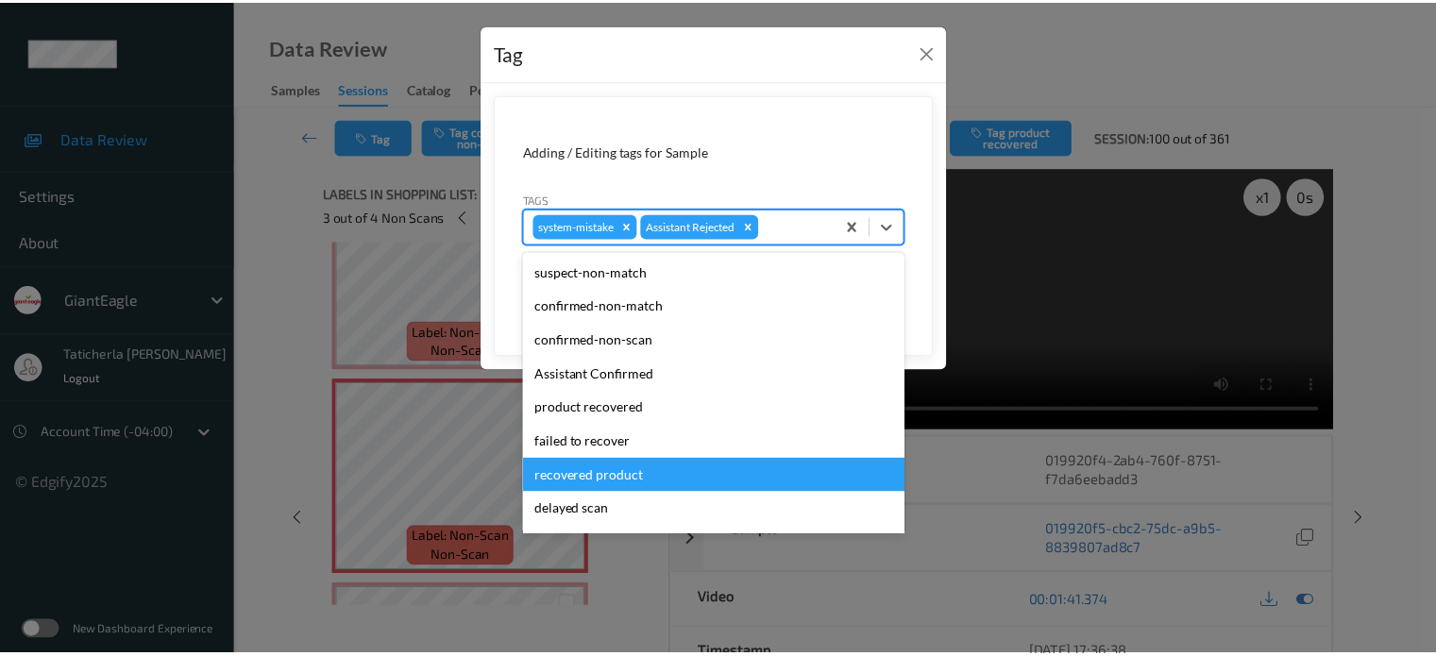
scroll to position [166, 0]
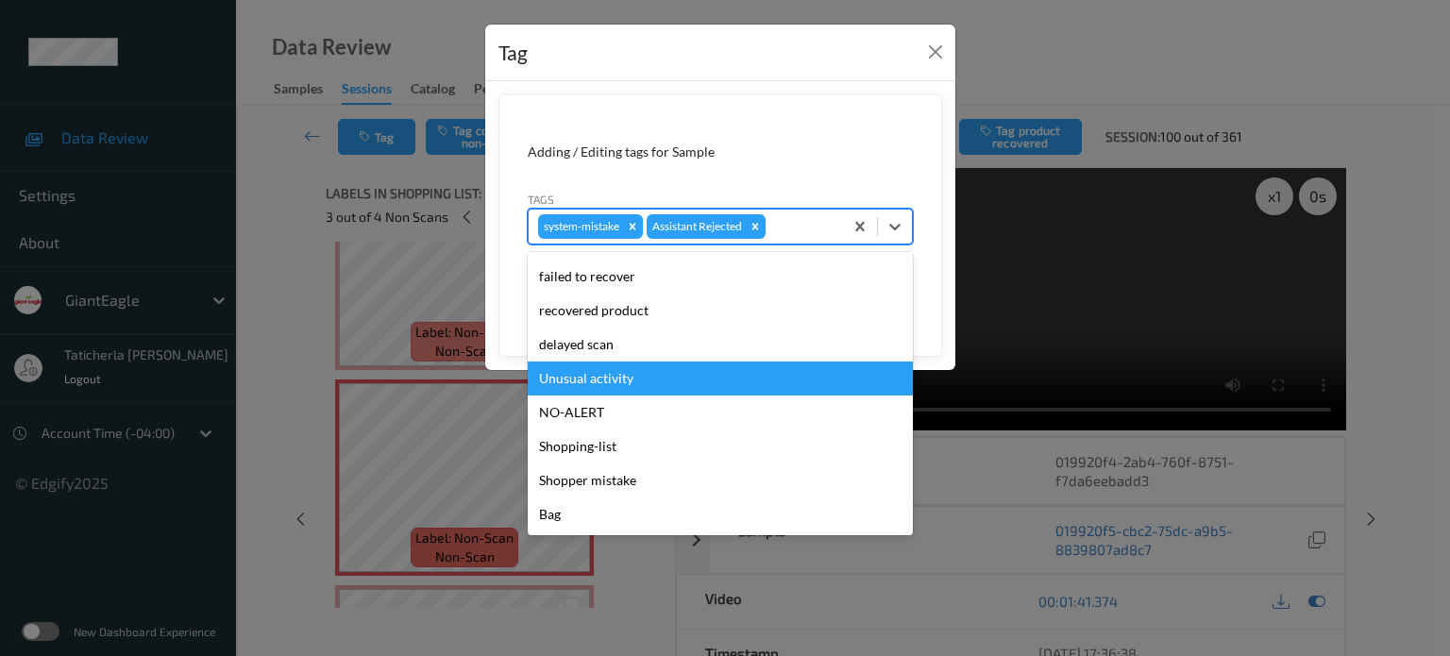
click at [697, 381] on div "Unusual activity" at bounding box center [720, 379] width 385 height 34
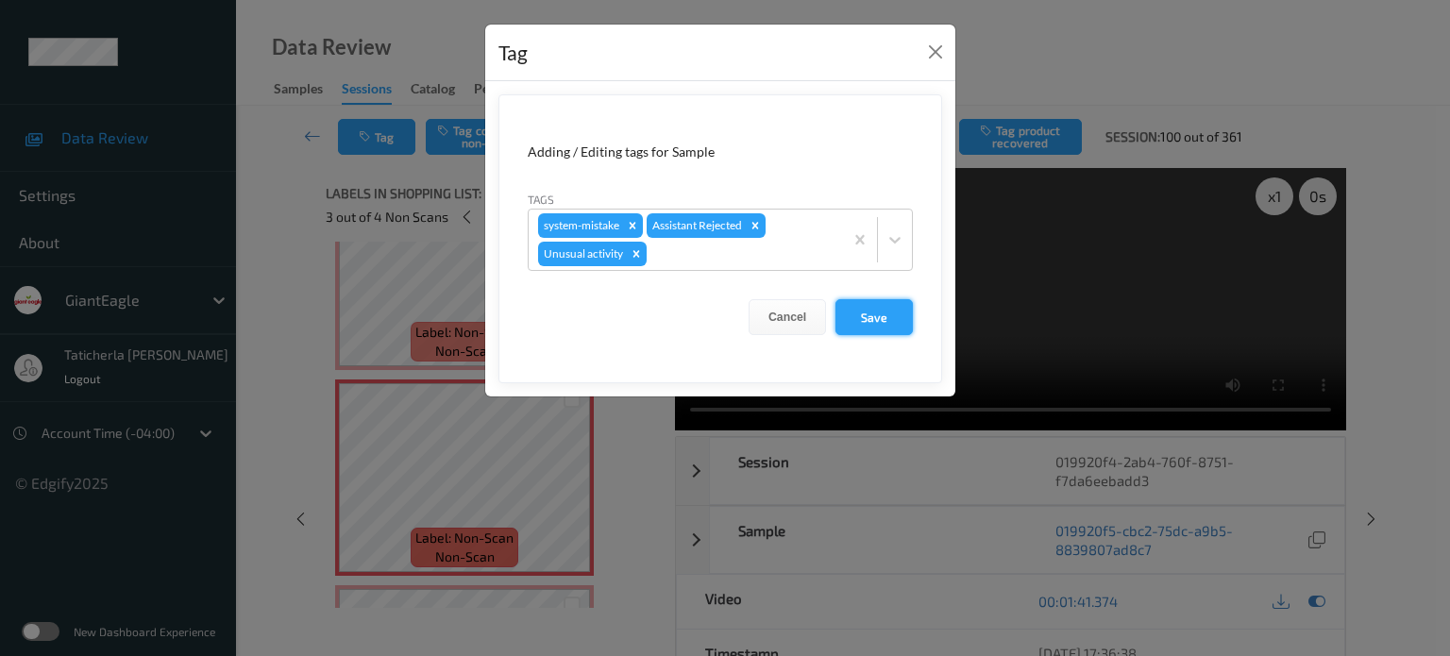
click at [884, 313] on button "Save" at bounding box center [874, 317] width 77 height 36
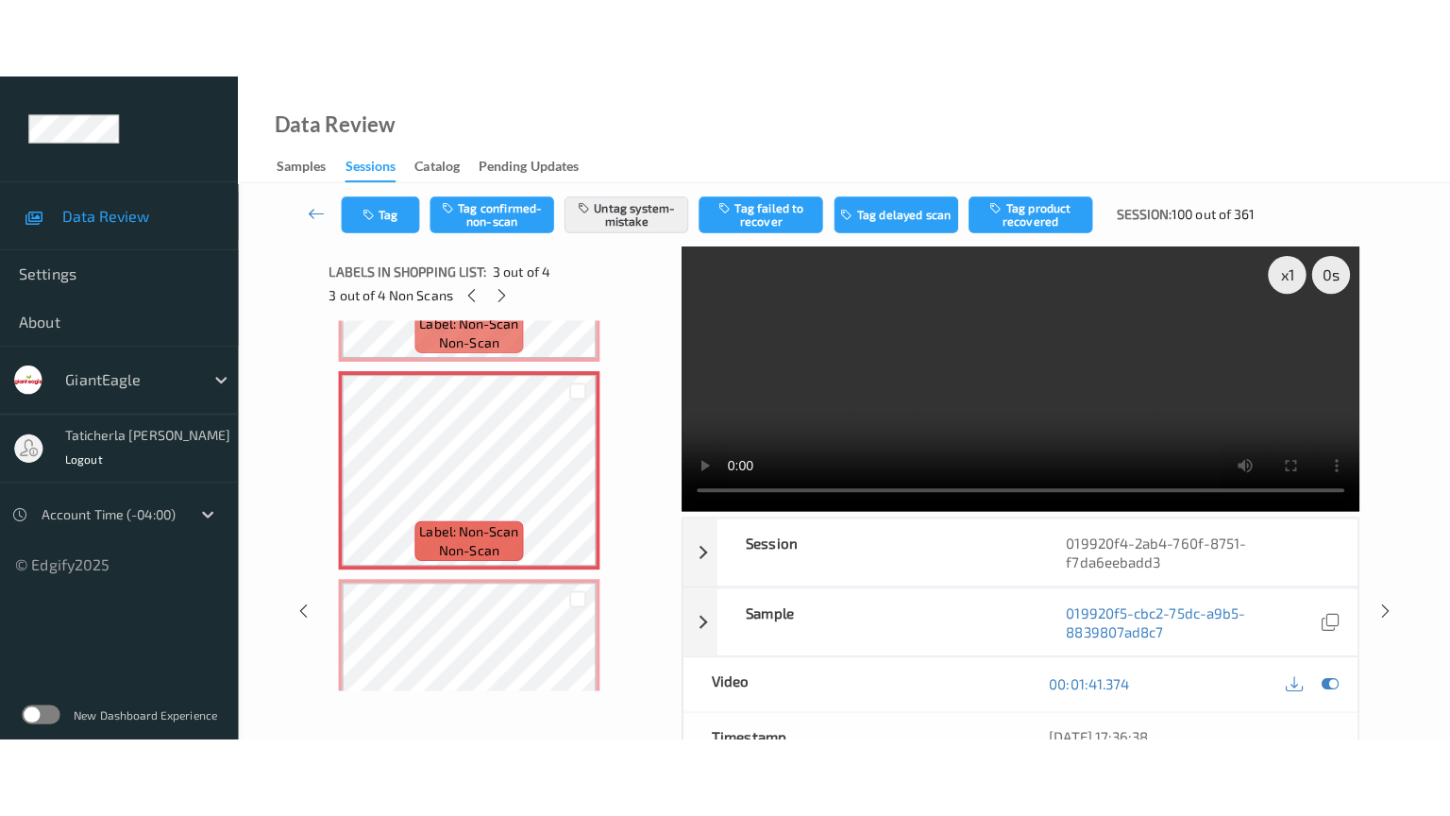
scroll to position [465, 0]
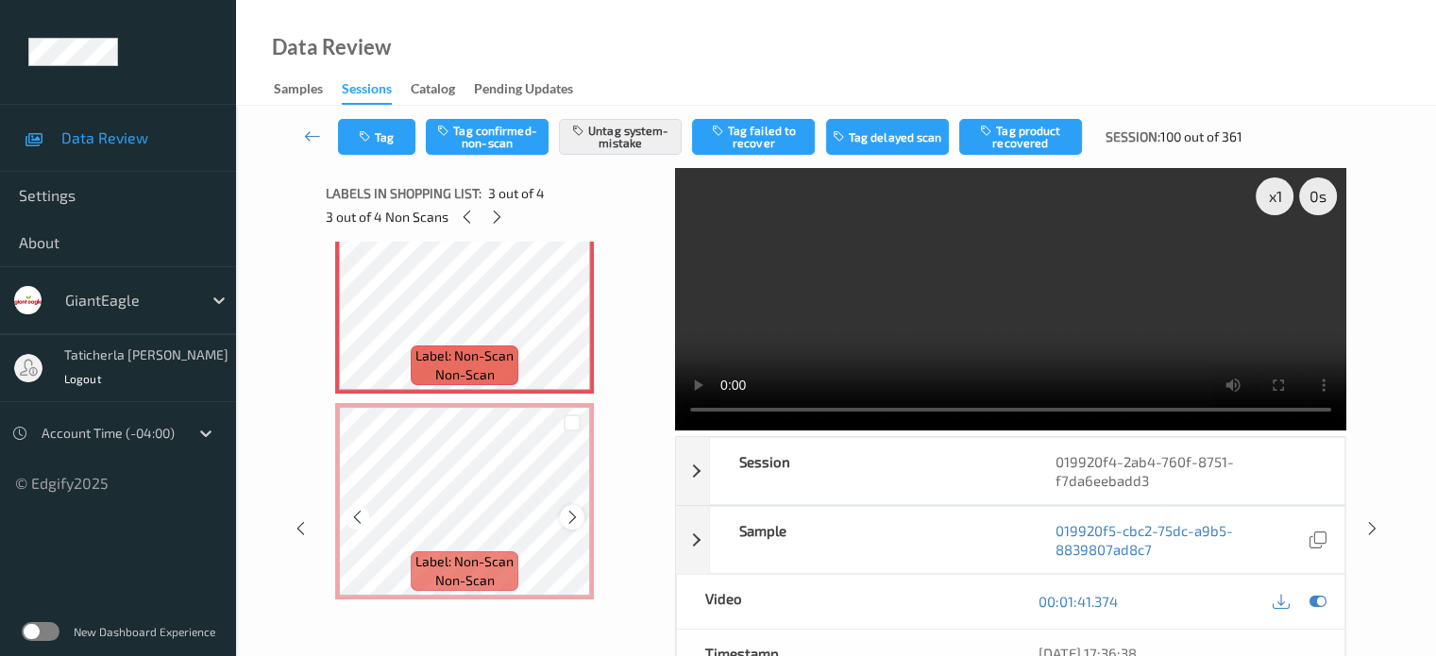
click at [569, 515] on icon at bounding box center [573, 517] width 16 height 17
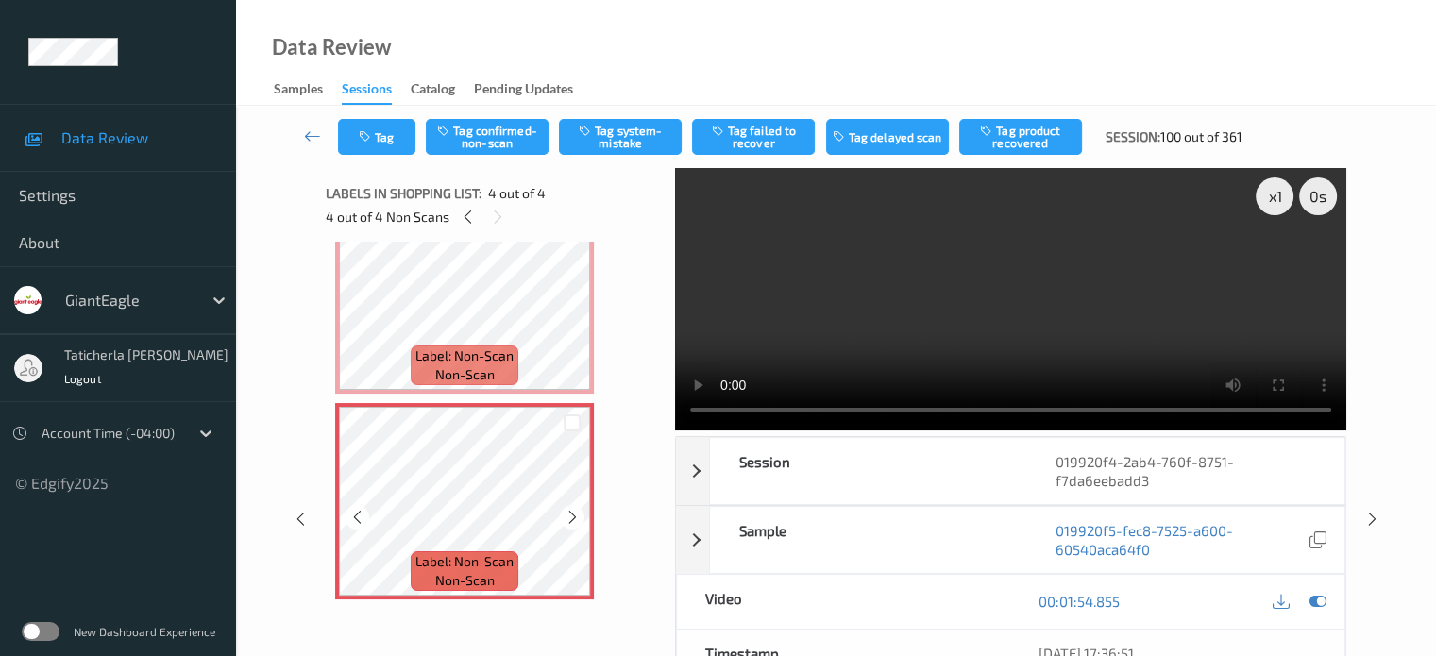
click at [569, 515] on icon at bounding box center [573, 517] width 16 height 17
click at [574, 515] on icon at bounding box center [573, 517] width 16 height 17
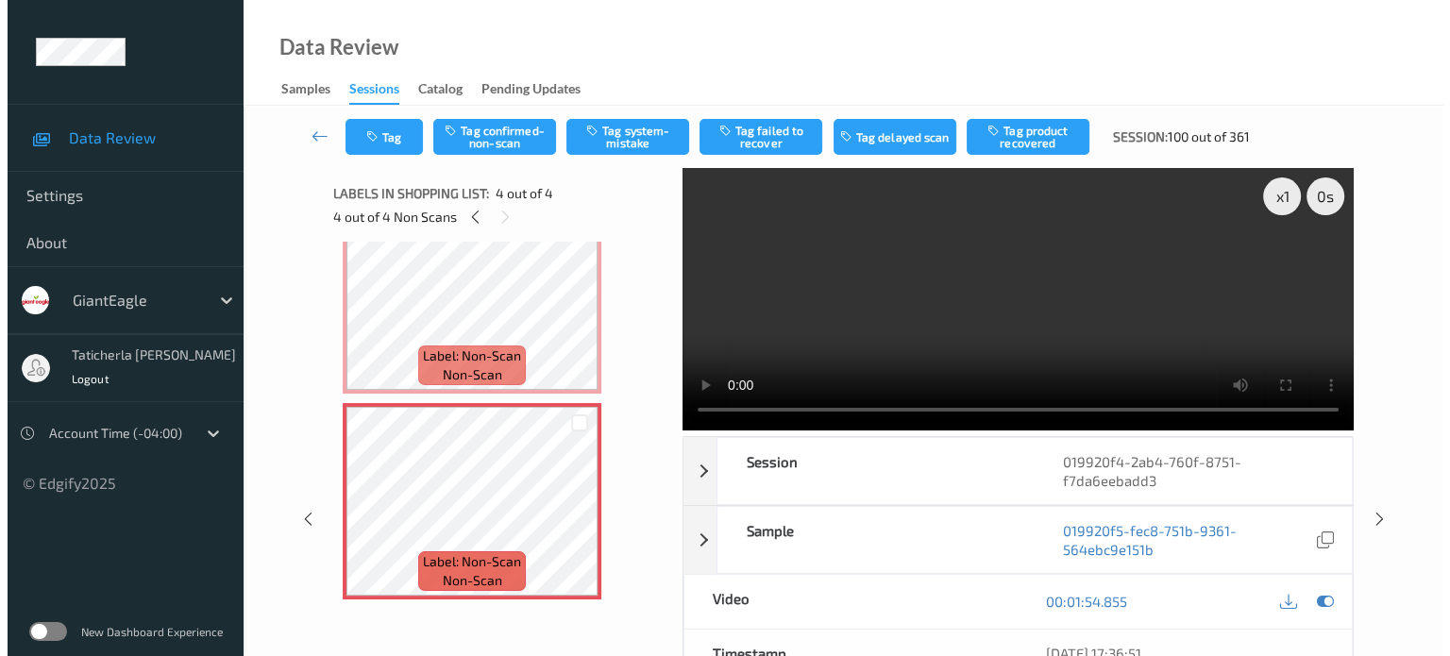
scroll to position [307, 0]
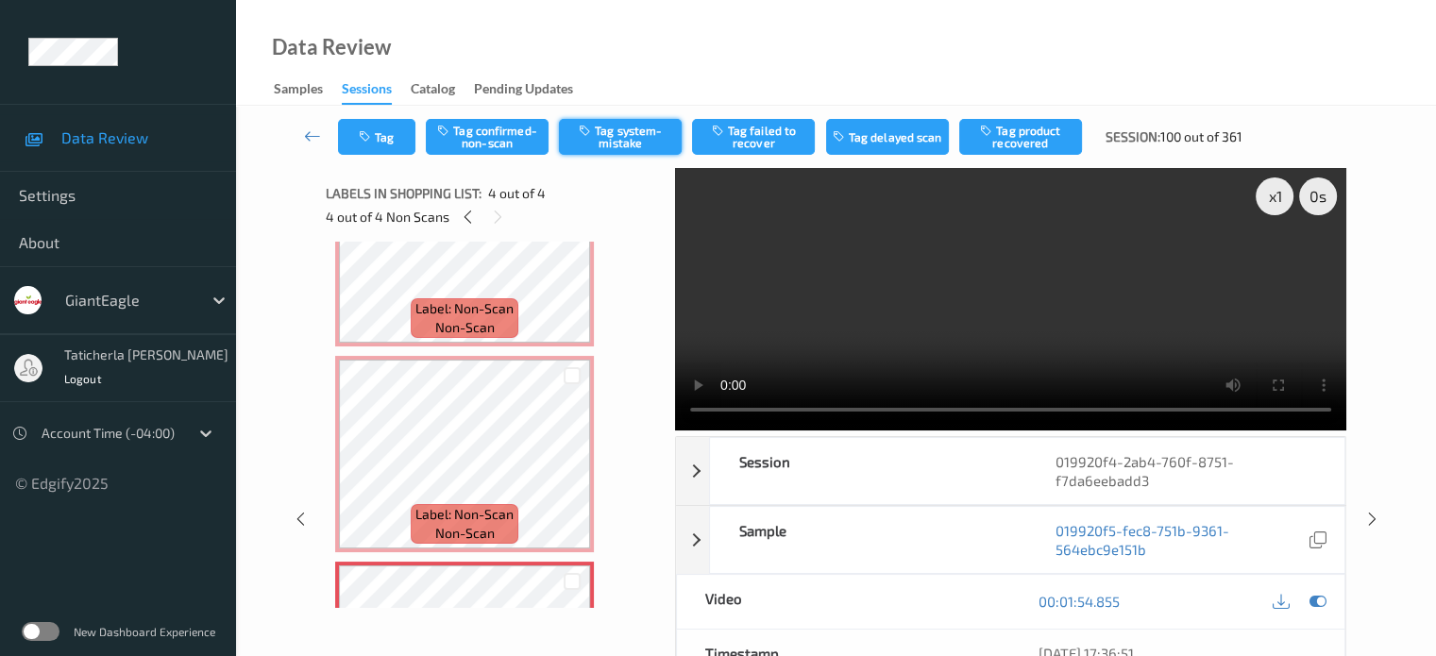
click at [603, 145] on button "Tag system-mistake" at bounding box center [620, 137] width 123 height 36
click at [401, 130] on button "Tag" at bounding box center [376, 137] width 77 height 36
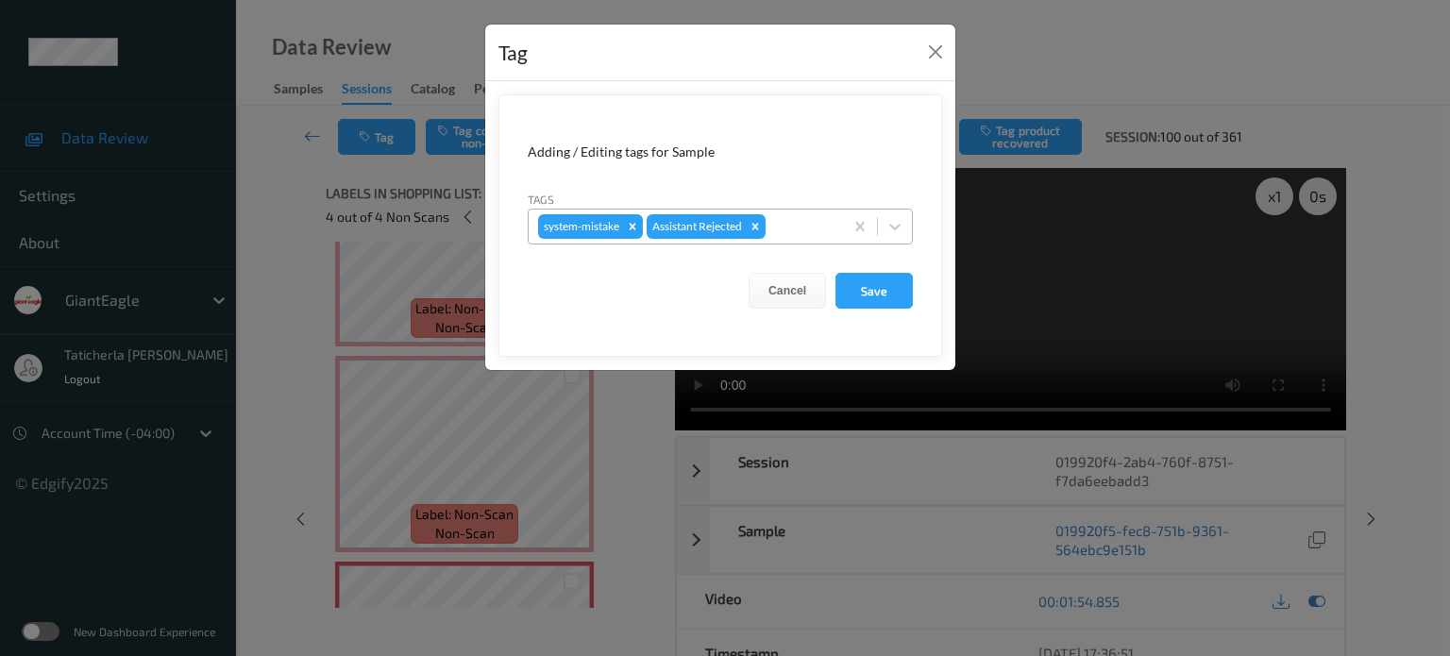
click at [824, 228] on div at bounding box center [802, 226] width 64 height 23
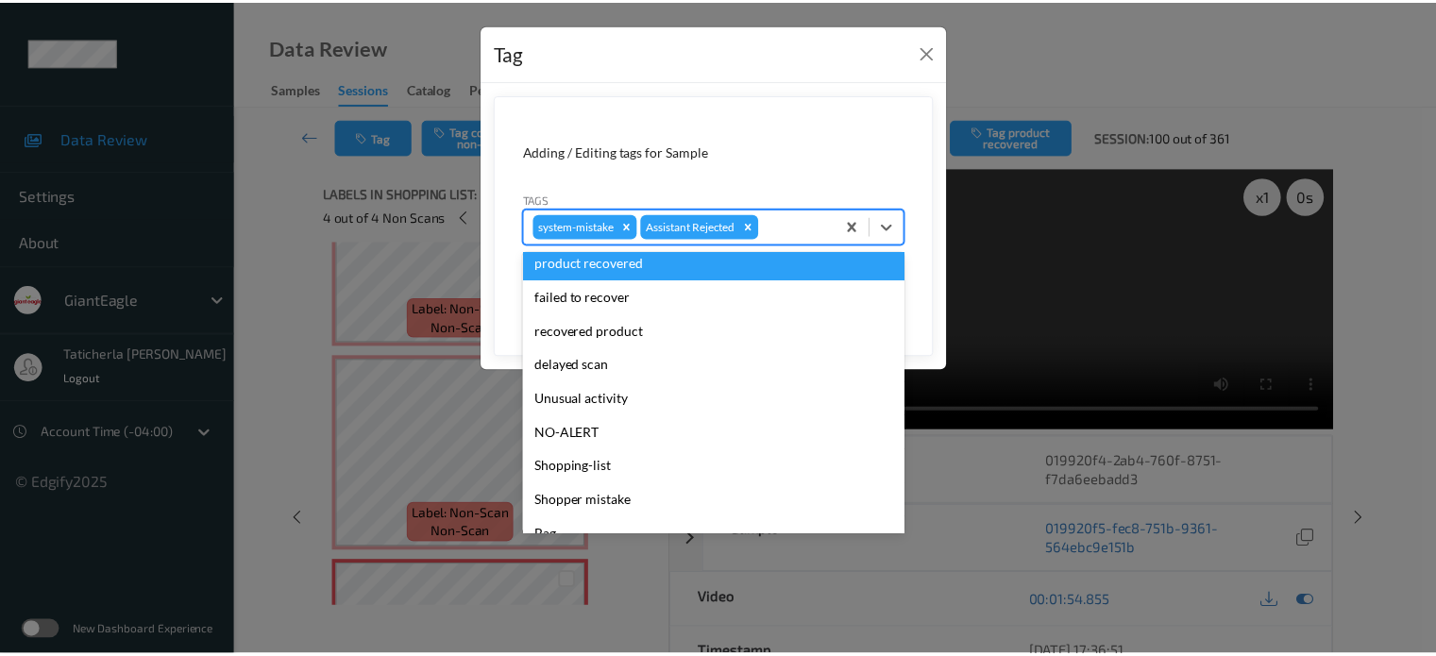
scroll to position [166, 0]
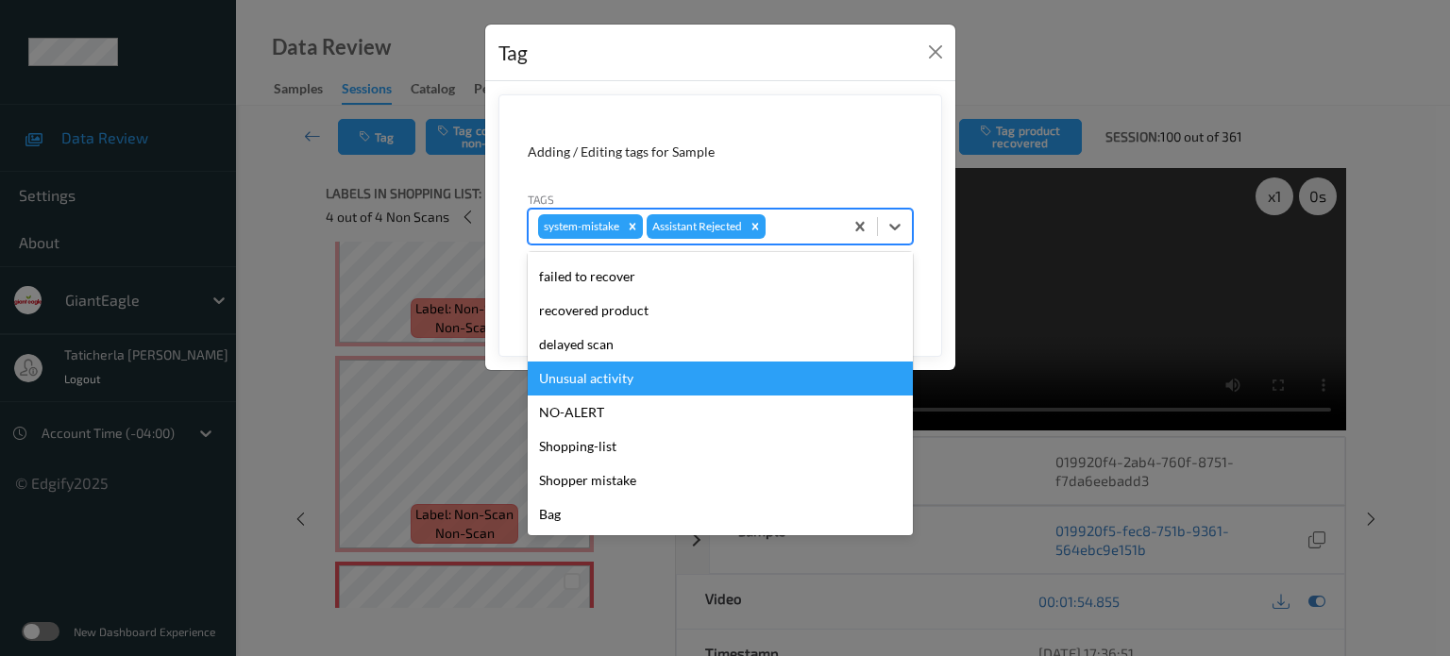
click at [754, 381] on div "Unusual activity" at bounding box center [720, 379] width 385 height 34
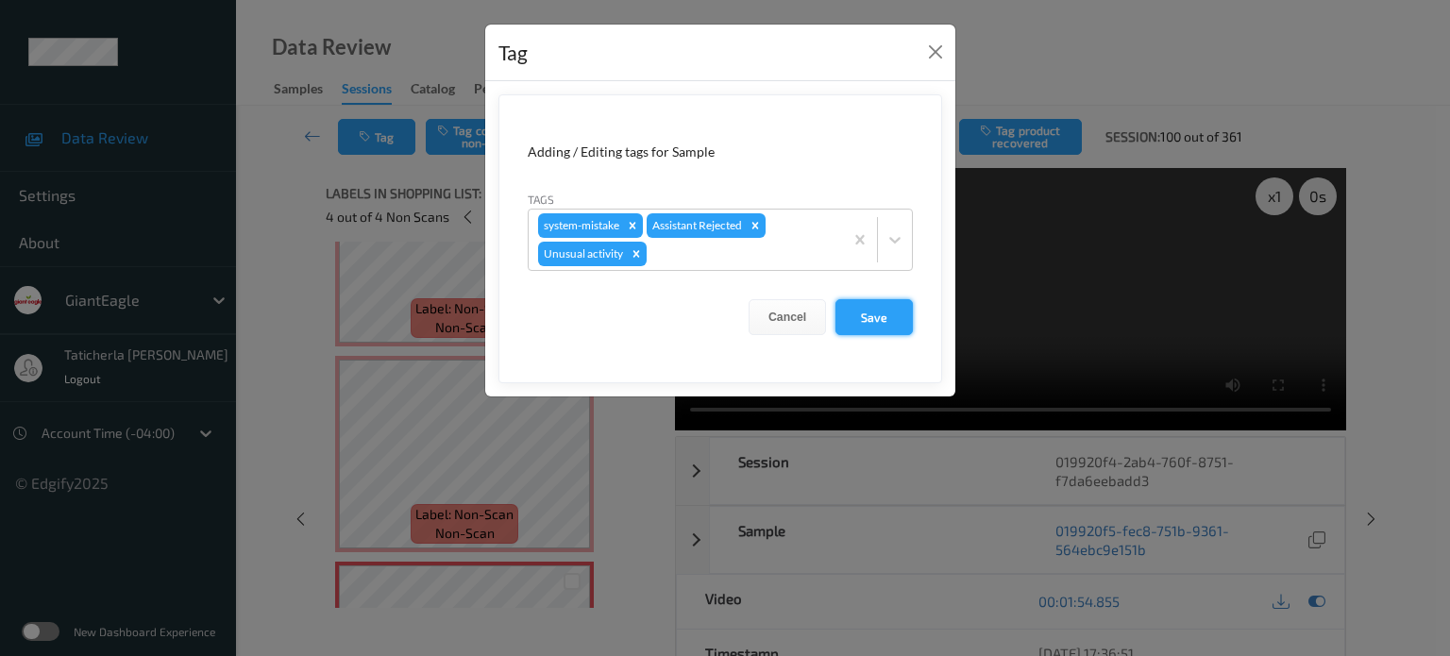
click at [868, 313] on button "Save" at bounding box center [874, 317] width 77 height 36
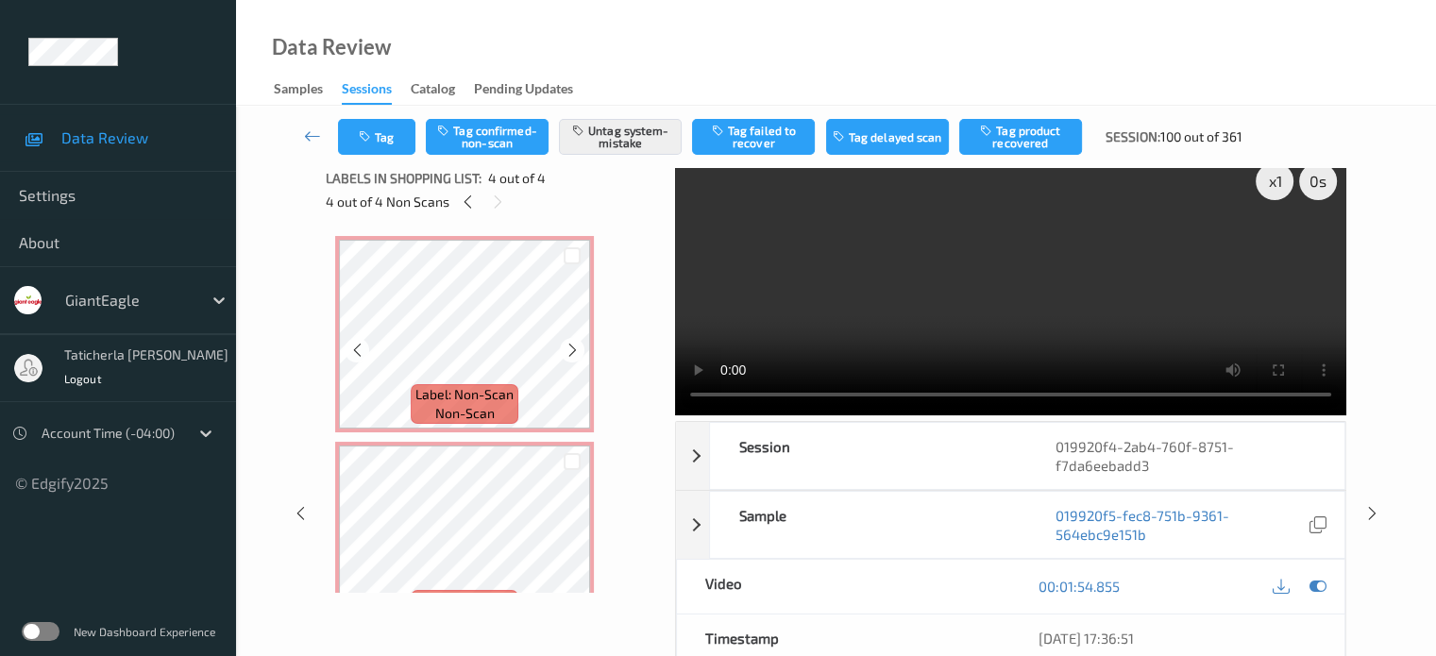
scroll to position [0, 0]
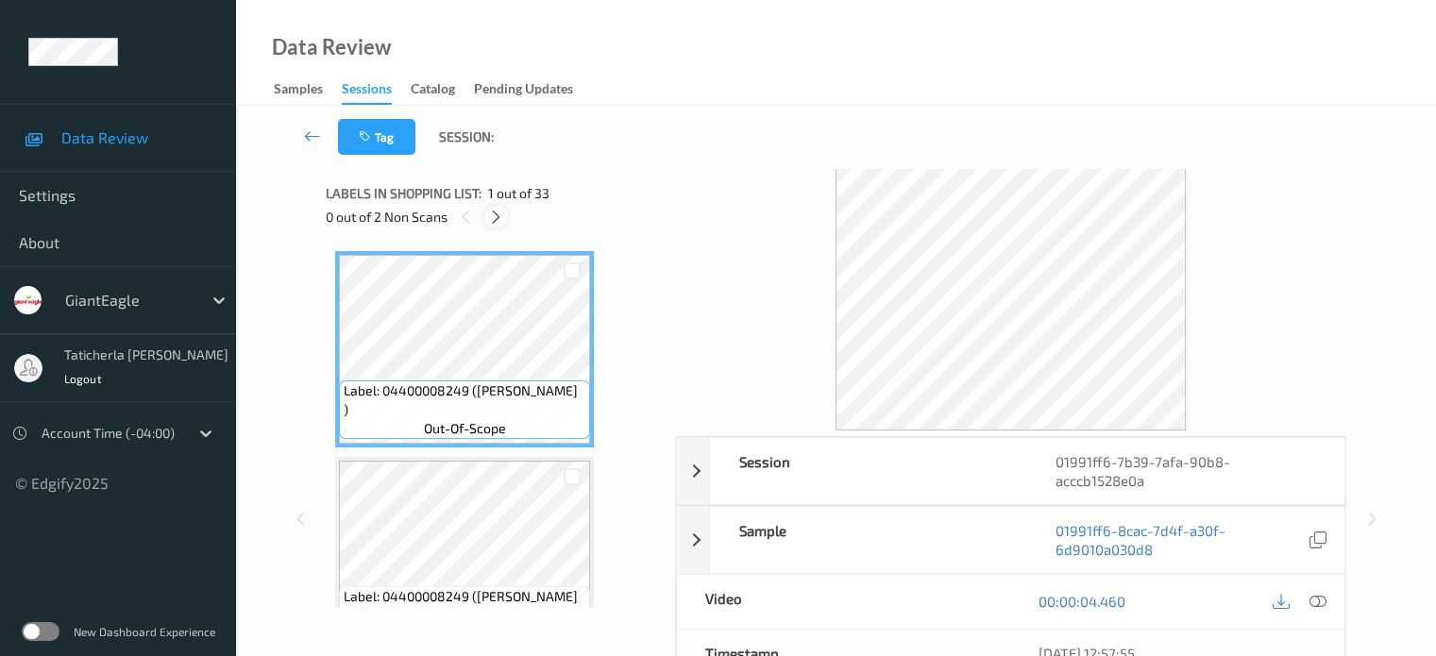
click at [492, 218] on icon at bounding box center [496, 217] width 16 height 17
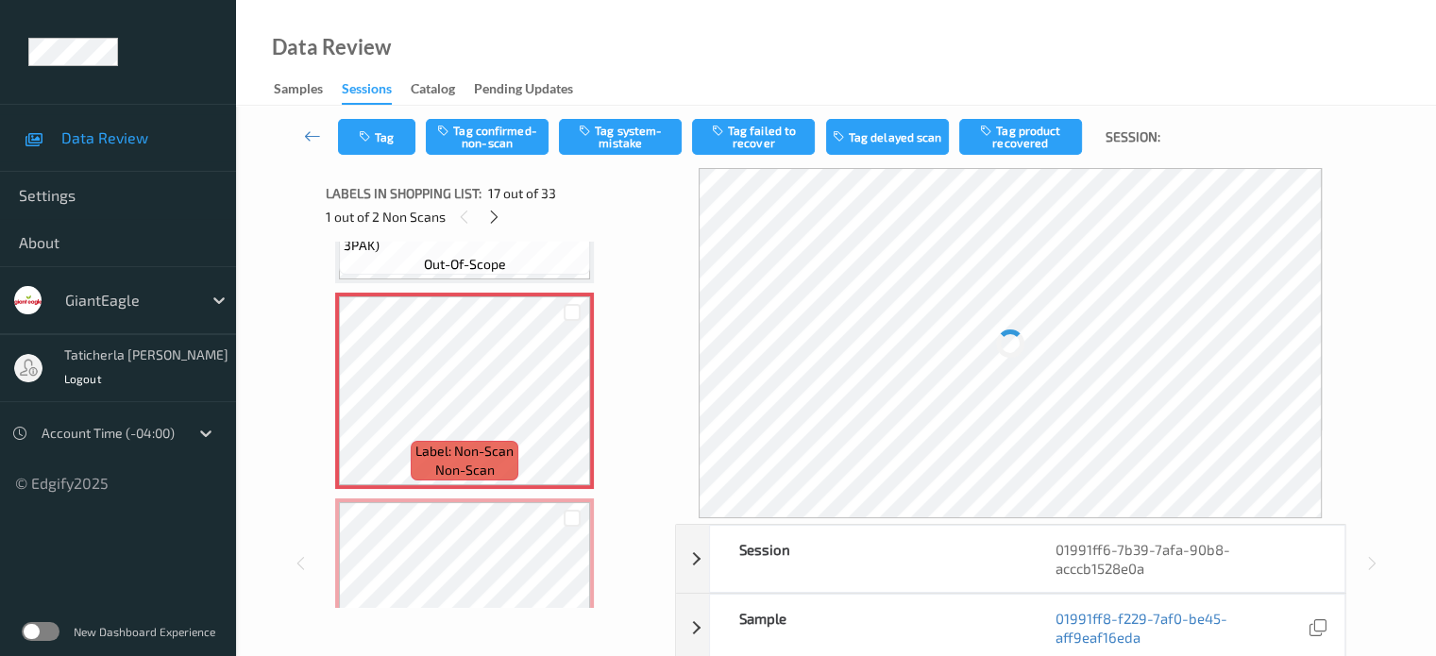
scroll to position [3286, 0]
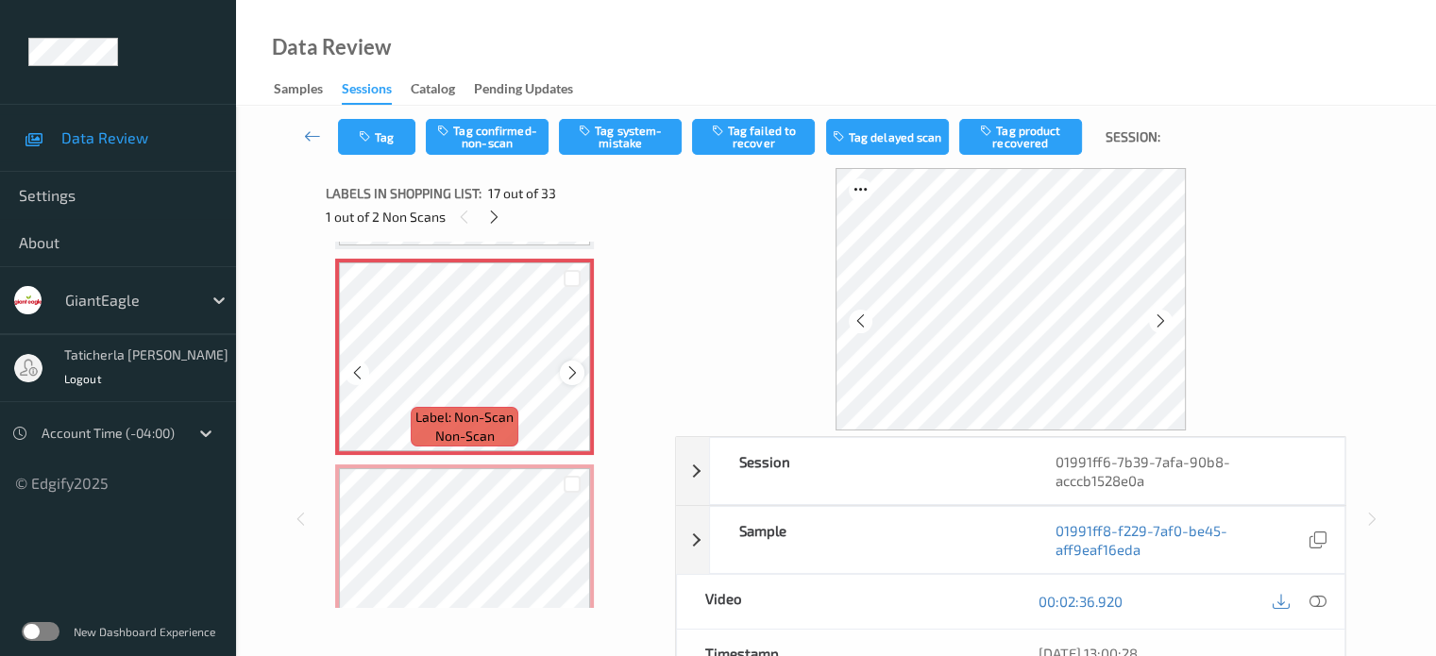
click at [567, 376] on icon at bounding box center [573, 372] width 16 height 17
click at [572, 372] on icon at bounding box center [573, 372] width 16 height 17
click at [1313, 600] on icon at bounding box center [1317, 601] width 17 height 17
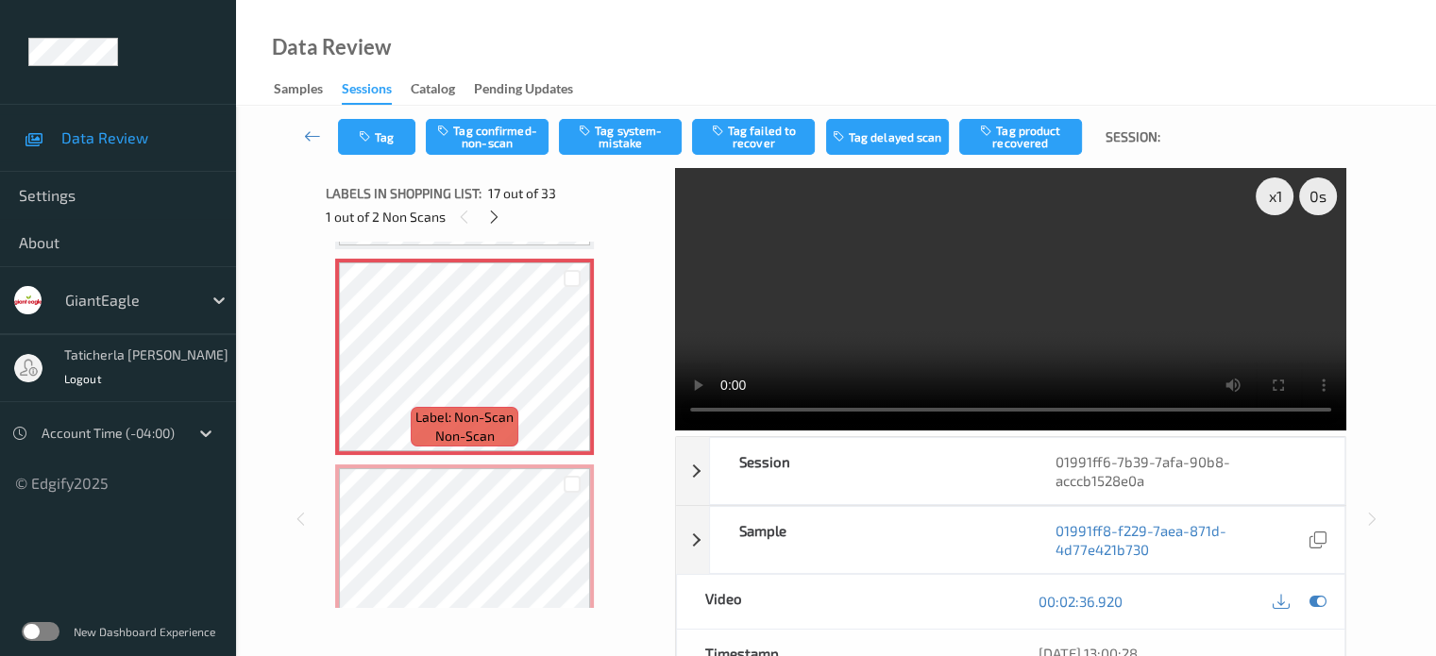
click at [1278, 256] on video at bounding box center [1010, 299] width 671 height 262
